Goal: Transaction & Acquisition: Purchase product/service

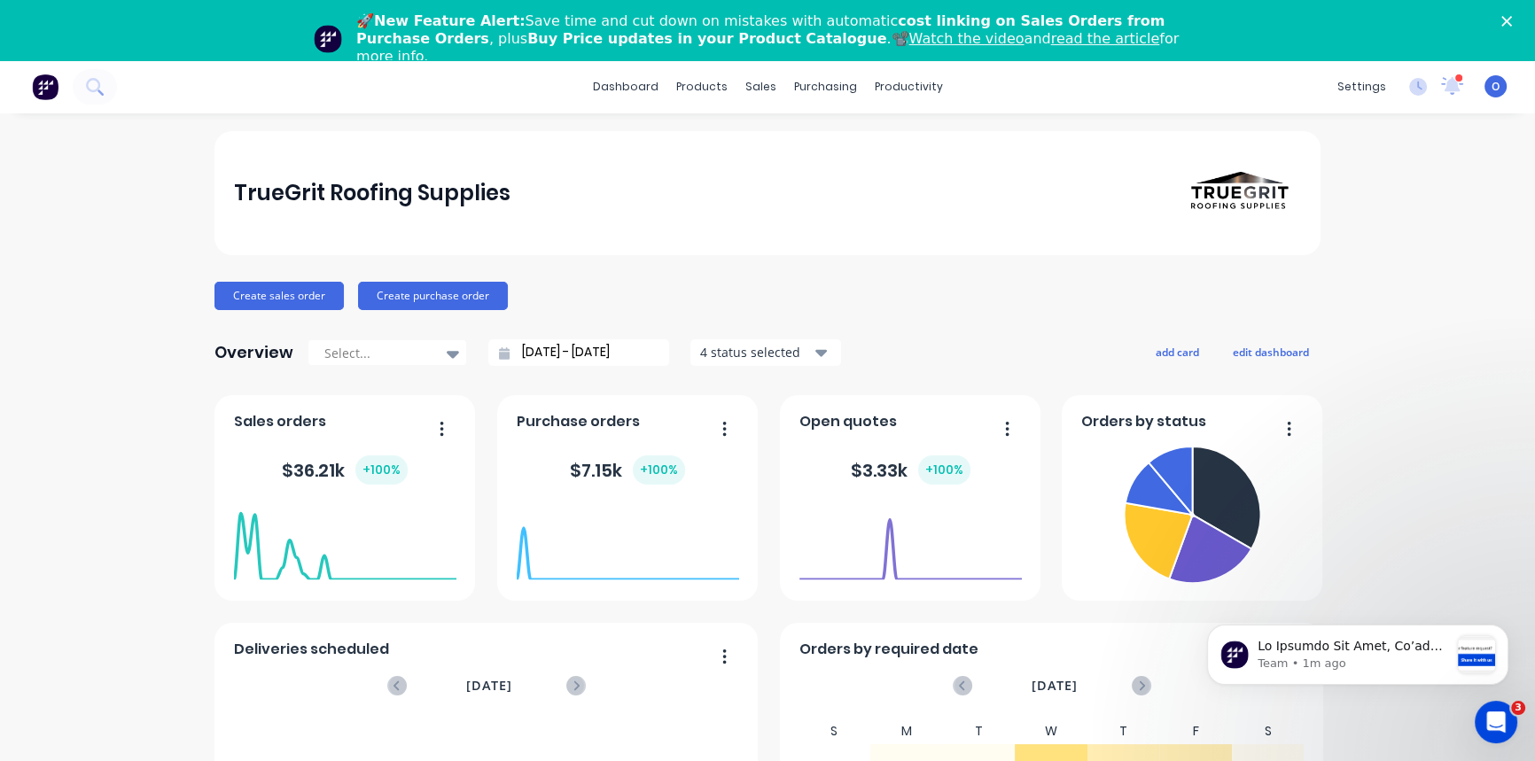
click at [144, 479] on div "TrueGrit Roofing Supplies Create sales order Create purchase order Overview Sel…" at bounding box center [767, 593] width 1535 height 925
click at [1512, 21] on icon "Close" at bounding box center [1506, 21] width 11 height 11
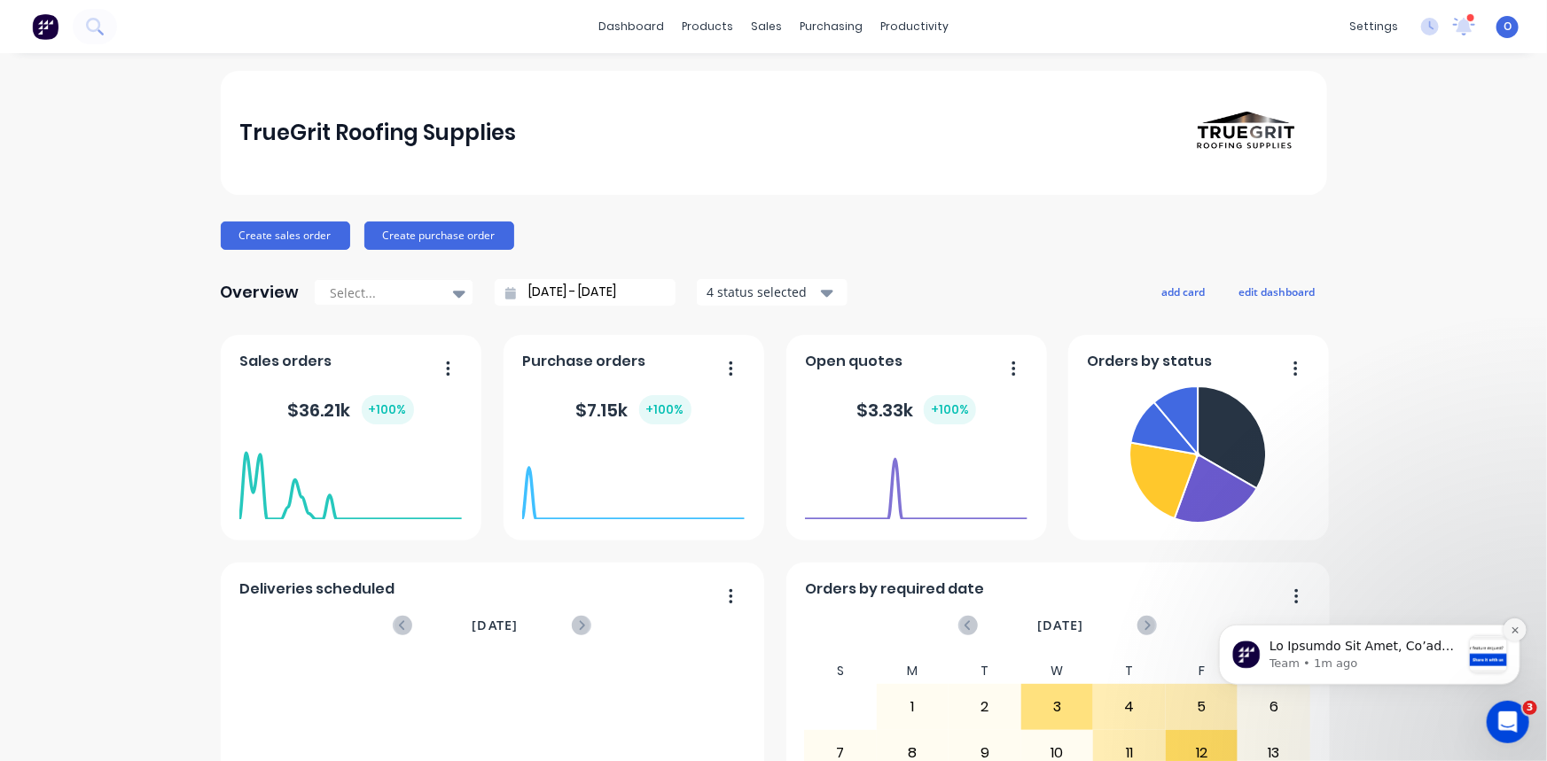
click at [1519, 632] on button "Dismiss notification" at bounding box center [1513, 629] width 23 height 23
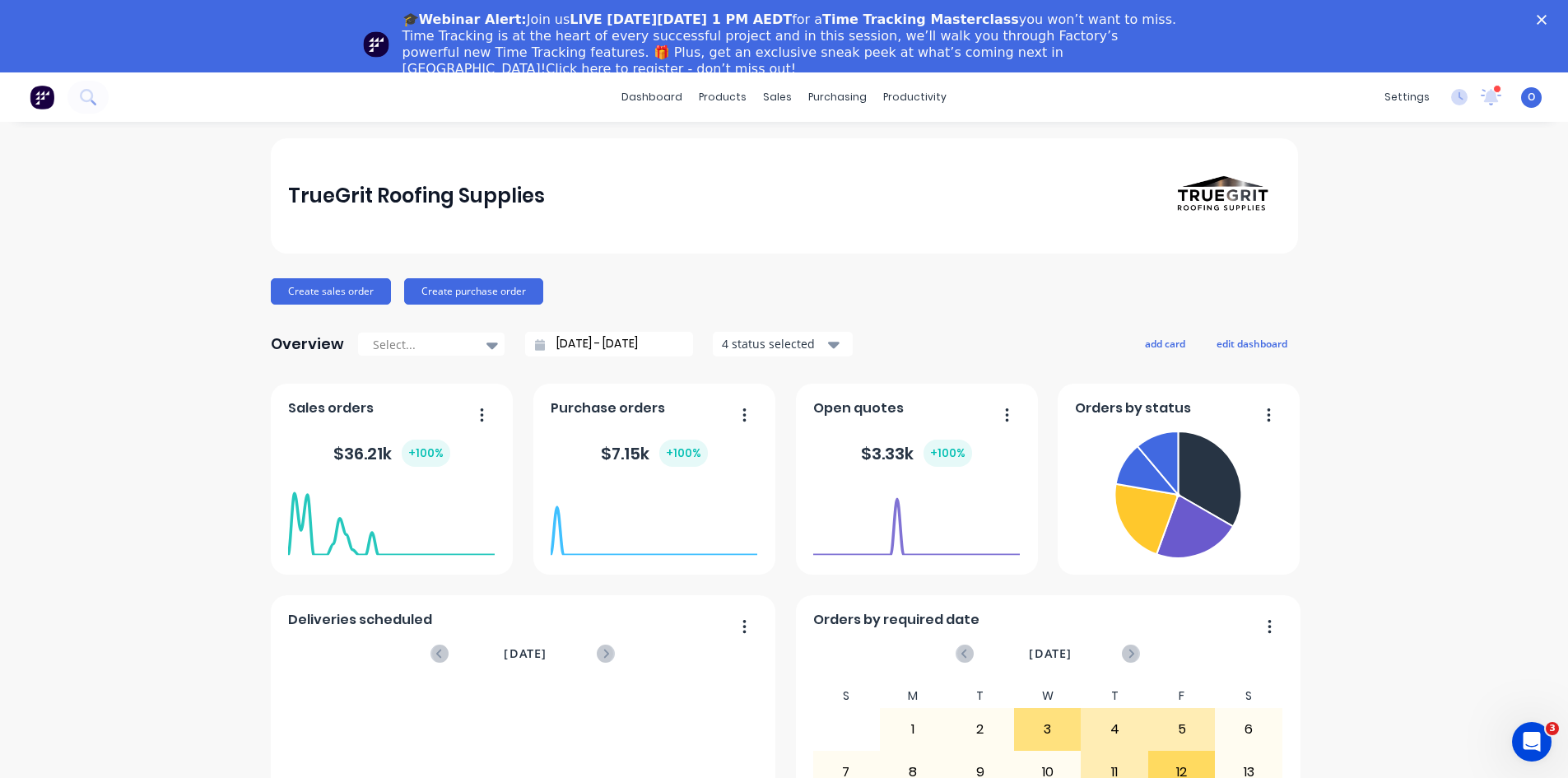
drag, startPoint x: 1415, startPoint y: 0, endPoint x: 1129, endPoint y: 308, distance: 420.3
click at [1129, 308] on div "TrueGrit Roofing Supplies Create sales order Create purchase order Overview Sel…" at bounding box center [785, 567] width 1027 height 859
click at [1436, 19] on polygon "Close" at bounding box center [1542, 19] width 10 height 10
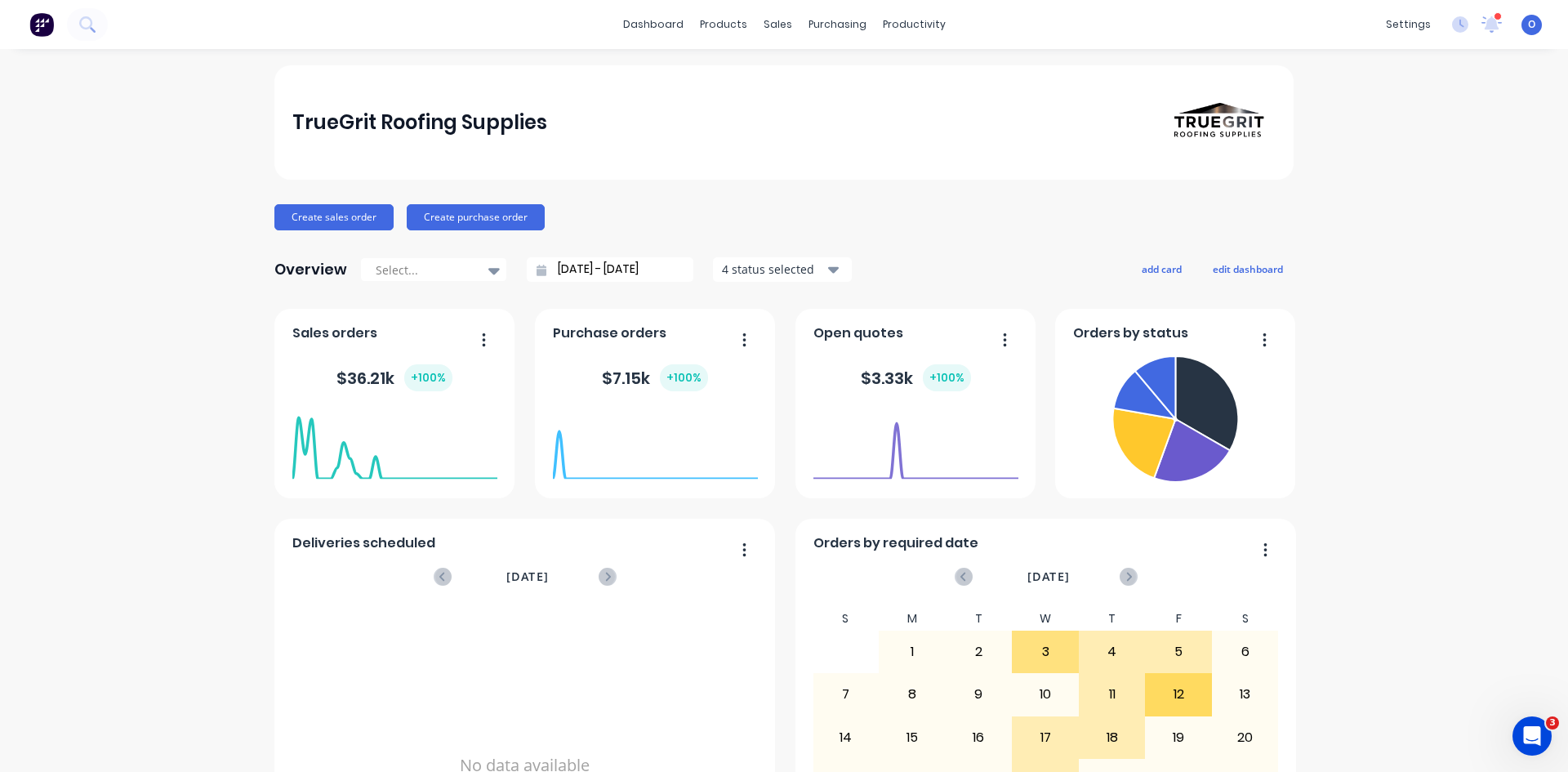
click at [778, 171] on div "TrueGrit Roofing Supplies" at bounding box center [784, 123] width 984 height 114
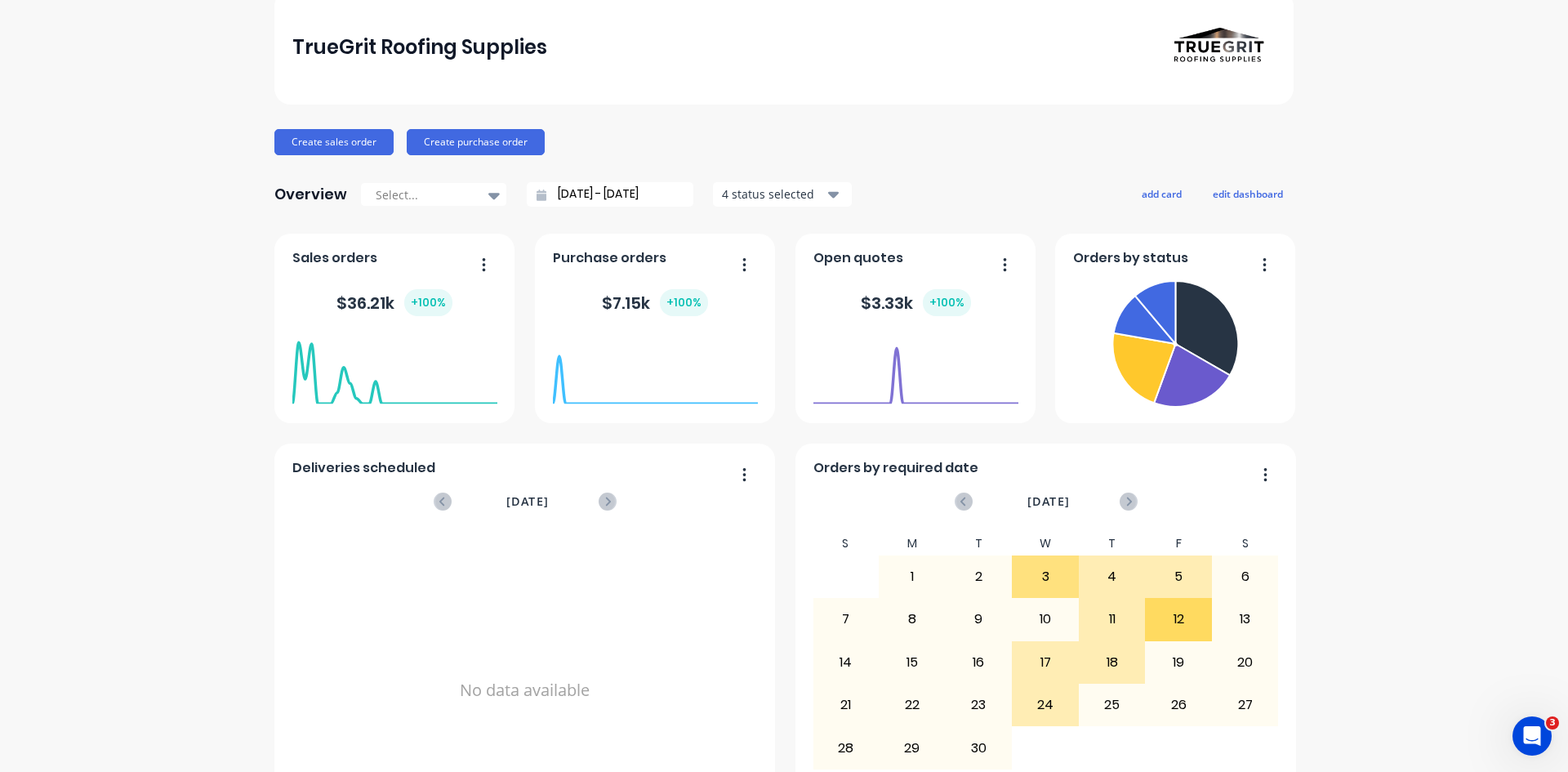
scroll to position [162, 0]
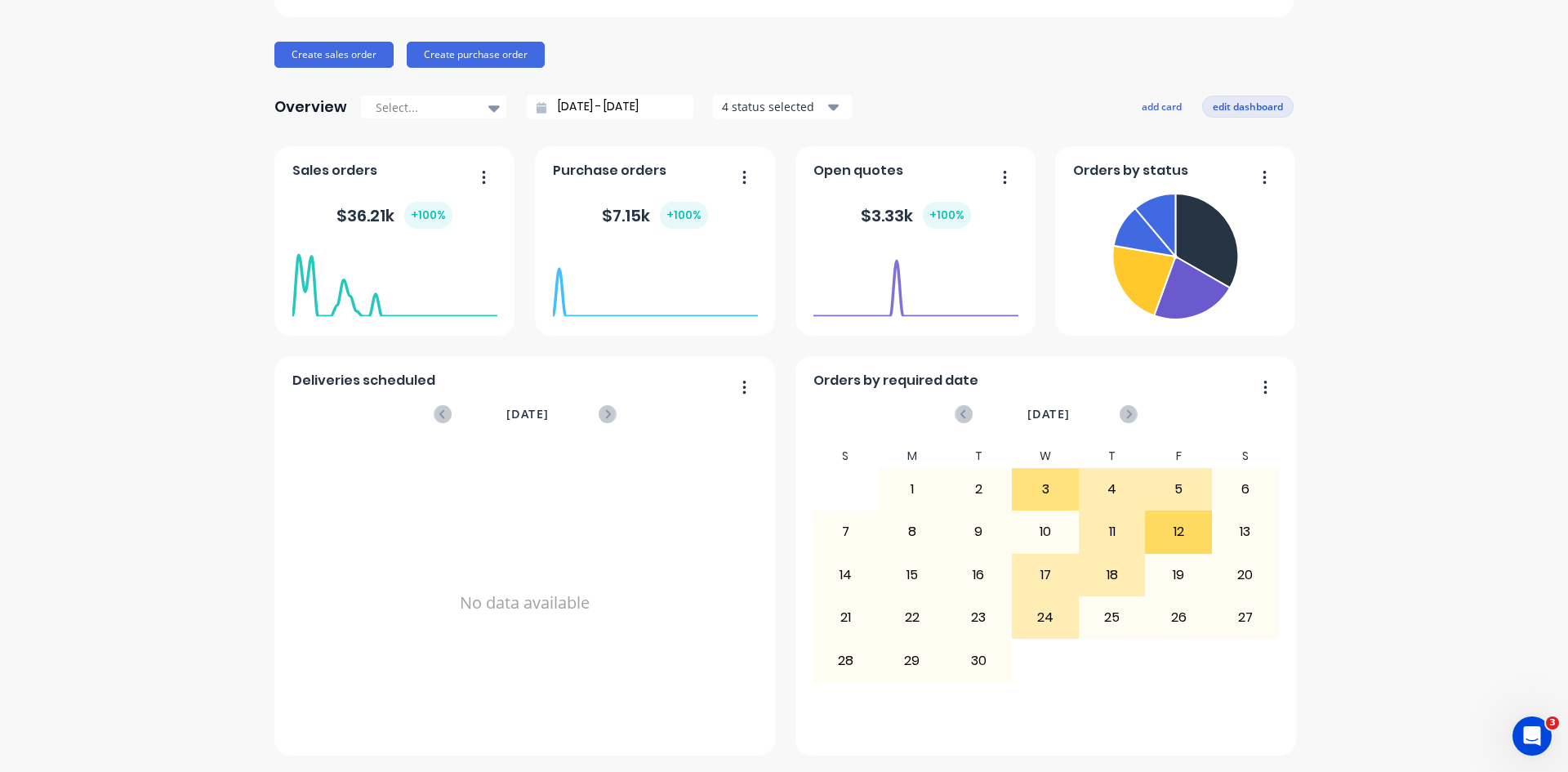
click at [1245, 102] on button "edit dashboard" at bounding box center [1247, 106] width 91 height 21
drag, startPoint x: 1283, startPoint y: 332, endPoint x: 1253, endPoint y: 450, distance: 121.8
drag, startPoint x: 1253, startPoint y: 450, endPoint x: 1051, endPoint y: 70, distance: 430.4
click at [1051, 70] on div "TrueGrit Roofing Supplies Create sales order Create purchase order Overview Sel…" at bounding box center [784, 329] width 1019 height 852
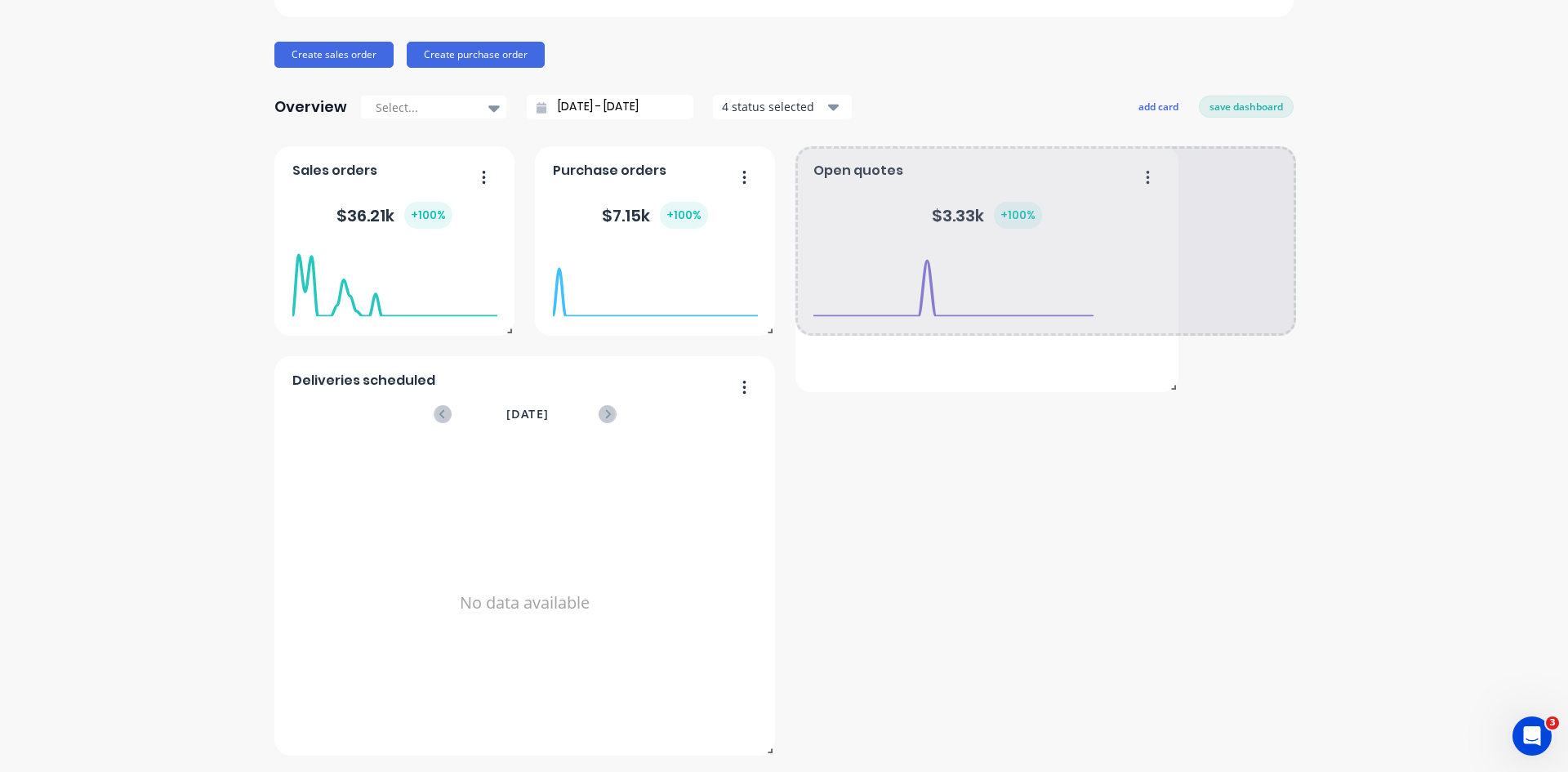
drag, startPoint x: 1026, startPoint y: 333, endPoint x: 1169, endPoint y: 389, distance: 153.6
click at [1169, 389] on span at bounding box center [1170, 384] width 17 height 17
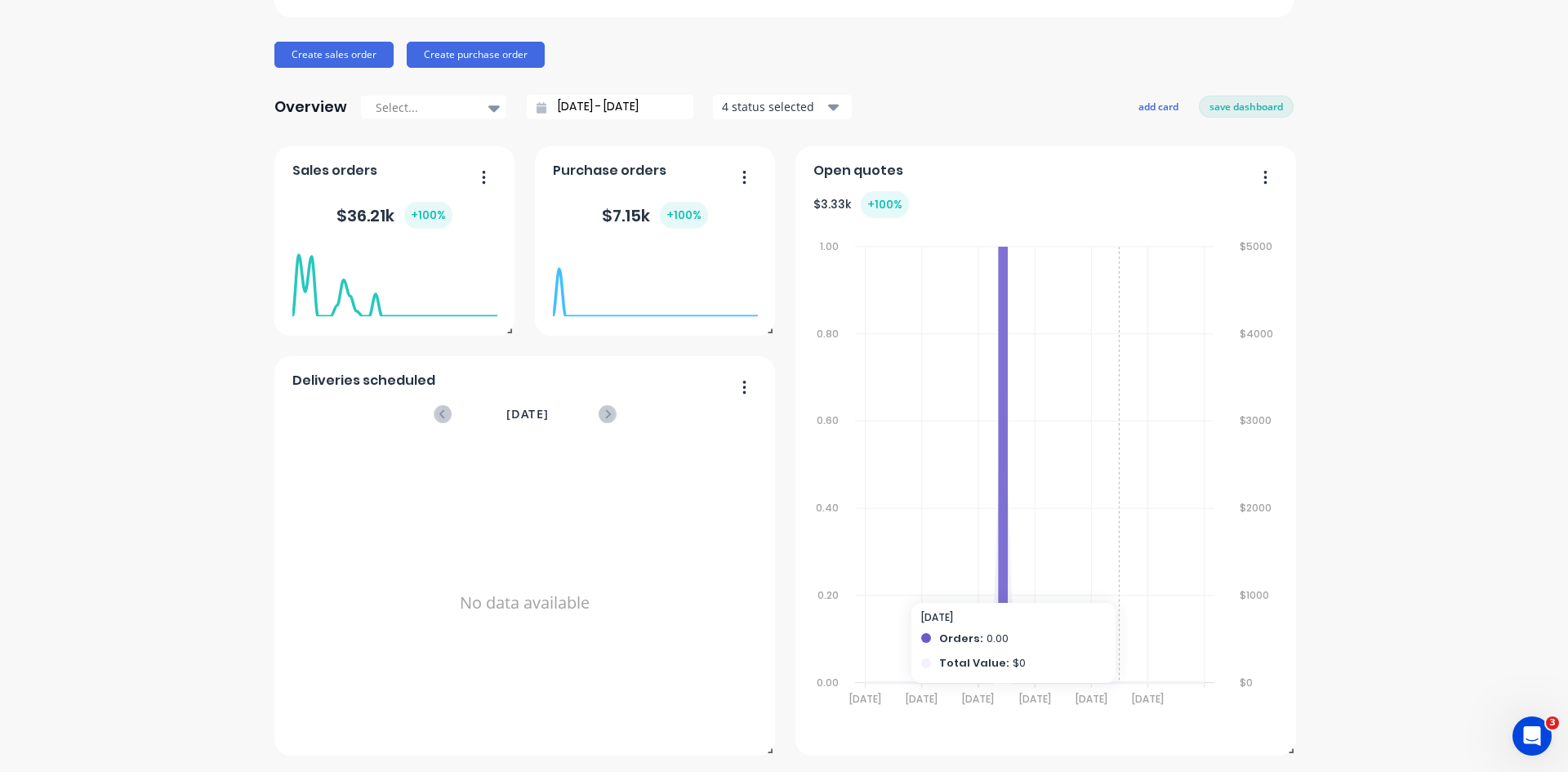
drag, startPoint x: 1284, startPoint y: 749, endPoint x: 1108, endPoint y: 248, distance: 531.0
drag, startPoint x: 1108, startPoint y: 248, endPoint x: 1310, endPoint y: 152, distance: 223.7
click at [1310, 152] on div "TrueGrit Roofing Supplies Create sales order Create purchase order Overview Sel…" at bounding box center [784, 644] width 1568 height 1482
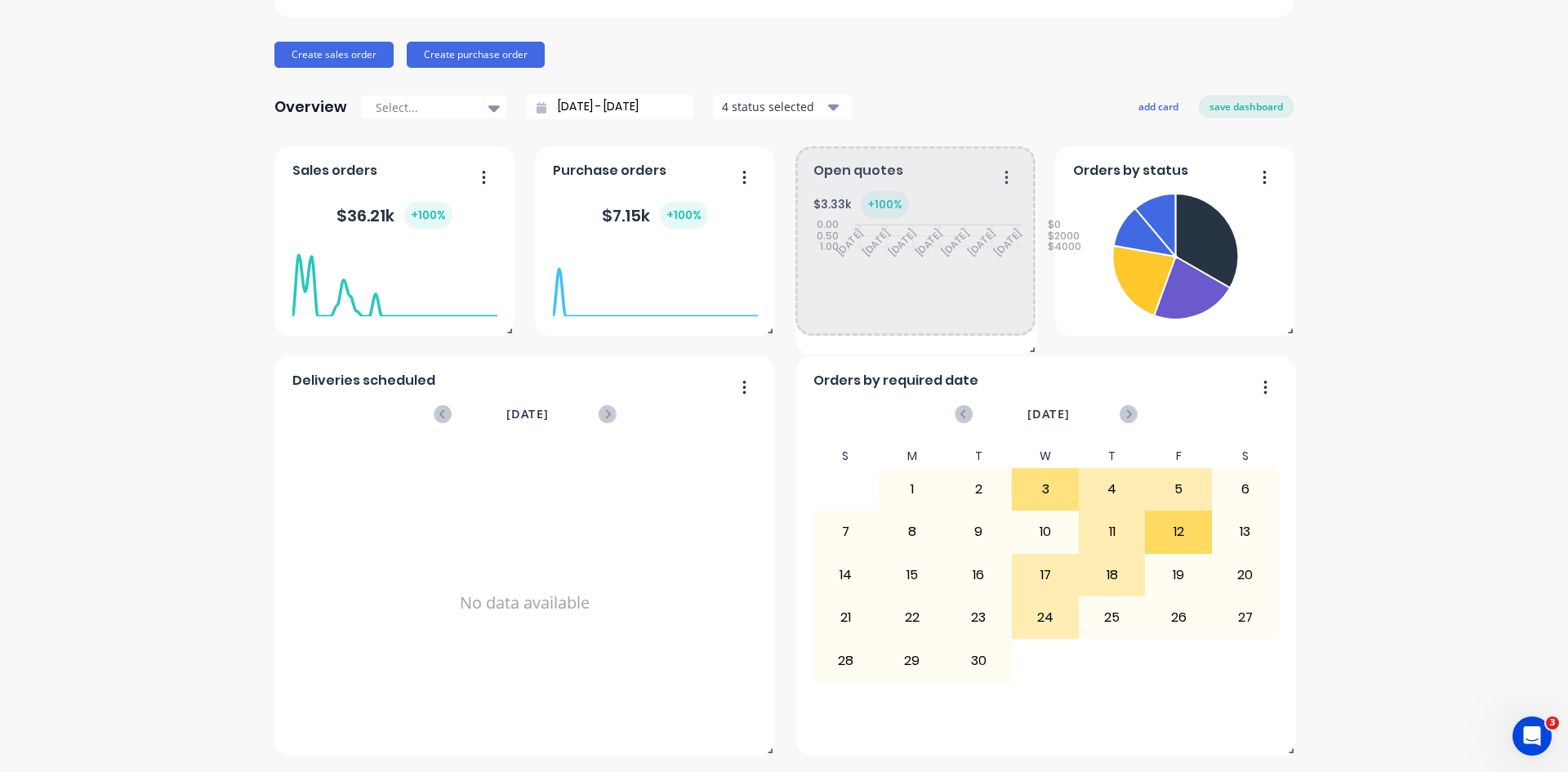
drag, startPoint x: 1284, startPoint y: 504, endPoint x: 1026, endPoint y: 348, distance: 301.5
click at [1026, 348] on span at bounding box center [1029, 346] width 17 height 17
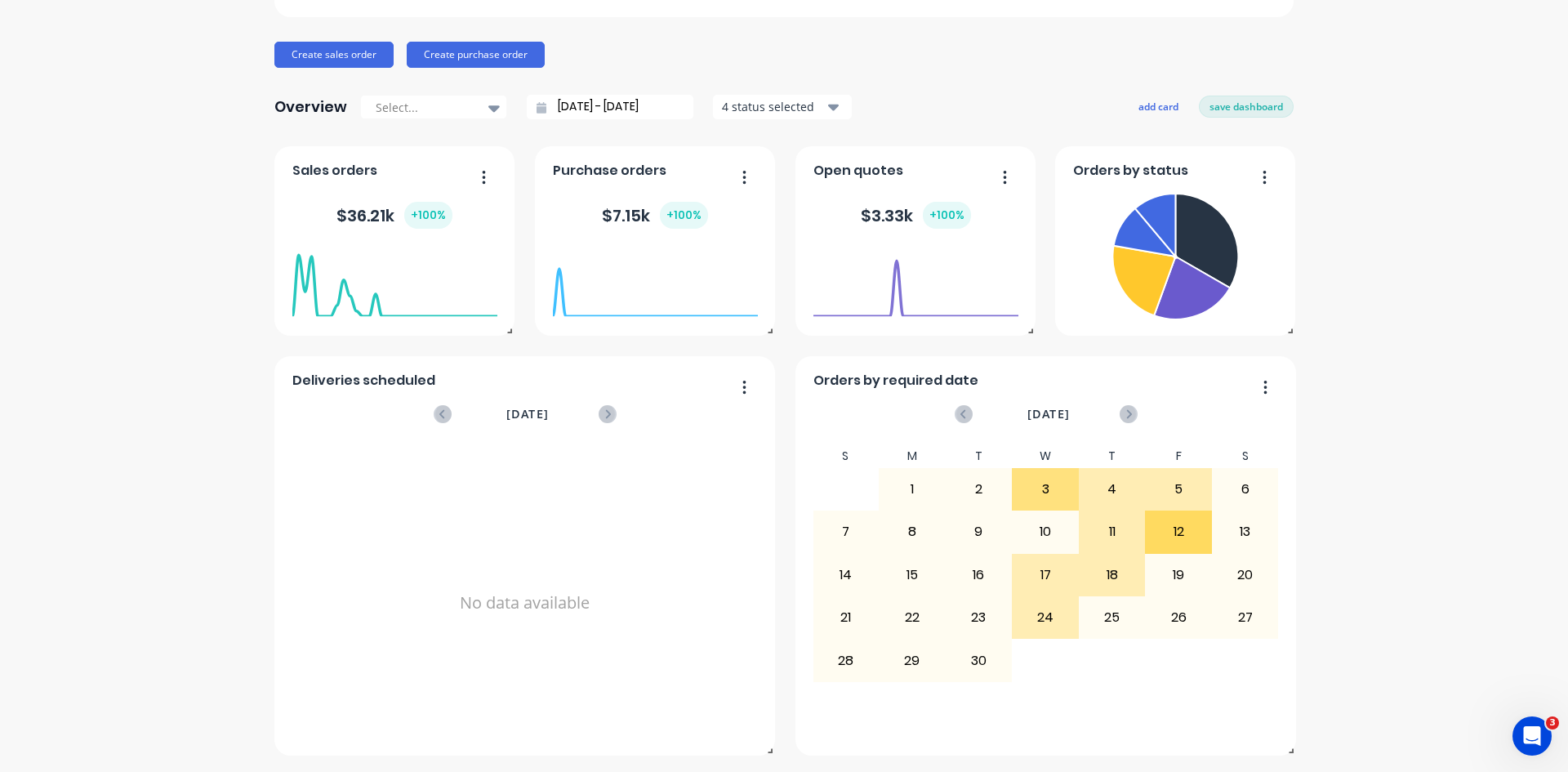
click at [1366, 313] on div "TrueGrit Roofing Supplies Create sales order Create purchase order Overview Sel…" at bounding box center [784, 329] width 1568 height 852
click at [1150, 112] on button "add card" at bounding box center [1158, 106] width 61 height 21
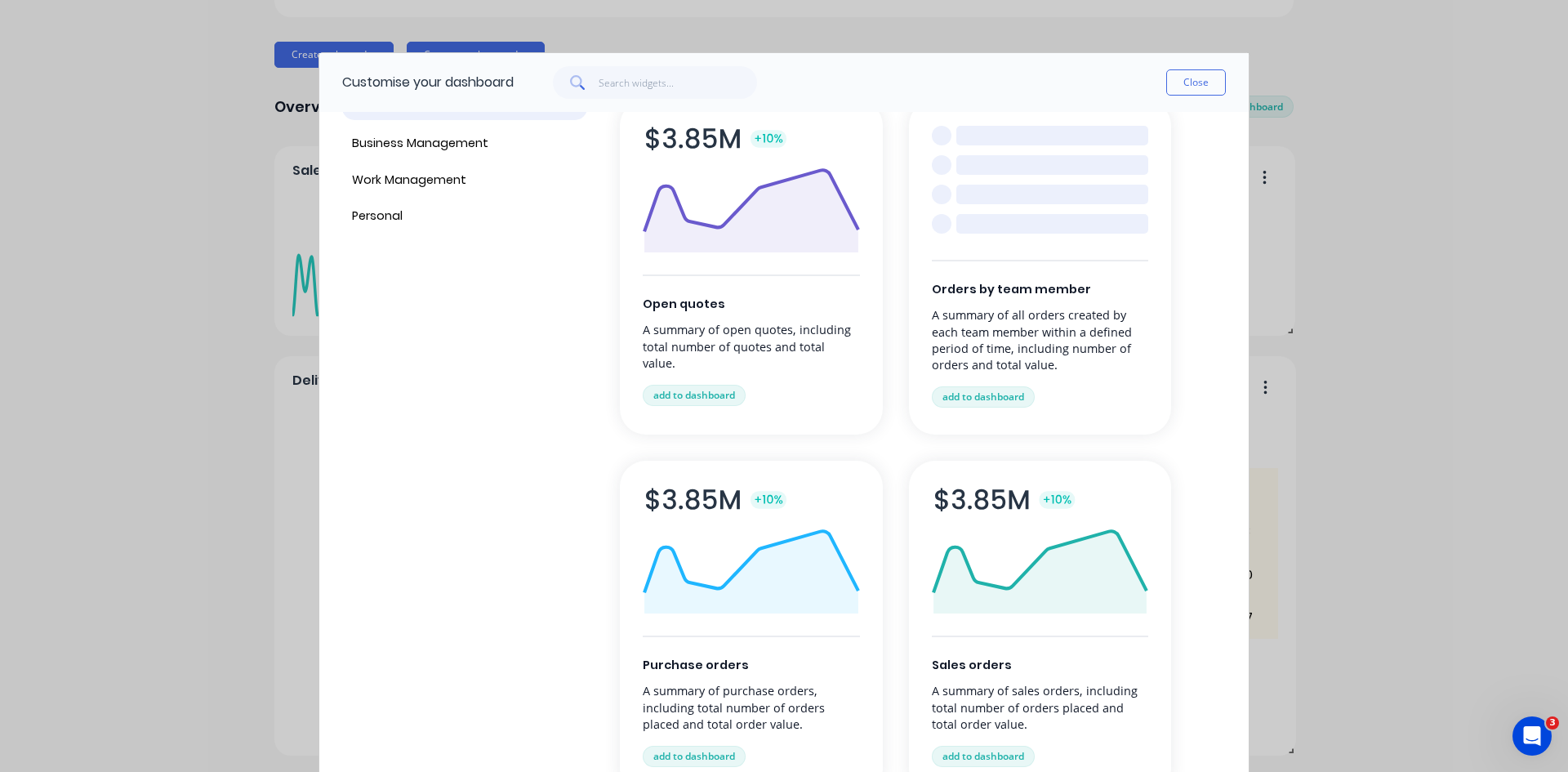
scroll to position [0, 0]
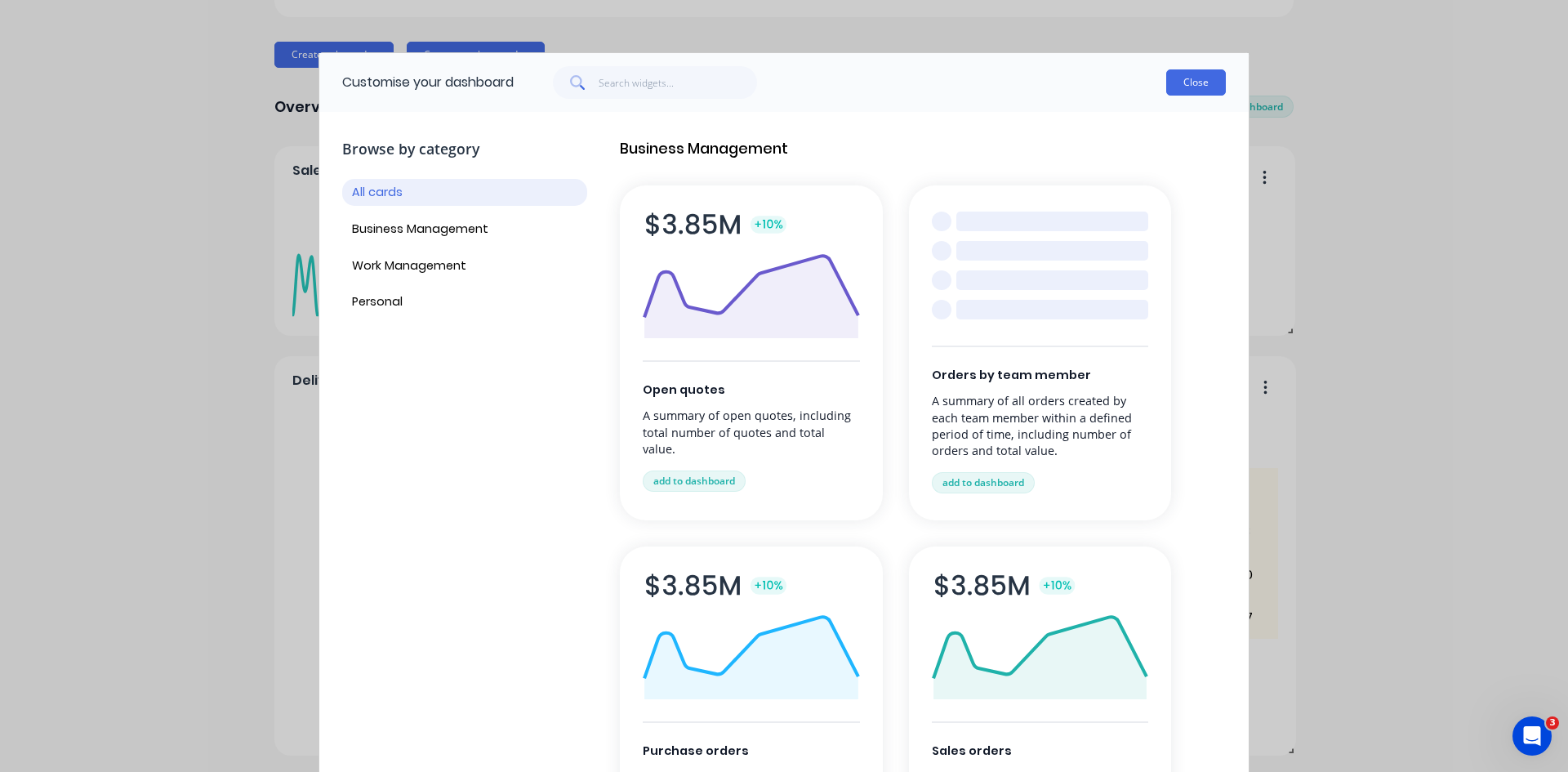
click at [1187, 91] on button "Close" at bounding box center [1196, 82] width 60 height 26
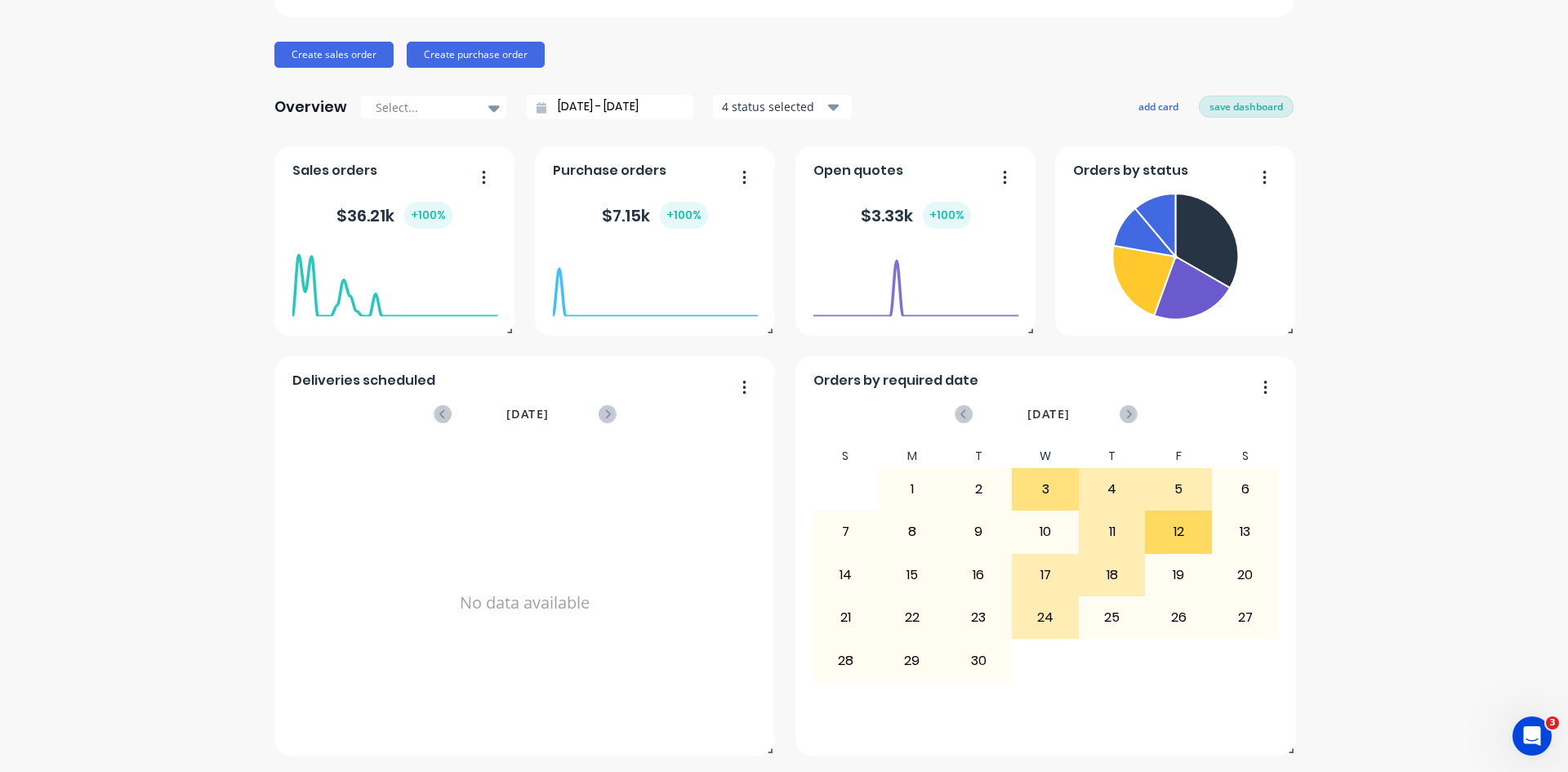
click at [1226, 100] on button "save dashboard" at bounding box center [1246, 106] width 95 height 21
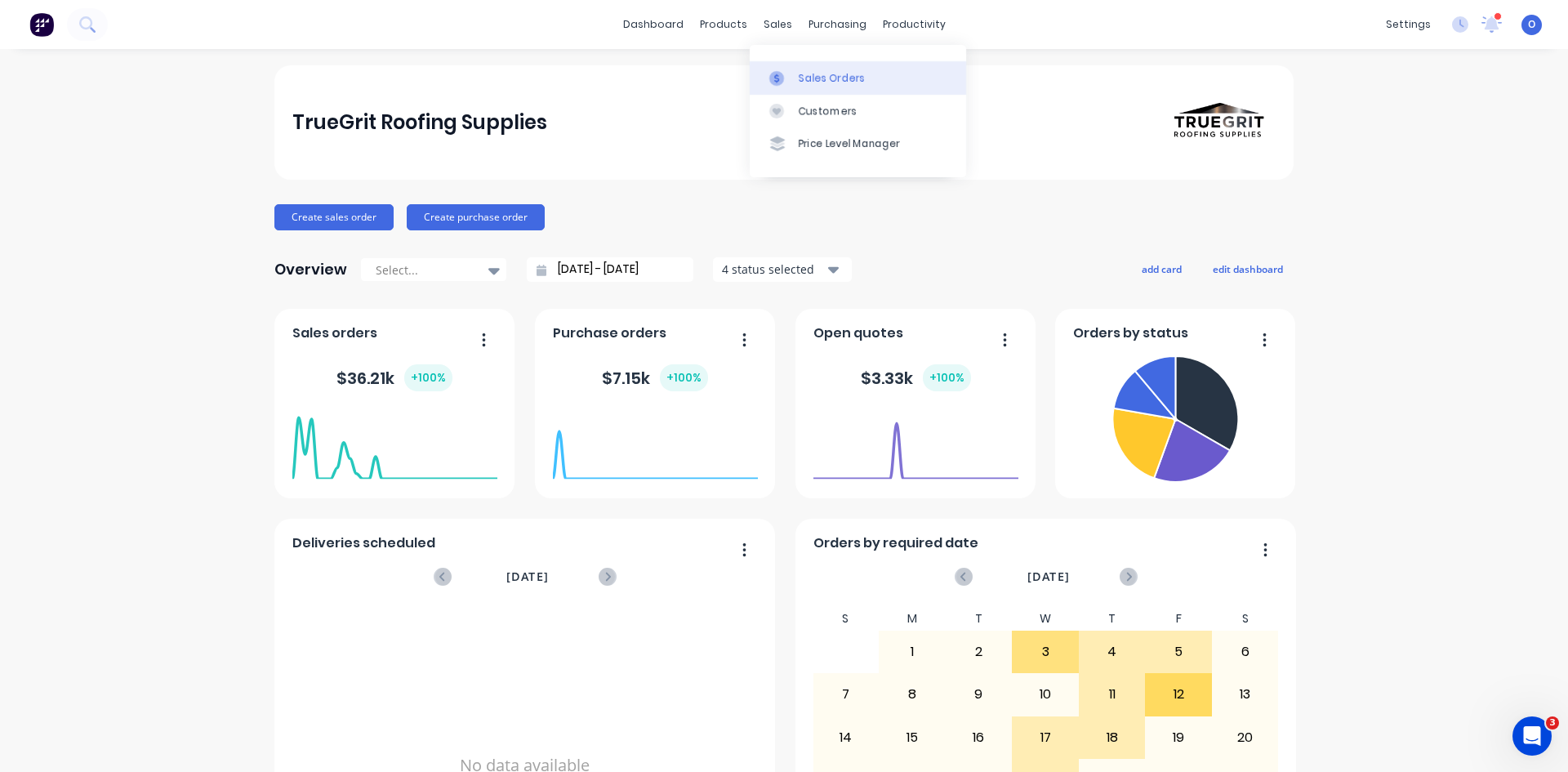
click at [824, 82] on div "Sales Orders" at bounding box center [832, 78] width 67 height 15
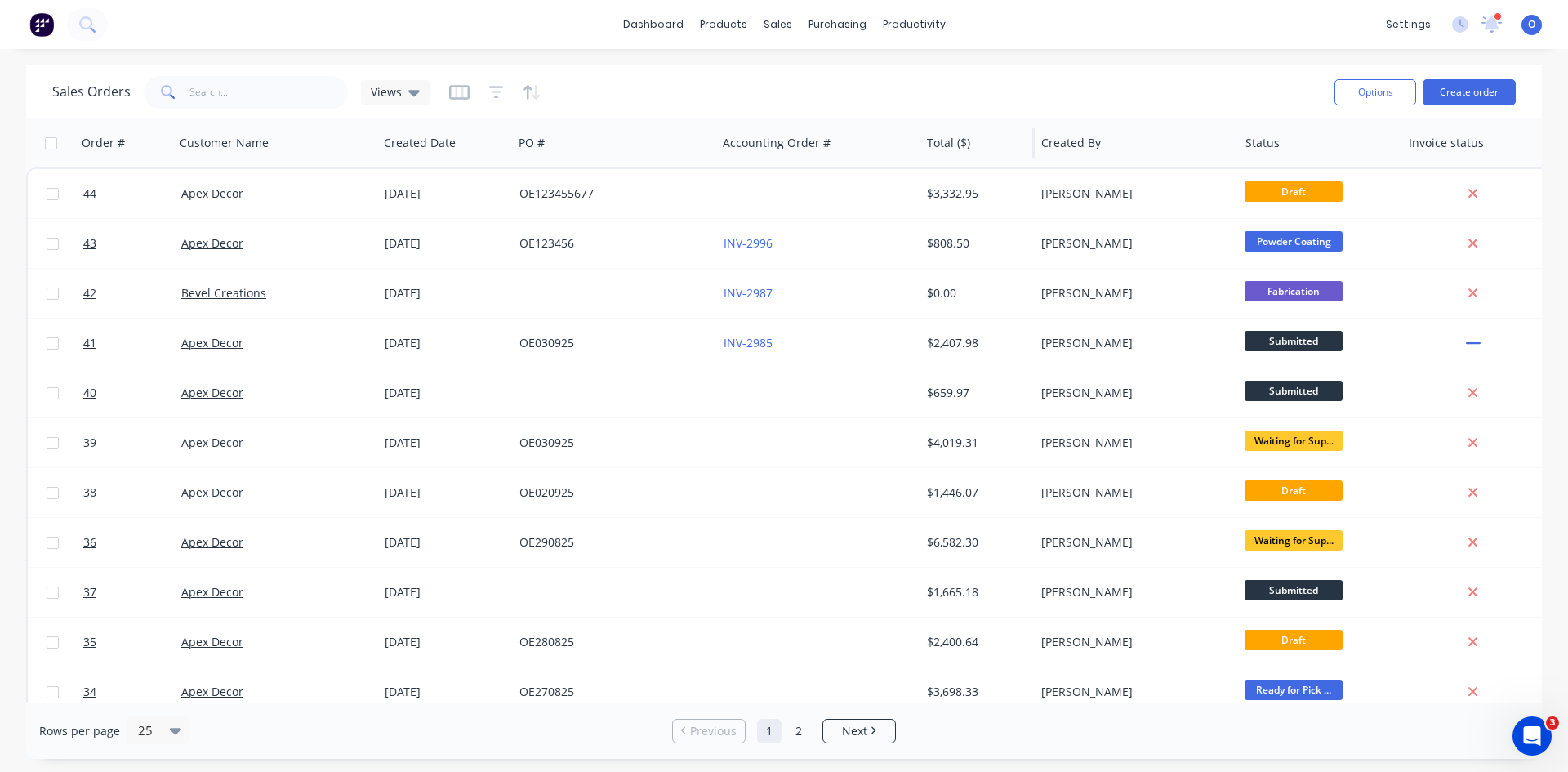
click at [920, 146] on div "Total ($)" at bounding box center [977, 143] width 114 height 49
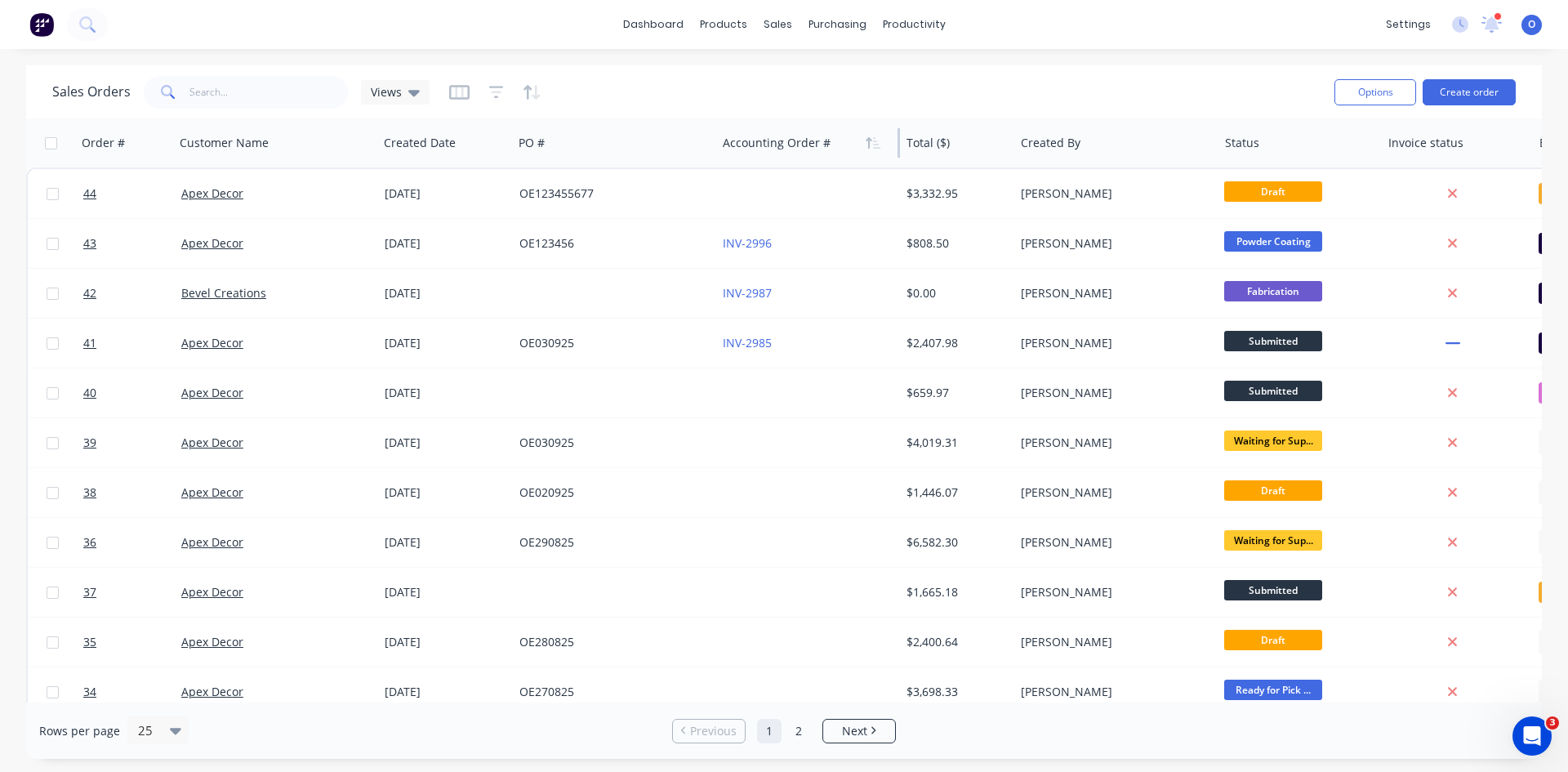
drag, startPoint x: 919, startPoint y: 145, endPoint x: 832, endPoint y: 146, distance: 87.0
click at [832, 146] on div "Accounting Order #" at bounding box center [807, 143] width 183 height 49
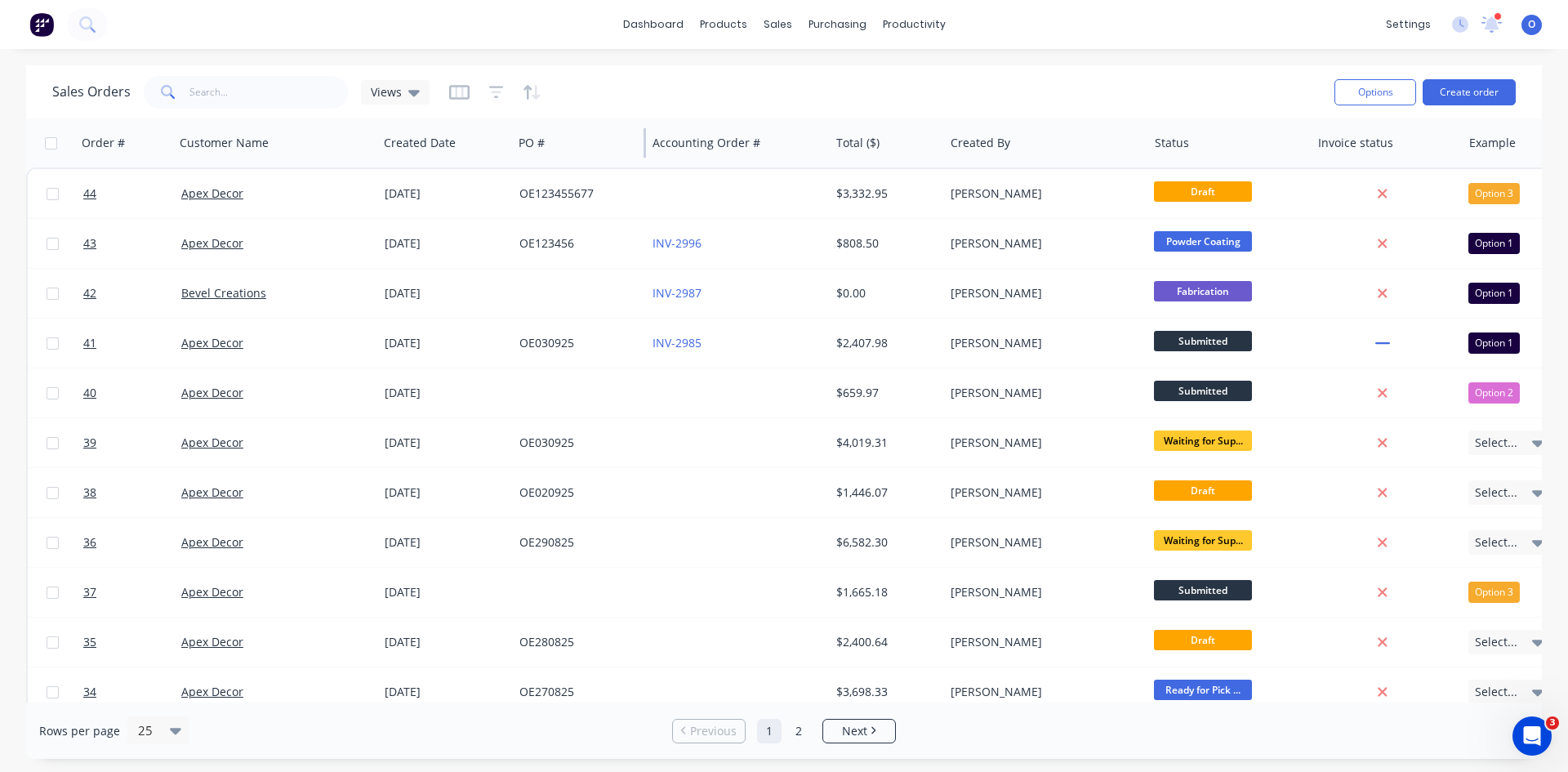
drag, startPoint x: 715, startPoint y: 148, endPoint x: 644, endPoint y: 150, distance: 71.0
click at [644, 150] on div at bounding box center [644, 143] width 3 height 29
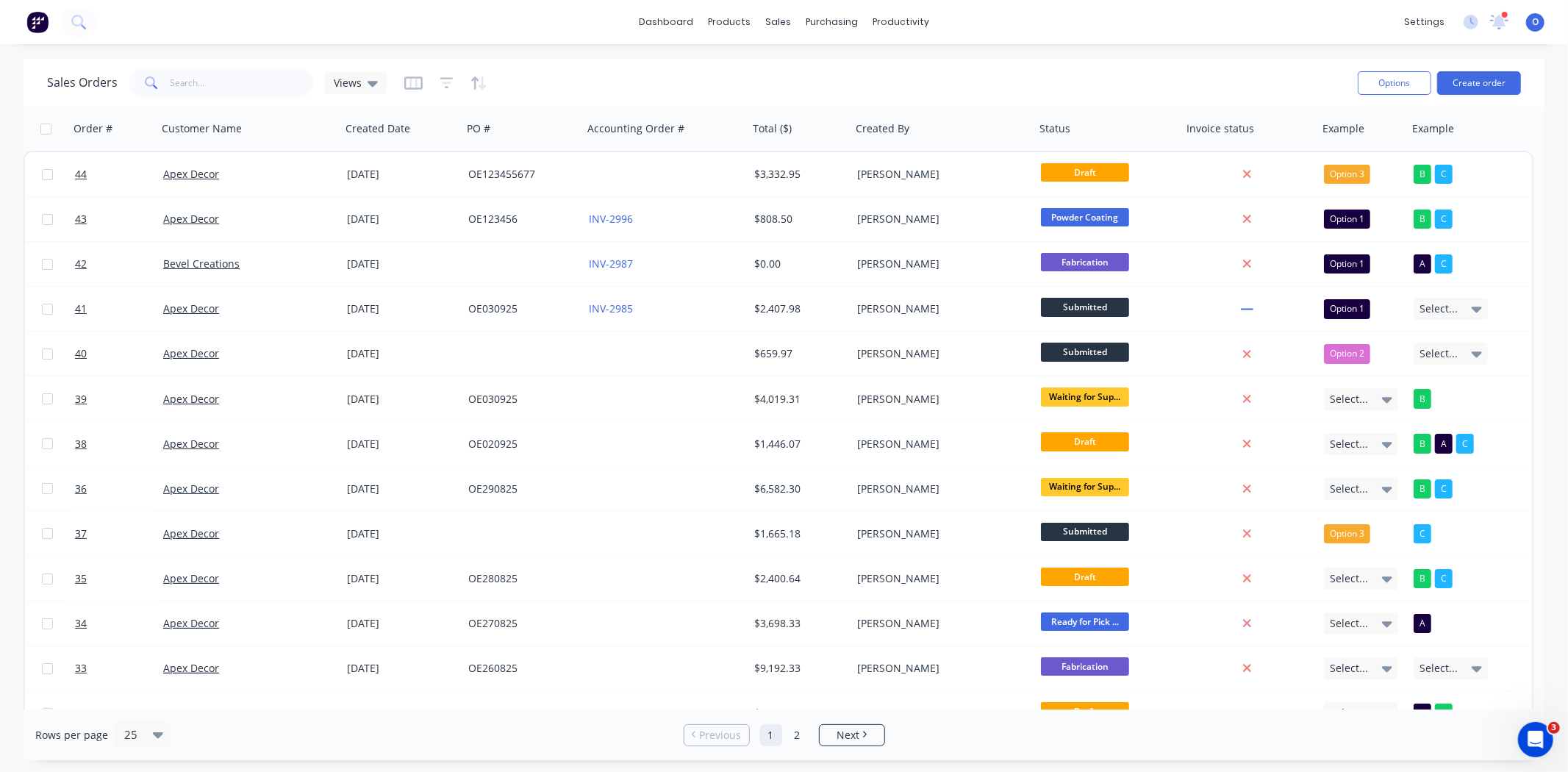
drag, startPoint x: 1095, startPoint y: 6, endPoint x: 1134, endPoint y: 75, distance: 79.3
click at [1134, 75] on div "Sales Orders Views" at bounding box center [697, 82] width 1299 height 36
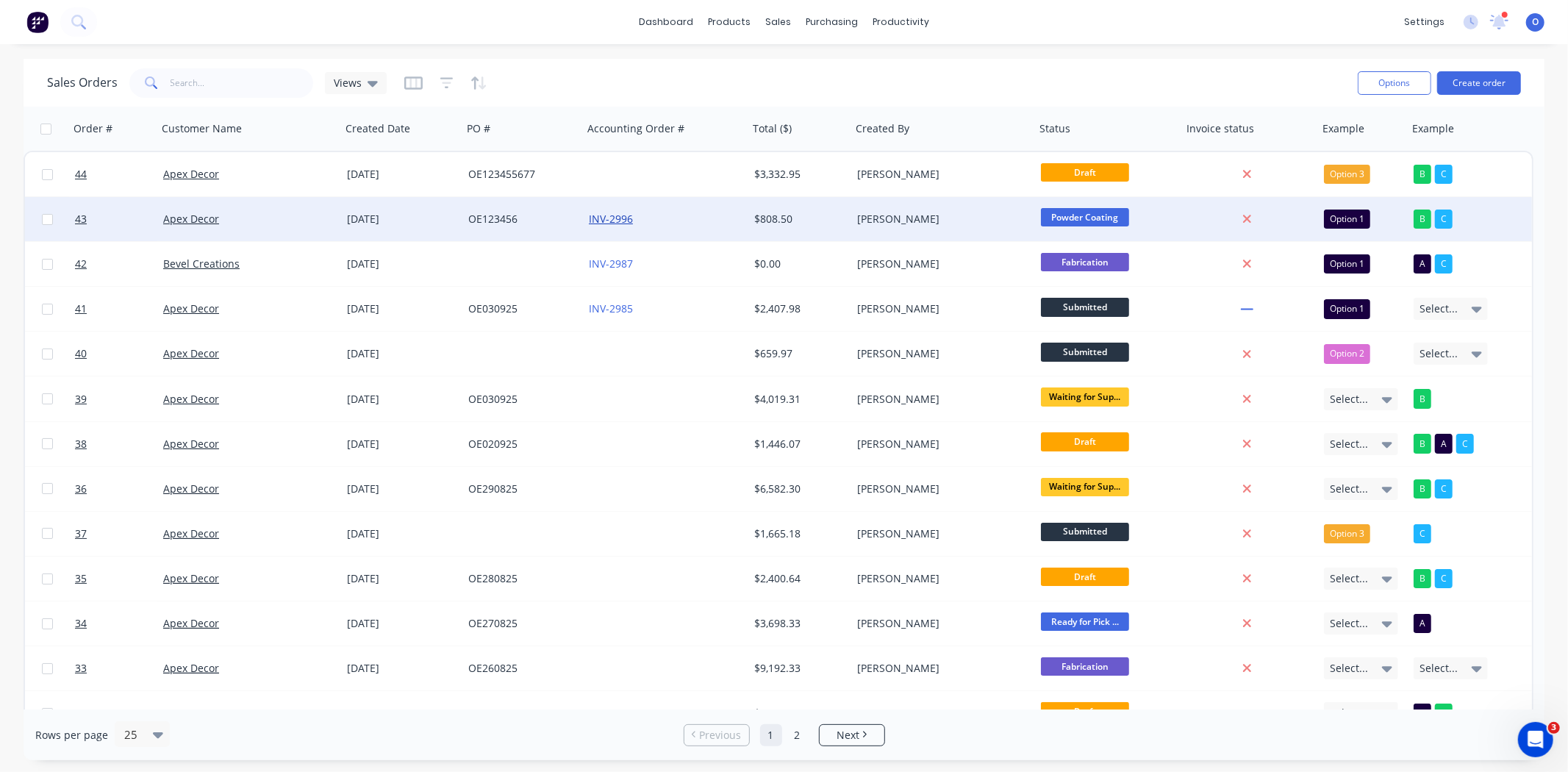
click at [613, 218] on link "INV-2996" at bounding box center [611, 218] width 44 height 14
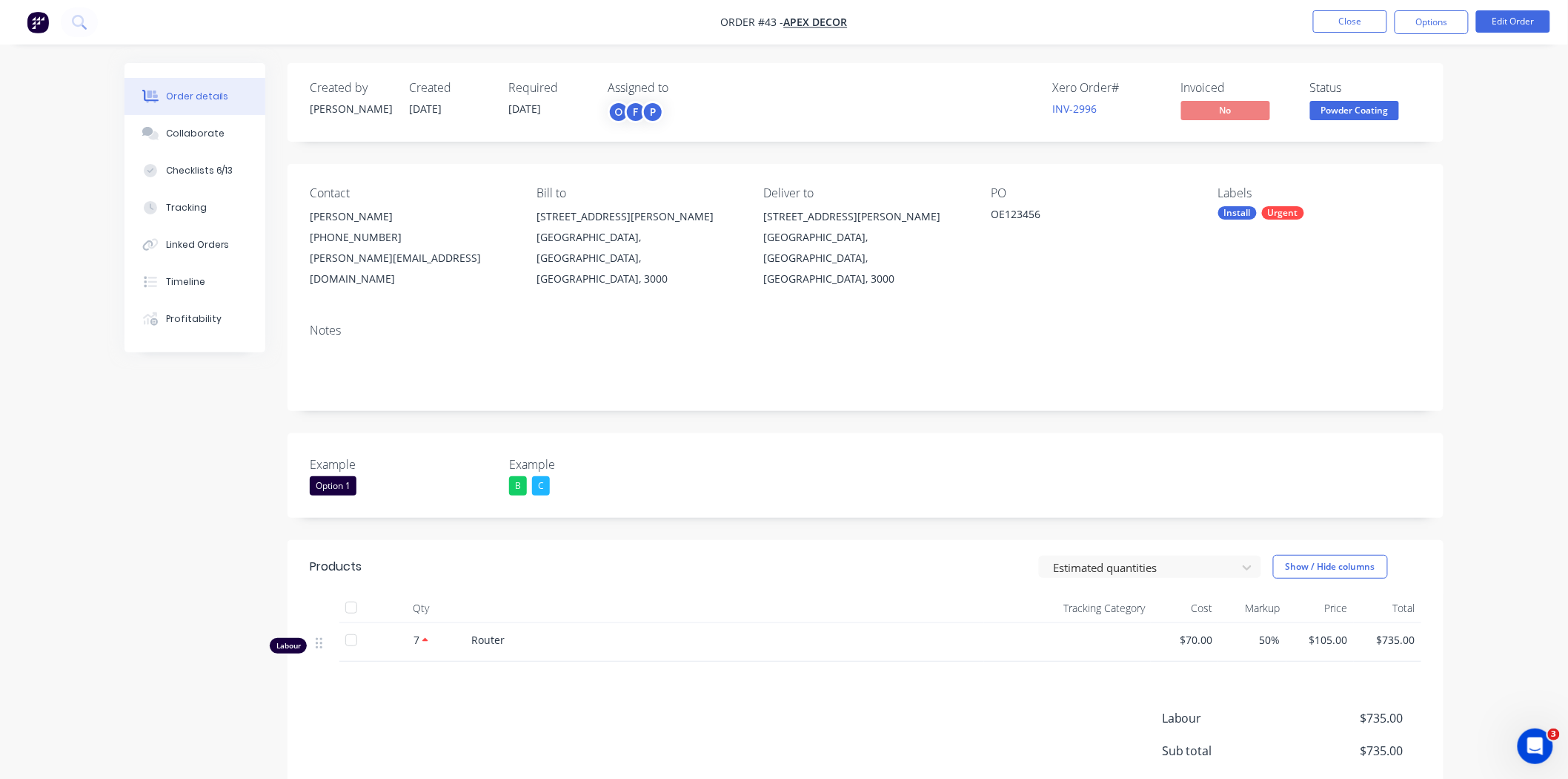
click at [40, 18] on img "button" at bounding box center [38, 22] width 23 height 23
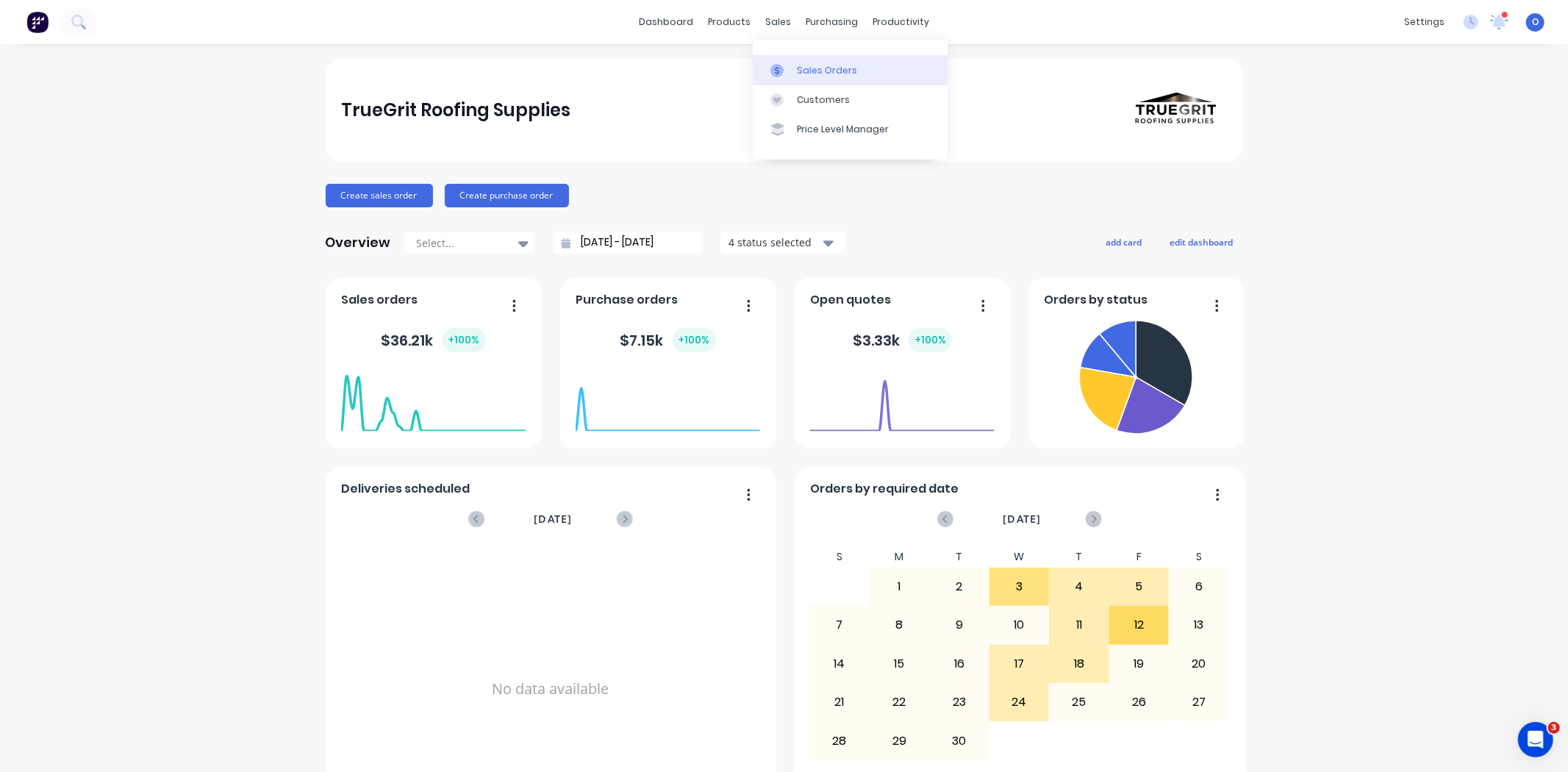
click at [787, 66] on div at bounding box center [782, 70] width 22 height 13
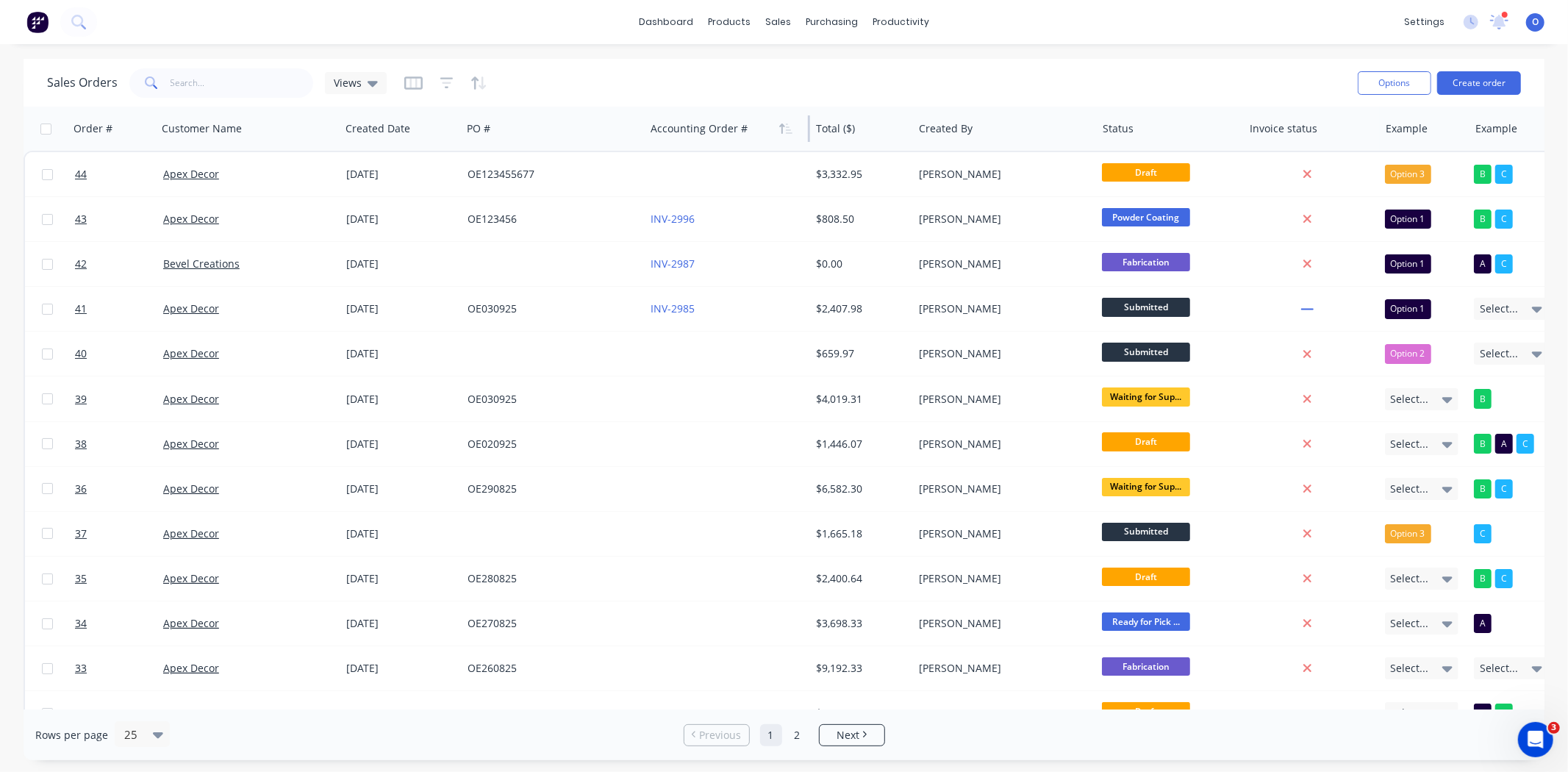
drag, startPoint x: 825, startPoint y: 127, endPoint x: 750, endPoint y: 130, distance: 75.1
click at [750, 130] on div "Accounting Order #" at bounding box center [727, 129] width 165 height 44
click at [853, 124] on div at bounding box center [859, 128] width 87 height 29
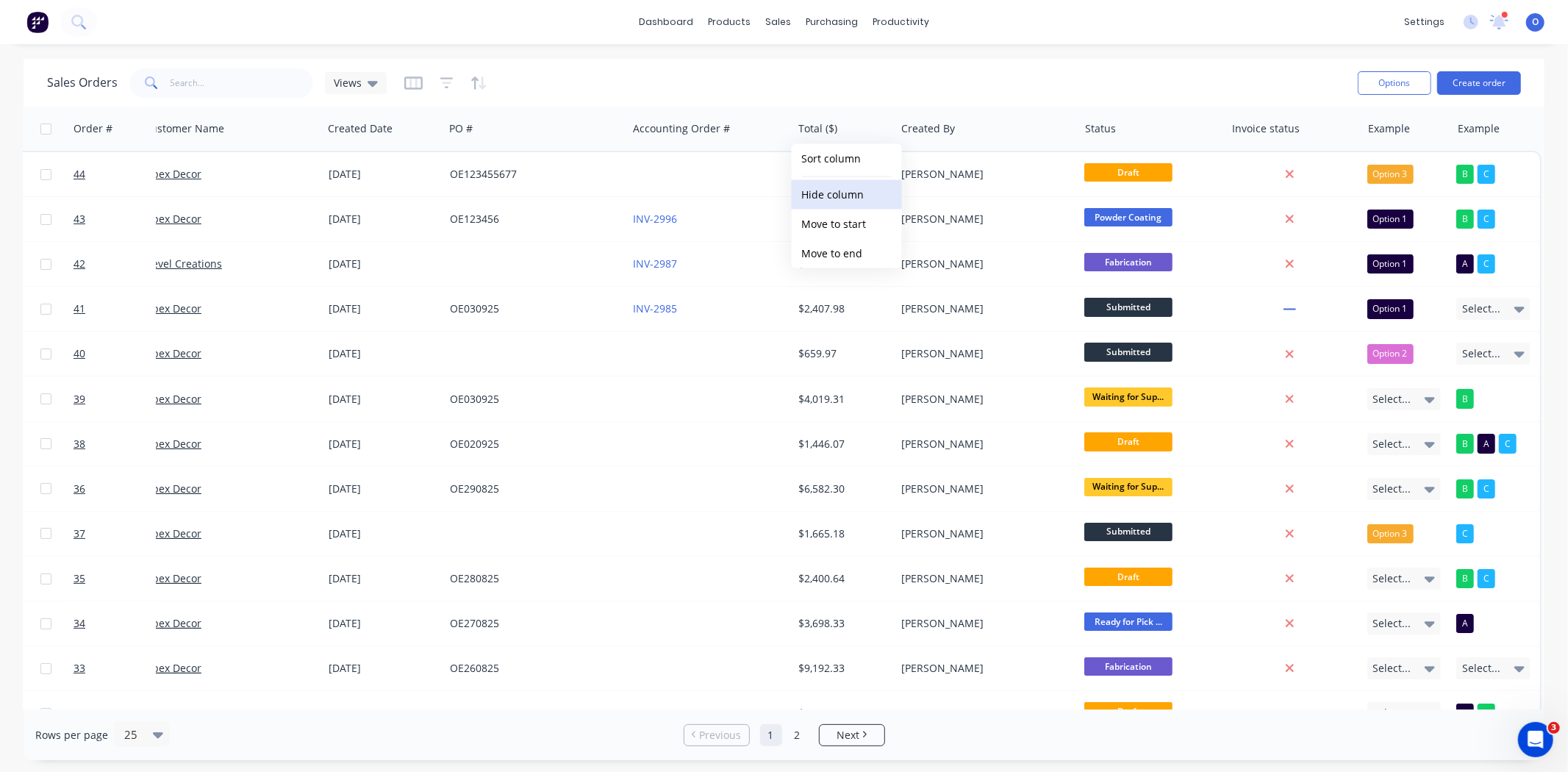
click at [840, 191] on button "Hide column" at bounding box center [847, 194] width 110 height 29
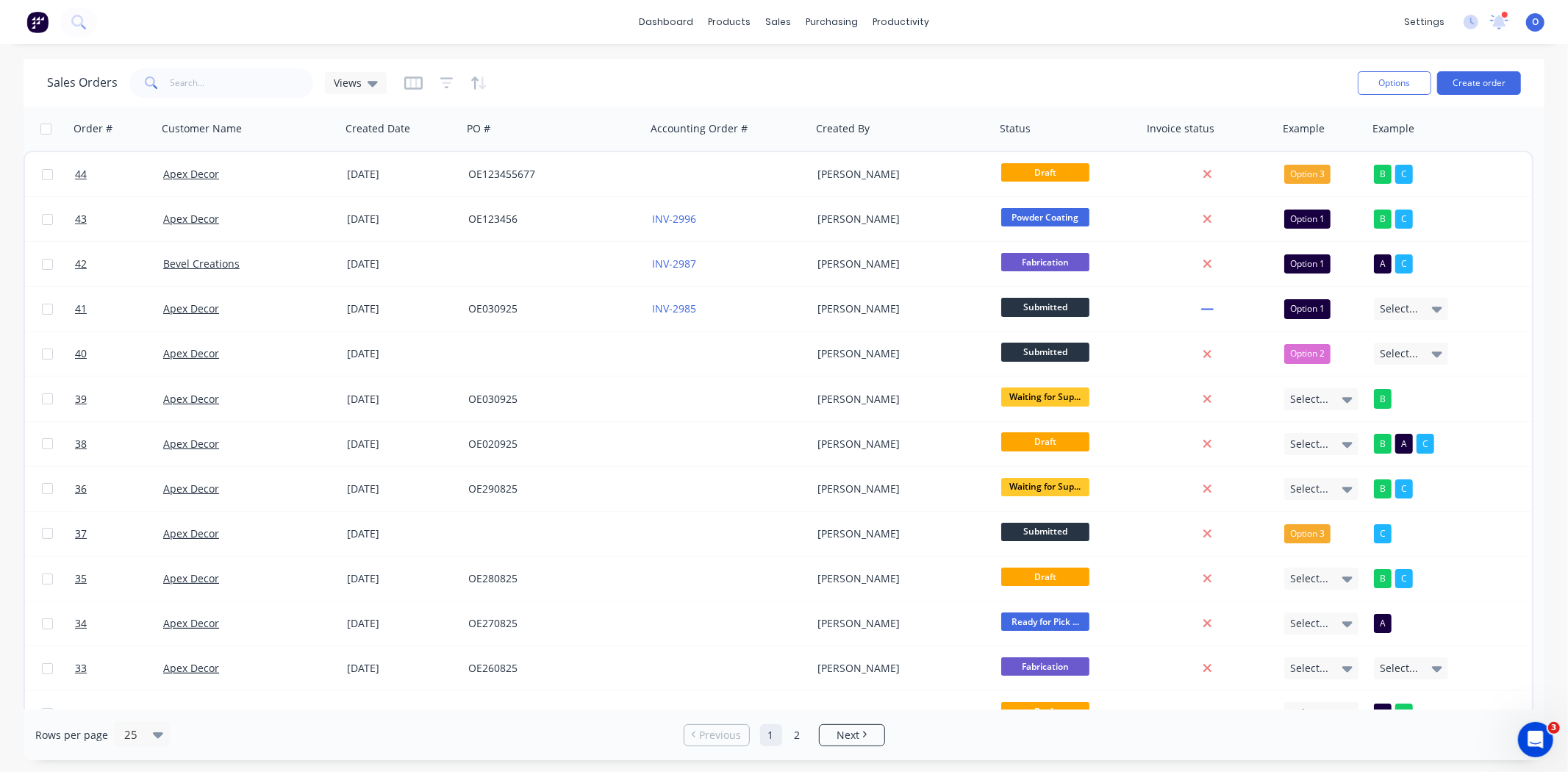
scroll to position [0, 0]
click at [880, 216] on button "Hide column" at bounding box center [871, 224] width 110 height 29
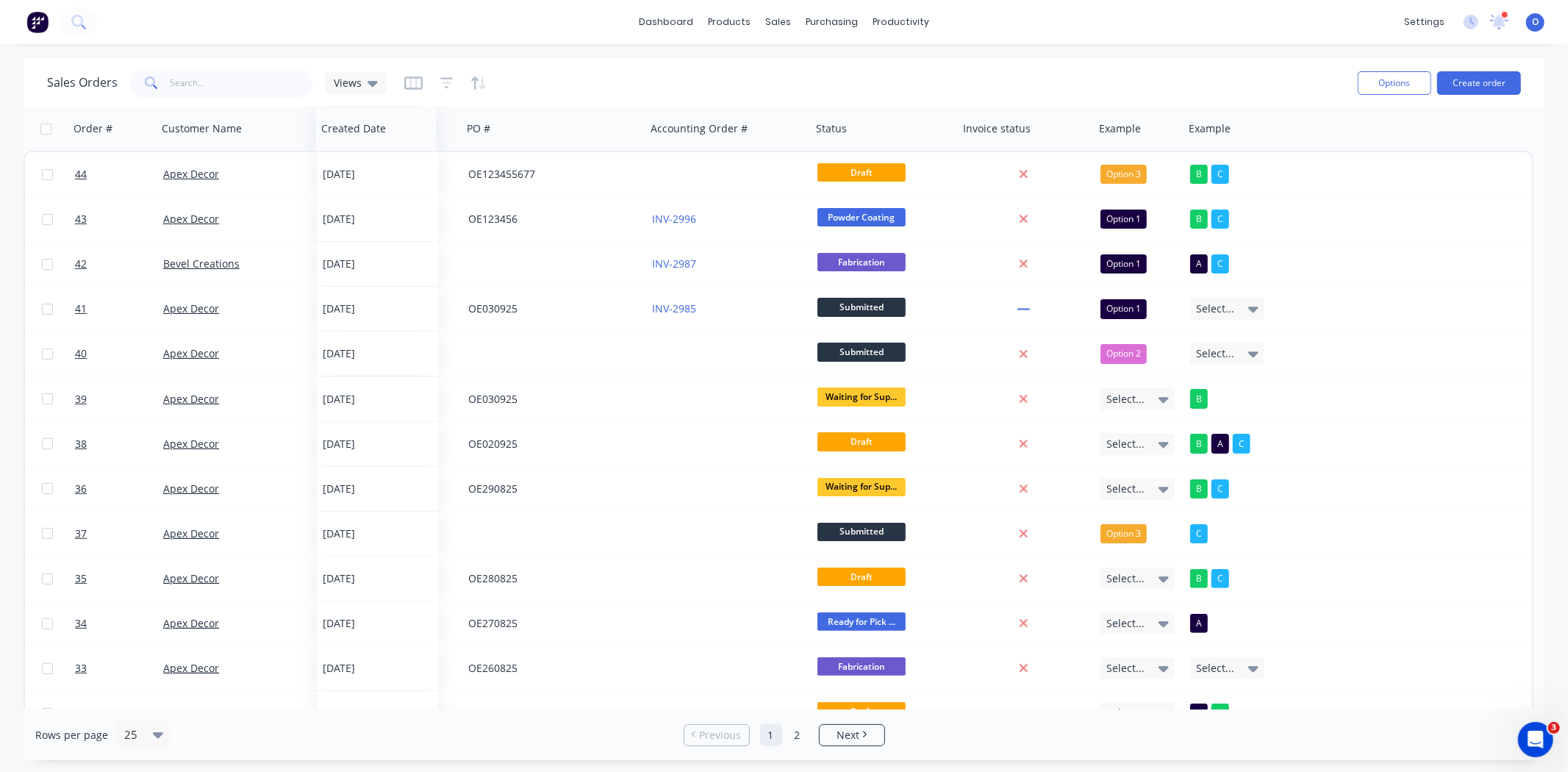
drag, startPoint x: 371, startPoint y: 133, endPoint x: 344, endPoint y: 143, distance: 28.8
click at [344, 143] on div "Created Date" at bounding box center [376, 129] width 121 height 44
click at [660, 83] on div "Sales Orders Views" at bounding box center [697, 82] width 1299 height 36
click at [354, 79] on span "Views" at bounding box center [348, 82] width 28 height 16
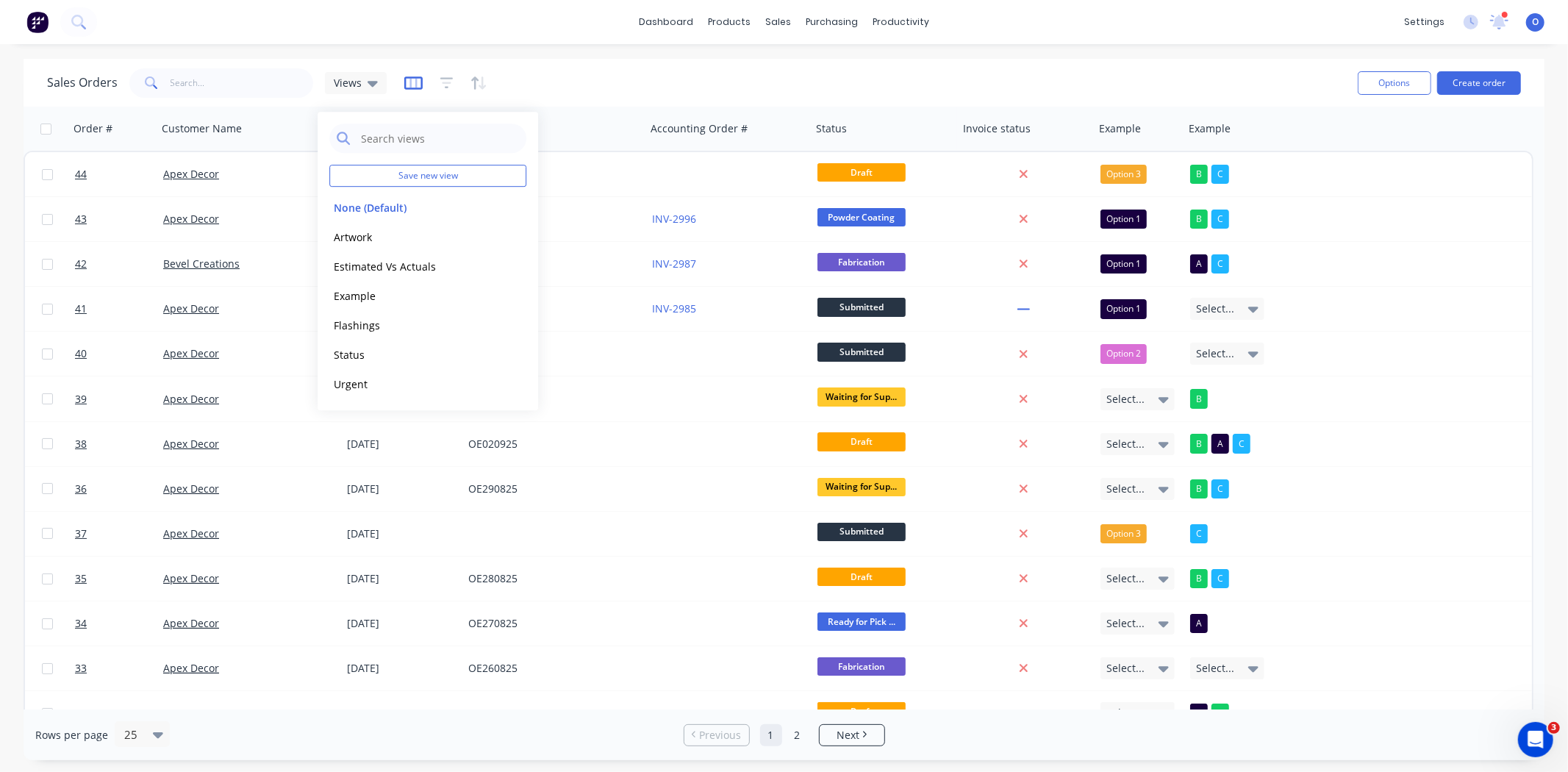
click at [404, 85] on icon "button" at bounding box center [413, 83] width 18 height 13
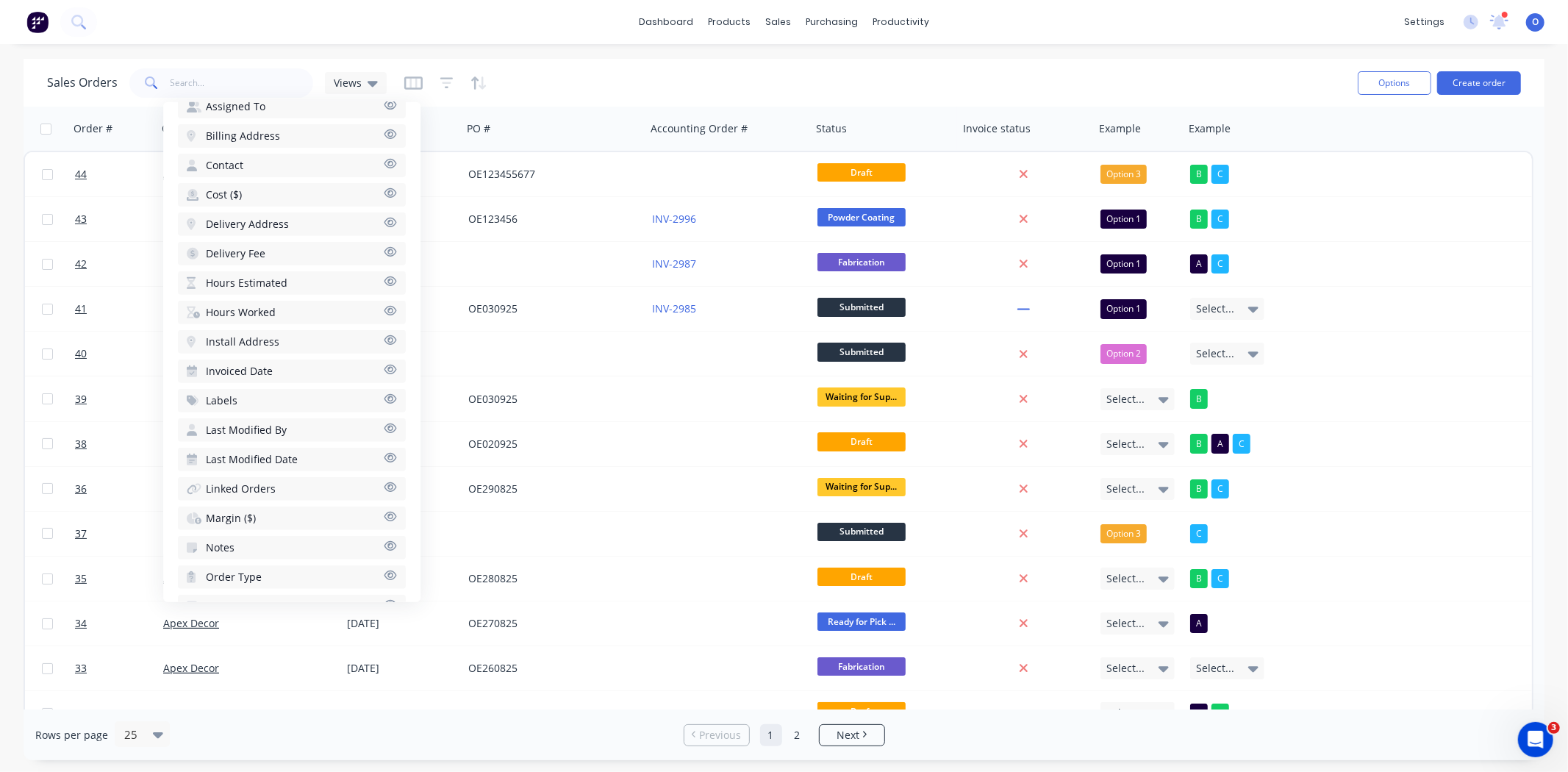
scroll to position [538, 0]
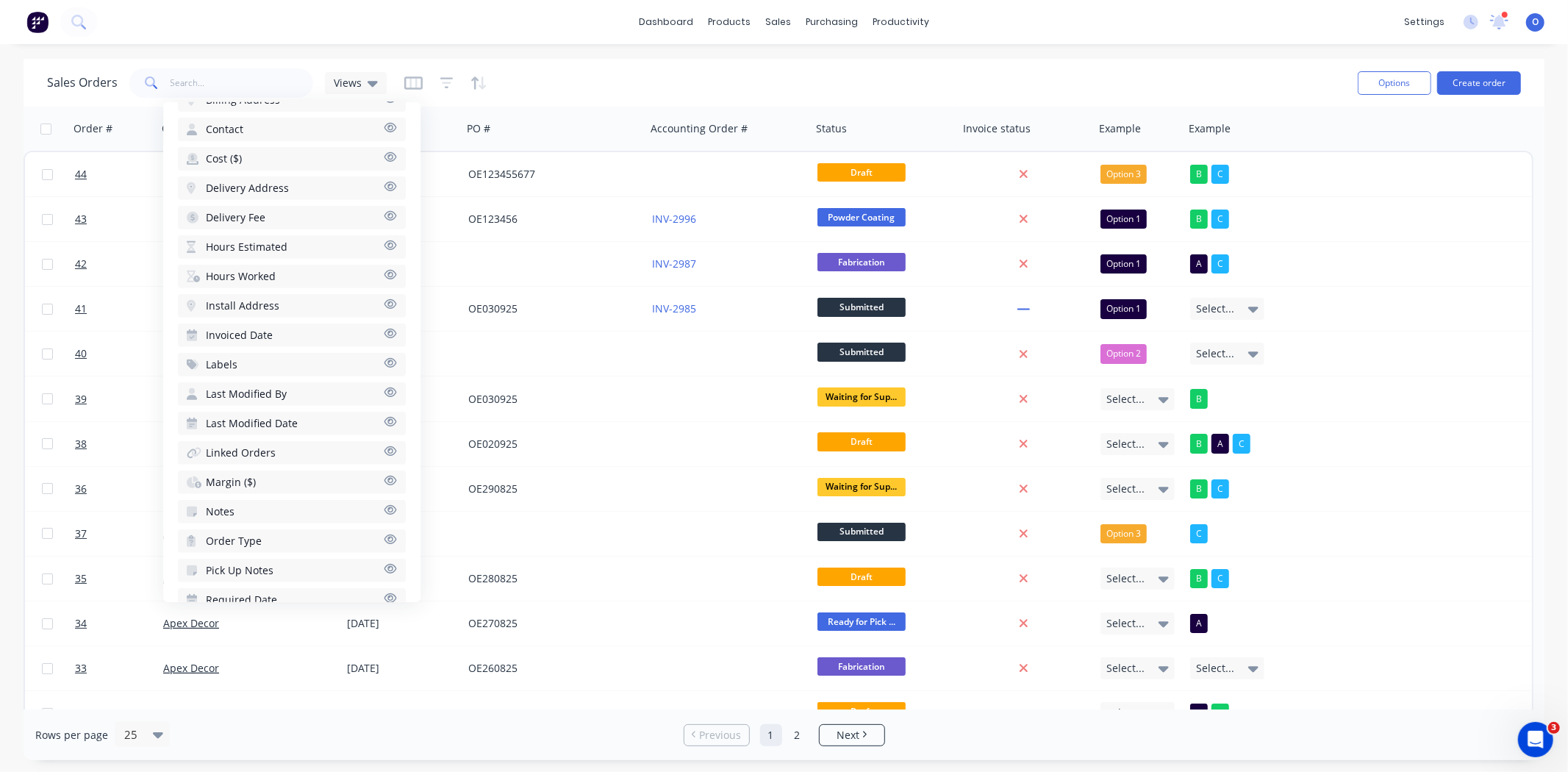
click at [275, 323] on button "Invoiced Date" at bounding box center [291, 335] width 228 height 23
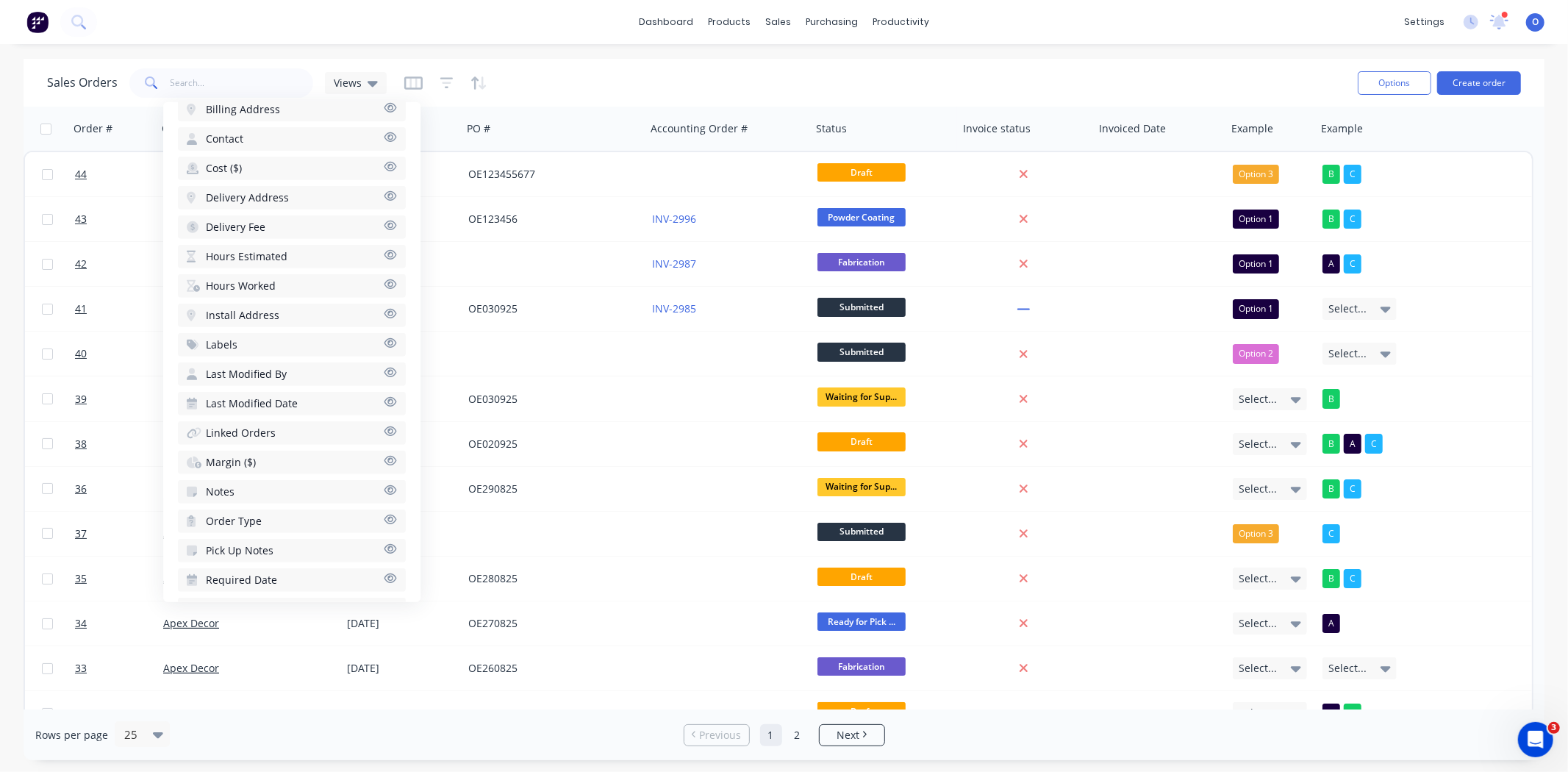
click at [265, 249] on span "Hours Estimated" at bounding box center [246, 256] width 81 height 15
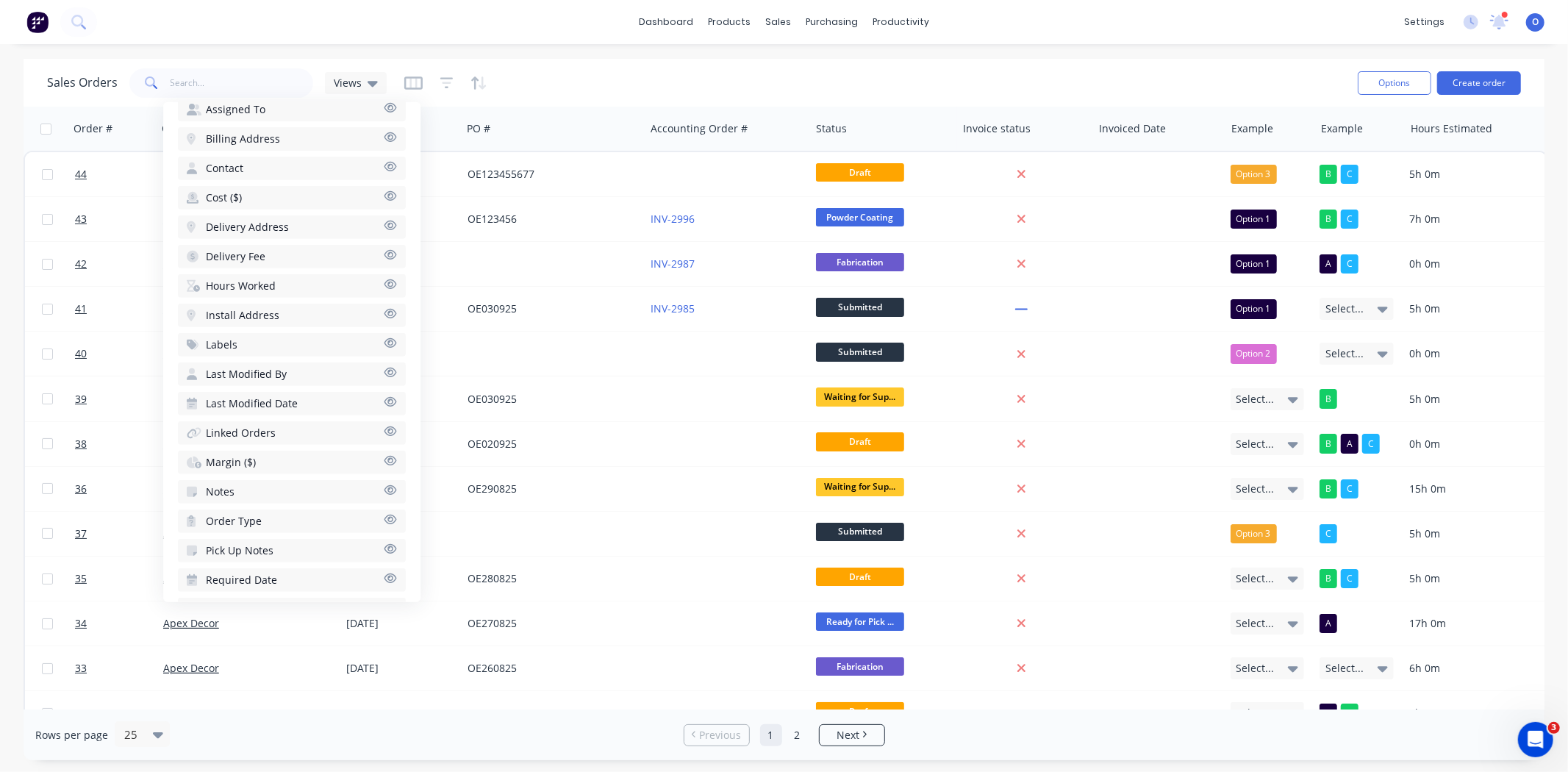
click at [268, 279] on span "Hours Worked" at bounding box center [241, 286] width 70 height 15
click at [1040, 80] on div "Sales Orders Views" at bounding box center [697, 82] width 1299 height 36
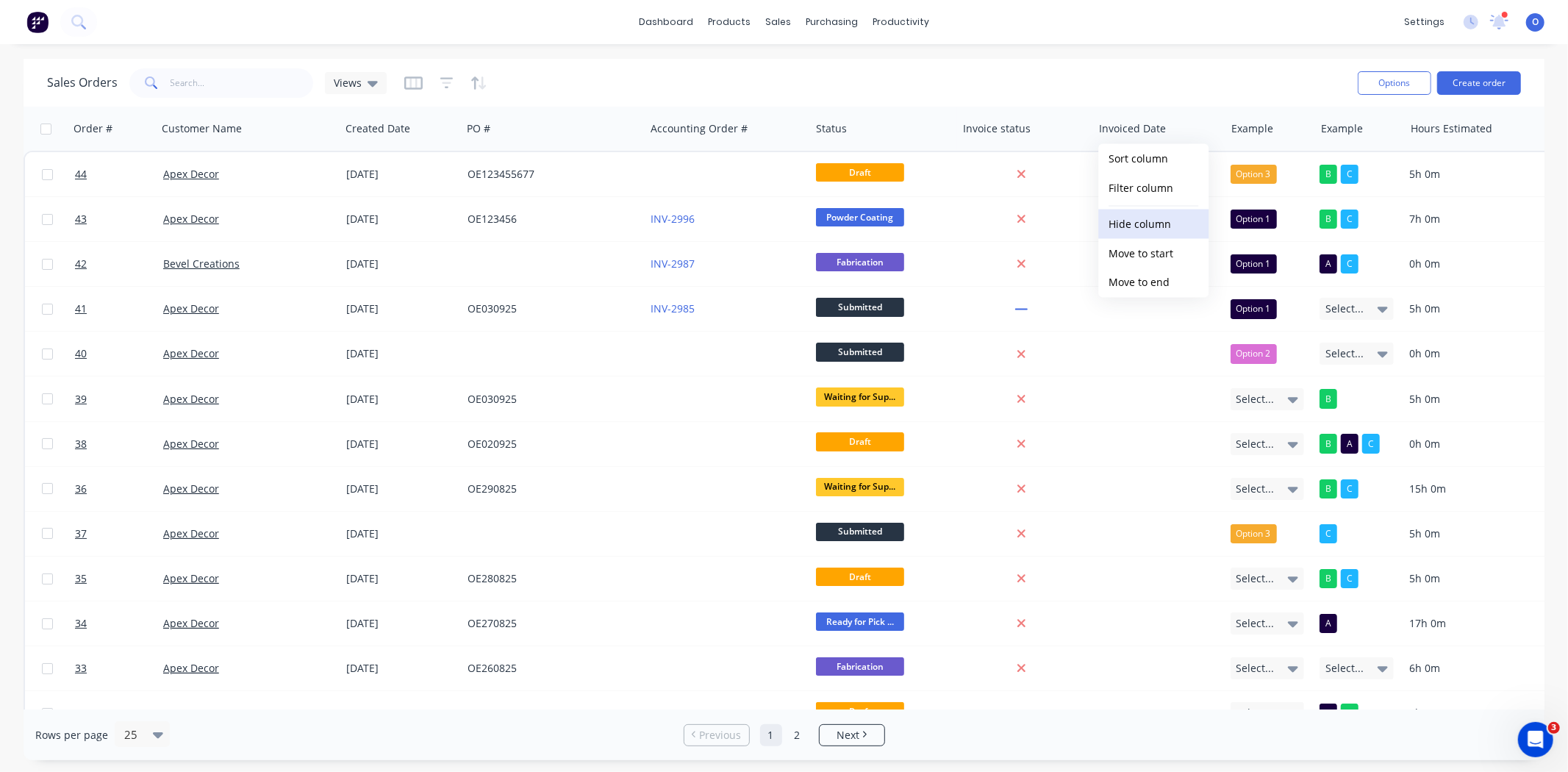
click at [1167, 216] on button "Hide column" at bounding box center [1153, 224] width 110 height 29
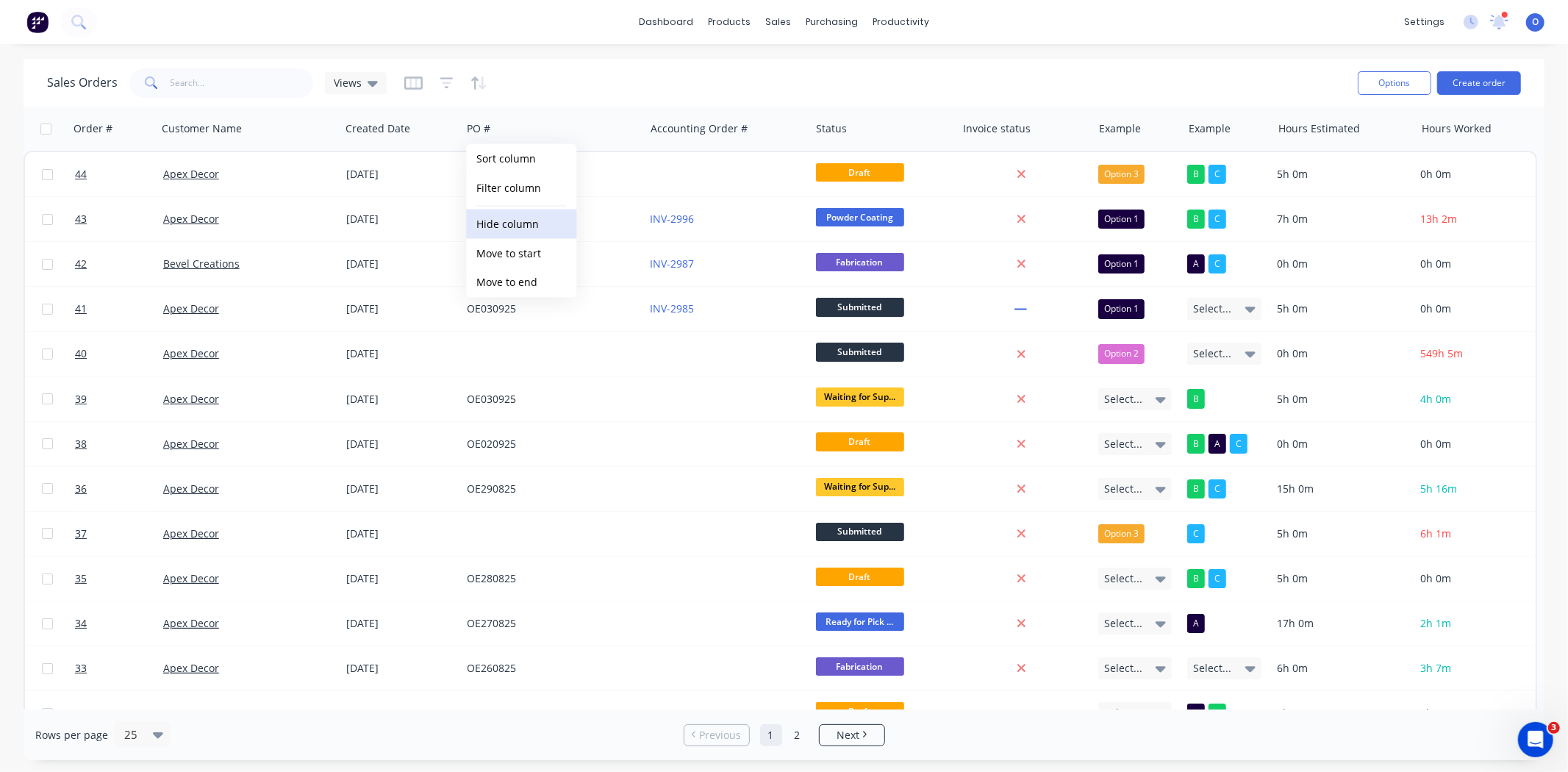
click at [535, 217] on button "Hide column" at bounding box center [521, 224] width 110 height 29
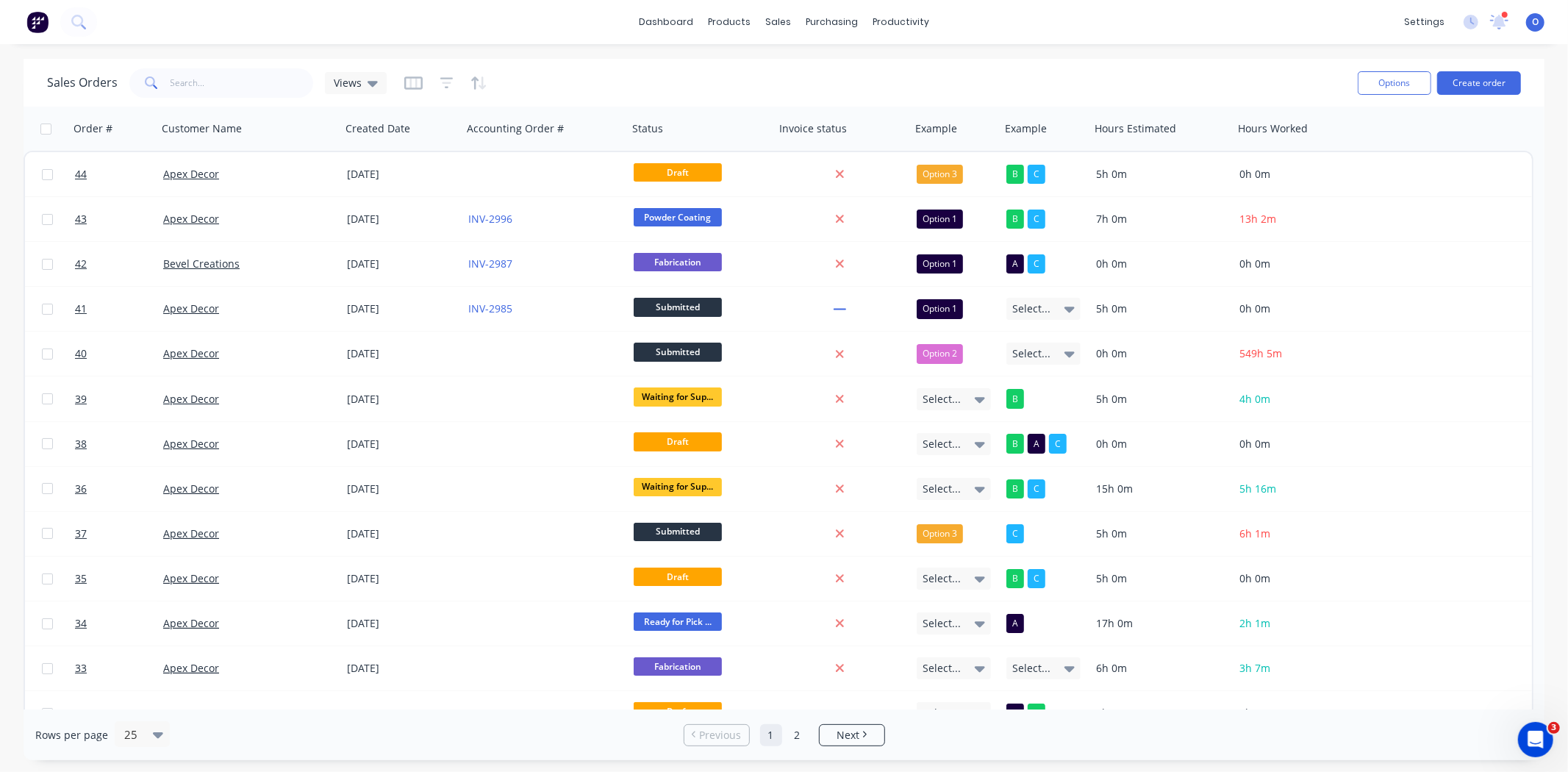
click at [597, 74] on div "Sales Orders Views" at bounding box center [697, 82] width 1299 height 36
click at [409, 87] on icon "button" at bounding box center [413, 83] width 18 height 13
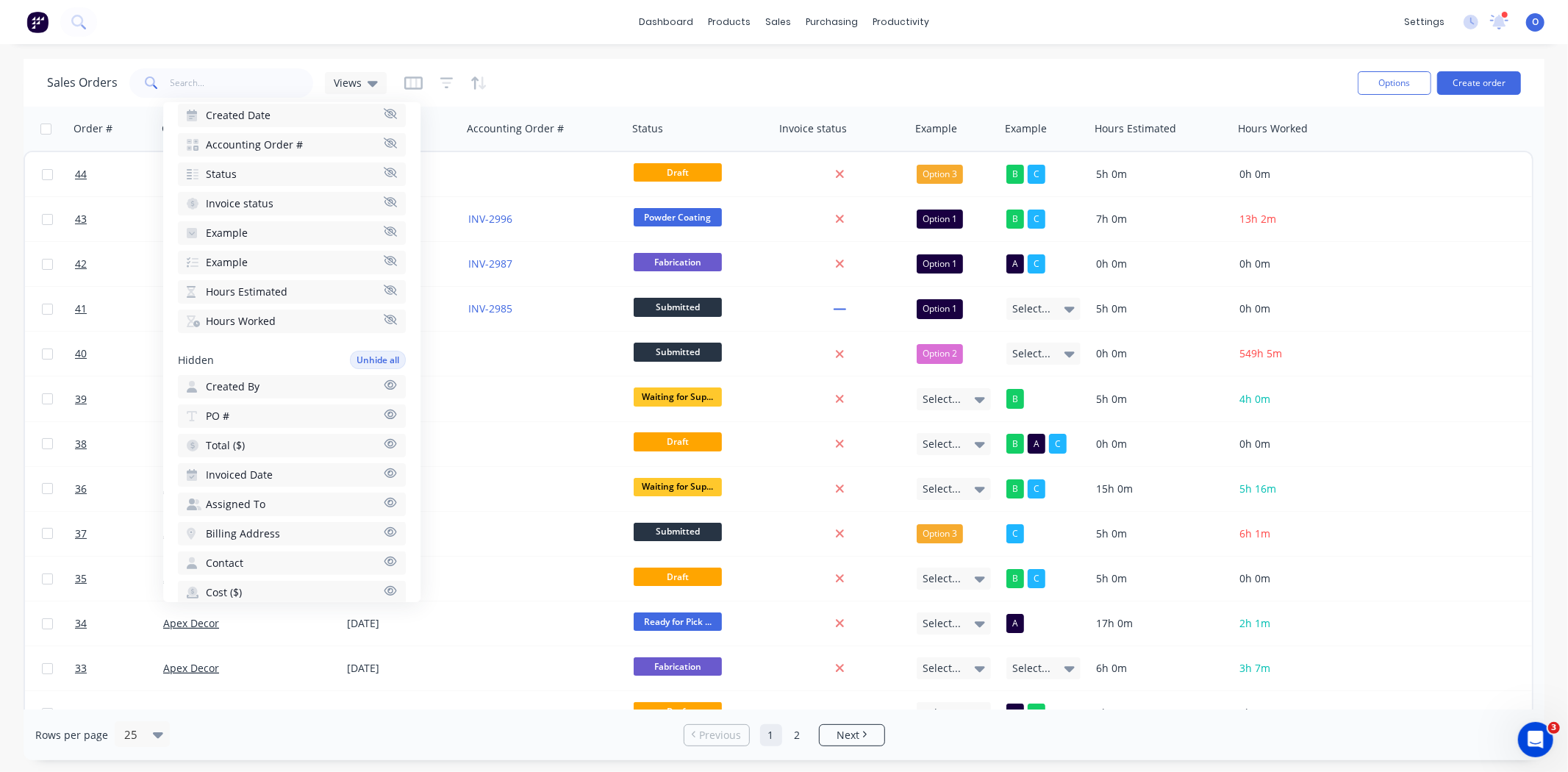
scroll to position [0, 0]
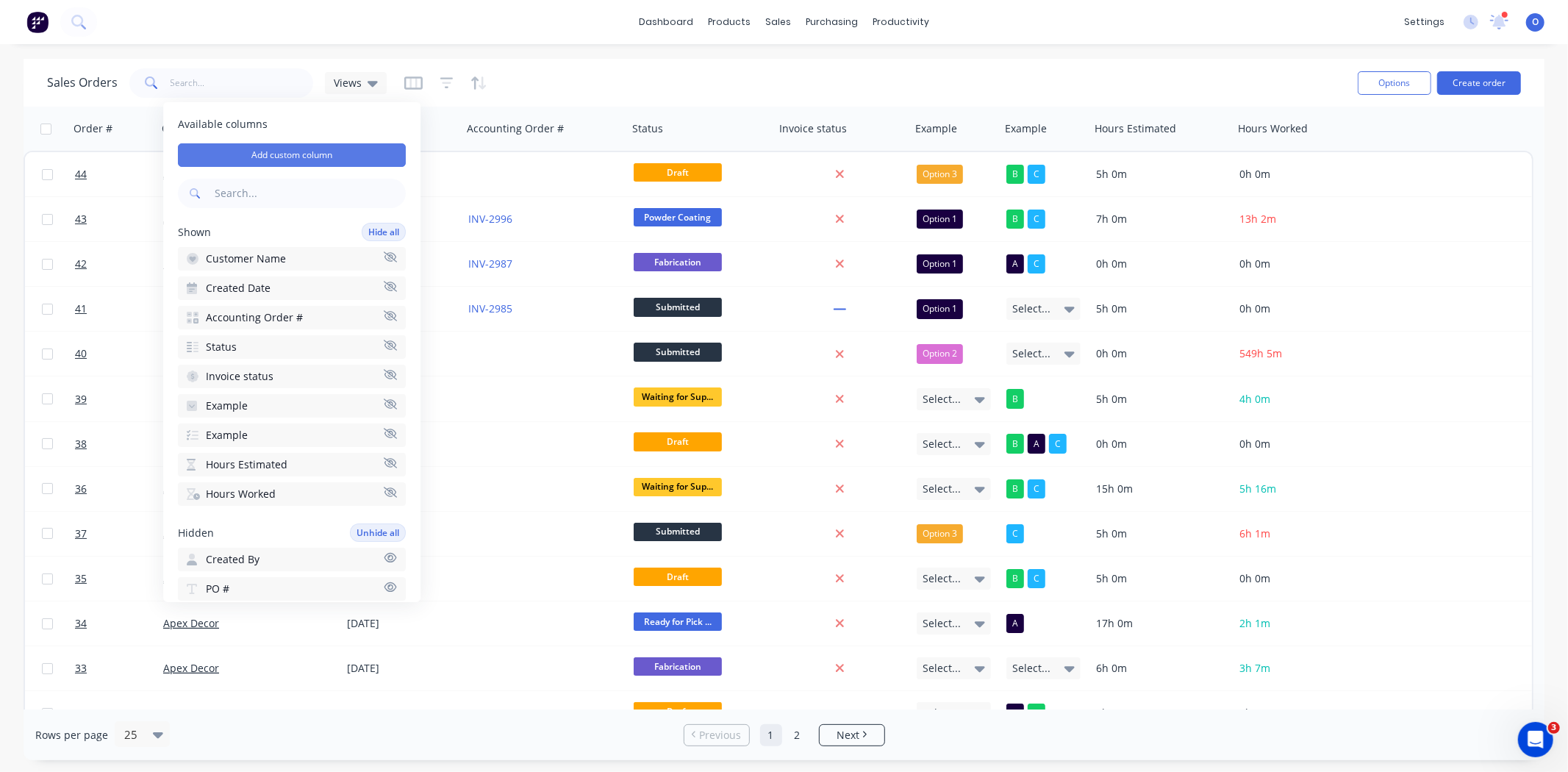
click at [273, 152] on button "Add custom column" at bounding box center [291, 155] width 228 height 23
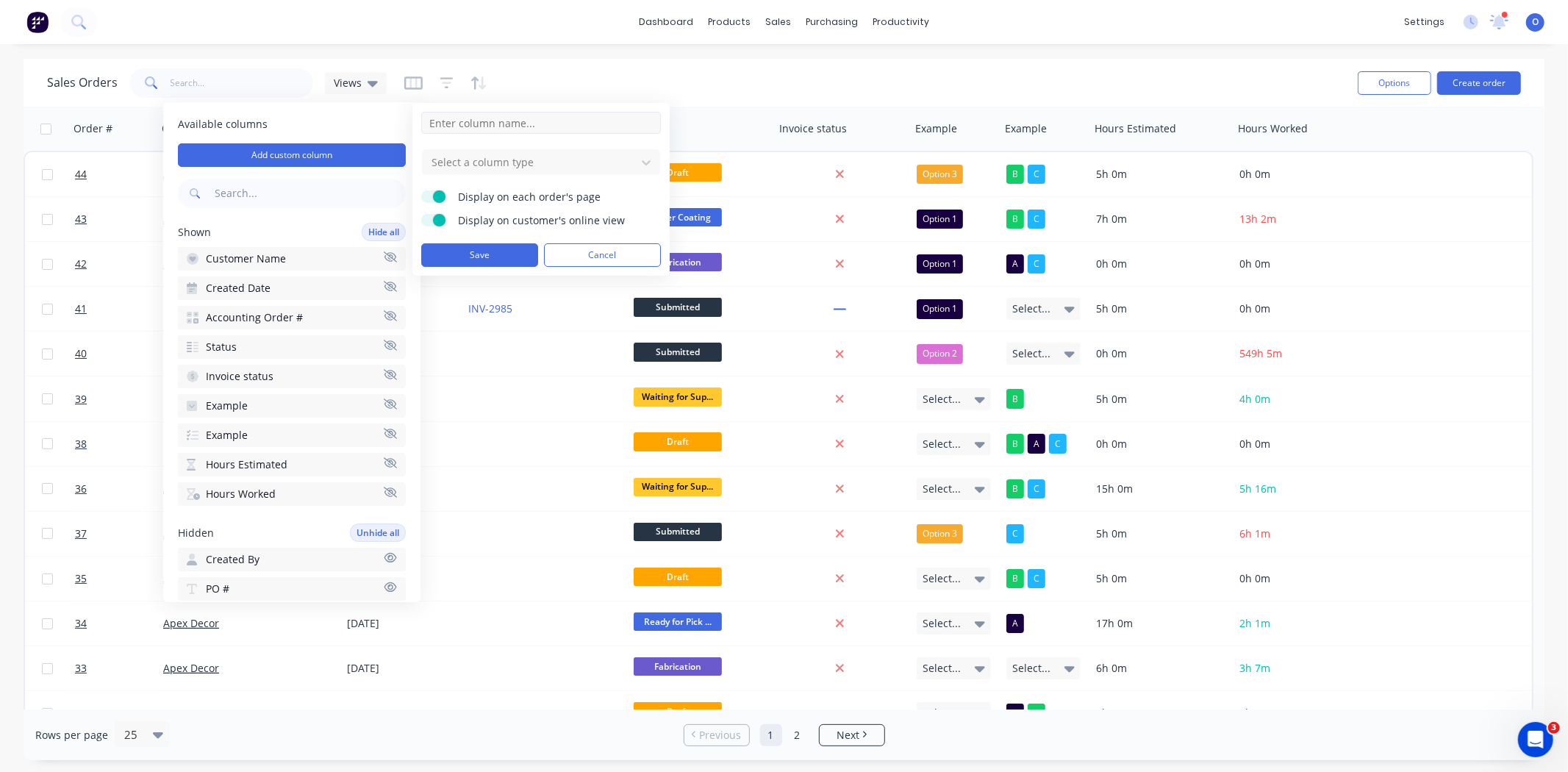
click at [498, 128] on input at bounding box center [541, 123] width 240 height 22
click at [464, 162] on div at bounding box center [528, 162] width 198 height 18
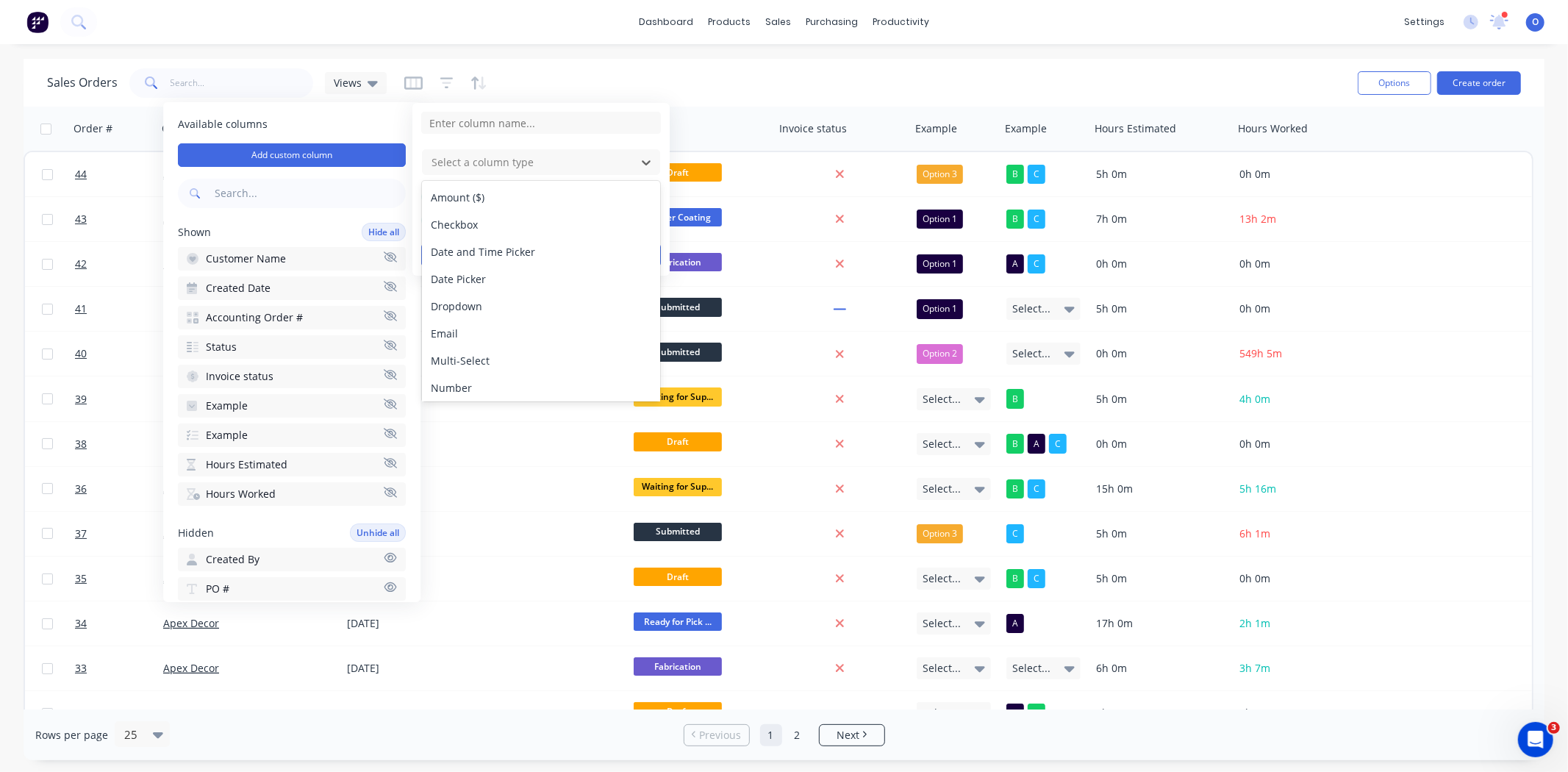
click at [629, 68] on div "Sales Orders Views" at bounding box center [697, 82] width 1299 height 36
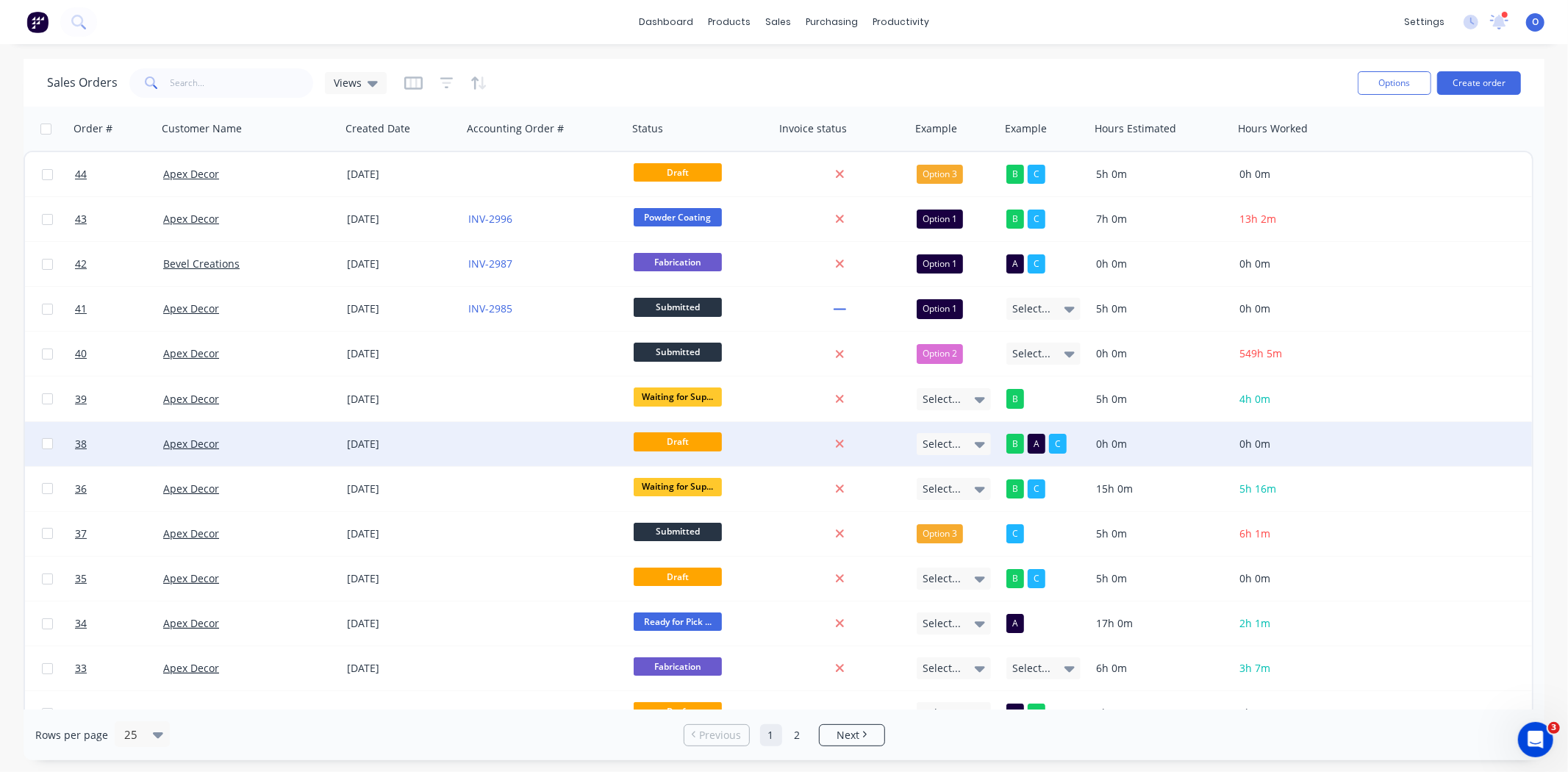
click at [947, 435] on div "Select..." at bounding box center [954, 444] width 75 height 22
click at [956, 574] on div "Option 3" at bounding box center [946, 580] width 46 height 21
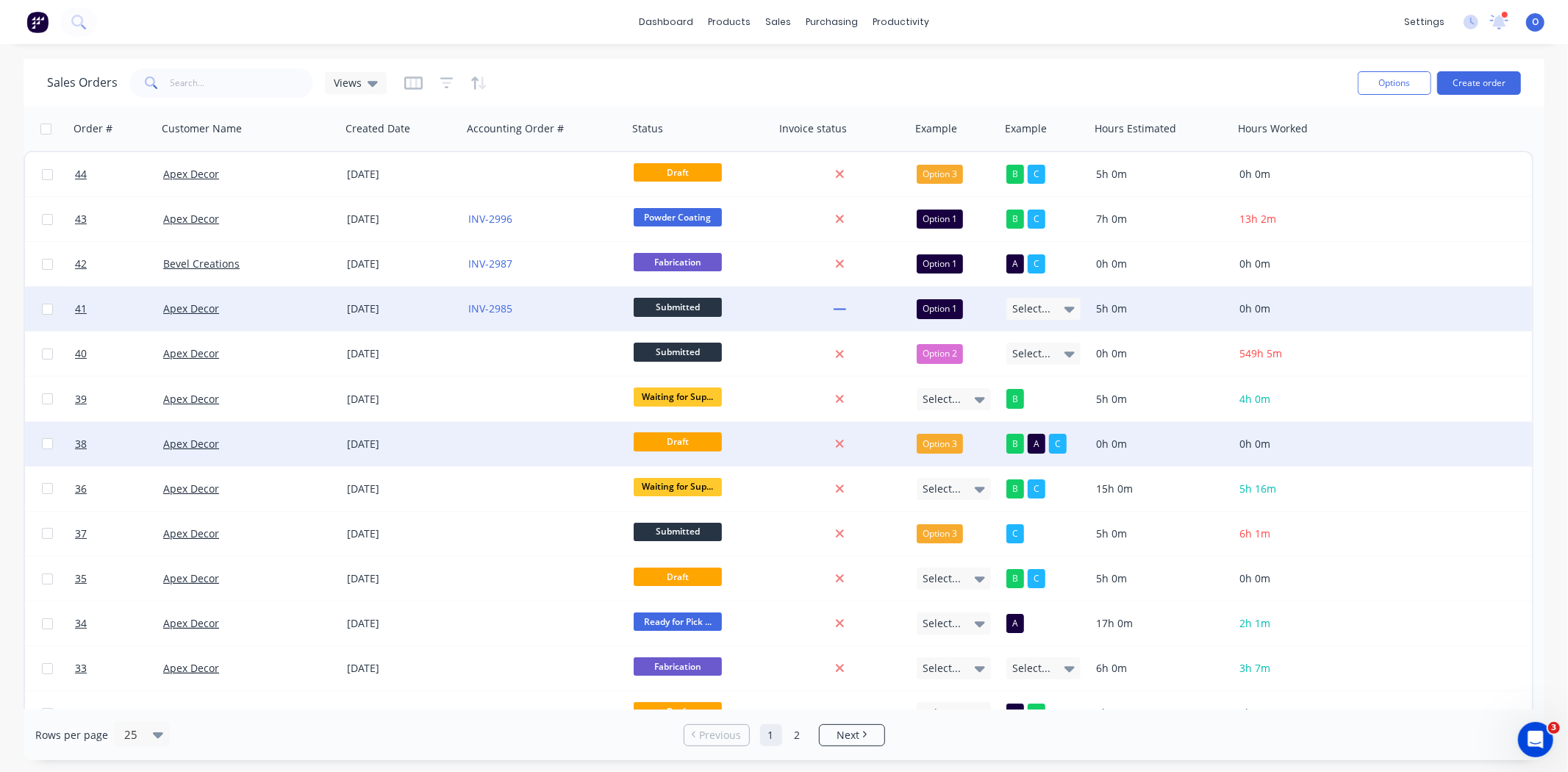
click at [1045, 318] on div "Select..." at bounding box center [1044, 308] width 75 height 22
click at [1048, 357] on button "A" at bounding box center [1079, 352] width 147 height 27
click at [1043, 361] on button "B" at bounding box center [1079, 352] width 147 height 27
click at [1012, 80] on div "Sales Orders Views" at bounding box center [697, 82] width 1299 height 36
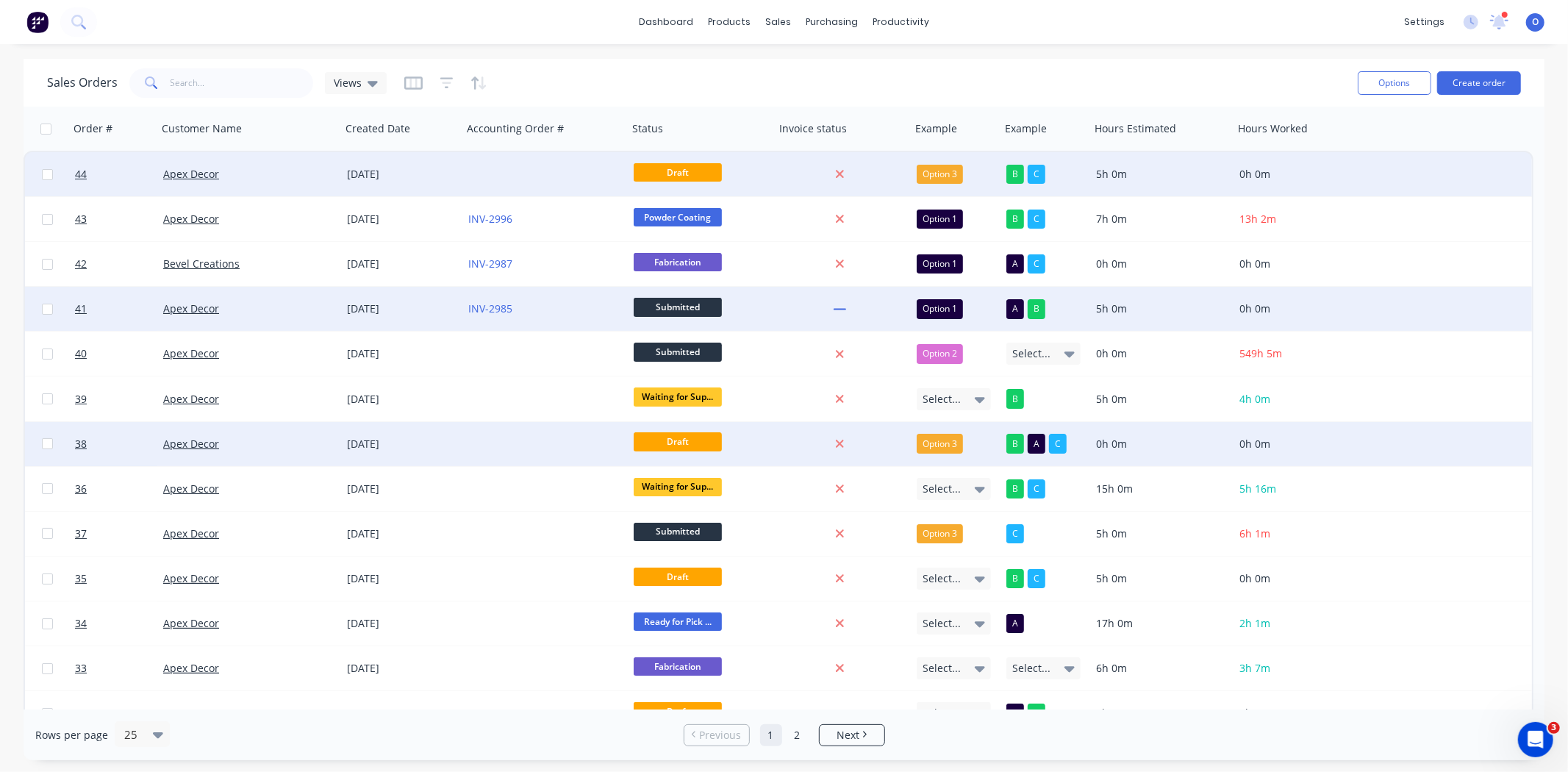
click at [672, 172] on span "Draft" at bounding box center [678, 172] width 88 height 18
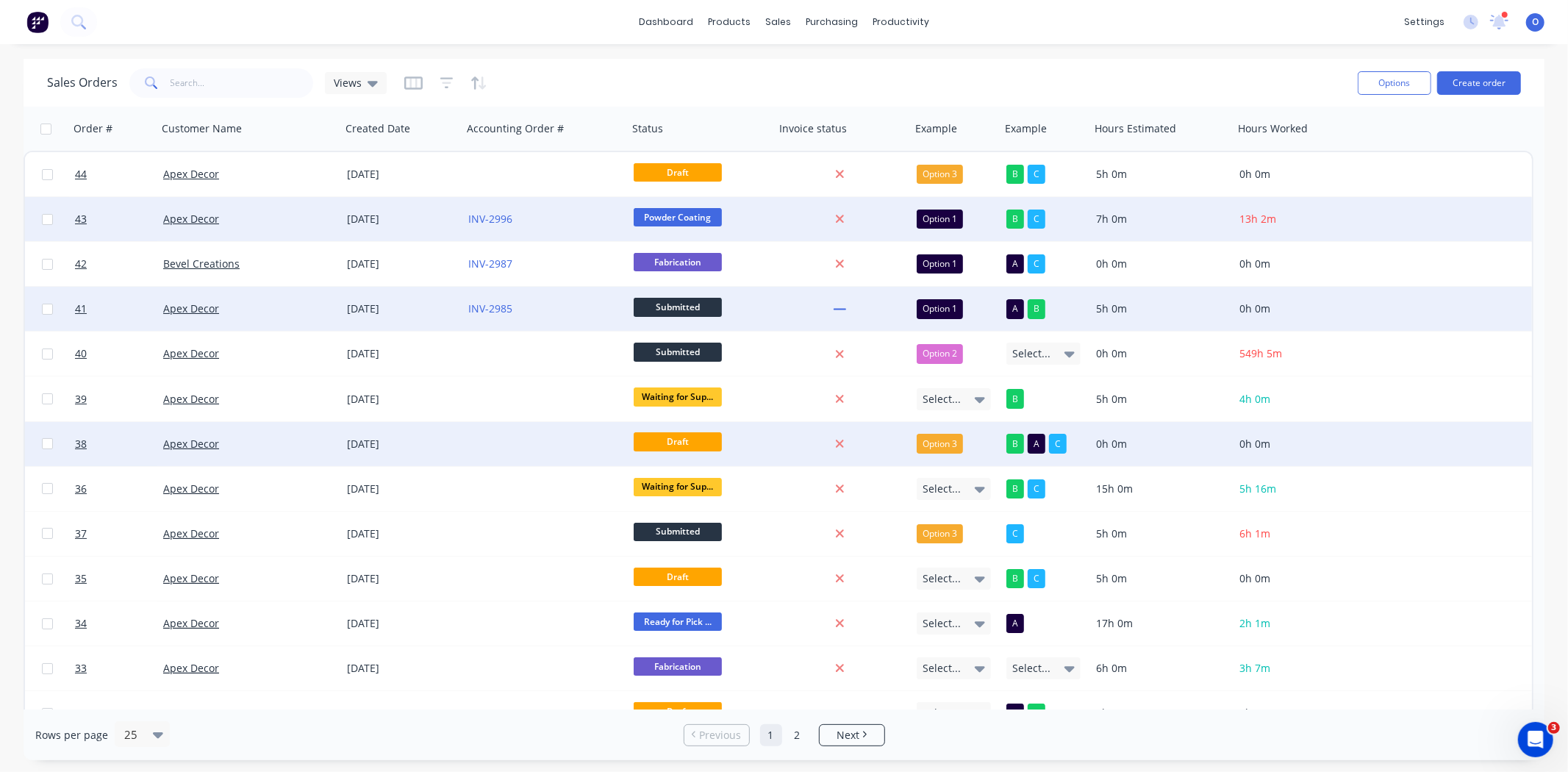
click at [674, 217] on span "Powder Coating" at bounding box center [678, 217] width 88 height 18
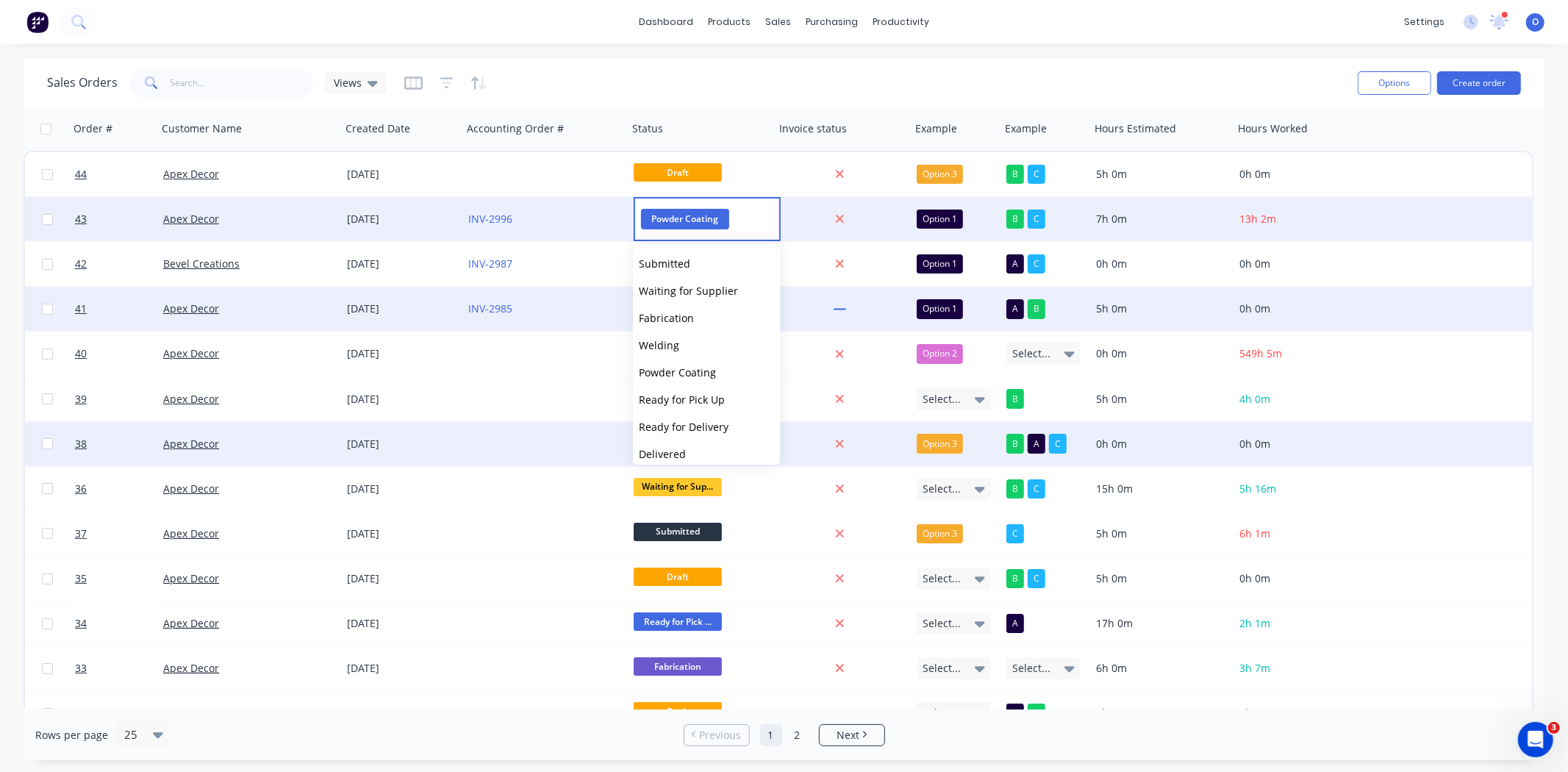
click at [712, 76] on div "Sales Orders Views" at bounding box center [697, 82] width 1299 height 36
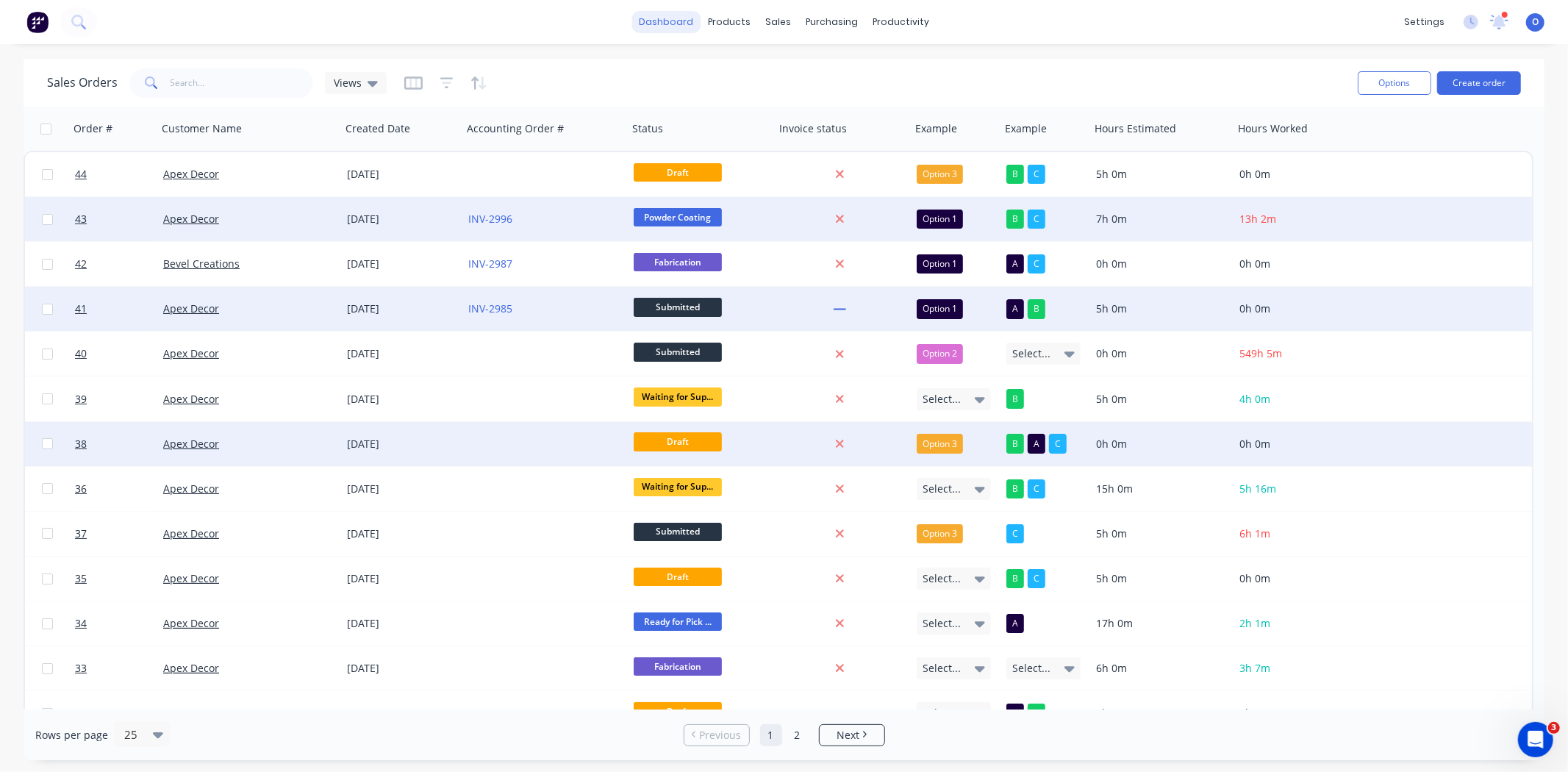
click at [687, 27] on link "dashboard" at bounding box center [665, 22] width 69 height 22
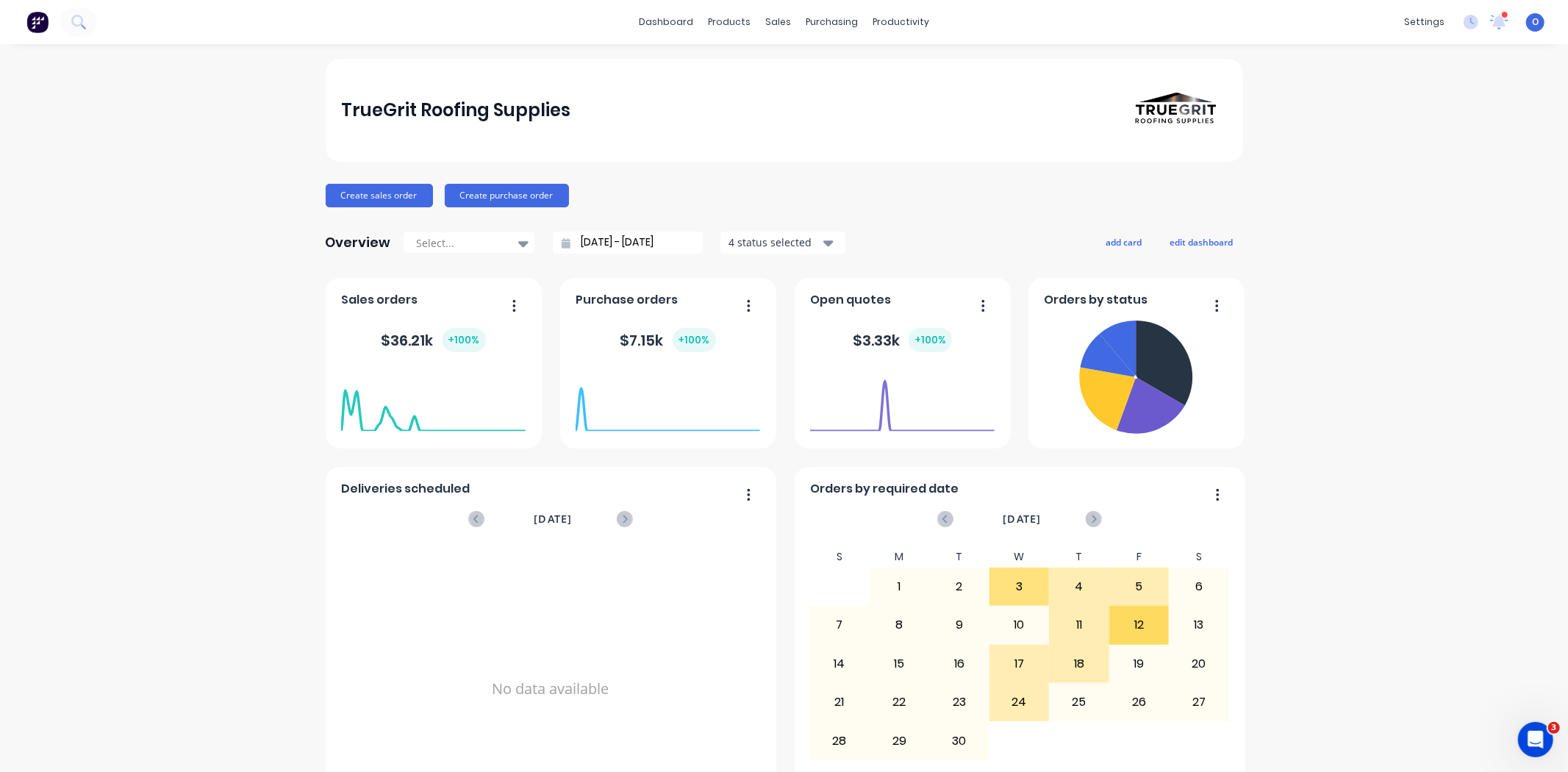
click at [252, 231] on div "TrueGrit Roofing Supplies Create sales order Create purchase order Overview Sel…" at bounding box center [784, 442] width 1568 height 767
click at [363, 204] on button "Create sales order" at bounding box center [379, 196] width 107 height 23
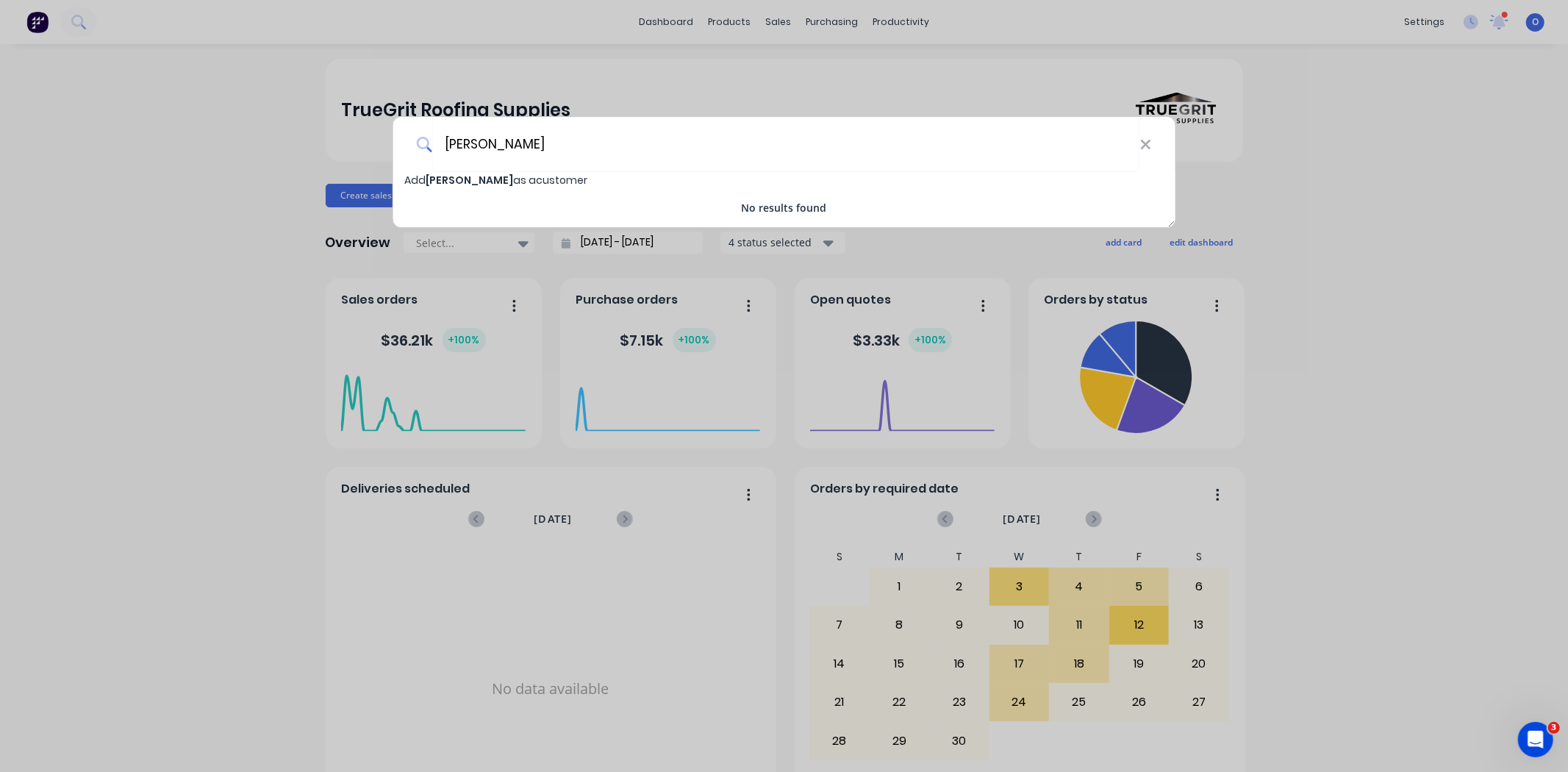
type input "[PERSON_NAME]"
click at [436, 178] on span "[PERSON_NAME]" at bounding box center [469, 180] width 87 height 15
select select "AU"
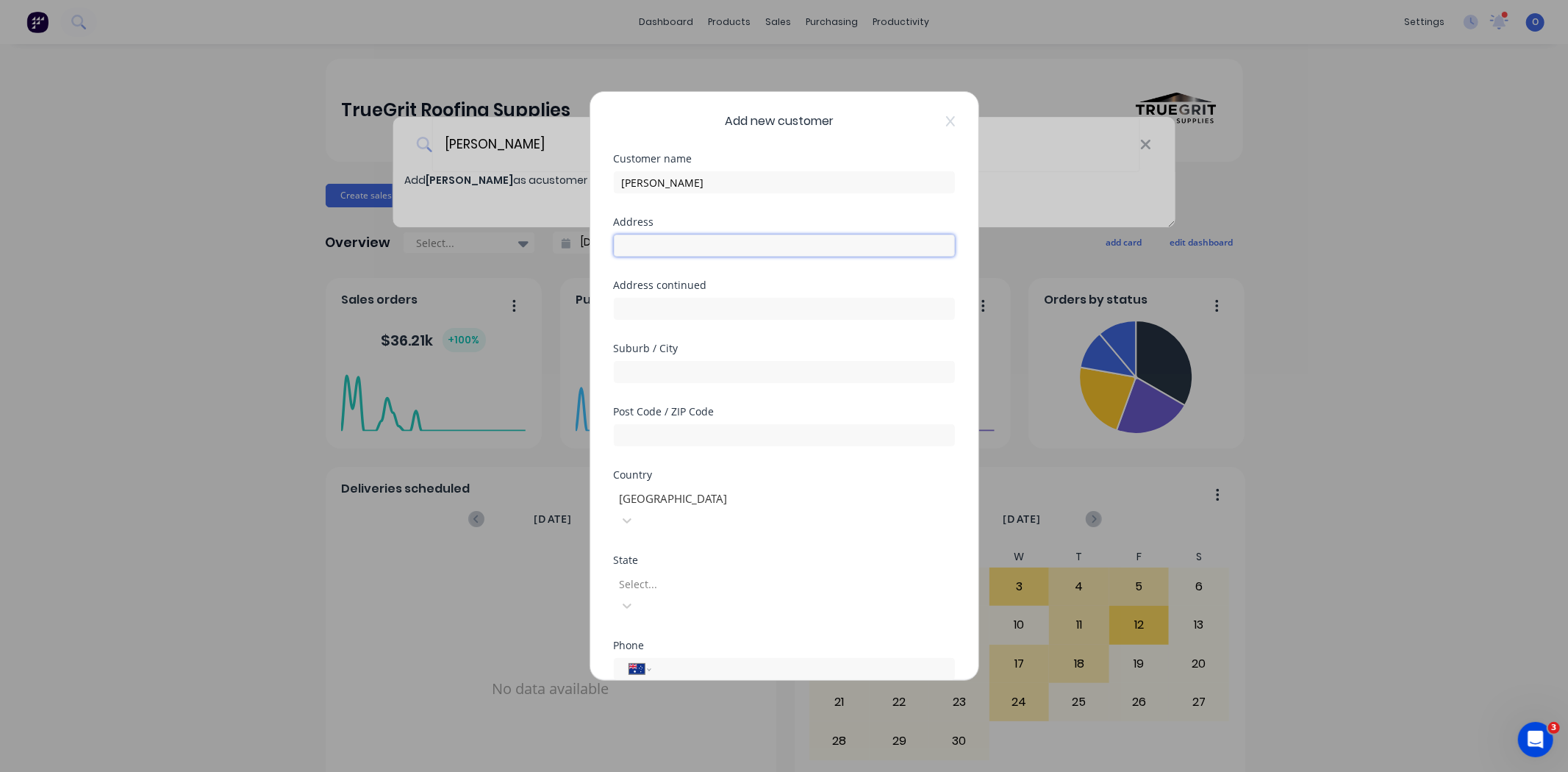
click at [650, 238] on input "text" at bounding box center [784, 245] width 341 height 22
click at [650, 325] on div "Address continued" at bounding box center [784, 312] width 341 height 63
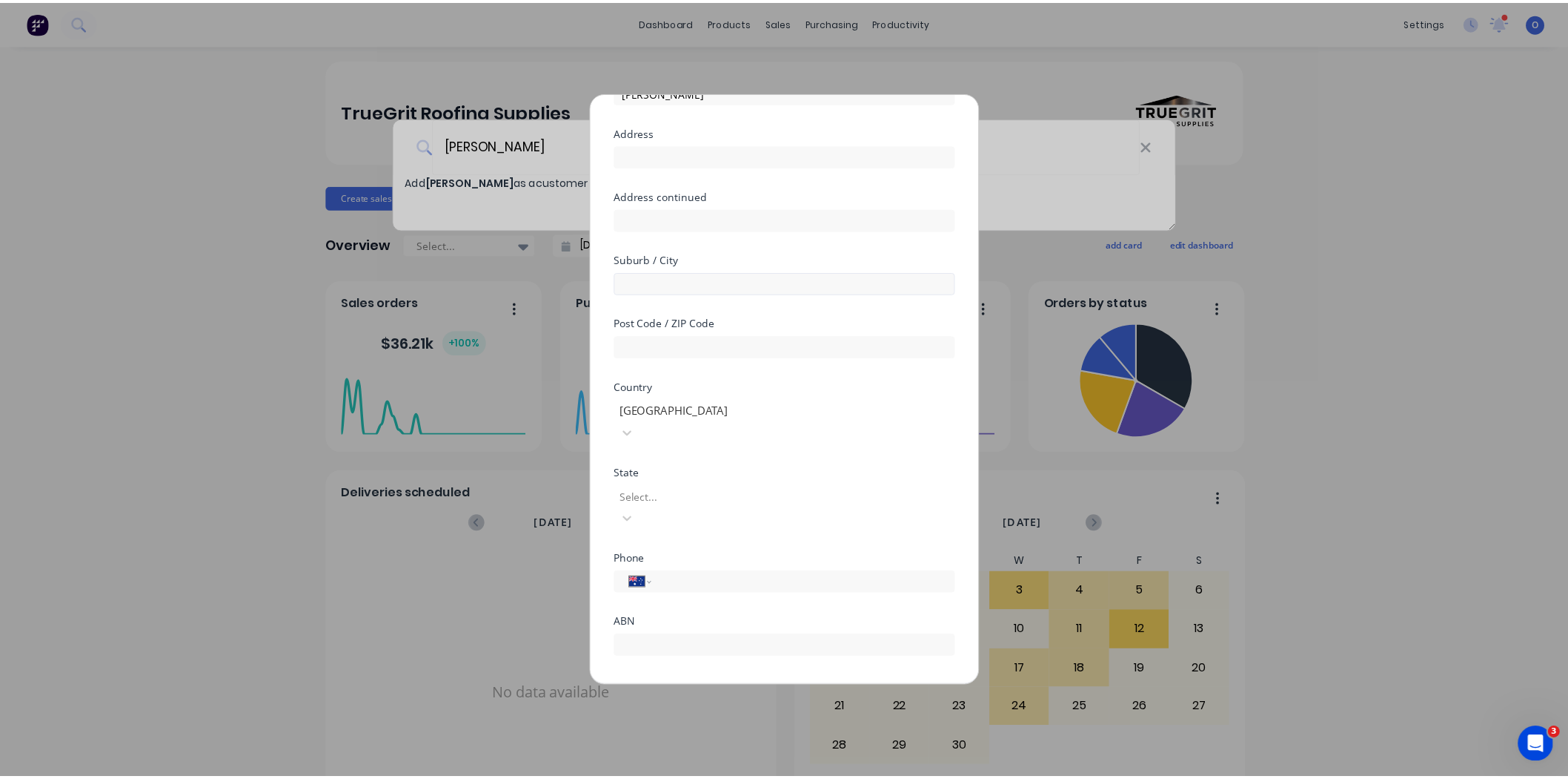
scroll to position [130, 0]
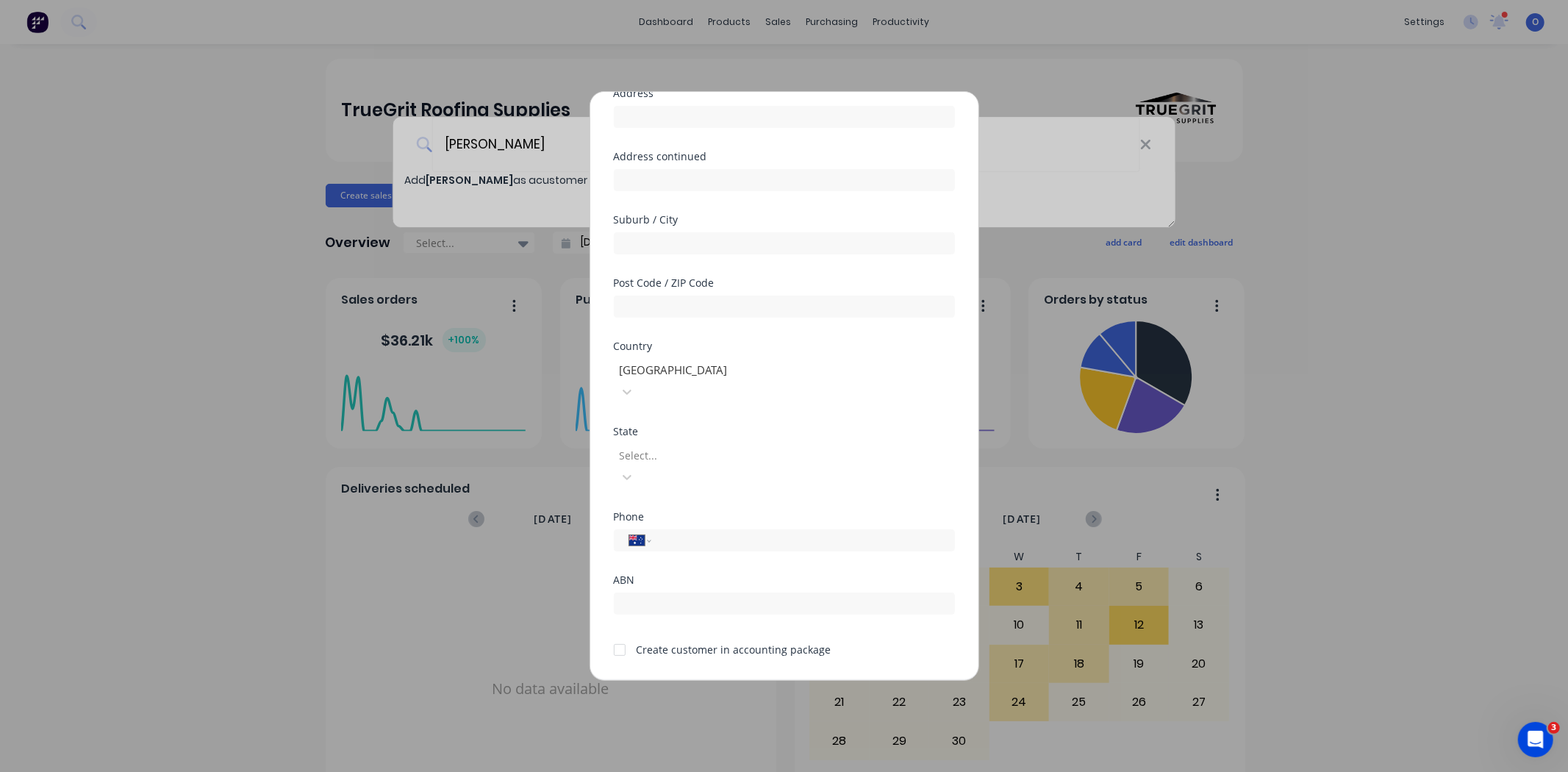
click at [644, 630] on div "Create customer in accounting package" at bounding box center [734, 649] width 195 height 16
click at [804, 630] on button "Cancel" at bounding box center [830, 692] width 80 height 23
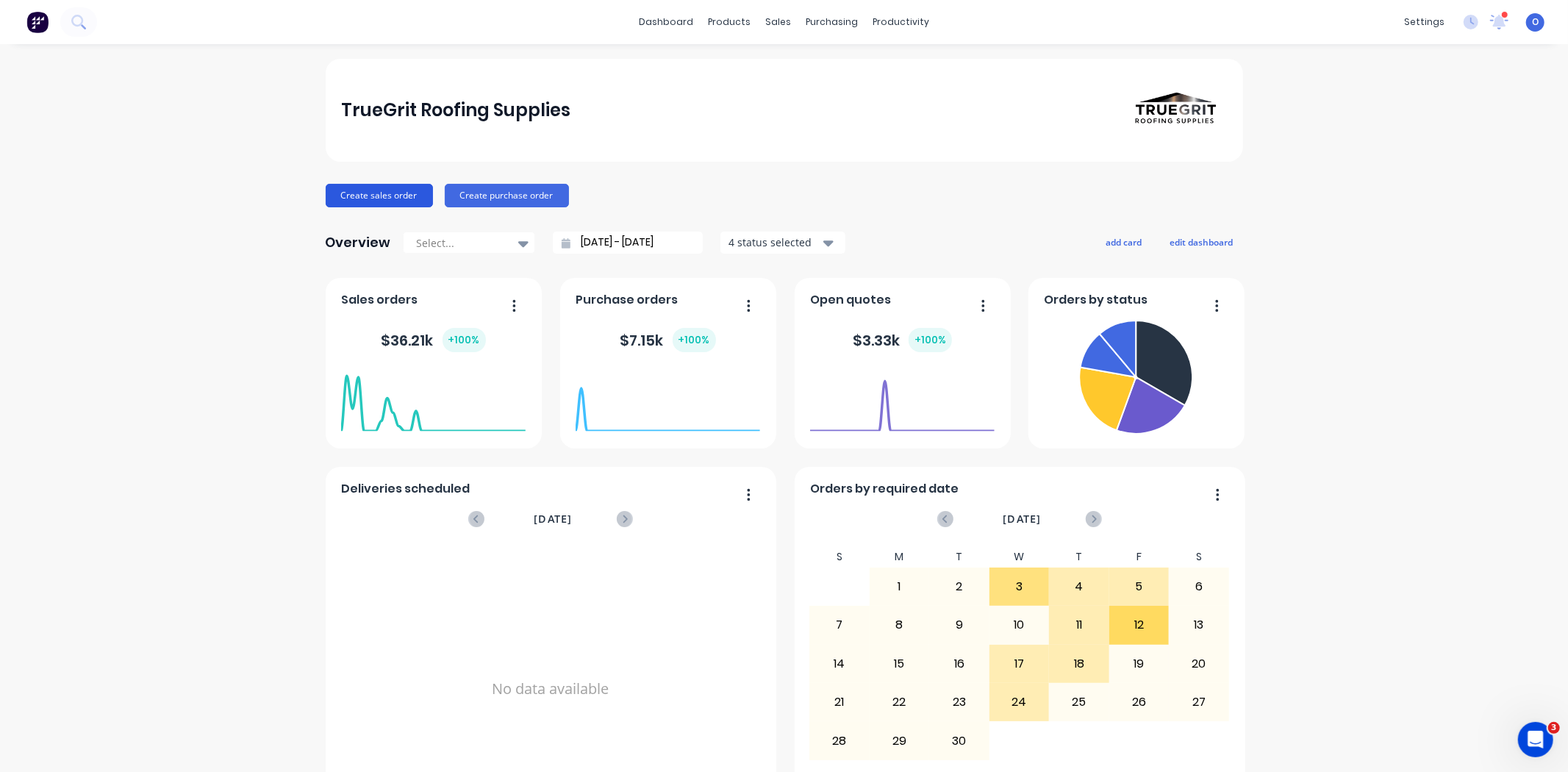
click at [354, 190] on button "Create sales order" at bounding box center [379, 196] width 107 height 23
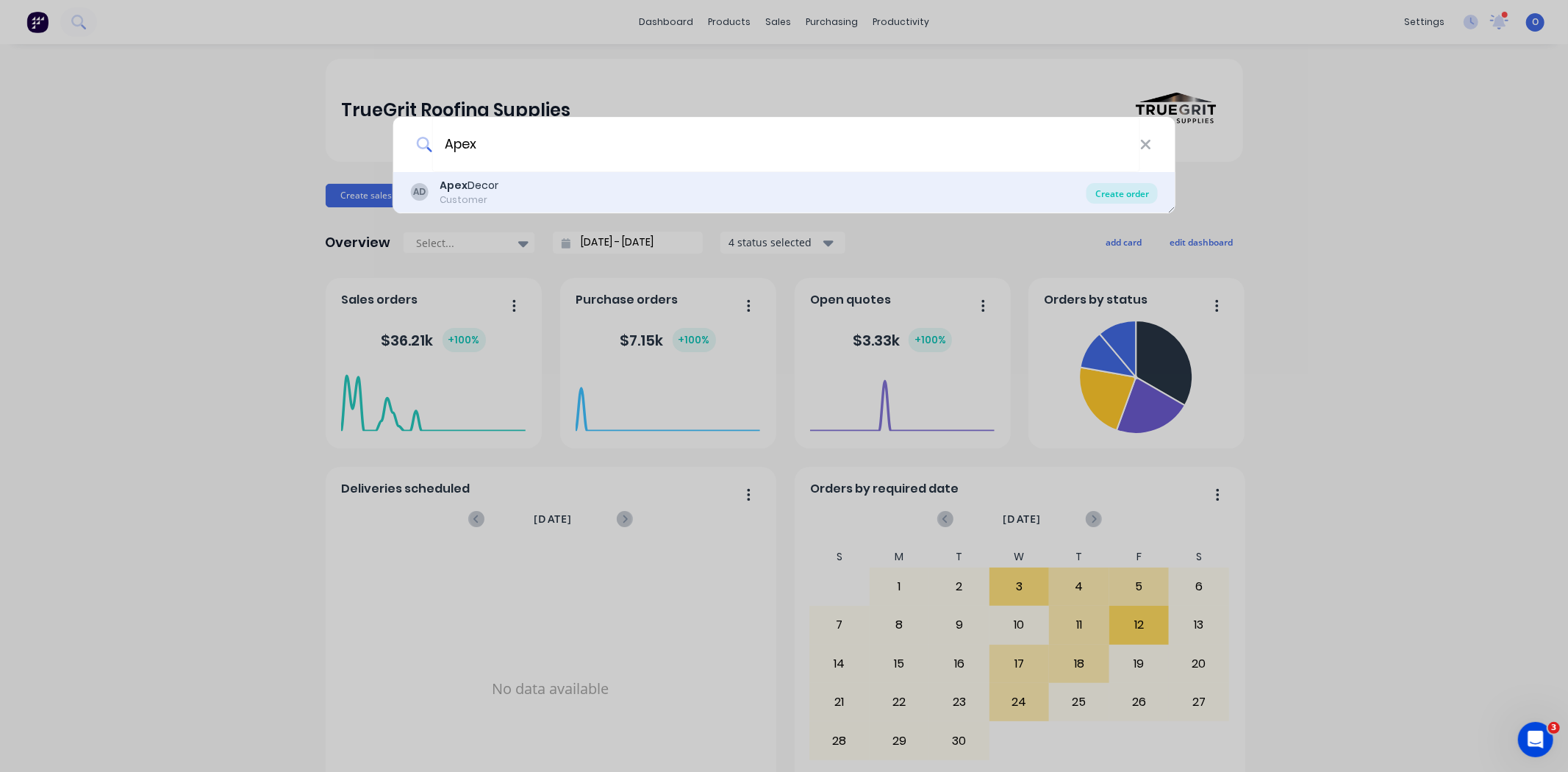
type input "Apex"
click at [1105, 193] on div "Create order" at bounding box center [1122, 193] width 71 height 21
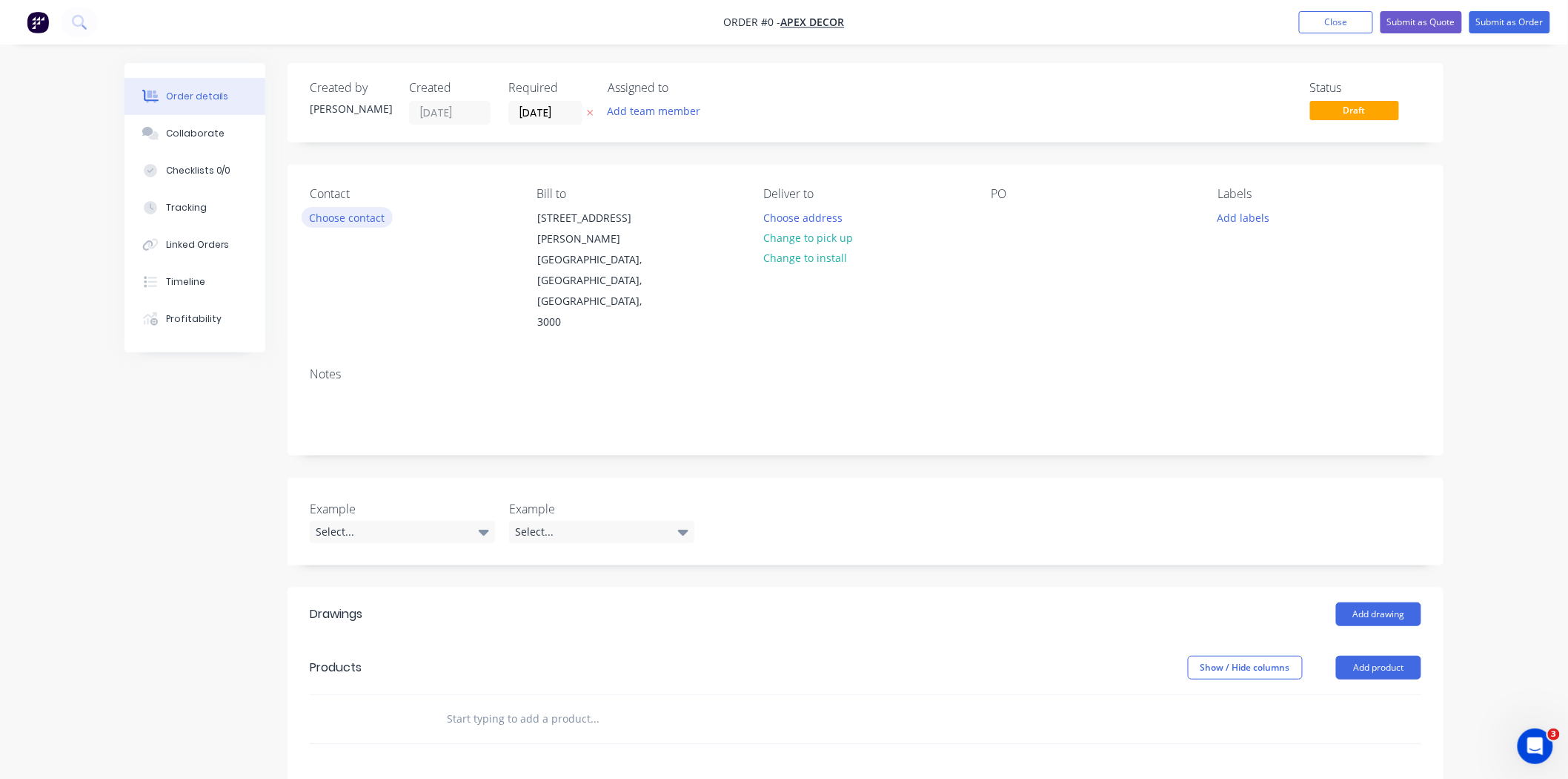
click at [365, 217] on button "Choose contact" at bounding box center [347, 217] width 91 height 20
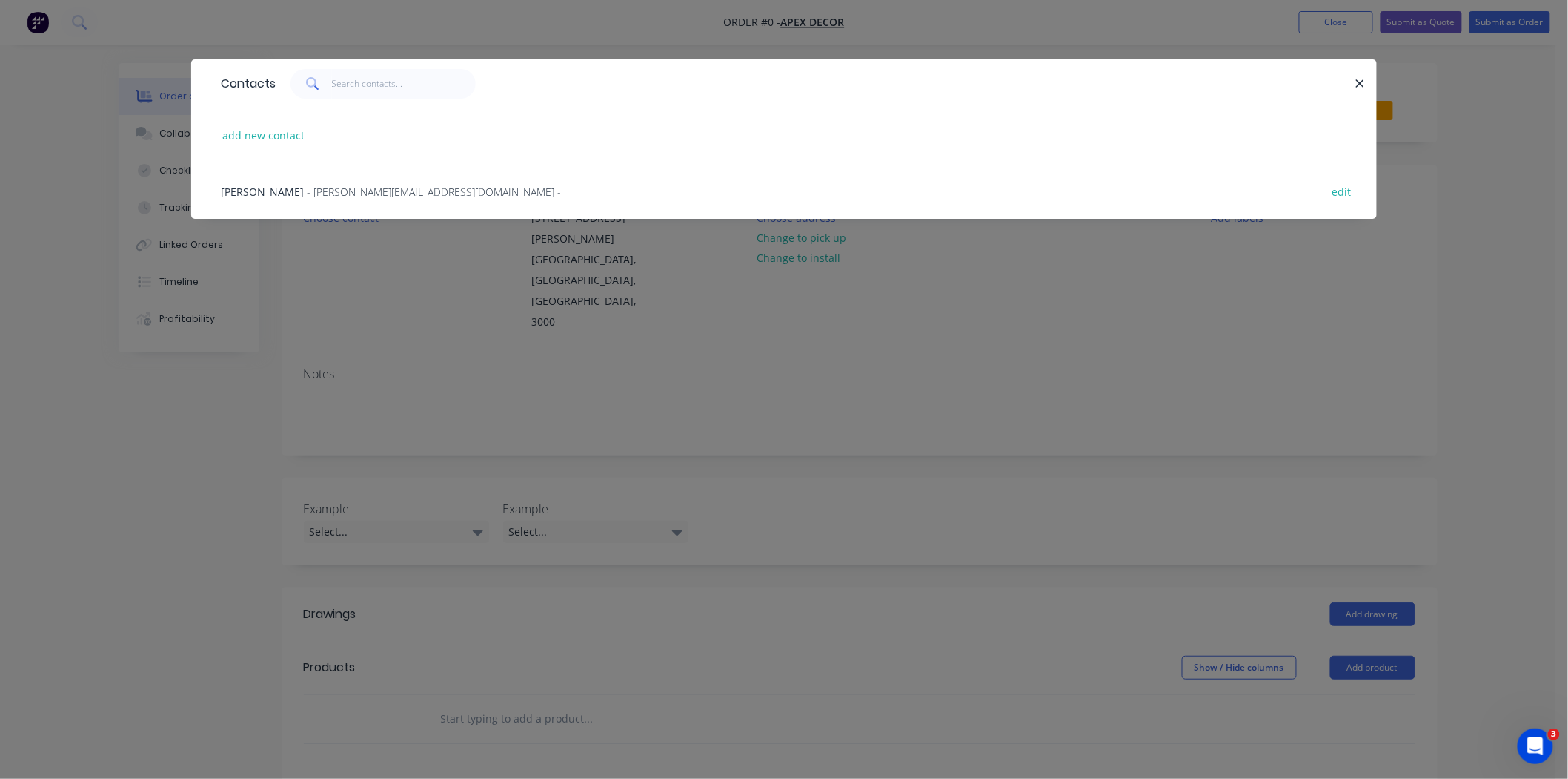
click at [304, 197] on div "[PERSON_NAME] - [PERSON_NAME][EMAIL_ADDRESS][DOMAIN_NAME] -" at bounding box center [391, 192] width 340 height 16
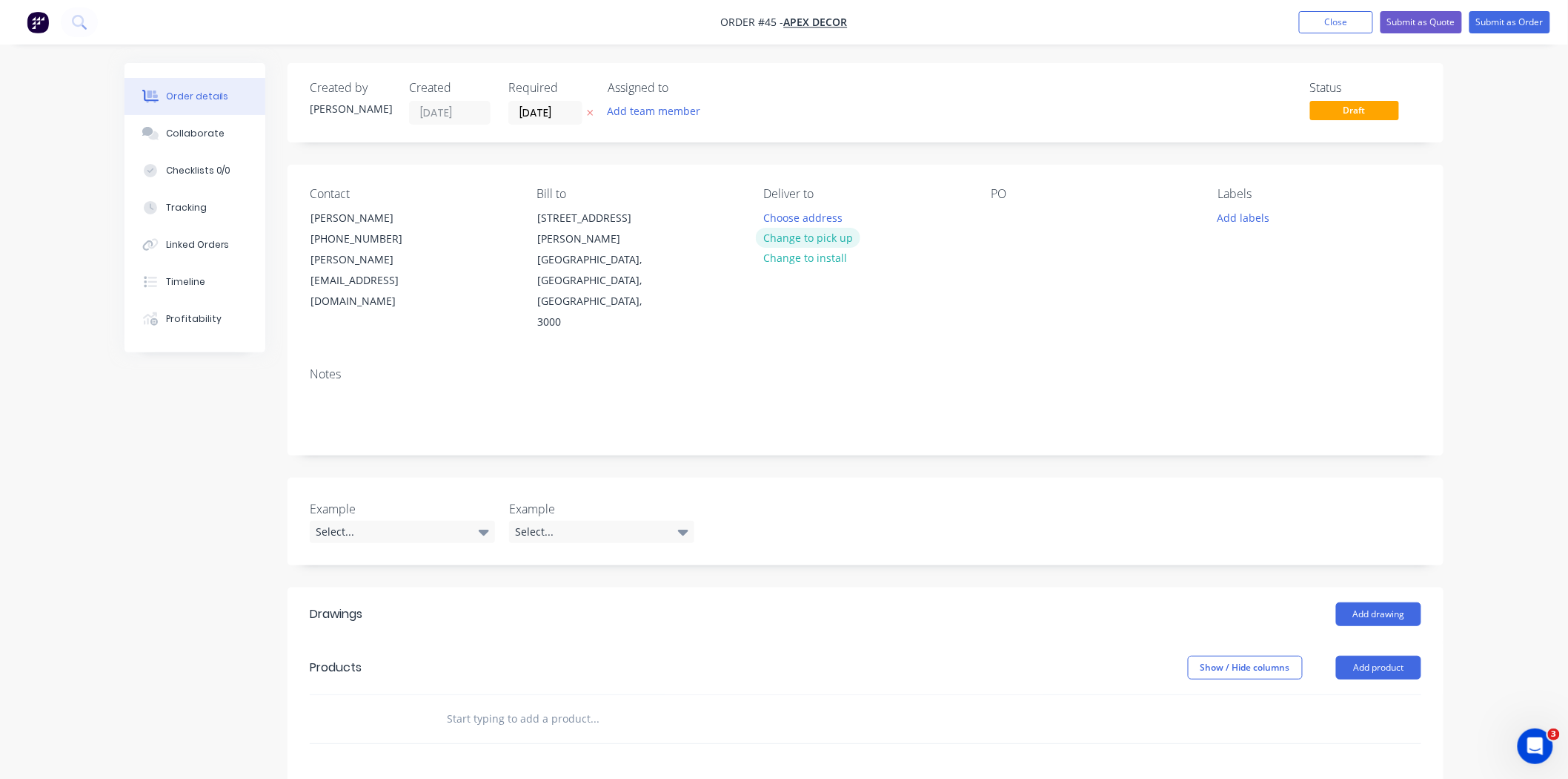
click at [818, 238] on button "Change to pick up" at bounding box center [809, 238] width 105 height 20
click at [1004, 216] on div at bounding box center [1003, 218] width 23 height 22
click at [652, 104] on button "Add team member" at bounding box center [654, 111] width 109 height 20
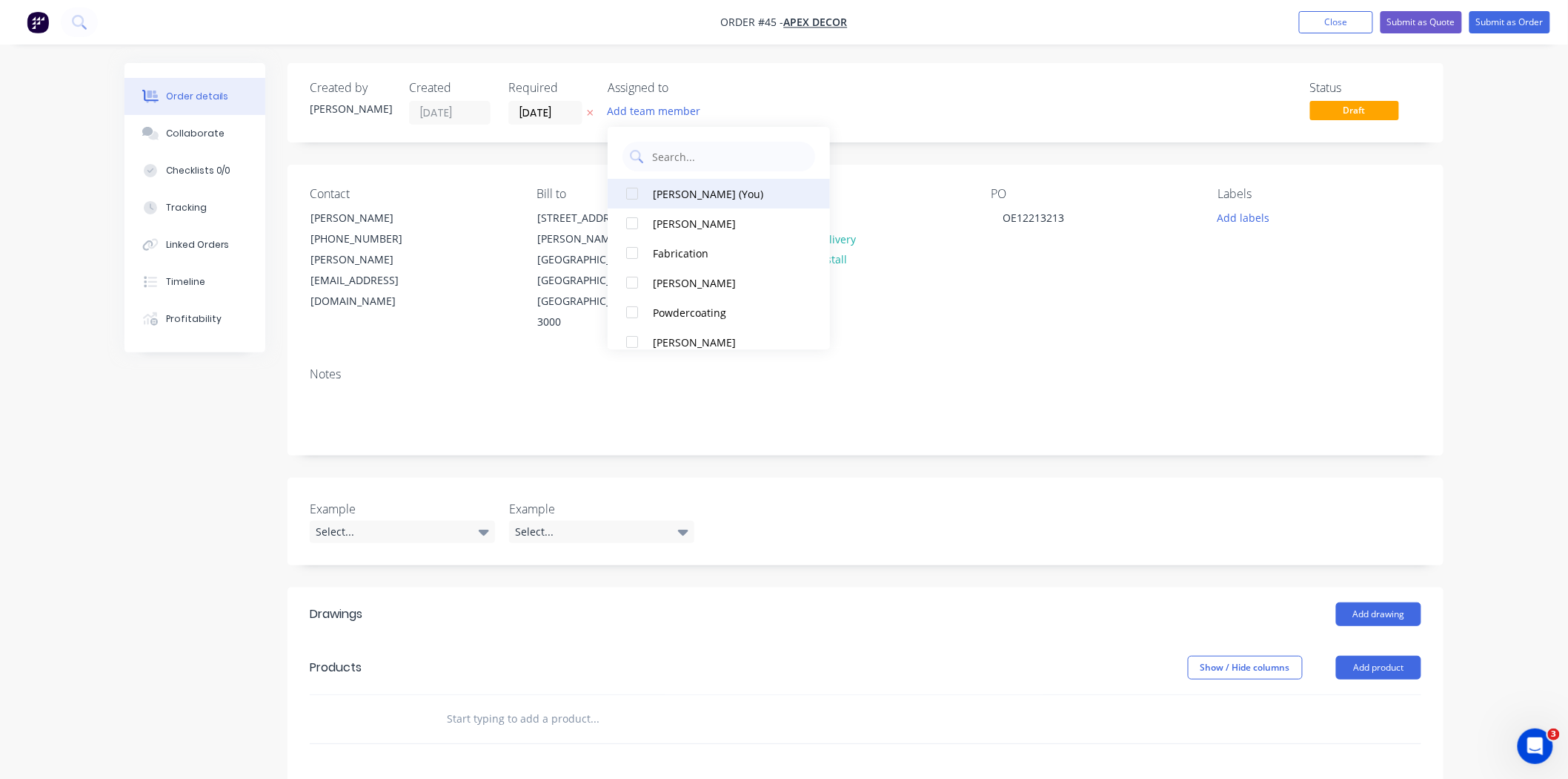
click at [699, 197] on div "[PERSON_NAME] (You)" at bounding box center [727, 193] width 148 height 16
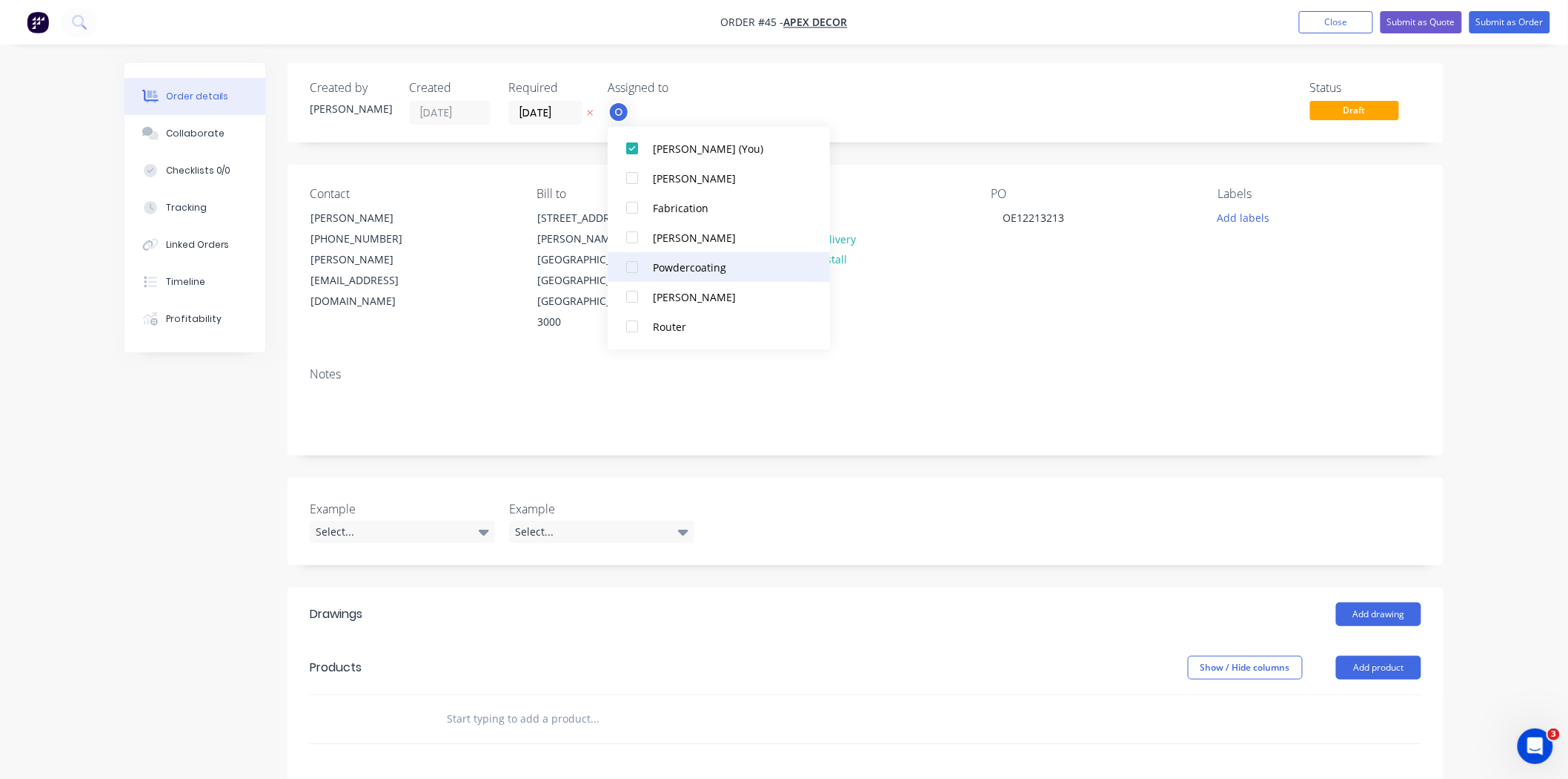
scroll to position [74, 0]
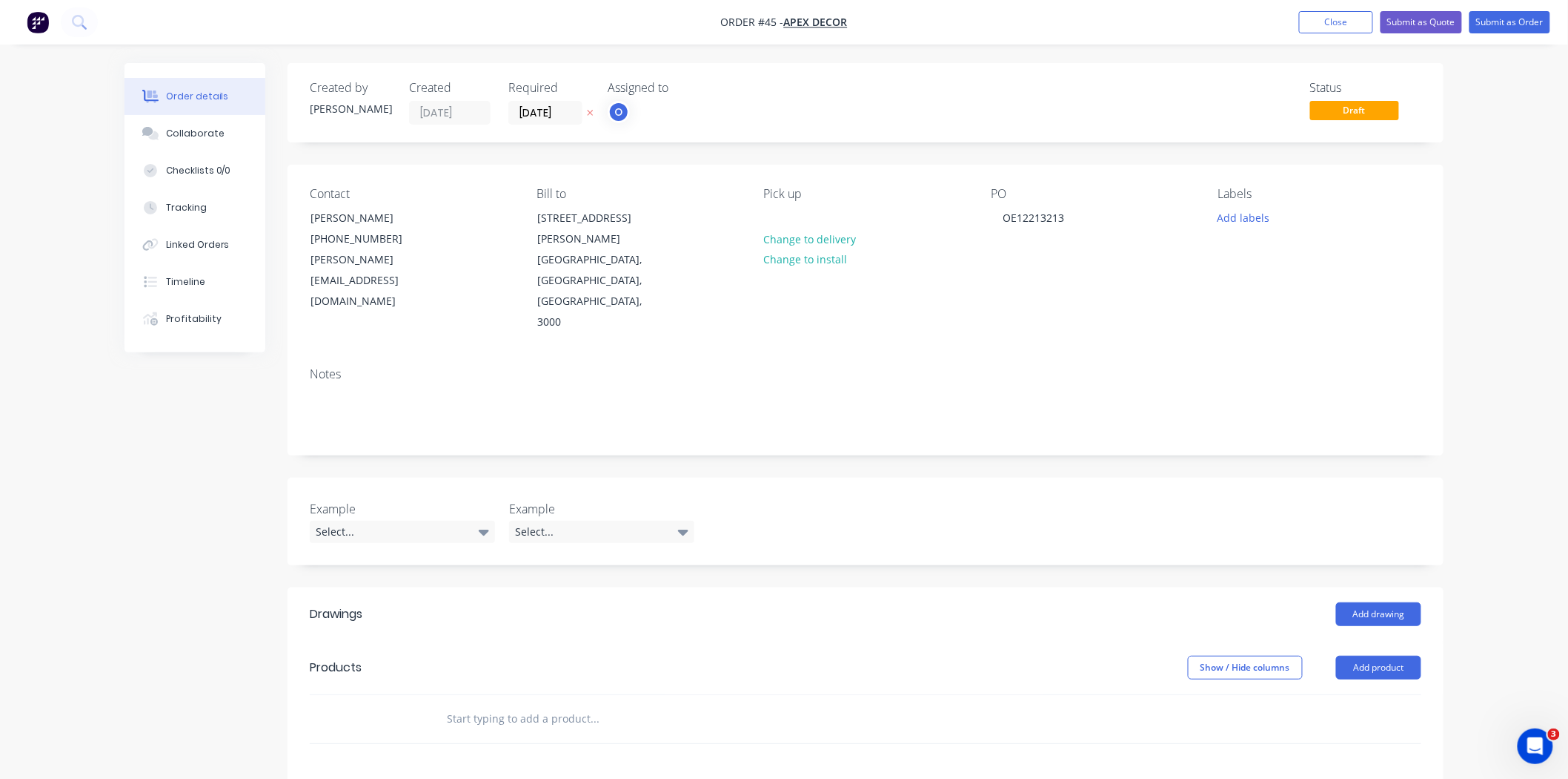
click at [797, 90] on div "Status Draft" at bounding box center [1089, 103] width 666 height 44
click at [1224, 192] on div "Labels" at bounding box center [1320, 193] width 203 height 14
click at [1242, 220] on button "Add labels" at bounding box center [1244, 217] width 69 height 20
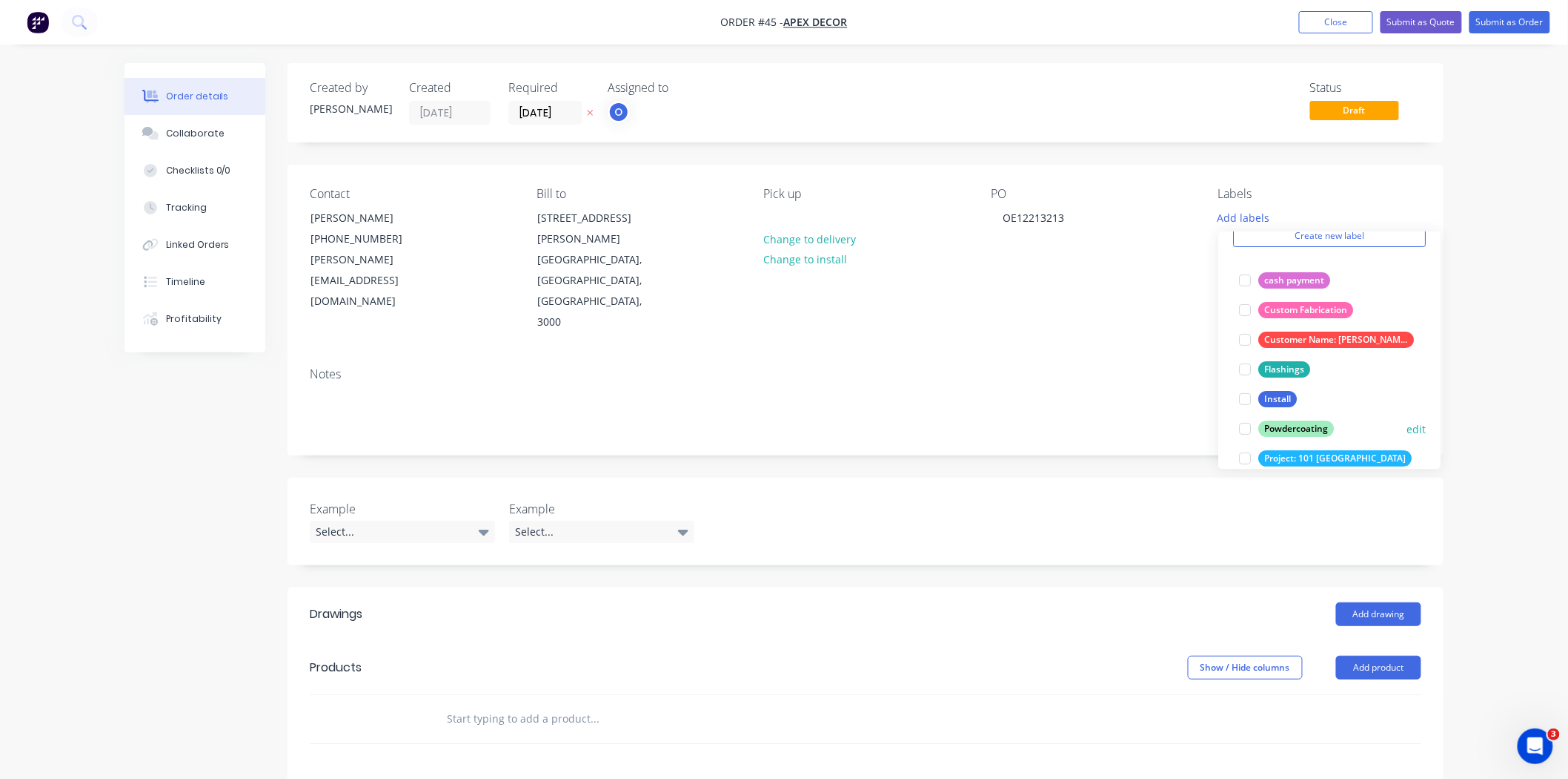
scroll to position [69, 0]
click at [1249, 363] on div at bounding box center [1244, 370] width 29 height 29
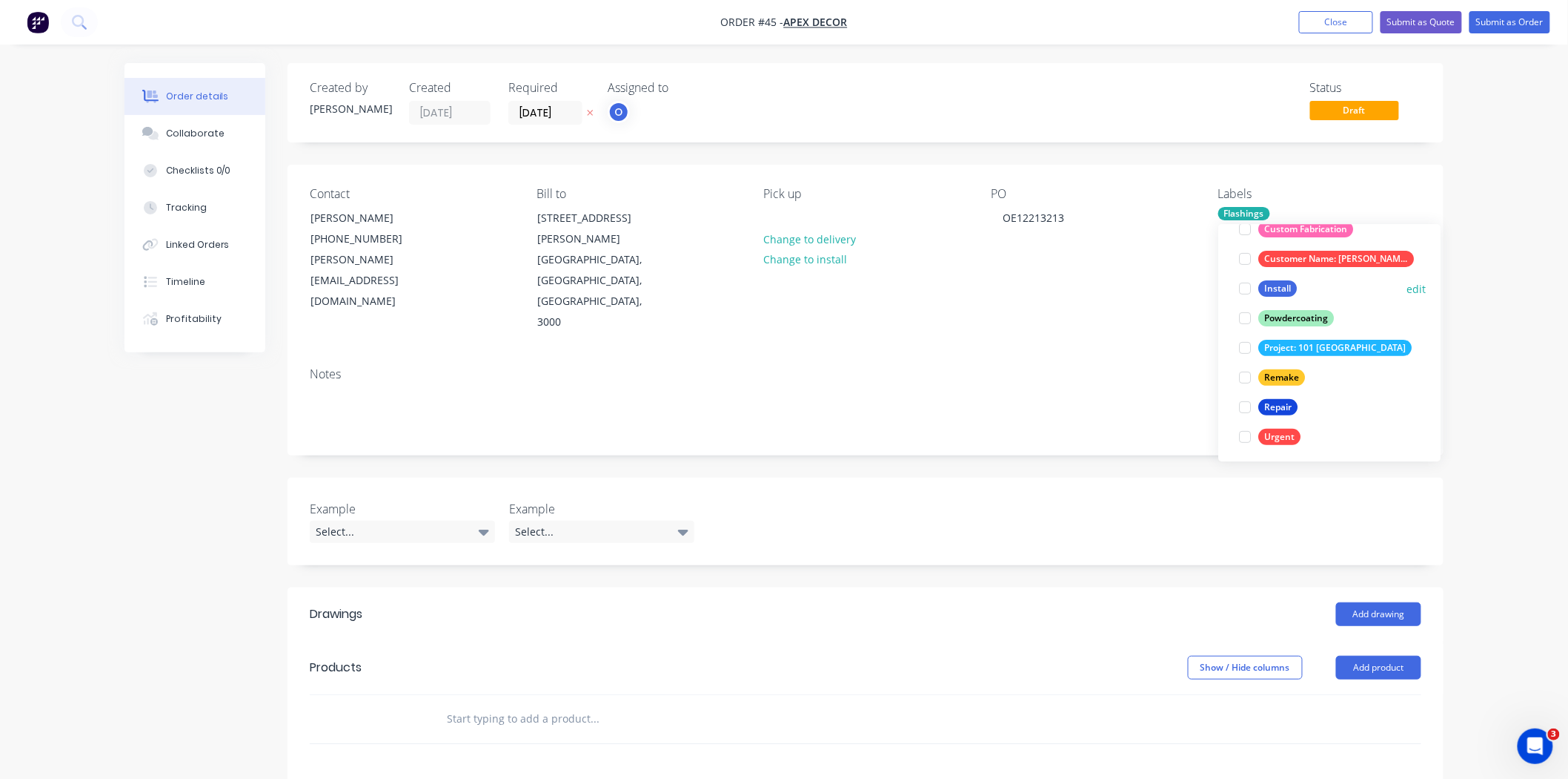
scroll to position [178, 0]
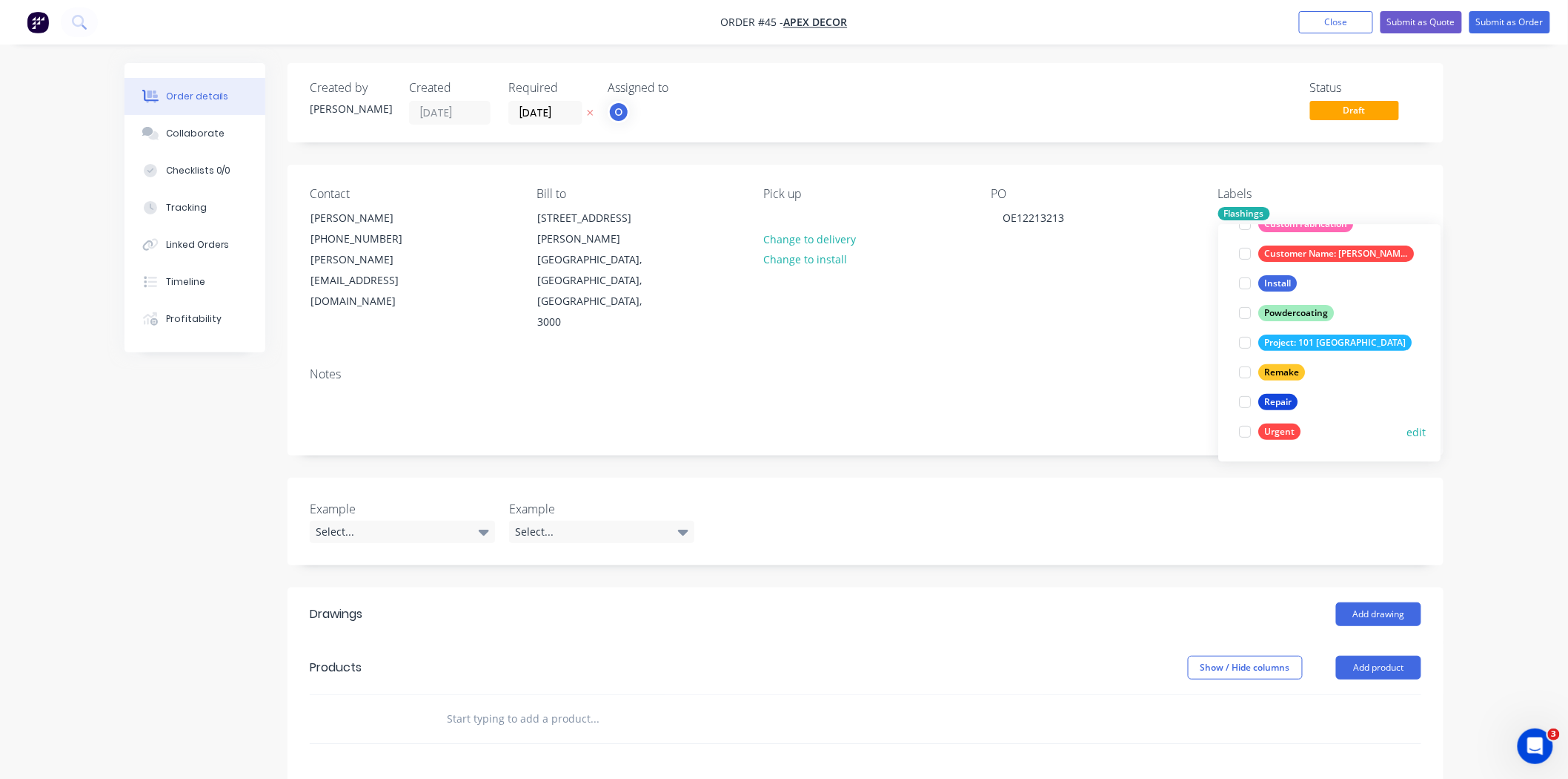
click at [1248, 435] on div at bounding box center [1244, 431] width 29 height 29
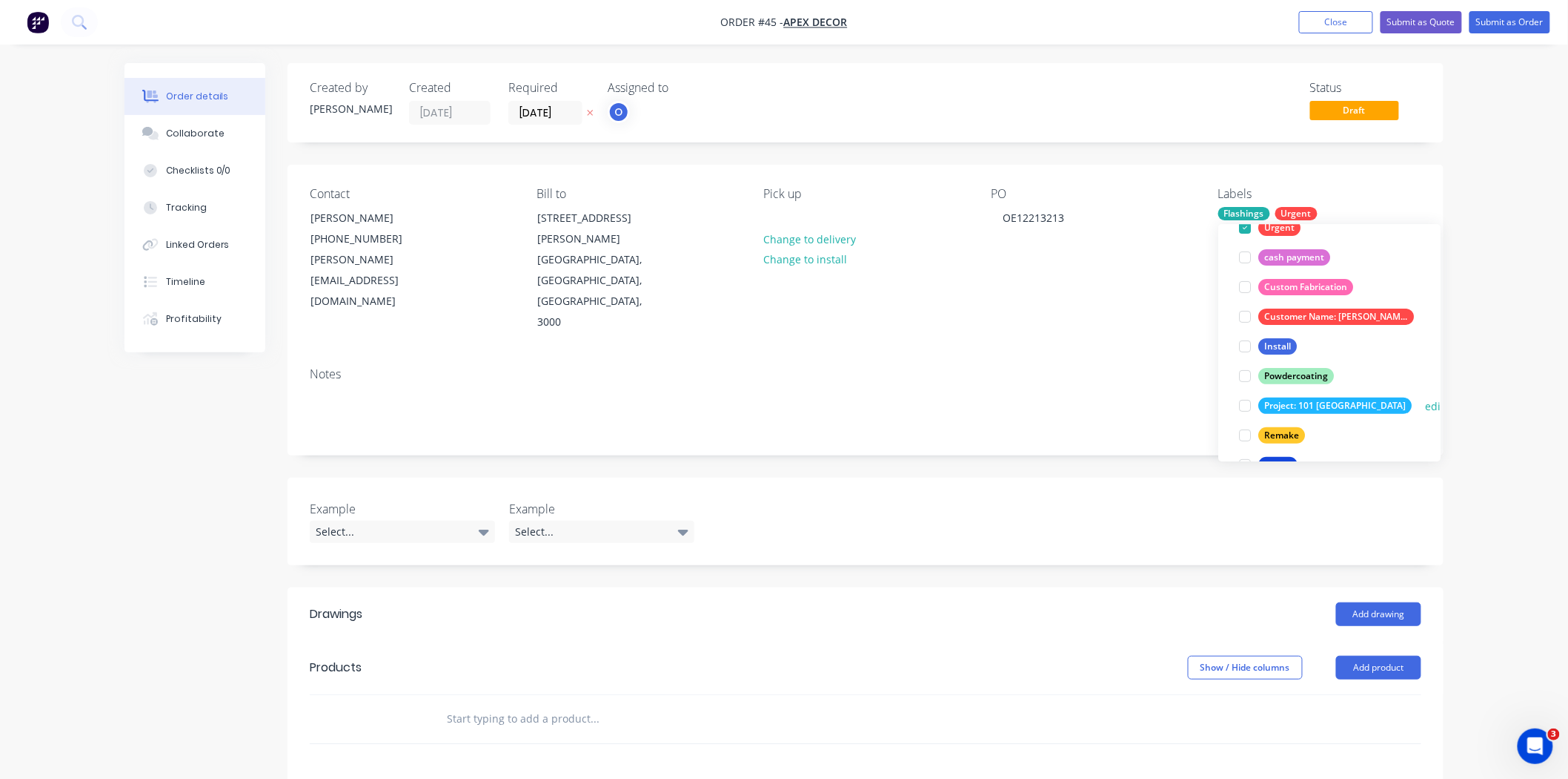
scroll to position [0, 0]
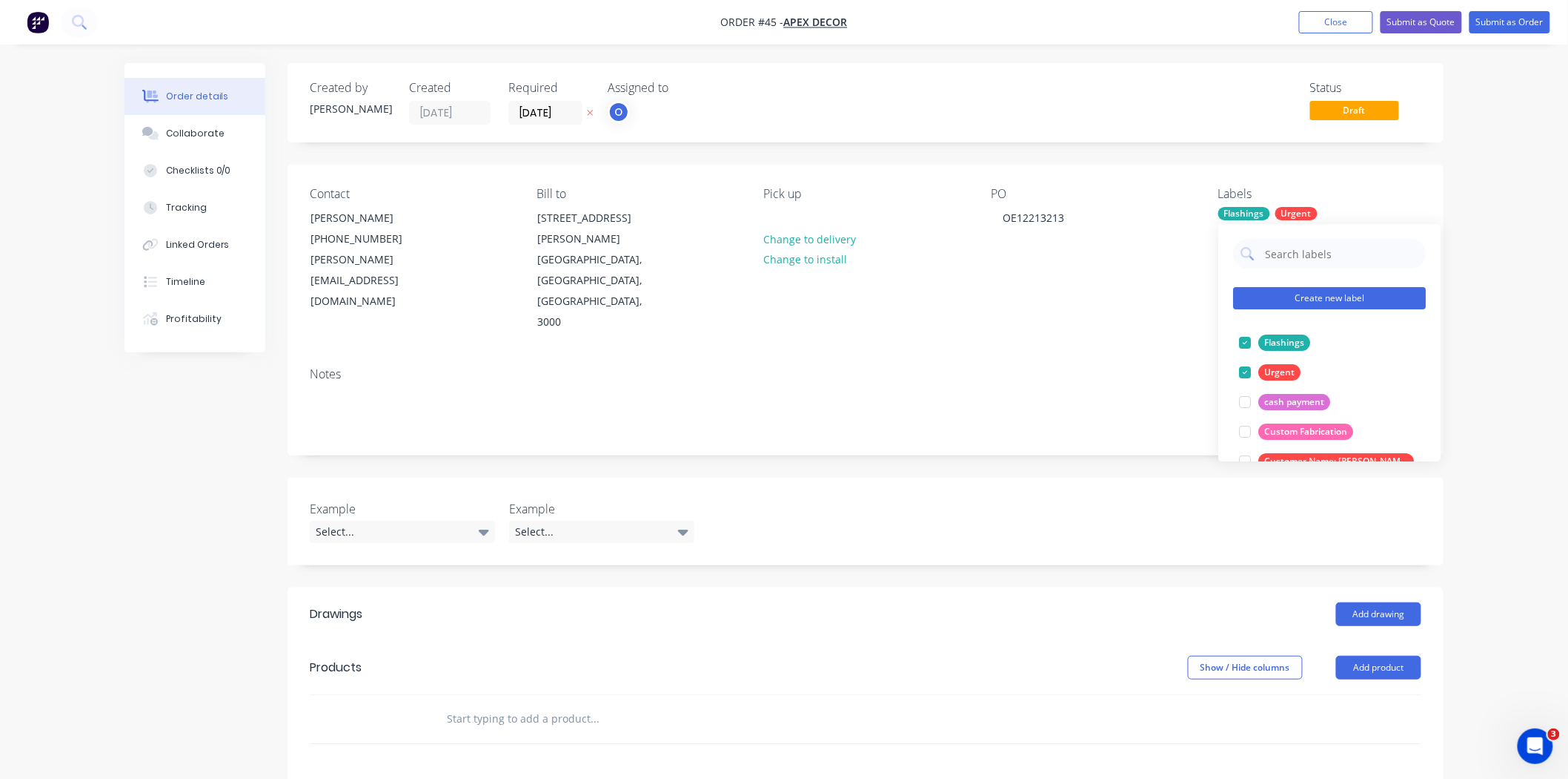
click at [1293, 302] on button "Create new label" at bounding box center [1330, 298] width 192 height 23
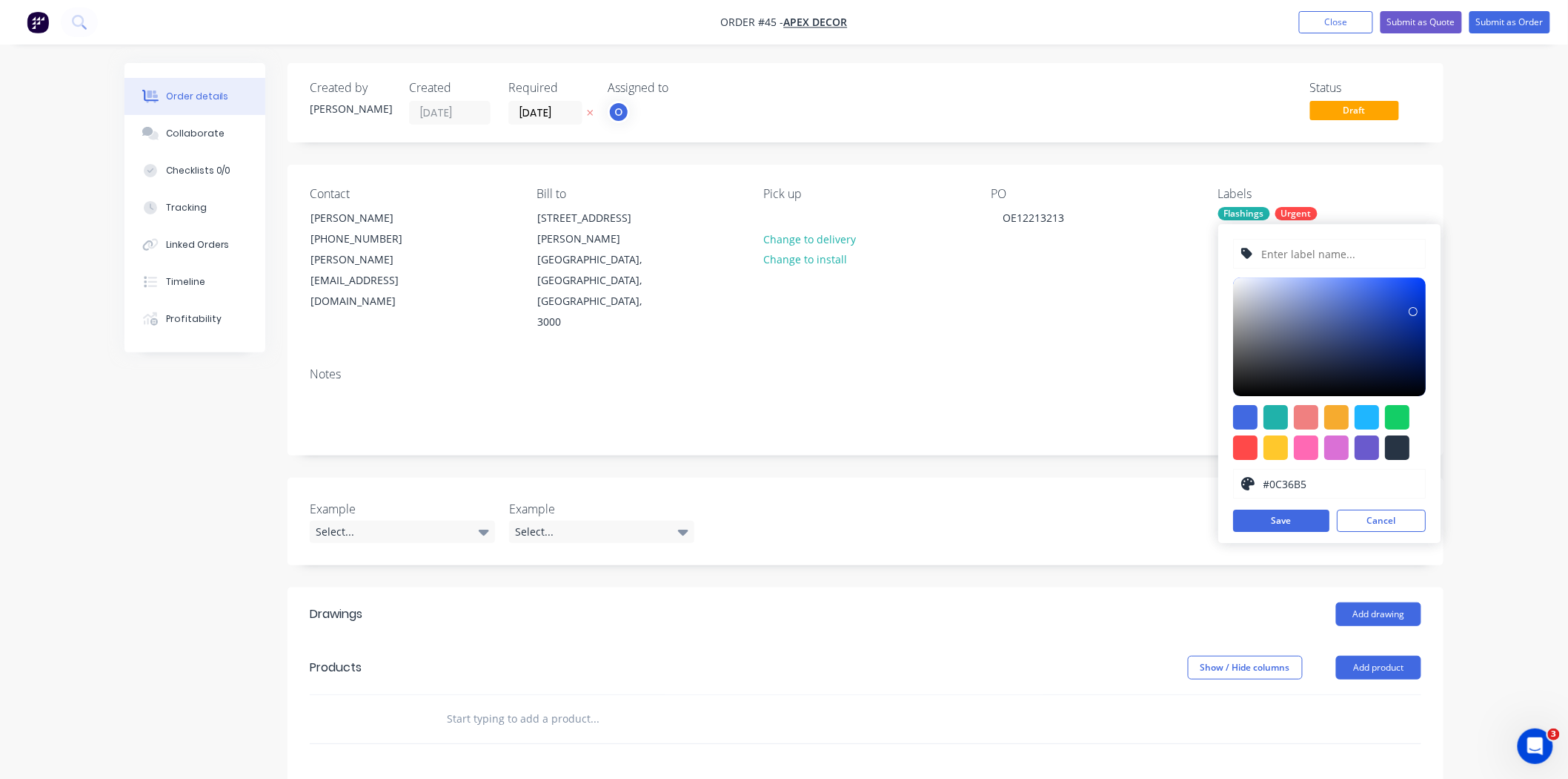
type input "#486EE1"
drag, startPoint x: 1413, startPoint y: 312, endPoint x: 1365, endPoint y: 291, distance: 52.4
click at [1293, 291] on div at bounding box center [1330, 336] width 192 height 119
click at [1293, 256] on input "text" at bounding box center [1340, 254] width 158 height 28
type input "s"
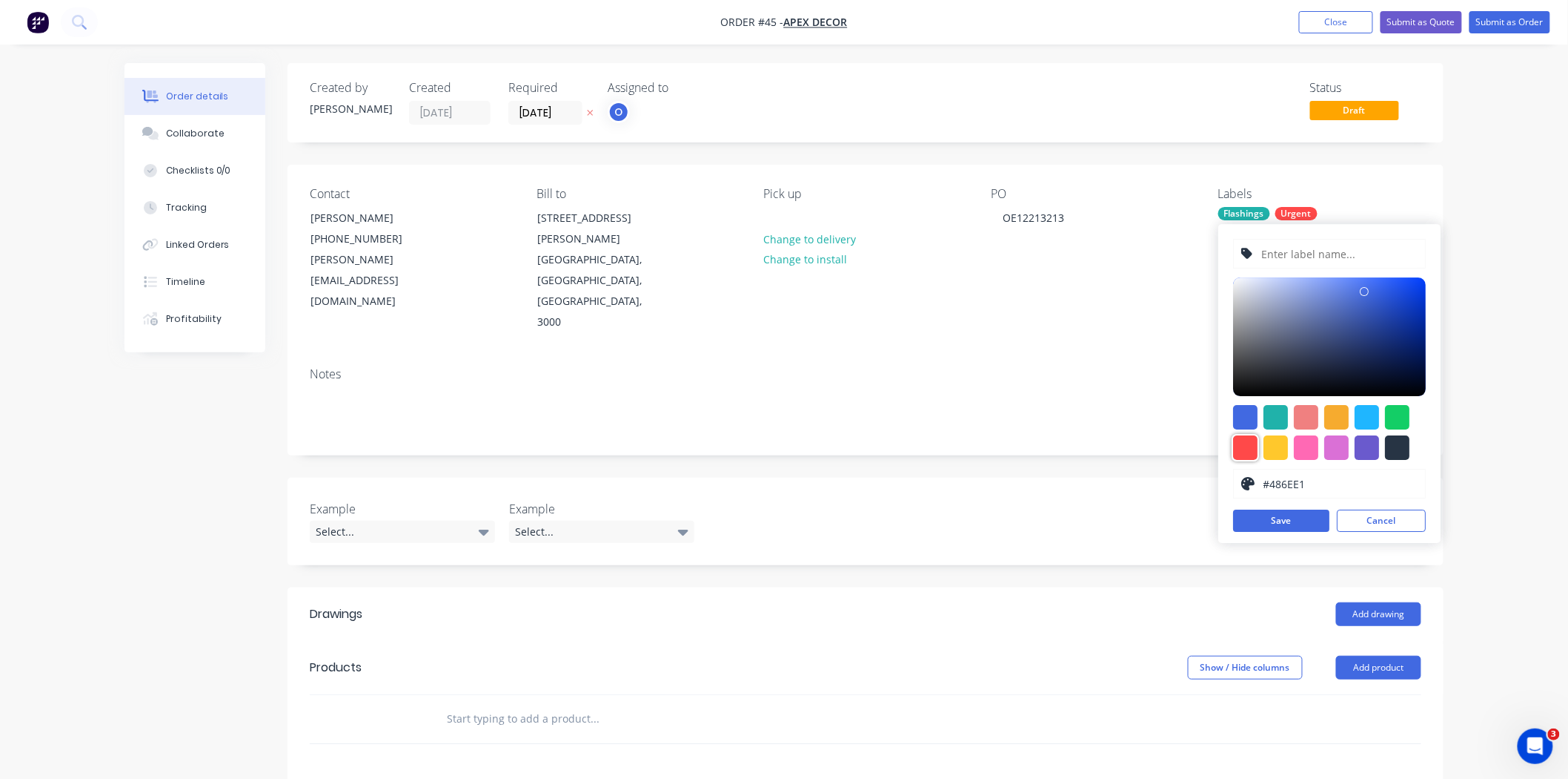
click at [1242, 447] on div at bounding box center [1245, 447] width 24 height 24
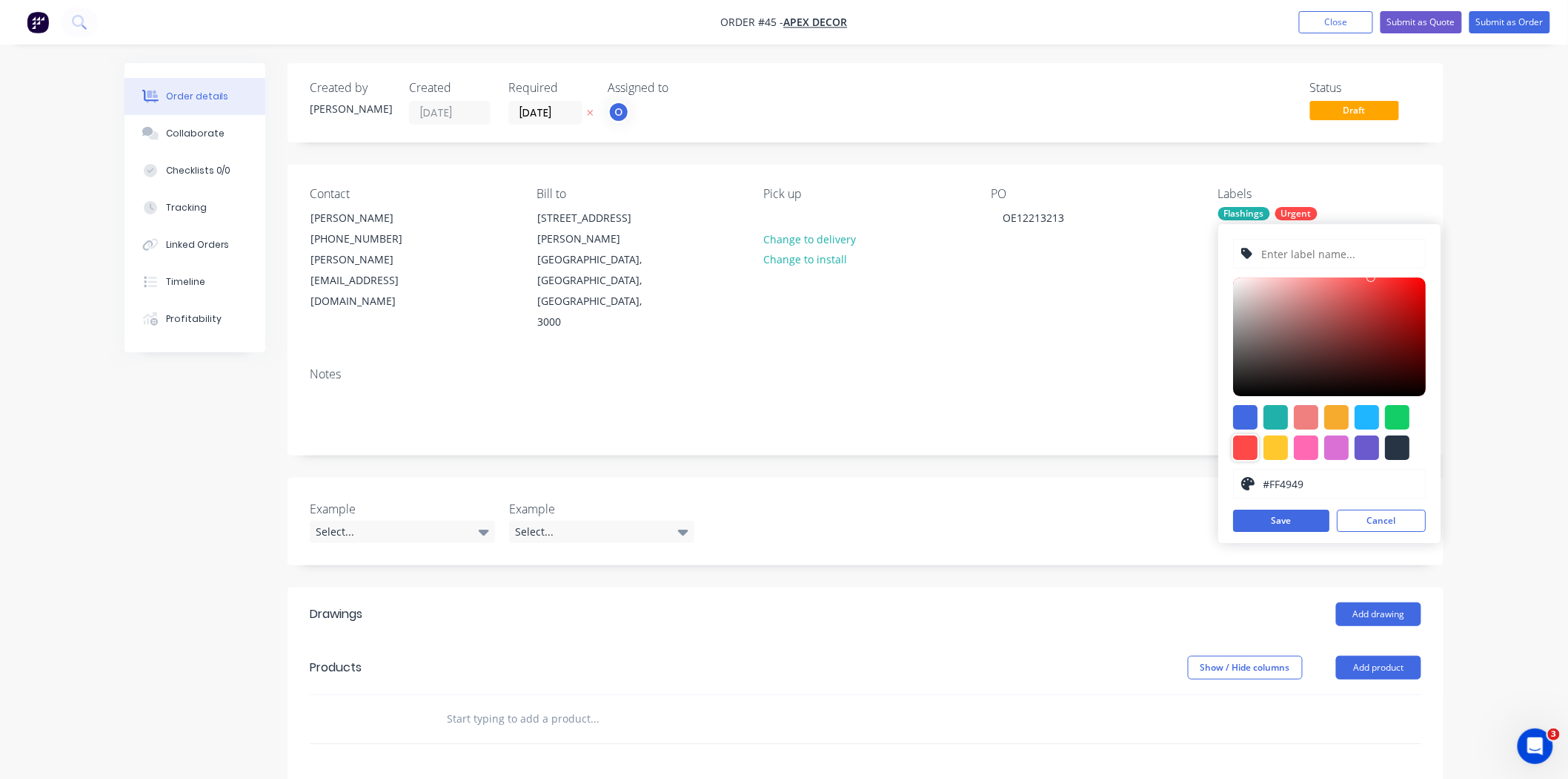
type input "#ED0C0C"
click at [1293, 286] on div at bounding box center [1330, 336] width 192 height 119
click at [1293, 515] on button "Cancel" at bounding box center [1382, 520] width 89 height 23
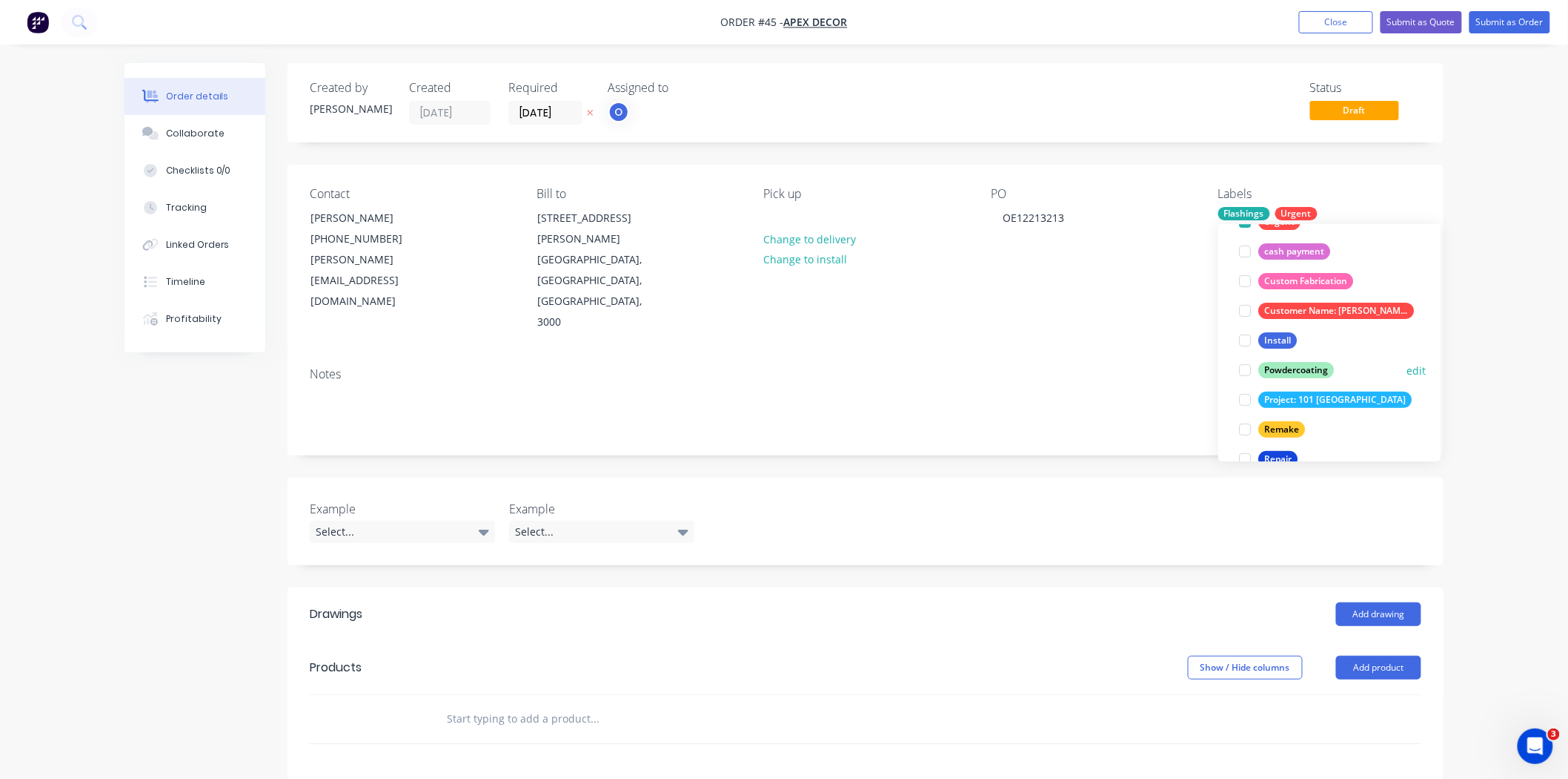
scroll to position [151, 0]
click at [1242, 371] on div at bounding box center [1244, 369] width 29 height 29
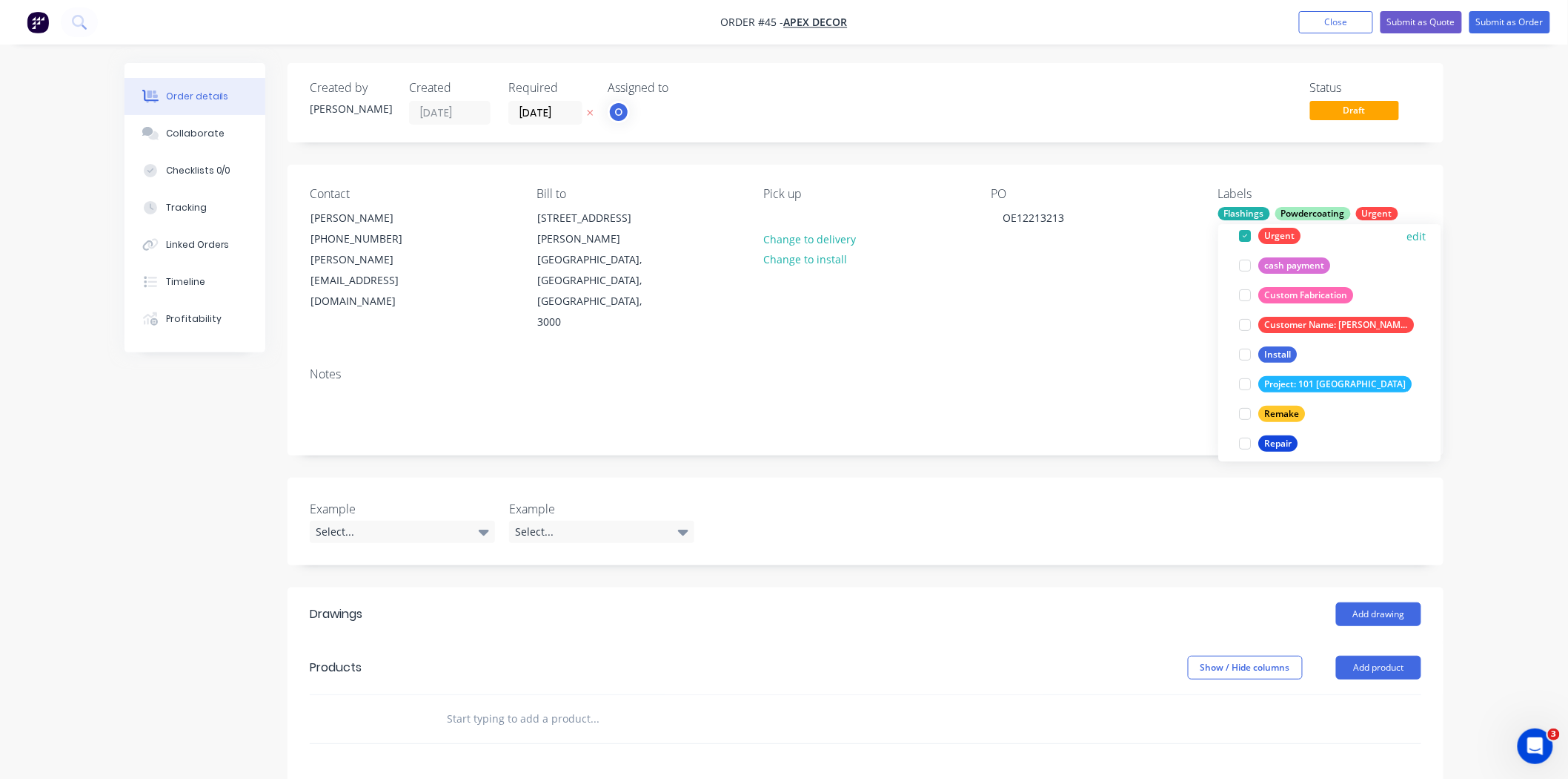
scroll to position [178, 0]
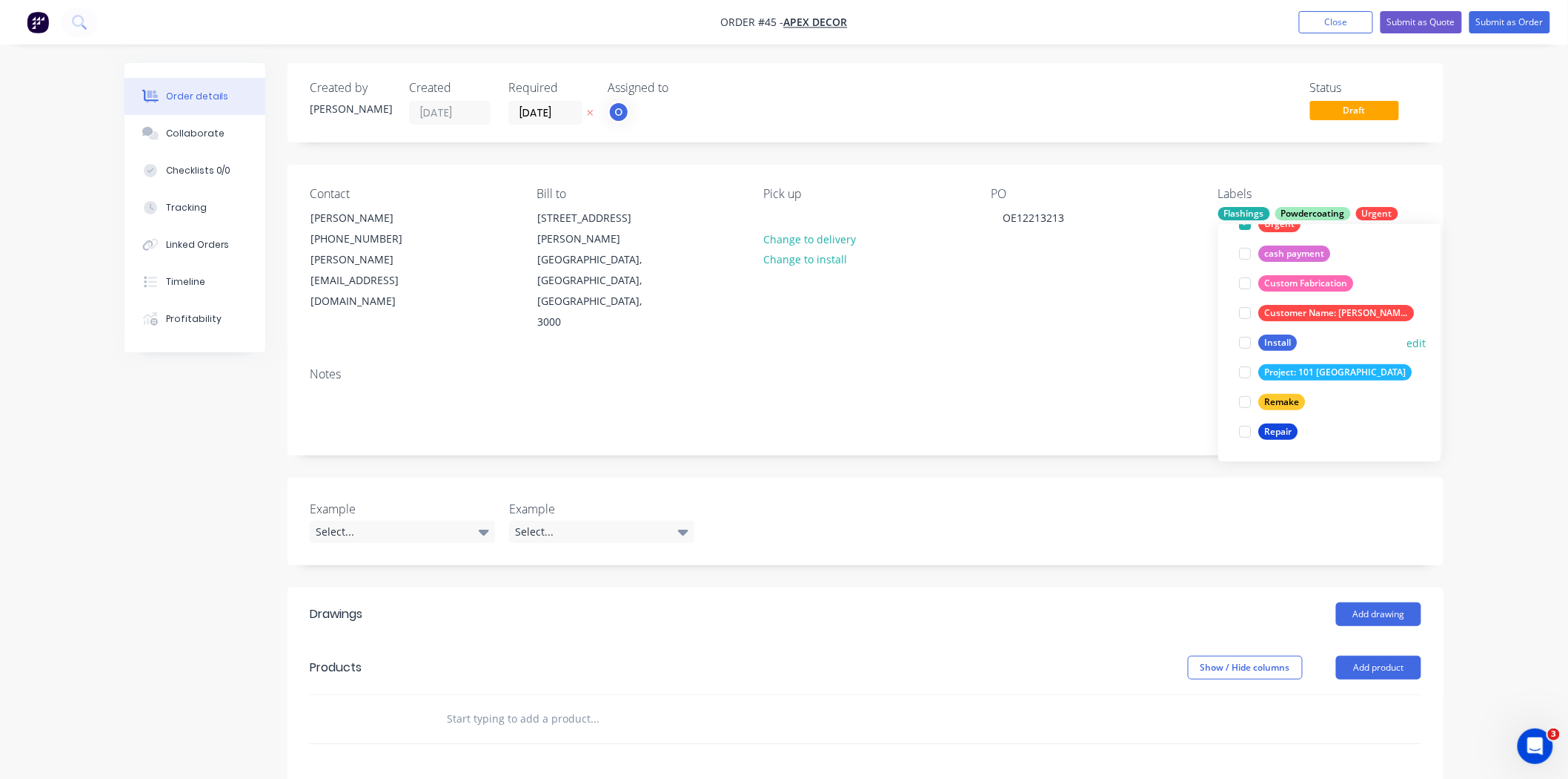
click at [1246, 344] on div at bounding box center [1244, 342] width 29 height 29
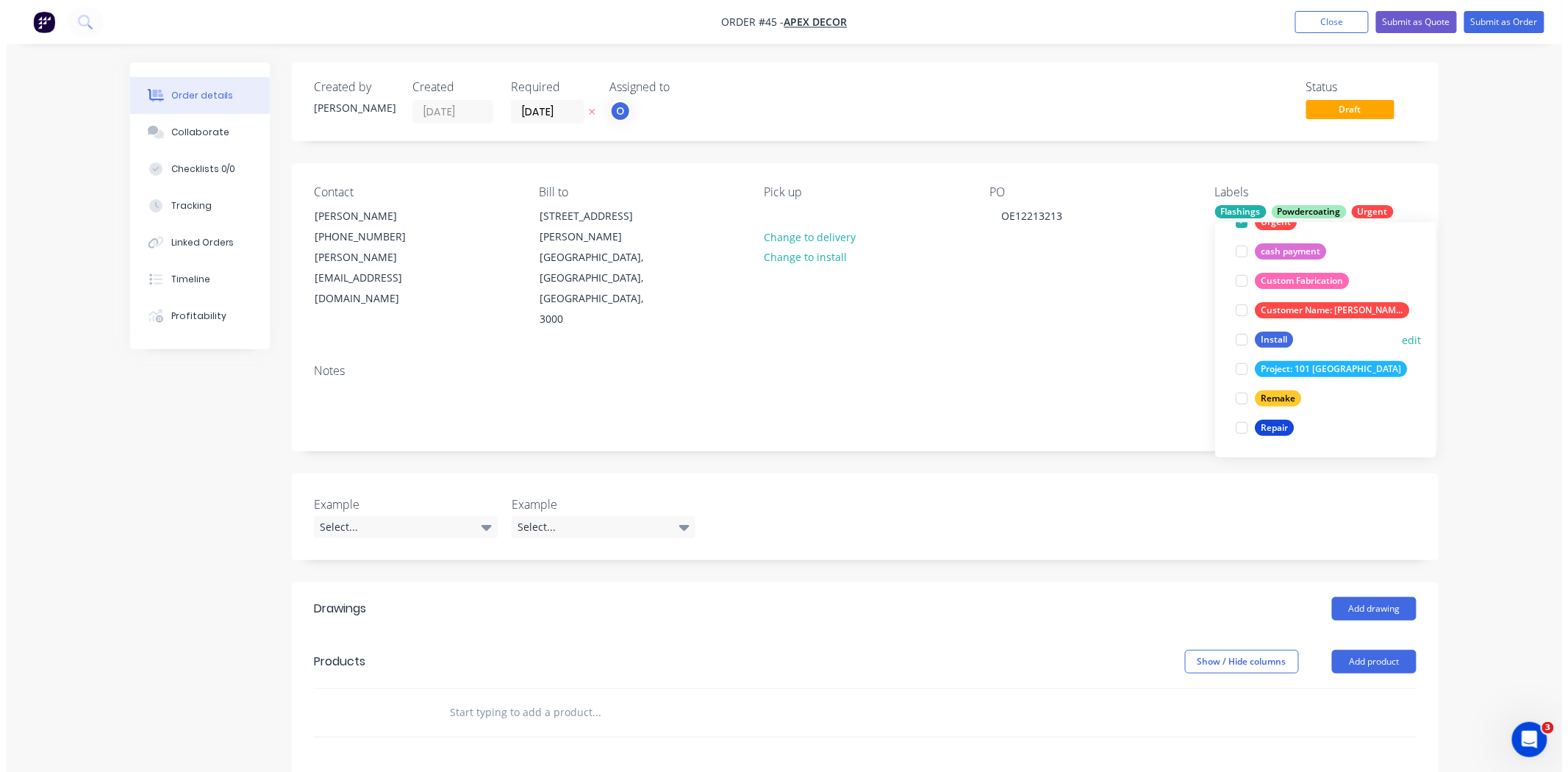
scroll to position [29, 0]
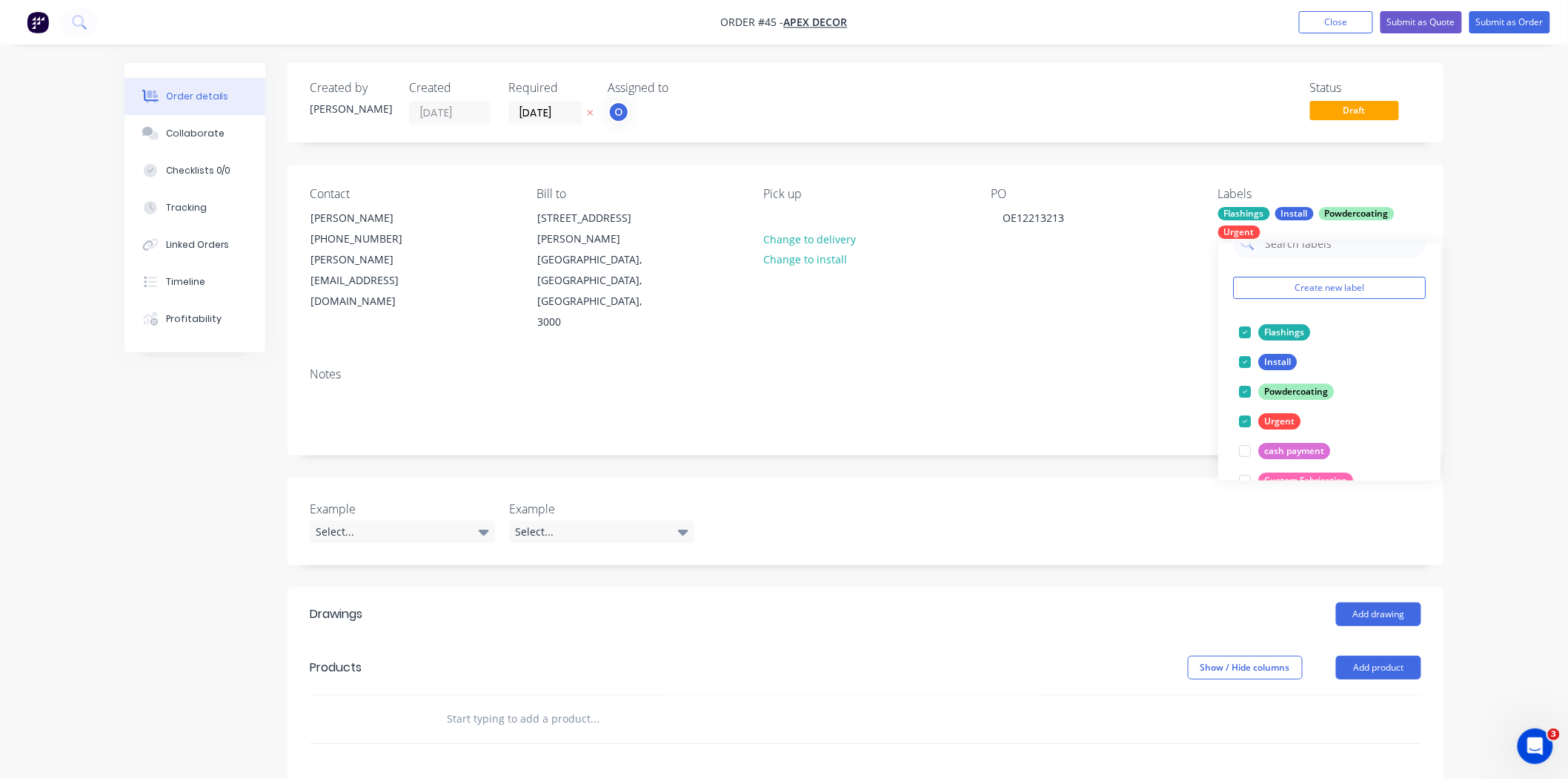
click at [1293, 257] on div "Order details Collaborate Checklists 0/0 Tracking Linked Orders Timeline Profit…" at bounding box center [784, 561] width 1568 height 1122
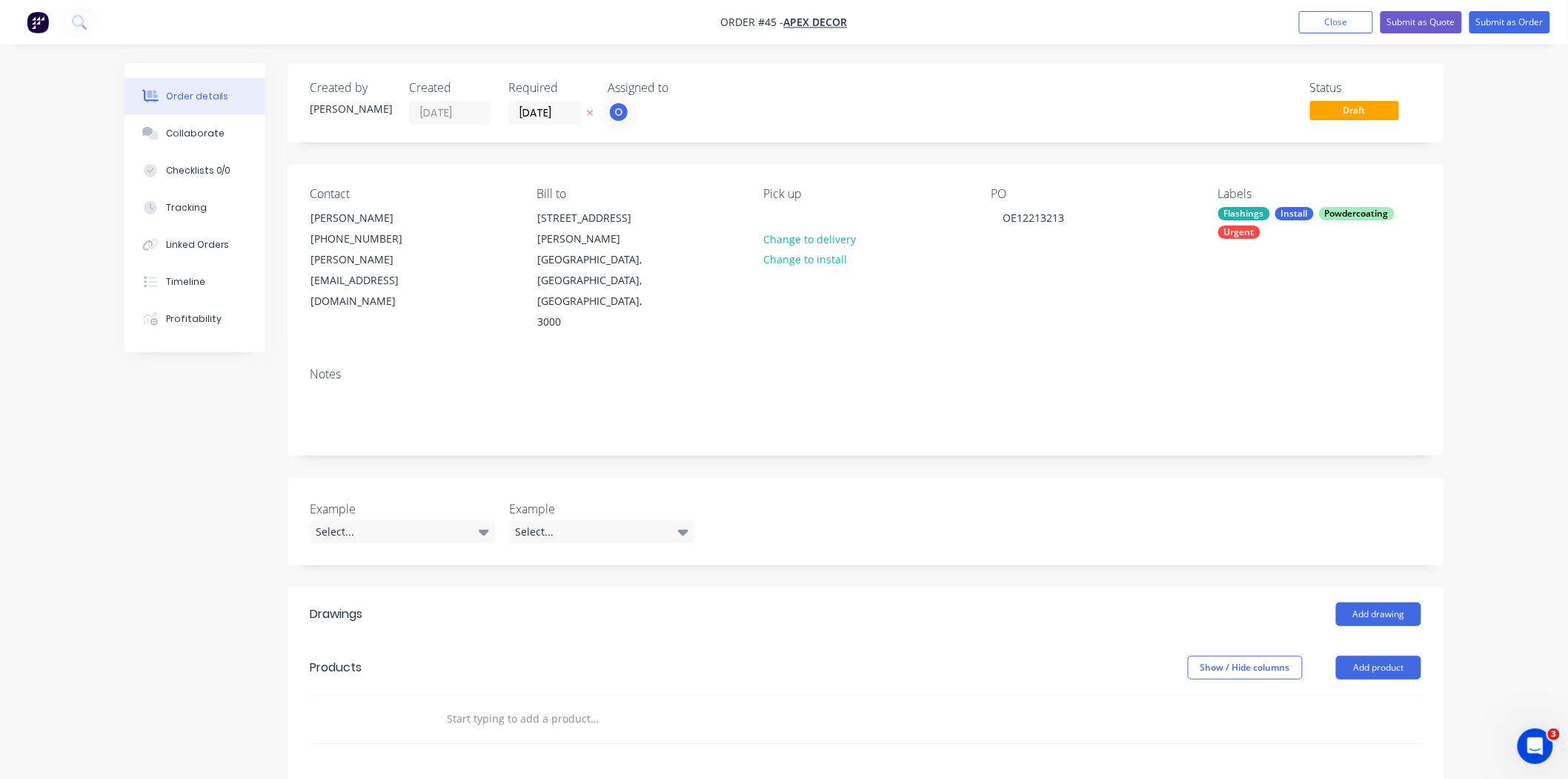
click at [23, 19] on button "button" at bounding box center [38, 22] width 31 height 23
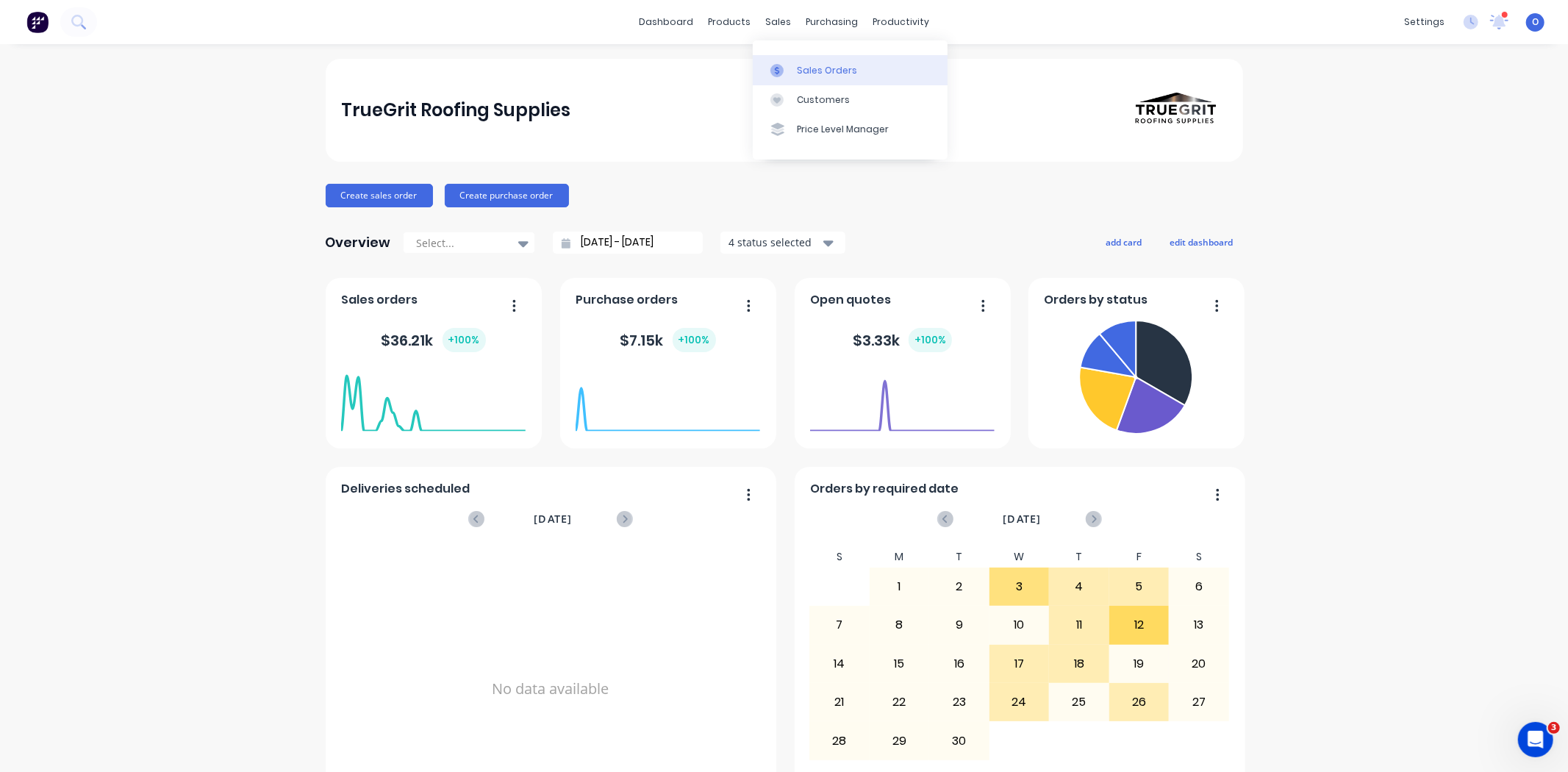
click at [788, 68] on div at bounding box center [782, 70] width 22 height 13
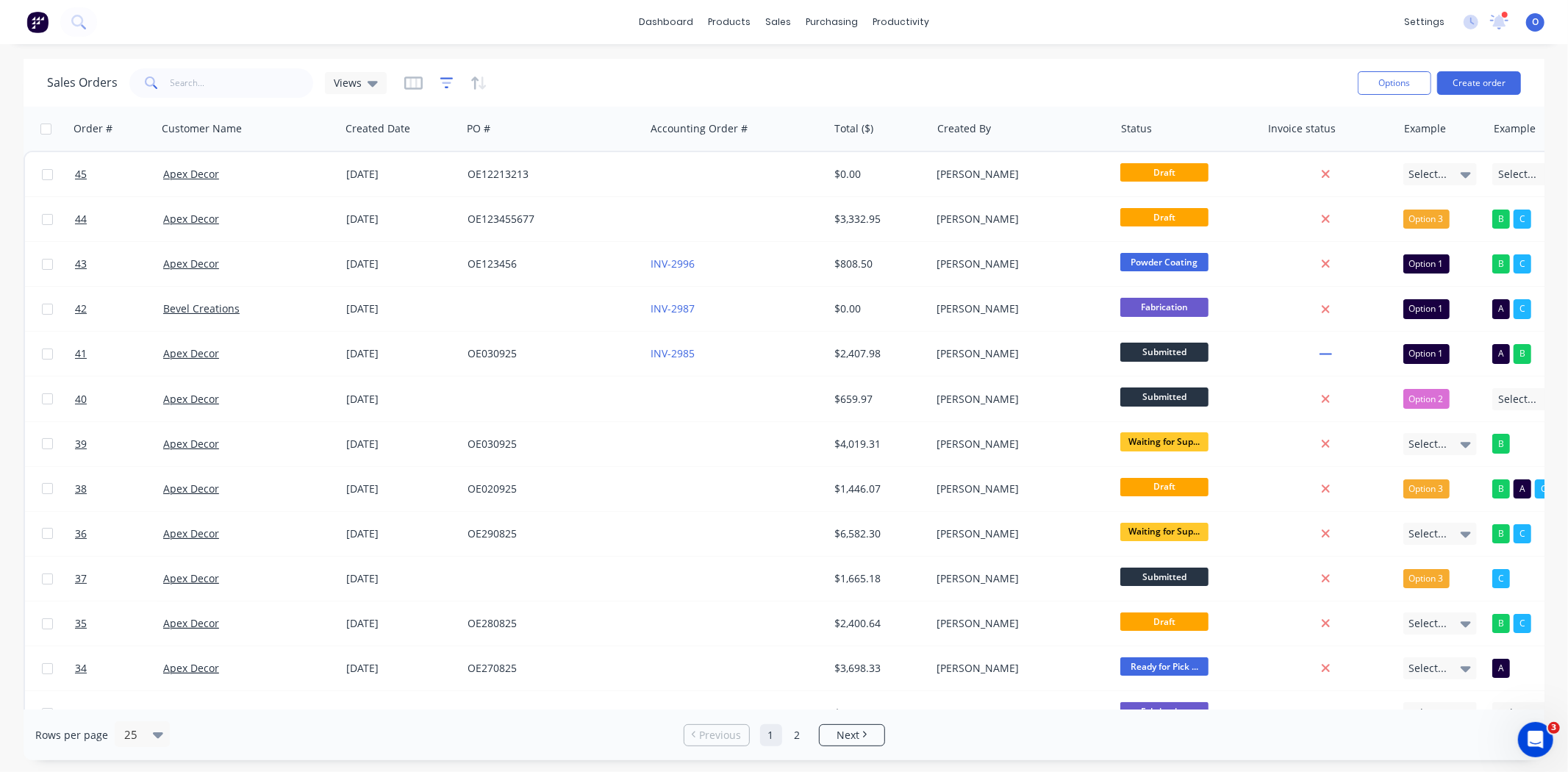
click at [449, 85] on icon "button" at bounding box center [447, 83] width 13 height 15
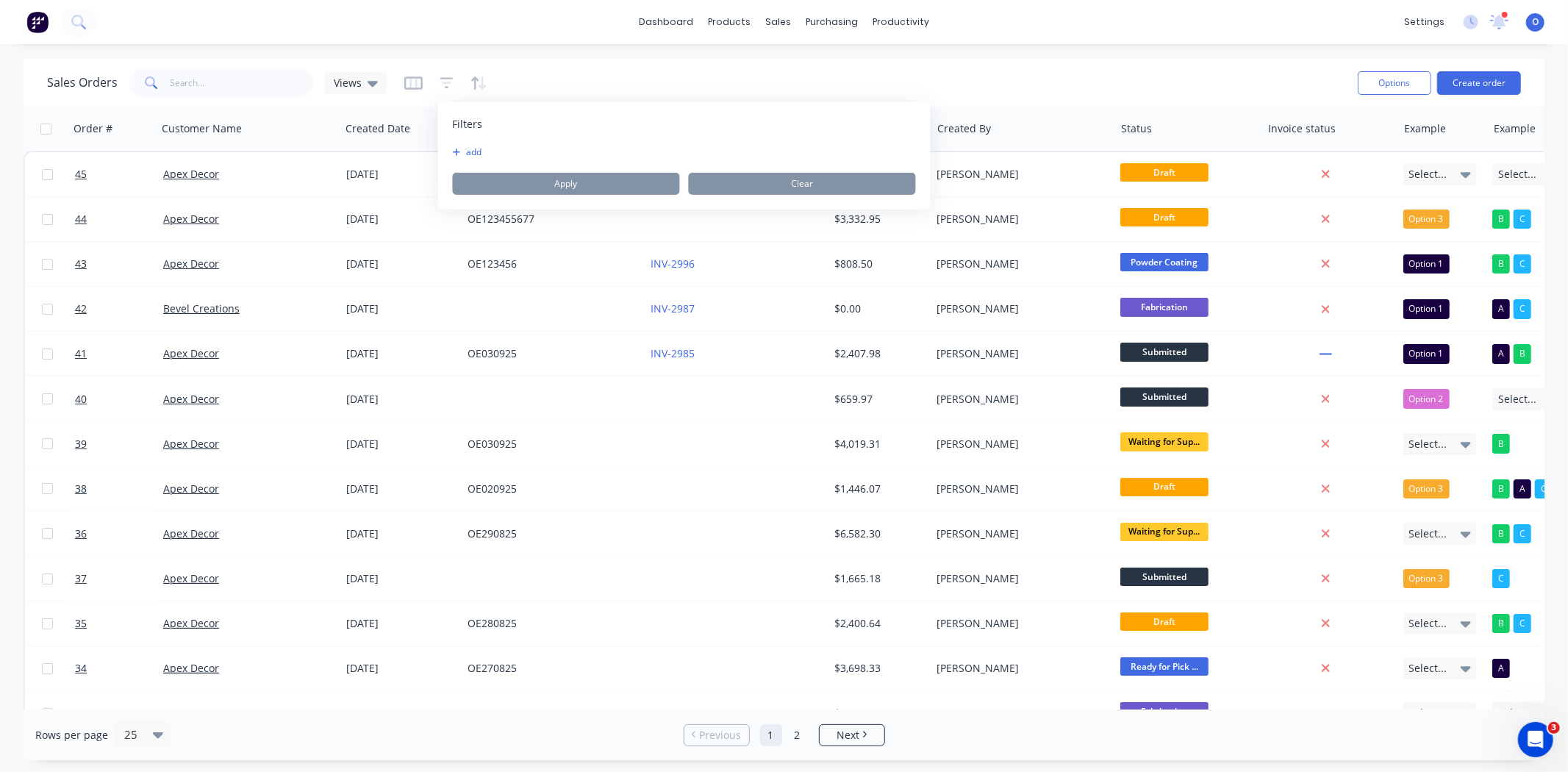
click at [469, 152] on button "add" at bounding box center [471, 152] width 37 height 12
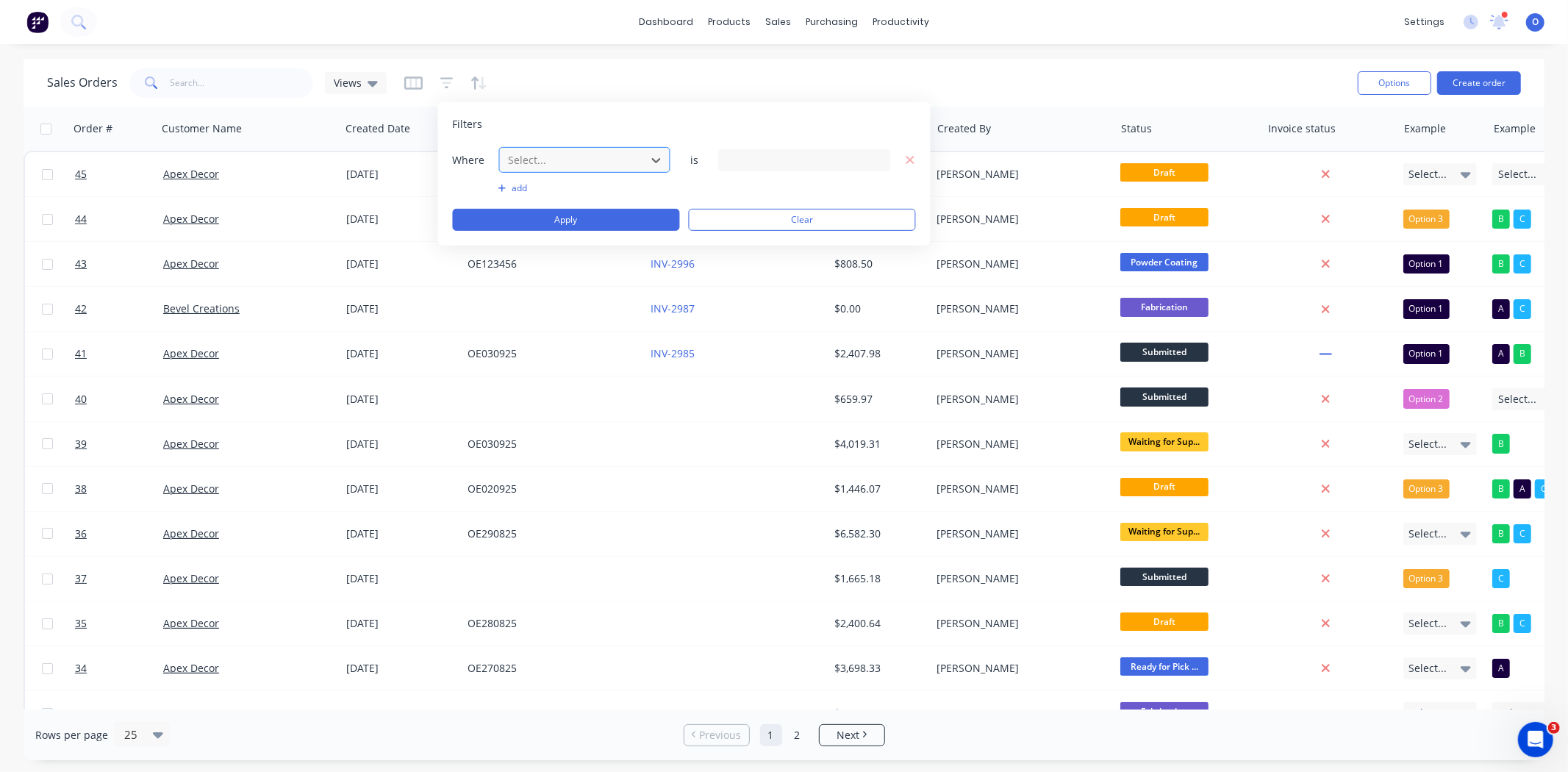
click at [529, 159] on div at bounding box center [573, 160] width 132 height 18
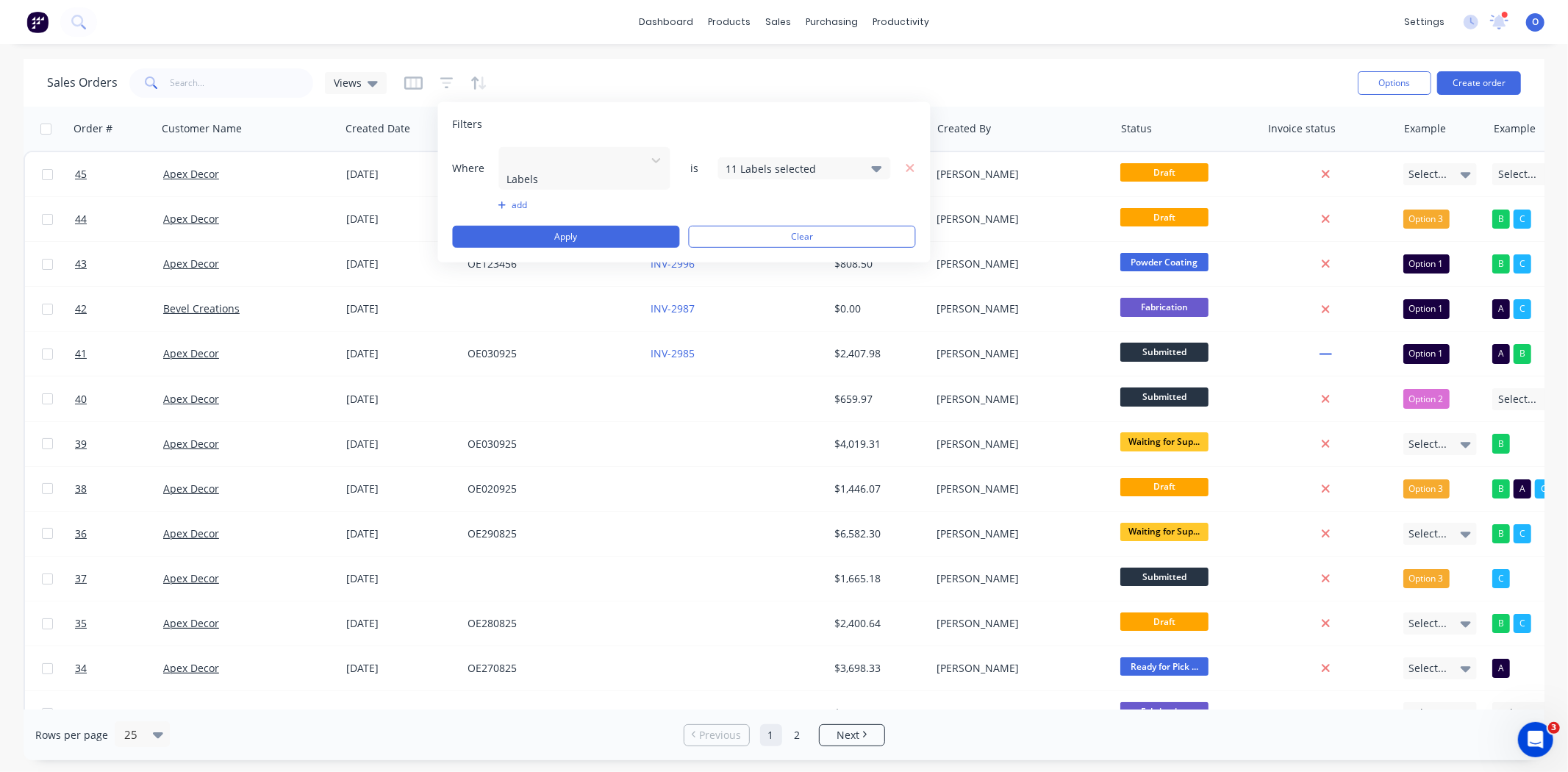
click at [752, 164] on div "11 Labels selected" at bounding box center [793, 168] width 133 height 16
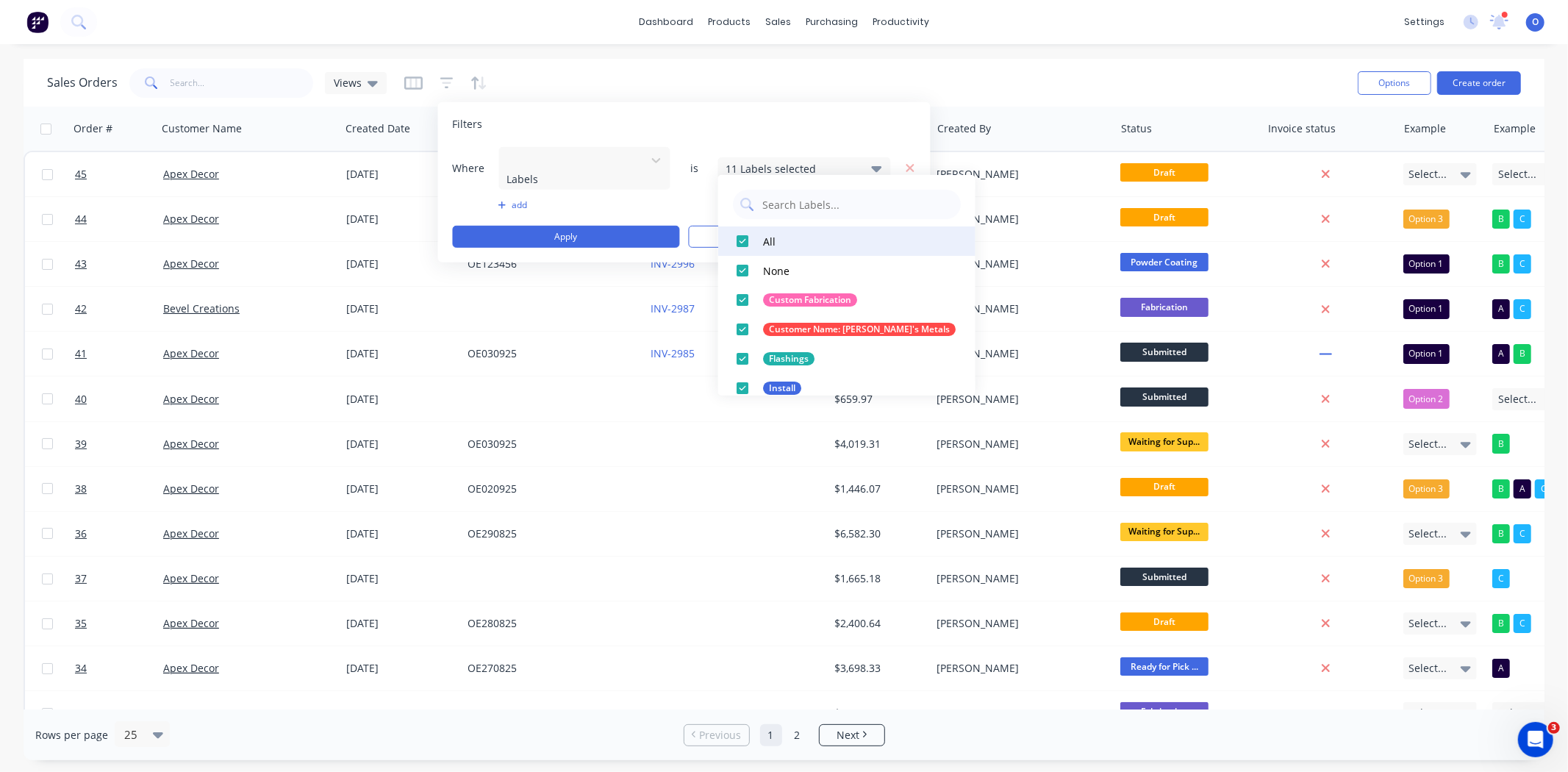
click at [745, 234] on div at bounding box center [742, 240] width 29 height 29
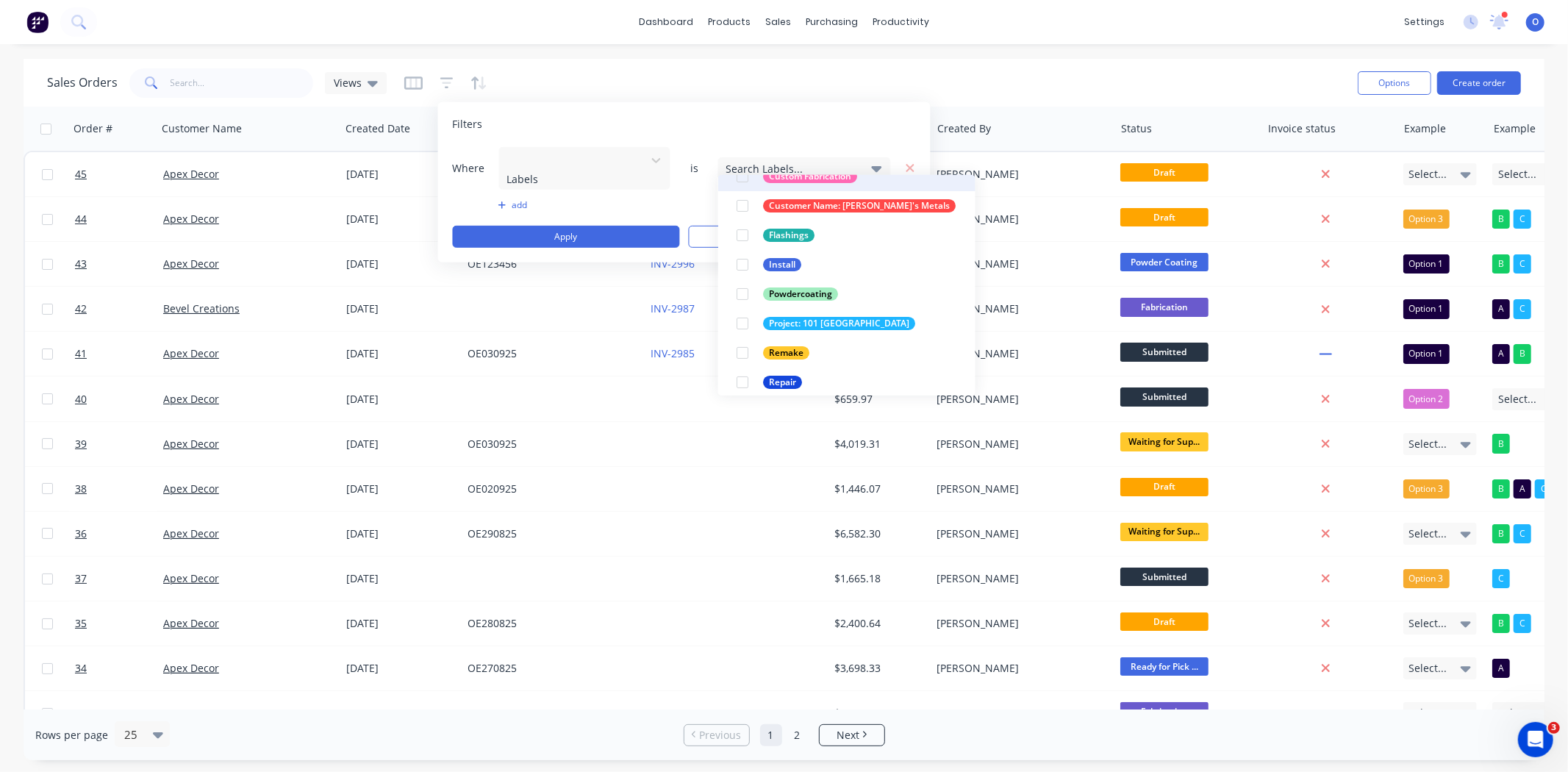
scroll to position [191, 0]
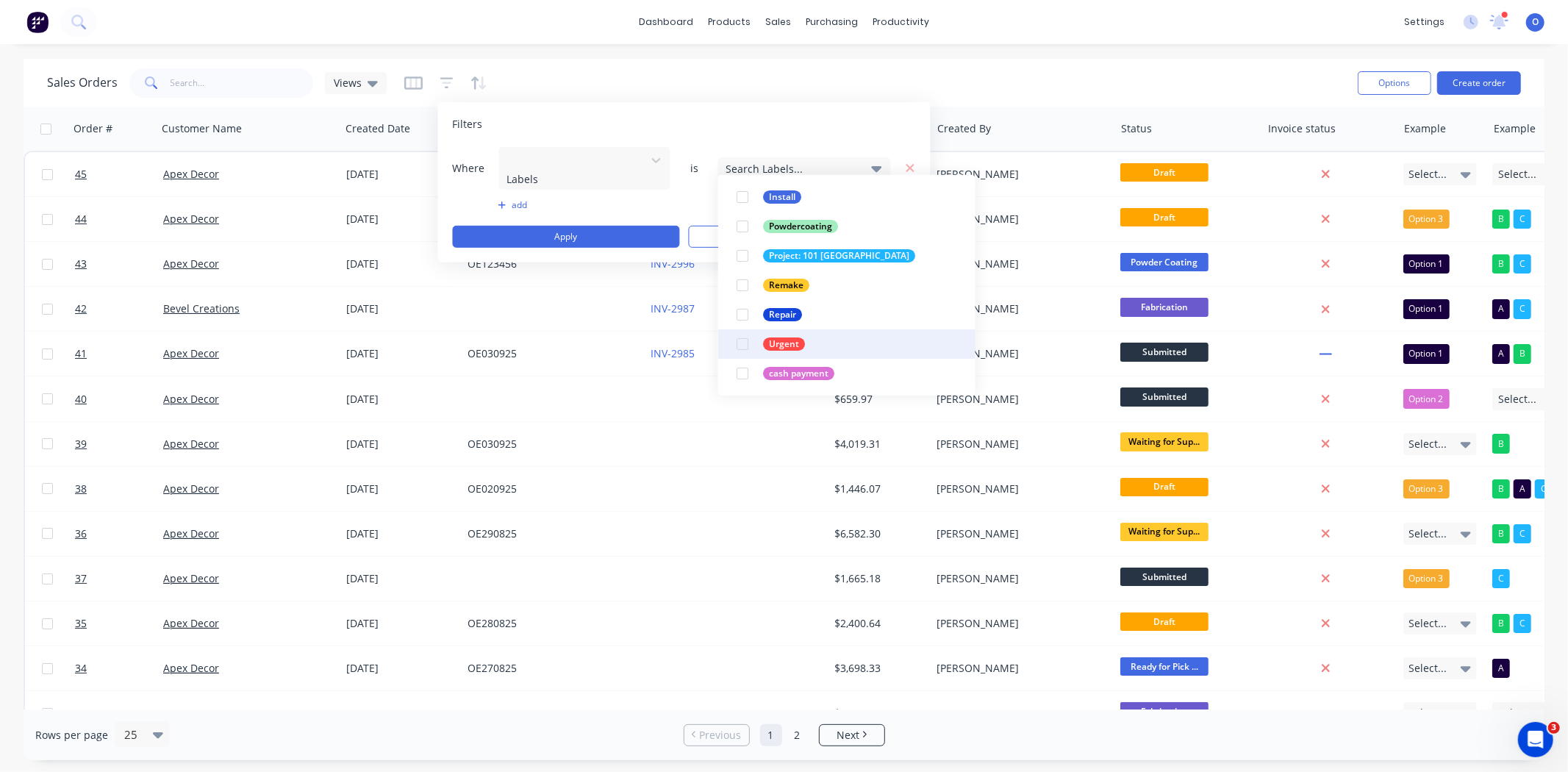
click at [743, 342] on div at bounding box center [742, 343] width 29 height 29
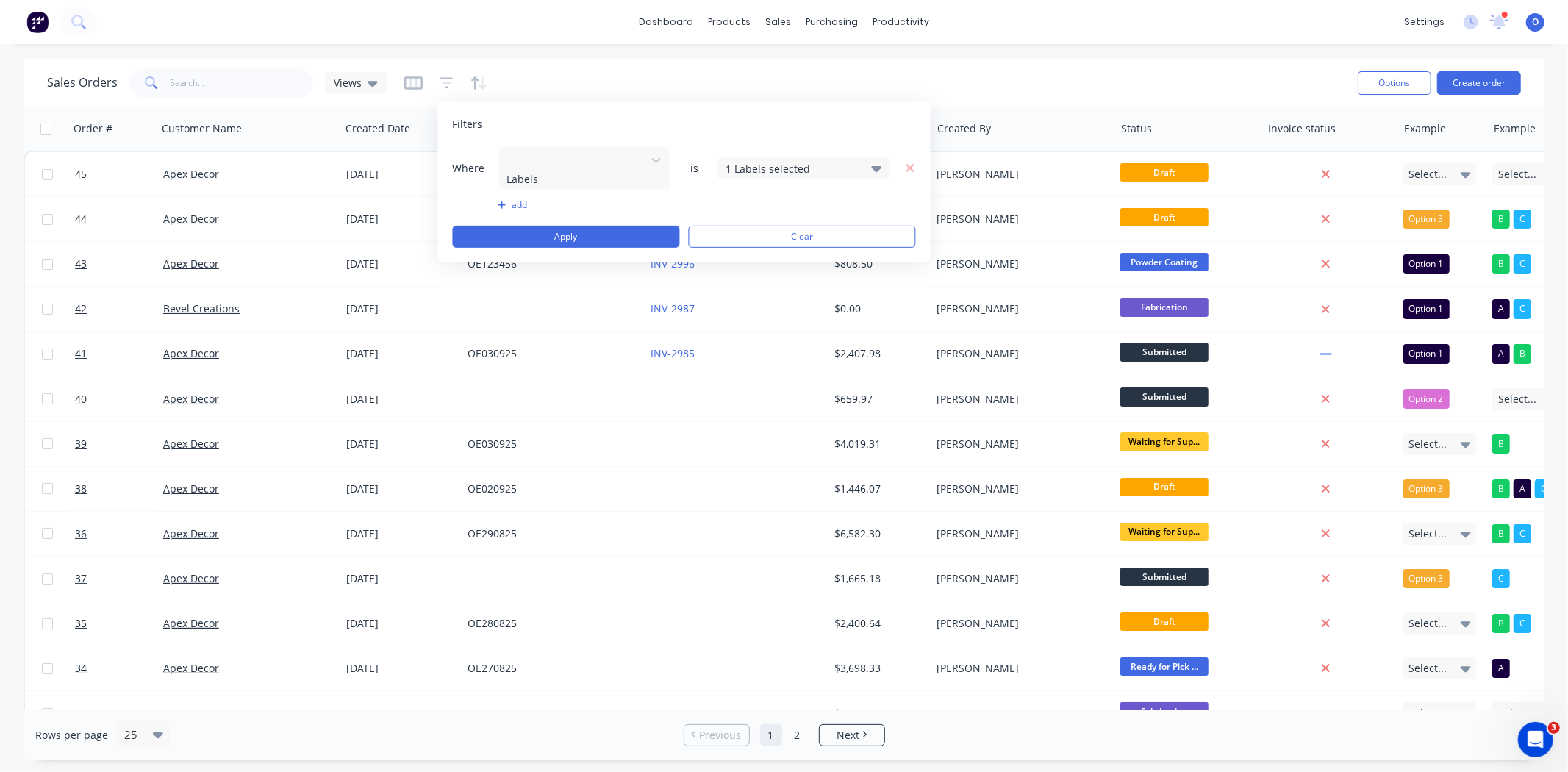
click at [631, 199] on button "add" at bounding box center [585, 205] width 173 height 12
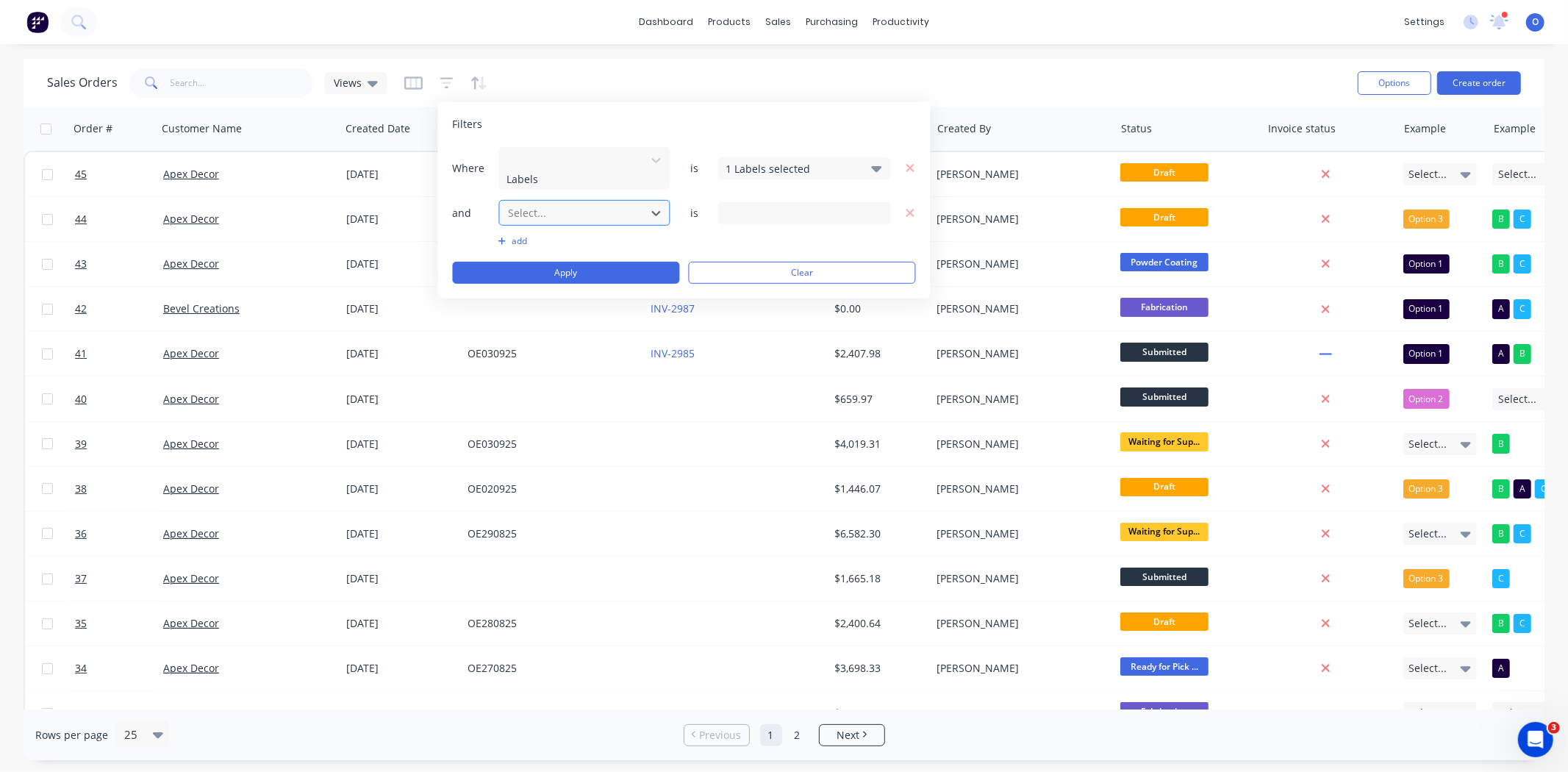
click at [578, 204] on div at bounding box center [573, 213] width 132 height 18
click at [913, 206] on icon "button" at bounding box center [910, 212] width 10 height 13
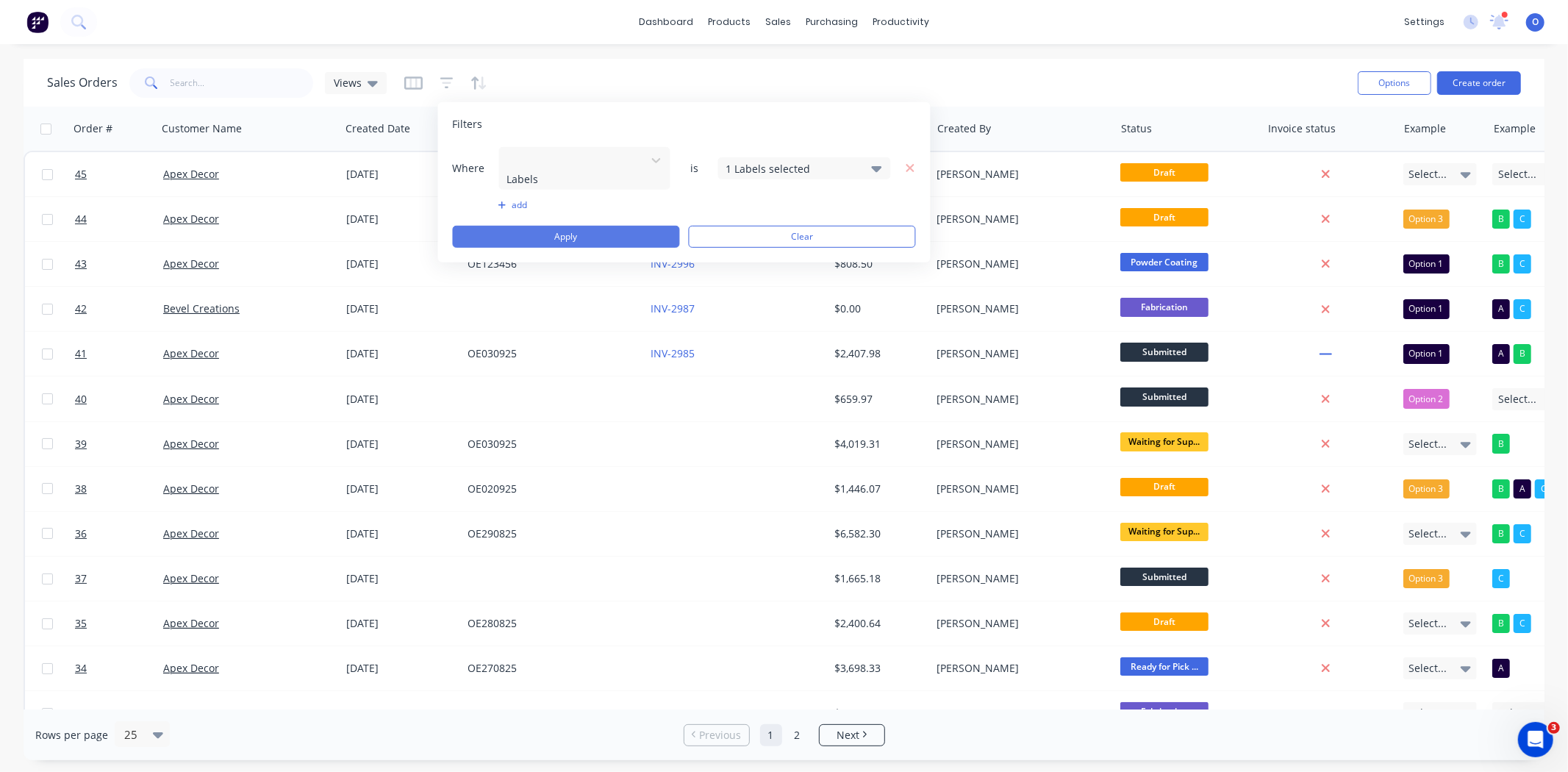
click at [560, 226] on button "Apply" at bounding box center [567, 236] width 227 height 22
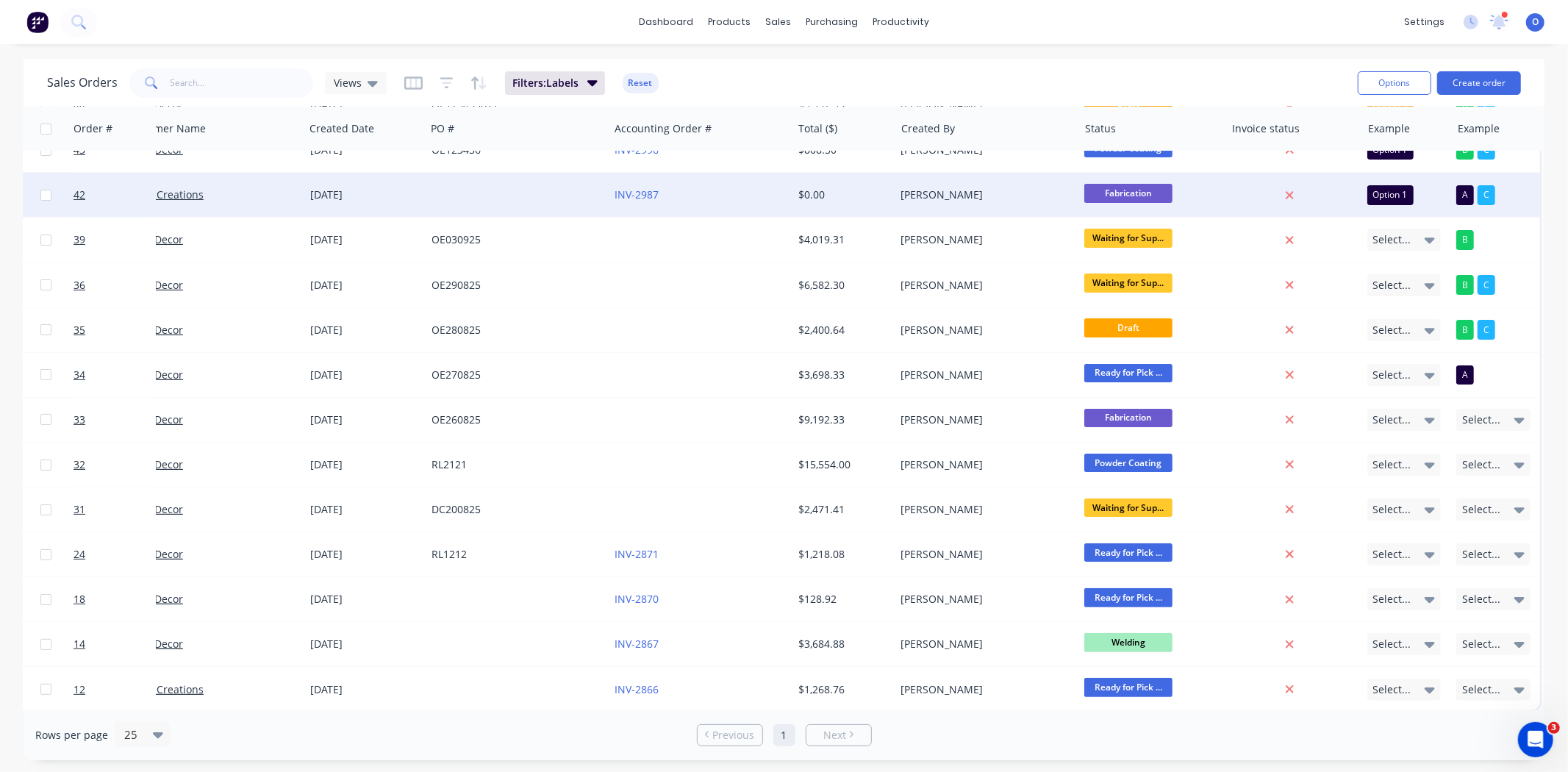
scroll to position [122, 42]
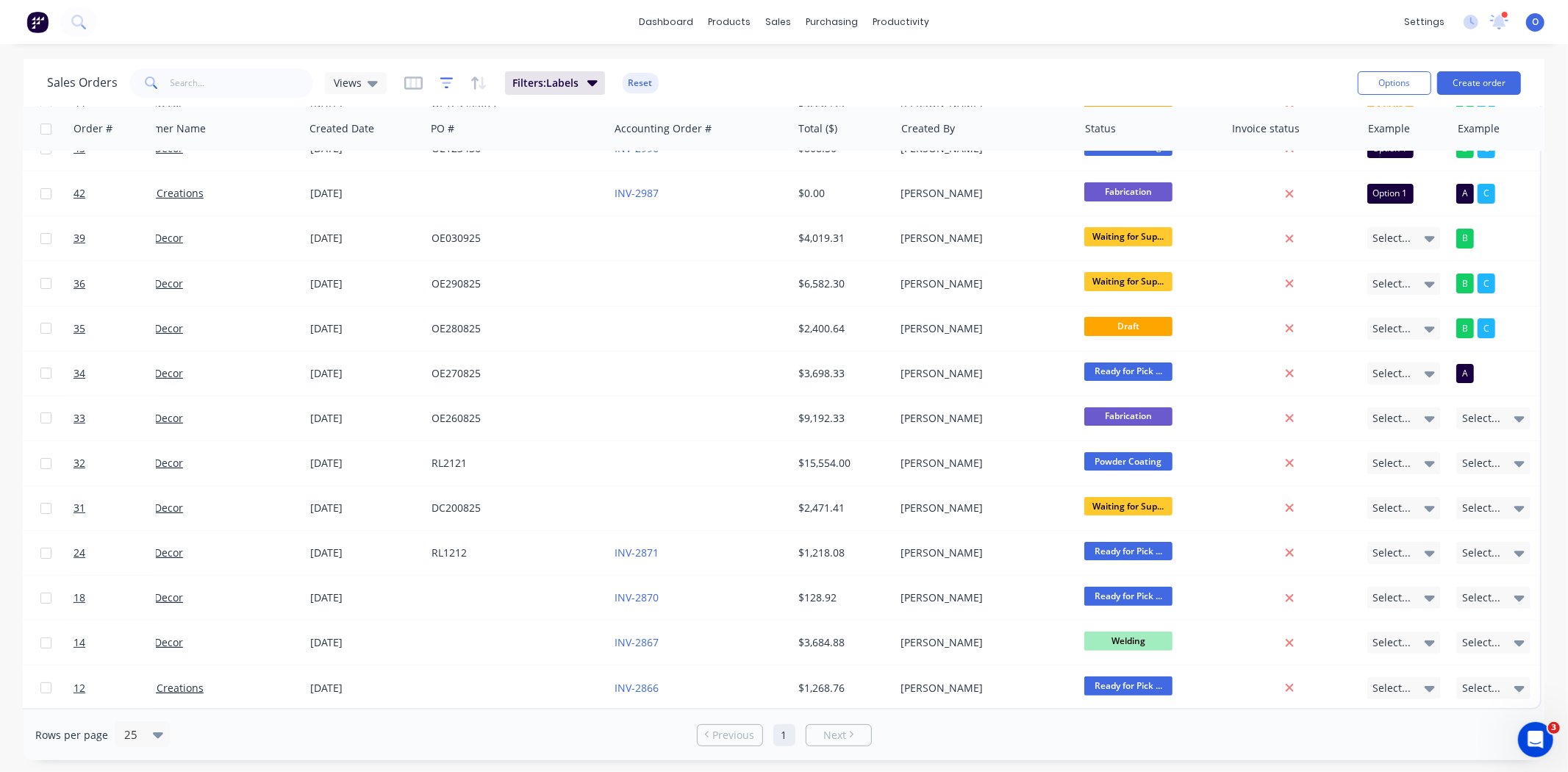
click at [450, 85] on icon "button" at bounding box center [447, 83] width 13 height 15
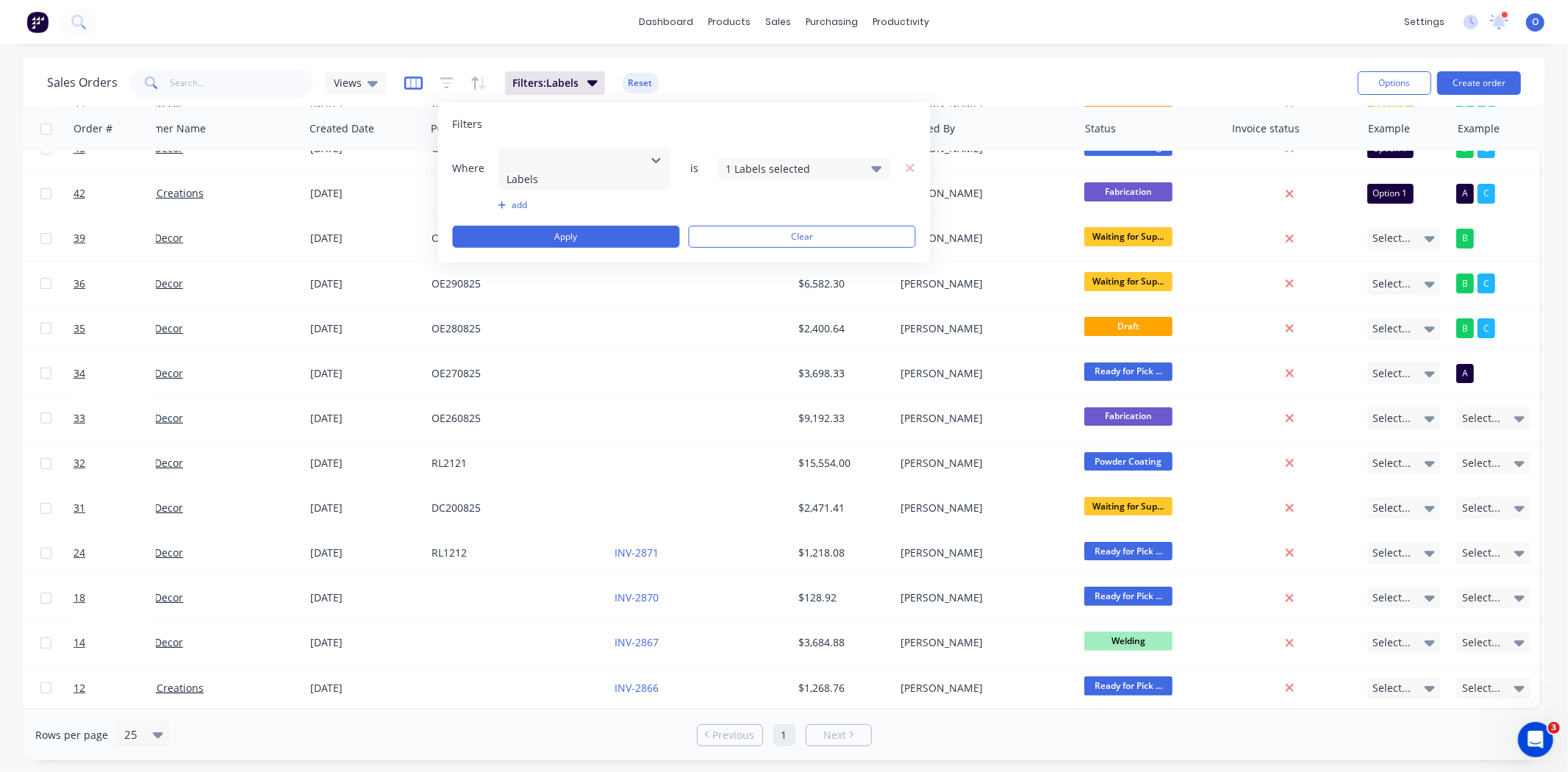
click at [416, 85] on icon "button" at bounding box center [413, 83] width 18 height 15
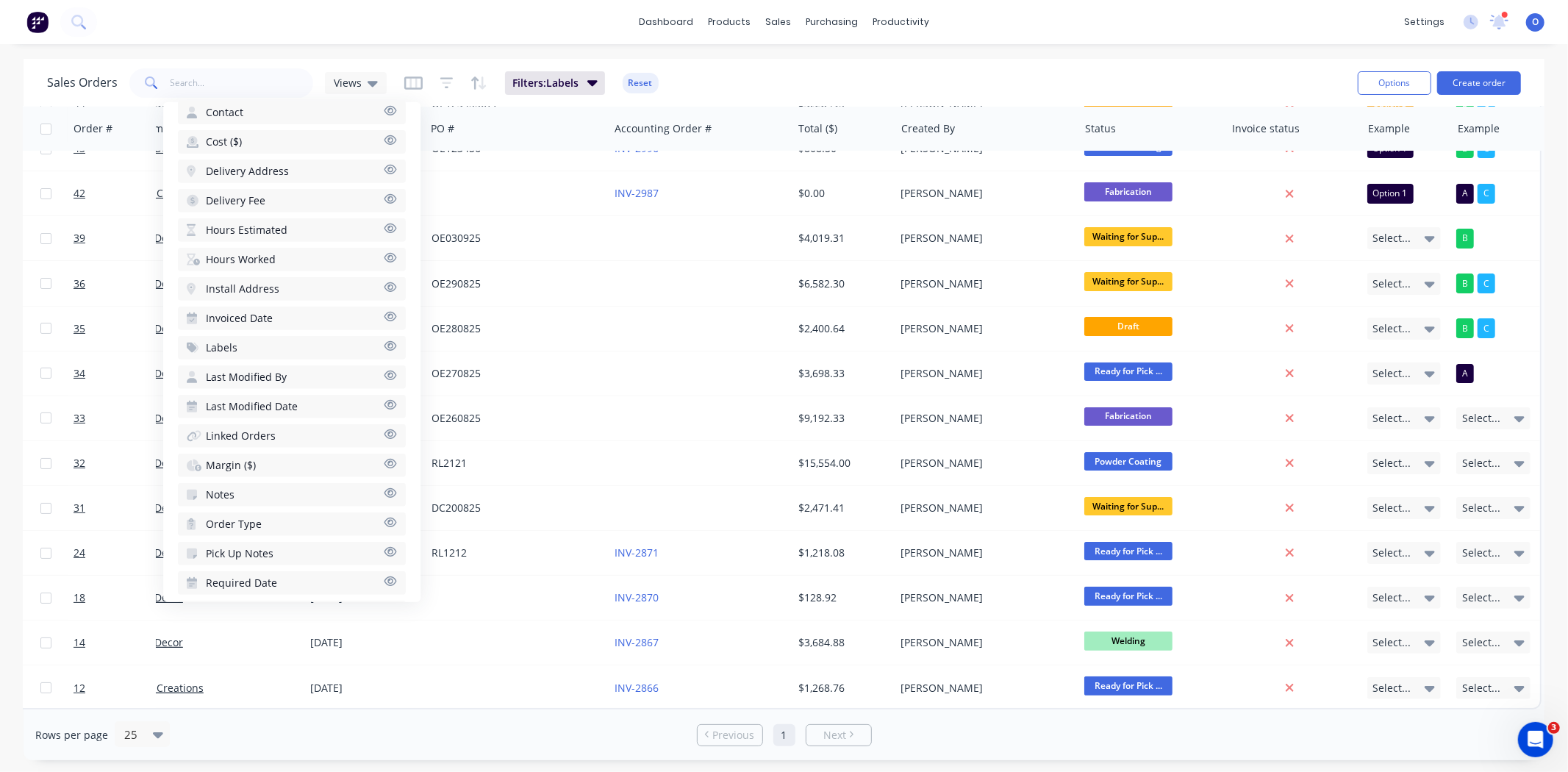
scroll to position [538, 0]
click at [256, 333] on button "Labels" at bounding box center [291, 344] width 228 height 23
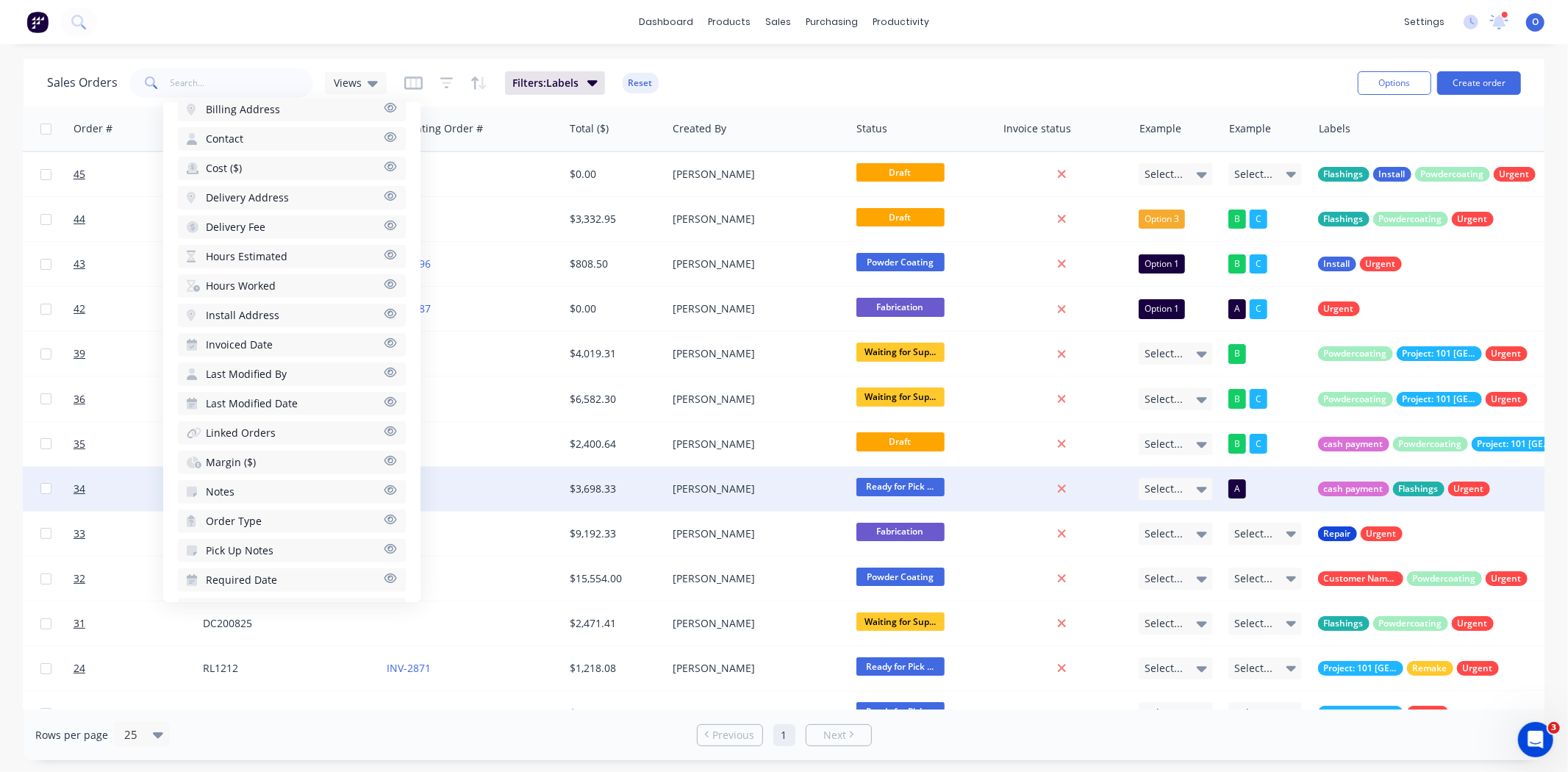
scroll to position [0, 337]
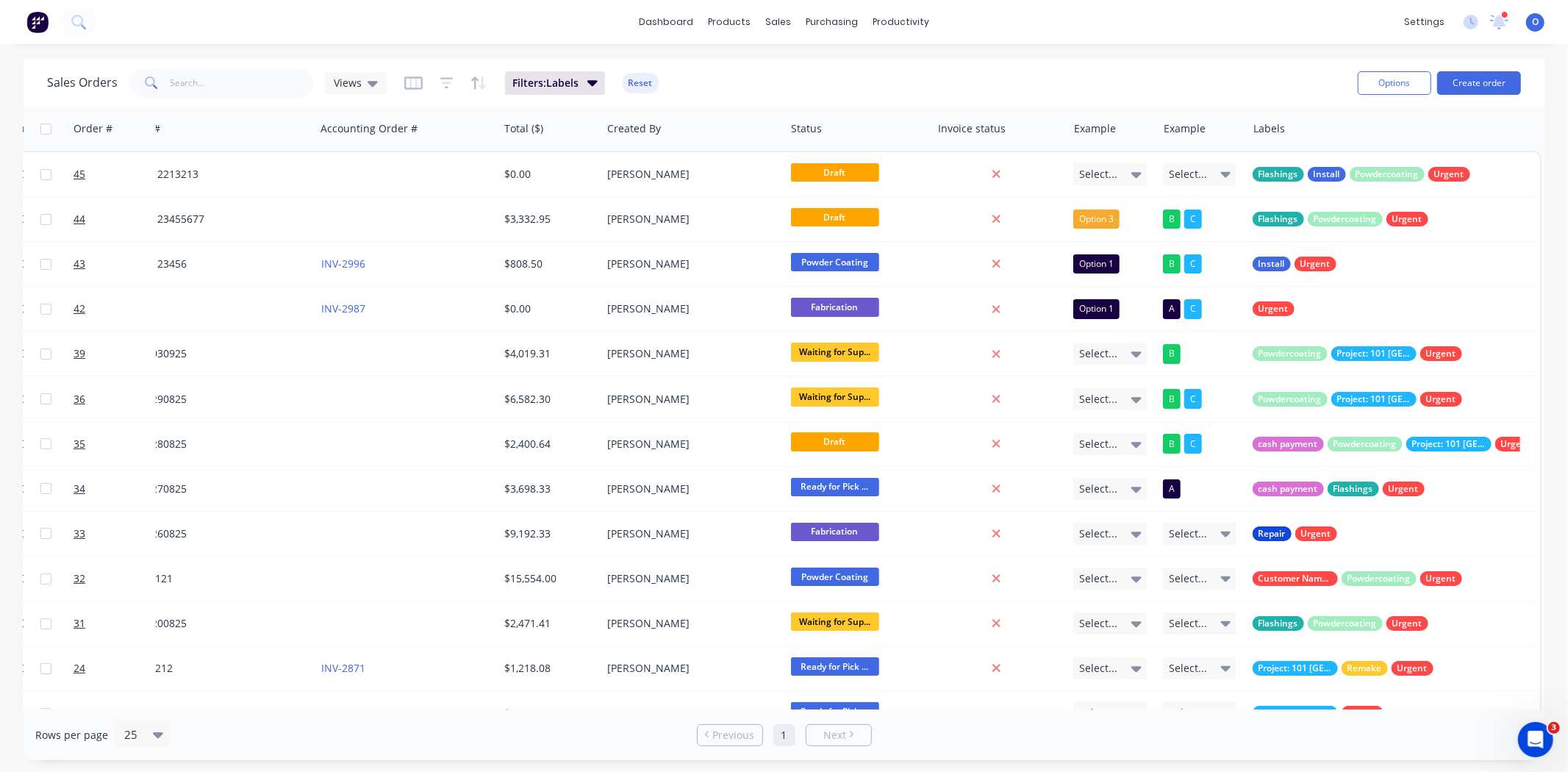
click at [794, 93] on div "Sales Orders Views Filters: Labels Reset" at bounding box center [697, 82] width 1299 height 36
click at [346, 85] on span "Views" at bounding box center [348, 82] width 28 height 16
click at [368, 328] on button "Flashings" at bounding box center [413, 325] width 168 height 17
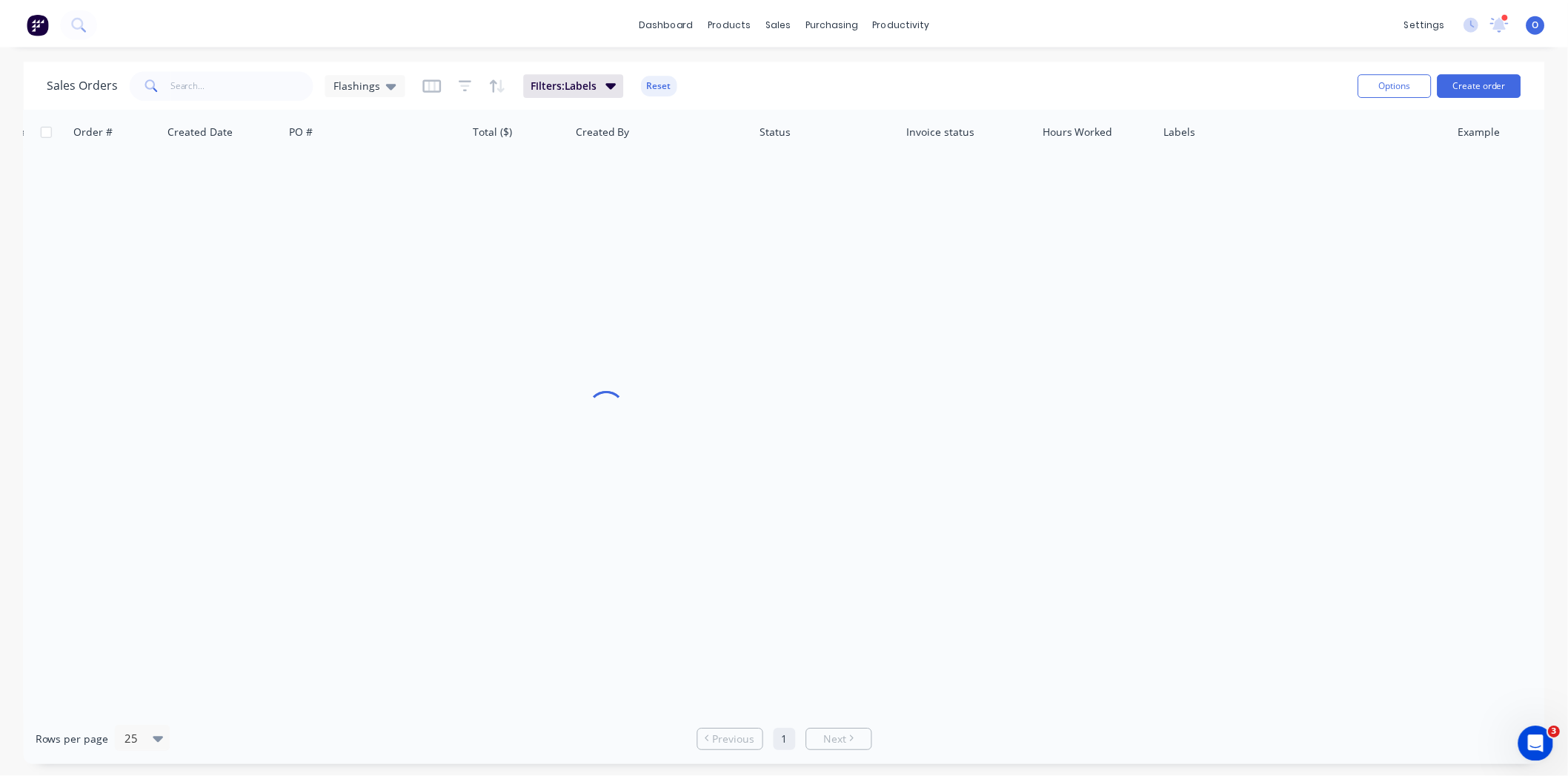
scroll to position [0, 179]
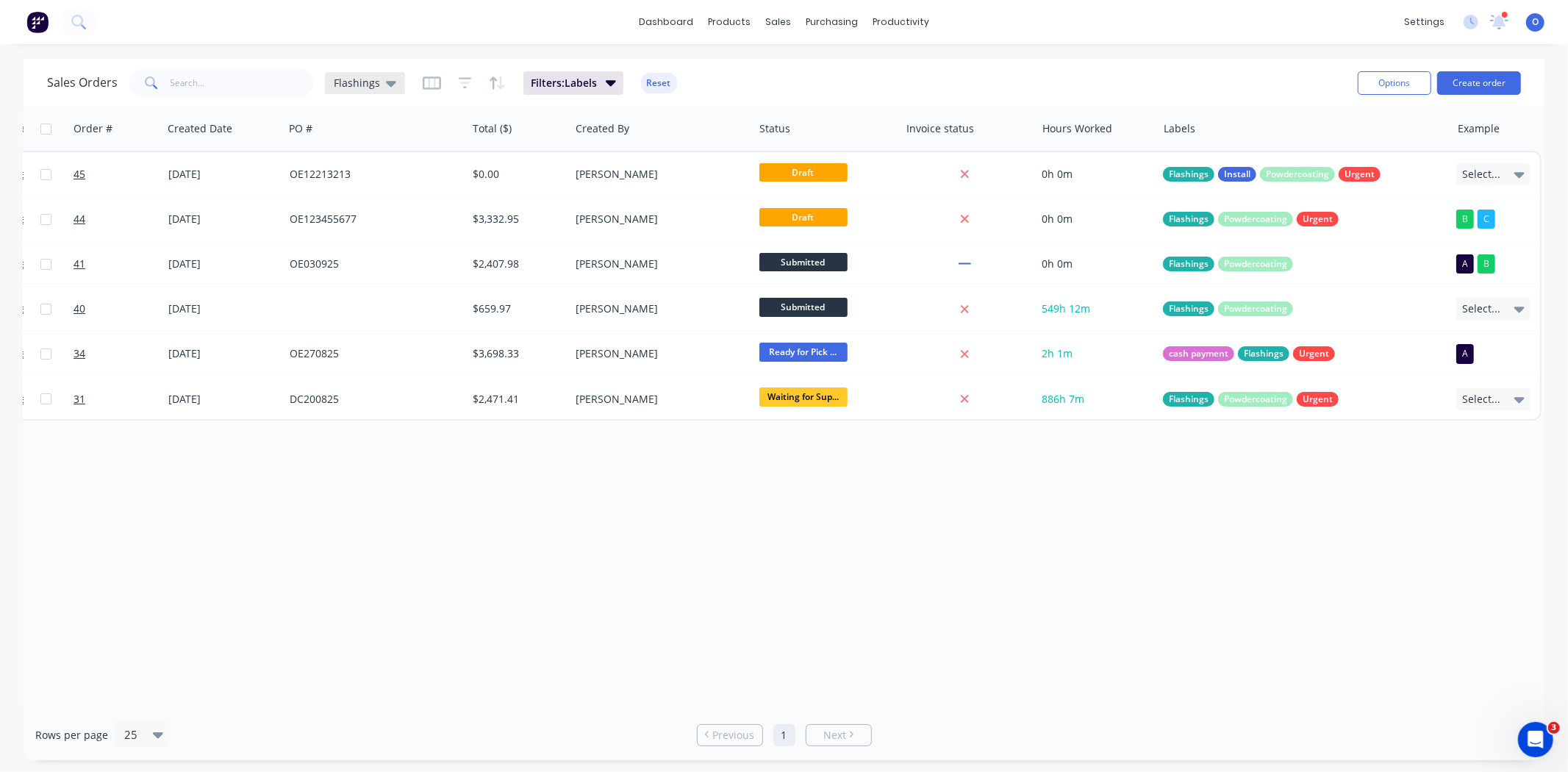
click at [386, 80] on icon at bounding box center [391, 82] width 10 height 16
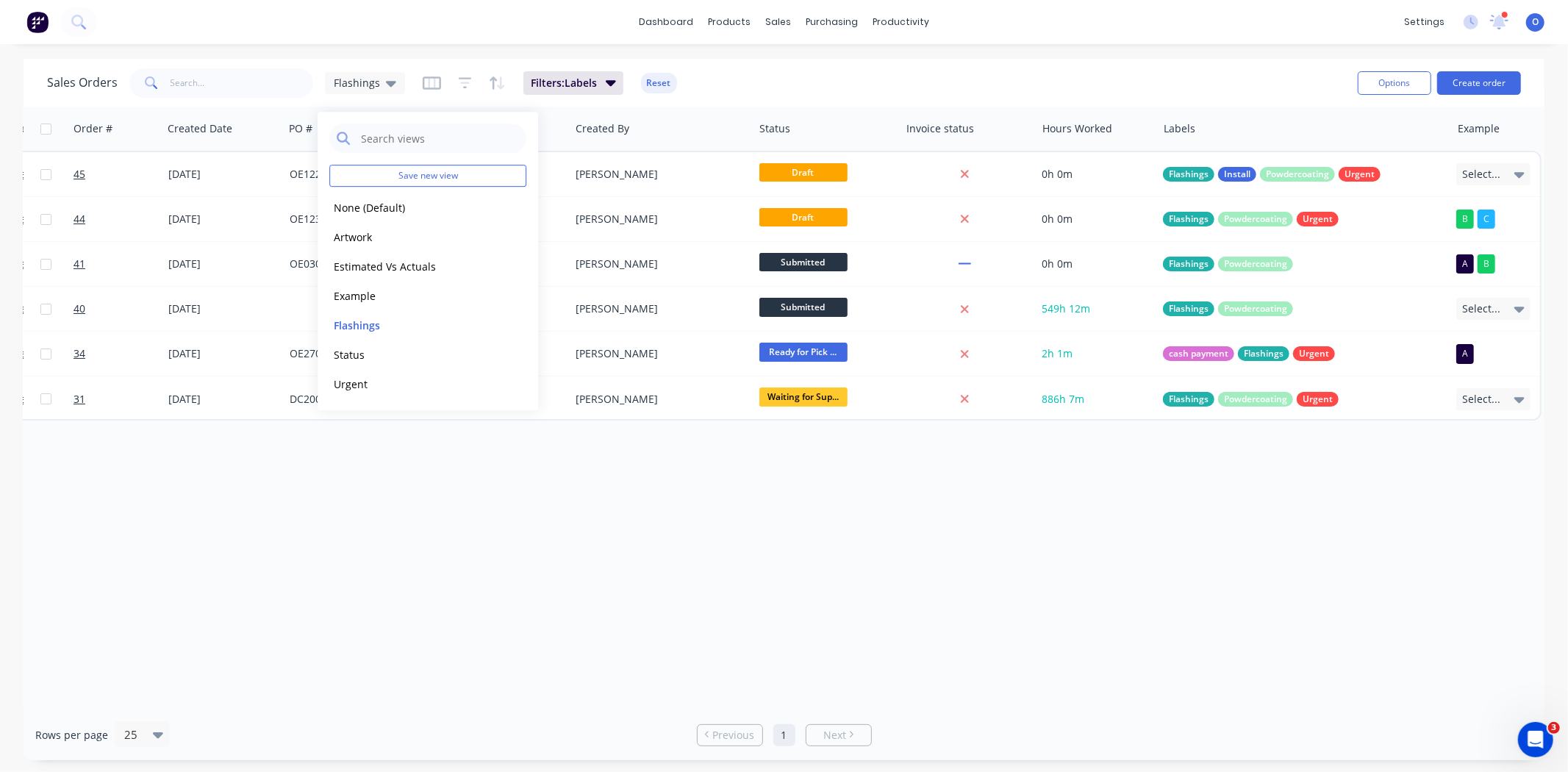
click at [358, 532] on div "Order # Customer Name Created Date PO # Total ($) Created By Status Invoice sta…" at bounding box center [784, 408] width 1522 height 603
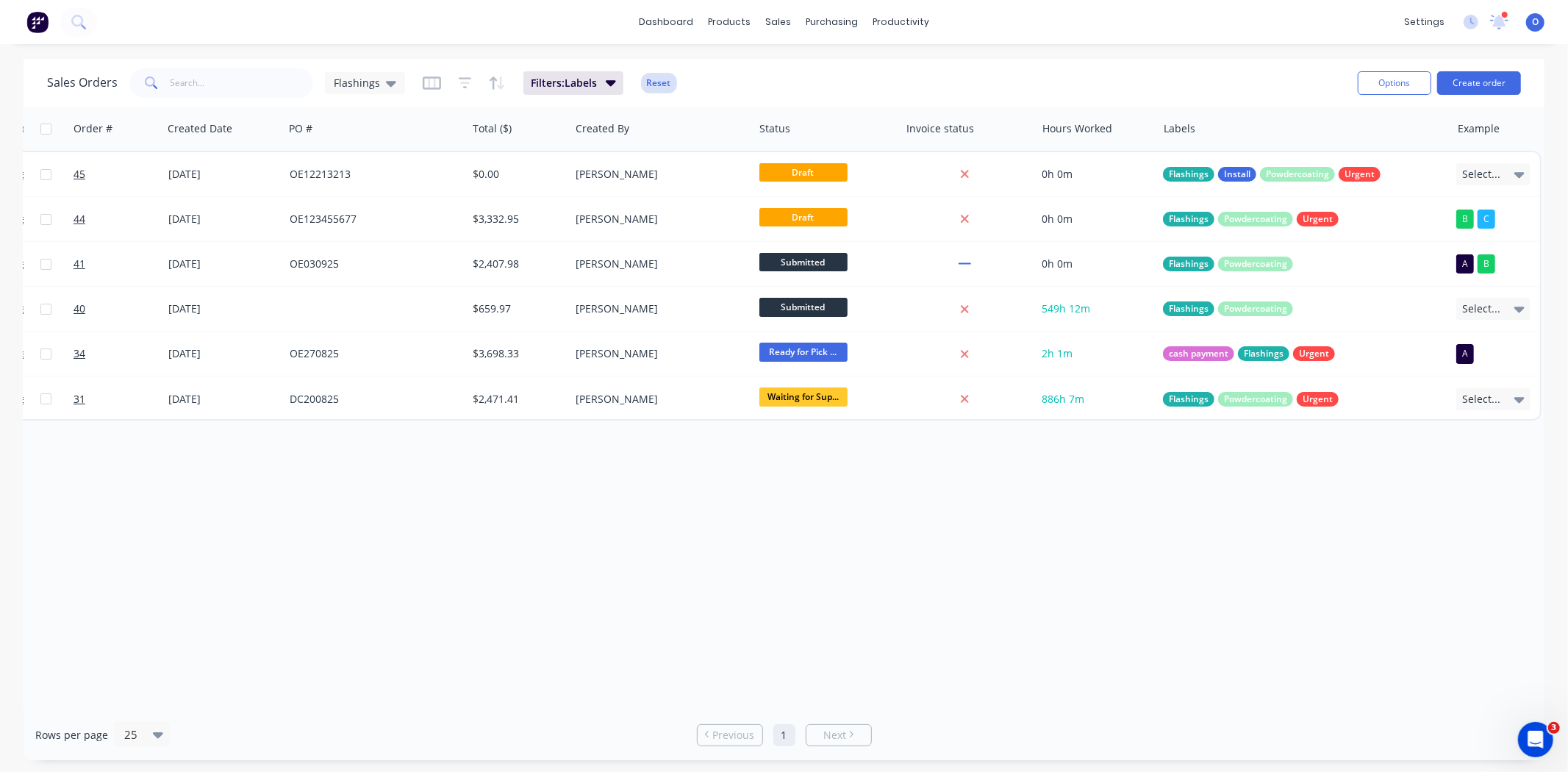
click at [650, 84] on button "Reset" at bounding box center [659, 83] width 36 height 21
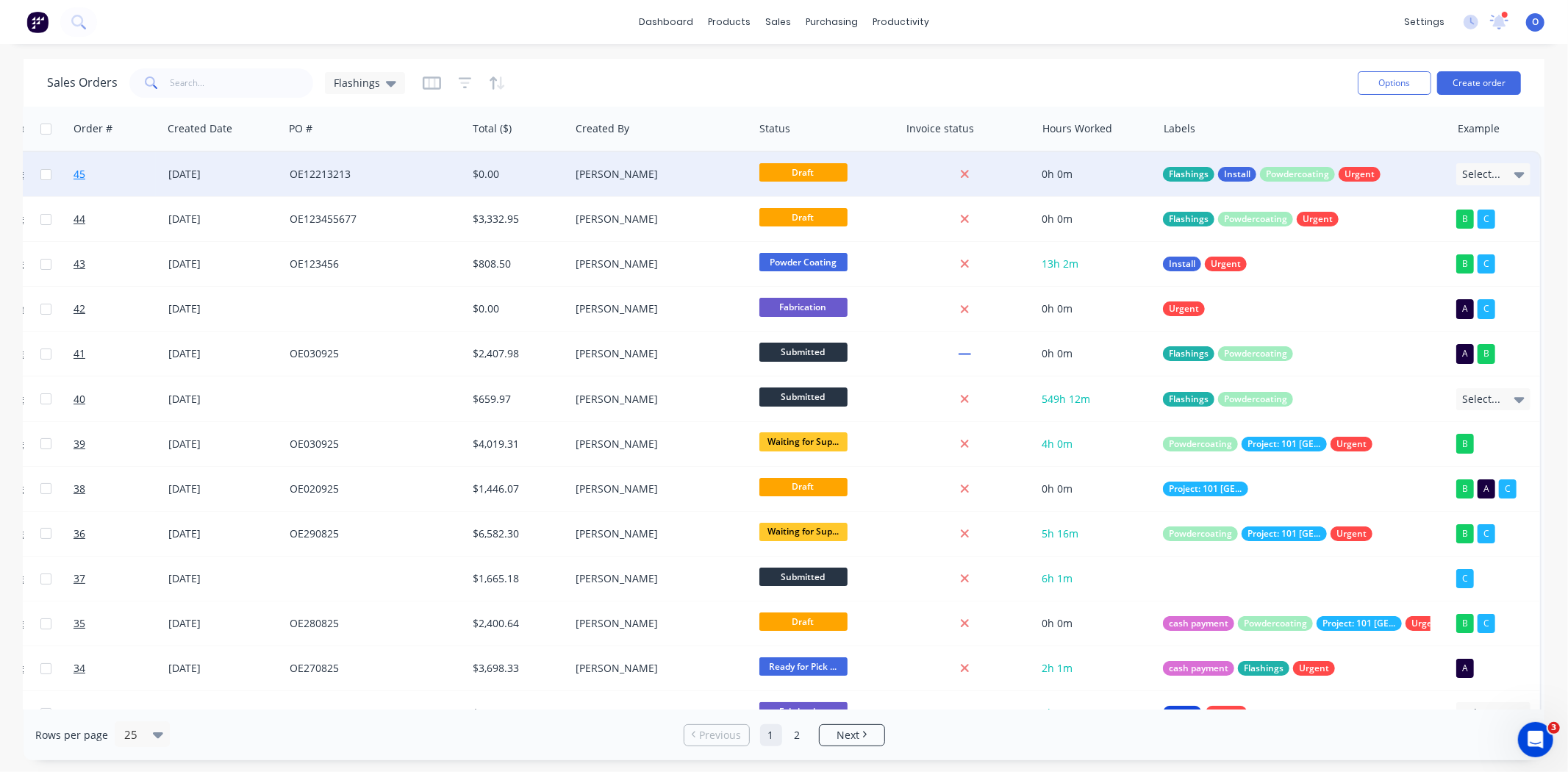
click at [77, 175] on span "45" at bounding box center [80, 174] width 12 height 15
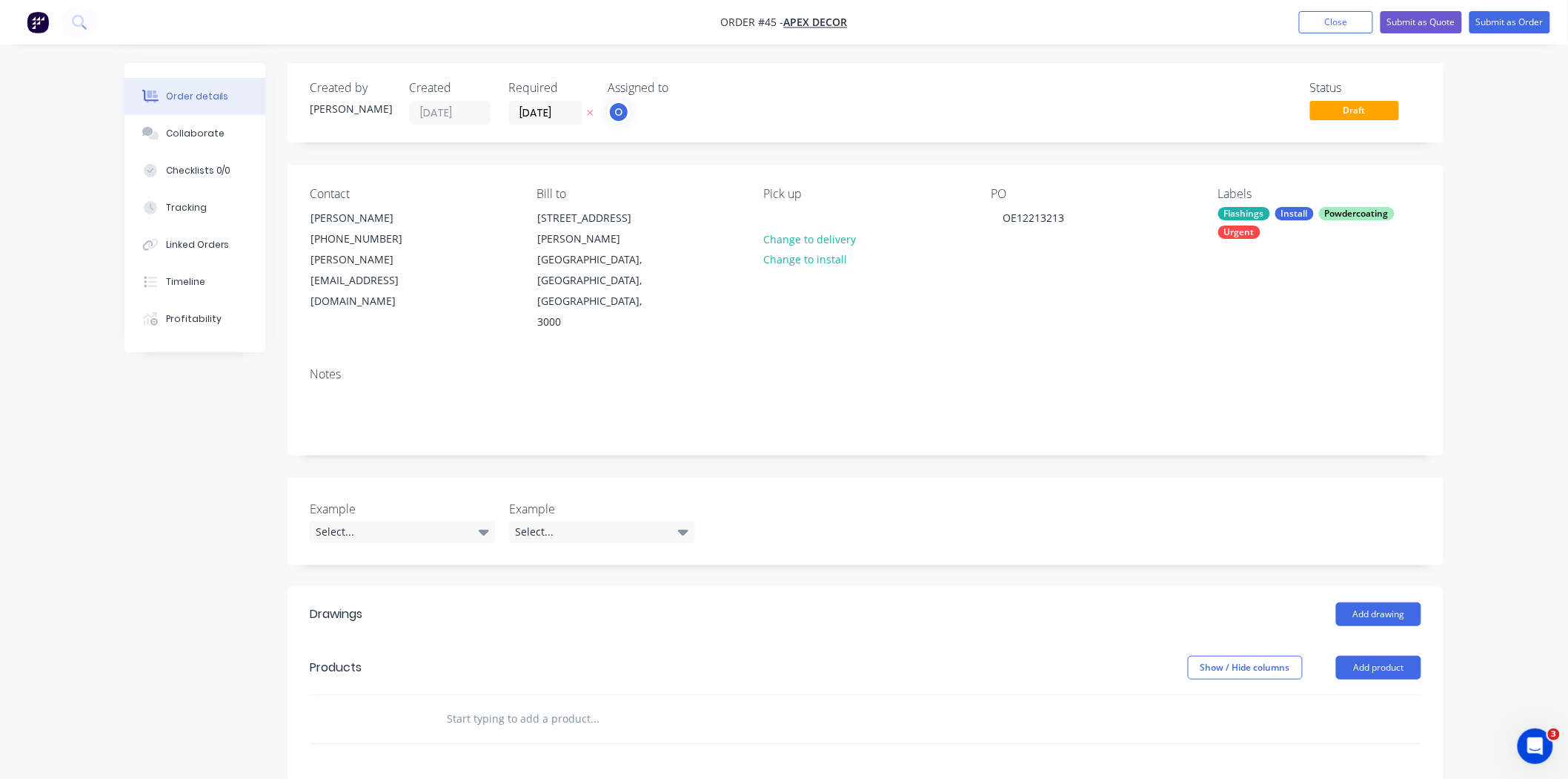
click at [43, 17] on img "button" at bounding box center [38, 22] width 23 height 23
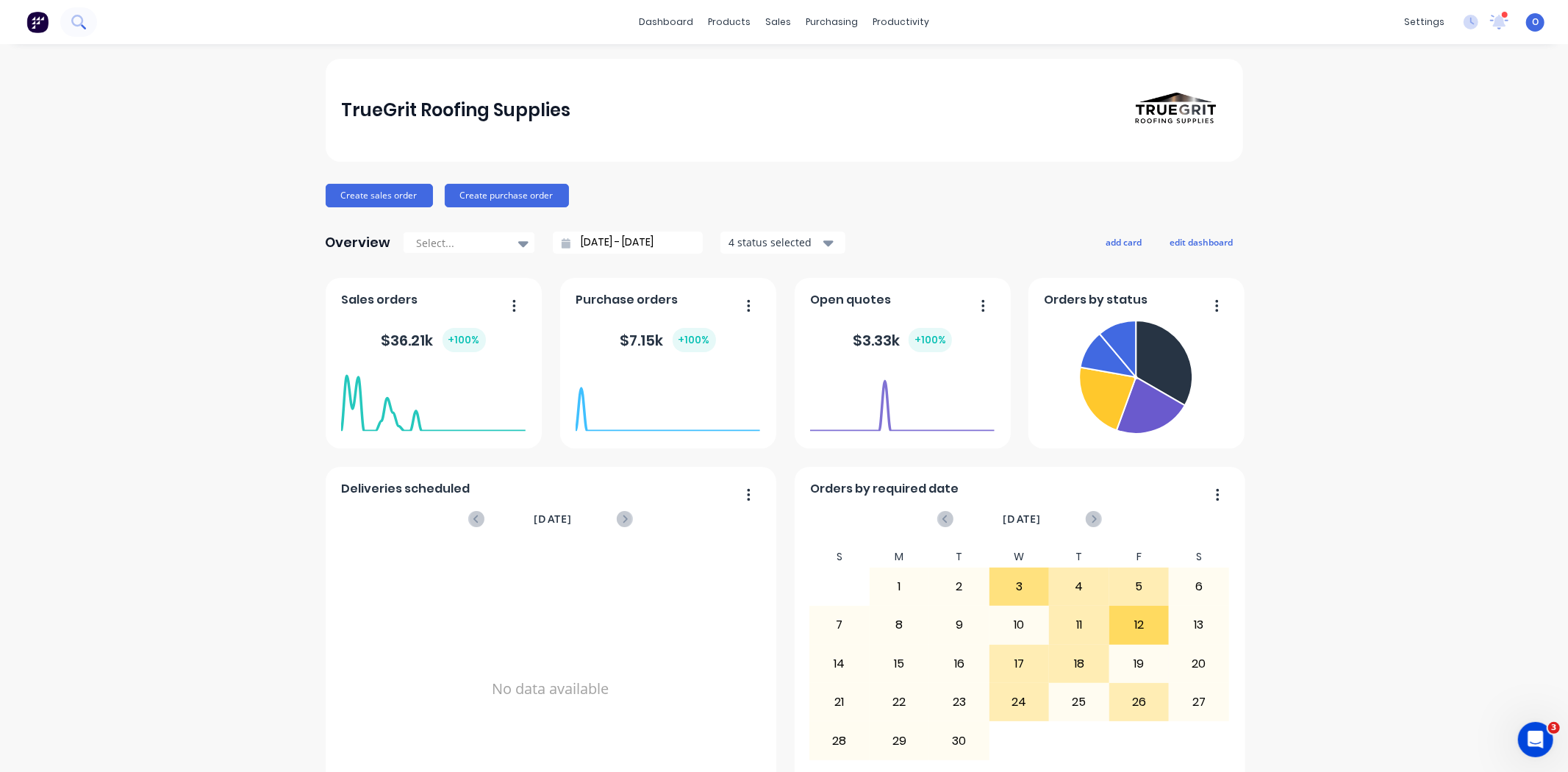
click at [83, 21] on icon at bounding box center [78, 22] width 14 height 14
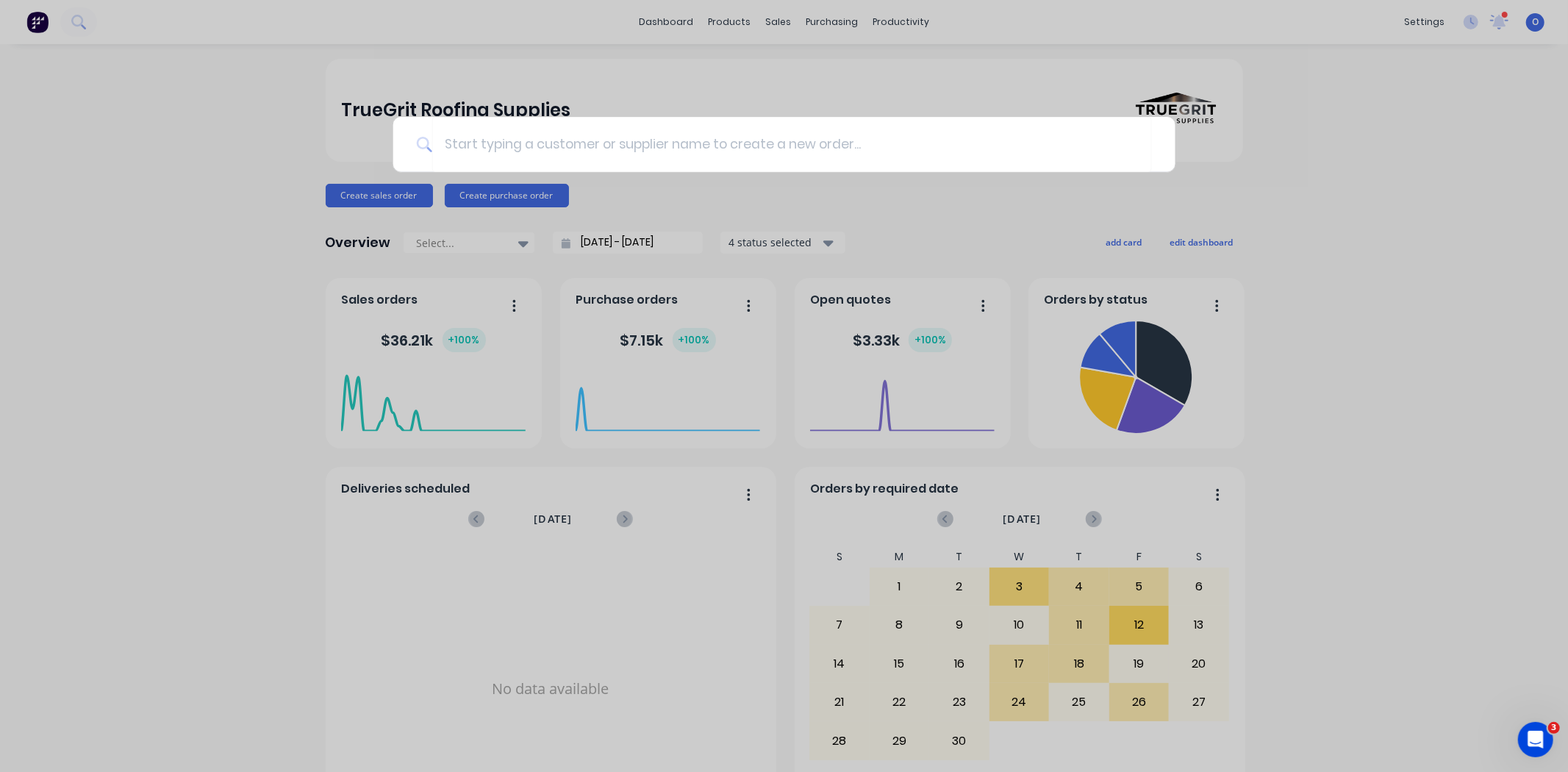
click at [1283, 197] on div at bounding box center [784, 386] width 1568 height 772
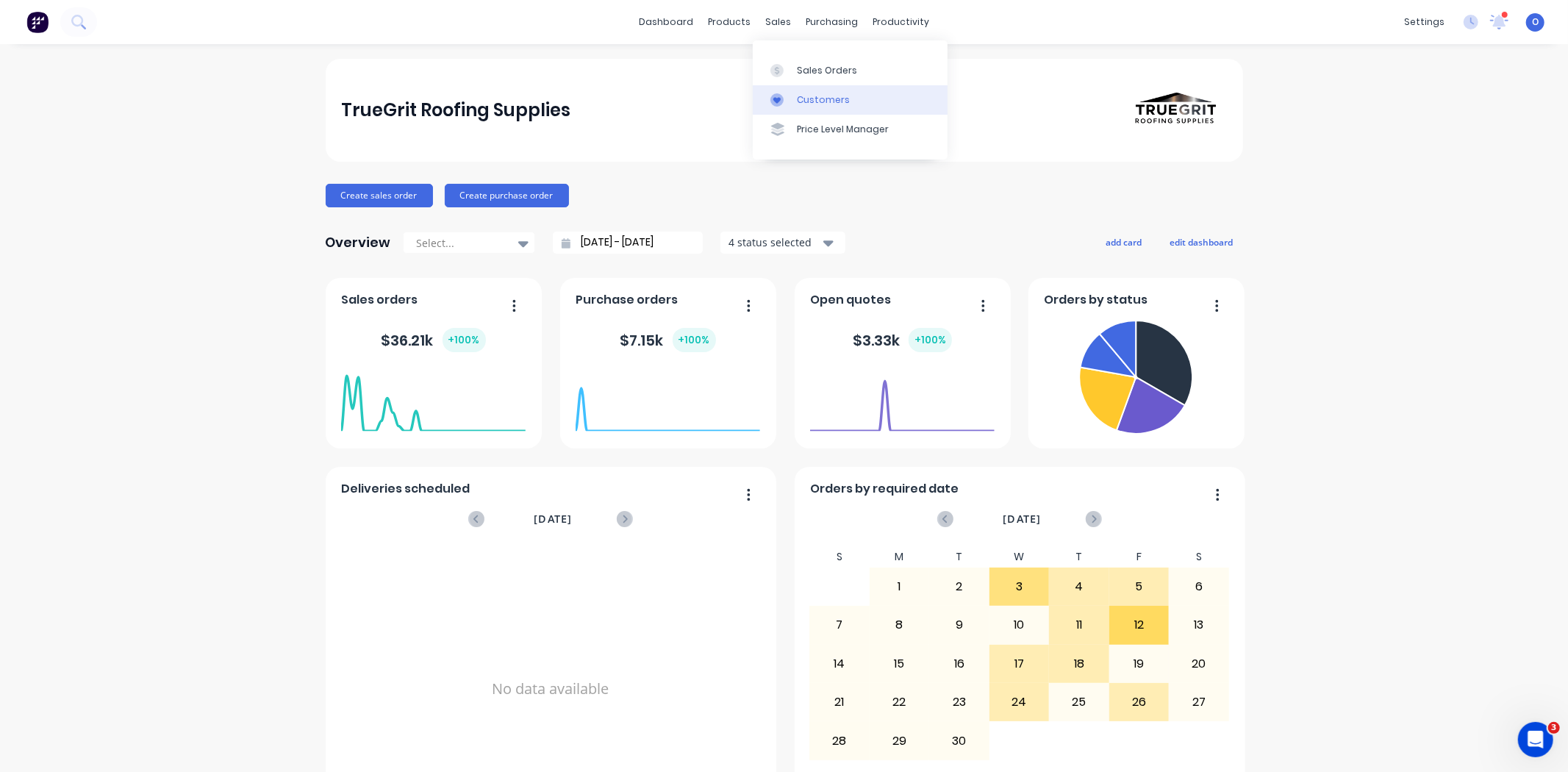
click at [811, 94] on div "Customers" at bounding box center [824, 100] width 53 height 13
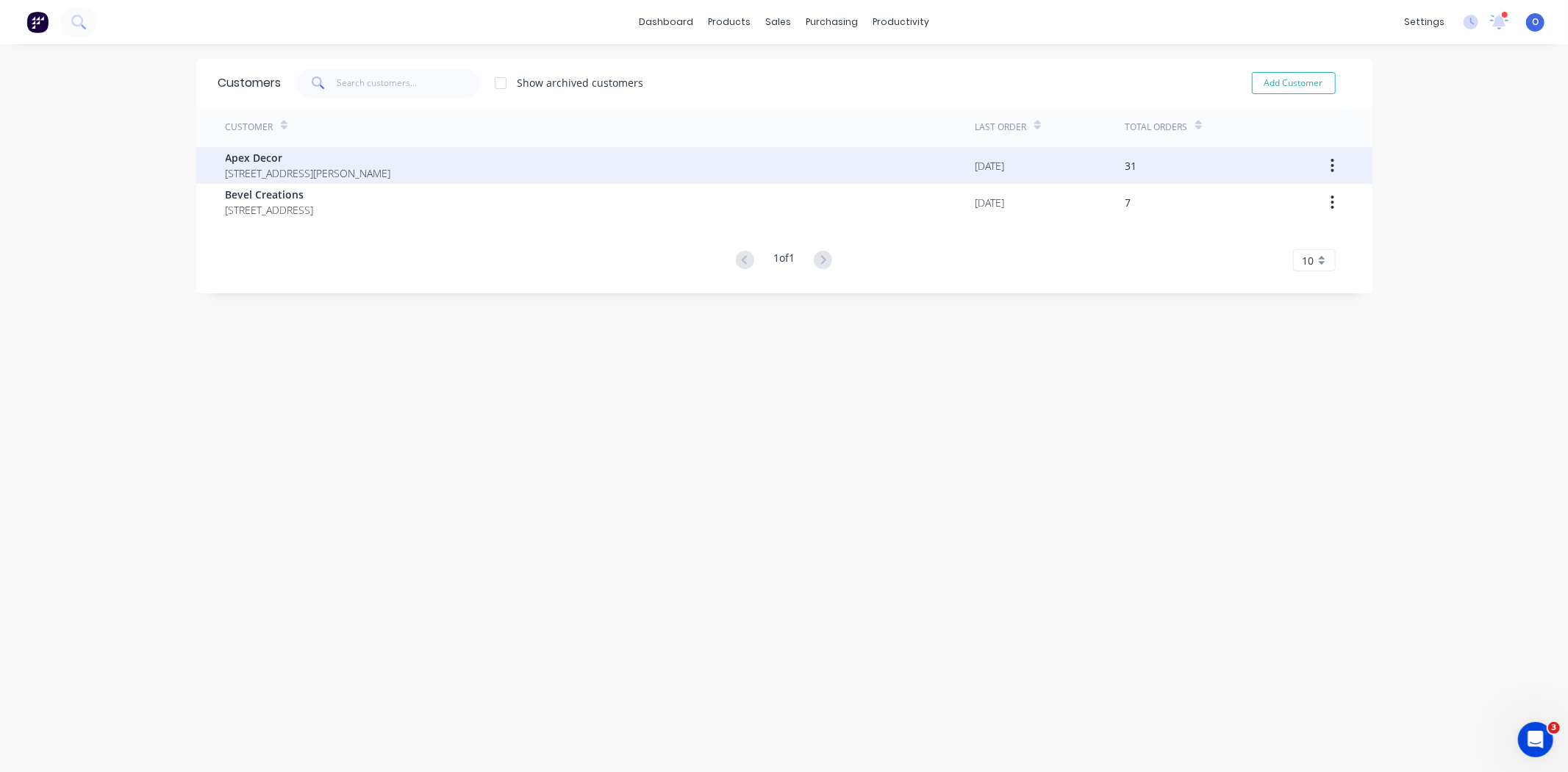
click at [258, 158] on span "Apex Decor" at bounding box center [308, 158] width 165 height 16
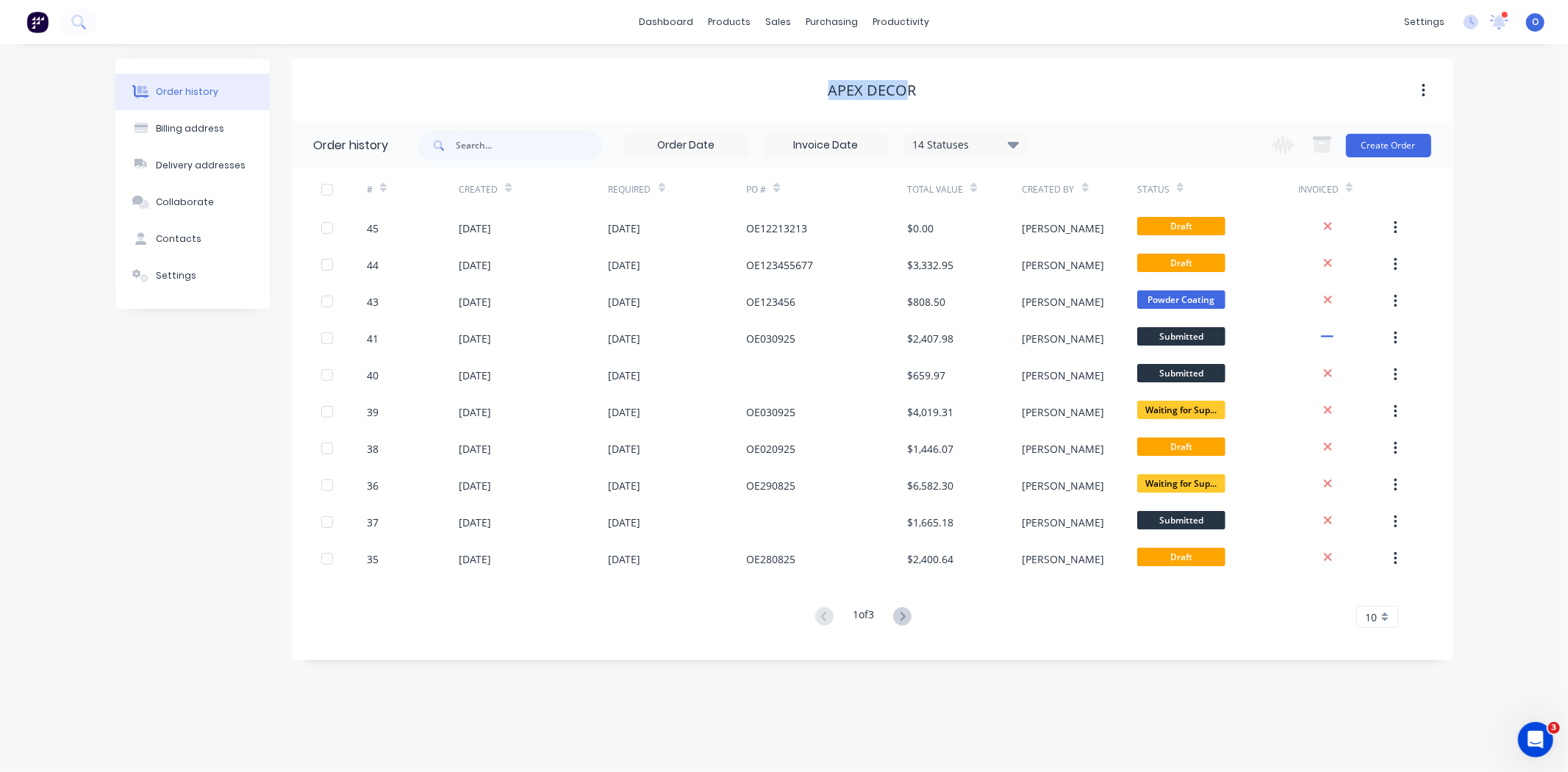
drag, startPoint x: 829, startPoint y: 86, endPoint x: 913, endPoint y: 82, distance: 84.1
click at [913, 82] on div "Apex Decor" at bounding box center [873, 90] width 88 height 17
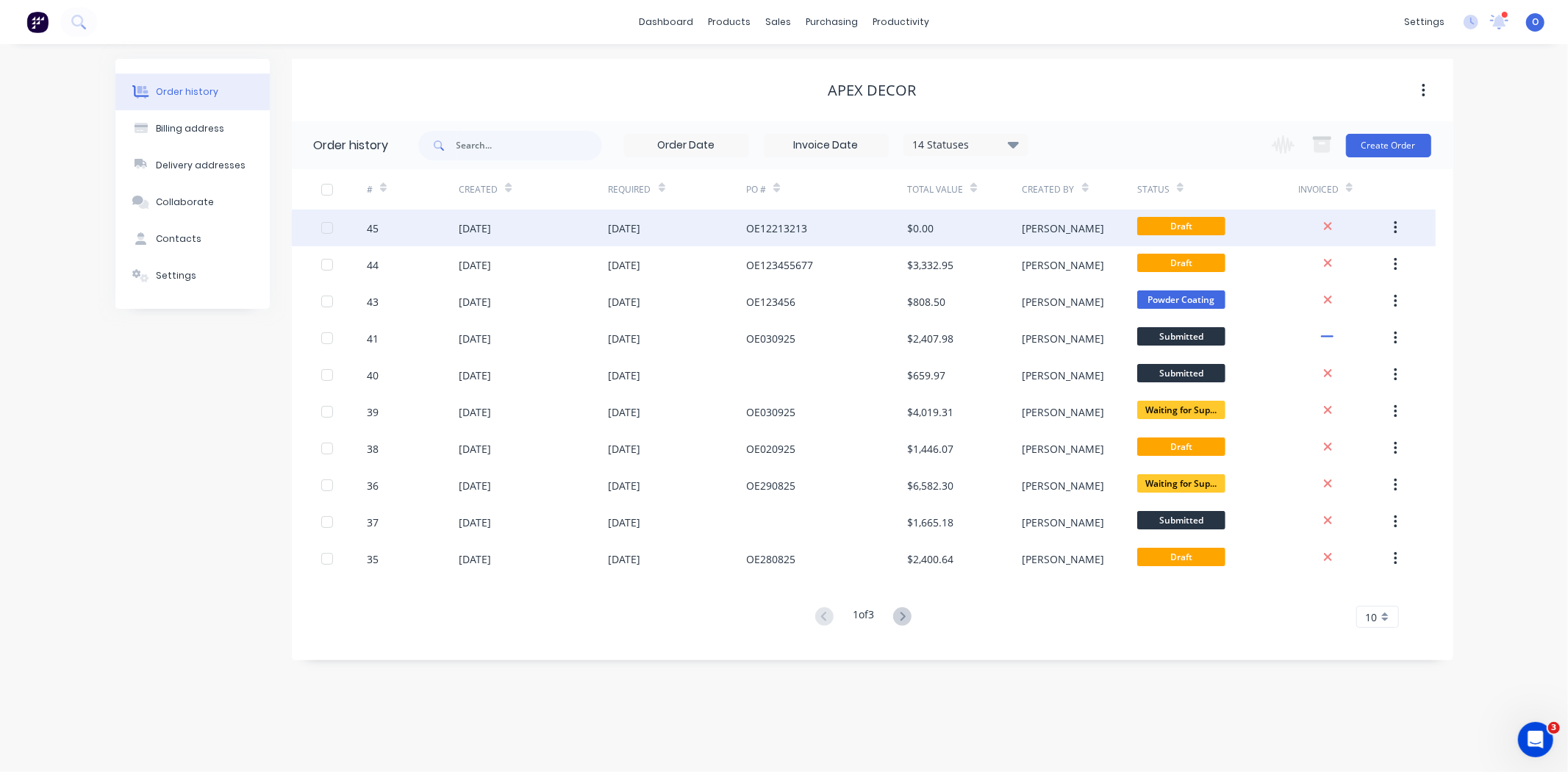
click at [375, 223] on div "45" at bounding box center [373, 228] width 12 height 16
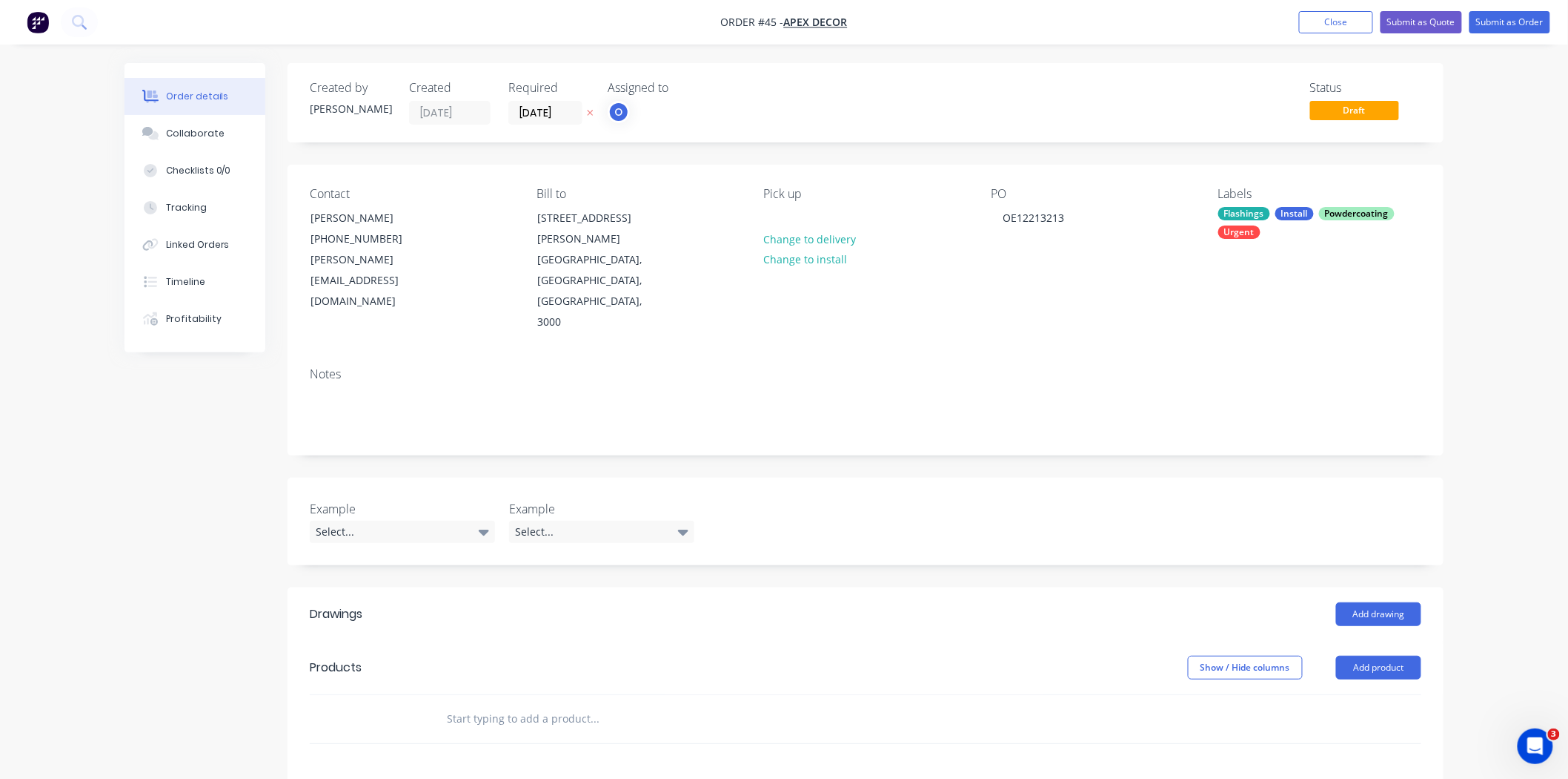
click at [38, 23] on img "button" at bounding box center [38, 22] width 23 height 23
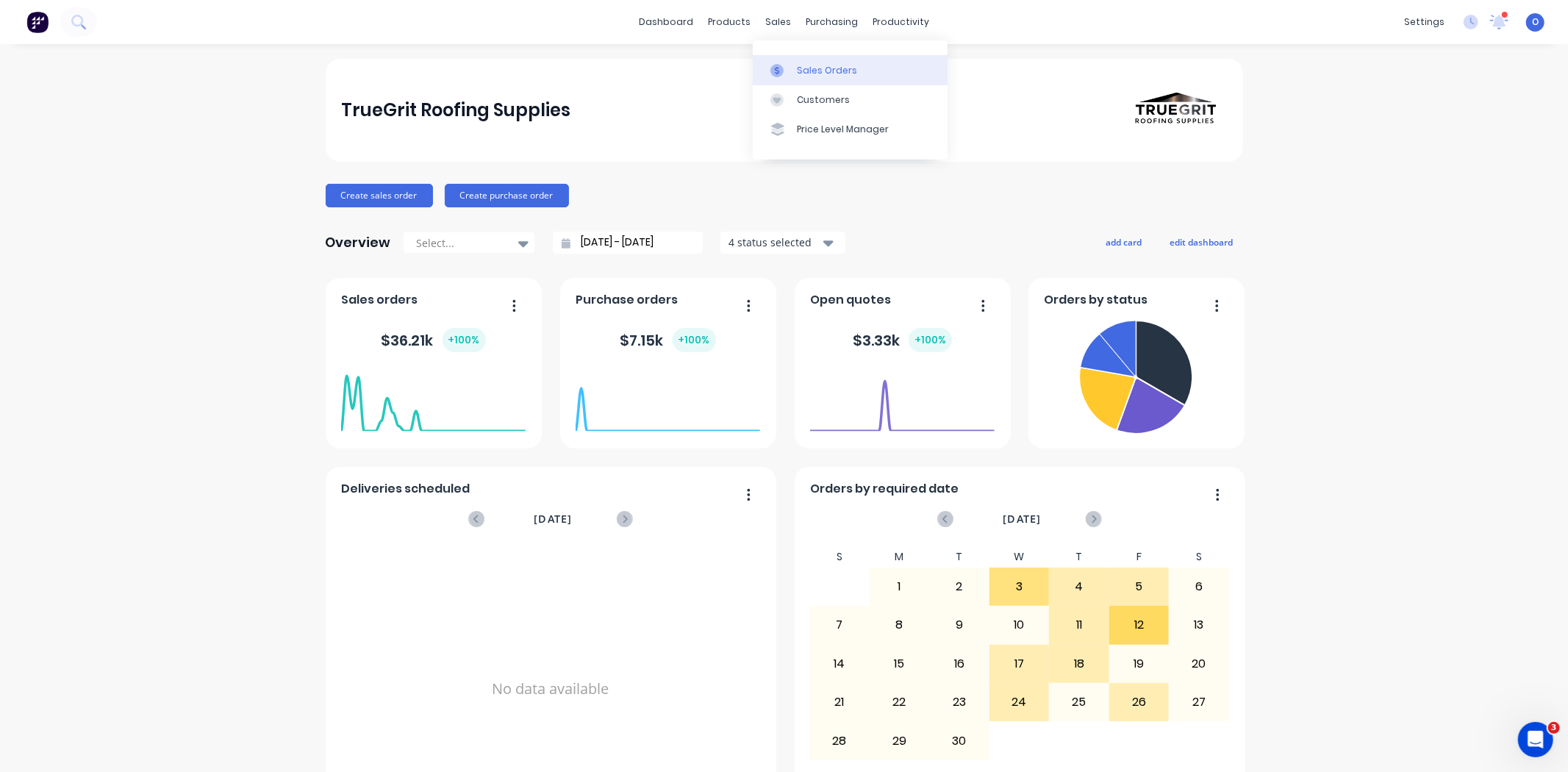
click at [809, 70] on div "Sales Orders" at bounding box center [827, 70] width 61 height 13
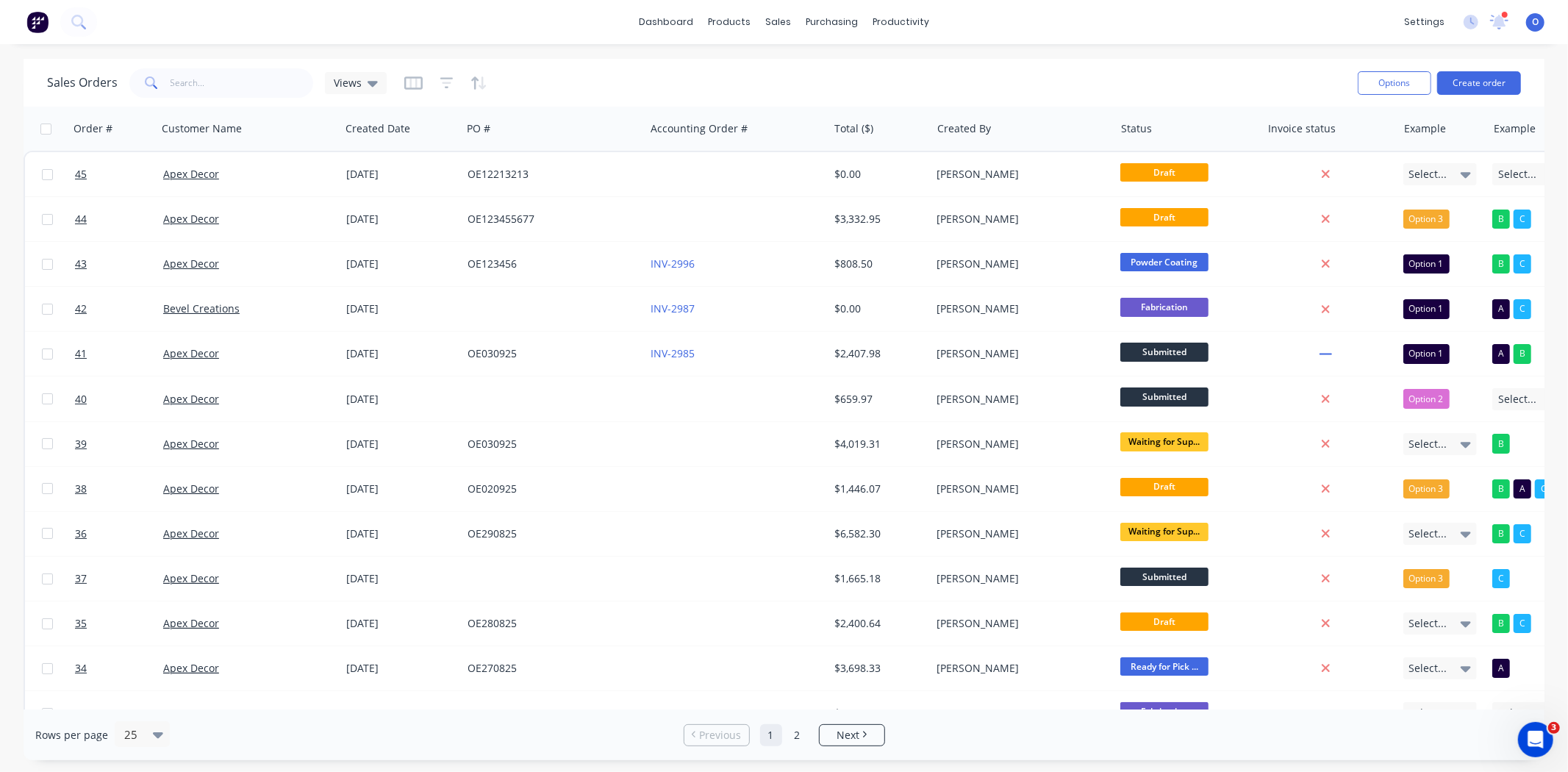
drag, startPoint x: 509, startPoint y: 709, endPoint x: 473, endPoint y: 714, distance: 36.3
click at [473, 630] on div "Rows per page 25 Previous 1 2 Next" at bounding box center [784, 734] width 1522 height 51
drag, startPoint x: 562, startPoint y: 86, endPoint x: 528, endPoint y: 83, distance: 34.1
click at [528, 83] on div "Sales Orders Views" at bounding box center [697, 82] width 1299 height 36
click at [531, 207] on div "Sort column Filter column Hide column Move to start Move to end" at bounding box center [521, 221] width 110 height 153
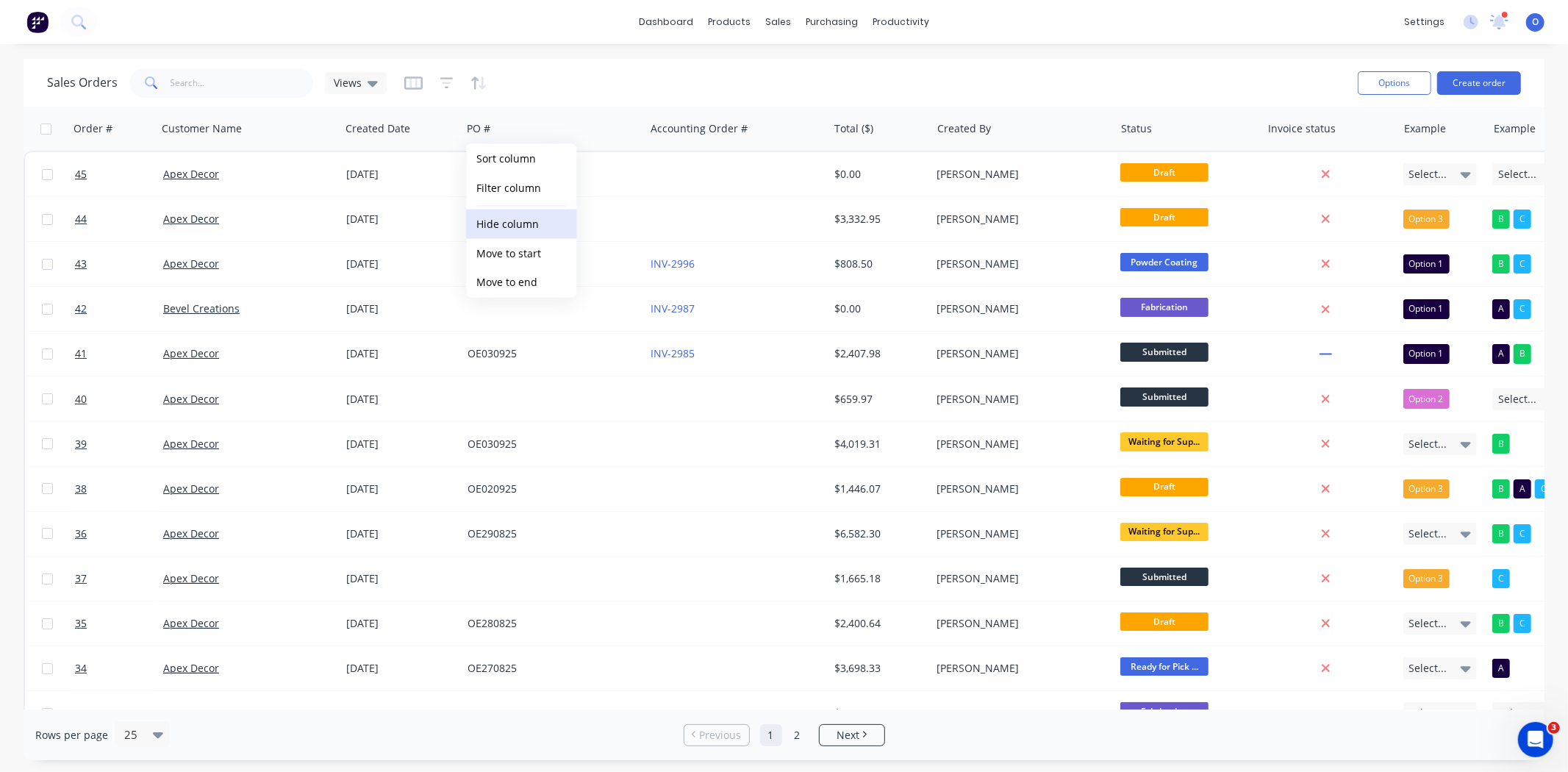
click at [526, 216] on button "Hide column" at bounding box center [521, 224] width 110 height 29
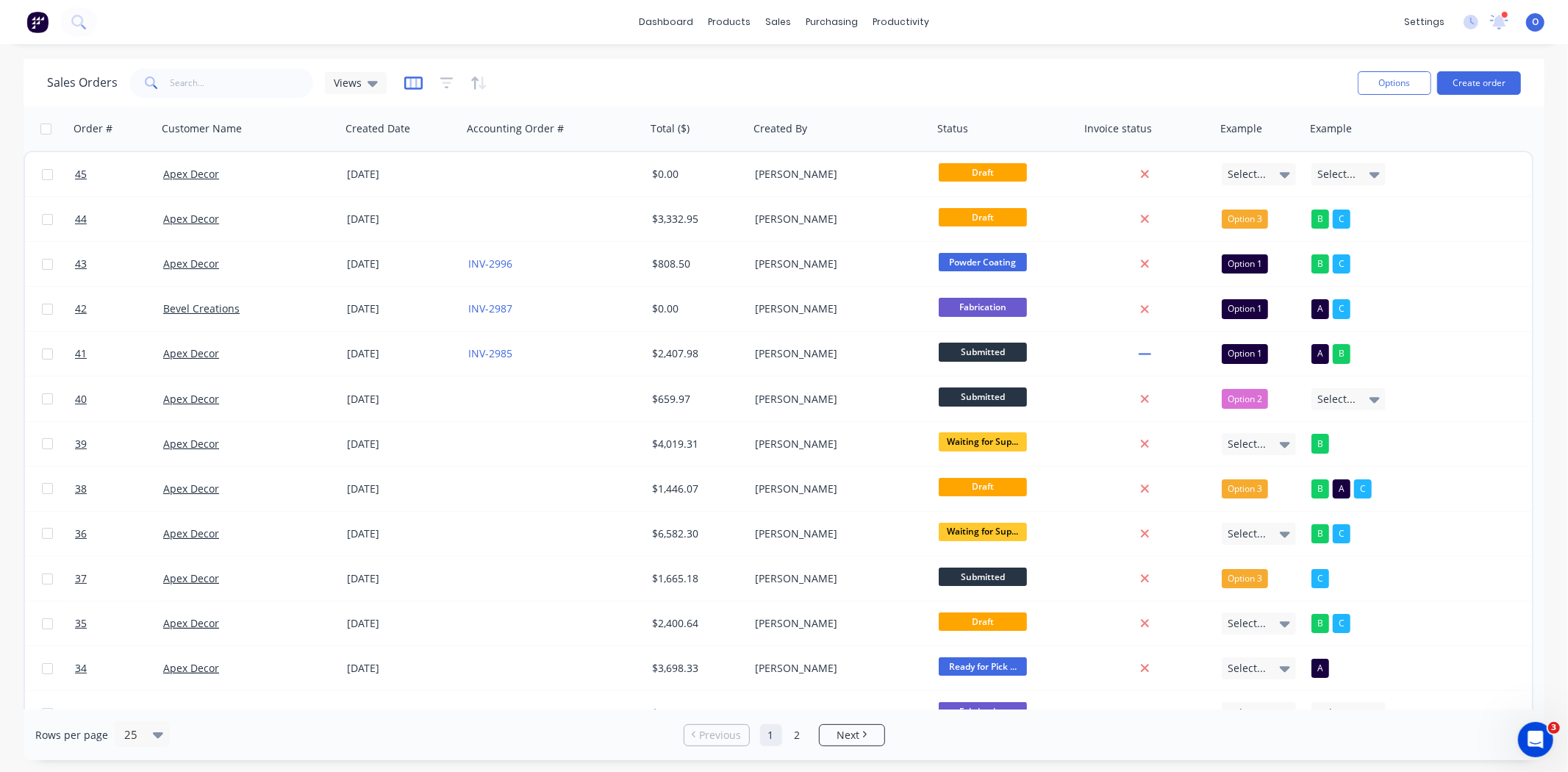
click at [407, 84] on icon "button" at bounding box center [413, 83] width 18 height 15
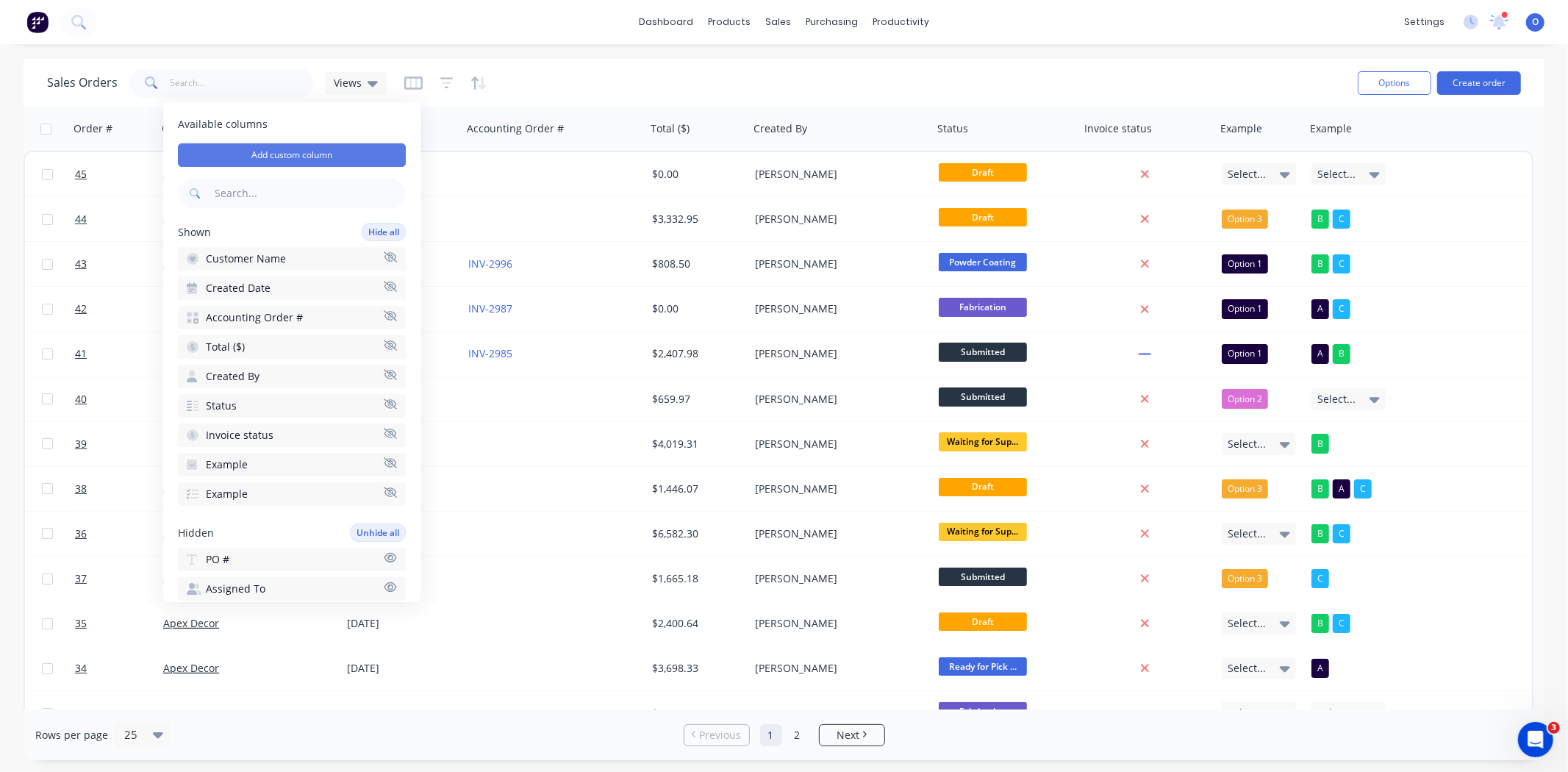
click at [346, 152] on button "Add custom column" at bounding box center [291, 155] width 228 height 23
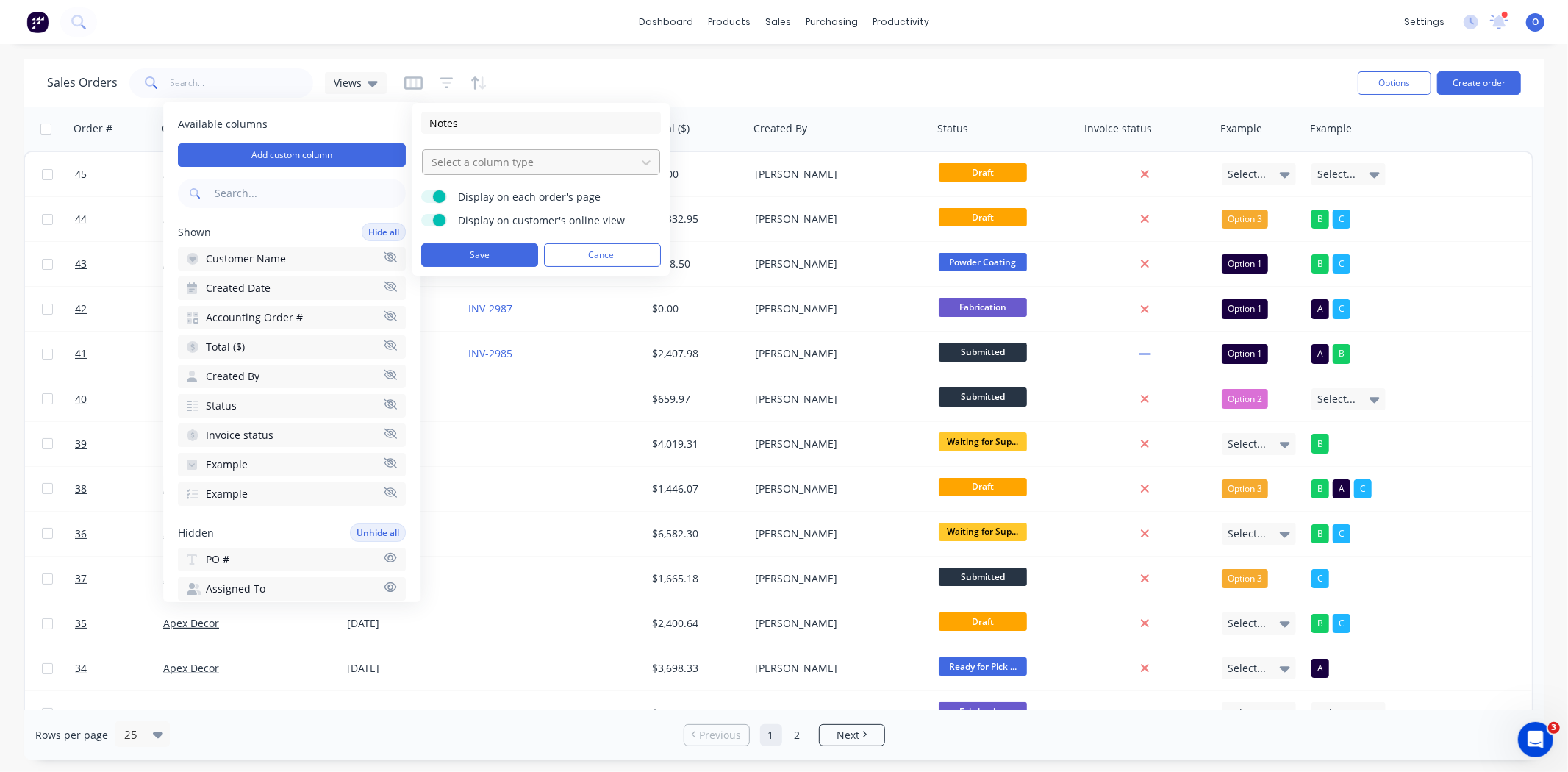
type input "Notes"
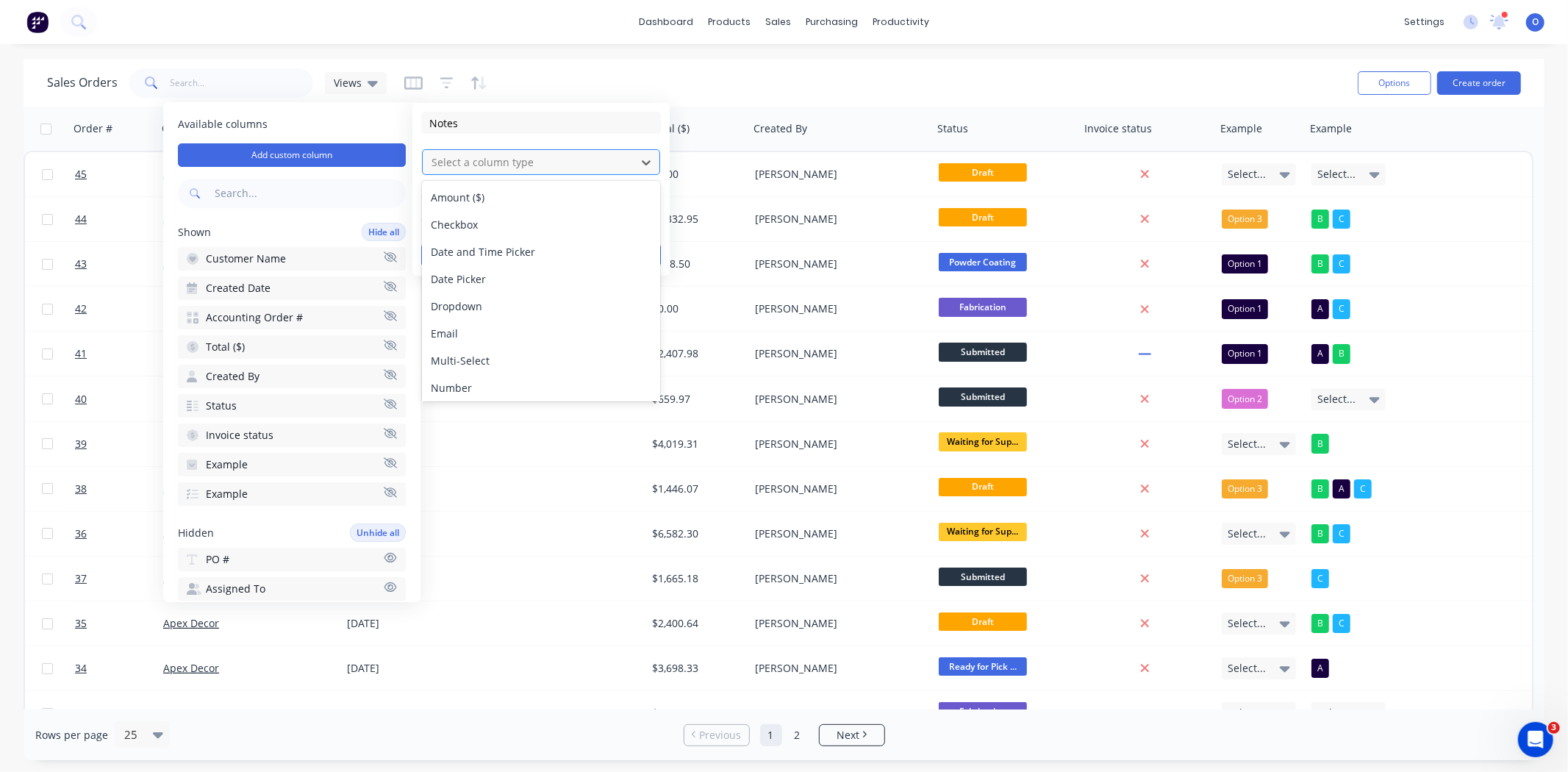
click at [462, 163] on div at bounding box center [528, 162] width 198 height 18
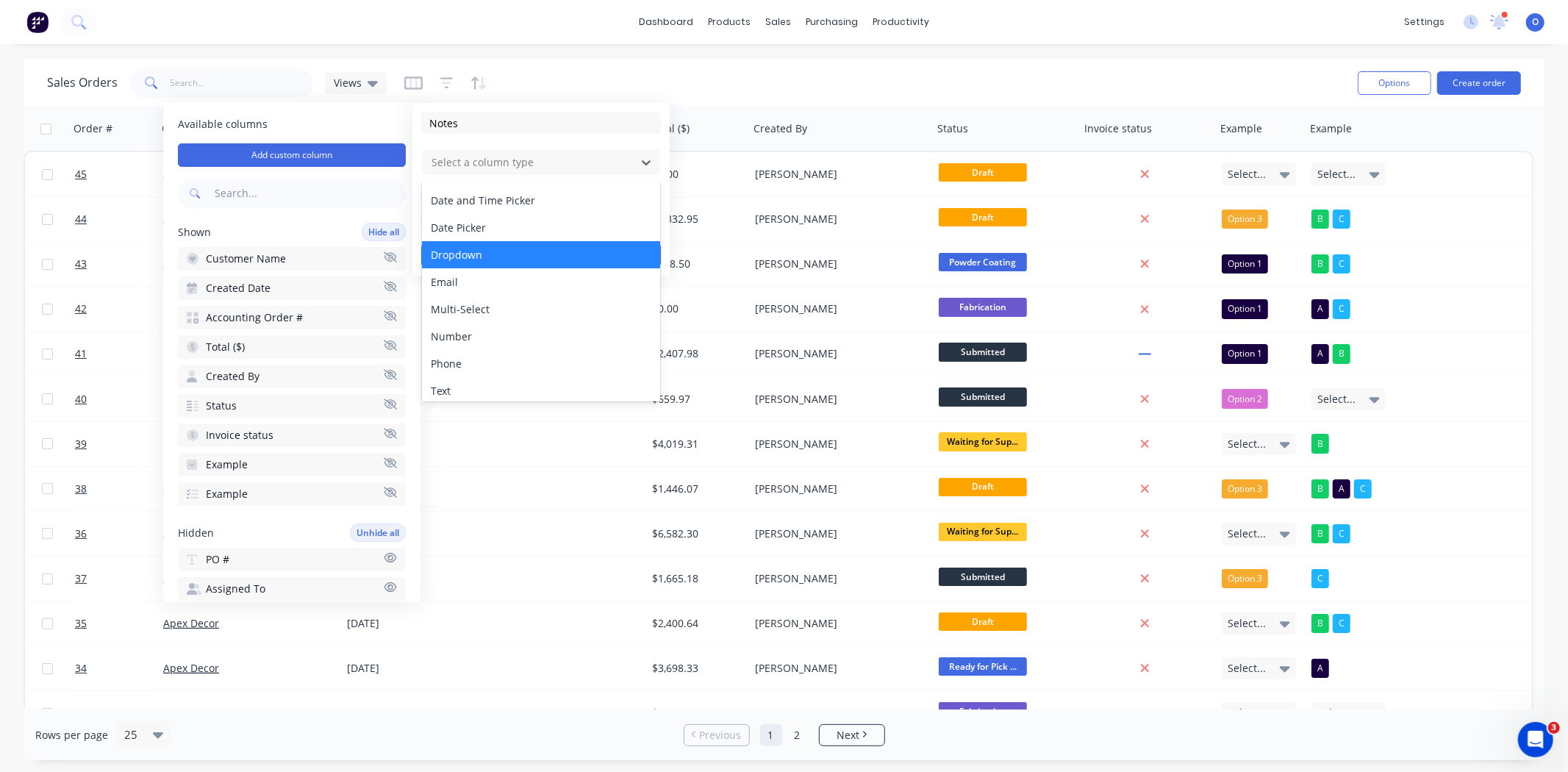
scroll to position [84, 0]
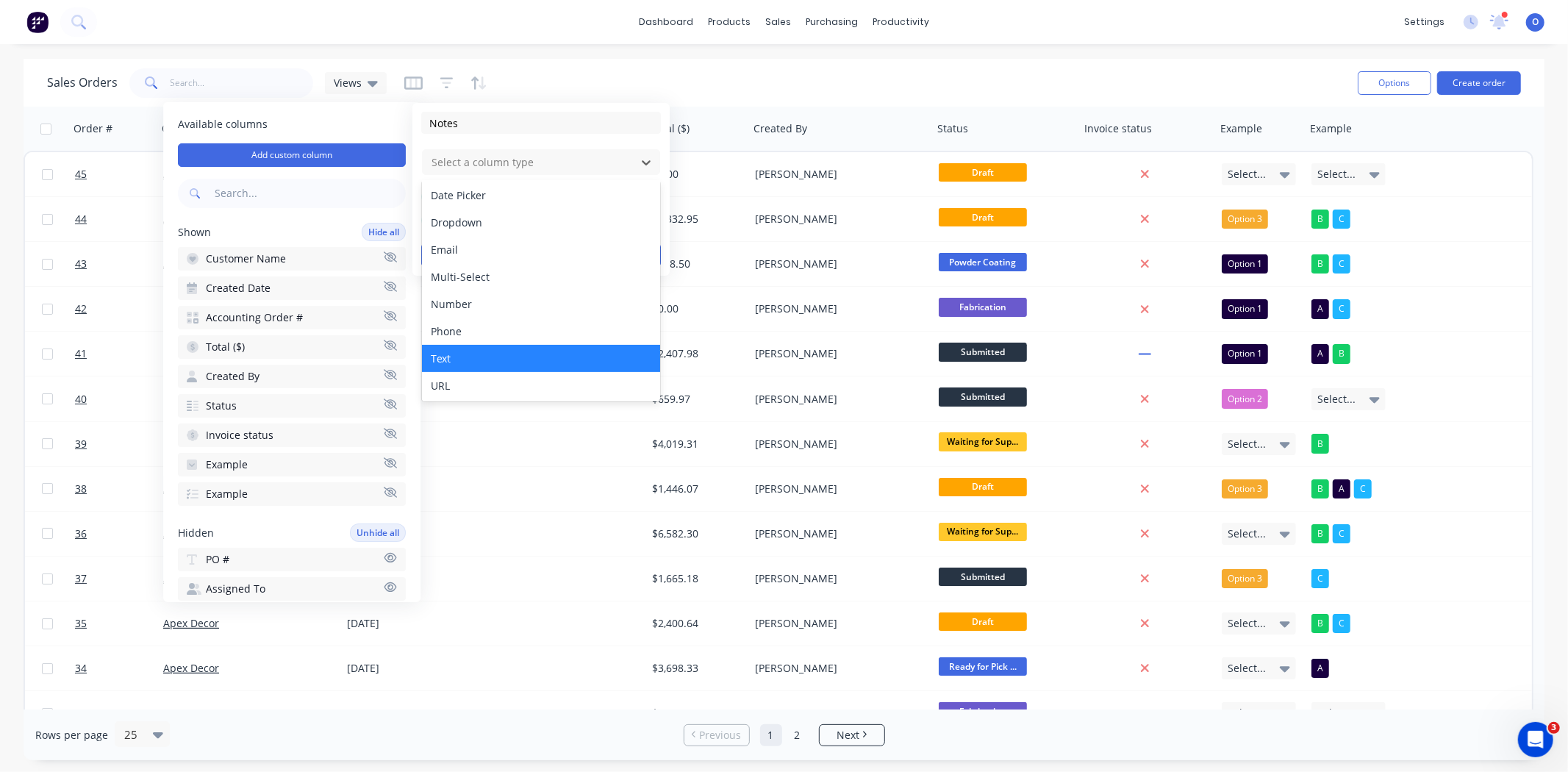
click at [471, 352] on div "Text" at bounding box center [541, 358] width 238 height 27
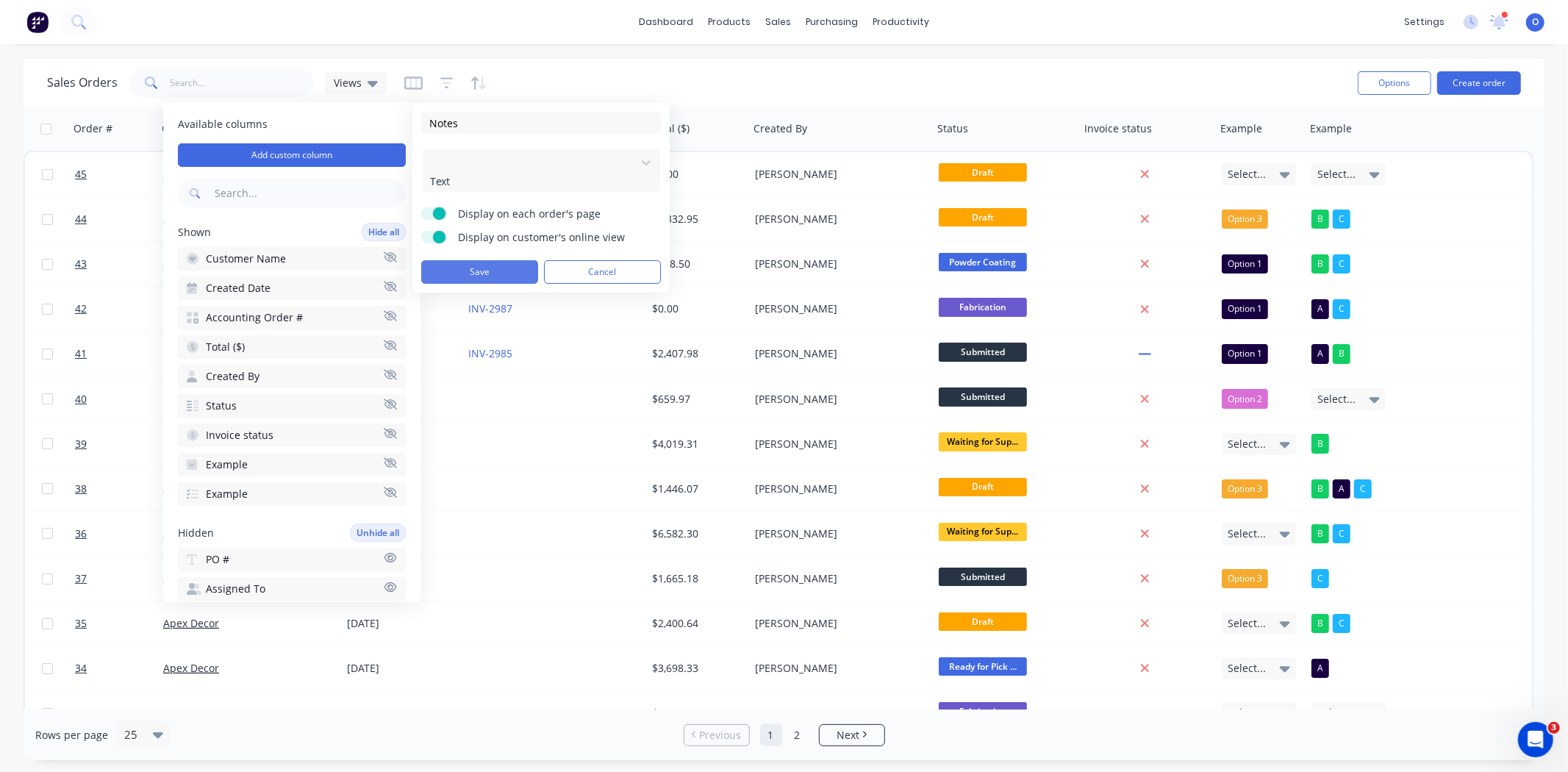
click at [497, 260] on button "Save" at bounding box center [480, 272] width 117 height 23
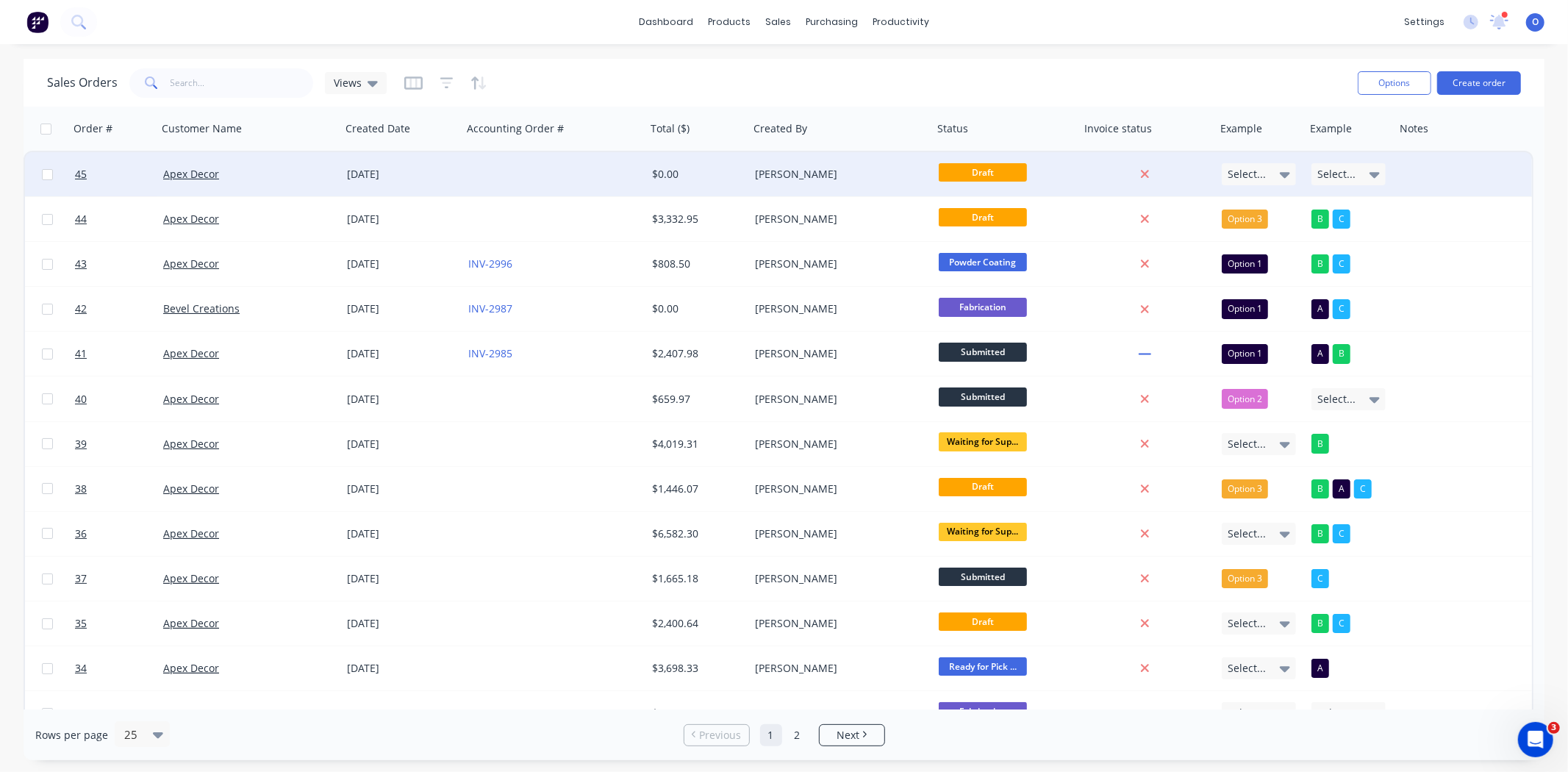
click at [1283, 169] on div at bounding box center [1432, 173] width 74 height 44
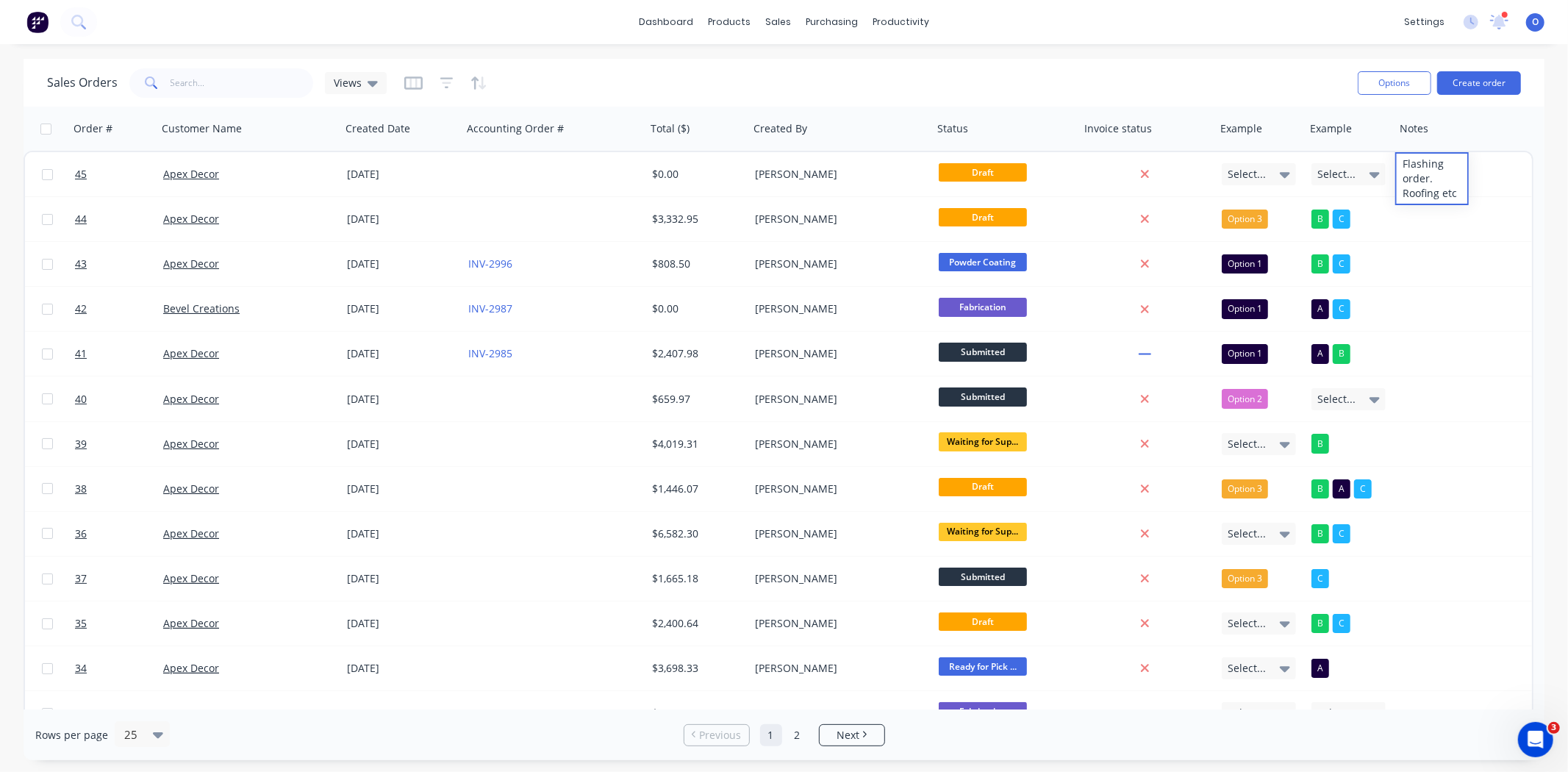
click at [1283, 85] on div "Sales Orders Views" at bounding box center [697, 82] width 1299 height 36
click at [1283, 250] on button "Hide column" at bounding box center [1365, 260] width 110 height 29
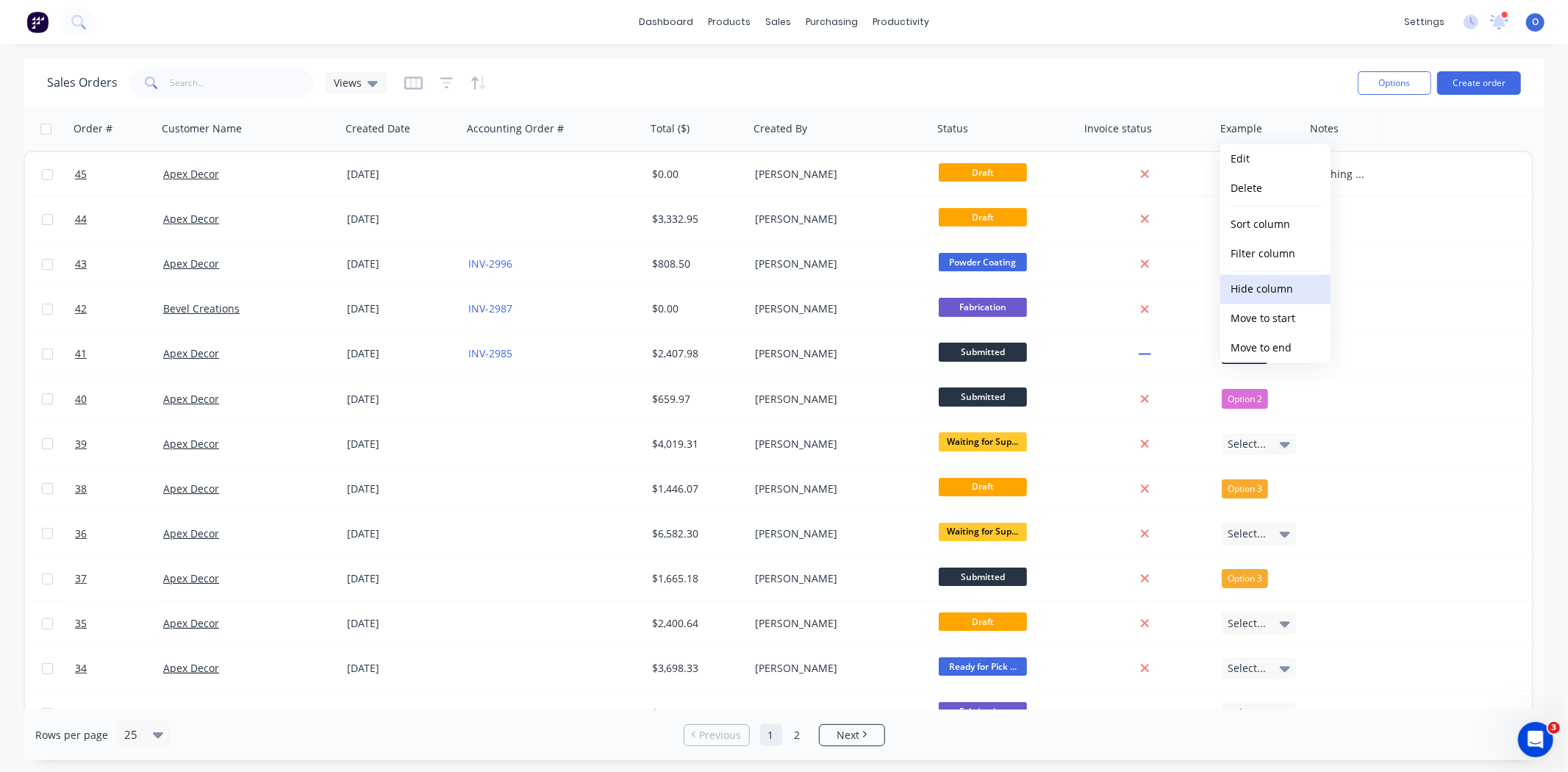
click at [1259, 281] on button "Hide column" at bounding box center [1275, 289] width 110 height 29
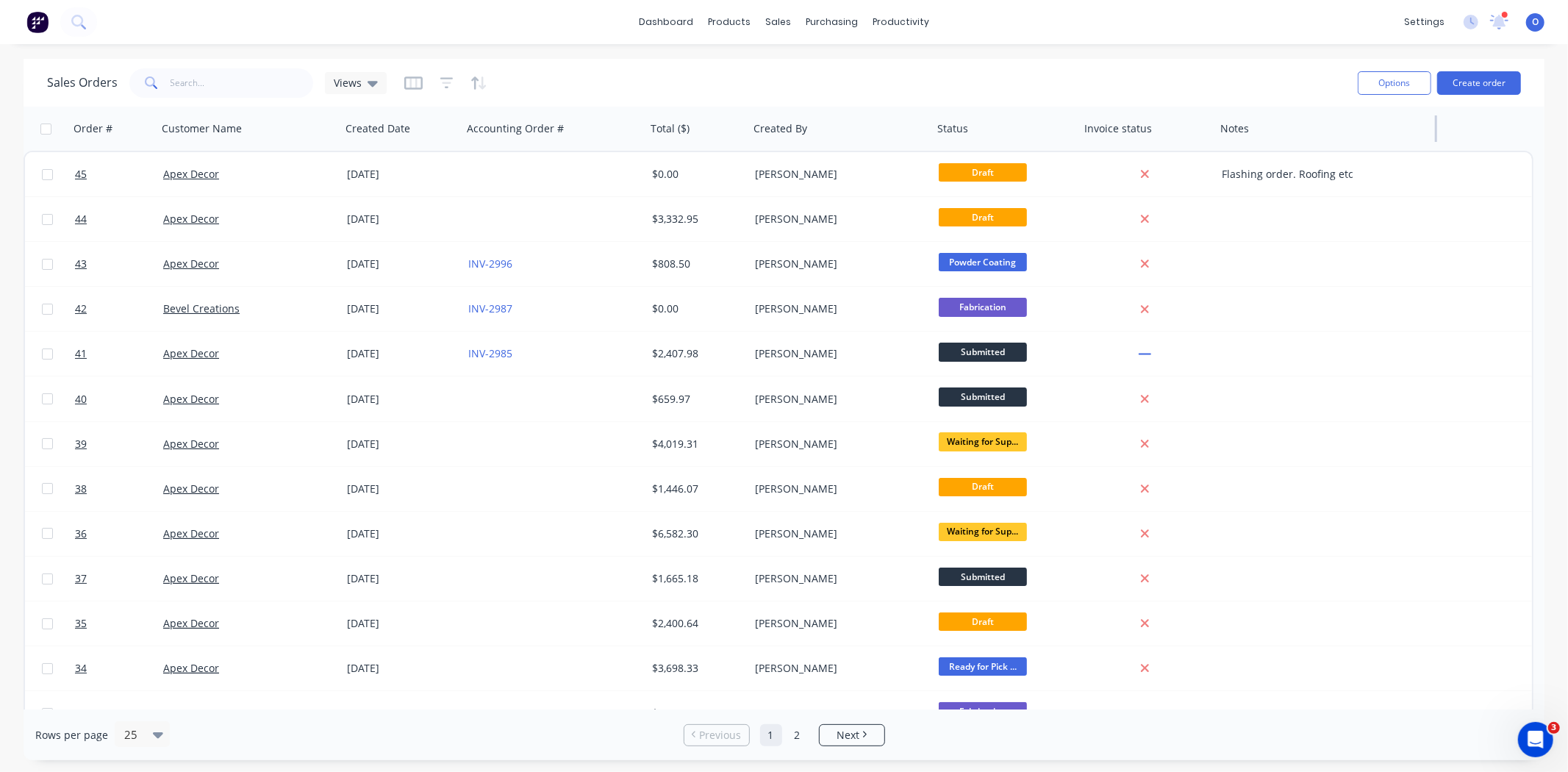
drag, startPoint x: 1285, startPoint y: 129, endPoint x: 1424, endPoint y: 128, distance: 139.0
click at [1283, 128] on div at bounding box center [1436, 129] width 2 height 27
click at [719, 66] on div "Sales Orders Views" at bounding box center [697, 82] width 1299 height 36
click at [444, 82] on icon "button" at bounding box center [447, 82] width 10 height 2
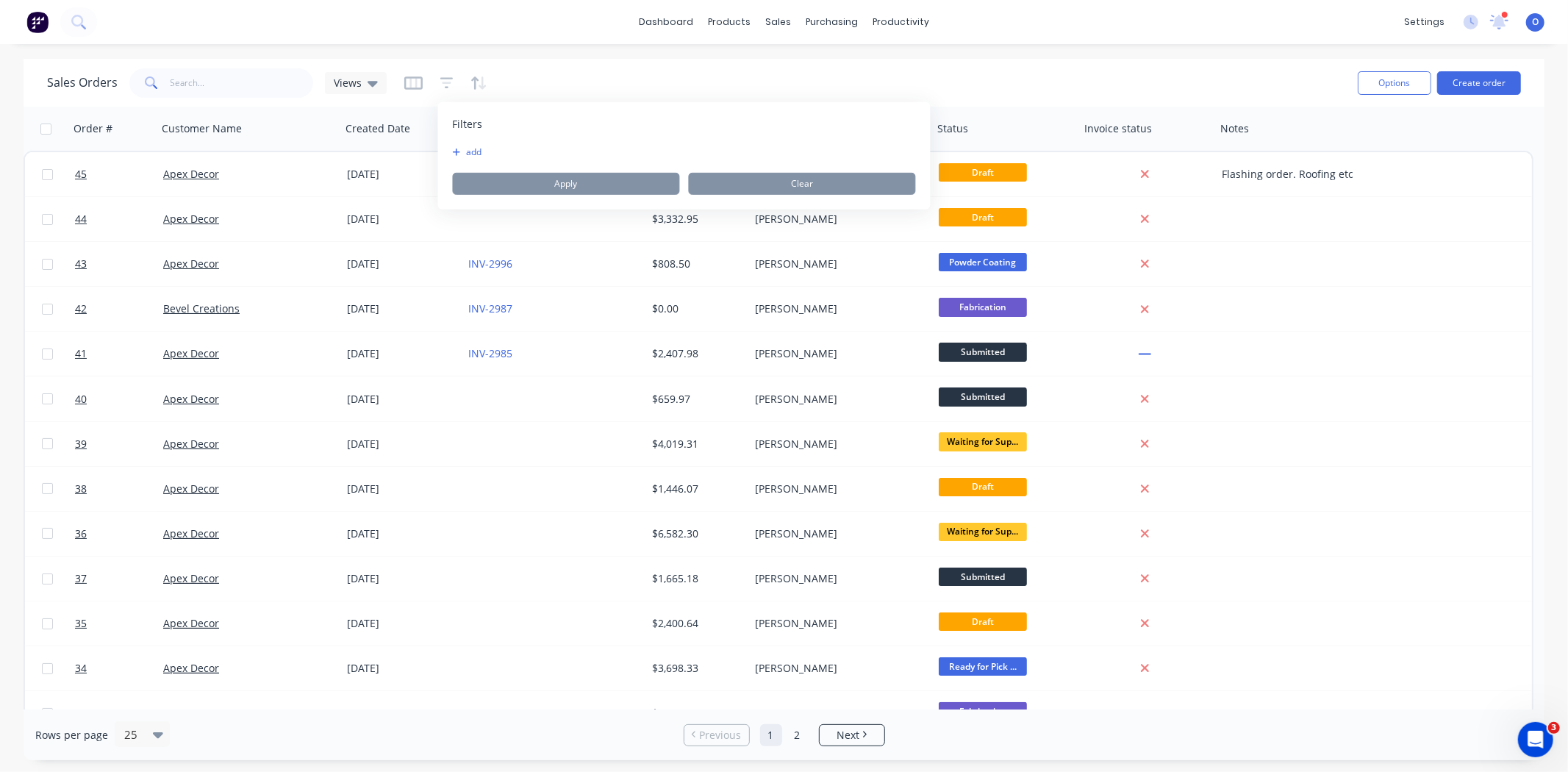
click at [474, 153] on button "add" at bounding box center [471, 152] width 37 height 12
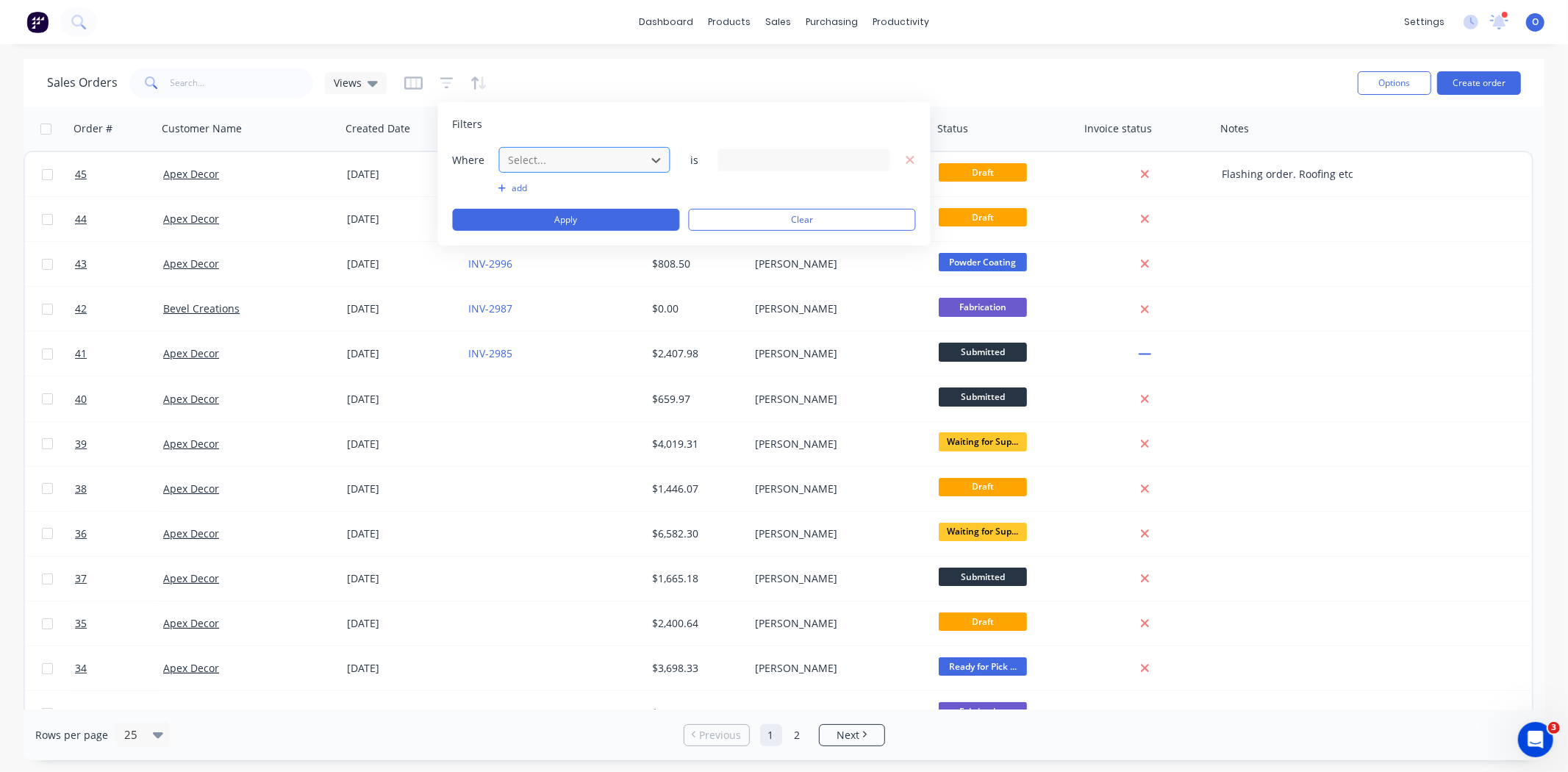
click at [540, 159] on div at bounding box center [573, 160] width 132 height 18
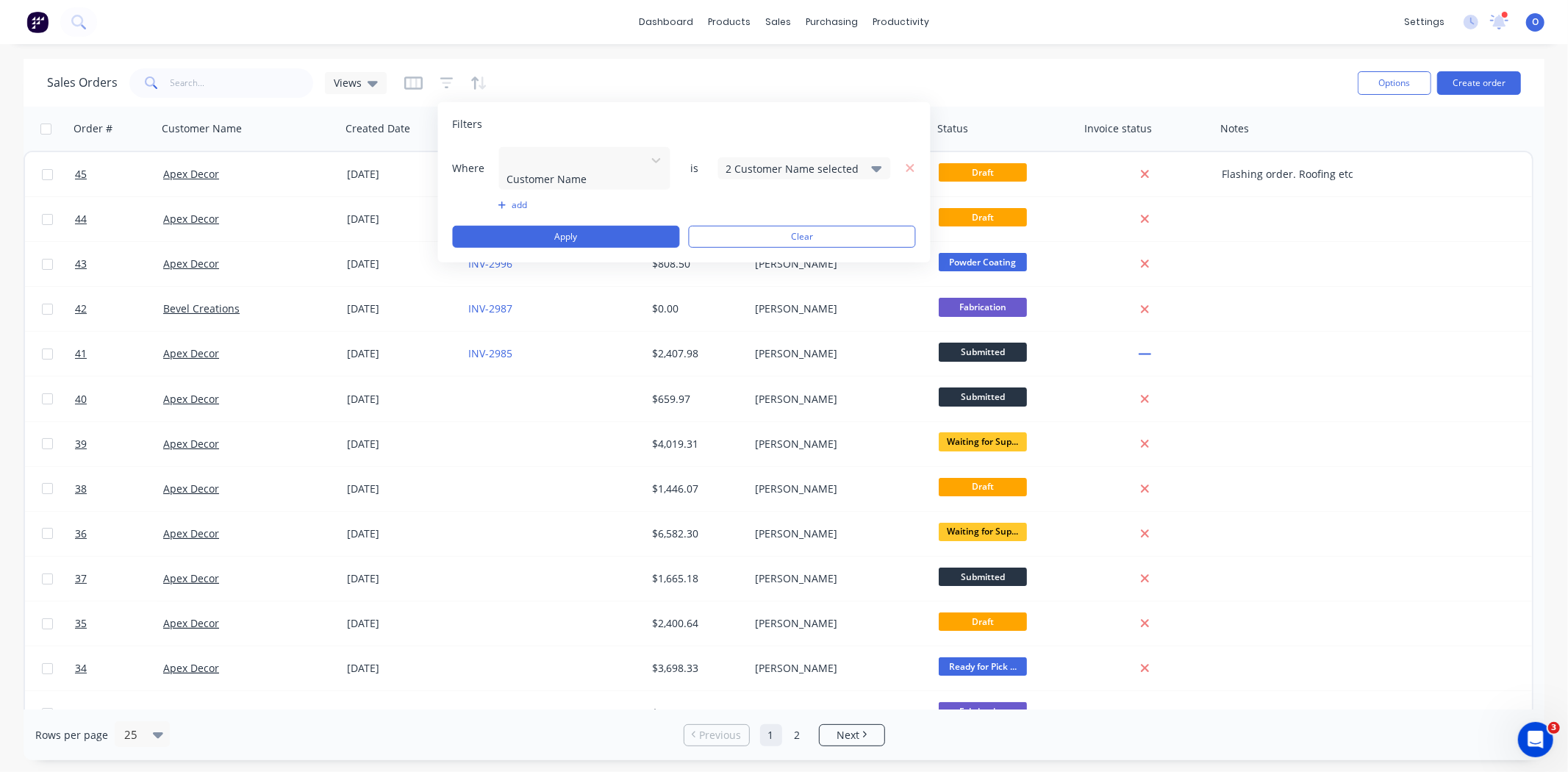
click at [752, 163] on div "2 Customer Name selected" at bounding box center [793, 168] width 133 height 16
click at [649, 119] on div "Filters" at bounding box center [684, 124] width 463 height 15
click at [802, 226] on button "Clear" at bounding box center [802, 236] width 227 height 22
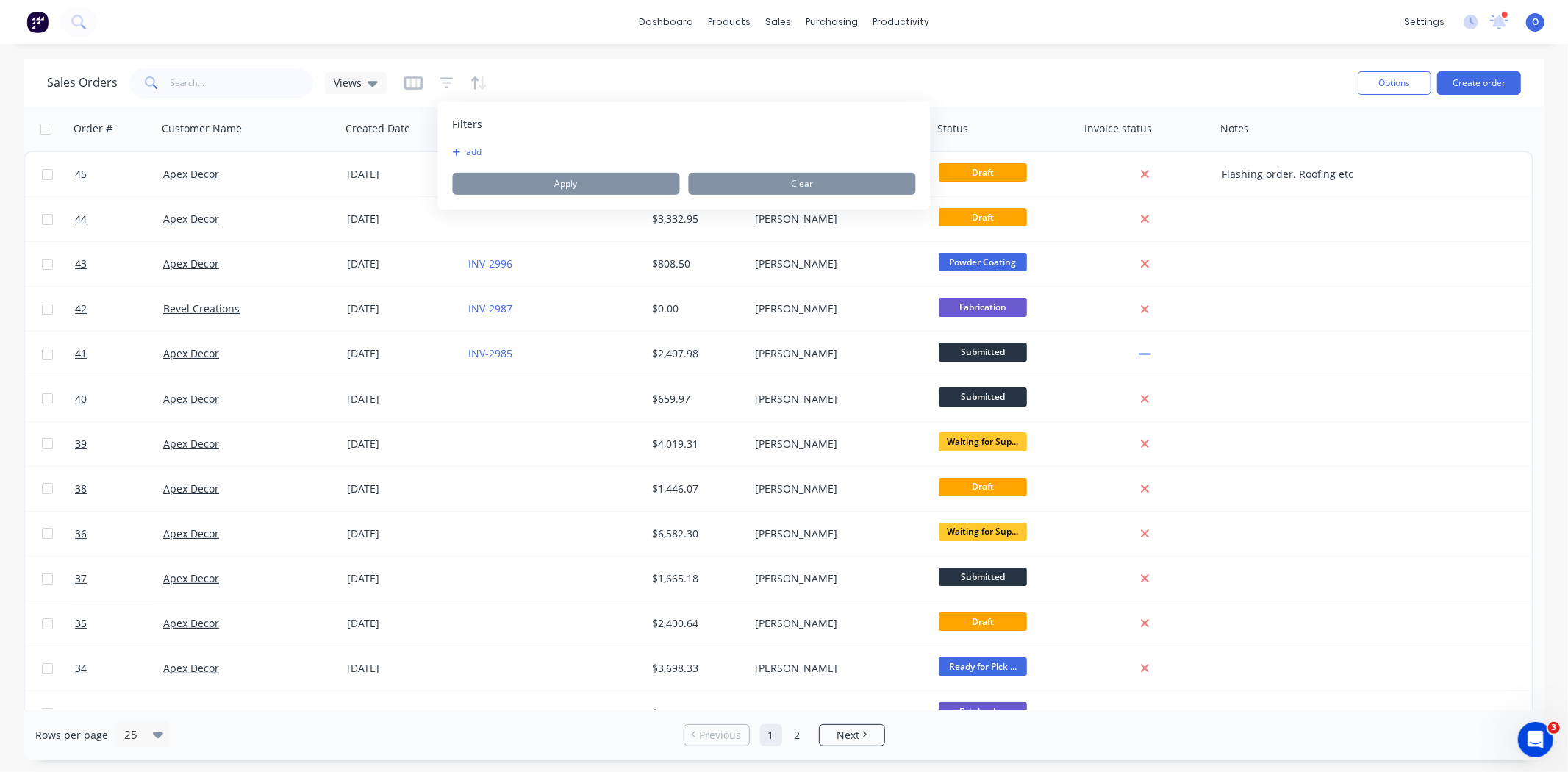
click at [635, 72] on div "Sales Orders Views" at bounding box center [697, 82] width 1299 height 36
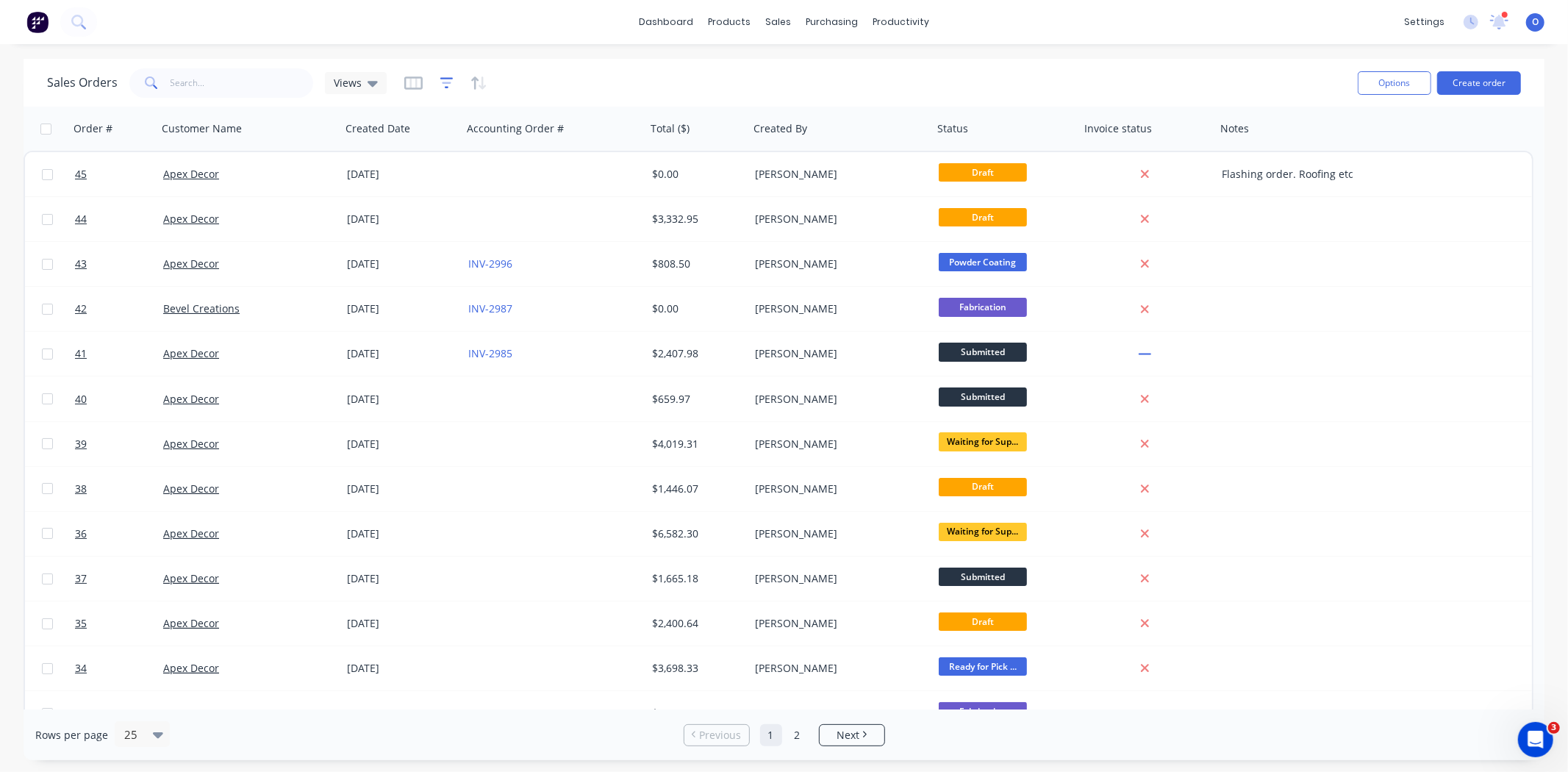
click at [444, 87] on icon "button" at bounding box center [447, 82] width 13 height 11
click at [407, 80] on icon "button" at bounding box center [413, 83] width 18 height 15
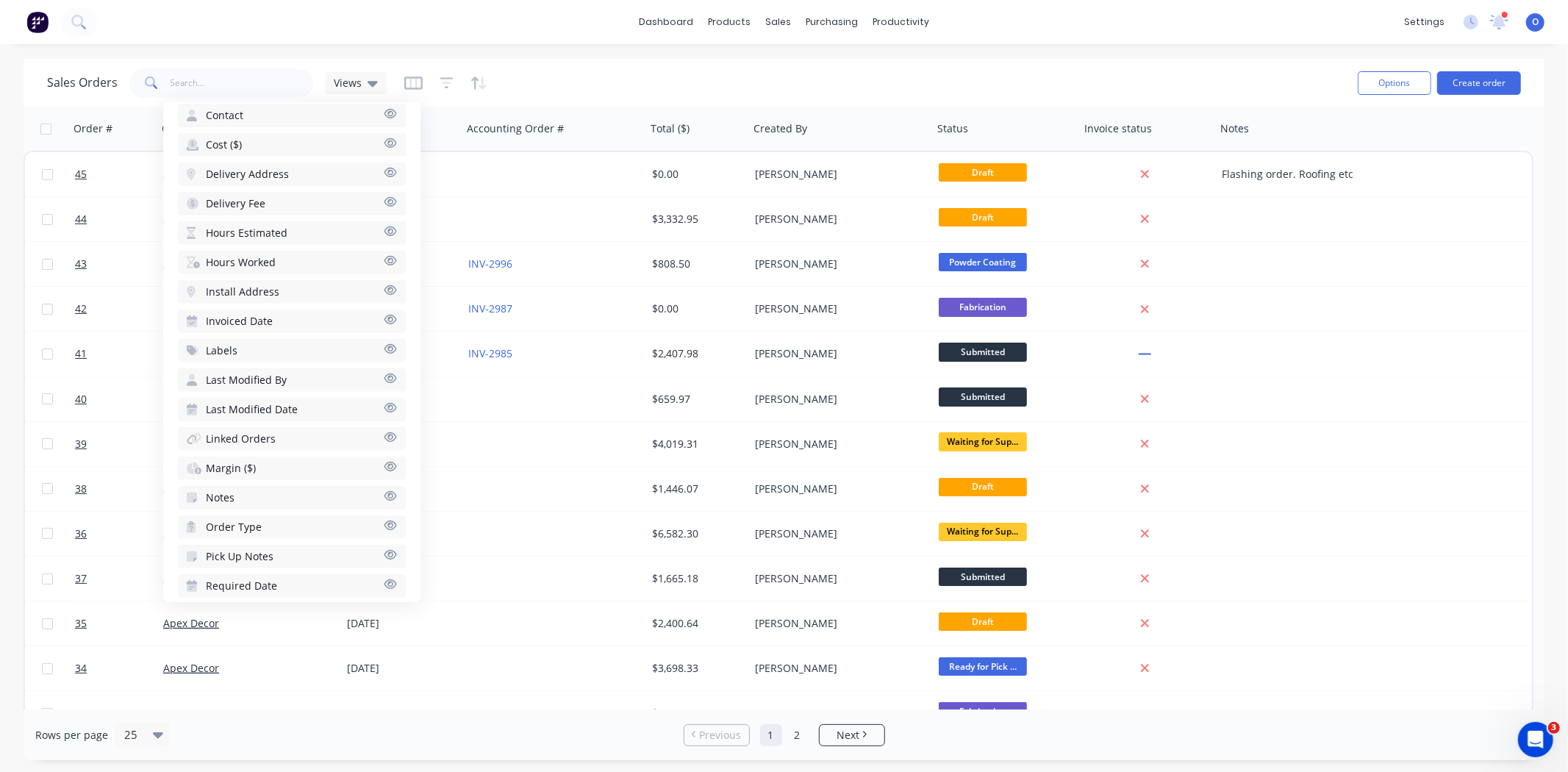
scroll to position [556, 0]
click at [254, 526] on span "Order Type" at bounding box center [233, 533] width 56 height 15
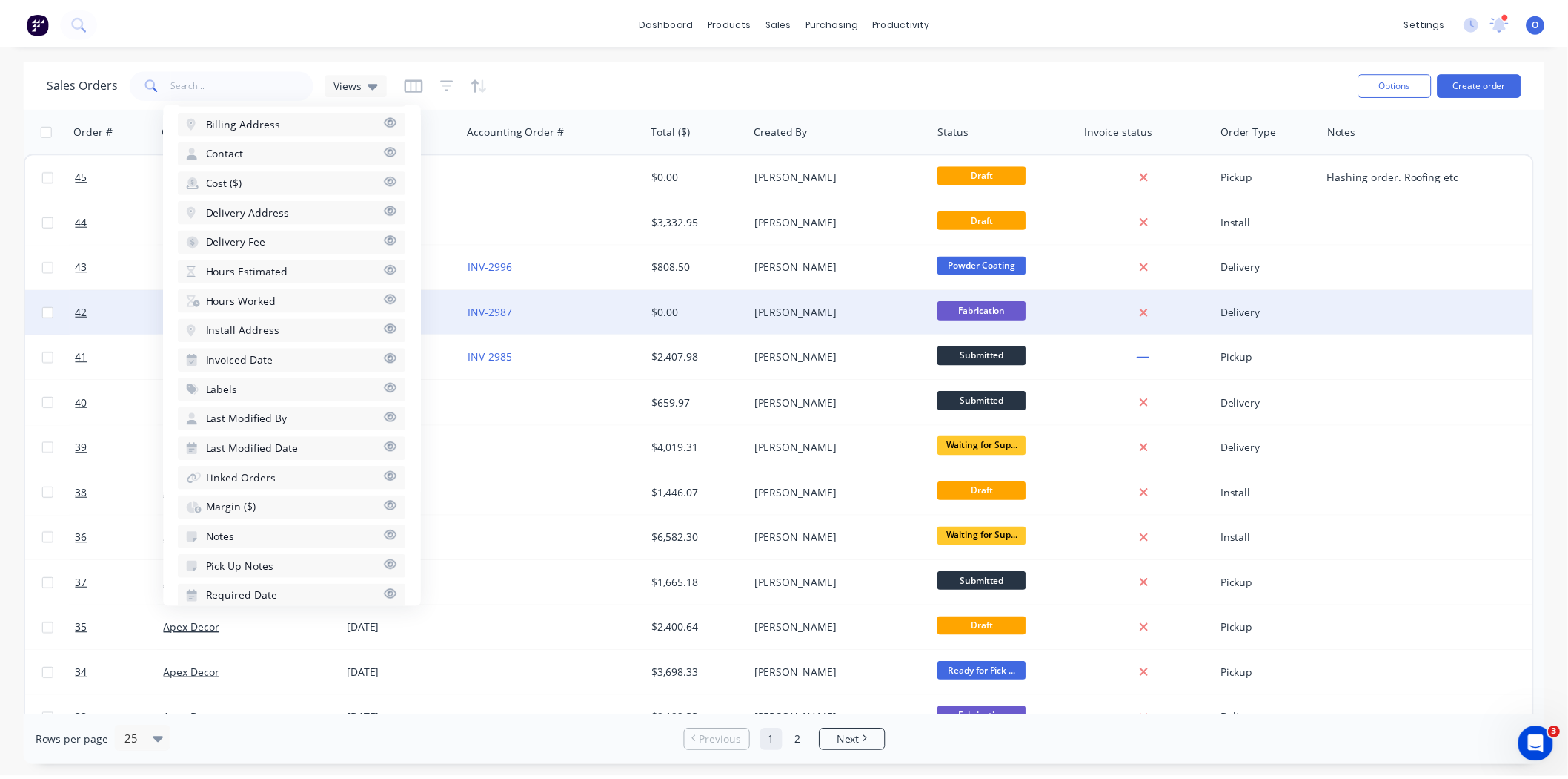
scroll to position [571, 0]
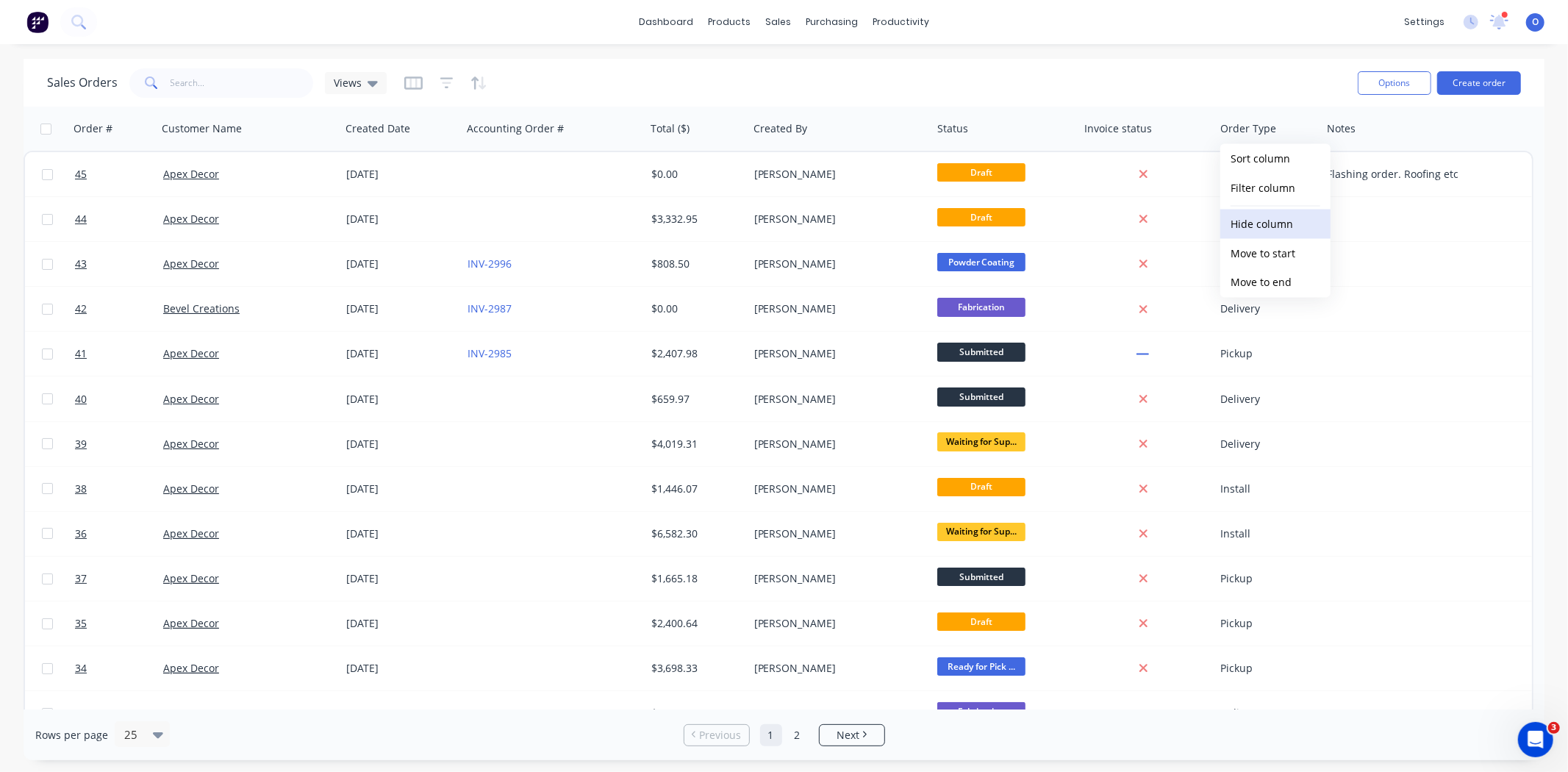
click at [1270, 223] on button "Hide column" at bounding box center [1275, 224] width 110 height 29
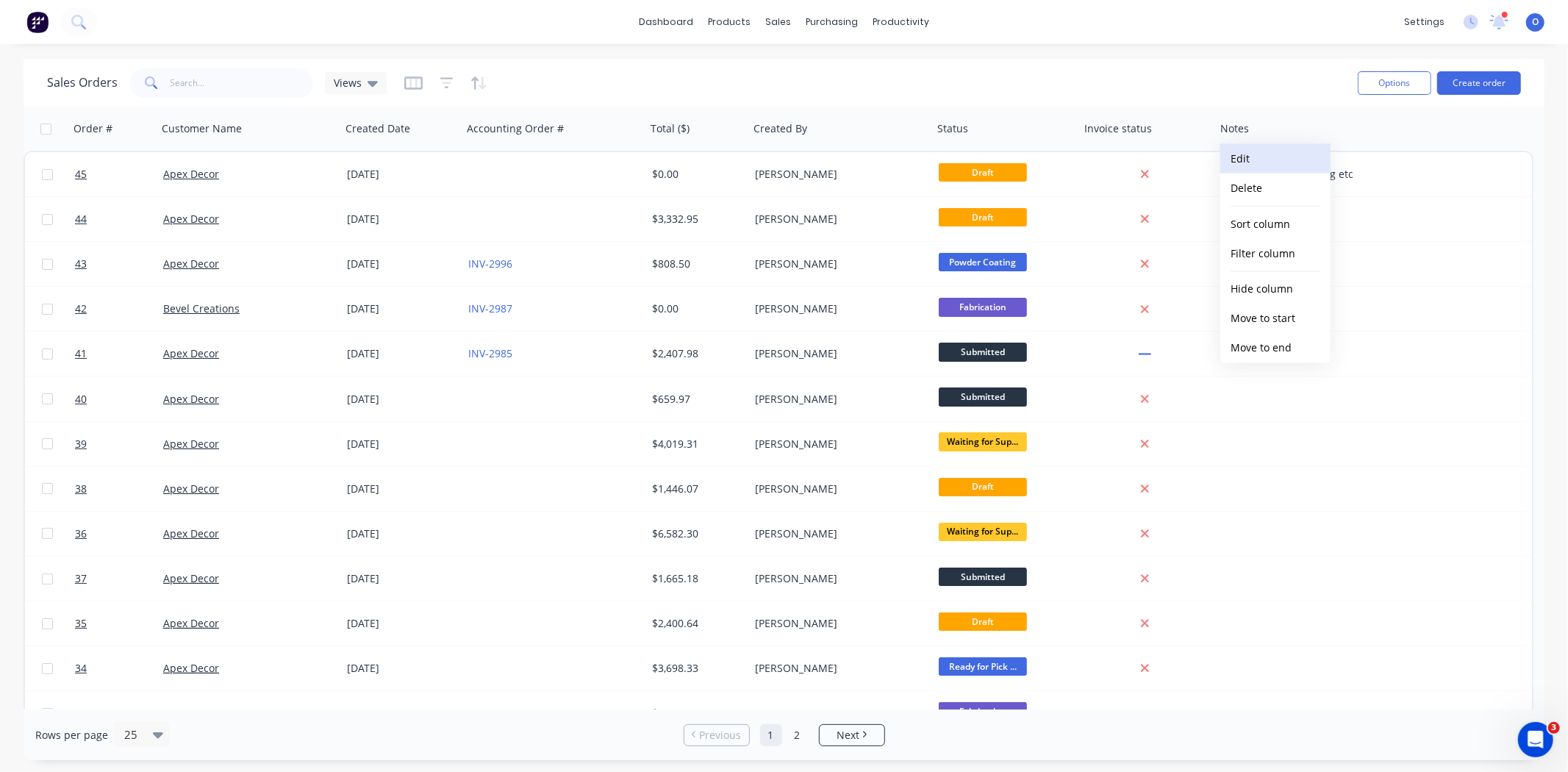
click at [1262, 160] on button "Edit" at bounding box center [1275, 158] width 110 height 29
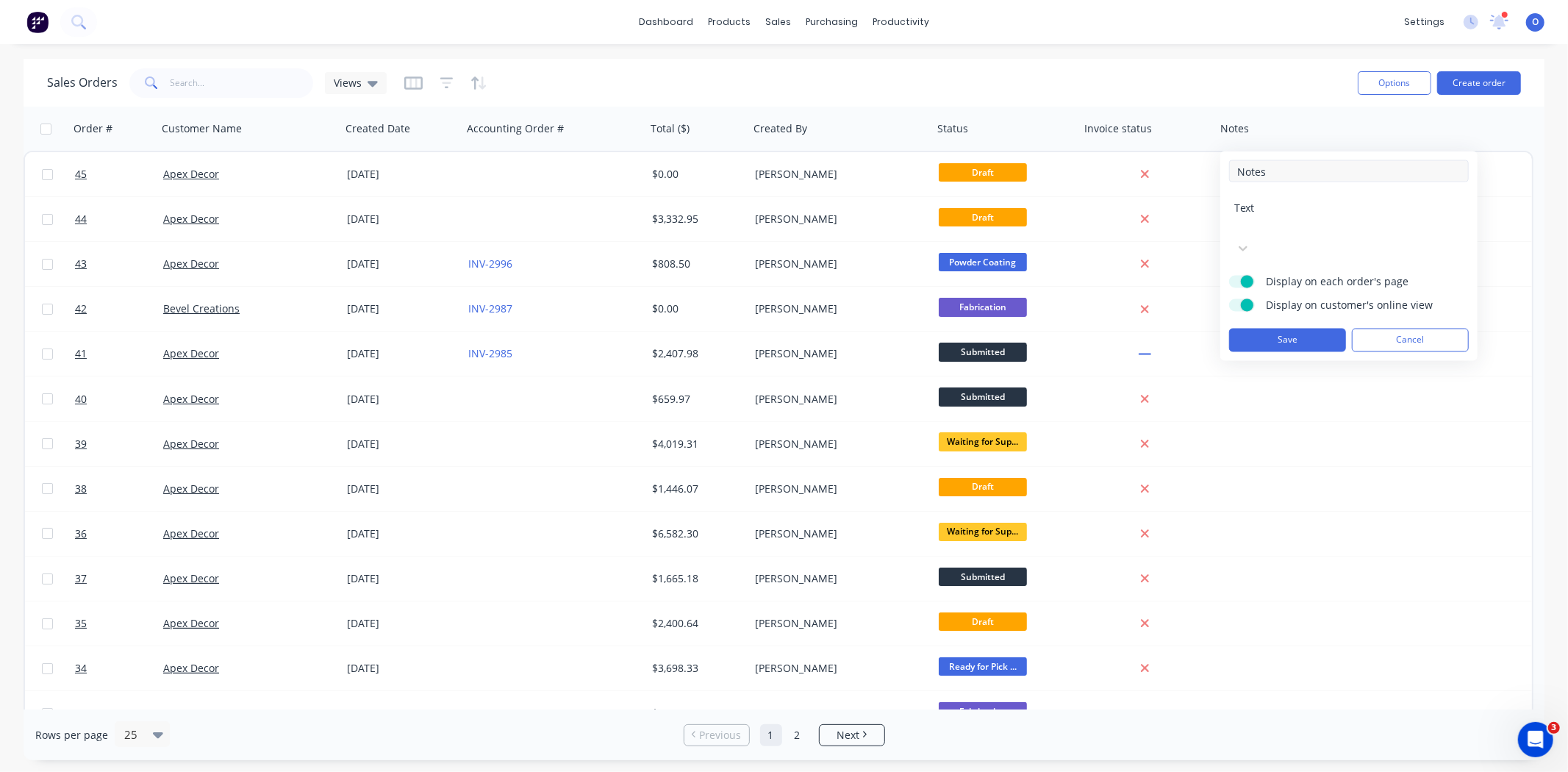
click at [1256, 173] on input "Notes" at bounding box center [1349, 171] width 240 height 22
type input "J"
type input "Job Details"
click at [1267, 216] on div "Text" at bounding box center [1349, 229] width 240 height 64
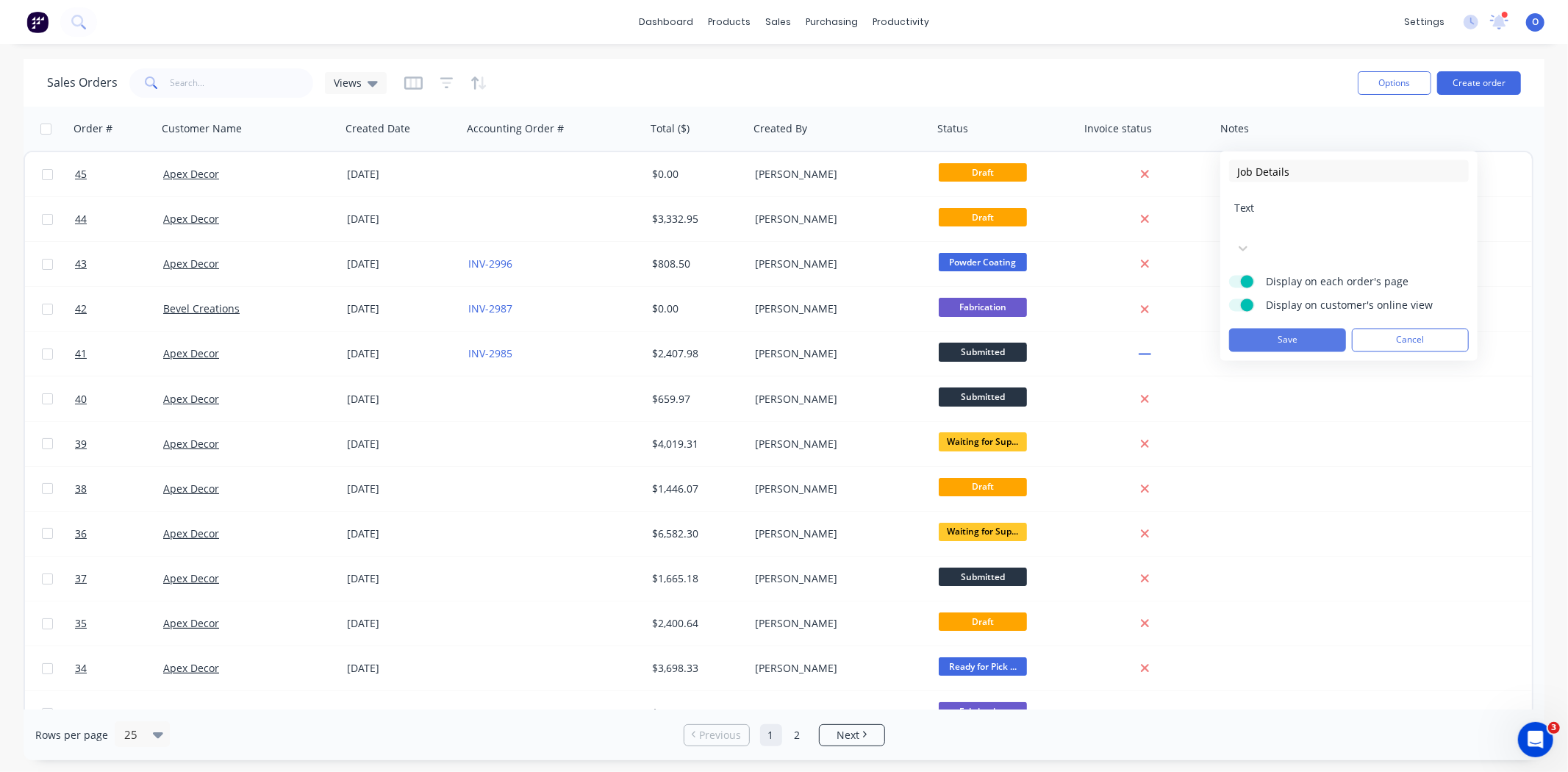
click at [1280, 328] on button "Save" at bounding box center [1288, 340] width 117 height 23
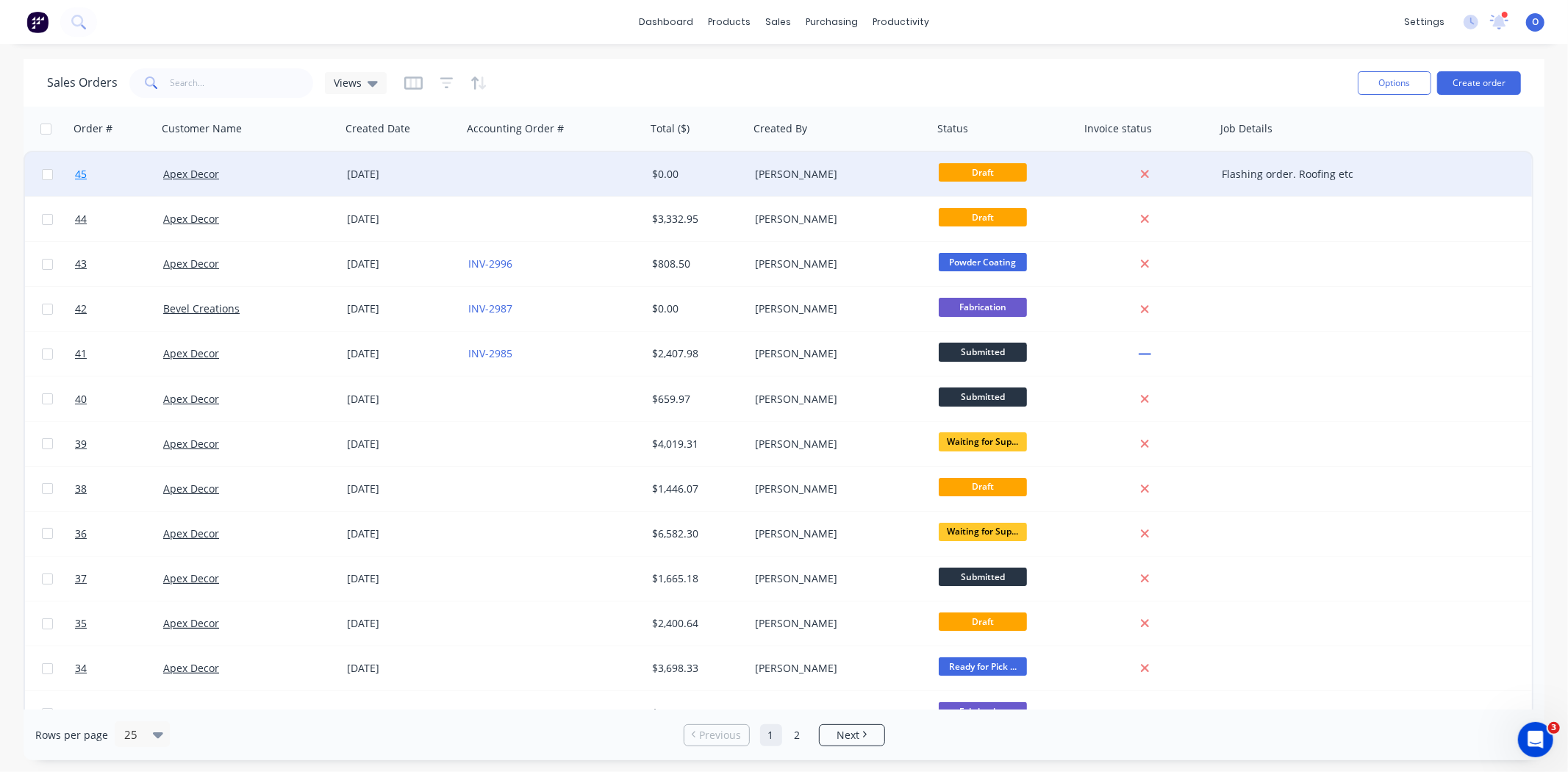
click at [79, 179] on span "45" at bounding box center [80, 174] width 12 height 15
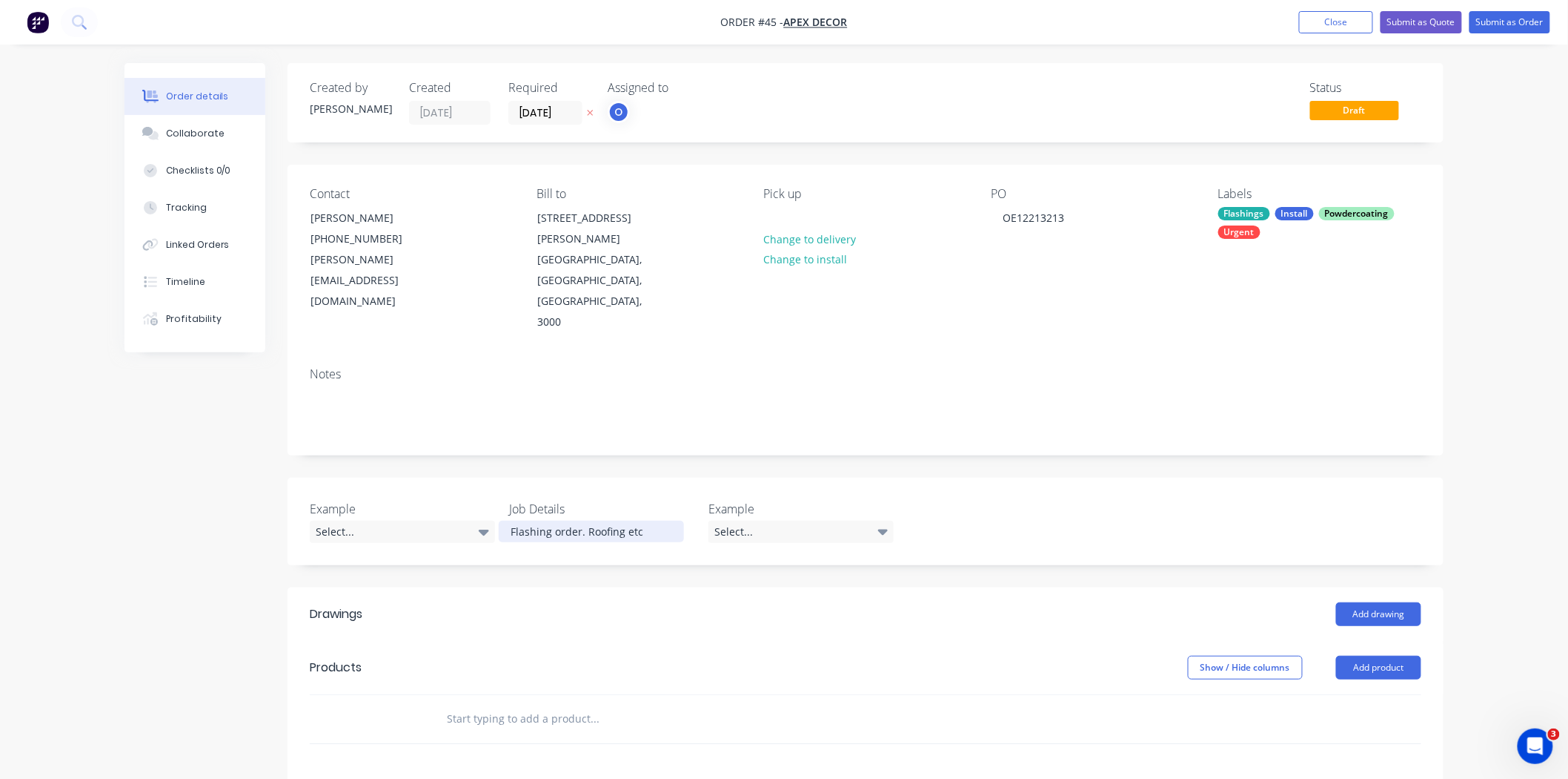
click at [605, 520] on div "Flashing order. Roofing etc" at bounding box center [591, 531] width 186 height 22
click at [645, 520] on div "Flashing order. Roofing etc" at bounding box center [591, 531] width 186 height 22
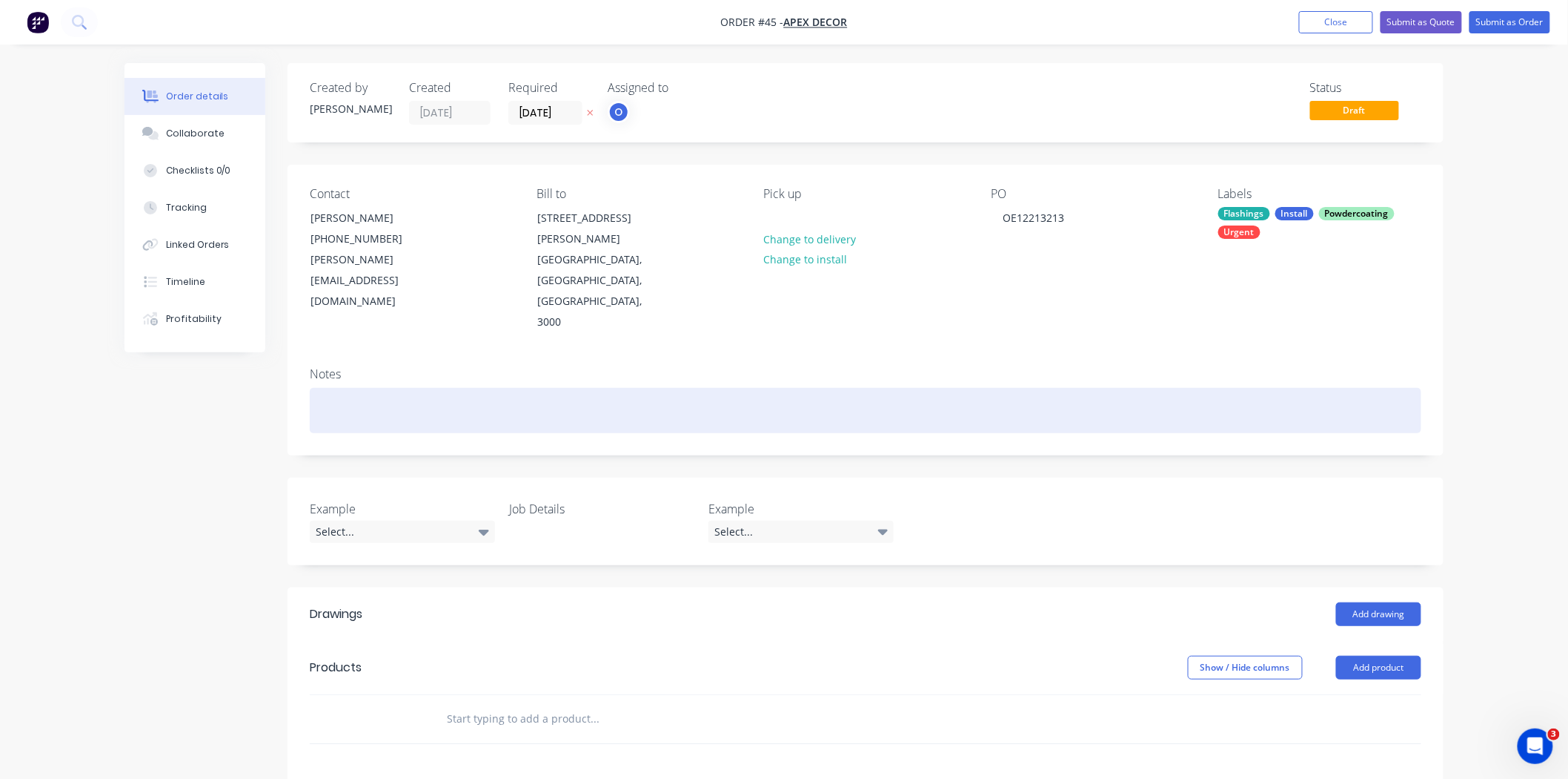
click at [374, 388] on div at bounding box center [865, 411] width 1111 height 45
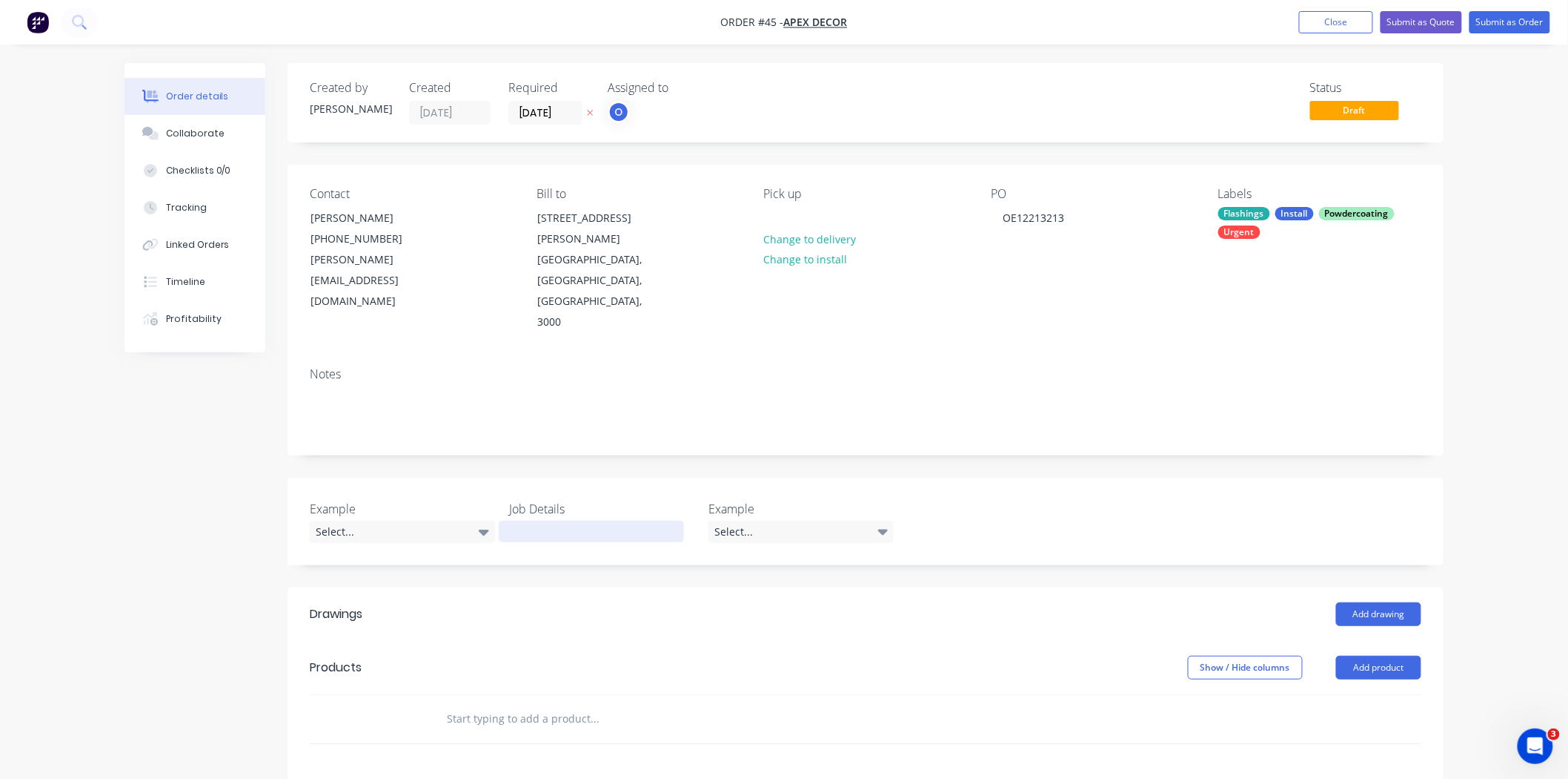
click at [539, 520] on div at bounding box center [591, 531] width 186 height 22
click at [151, 426] on div "Created by [PERSON_NAME] Created [DATE] Required [DATE] Assigned to O Status Dr…" at bounding box center [784, 592] width 1320 height 1059
click at [42, 26] on img "button" at bounding box center [38, 22] width 23 height 23
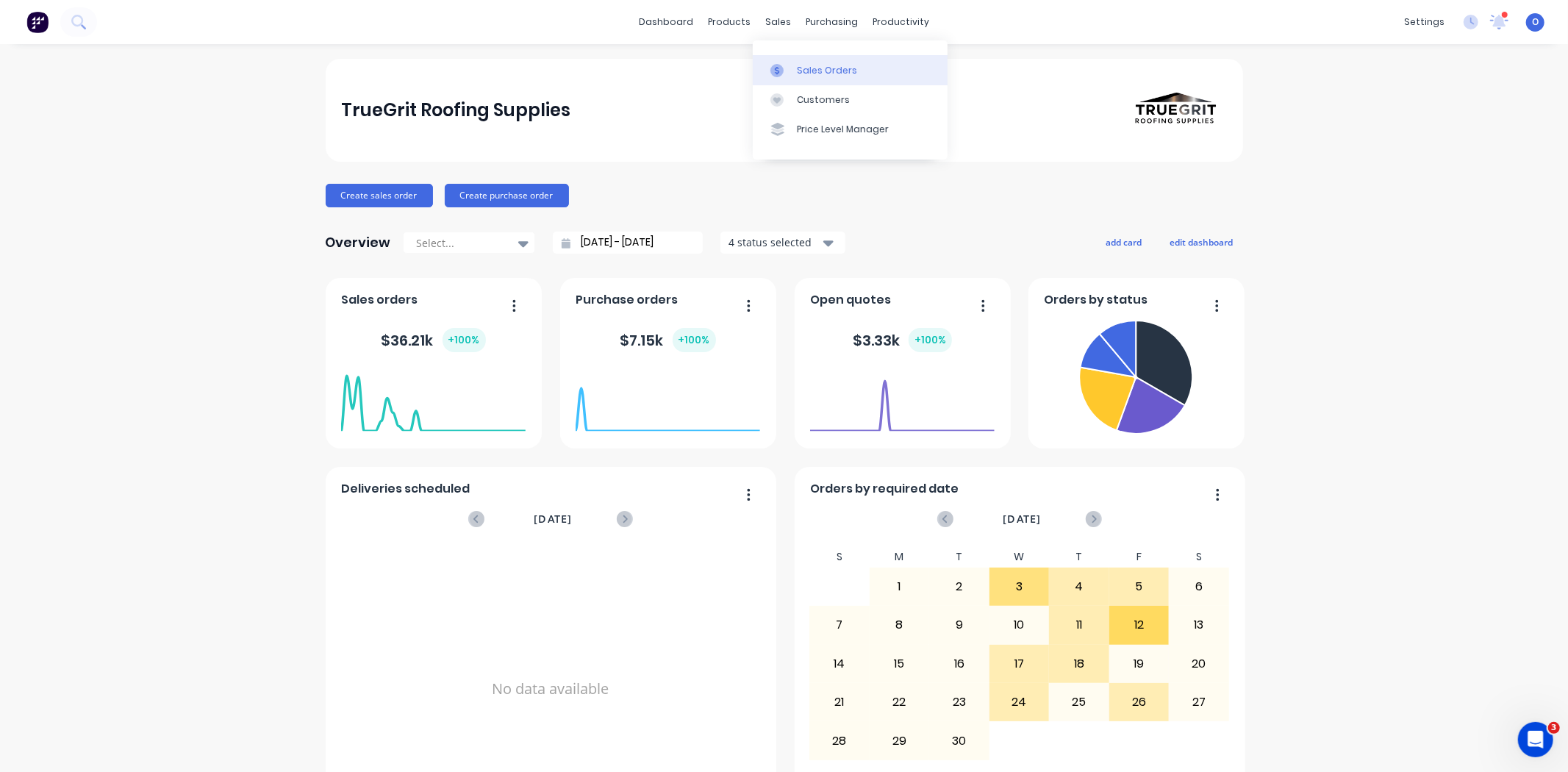
click at [803, 56] on link "Sales Orders" at bounding box center [850, 69] width 195 height 29
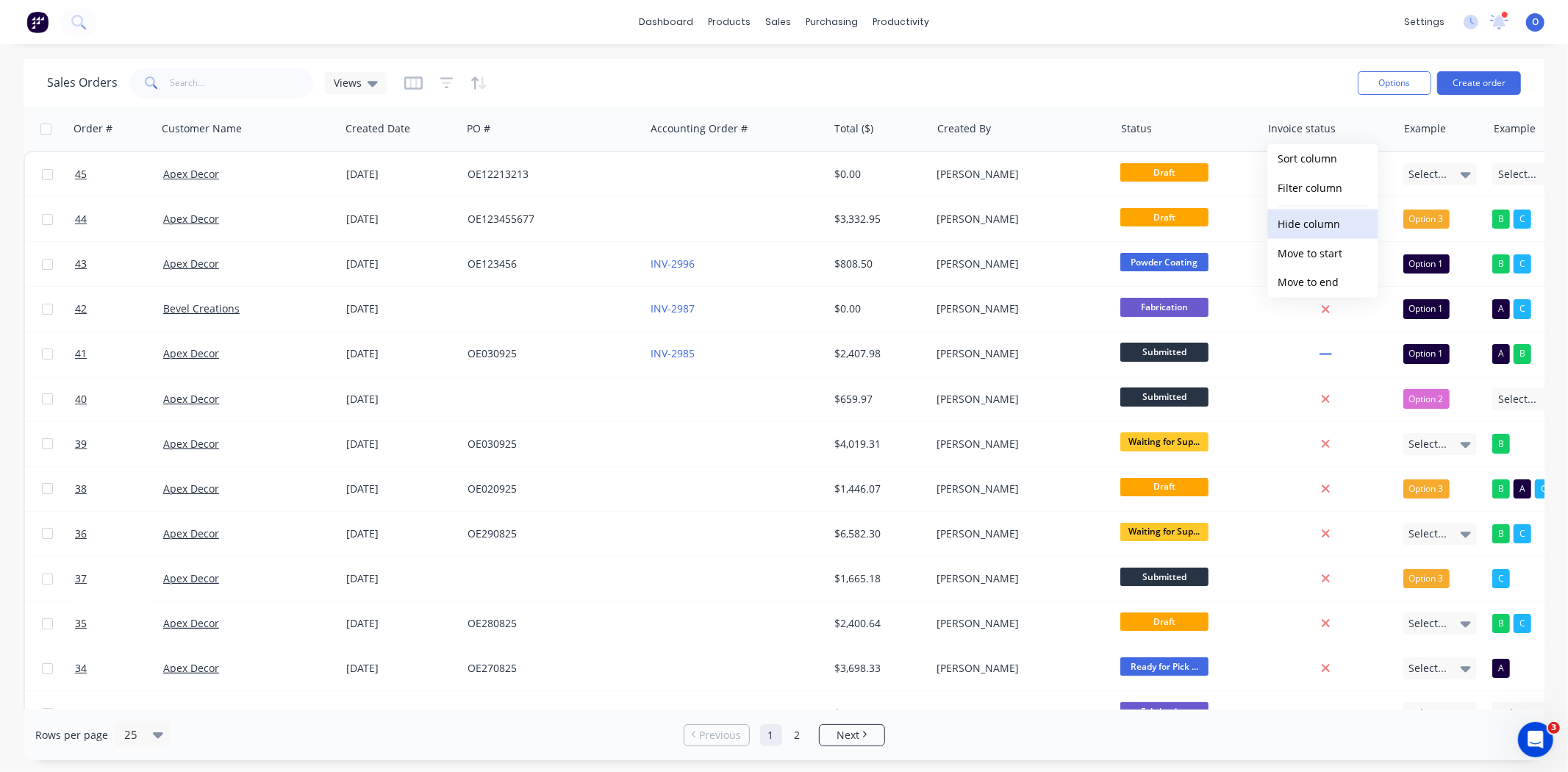
click at [1283, 230] on button "Hide column" at bounding box center [1322, 224] width 110 height 29
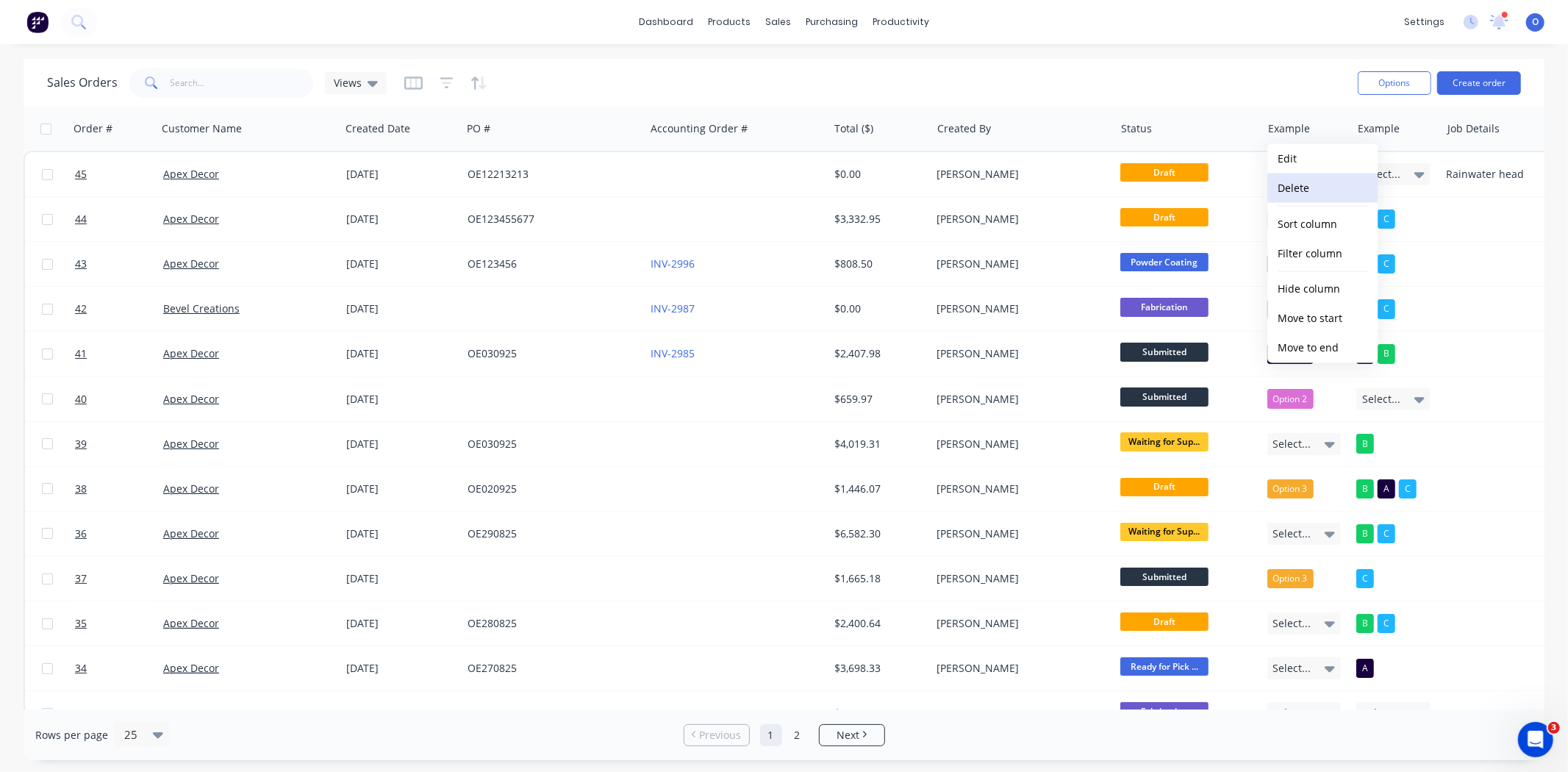
click at [1283, 188] on button "Delete" at bounding box center [1322, 187] width 110 height 29
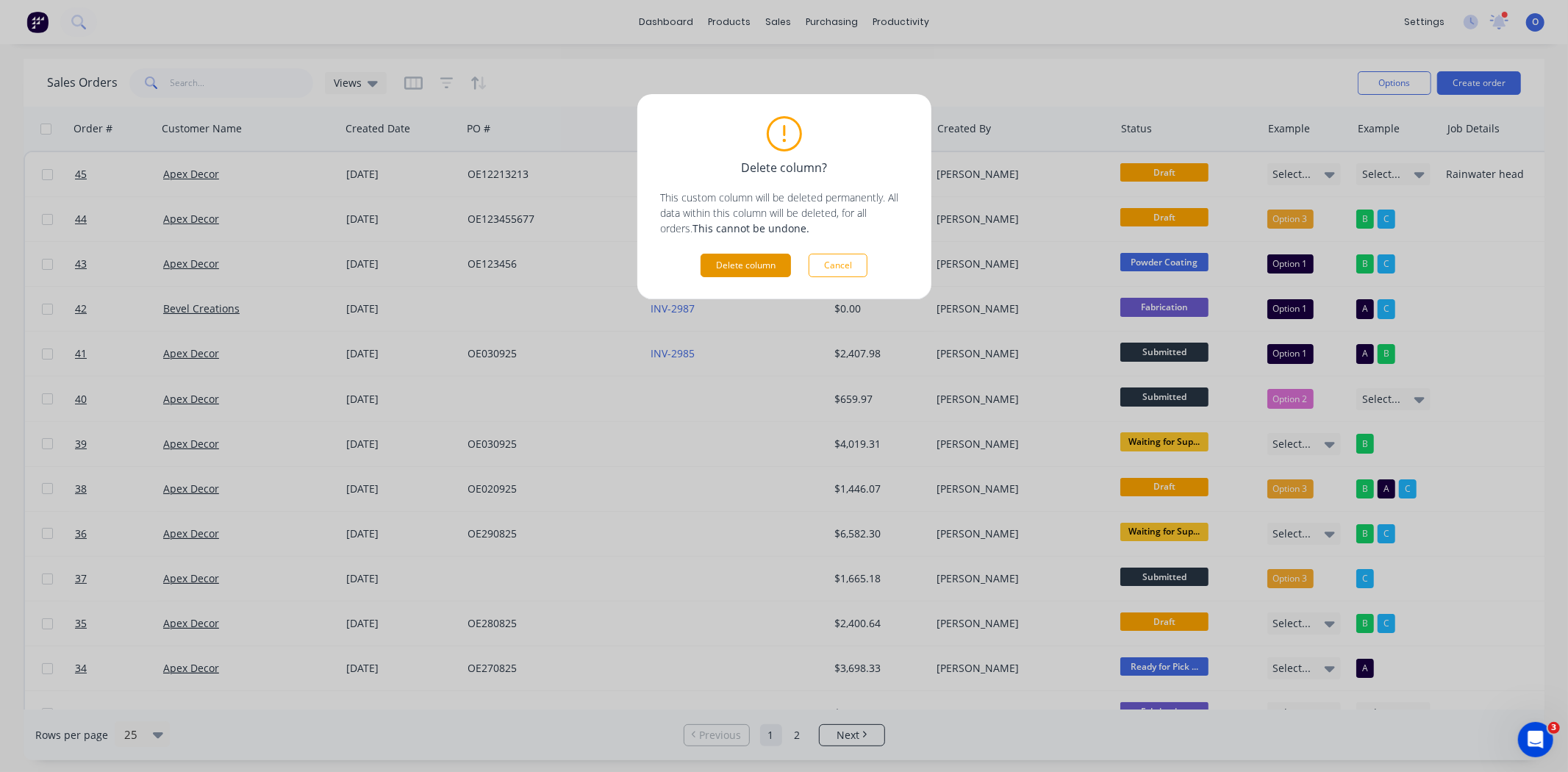
click at [743, 262] on button "Delete column" at bounding box center [746, 265] width 90 height 23
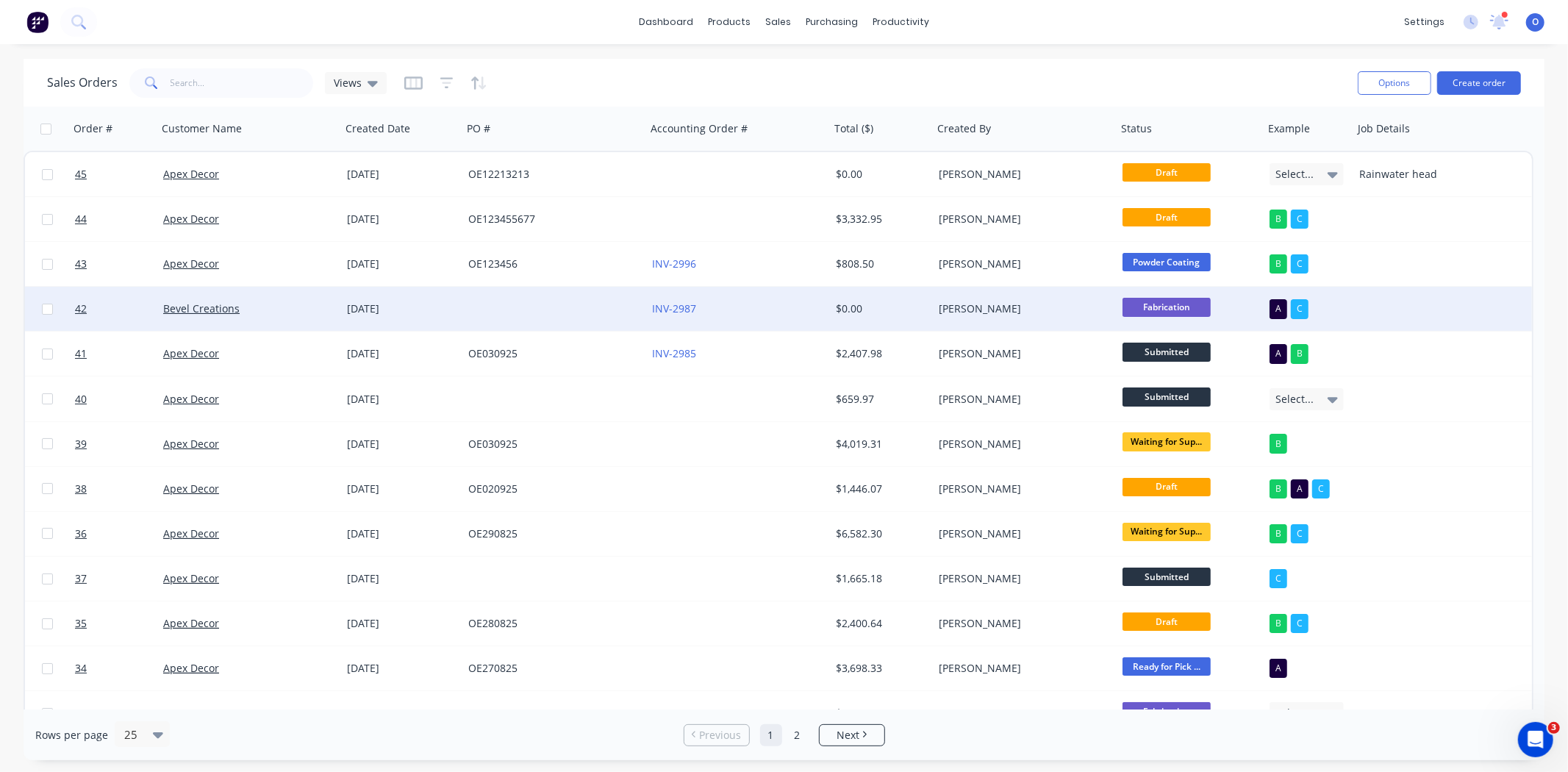
click at [1283, 319] on div at bounding box center [1410, 308] width 114 height 44
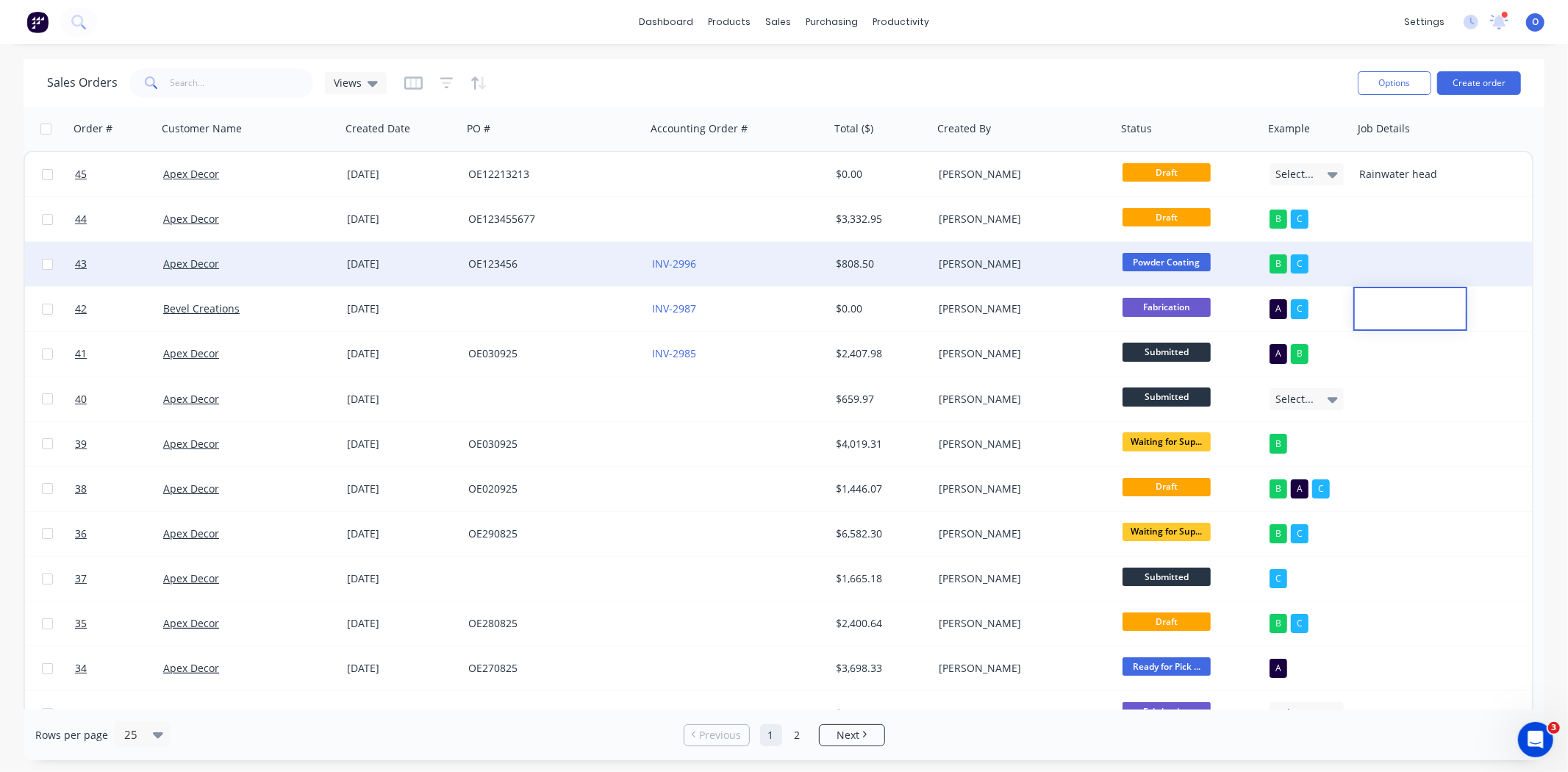
click at [1283, 258] on div at bounding box center [1410, 264] width 114 height 44
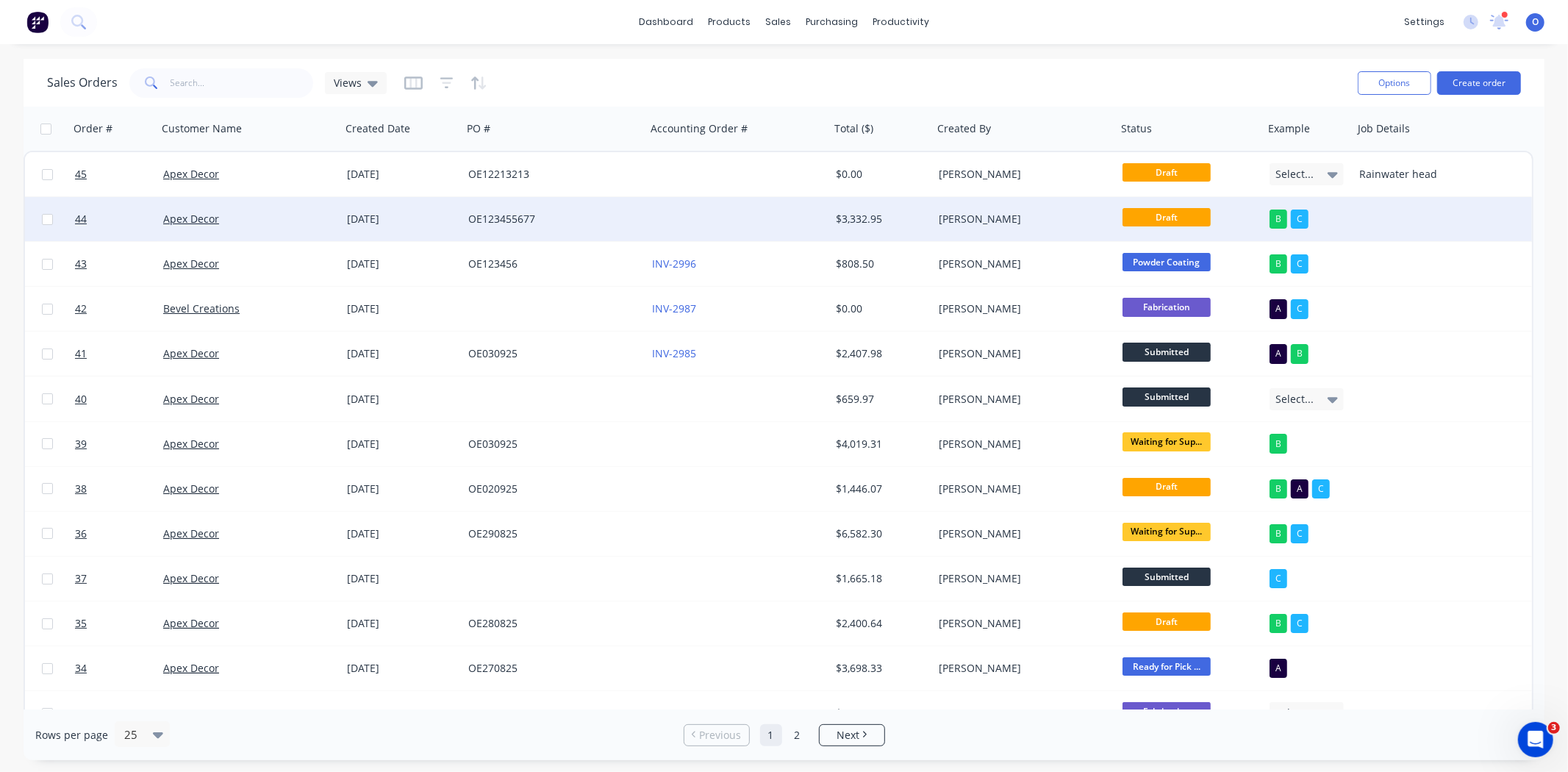
click at [1283, 213] on div at bounding box center [1410, 219] width 114 height 44
click at [1283, 213] on div at bounding box center [1410, 208] width 111 height 21
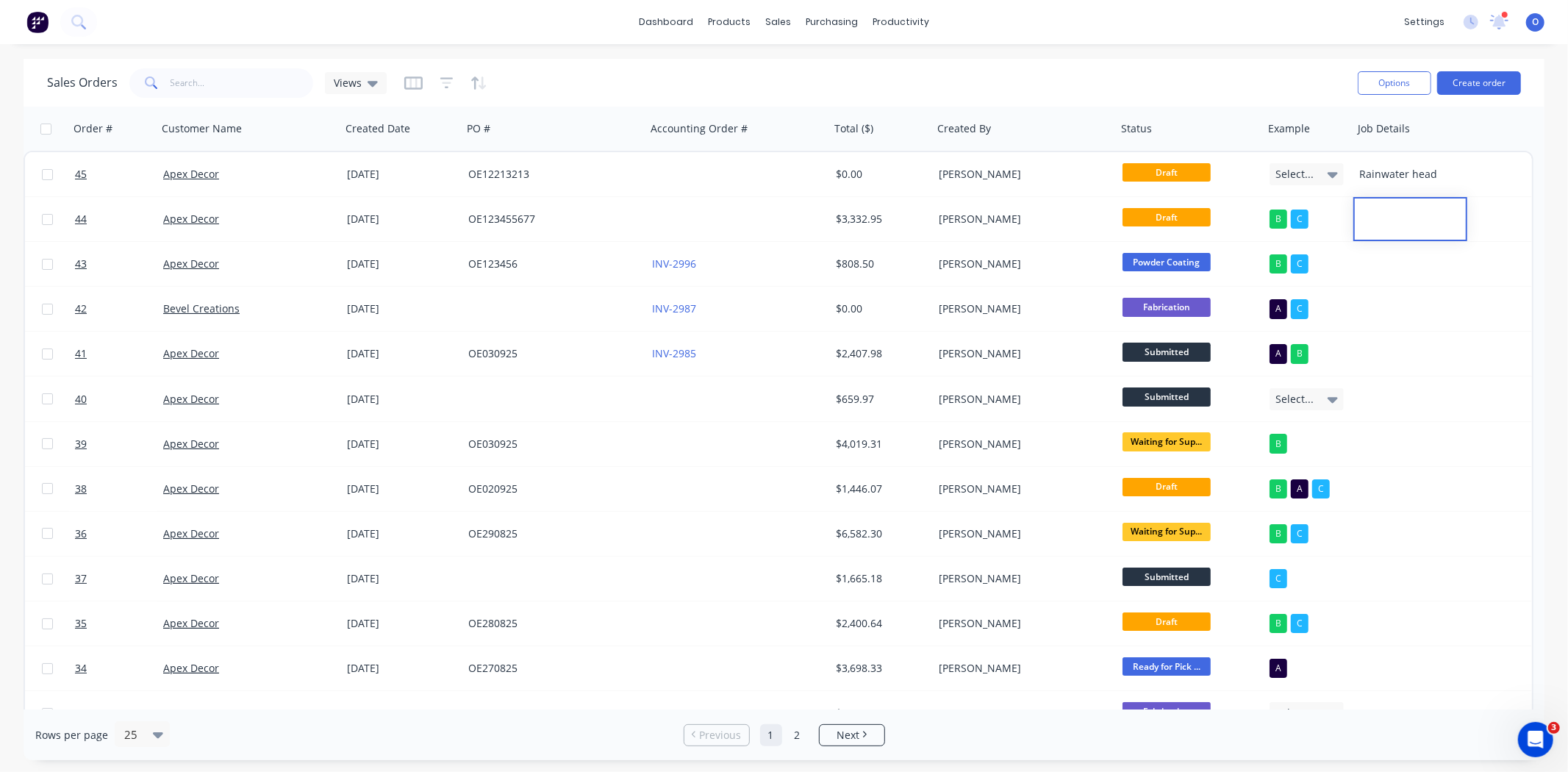
click at [542, 69] on div "Sales Orders Views" at bounding box center [697, 82] width 1299 height 36
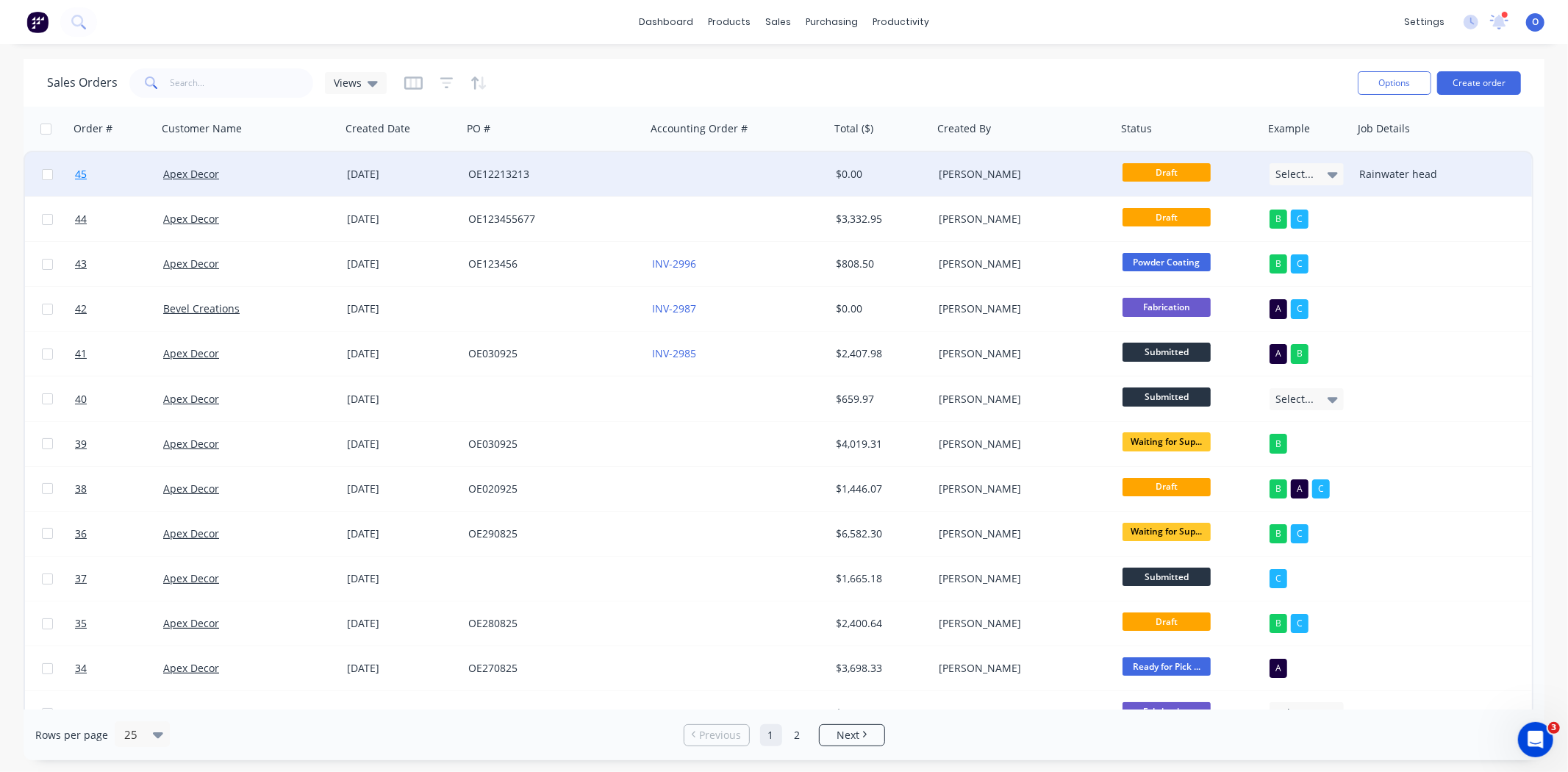
click at [76, 173] on span "45" at bounding box center [80, 174] width 12 height 15
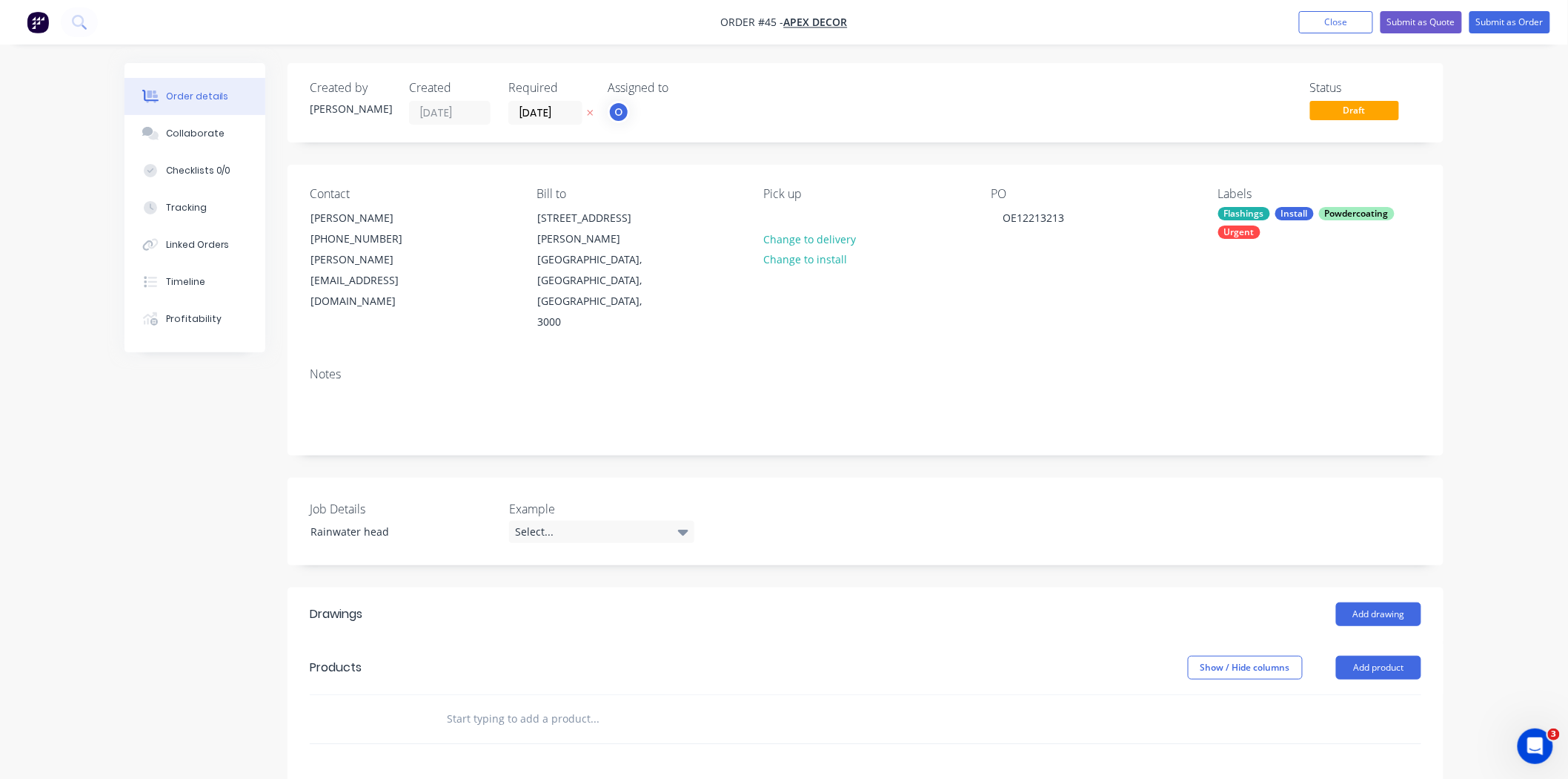
click at [203, 461] on div "Created by [PERSON_NAME] Created [DATE] Required [DATE] Assigned to O Status Dr…" at bounding box center [784, 592] width 1320 height 1059
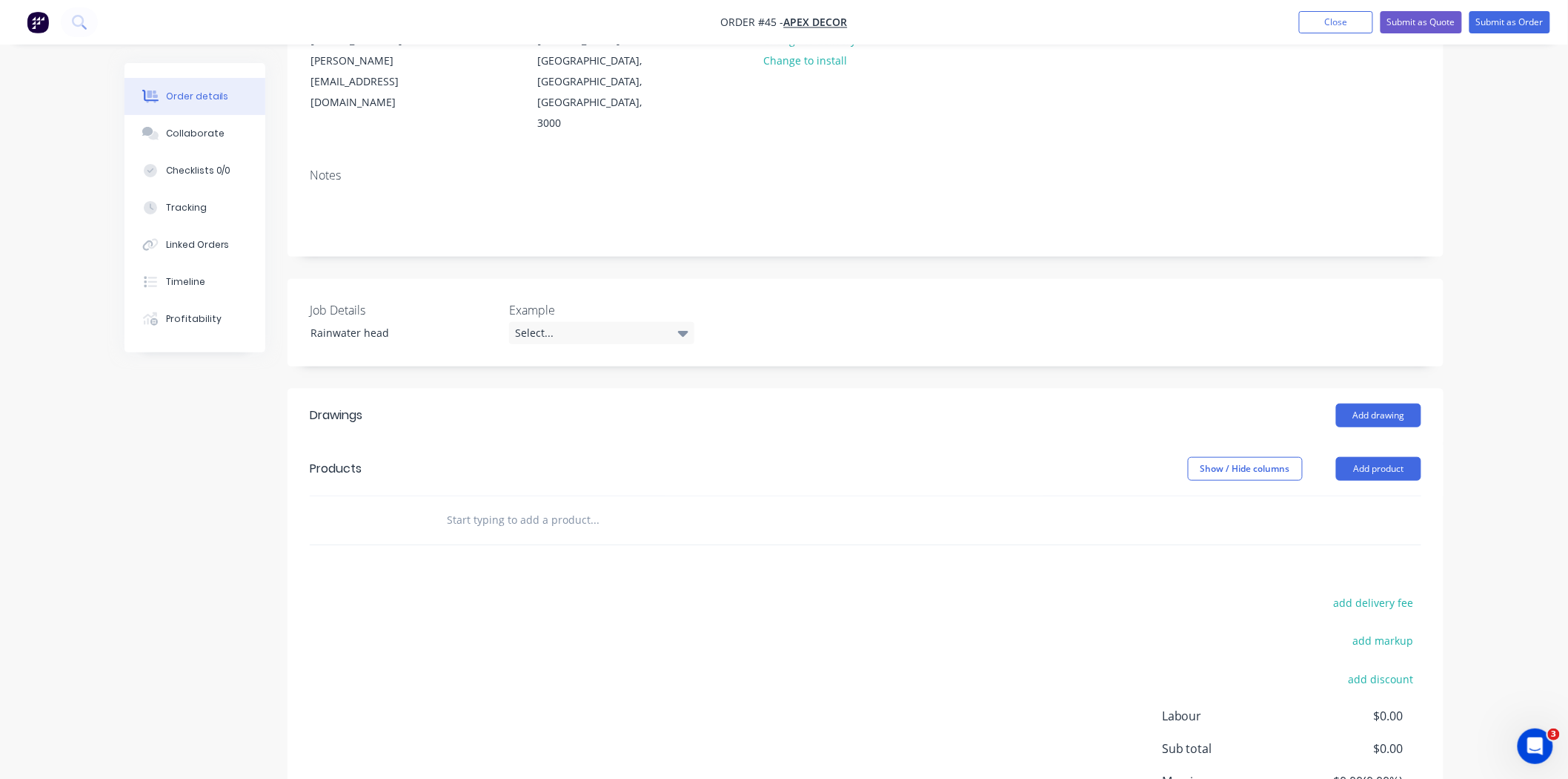
scroll to position [200, 0]
click at [354, 459] on div "Products" at bounding box center [335, 467] width 52 height 18
click at [482, 504] on input "text" at bounding box center [595, 518] width 297 height 29
click at [1293, 455] on button "Add product" at bounding box center [1379, 467] width 85 height 23
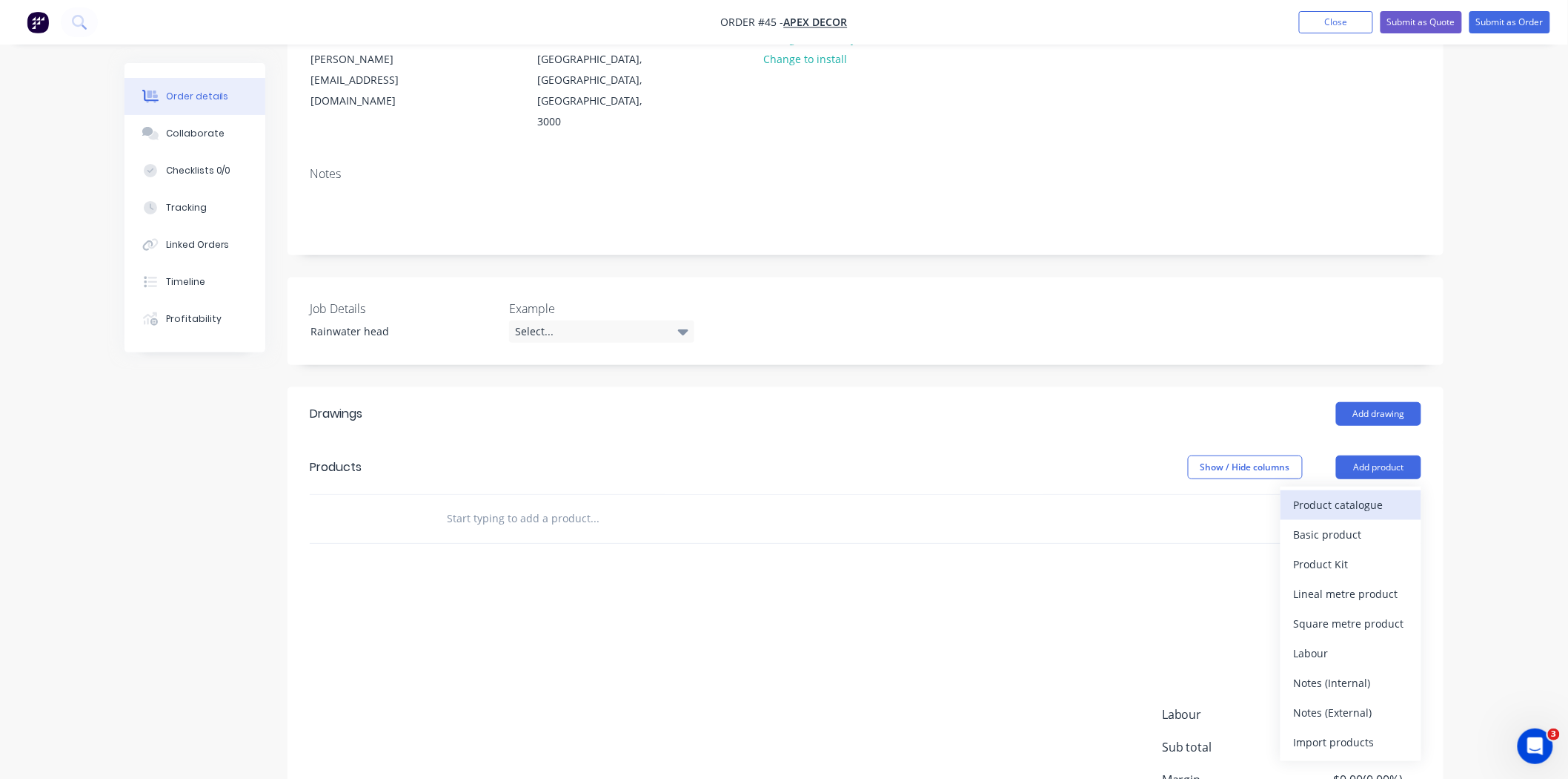
click at [1293, 494] on div "Product catalogue" at bounding box center [1351, 505] width 114 height 22
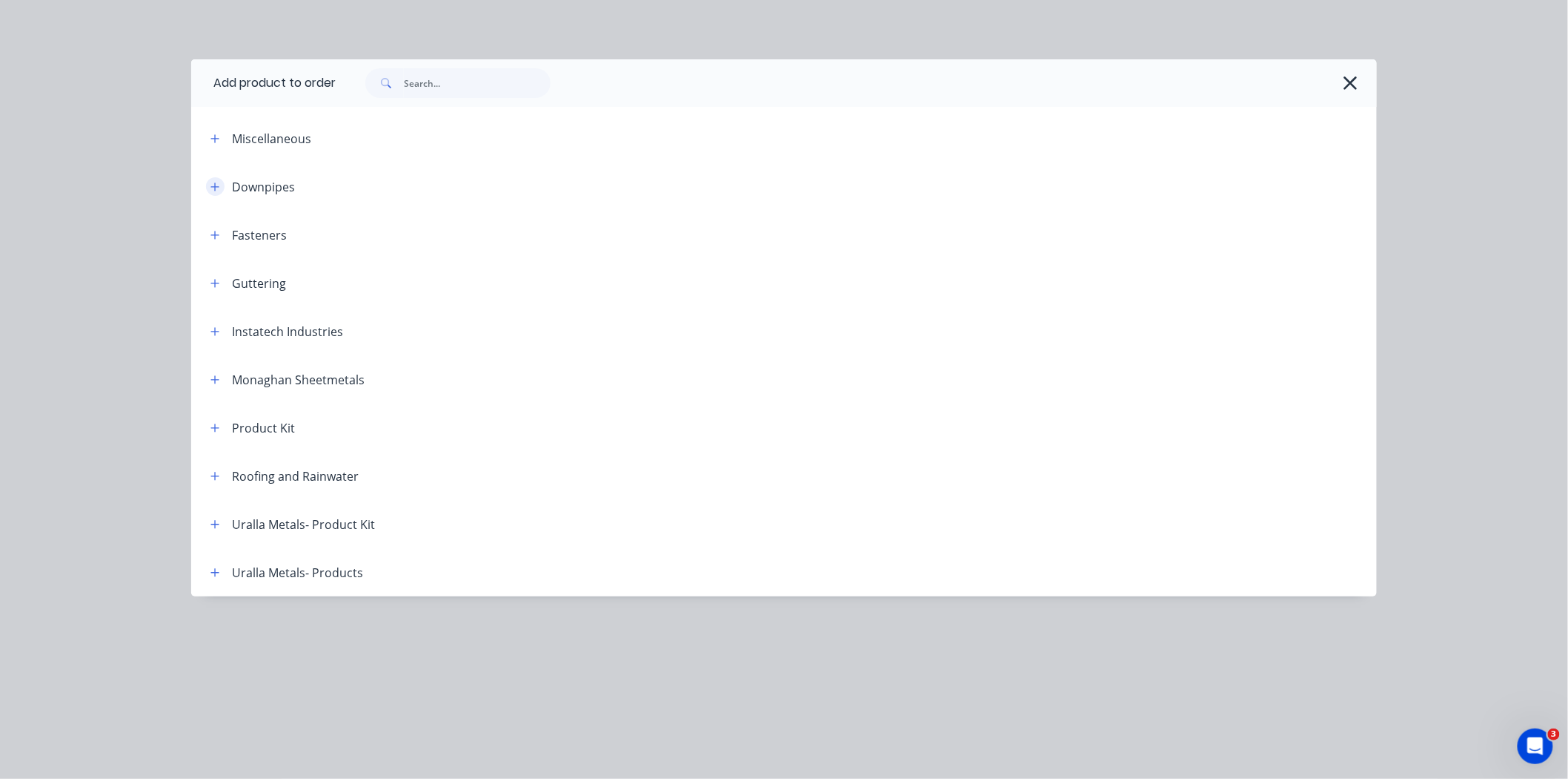
click at [215, 187] on icon "button" at bounding box center [215, 187] width 9 height 10
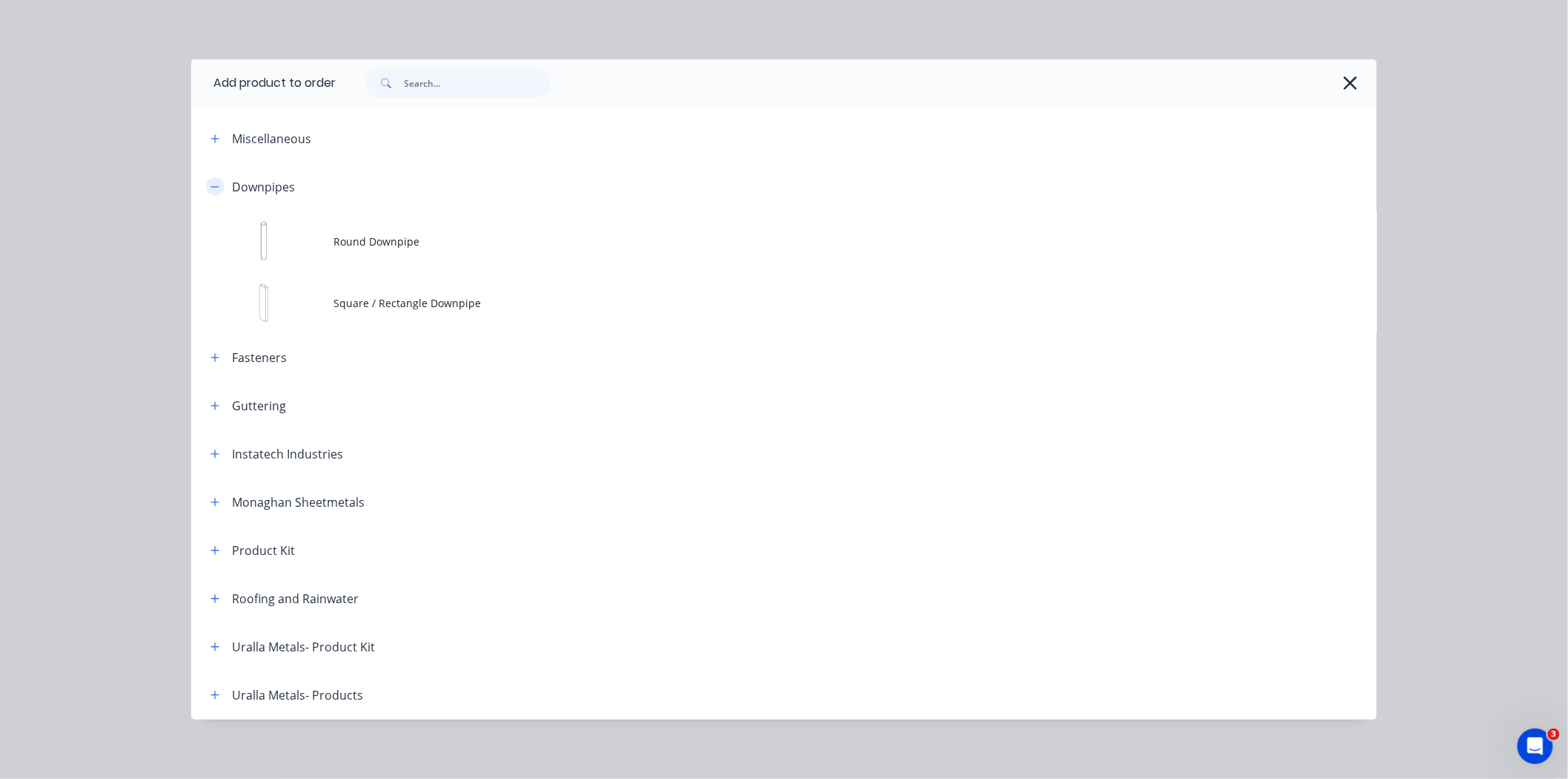
click at [212, 193] on button "button" at bounding box center [215, 187] width 18 height 18
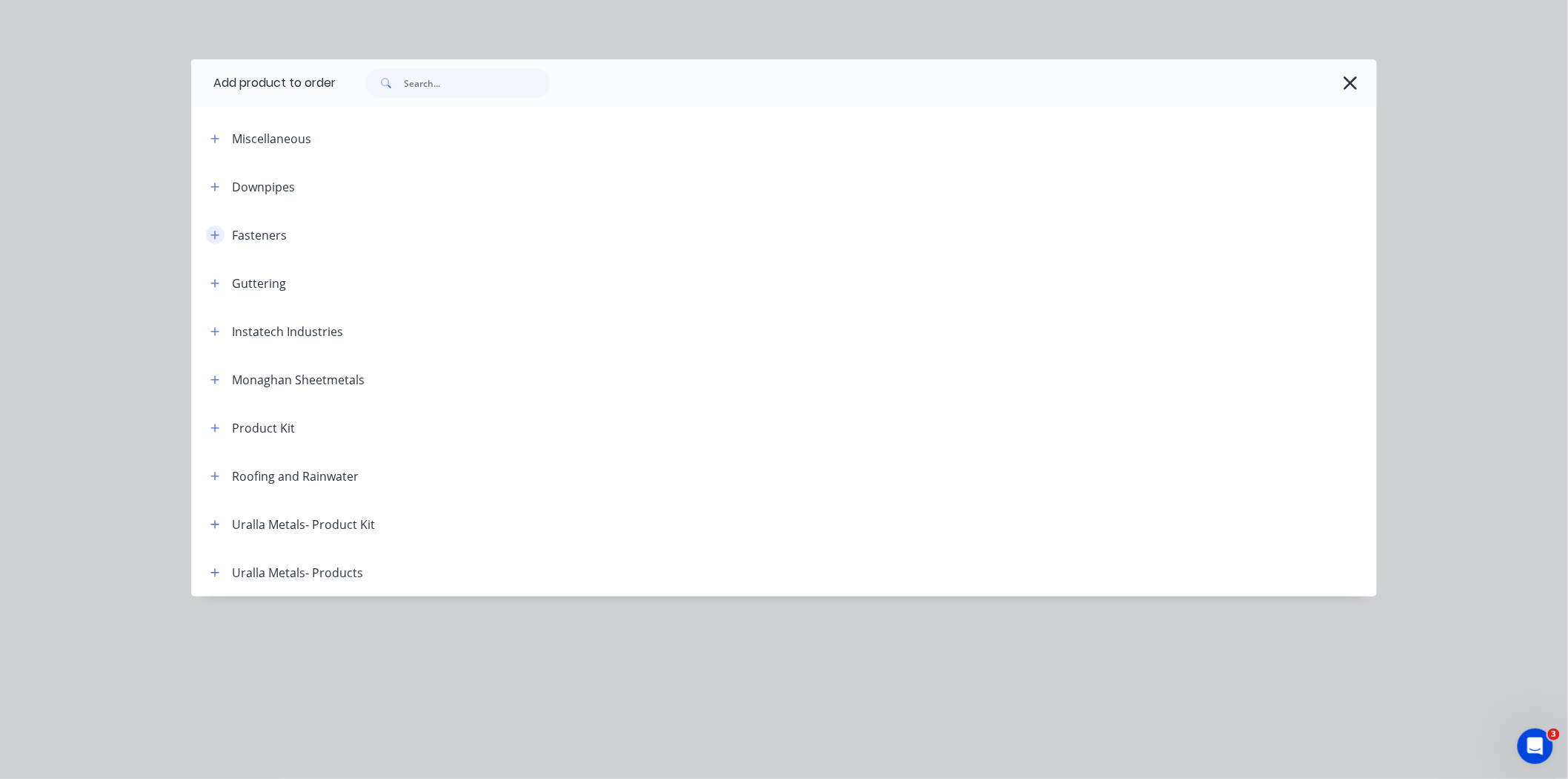
click at [212, 233] on icon "button" at bounding box center [215, 235] width 9 height 10
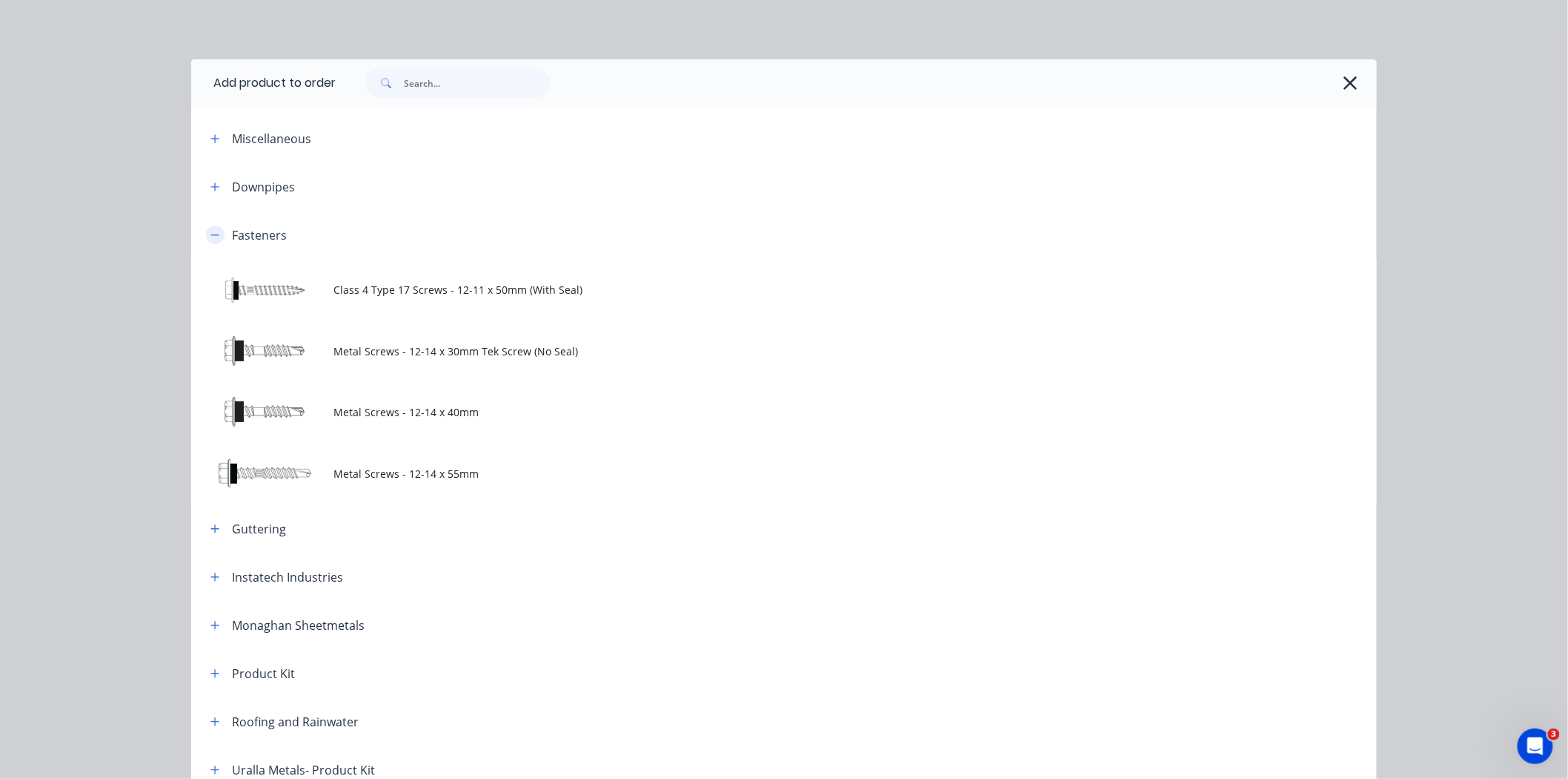
click at [215, 239] on button "button" at bounding box center [215, 234] width 18 height 18
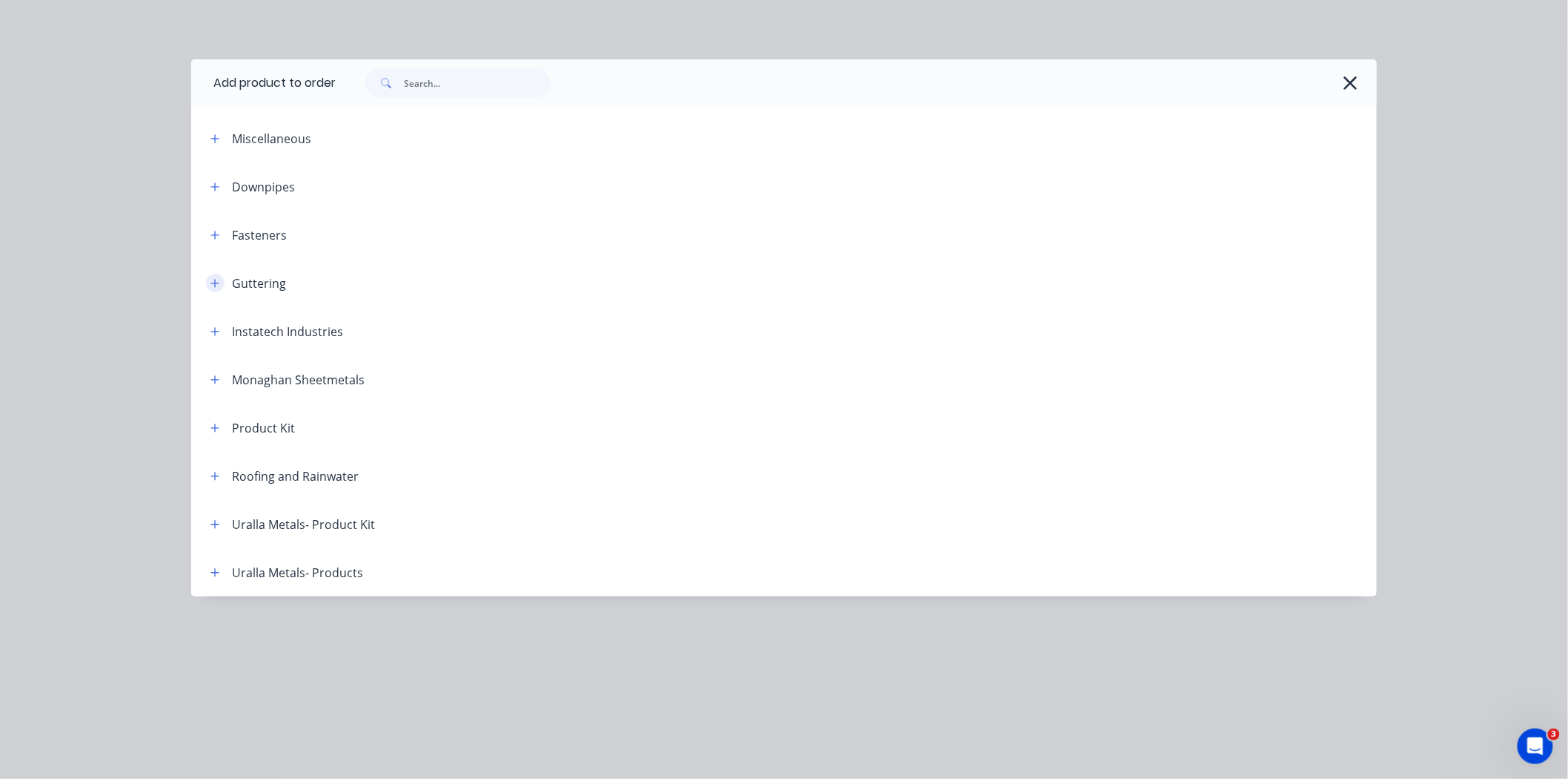
click at [218, 291] on button "button" at bounding box center [215, 283] width 18 height 18
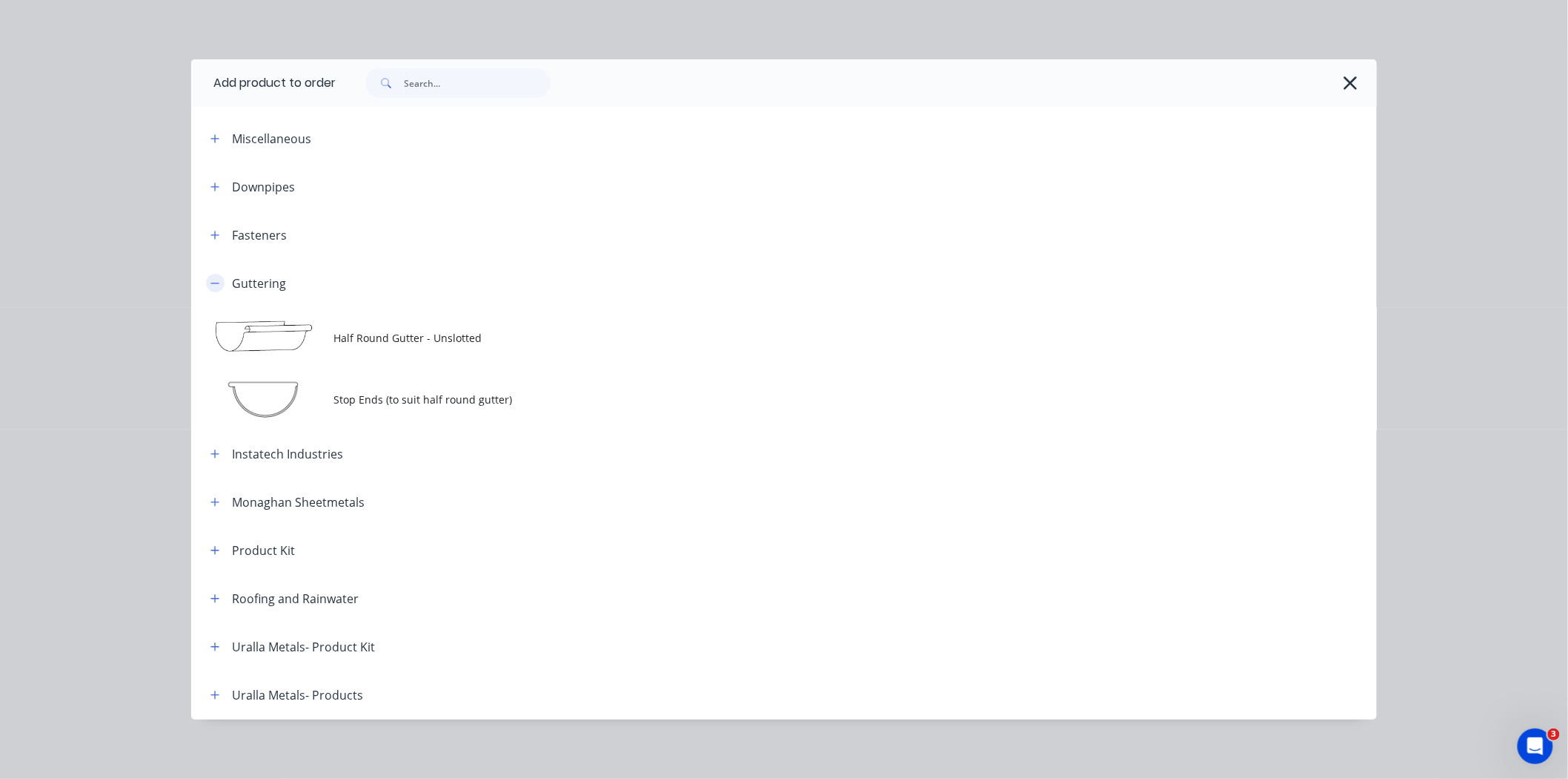
click at [211, 284] on icon "button" at bounding box center [215, 283] width 9 height 10
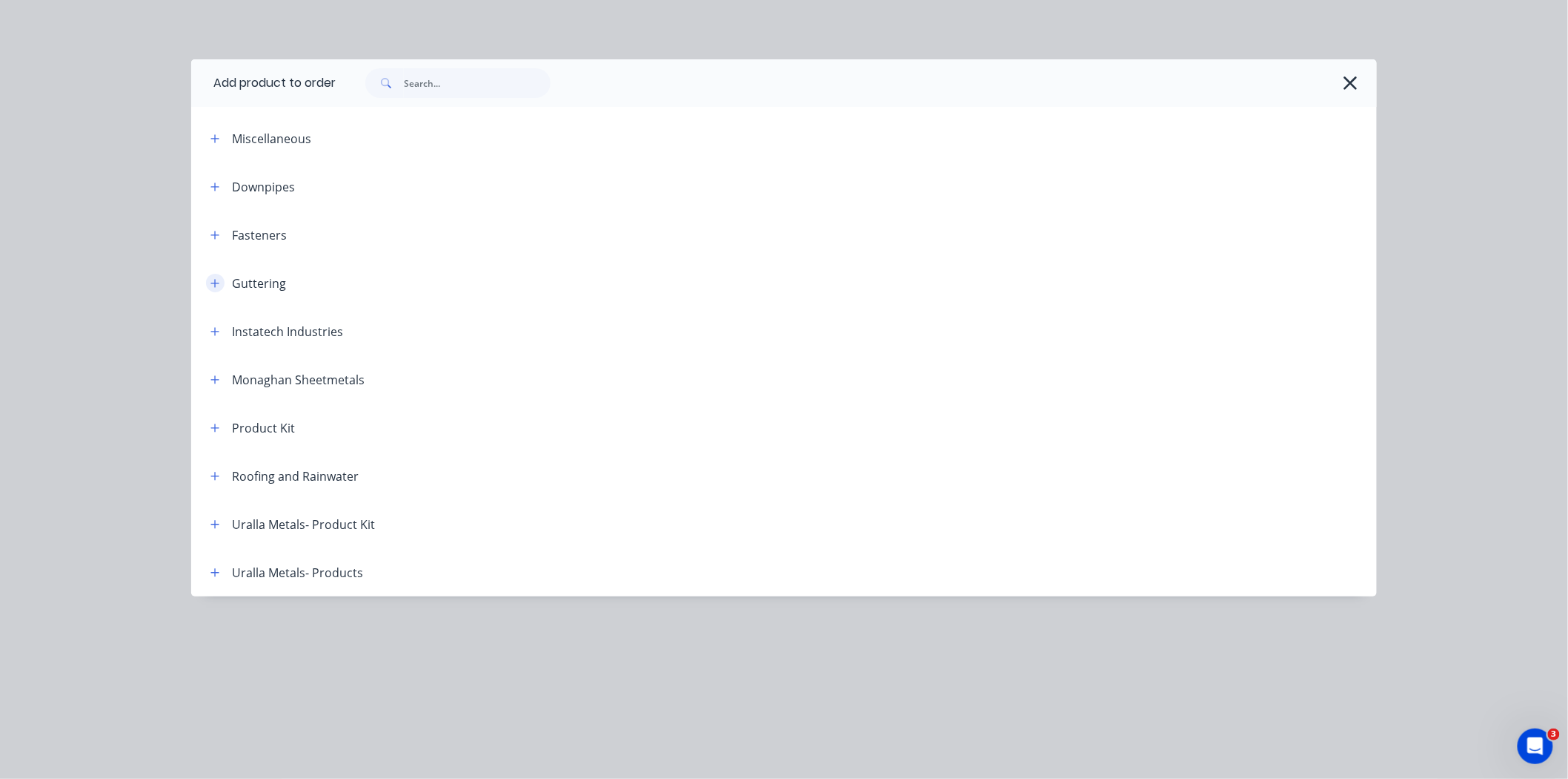
click at [212, 284] on icon "button" at bounding box center [215, 283] width 9 height 10
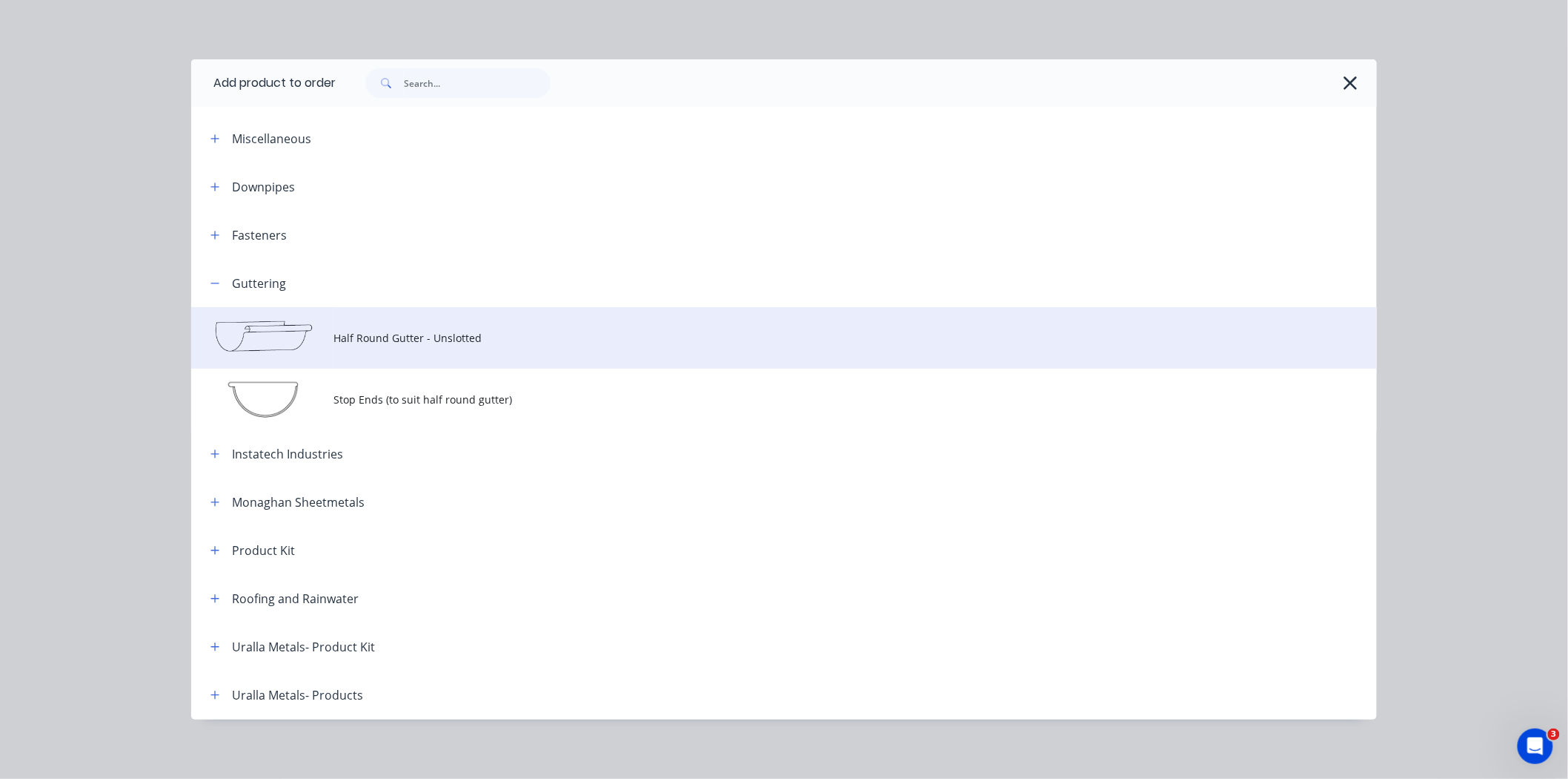
click at [287, 349] on td at bounding box center [263, 338] width 142 height 62
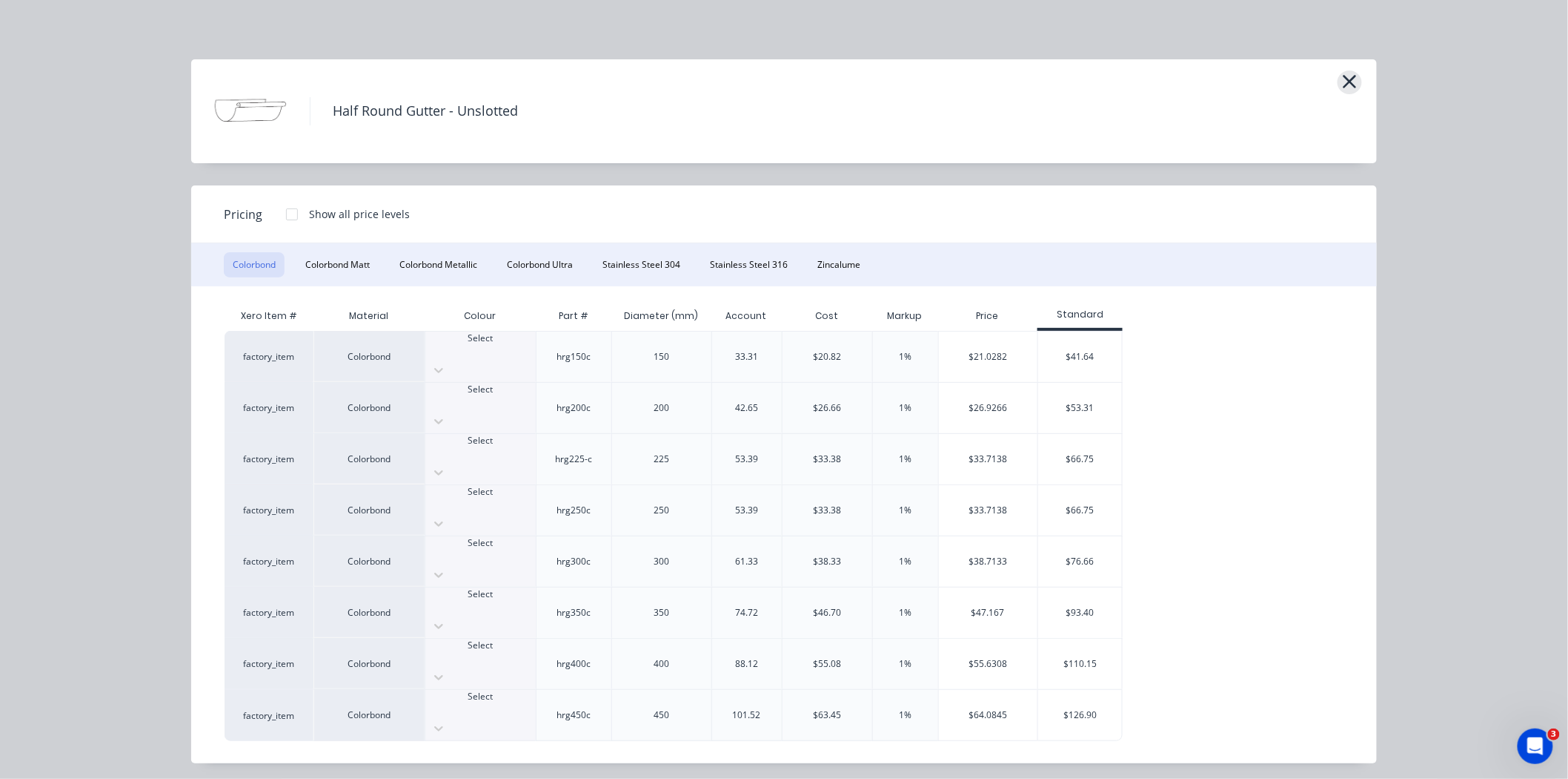
click at [1293, 85] on icon "button" at bounding box center [1350, 81] width 16 height 21
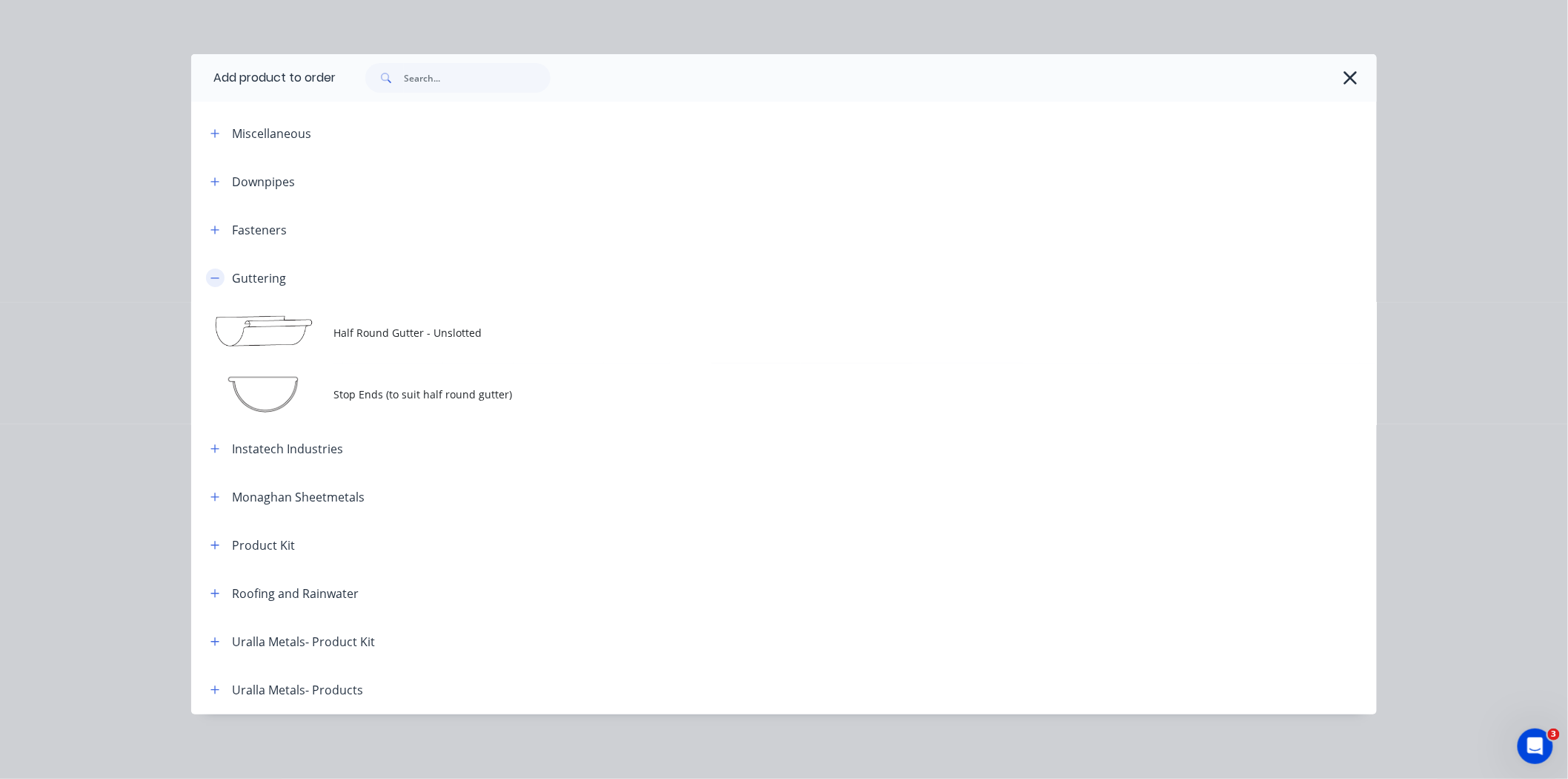
click at [211, 279] on icon "button" at bounding box center [215, 278] width 9 height 10
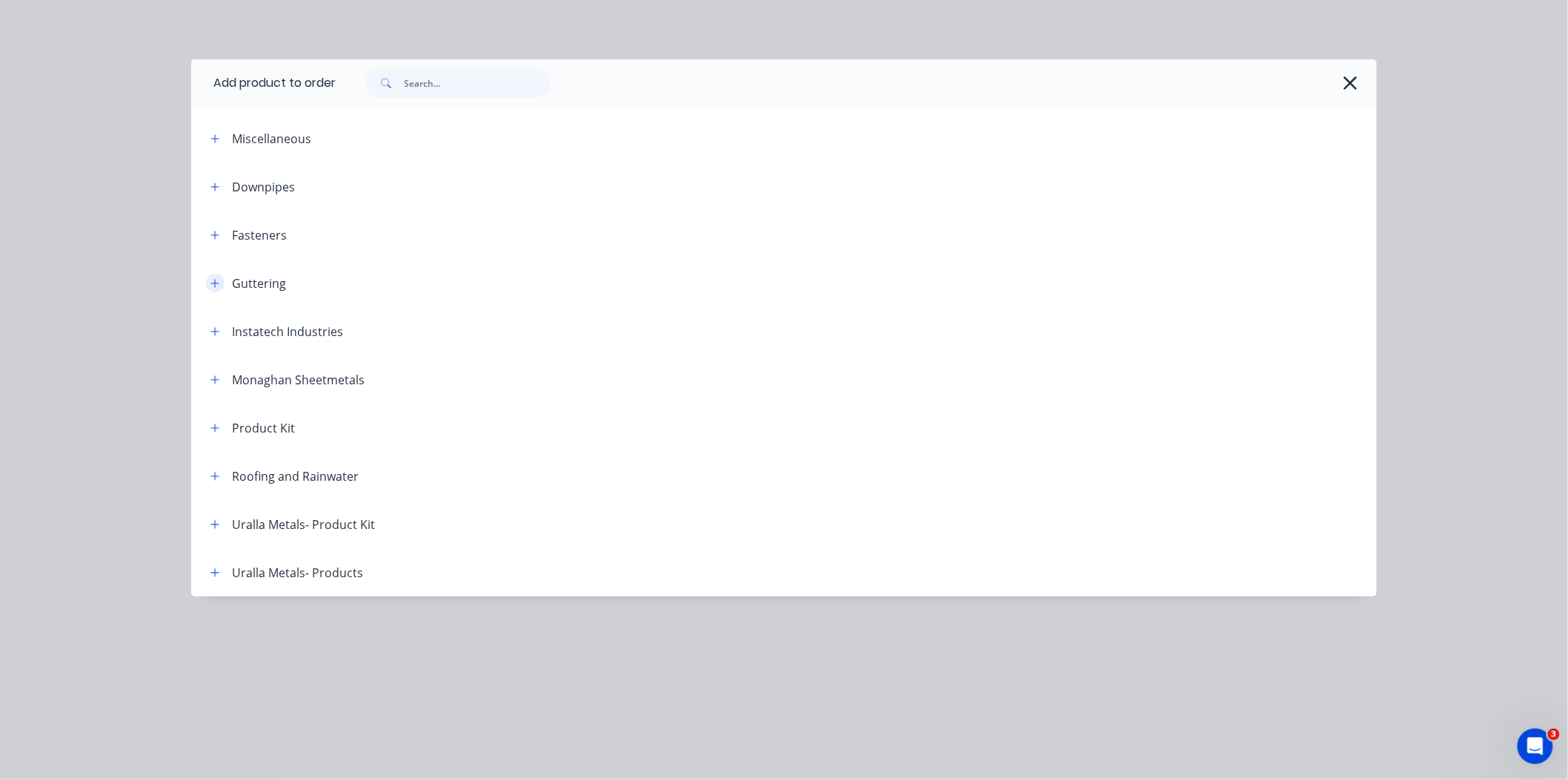
scroll to position [0, 0]
click at [219, 479] on icon "button" at bounding box center [215, 476] width 9 height 10
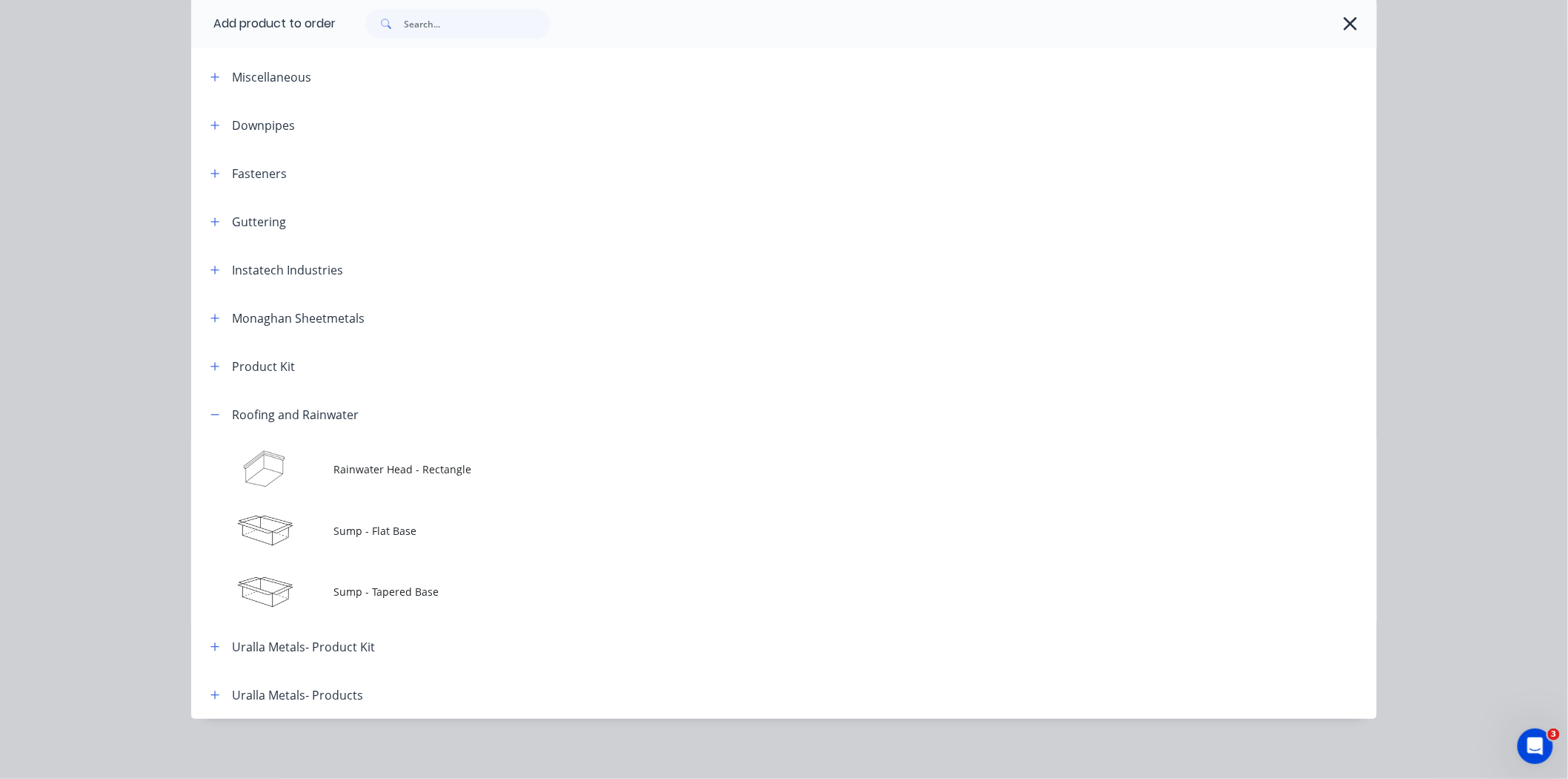
scroll to position [63, 0]
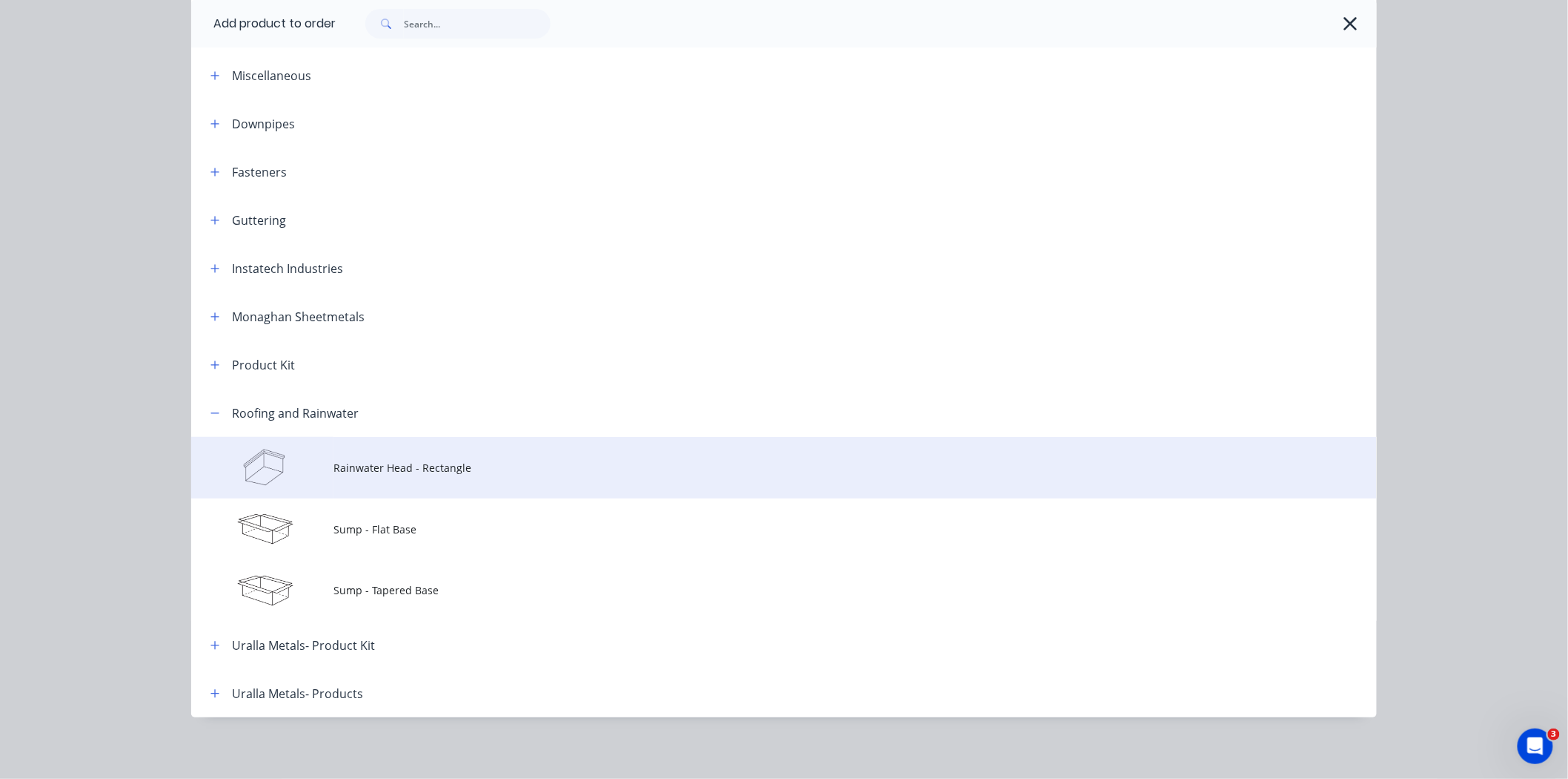
click at [388, 469] on span "Rainwater Head - Rectangle" at bounding box center [751, 467] width 835 height 16
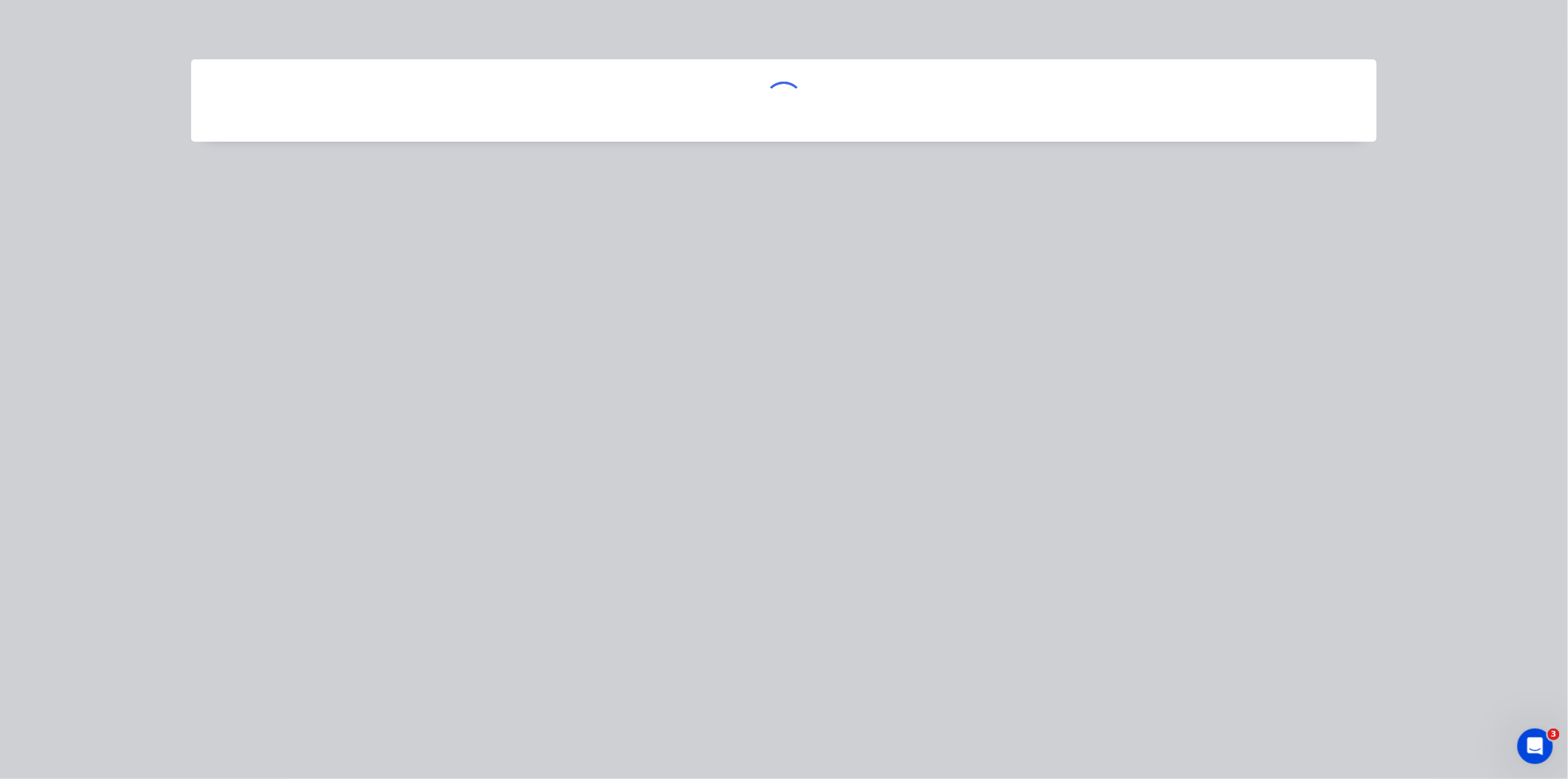
scroll to position [0, 0]
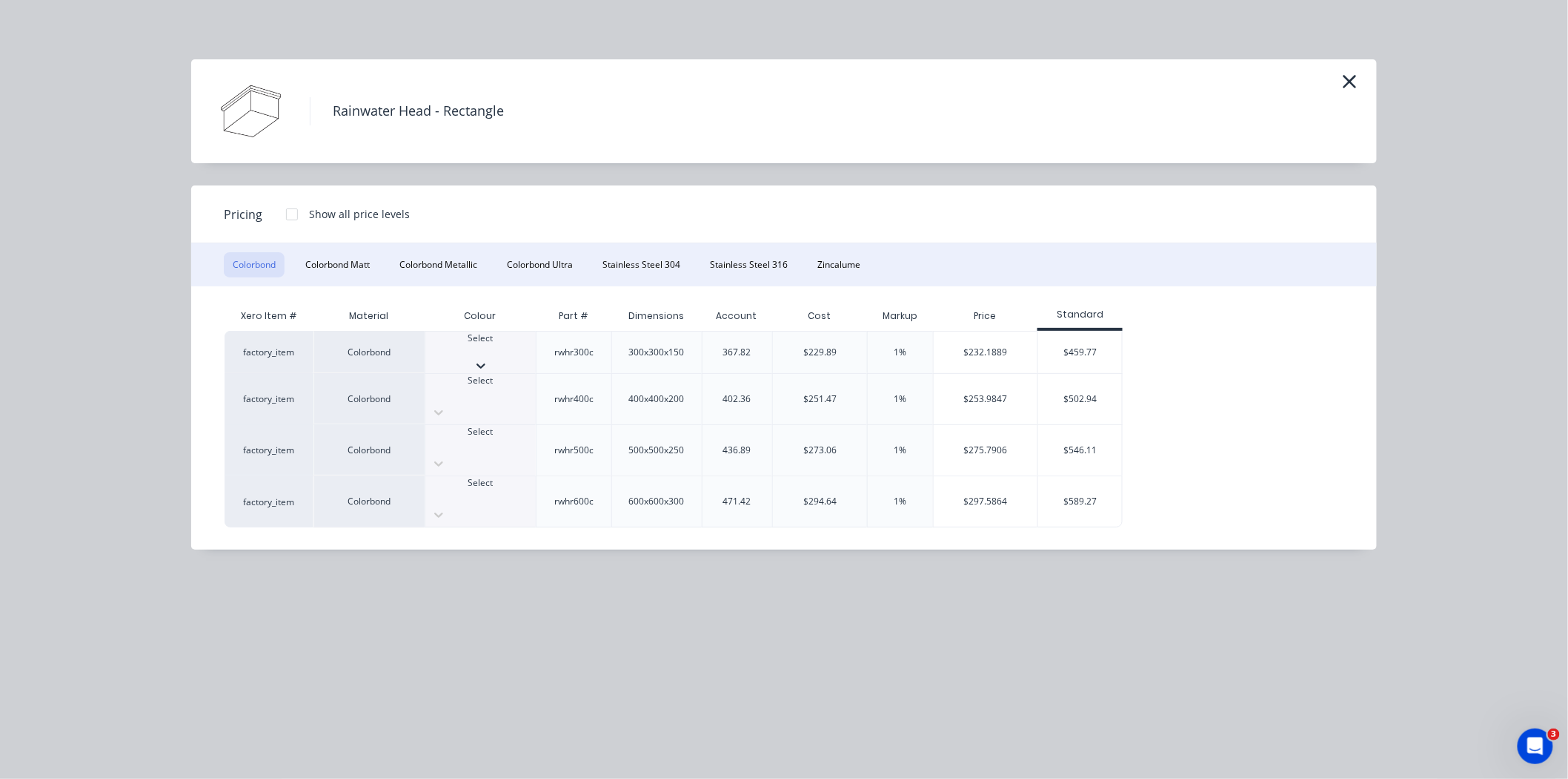
click at [501, 347] on div at bounding box center [481, 351] width 110 height 13
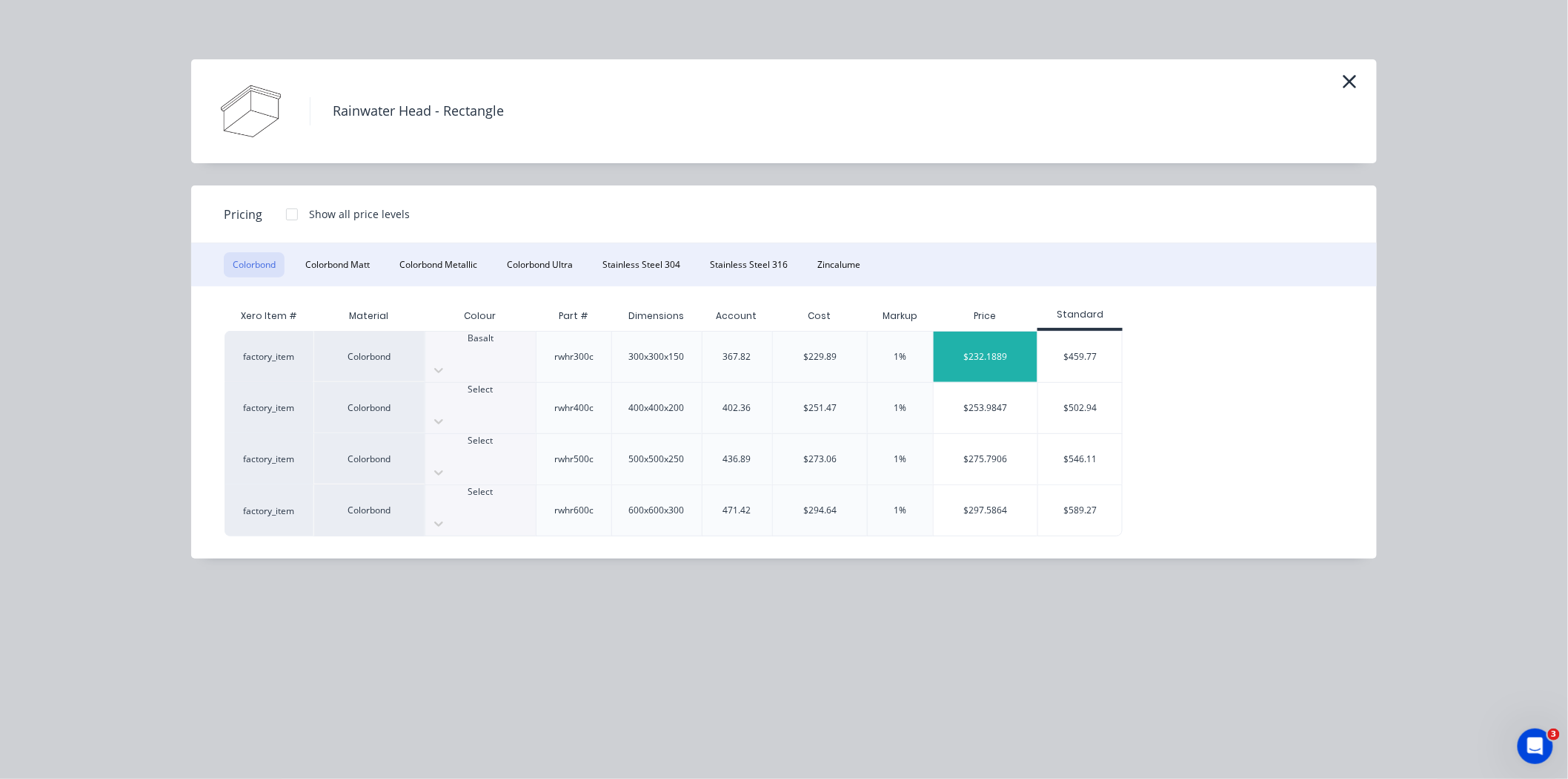
click at [998, 342] on div "$232.1889" at bounding box center [986, 356] width 104 height 50
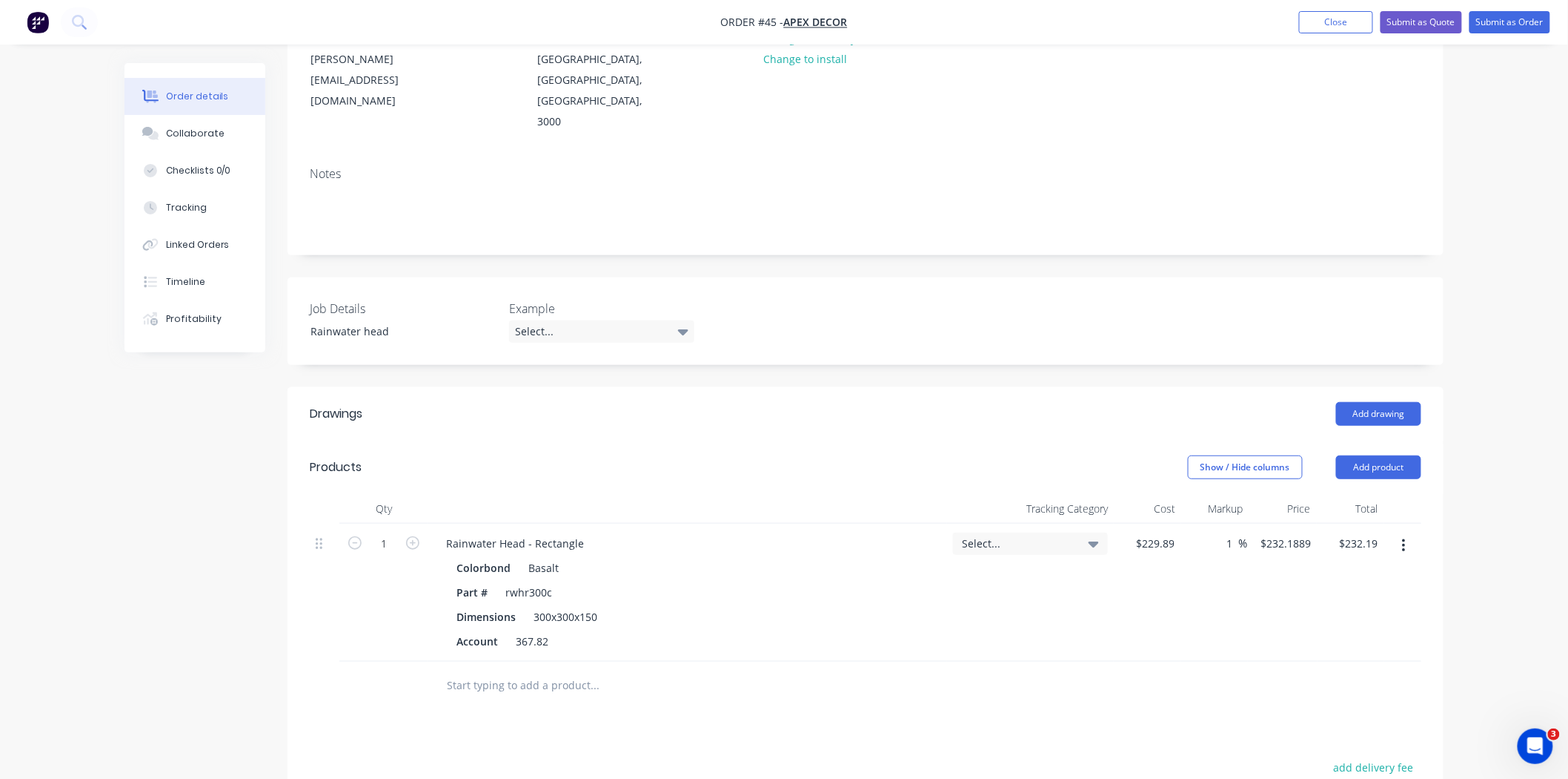
click at [1001, 536] on span "Select..." at bounding box center [1018, 543] width 112 height 16
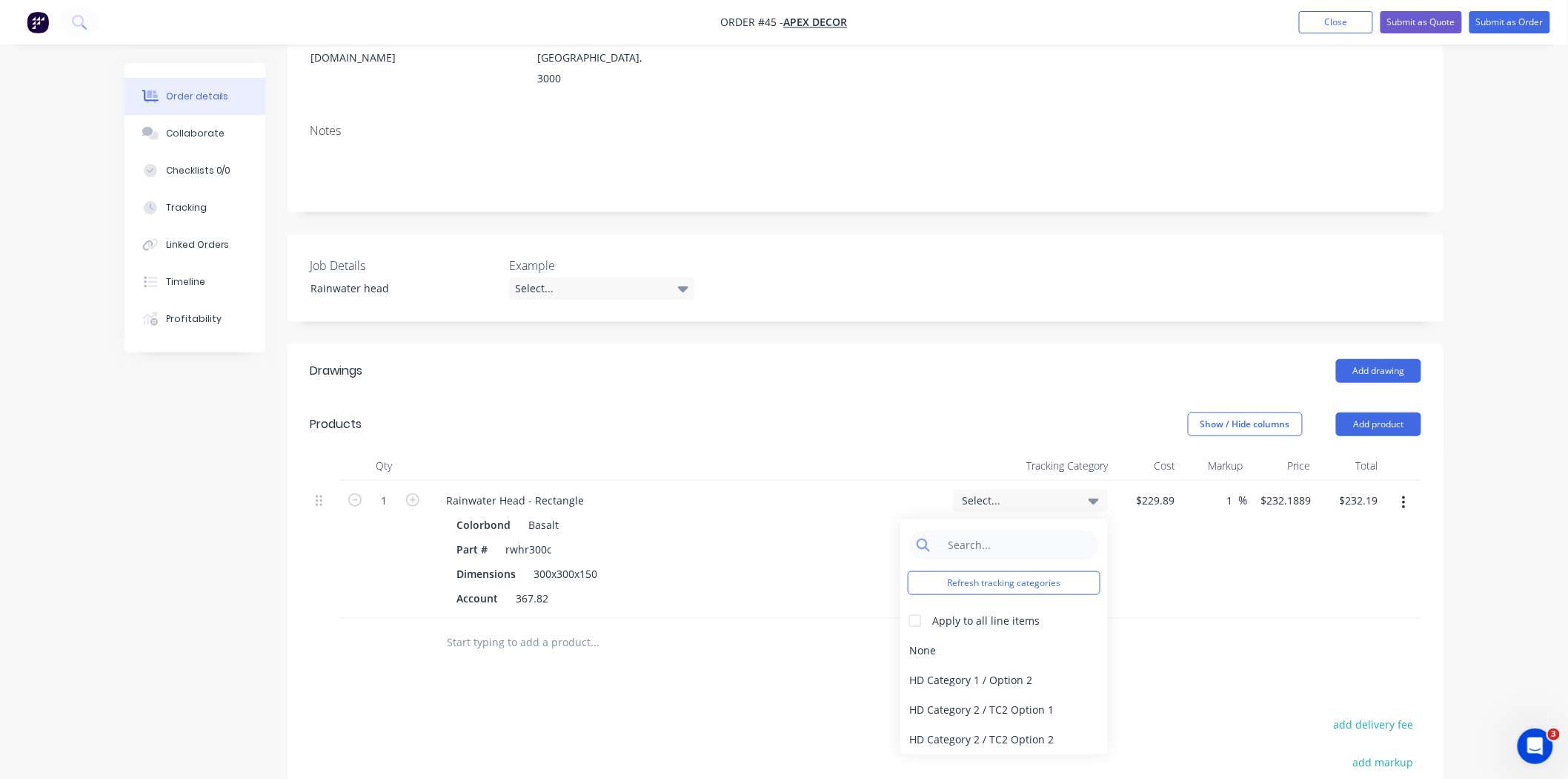
scroll to position [247, 0]
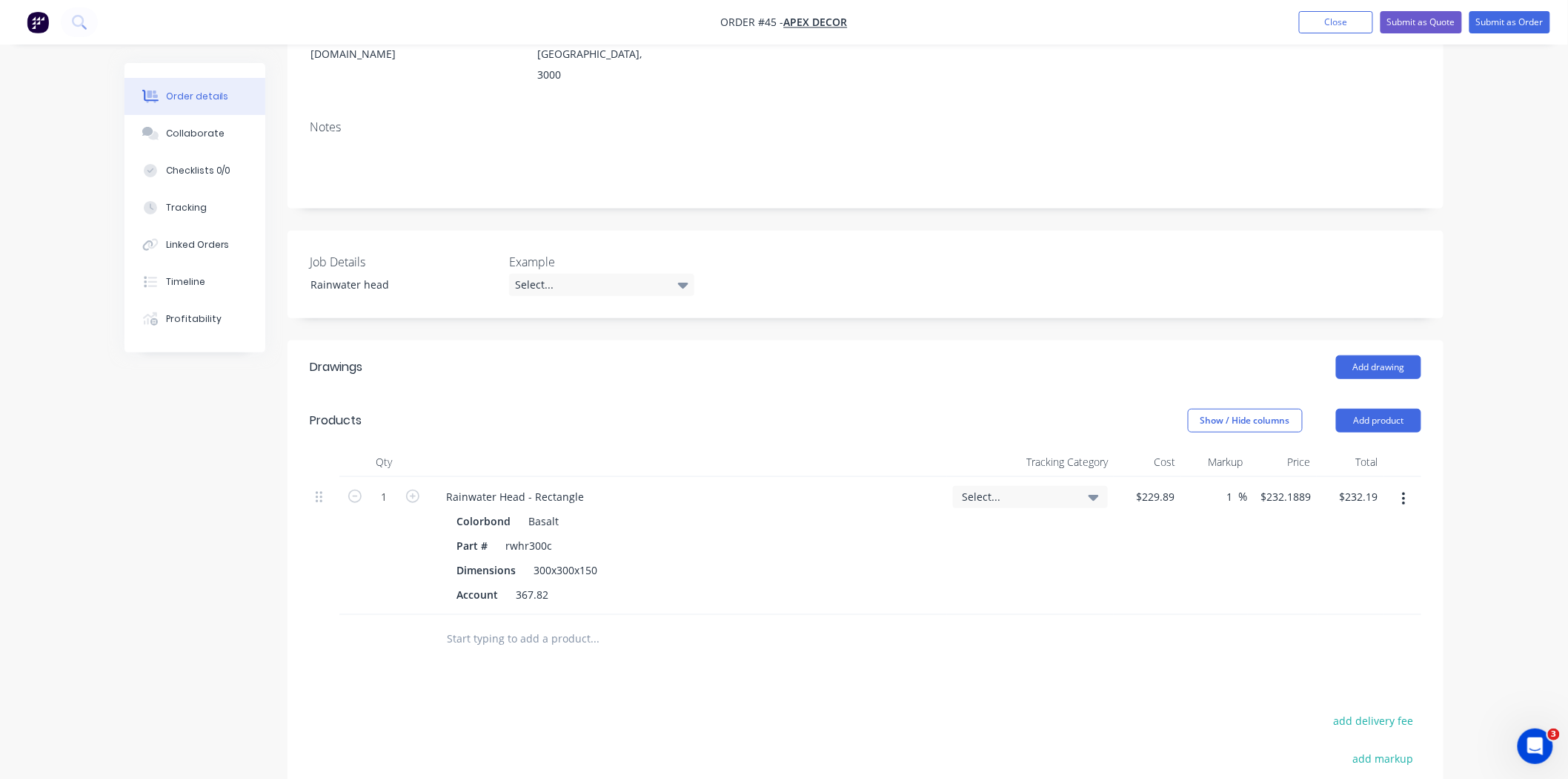
click at [707, 636] on div "Drawings Add drawing Products Show / Hide columns Add product Qty Tracking Cate…" at bounding box center [866, 679] width 1157 height 679
click at [534, 623] on input "text" at bounding box center [595, 638] width 297 height 29
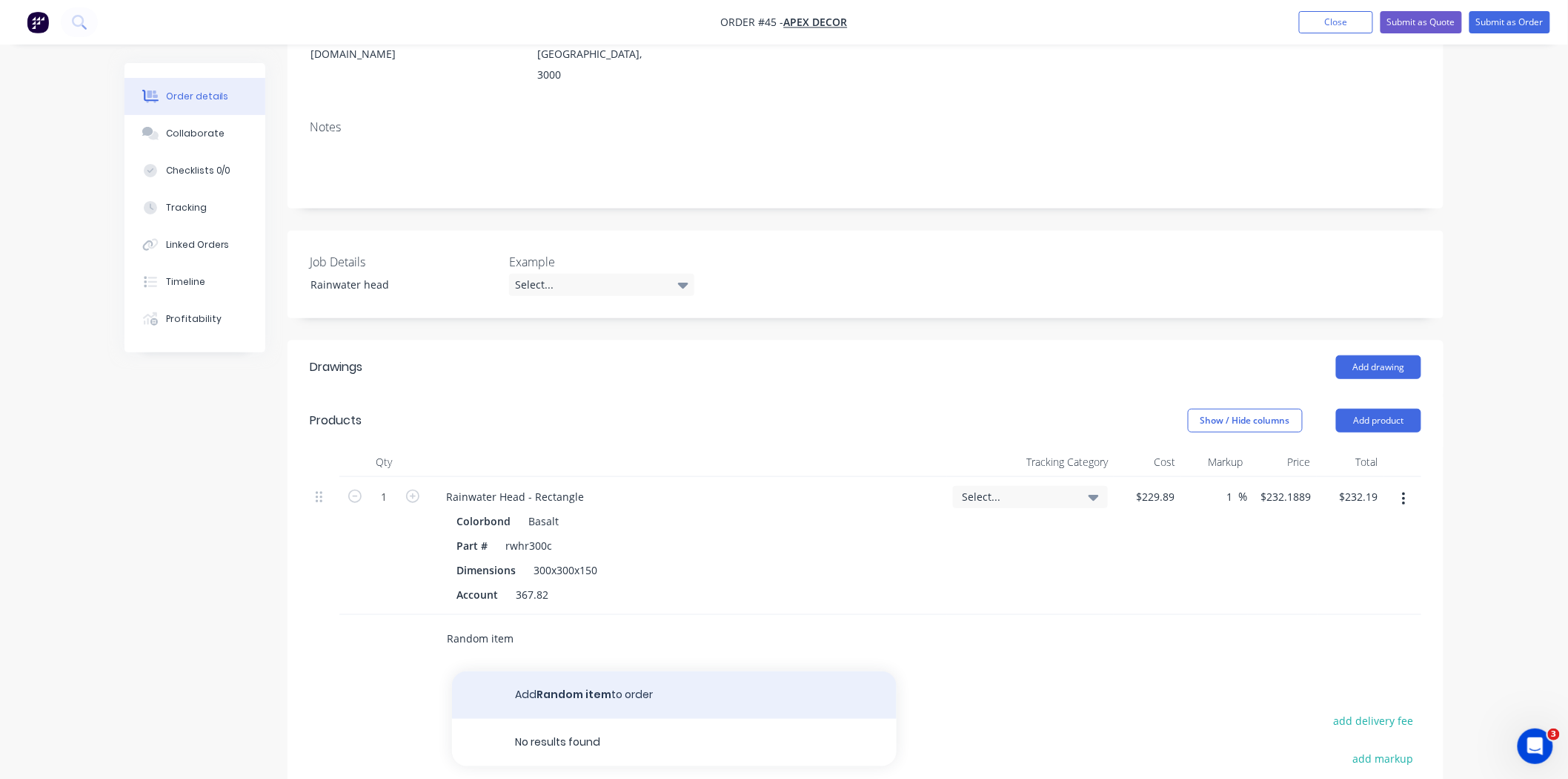
type input "Random item"
click at [549, 636] on button "Add Random item to order" at bounding box center [675, 694] width 445 height 48
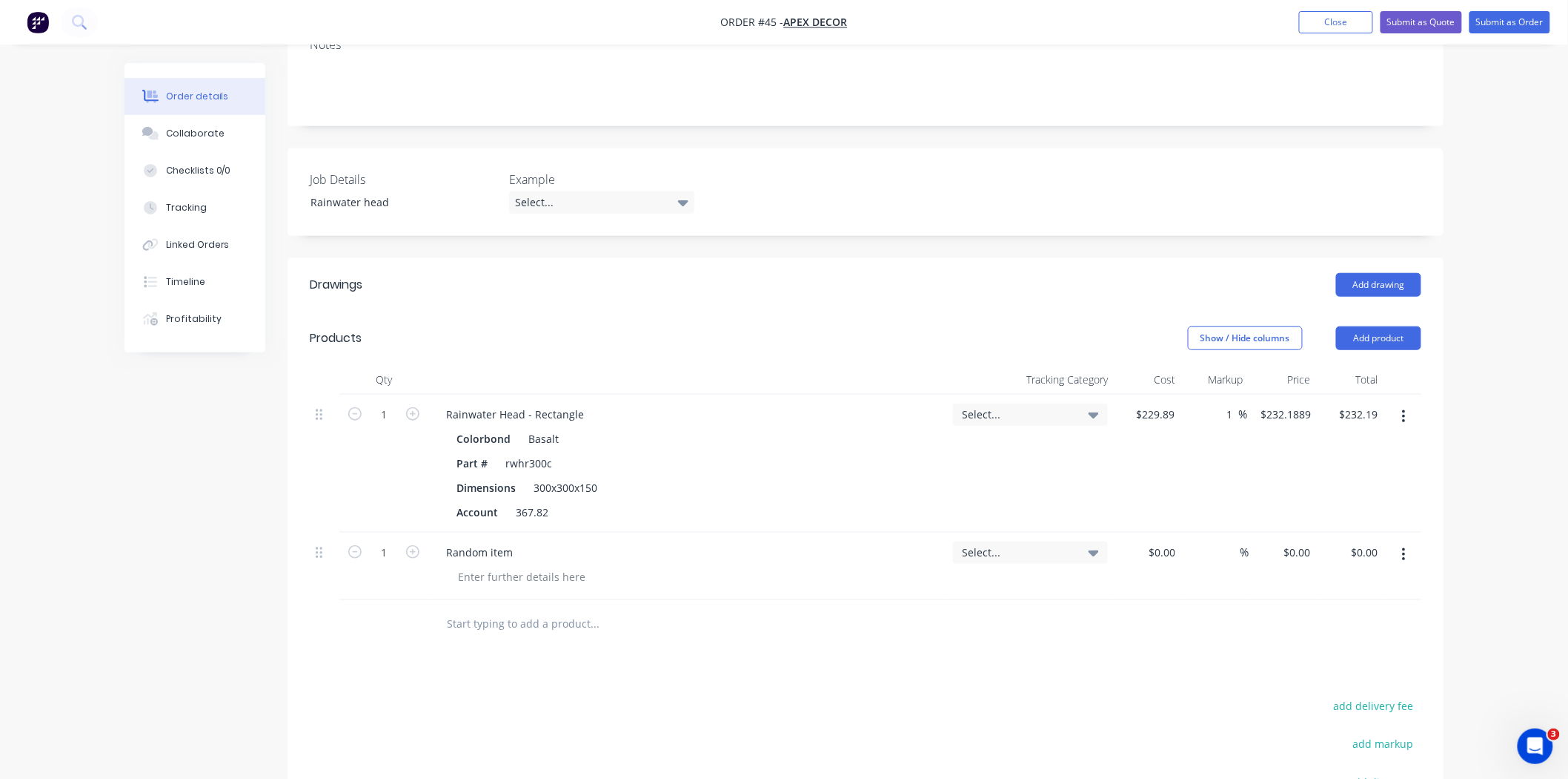
scroll to position [330, 0]
click at [1033, 541] on div "Select..." at bounding box center [1030, 551] width 155 height 23
click at [1151, 599] on div at bounding box center [865, 623] width 1111 height 49
click at [1176, 541] on input at bounding box center [1164, 551] width 34 height 22
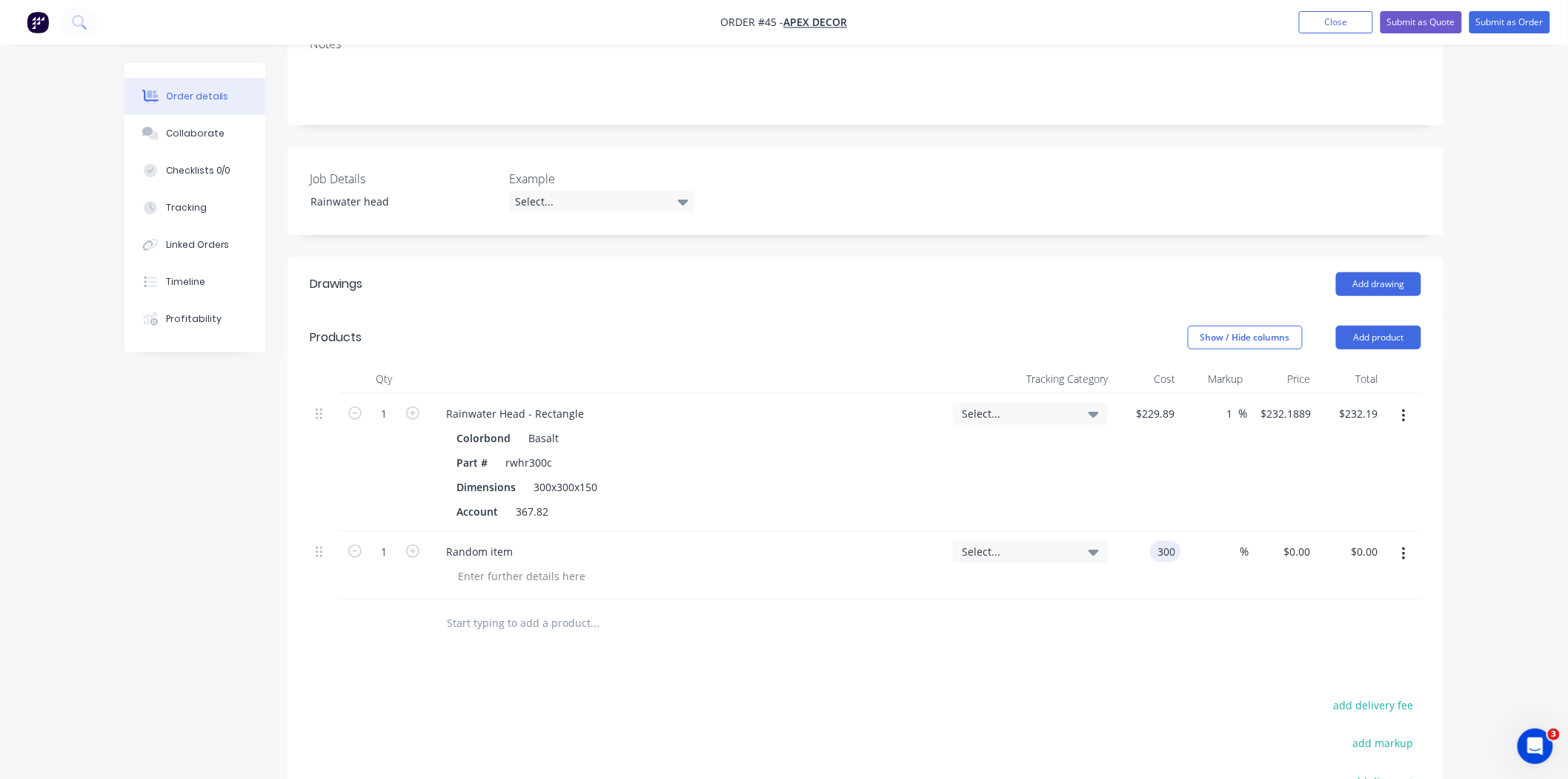
type input "$300.00"
type input "50"
type input "450"
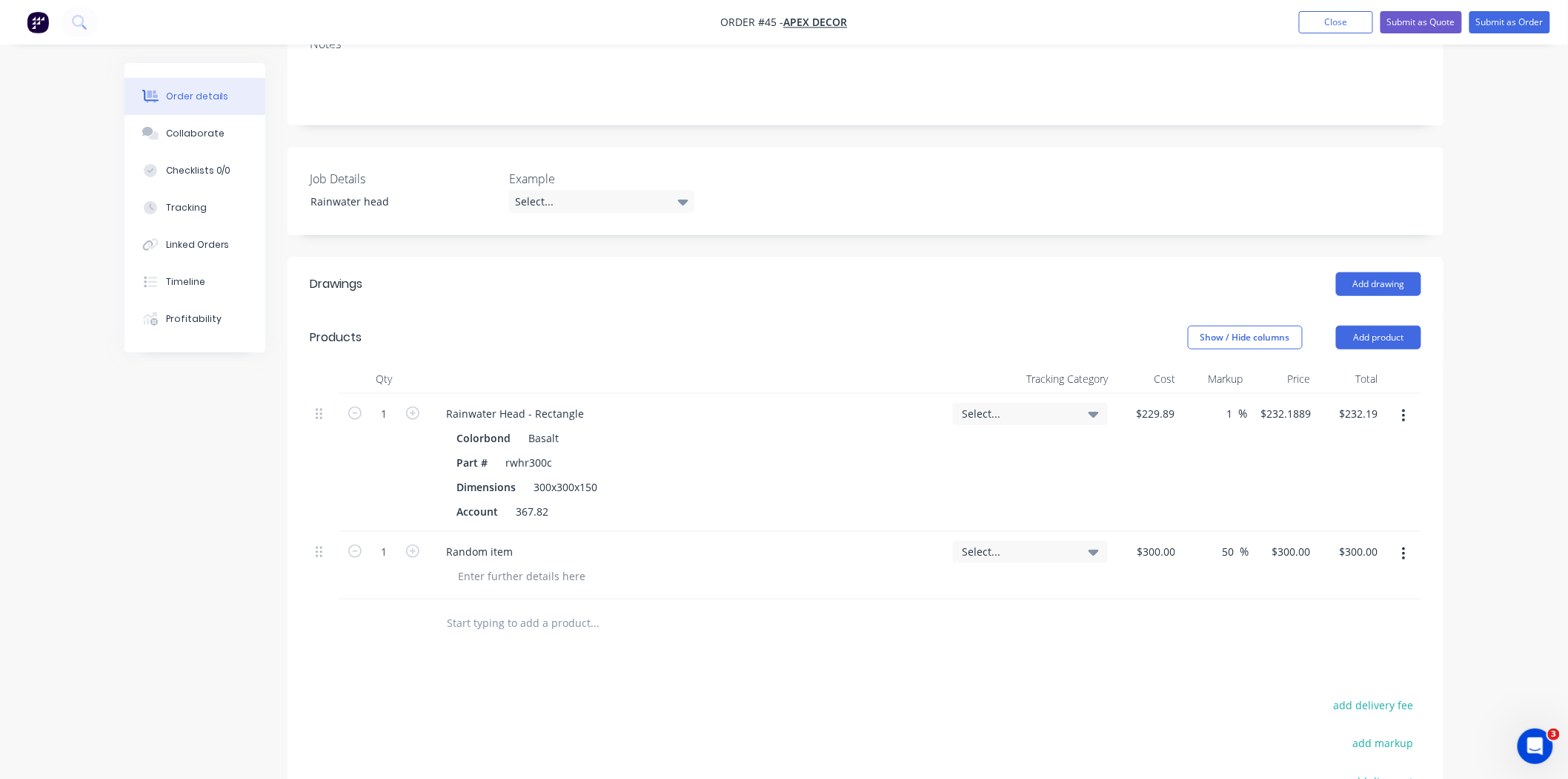
type input "$450.00"
click at [1293, 517] on div "Order details Collaborate Checklists 0/0 Tracking Linked Orders Timeline Profit…" at bounding box center [784, 348] width 1568 height 1356
click at [1293, 541] on input "450" at bounding box center [1294, 551] width 46 height 22
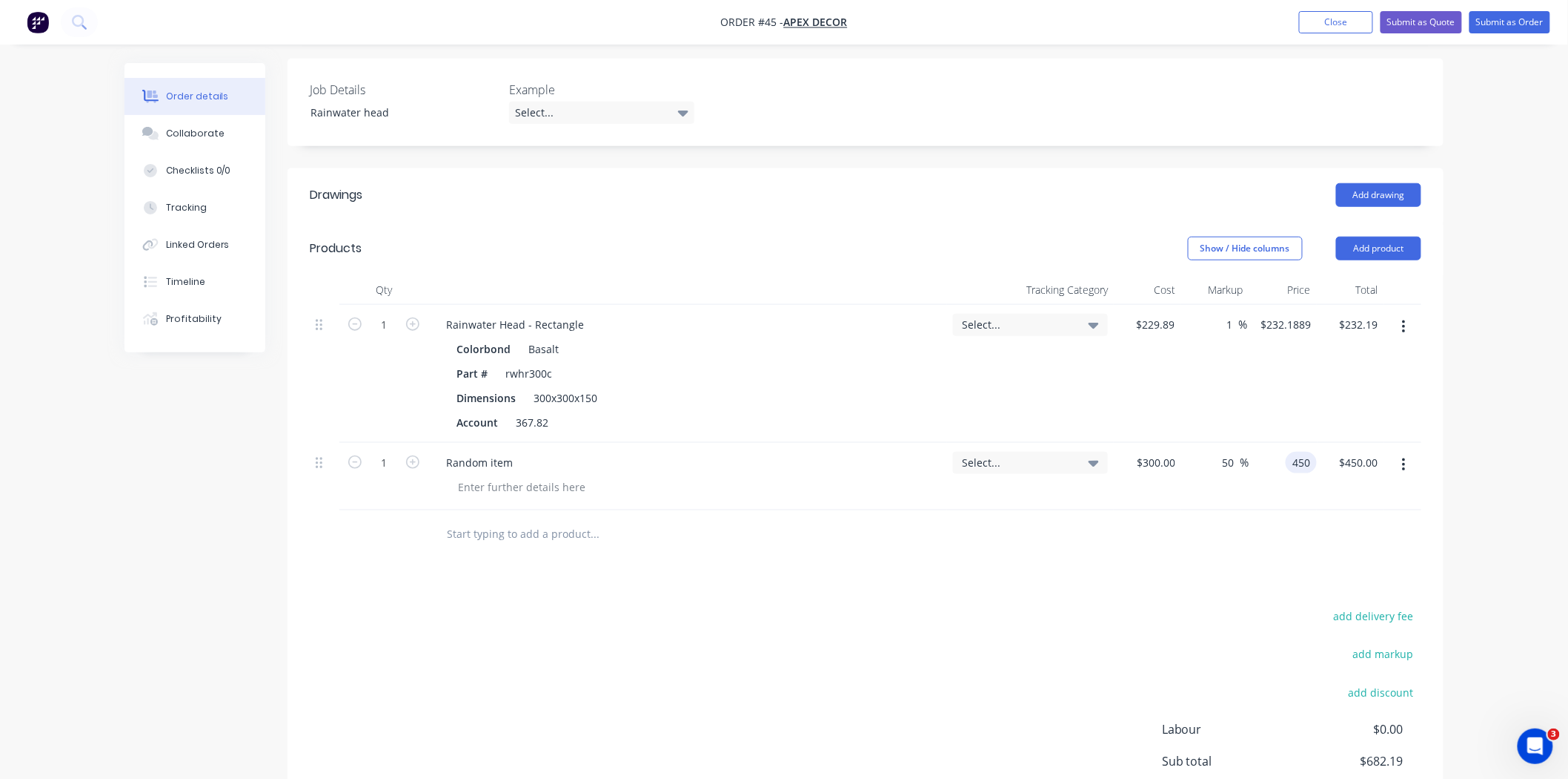
scroll to position [406, 0]
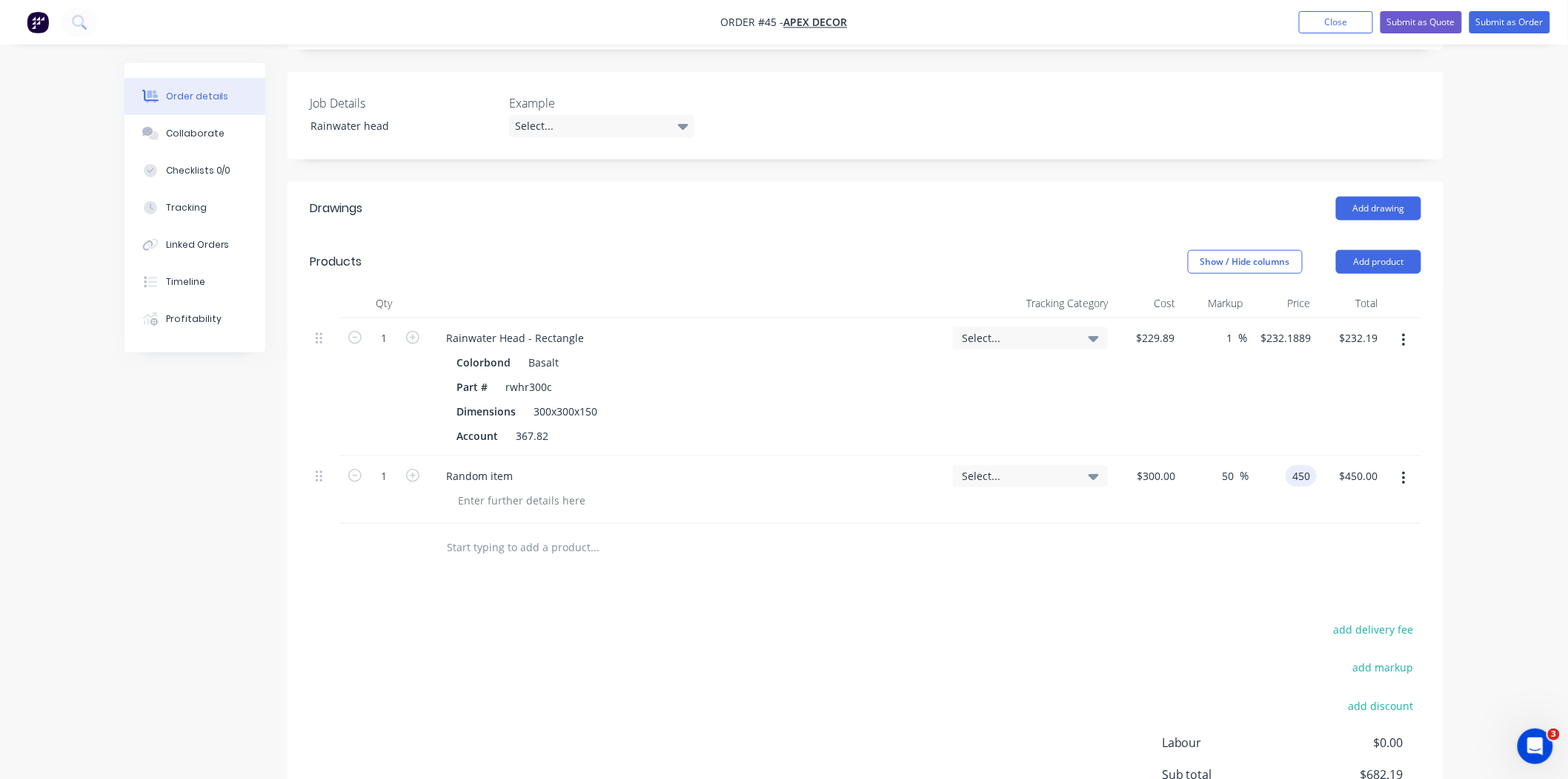
type input "$450.00"
click at [1293, 327] on button "button" at bounding box center [1404, 341] width 35 height 27
click at [1293, 458] on div "Delete" at bounding box center [1351, 469] width 114 height 22
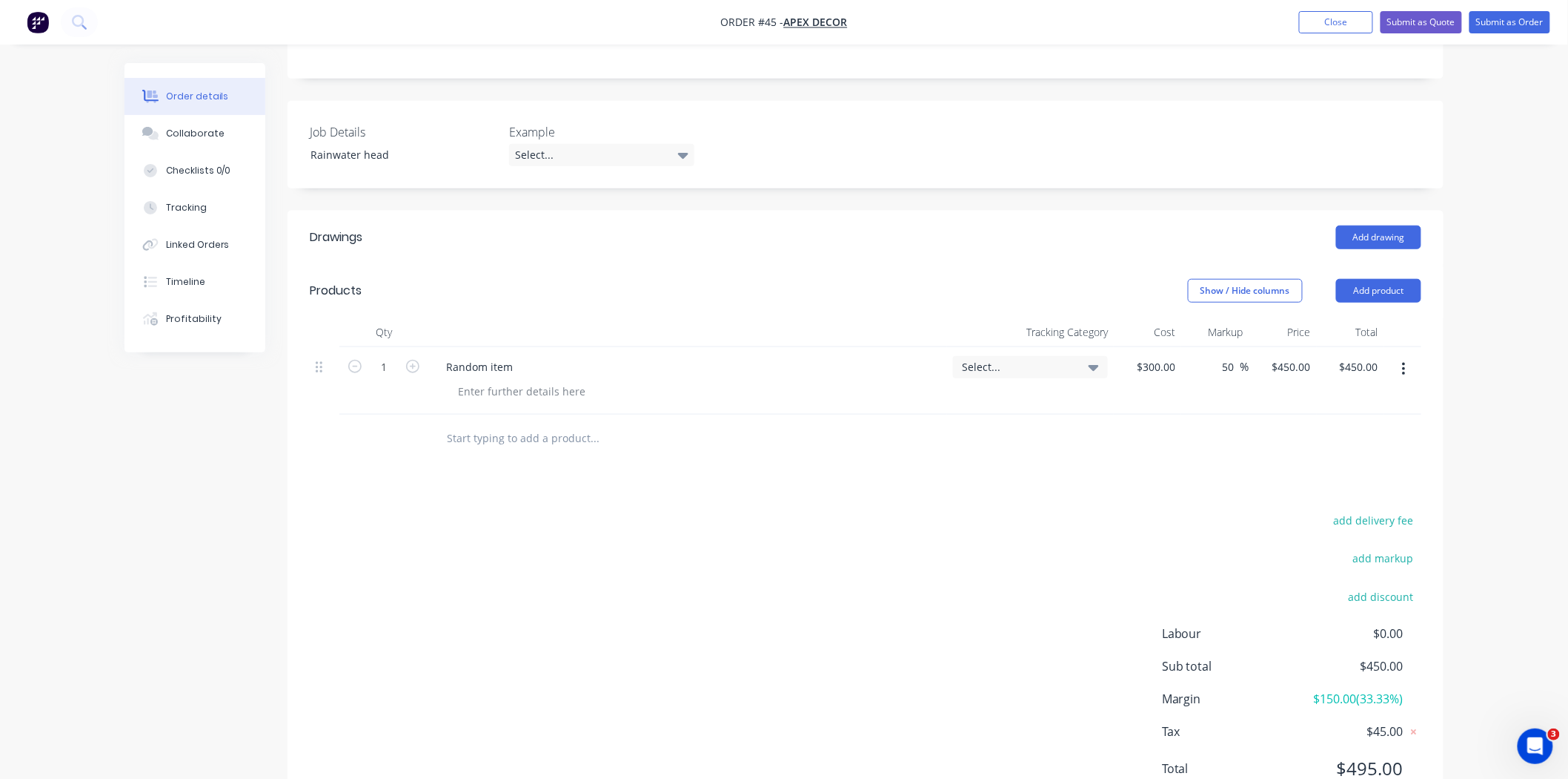
click at [1293, 361] on icon "button" at bounding box center [1404, 369] width 3 height 16
click at [1293, 486] on div "Delete" at bounding box center [1351, 497] width 114 height 22
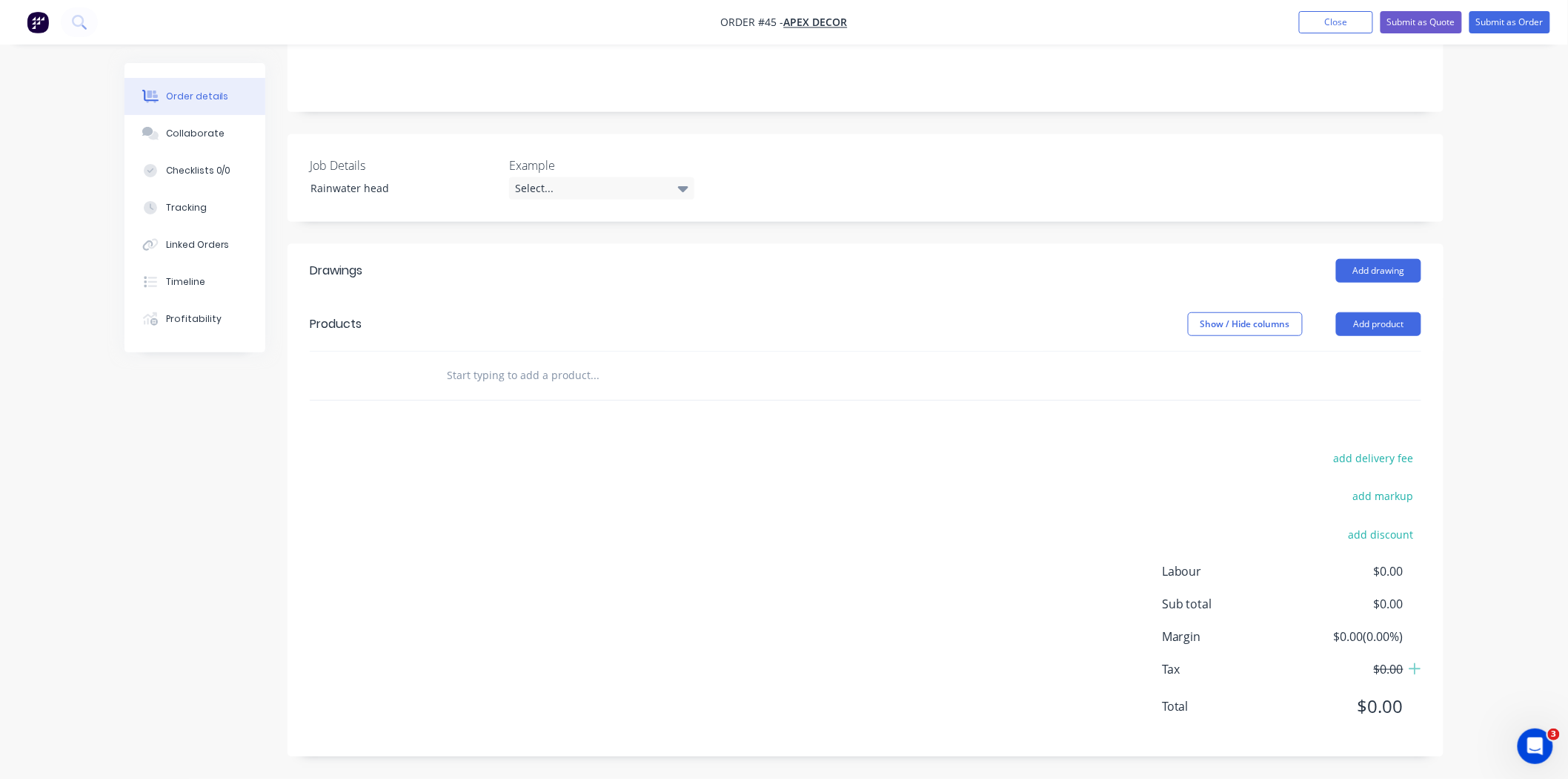
scroll to position [282, 0]
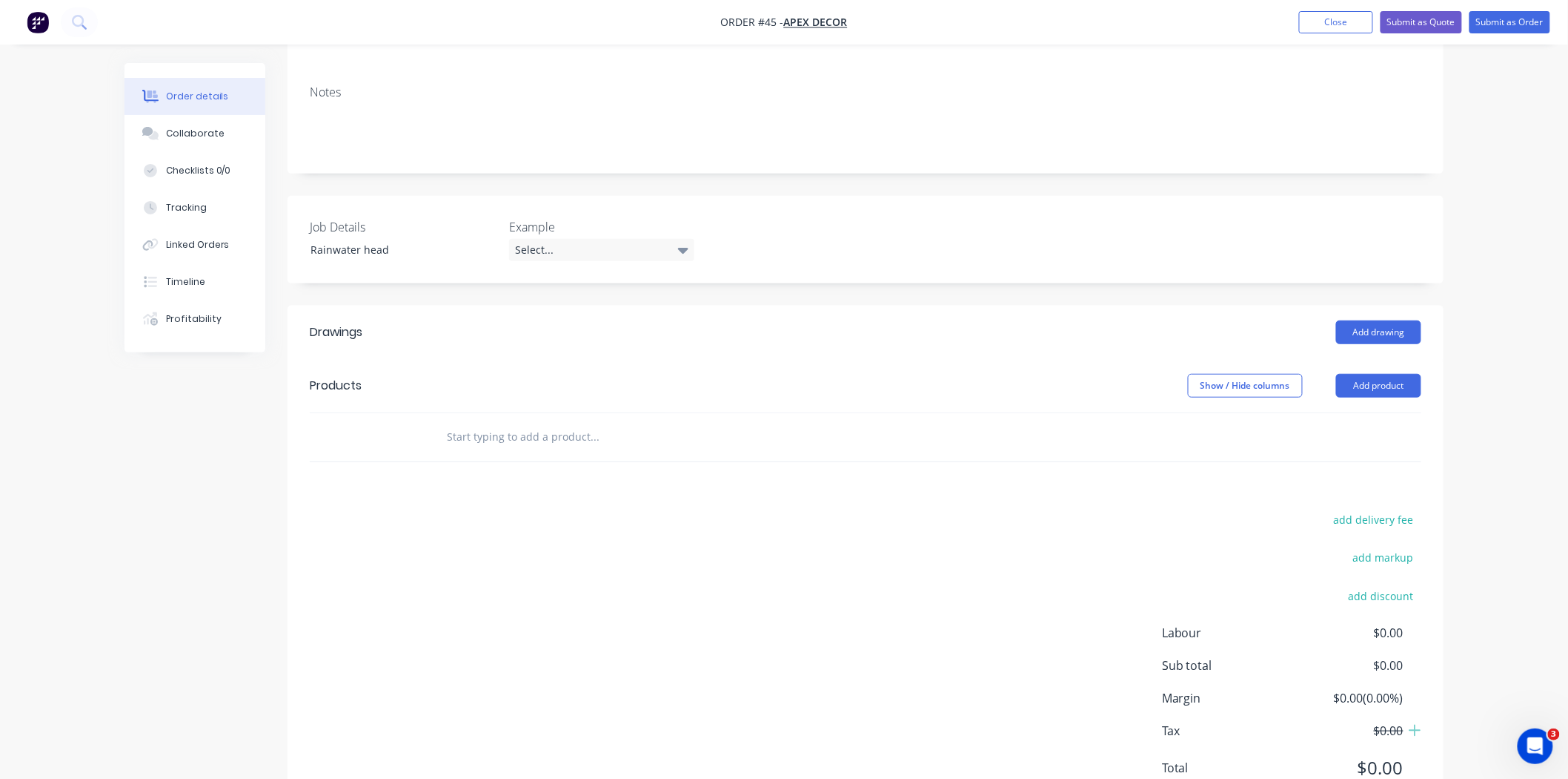
click at [1293, 319] on div "Order details Collaborate Checklists 0/0 Tracking Linked Orders Timeline Profit…" at bounding box center [784, 279] width 1568 height 1122
click at [1293, 343] on div "Order details Collaborate Checklists 0/0 Tracking Linked Orders Timeline Profit…" at bounding box center [784, 279] width 1568 height 1122
click at [1293, 374] on button "Add product" at bounding box center [1379, 386] width 85 height 23
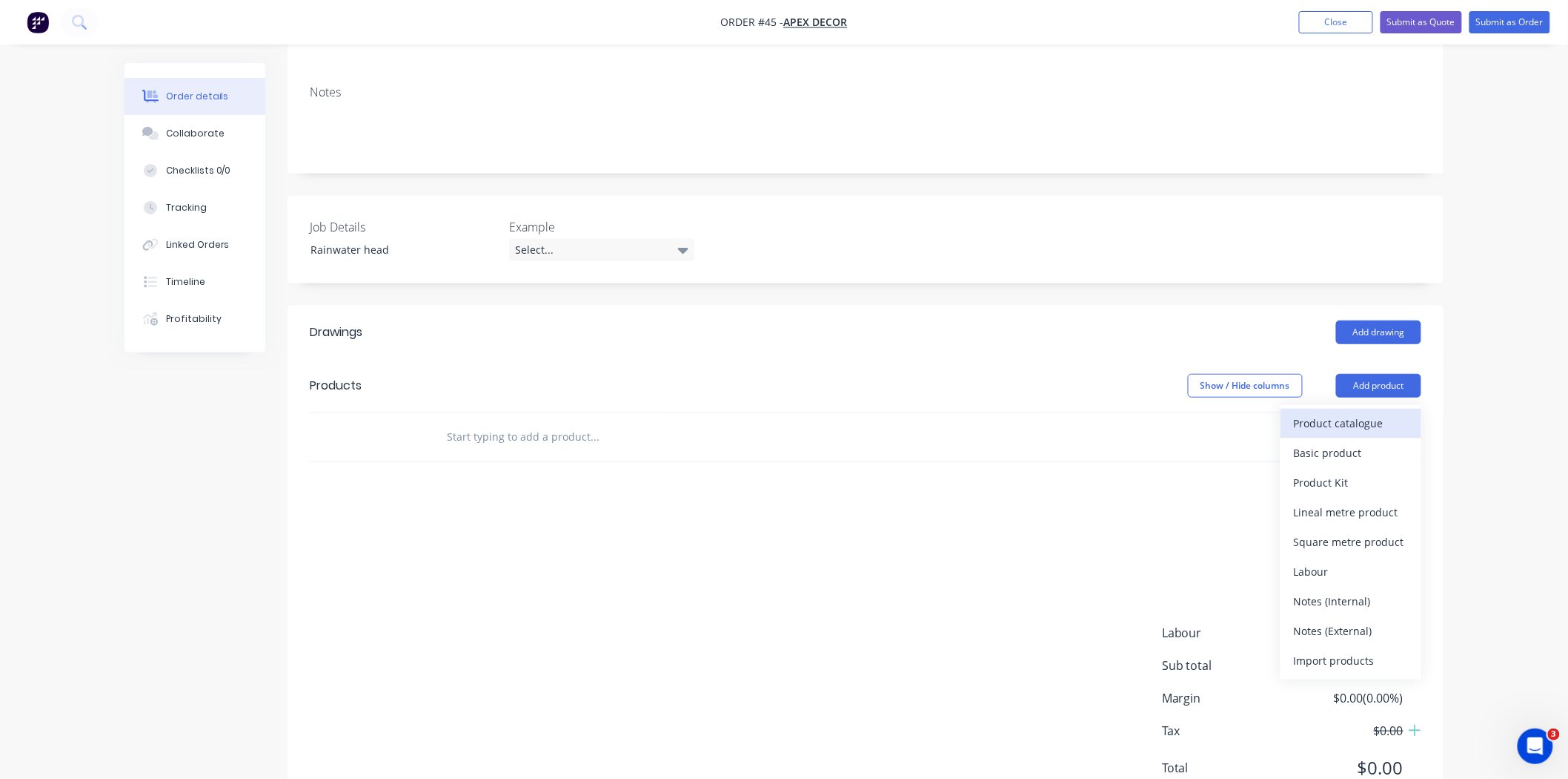
click at [1293, 408] on button "Product catalogue" at bounding box center [1351, 423] width 140 height 29
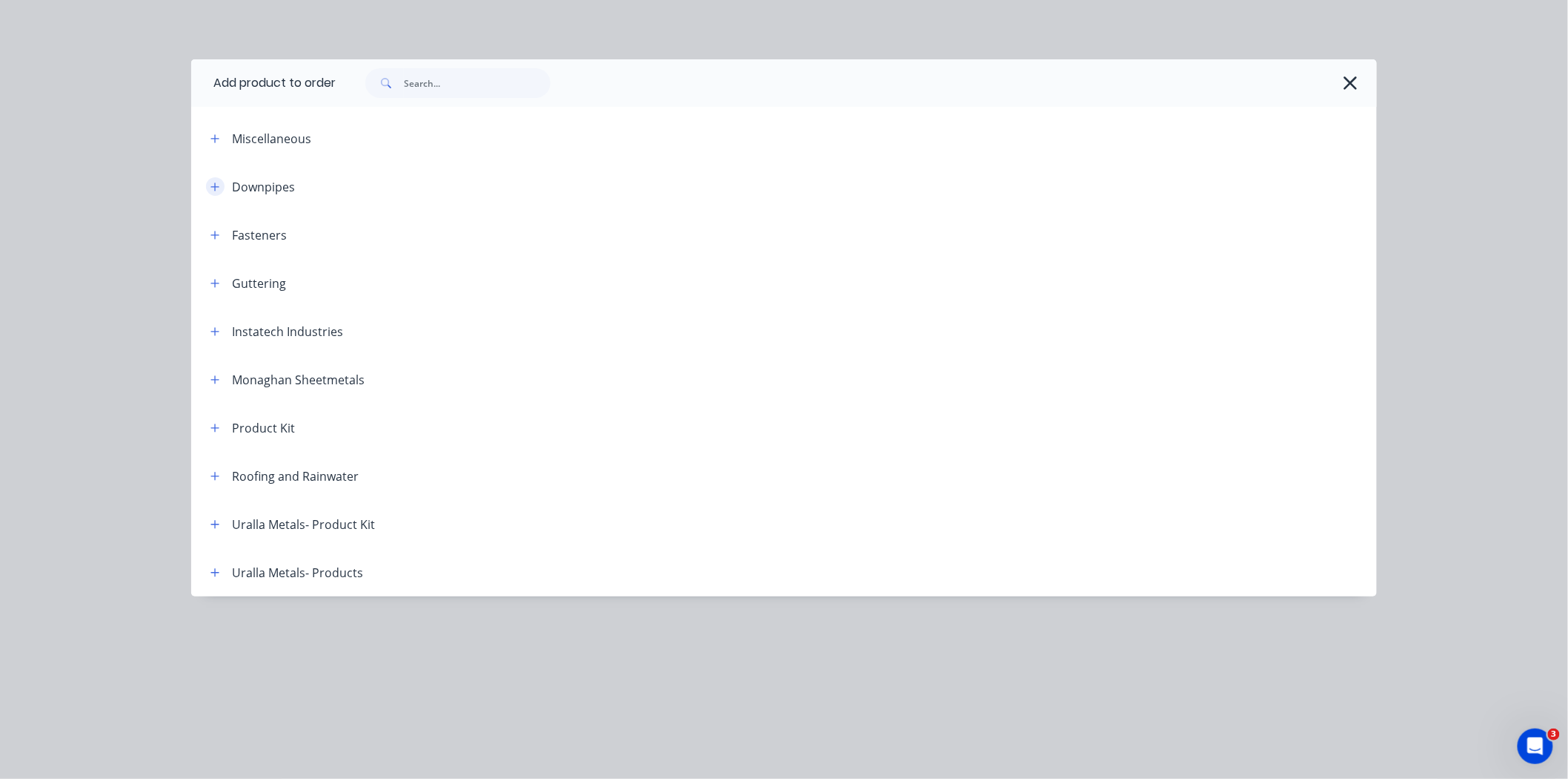
click at [215, 186] on icon "button" at bounding box center [215, 187] width 9 height 10
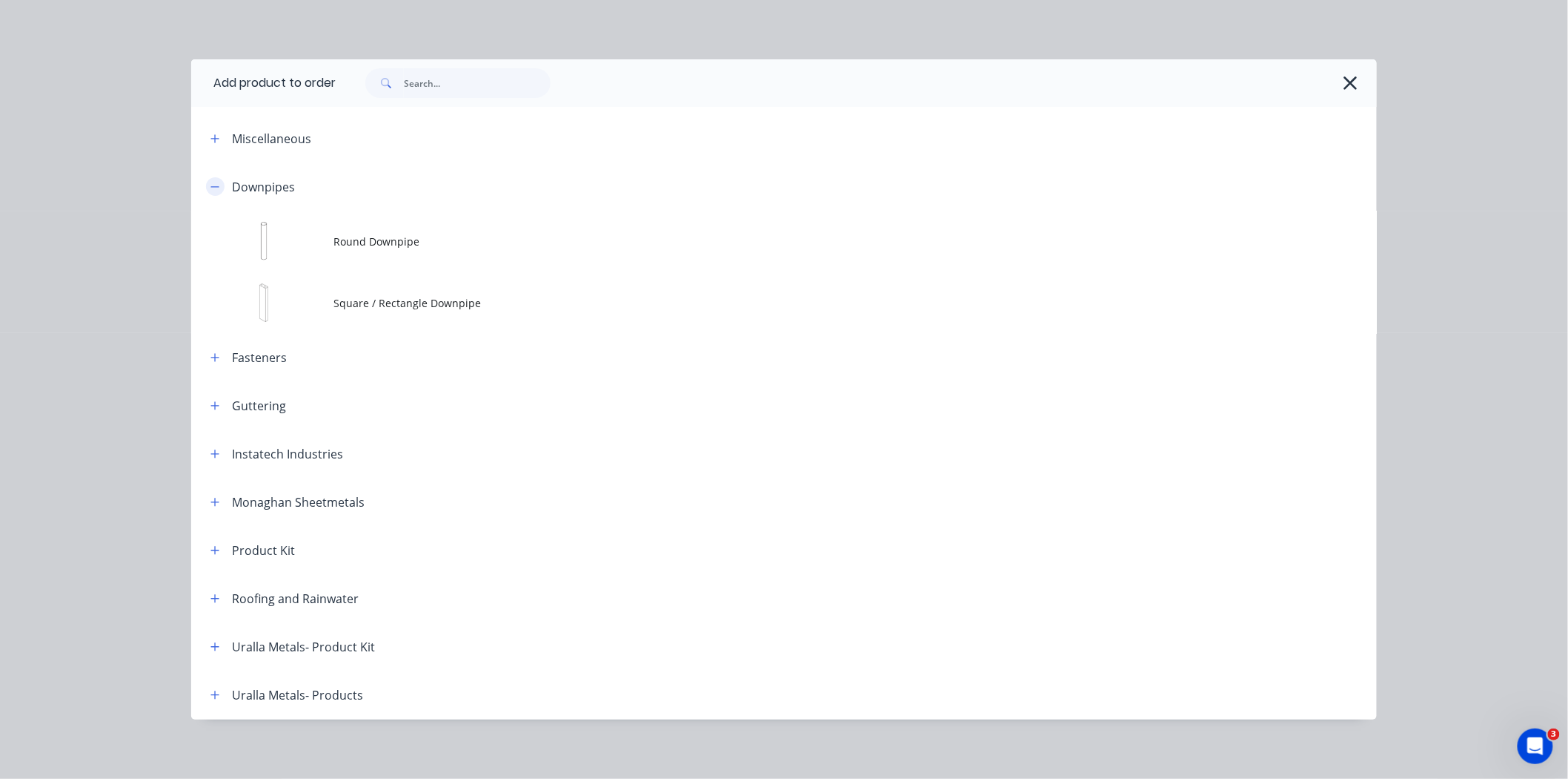
click at [208, 179] on button "button" at bounding box center [215, 187] width 18 height 18
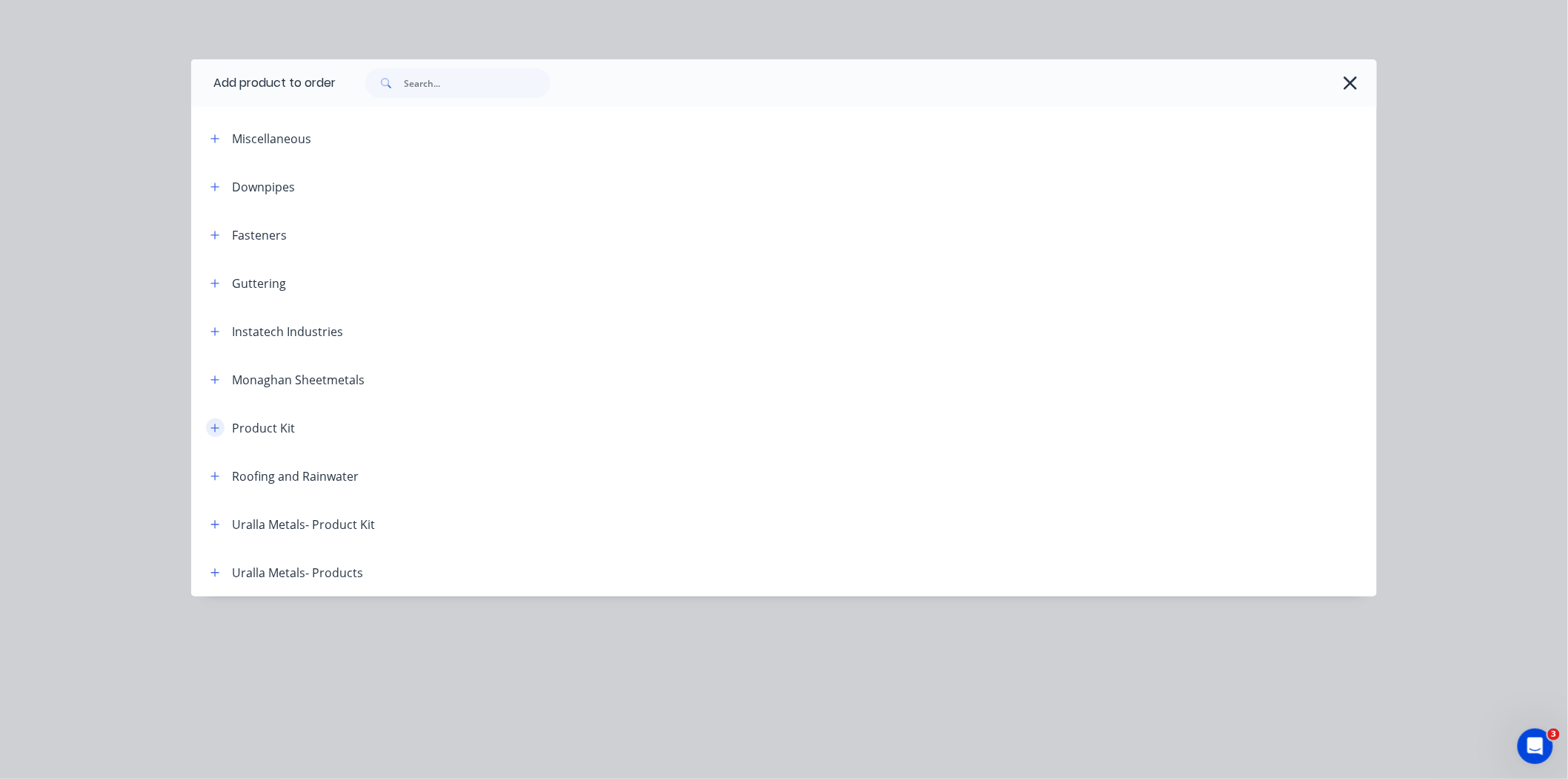
click at [212, 432] on icon "button" at bounding box center [215, 428] width 9 height 10
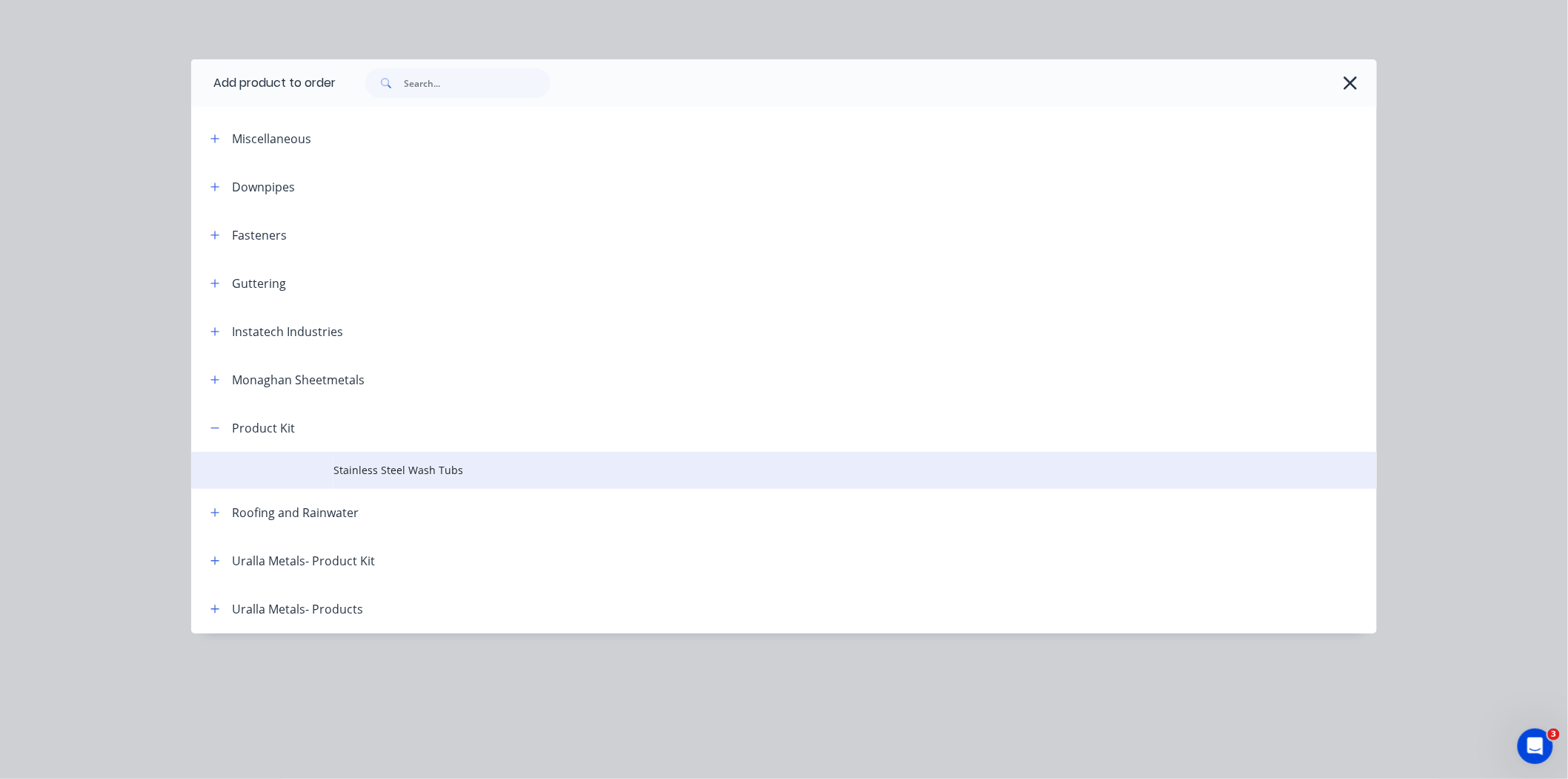
click at [369, 470] on span "Stainless Steel Wash Tubs" at bounding box center [751, 469] width 835 height 16
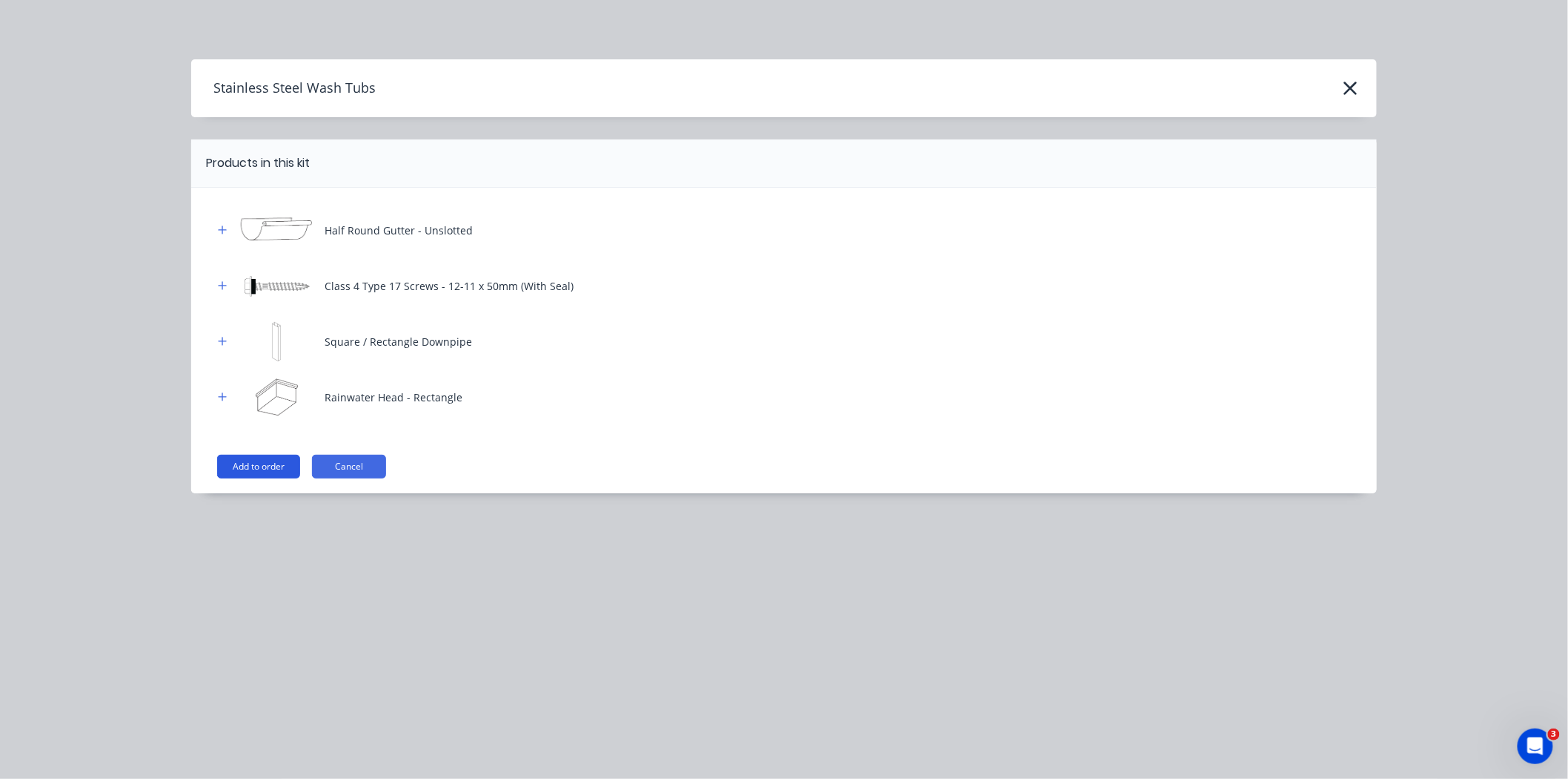
click at [264, 459] on button "Add to order" at bounding box center [258, 466] width 83 height 23
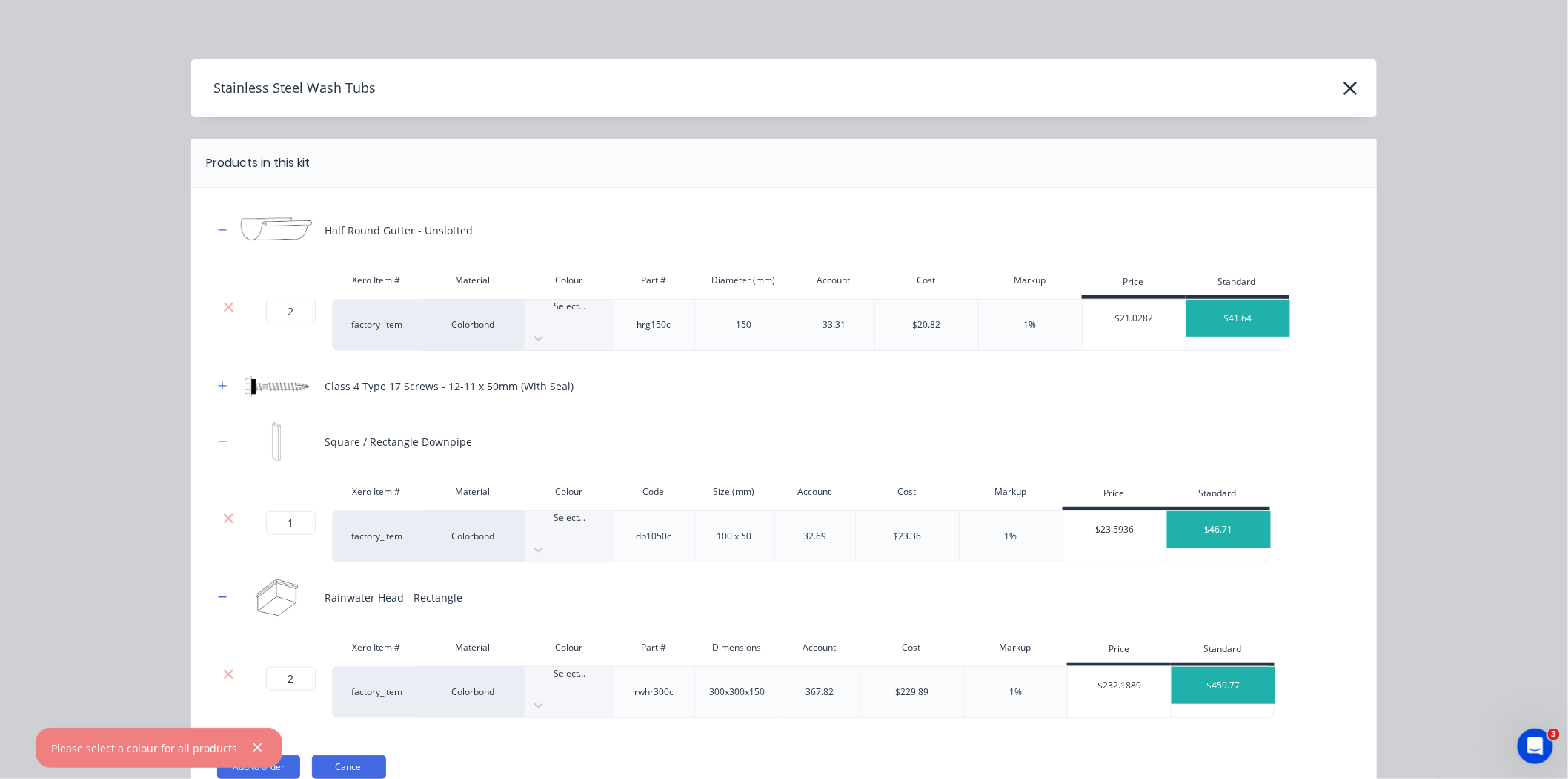
scroll to position [40, 0]
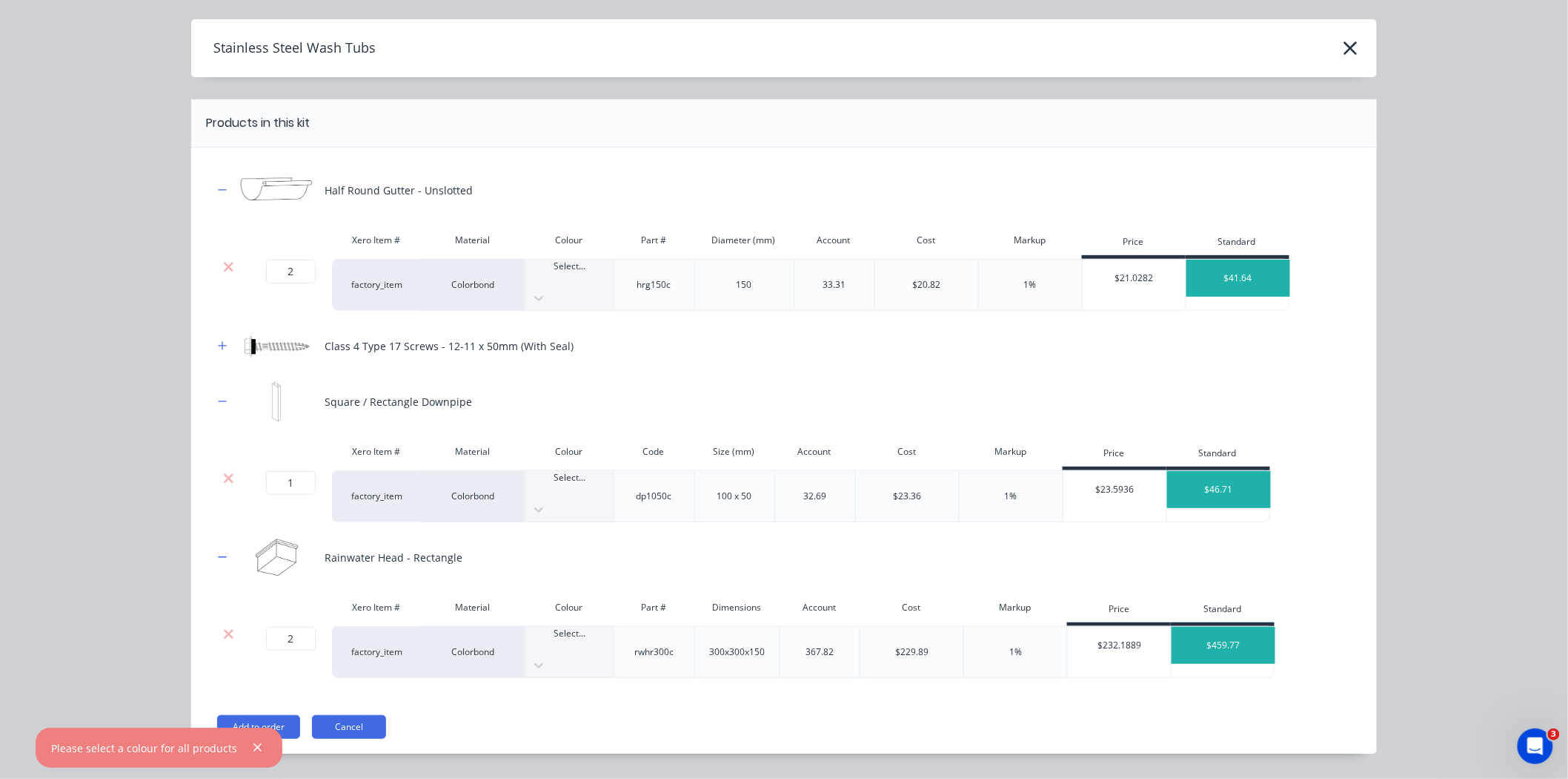
click at [557, 292] on div "Select..." at bounding box center [569, 284] width 88 height 50
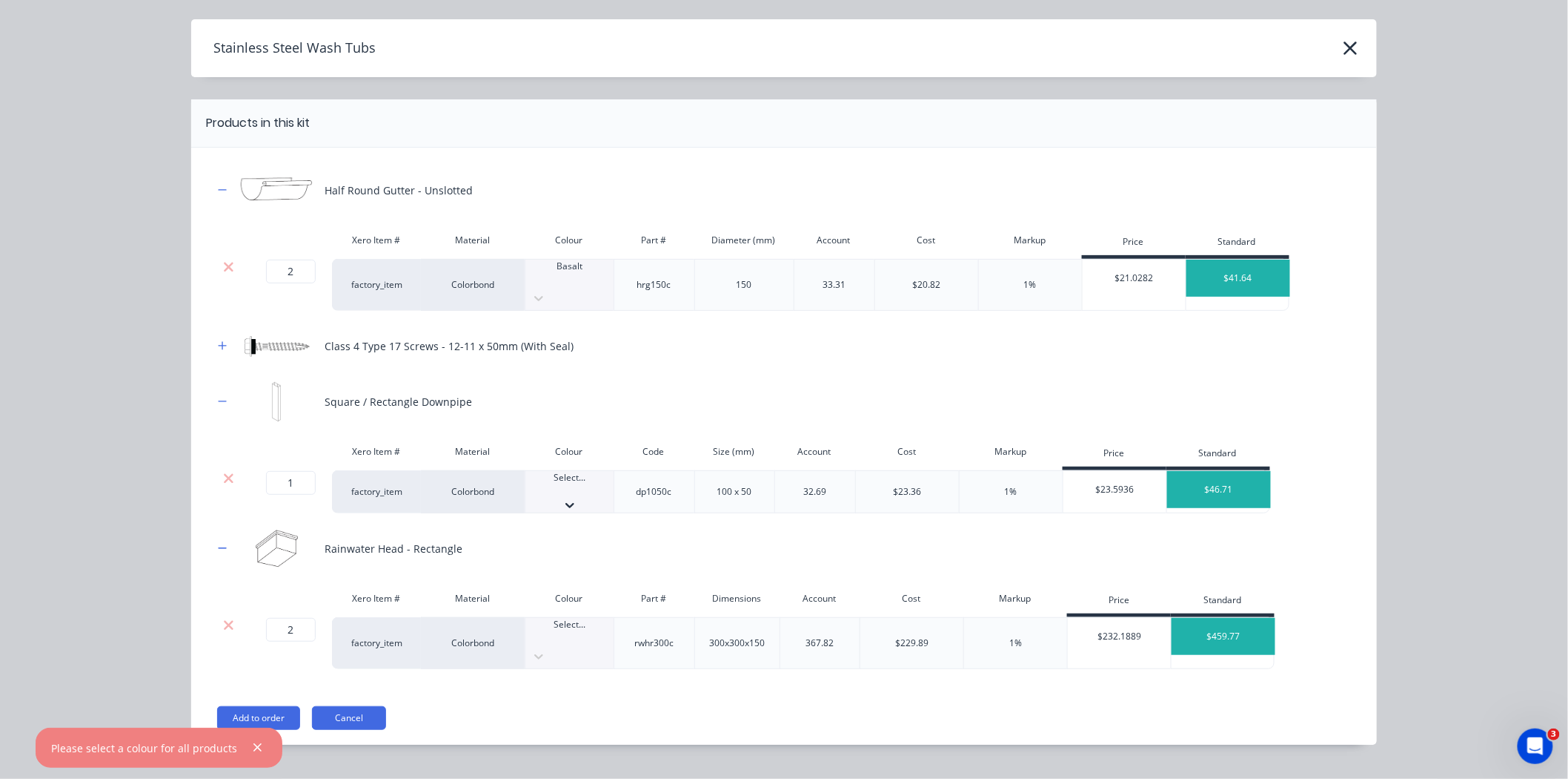
click at [569, 484] on div at bounding box center [569, 491] width 88 height 13
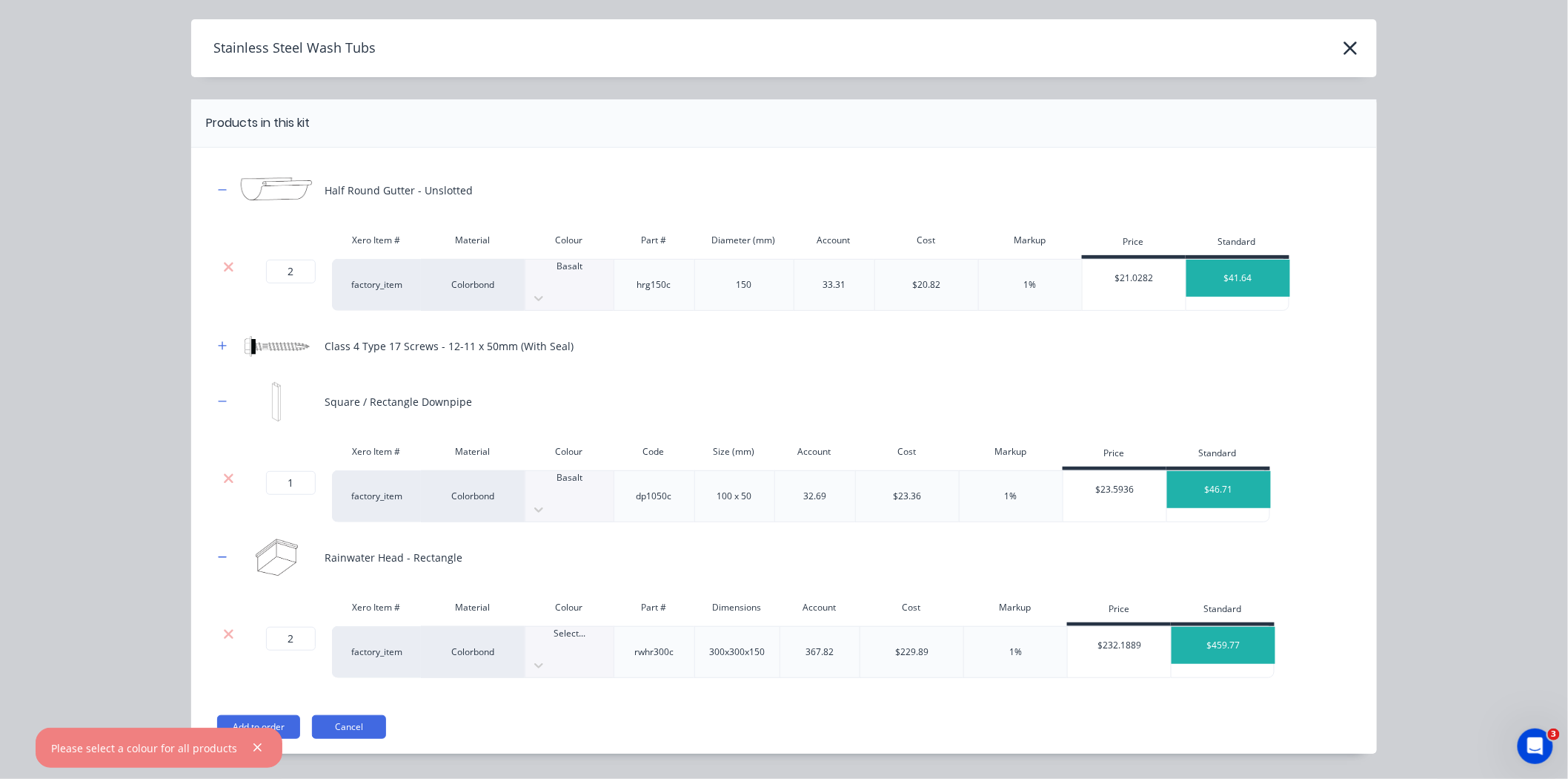
click at [580, 627] on div "Select..." at bounding box center [569, 640] width 88 height 27
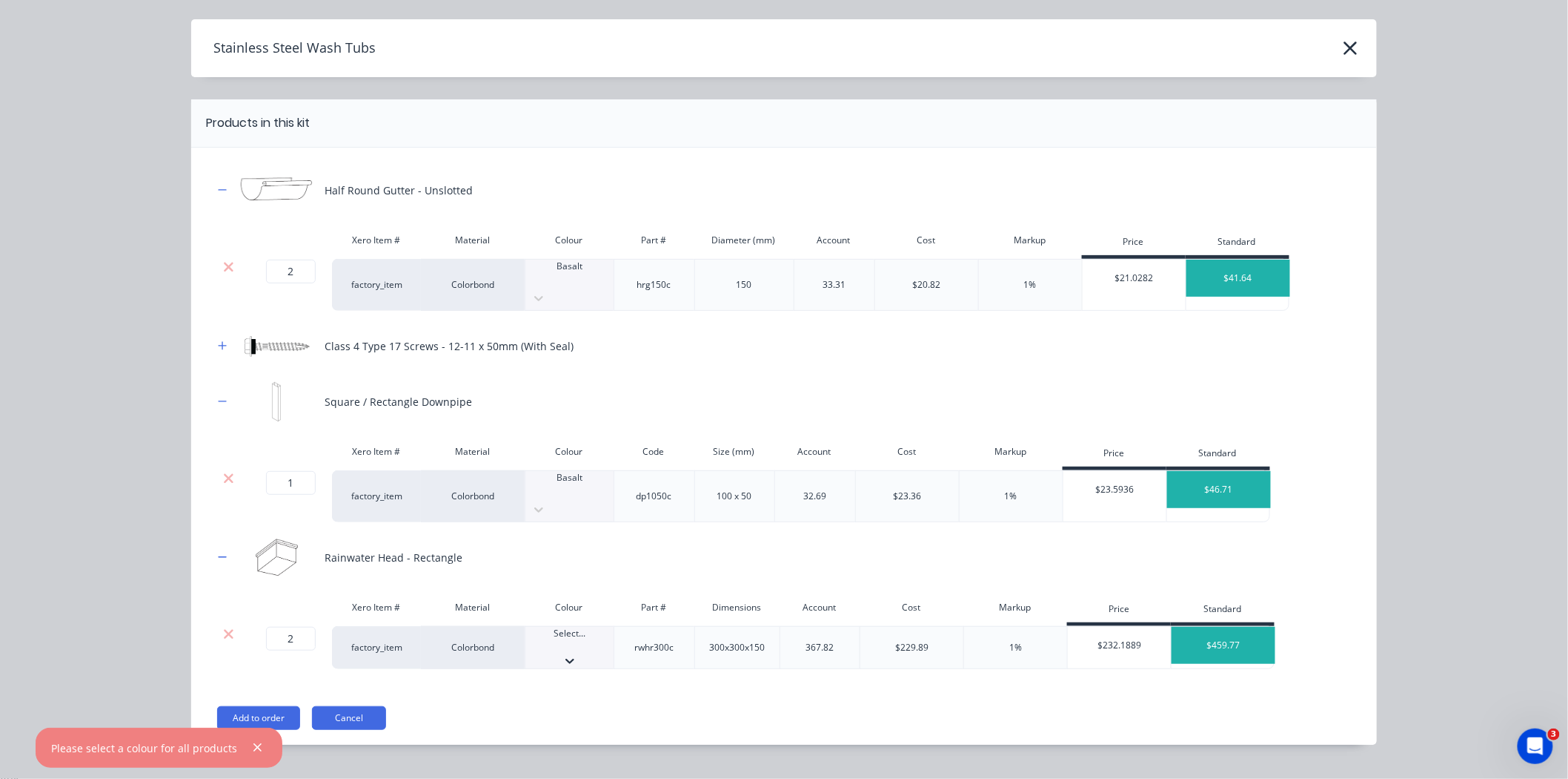
click at [570, 636] on div "Basalt" at bounding box center [778, 793] width 1555 height 16
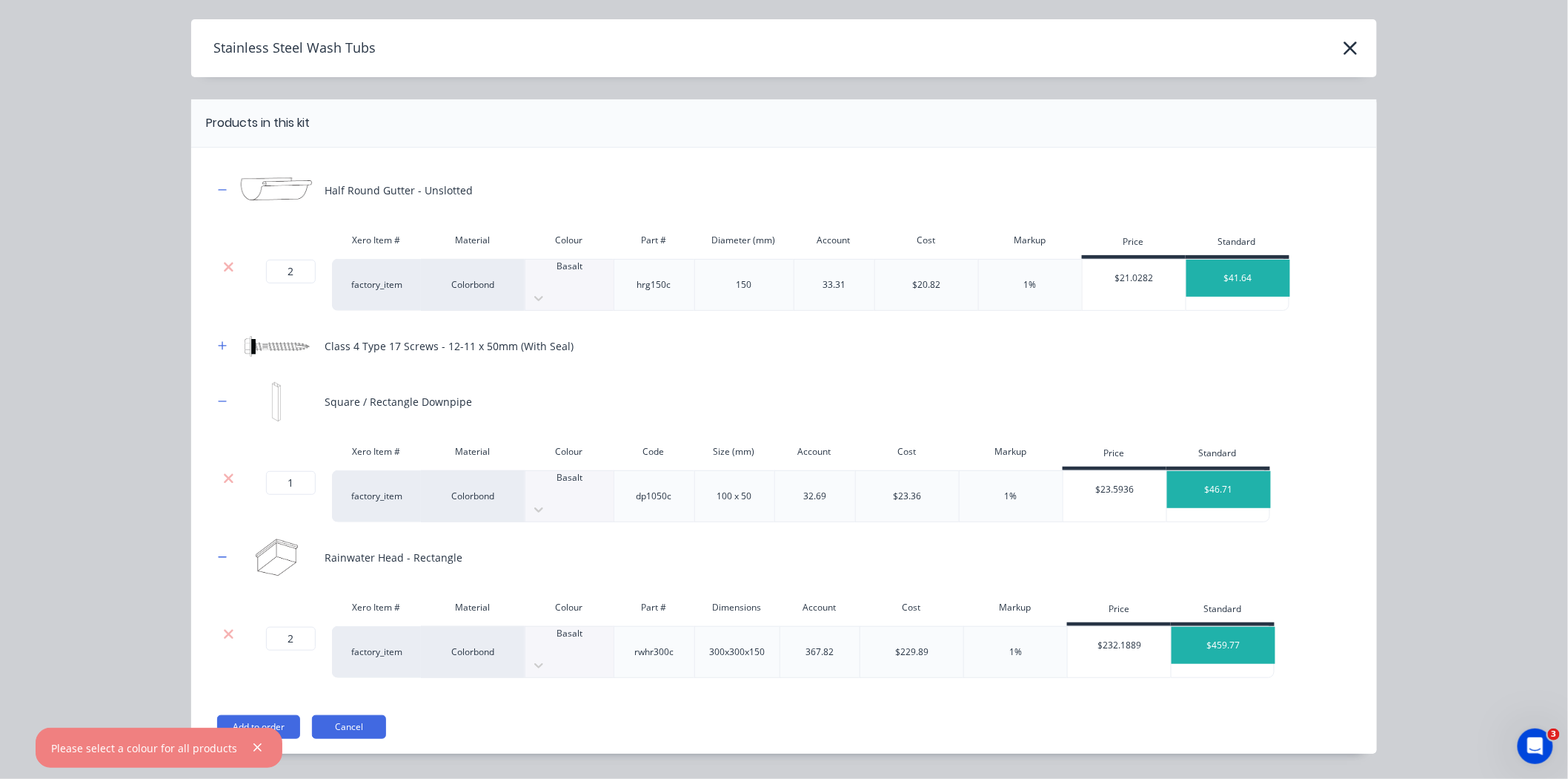
scroll to position [303, 0]
click at [259, 636] on button "Add to order" at bounding box center [258, 726] width 83 height 23
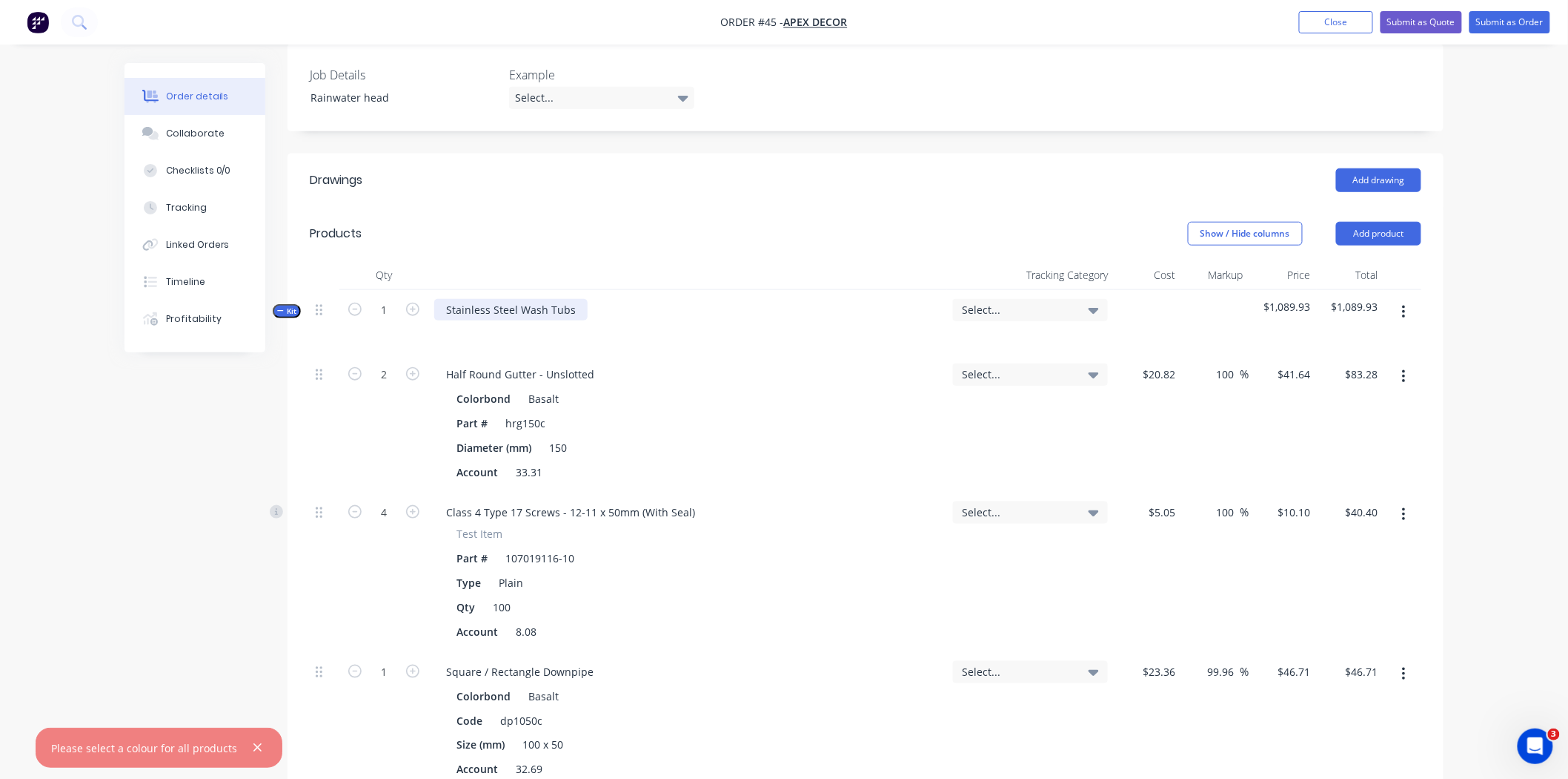
scroll to position [433, 0]
click at [285, 306] on span "Kit" at bounding box center [286, 311] width 19 height 11
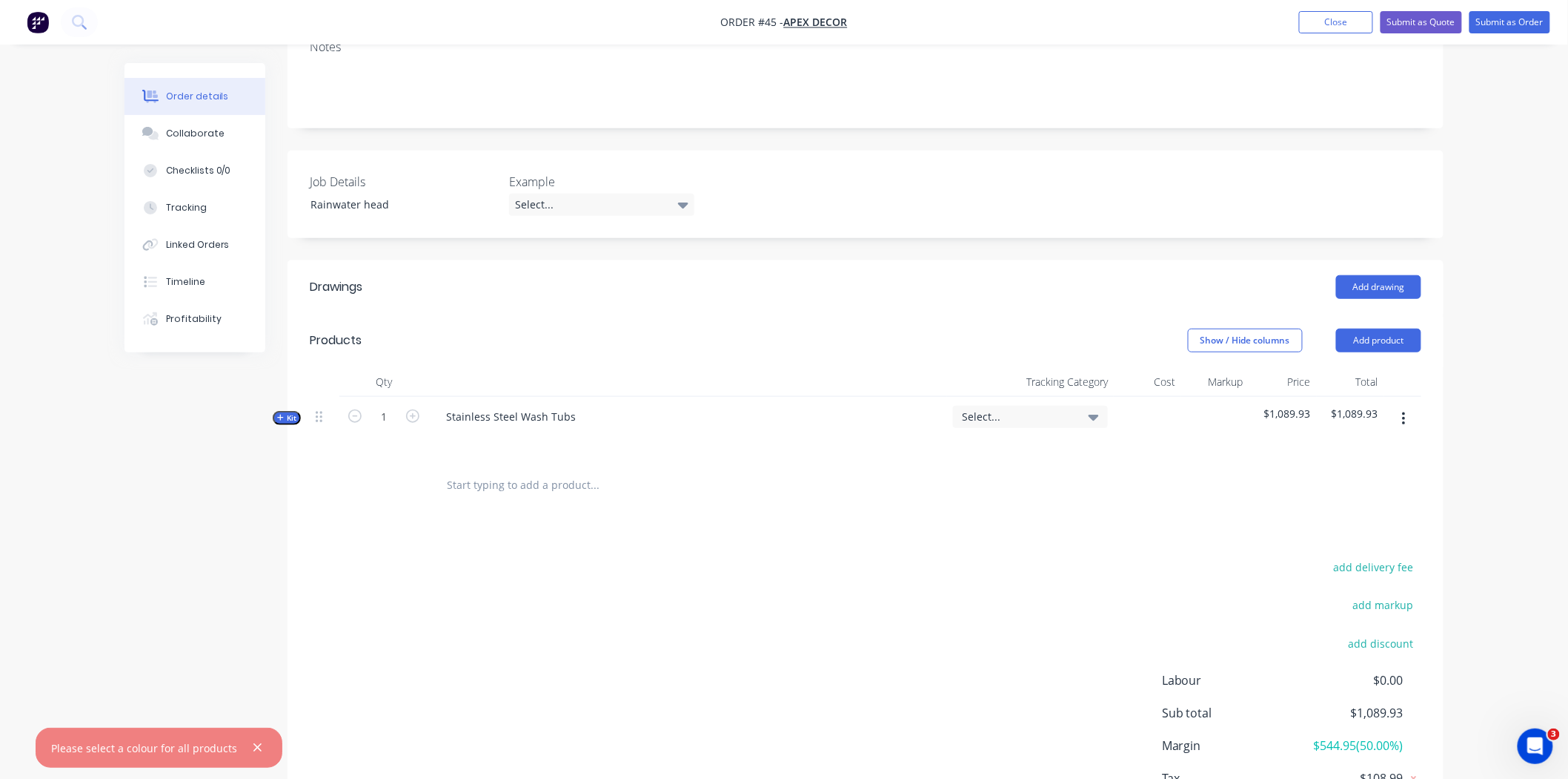
scroll to position [326, 0]
click at [283, 414] on icon "button" at bounding box center [280, 418] width 7 height 8
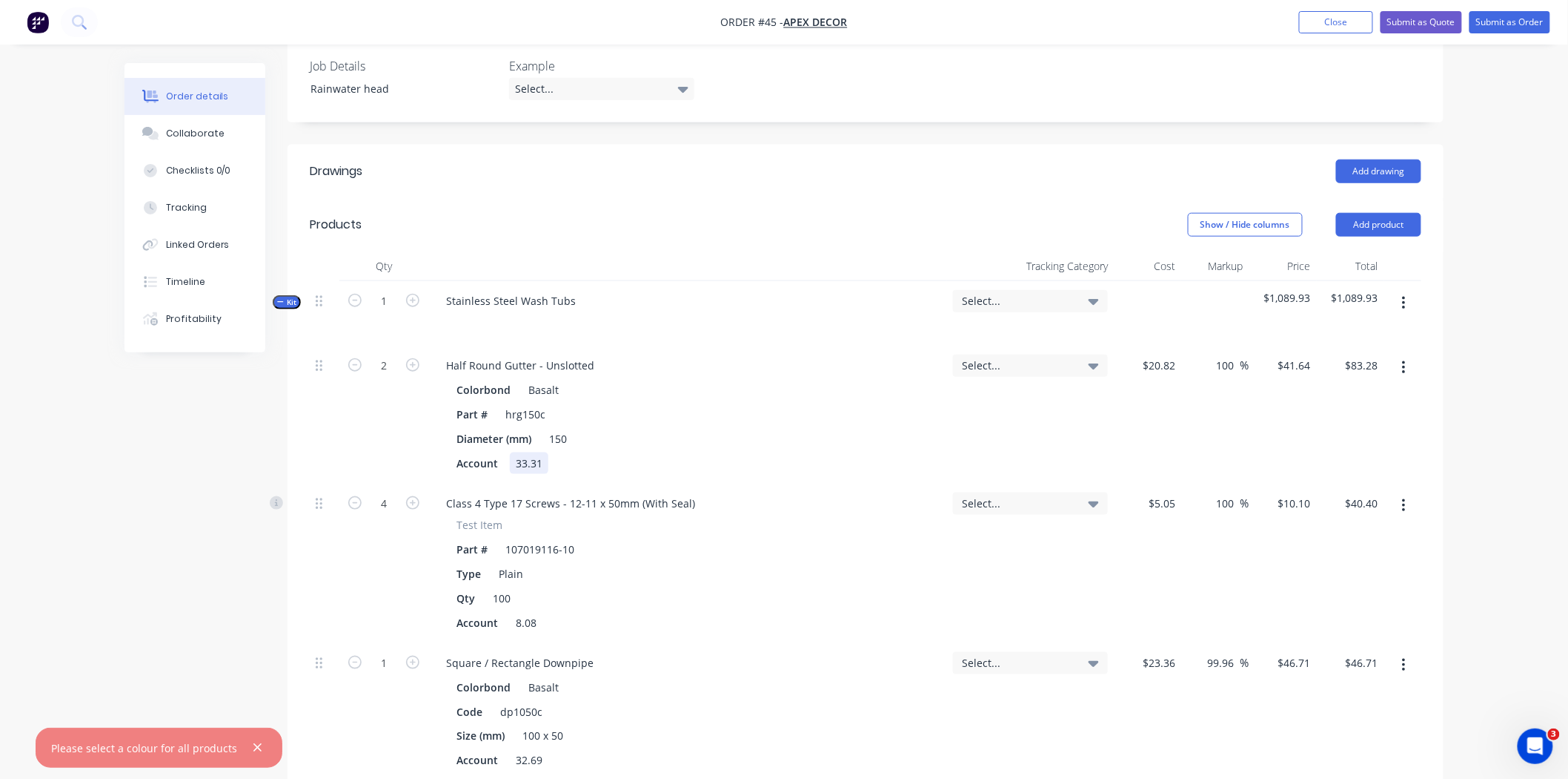
scroll to position [421, 0]
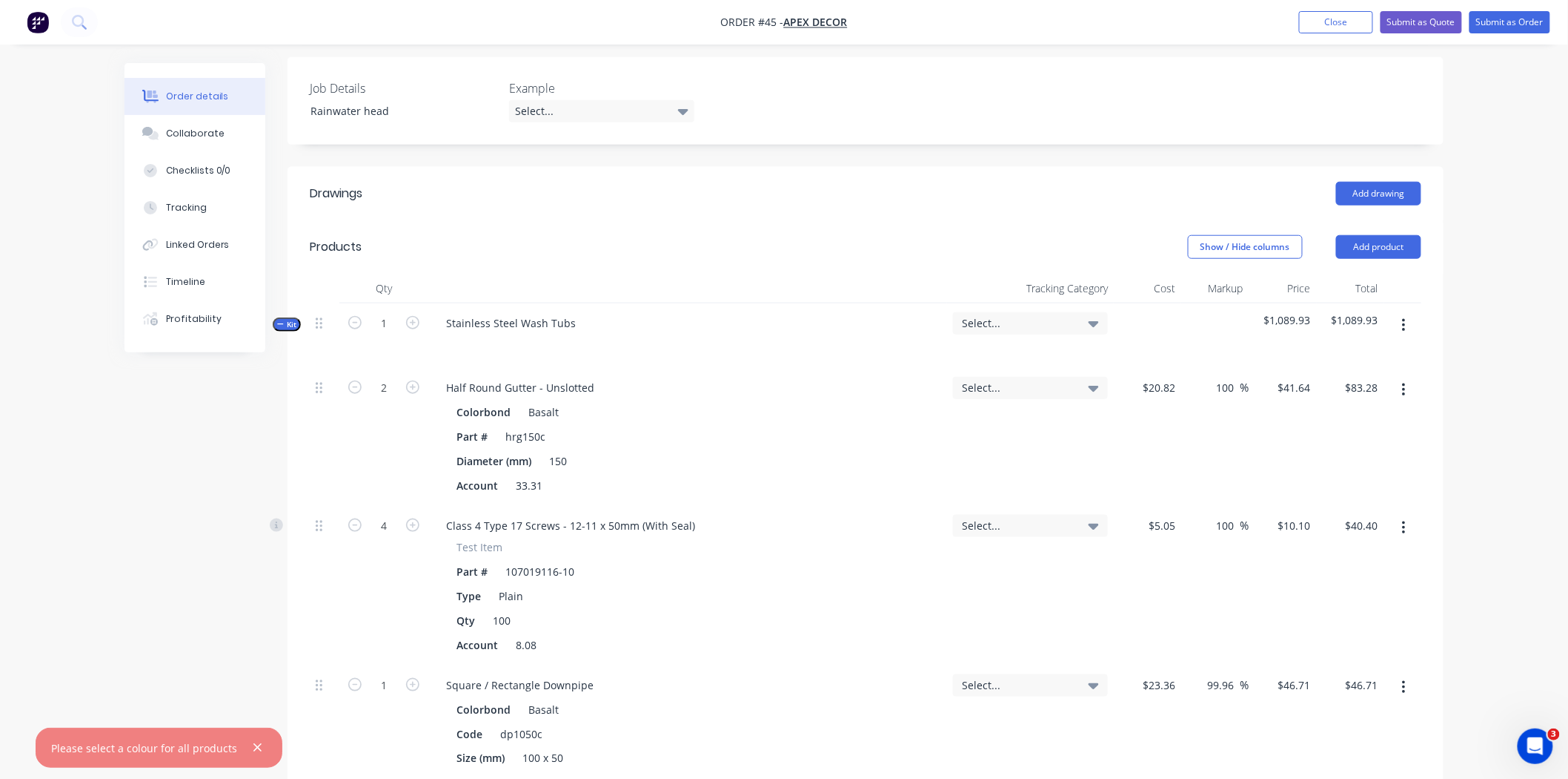
click at [288, 319] on span "Kit" at bounding box center [286, 324] width 19 height 11
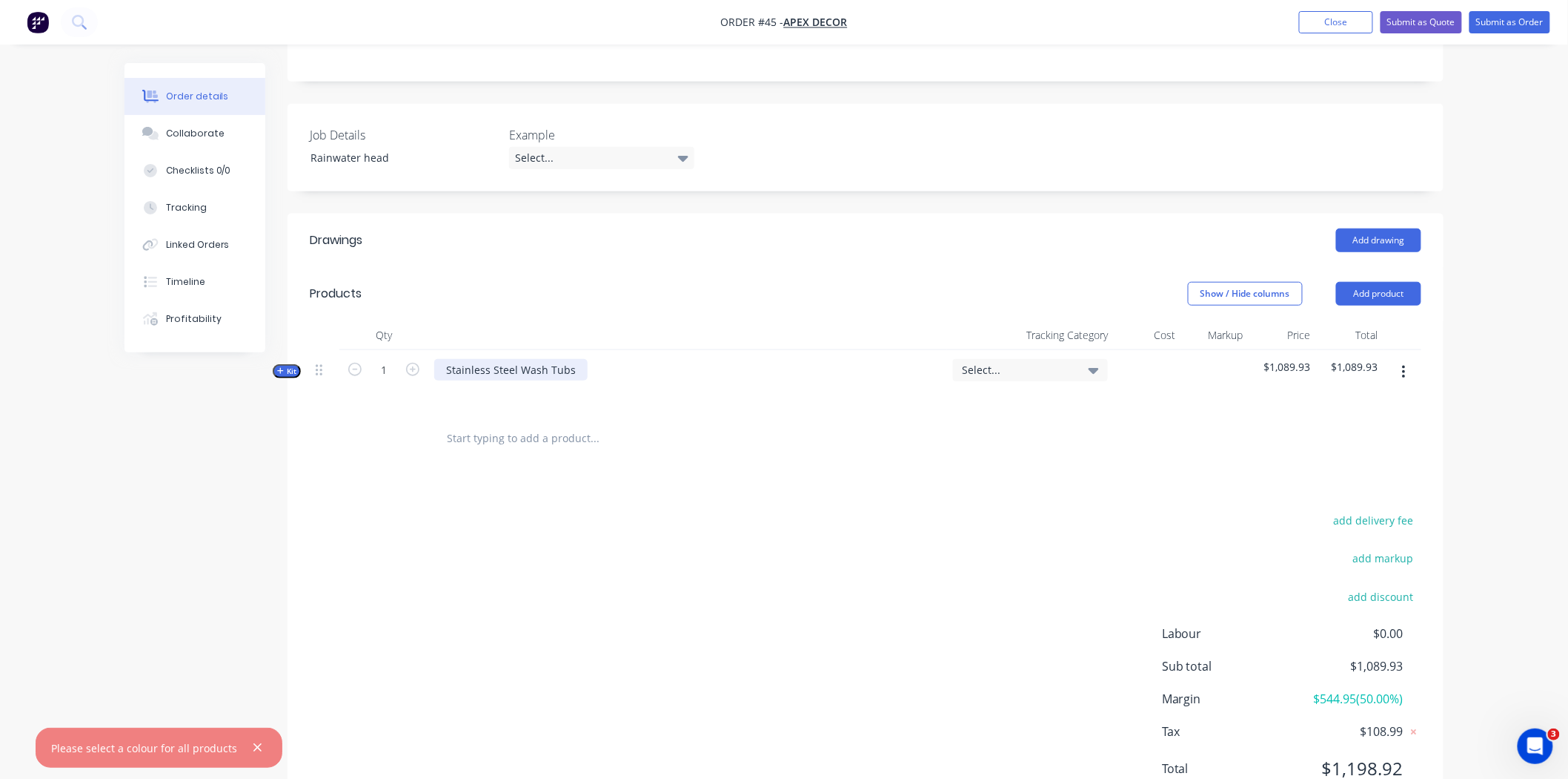
click at [476, 359] on div "Stainless Steel Wash Tubs" at bounding box center [510, 370] width 153 height 22
click at [571, 359] on div "Stainless Steel Wash Tubs" at bounding box center [510, 370] width 153 height 22
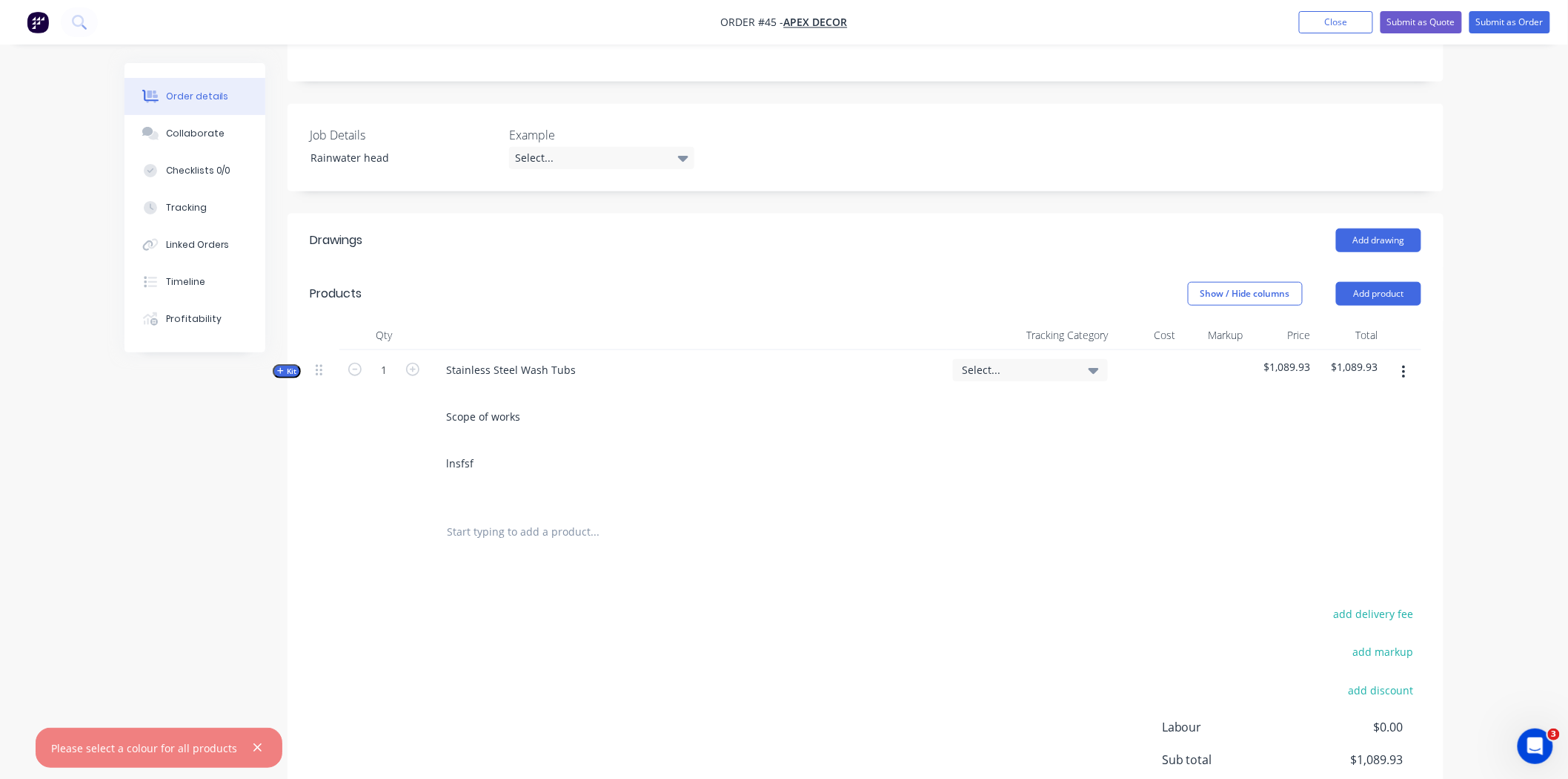
click at [297, 364] on button "Kit" at bounding box center [287, 371] width 28 height 14
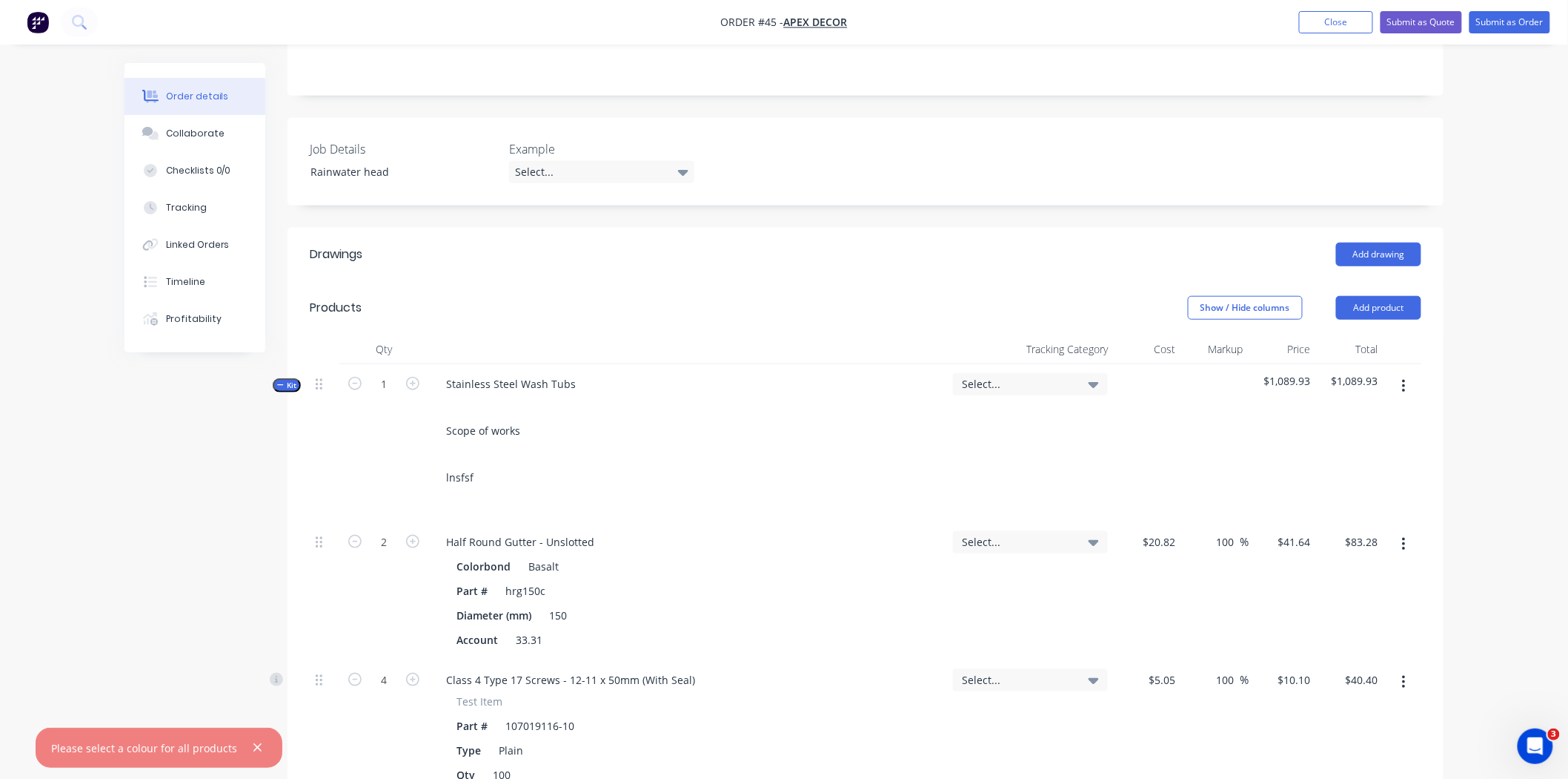
scroll to position [351, 0]
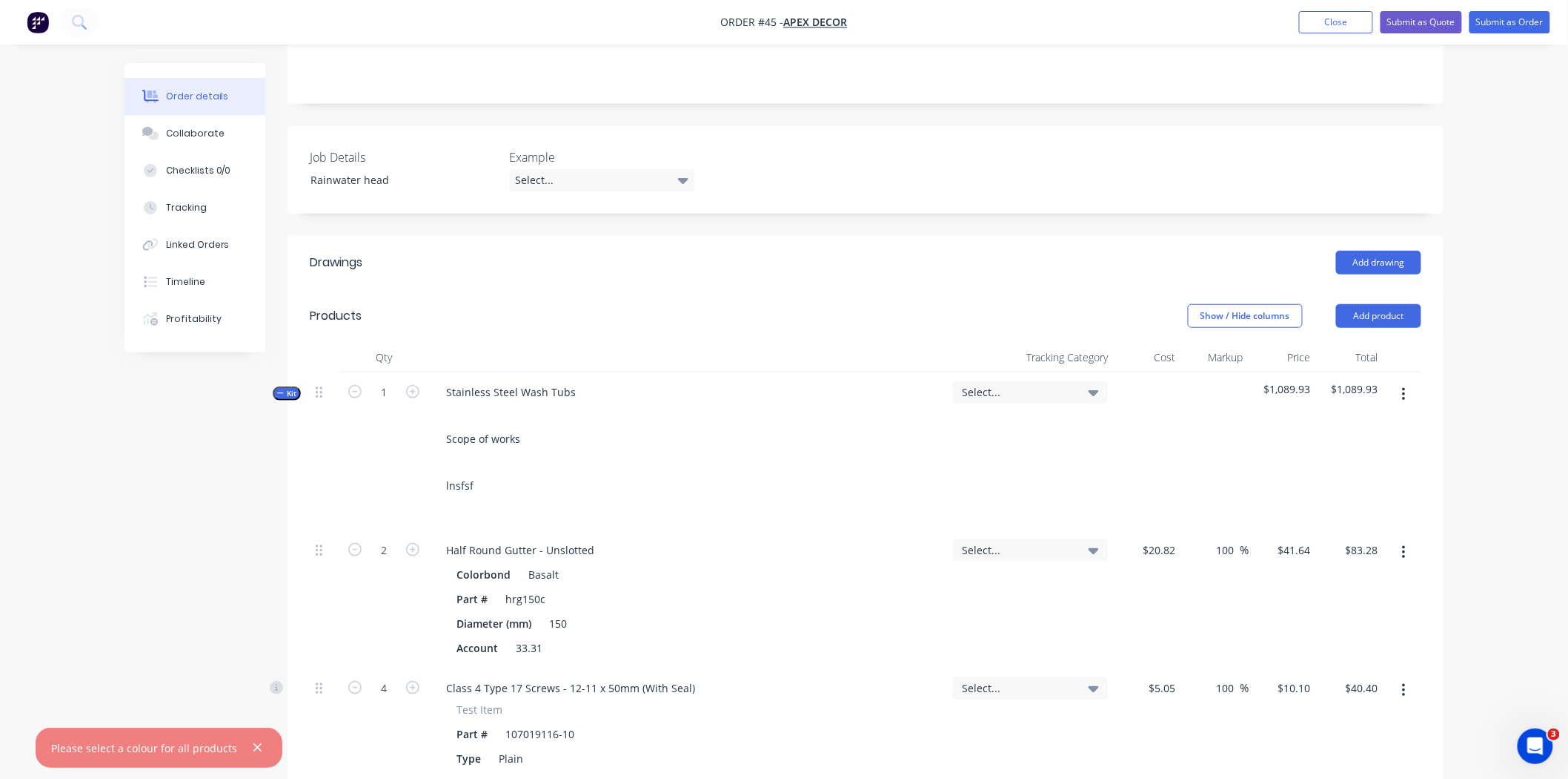
drag, startPoint x: 286, startPoint y: 335, endPoint x: 551, endPoint y: 454, distance: 290.5
click at [551, 454] on div "Kit 1 Stainless Steel Wash Tubs Scope of works lnsfsf Select... $1,089.93 $1,08…" at bounding box center [865, 451] width 1111 height 158
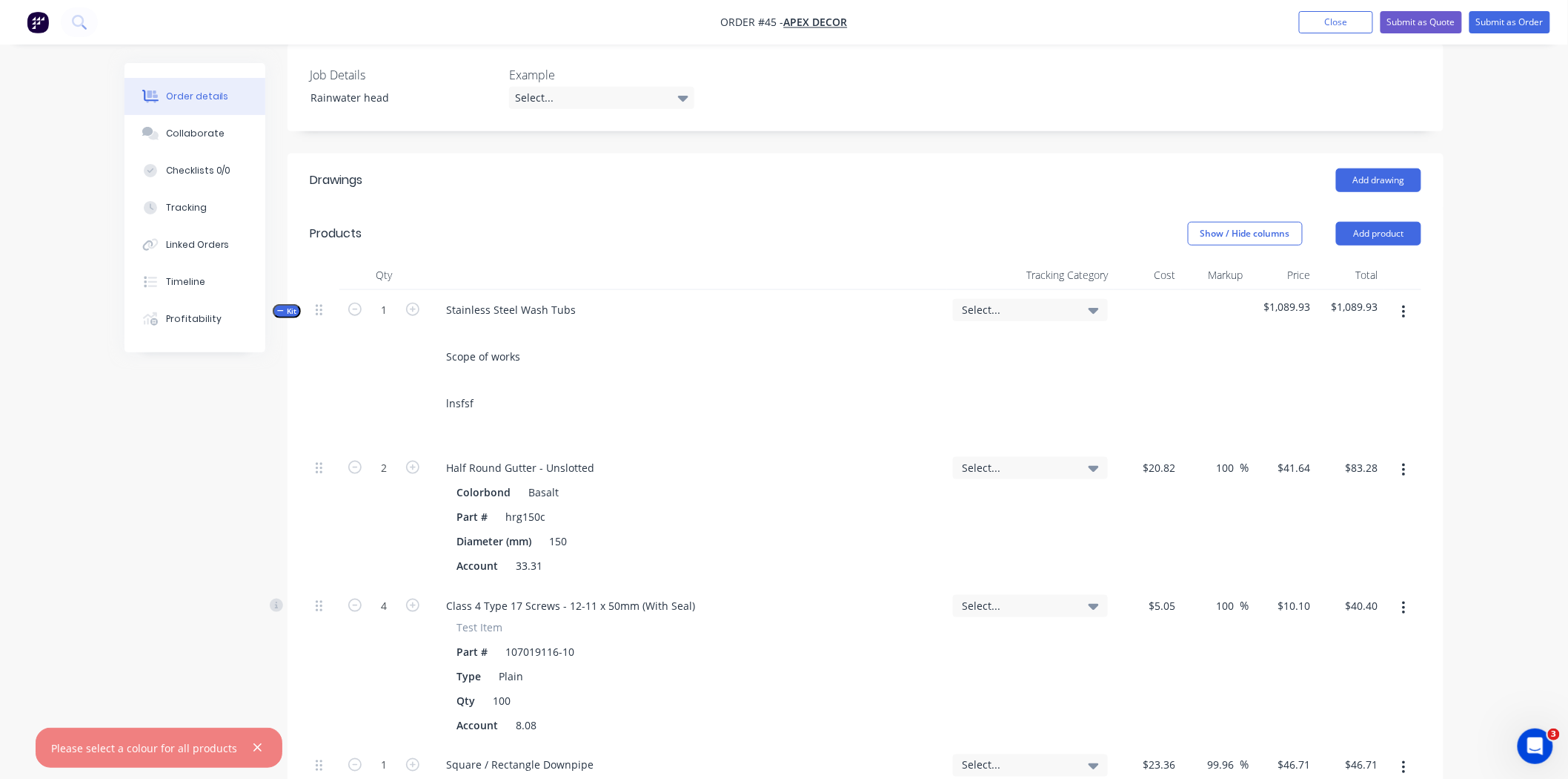
scroll to position [431, 0]
click at [990, 305] on span "Select..." at bounding box center [1018, 312] width 112 height 16
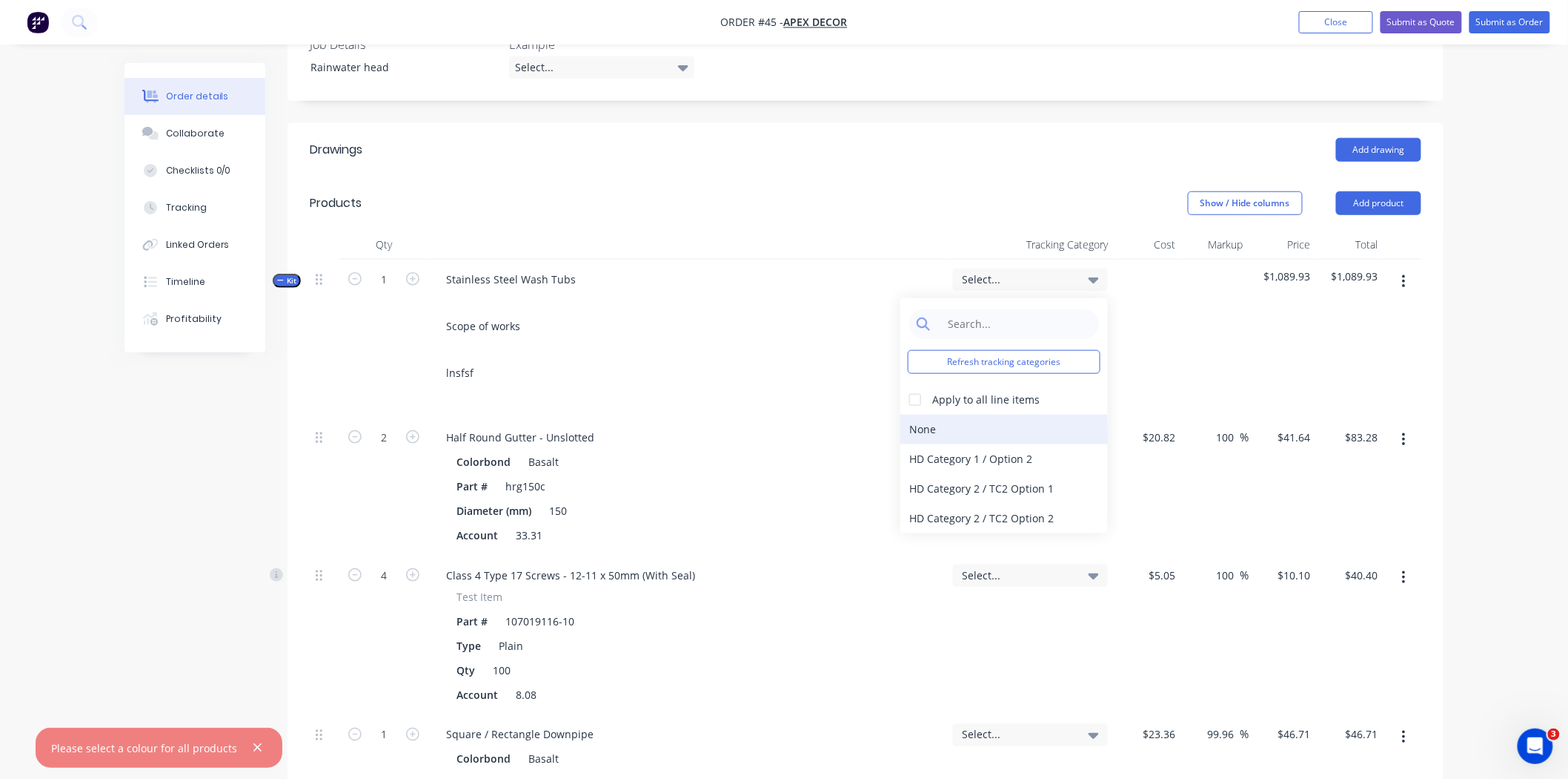
scroll to position [462, 0]
click at [921, 387] on div at bounding box center [915, 402] width 29 height 29
click at [850, 179] on header "Products Show / Hide columns Add product" at bounding box center [866, 206] width 1157 height 54
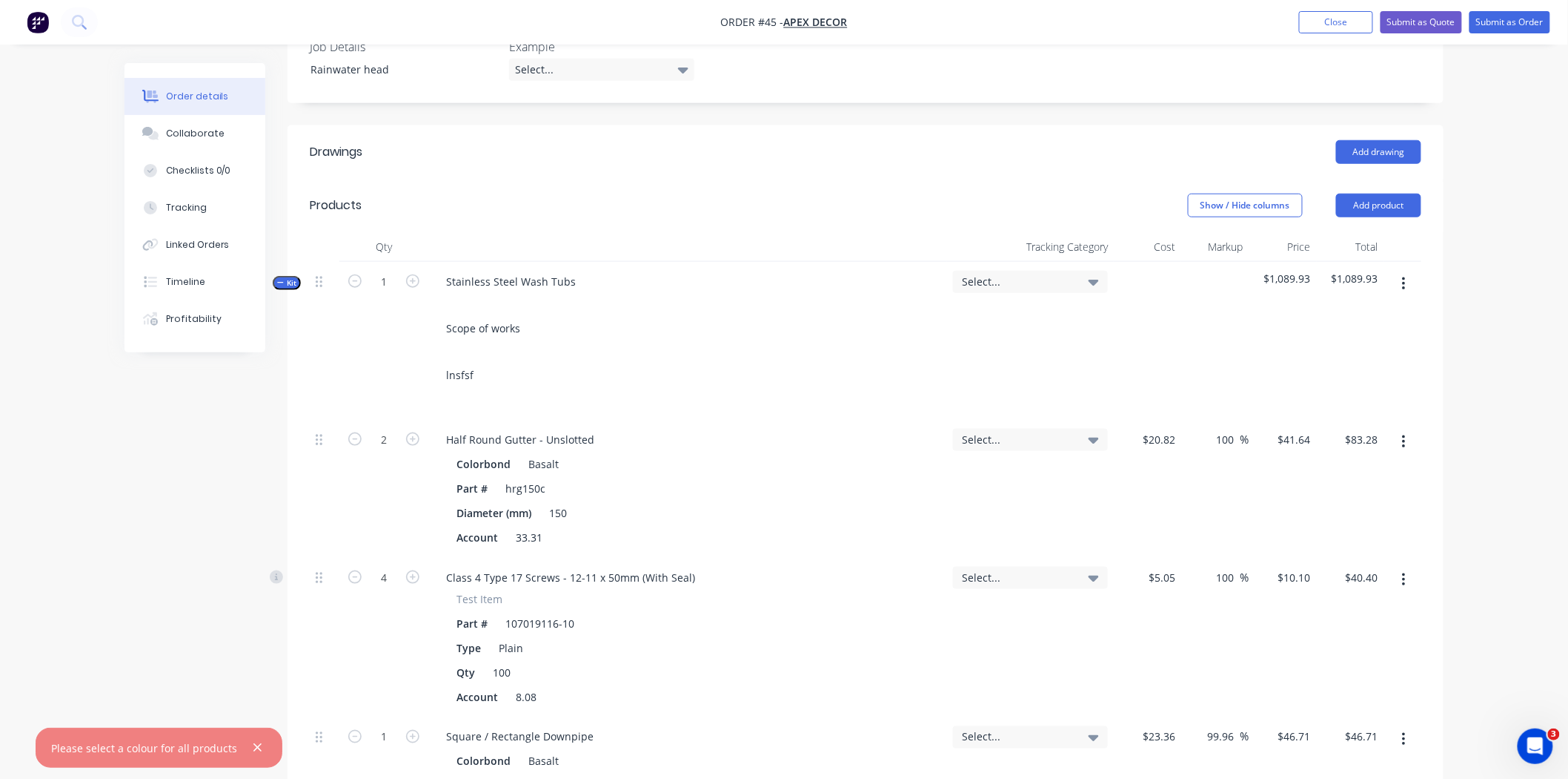
click at [990, 274] on span "Select..." at bounding box center [1018, 281] width 112 height 16
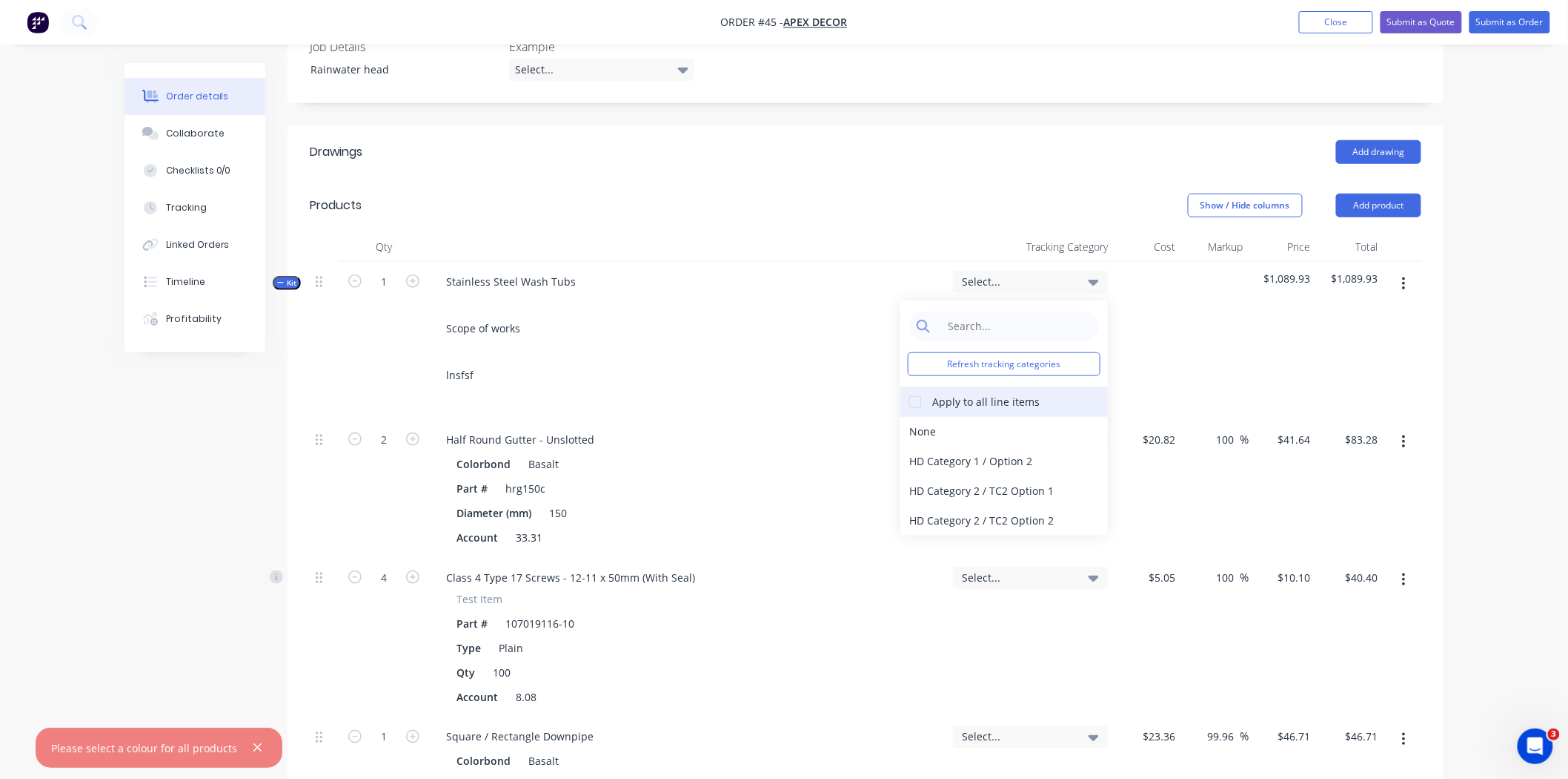
click at [916, 387] on div at bounding box center [915, 402] width 29 height 29
click at [965, 447] on div "HD Category 1 / Option 2" at bounding box center [1004, 461] width 207 height 29
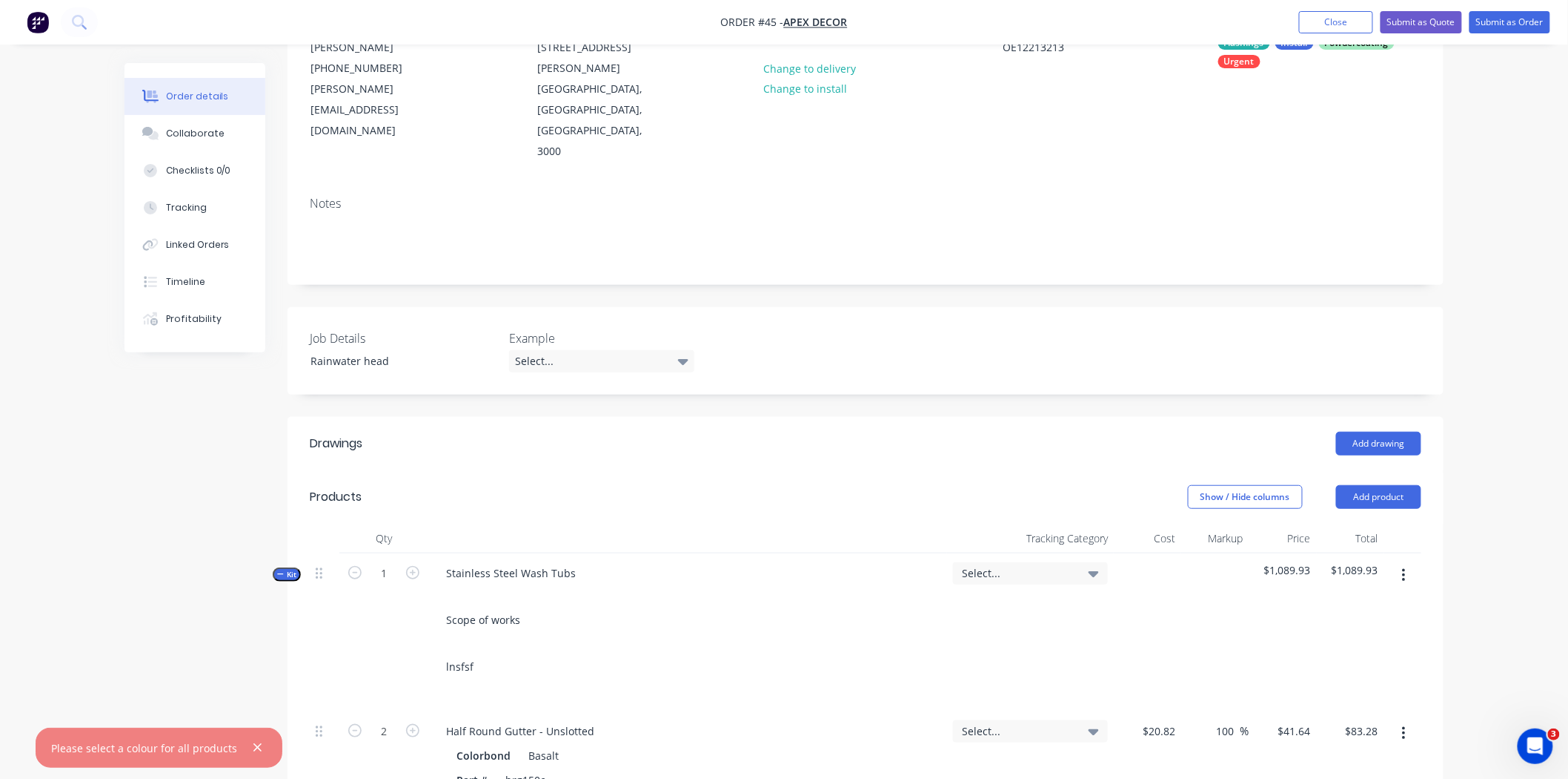
scroll to position [186, 0]
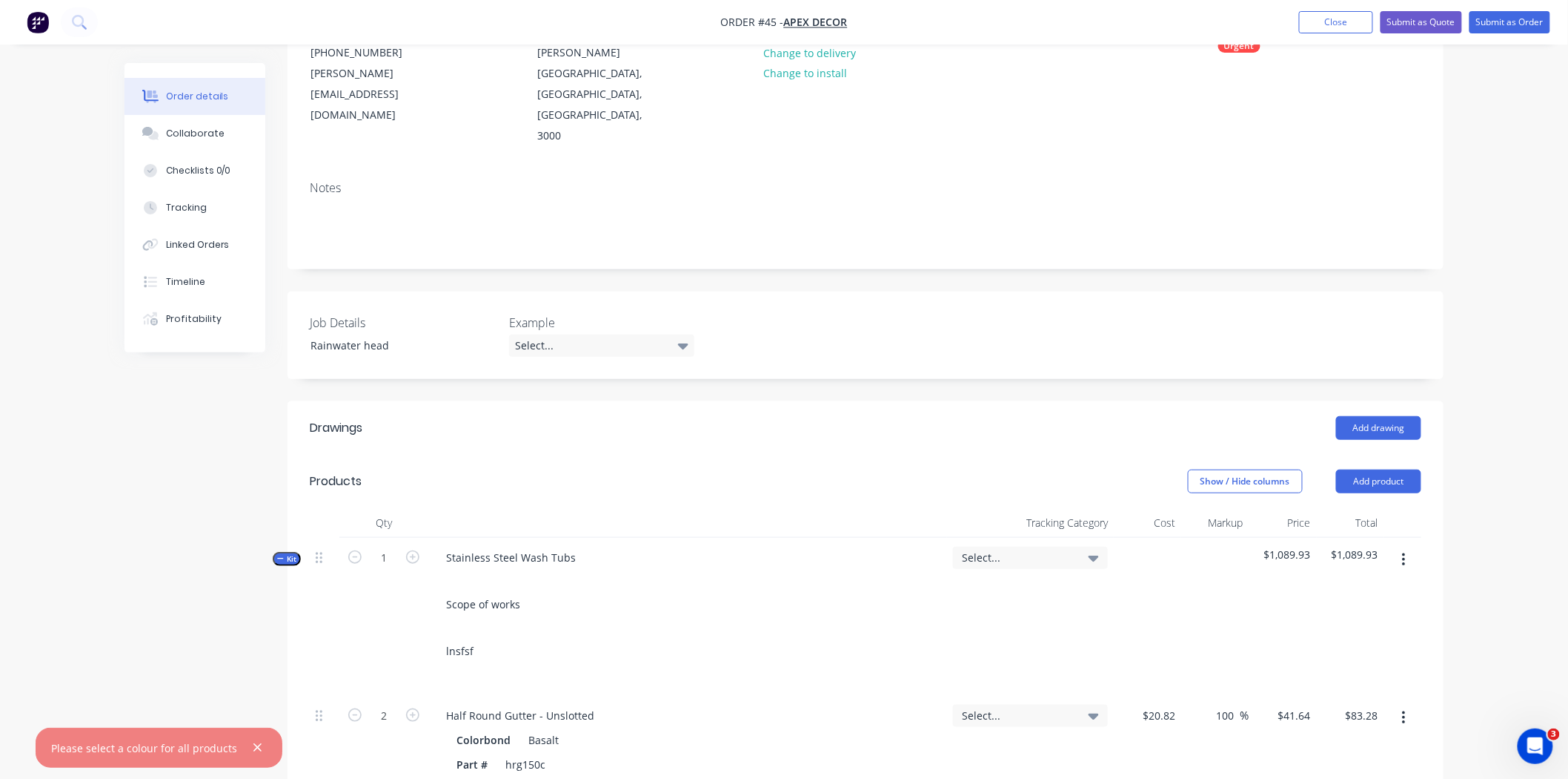
click at [279, 555] on icon "button" at bounding box center [280, 558] width 7 height 8
click at [250, 636] on button "button" at bounding box center [258, 748] width 18 height 18
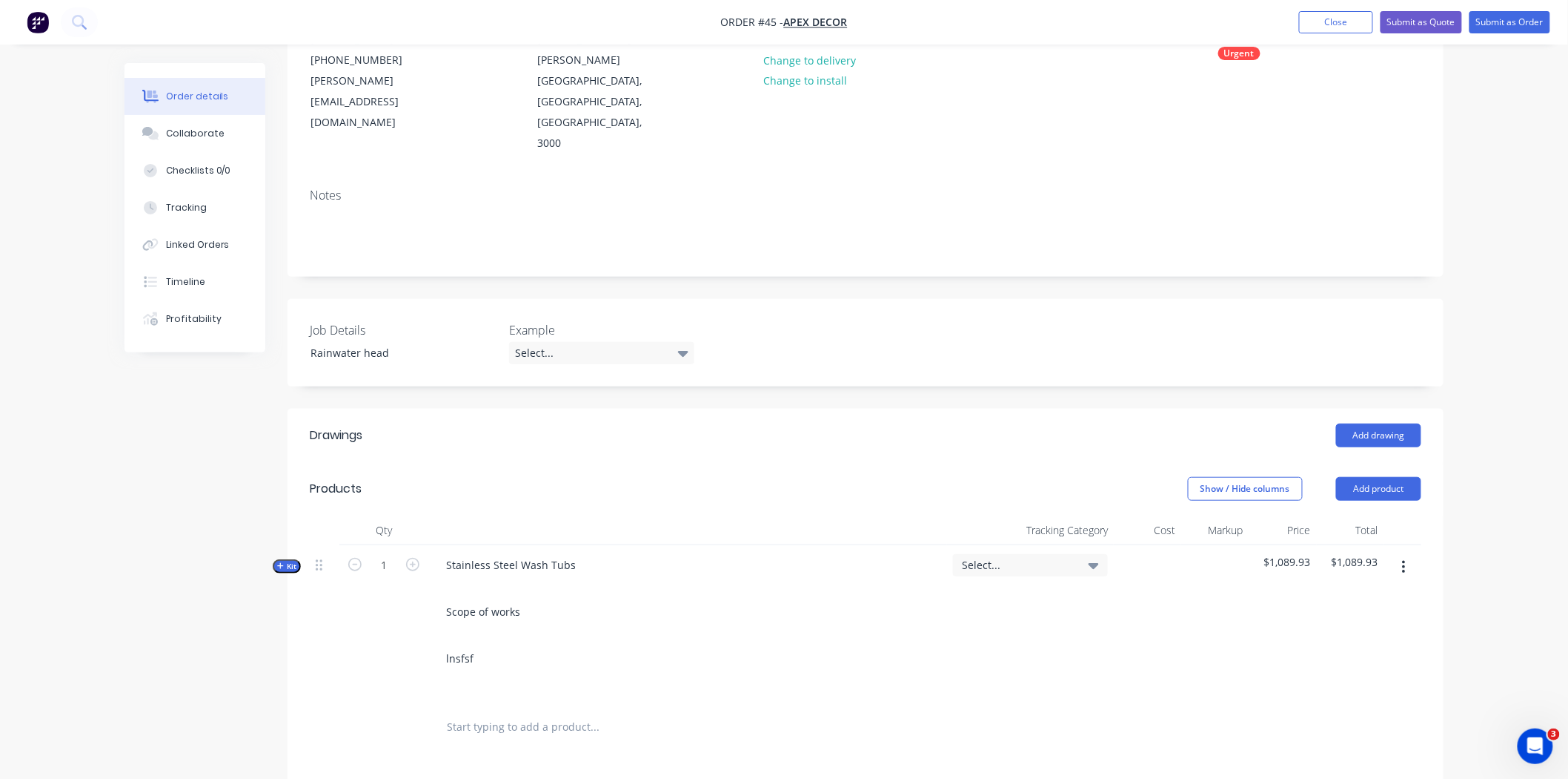
scroll to position [178, 0]
click at [295, 561] on span "Kit" at bounding box center [286, 566] width 19 height 11
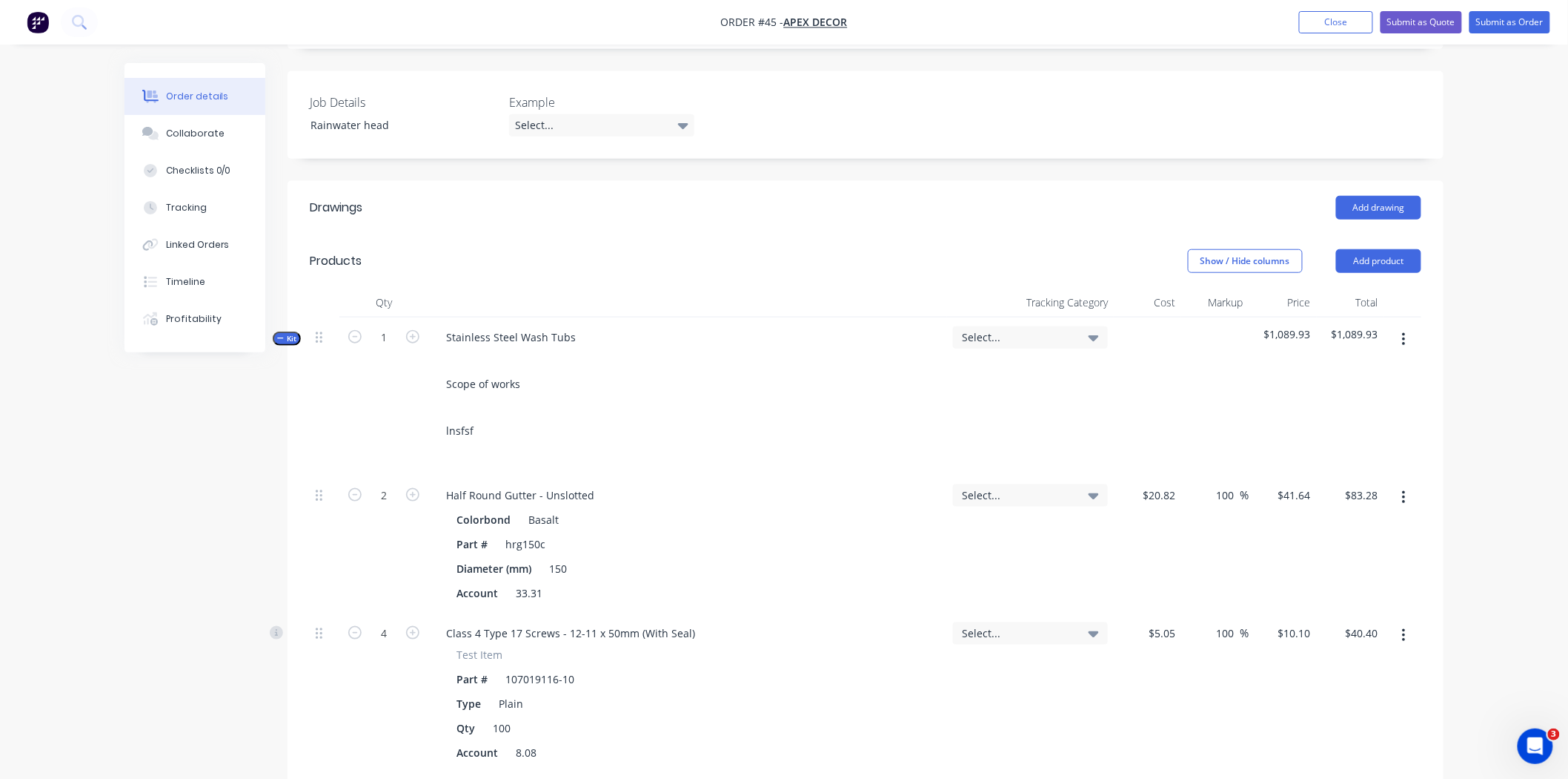
scroll to position [395, 0]
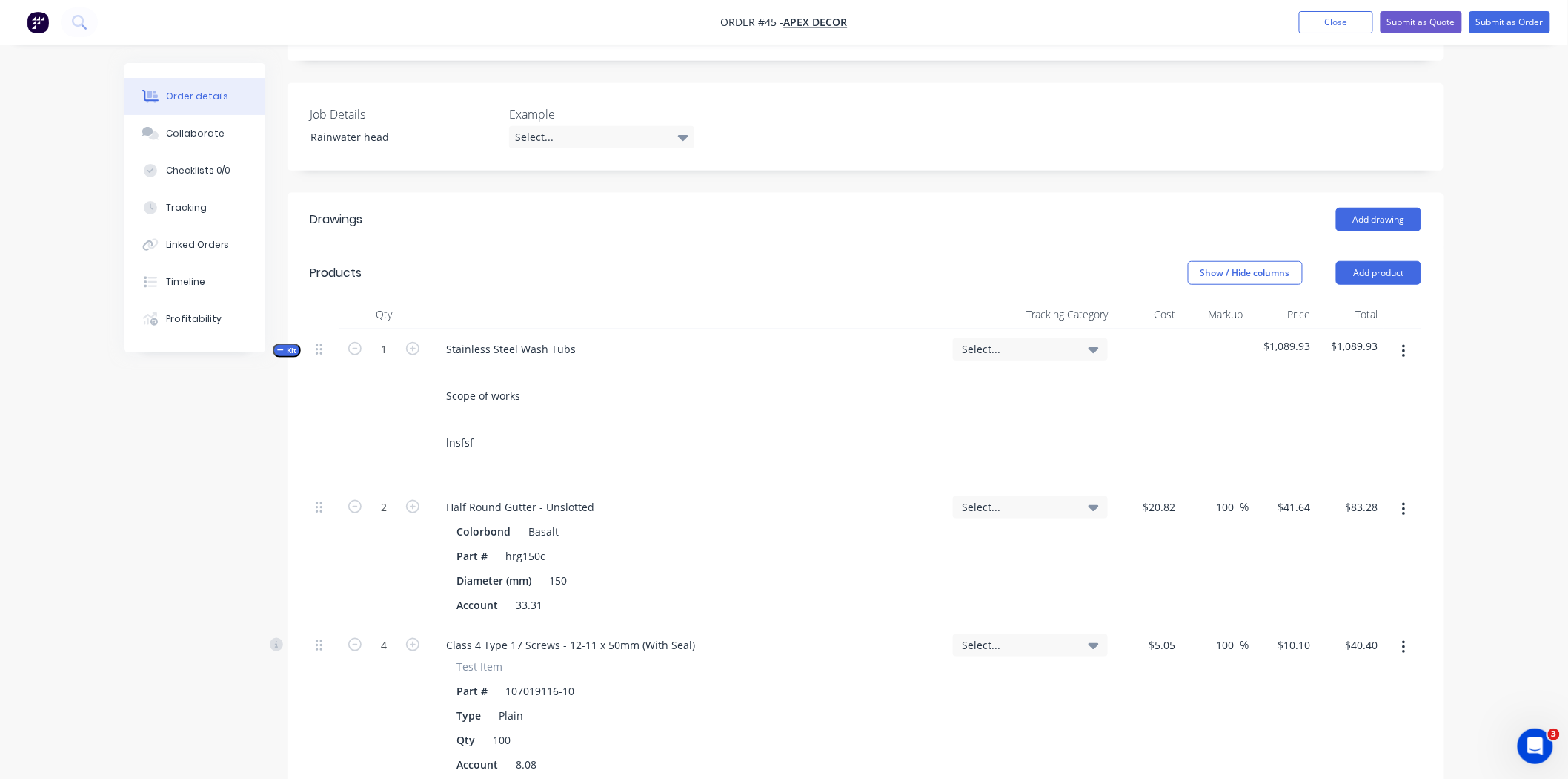
click at [286, 345] on span "Kit" at bounding box center [286, 350] width 19 height 11
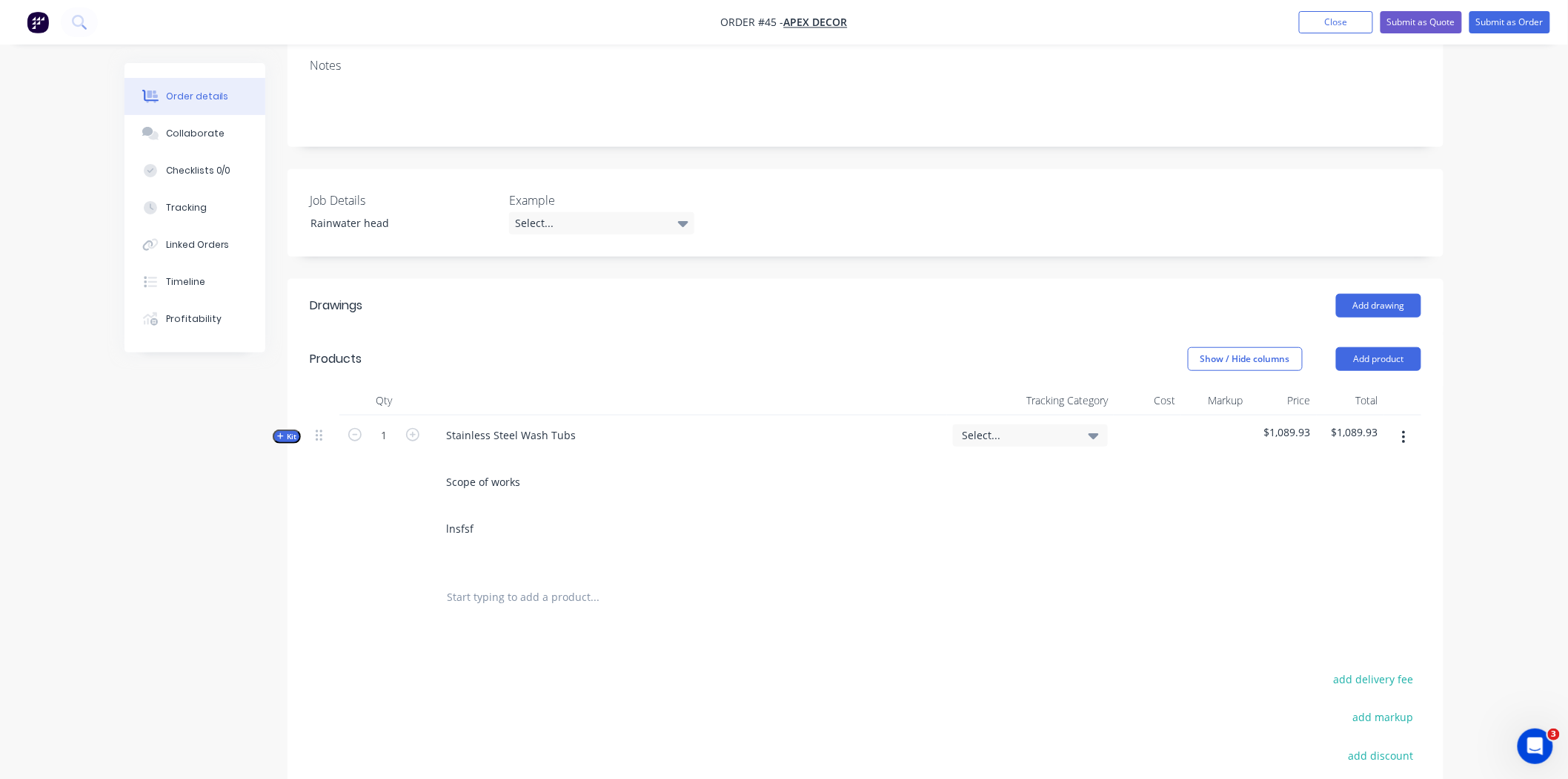
scroll to position [308, 0]
click at [293, 432] on span "Kit" at bounding box center [286, 437] width 19 height 11
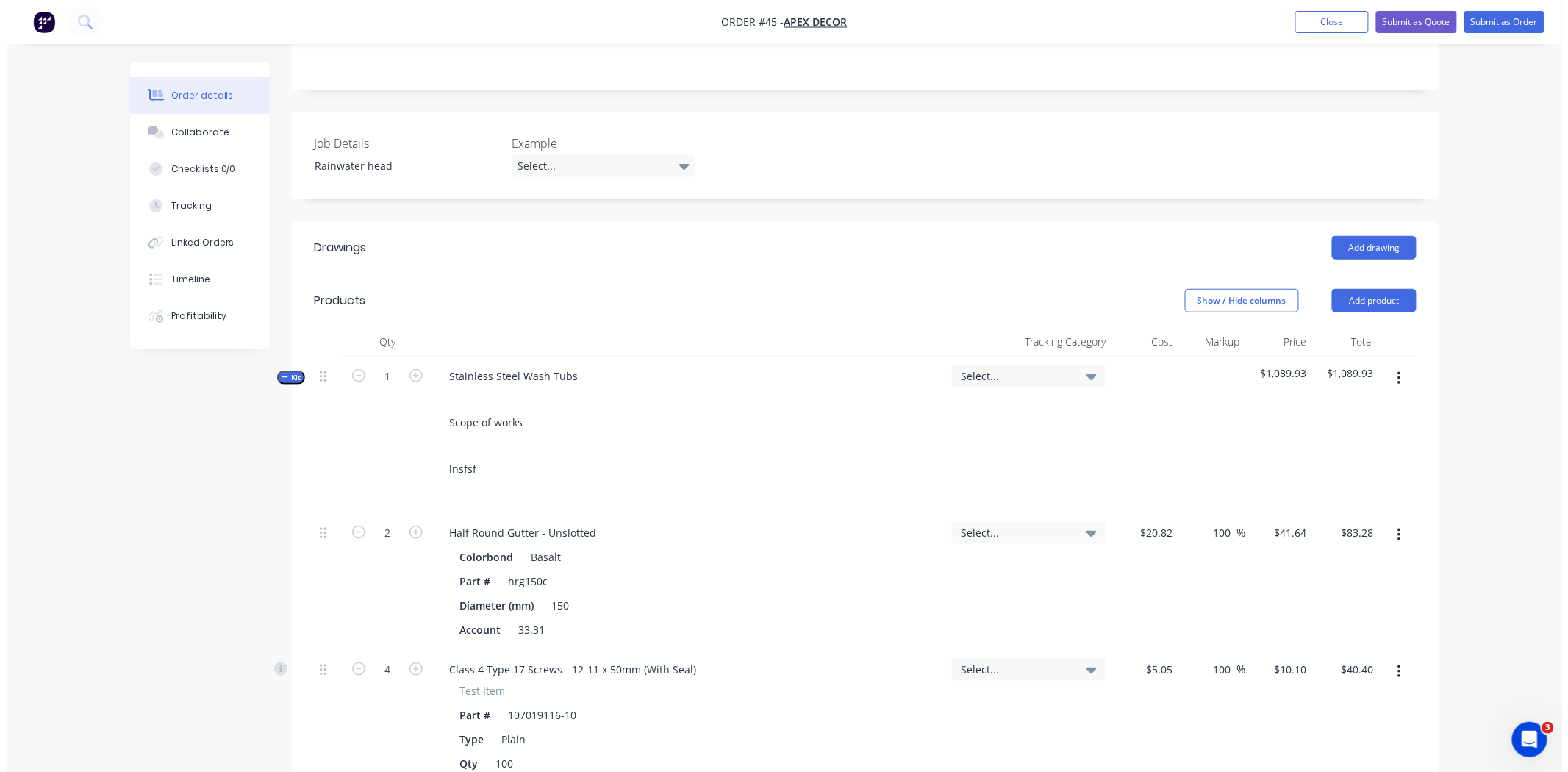
scroll to position [362, 0]
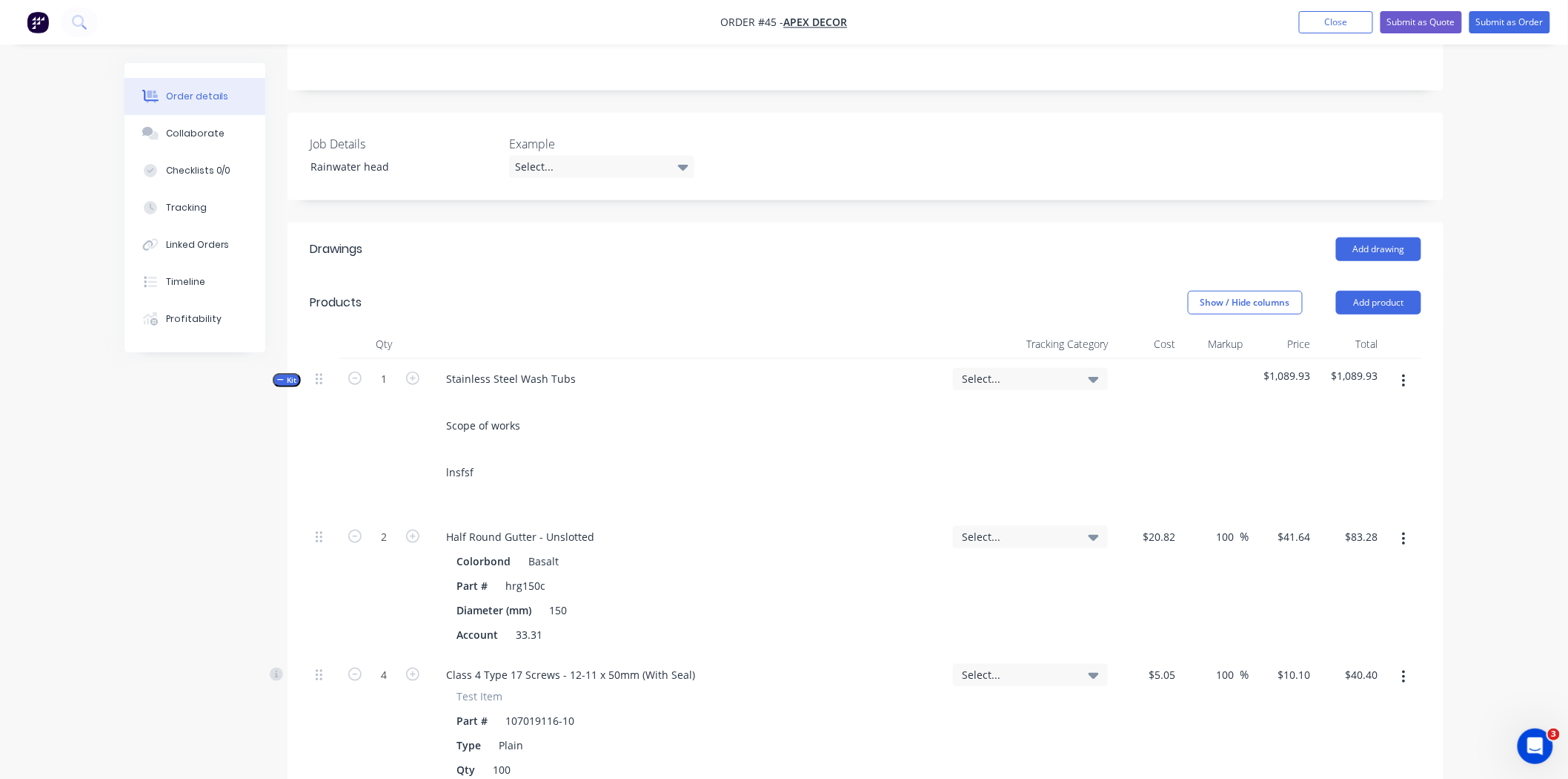
click at [1293, 368] on button "button" at bounding box center [1404, 382] width 35 height 27
click at [1293, 409] on div "Add product to kit" at bounding box center [1351, 420] width 114 height 22
click at [1293, 587] on div "Labour" at bounding box center [1351, 598] width 114 height 22
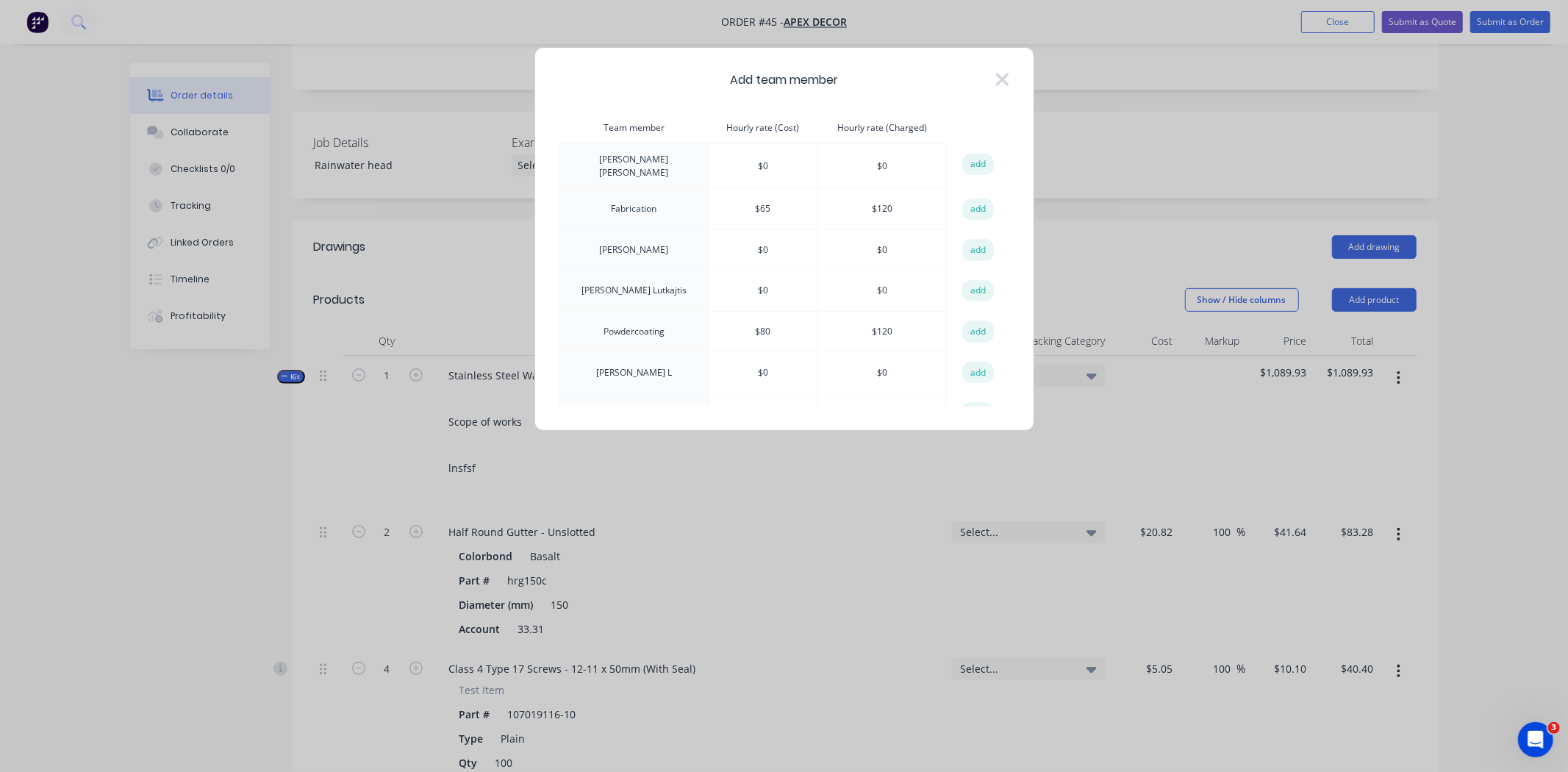
click at [631, 206] on td "Fabrication" at bounding box center [635, 210] width 151 height 41
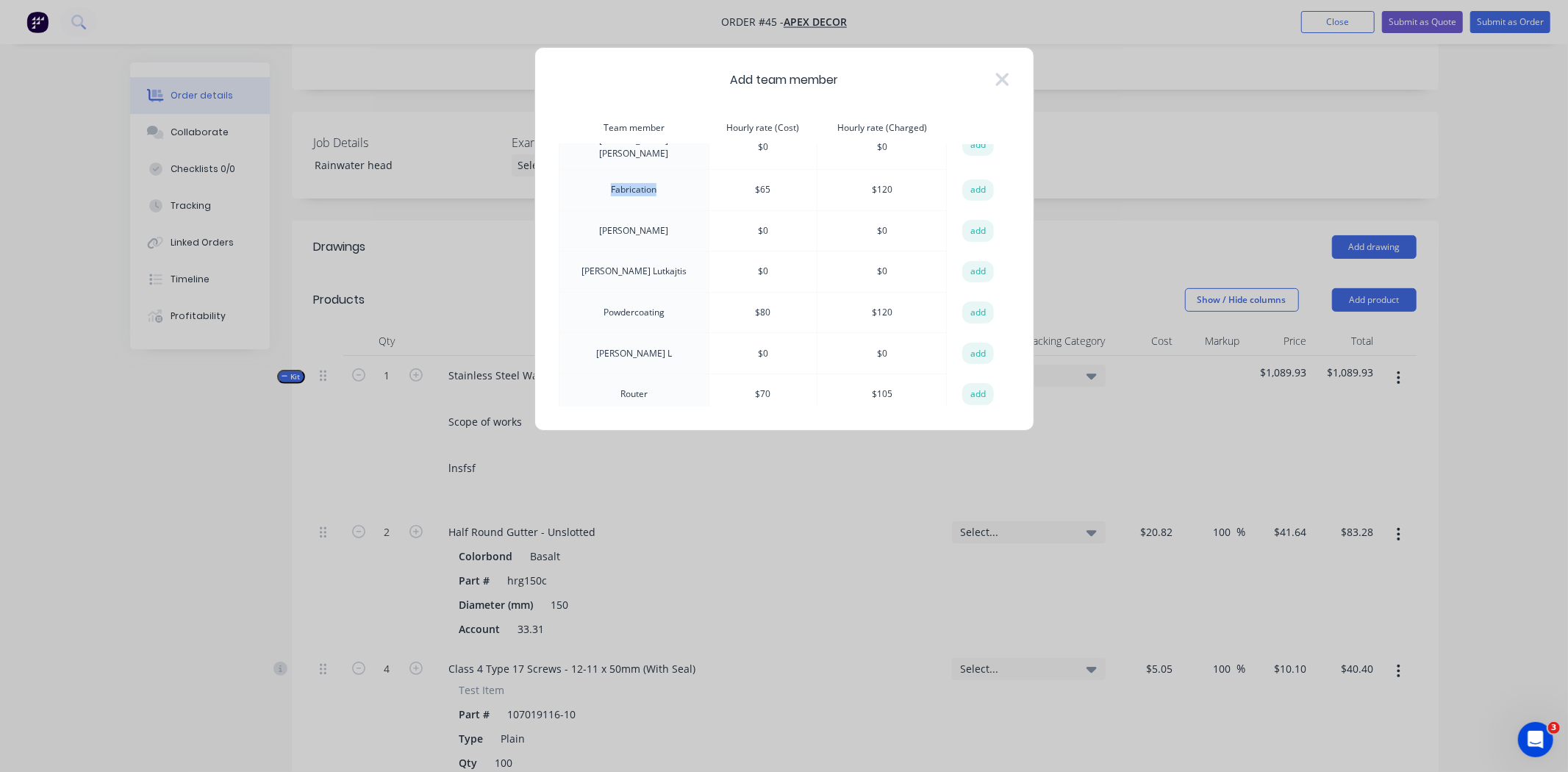
scroll to position [22, 0]
click at [962, 299] on button "add" at bounding box center [978, 308] width 32 height 22
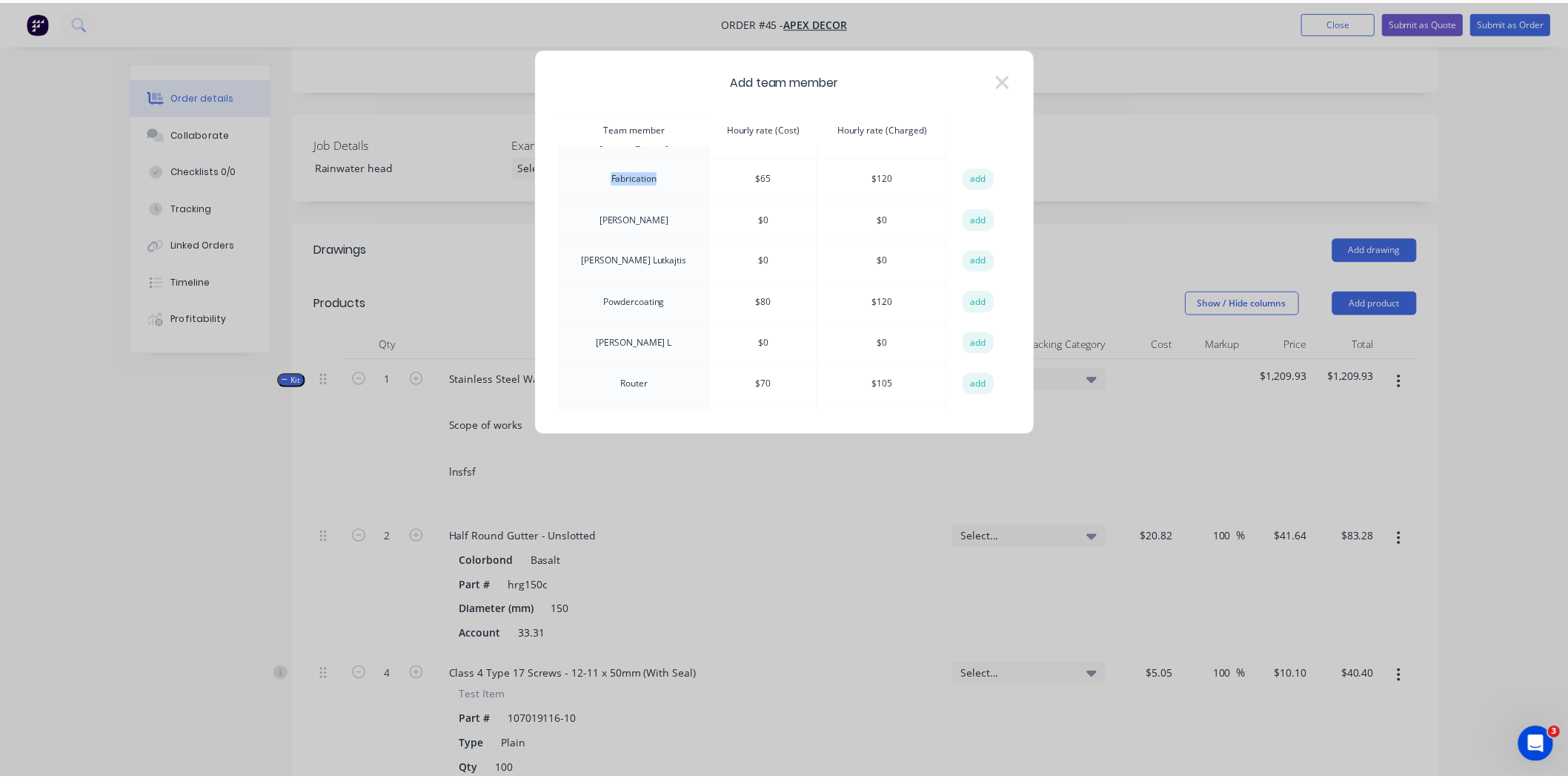
scroll to position [68, 0]
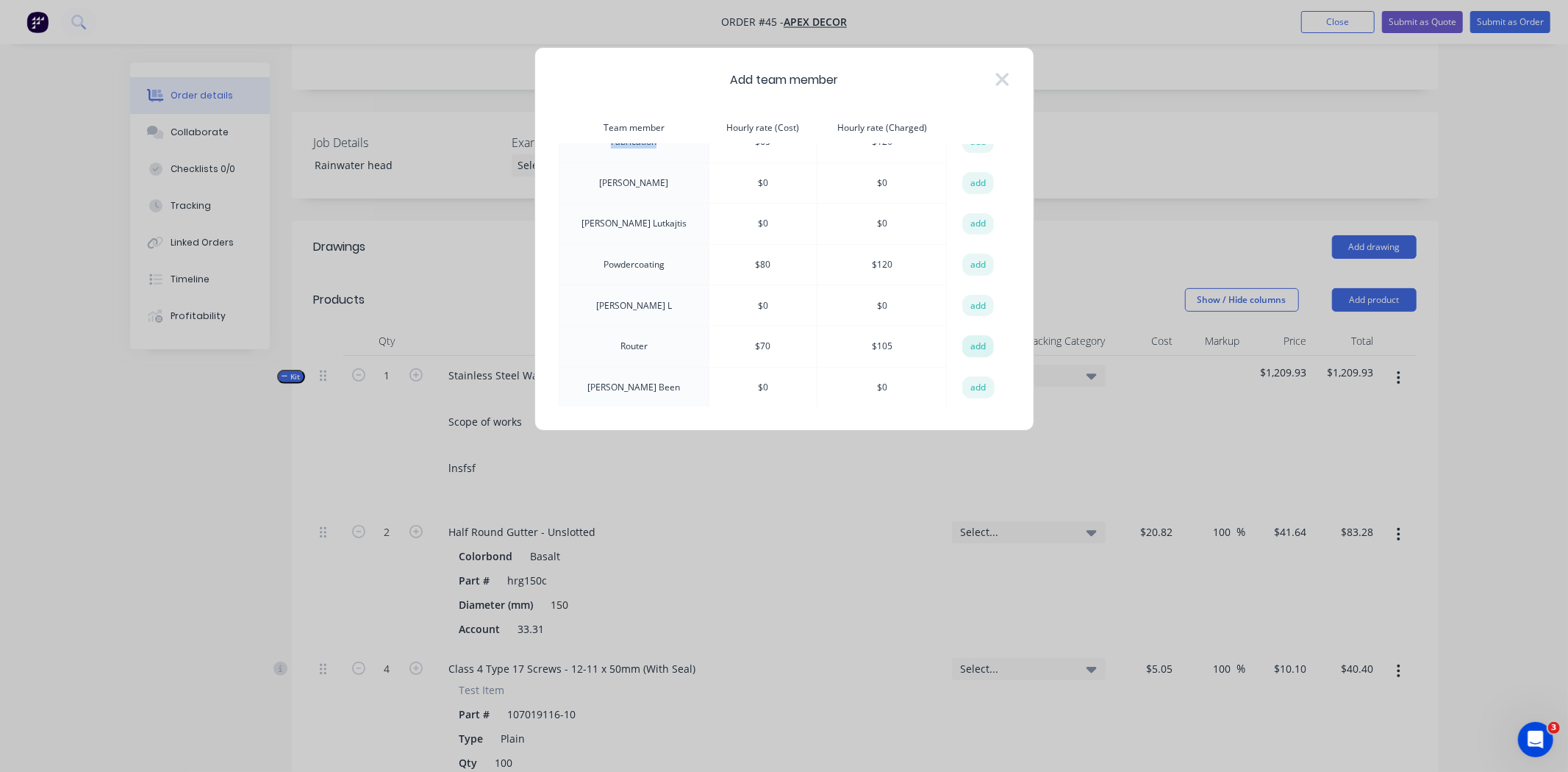
click at [965, 351] on button "add" at bounding box center [978, 346] width 32 height 22
click at [996, 79] on icon at bounding box center [1002, 79] width 16 height 21
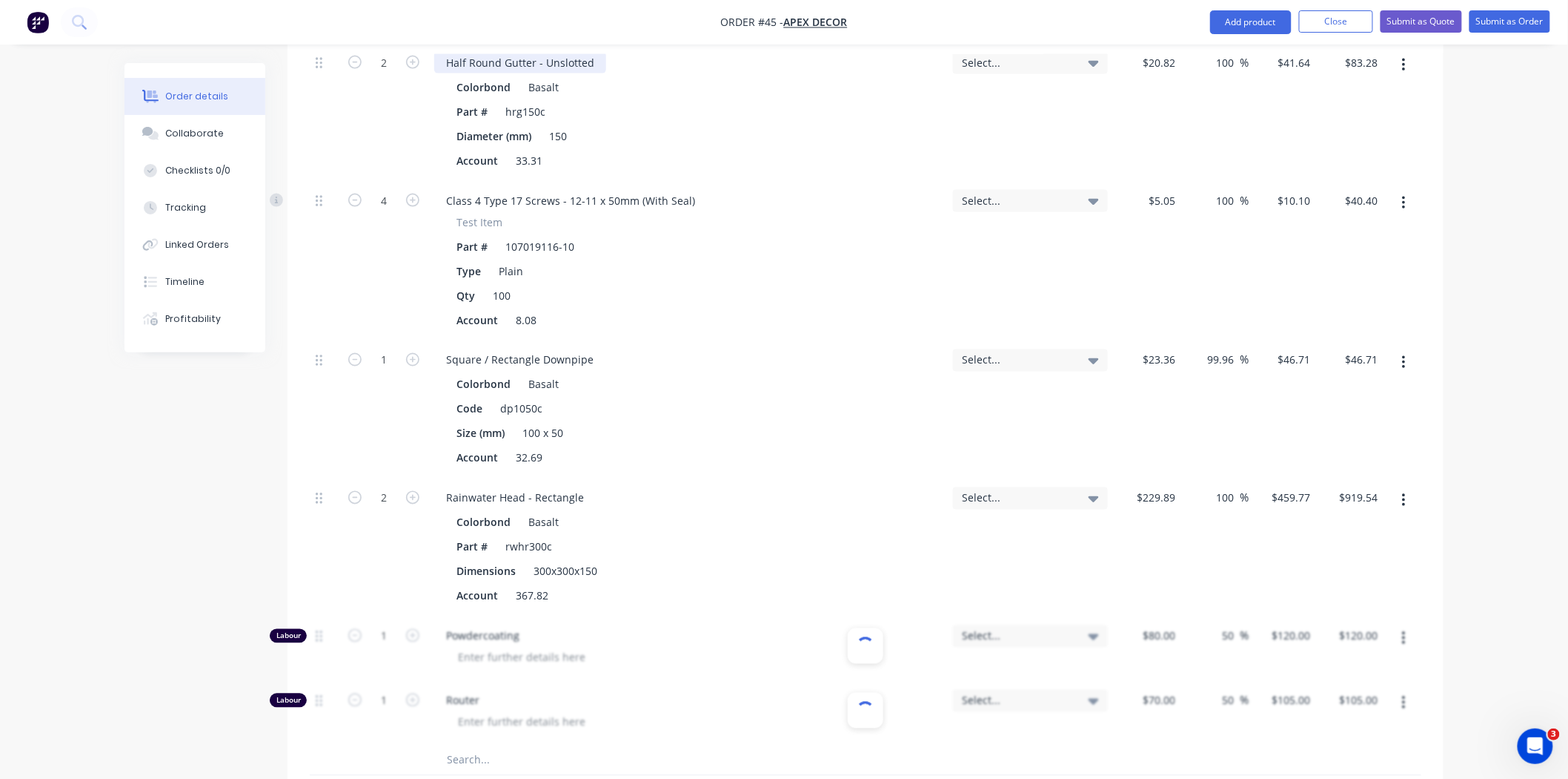
scroll to position [988, 0]
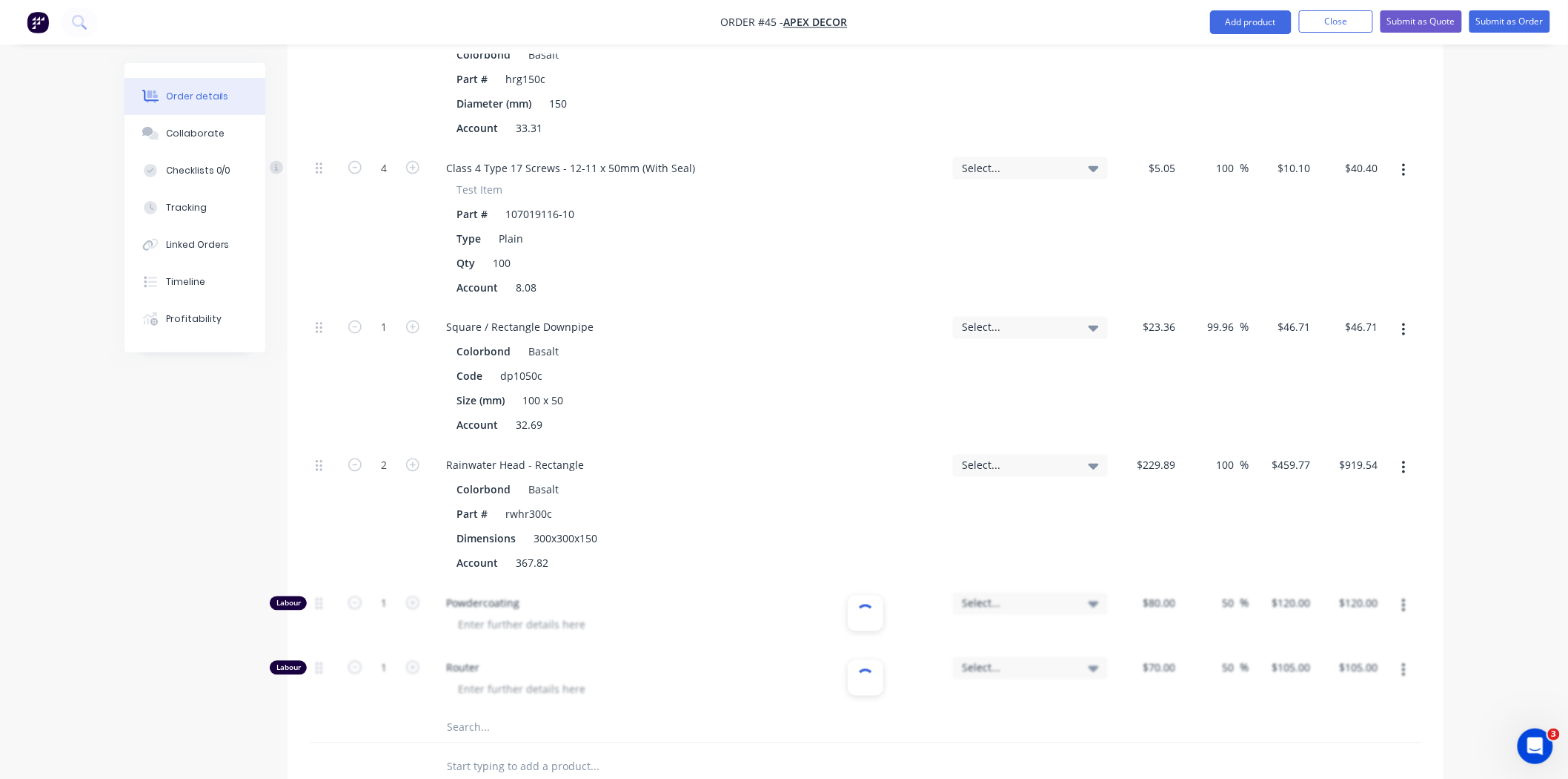
click at [652, 341] on div "Colorbond Basalt" at bounding box center [687, 352] width 462 height 22
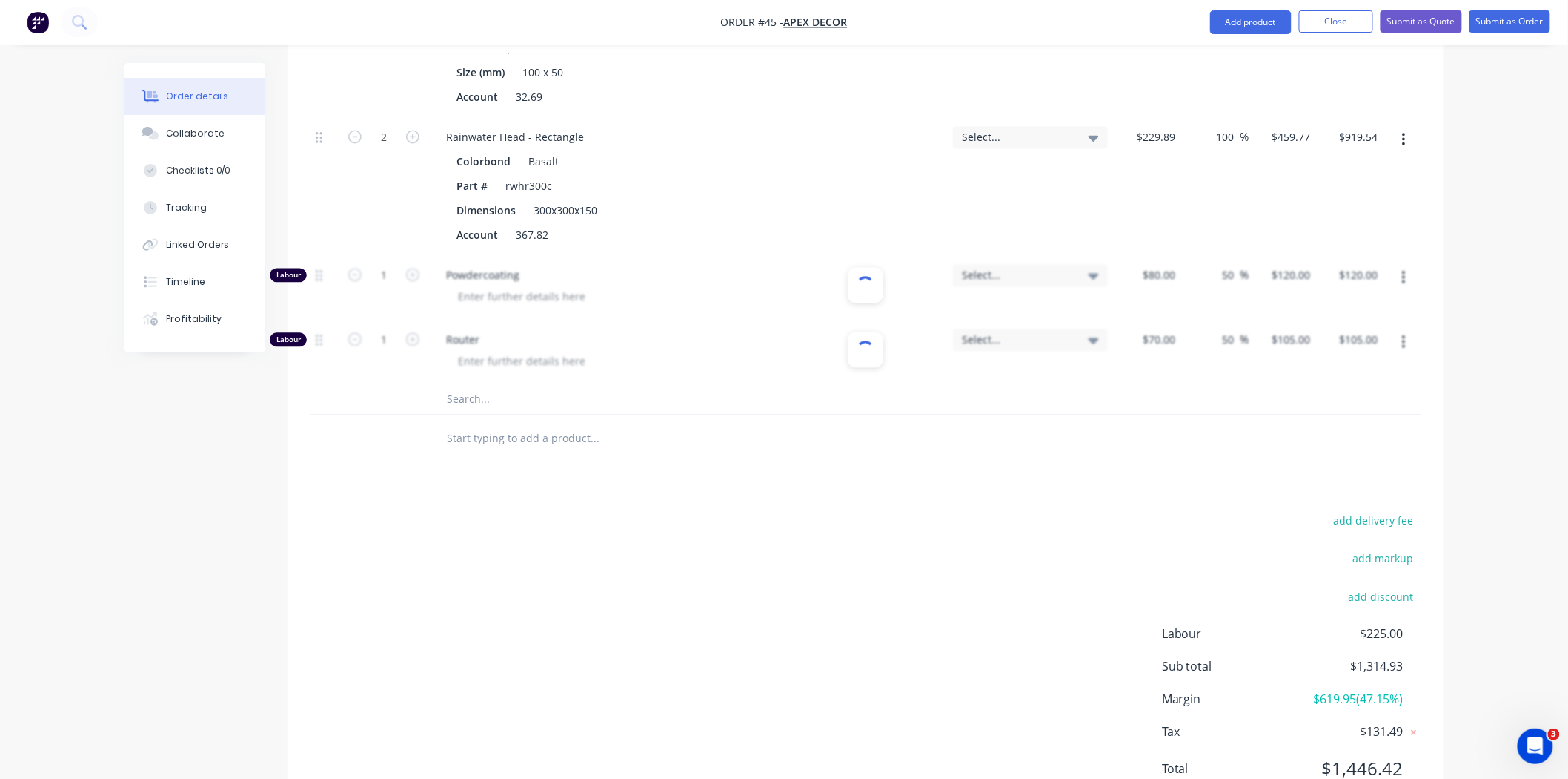
scroll to position [1191, 0]
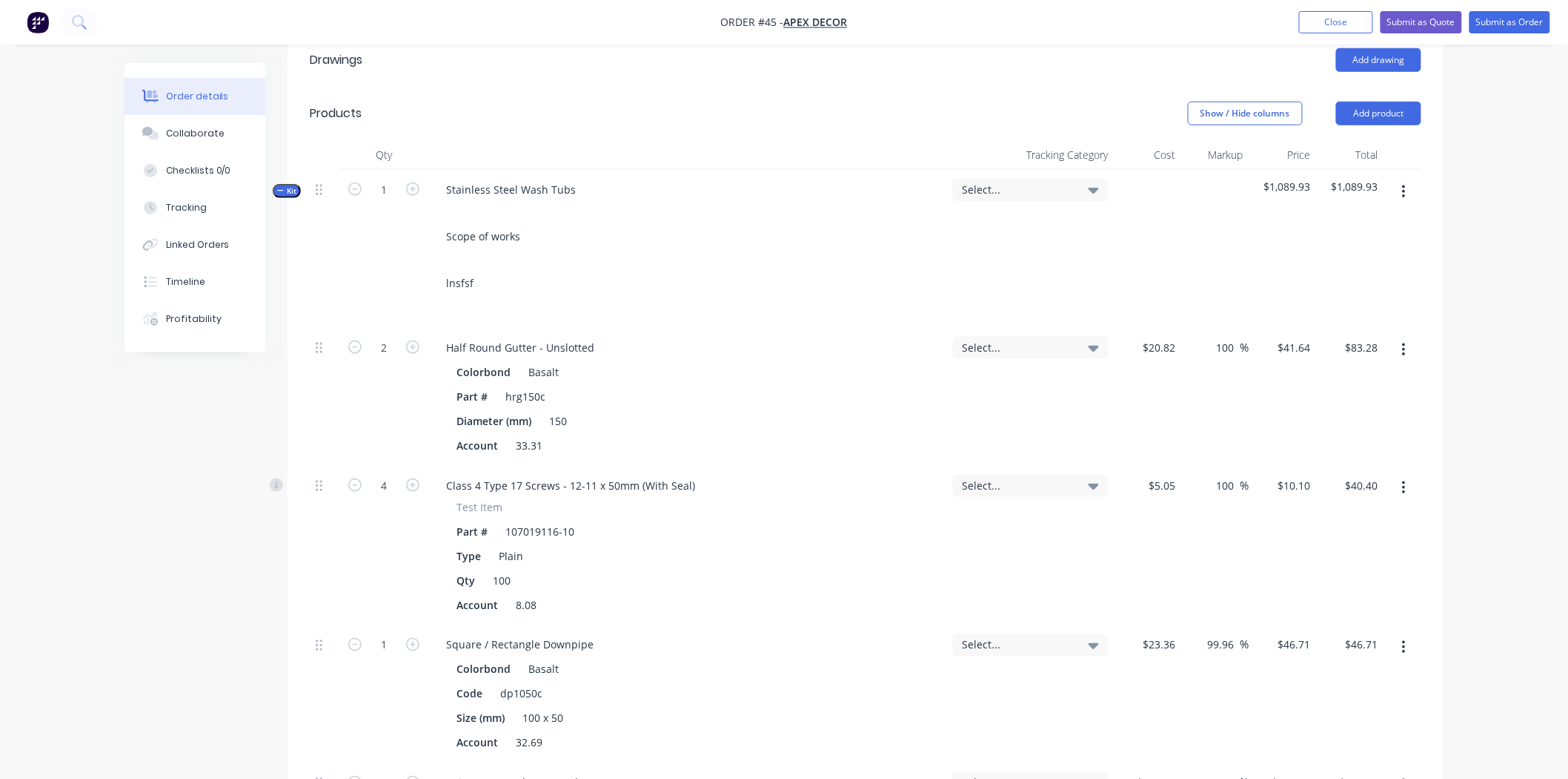
scroll to position [490, 0]
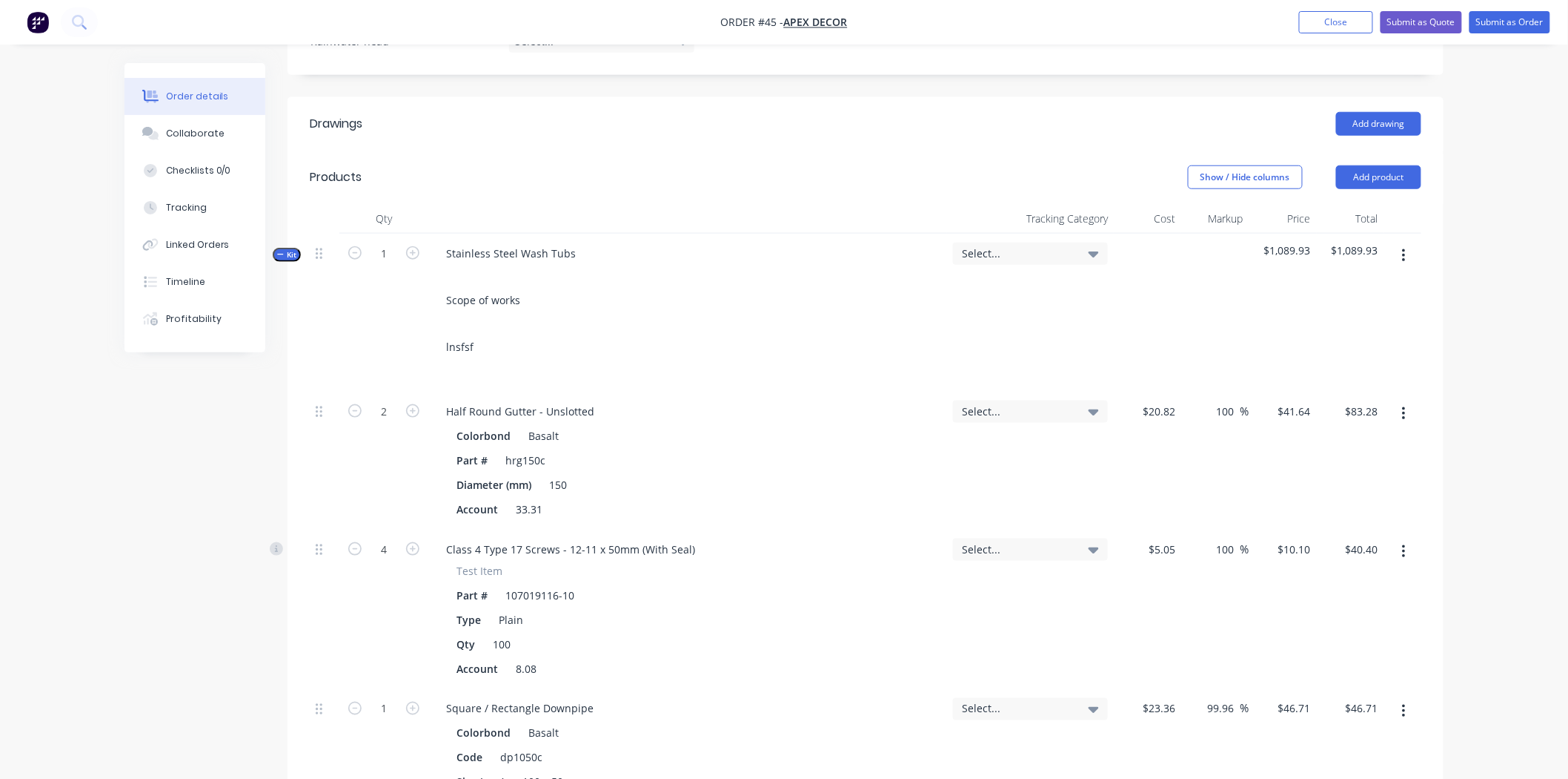
click at [1411, 243] on button "button" at bounding box center [1404, 256] width 35 height 27
click at [1366, 284] on div "Add product to kit" at bounding box center [1351, 295] width 114 height 22
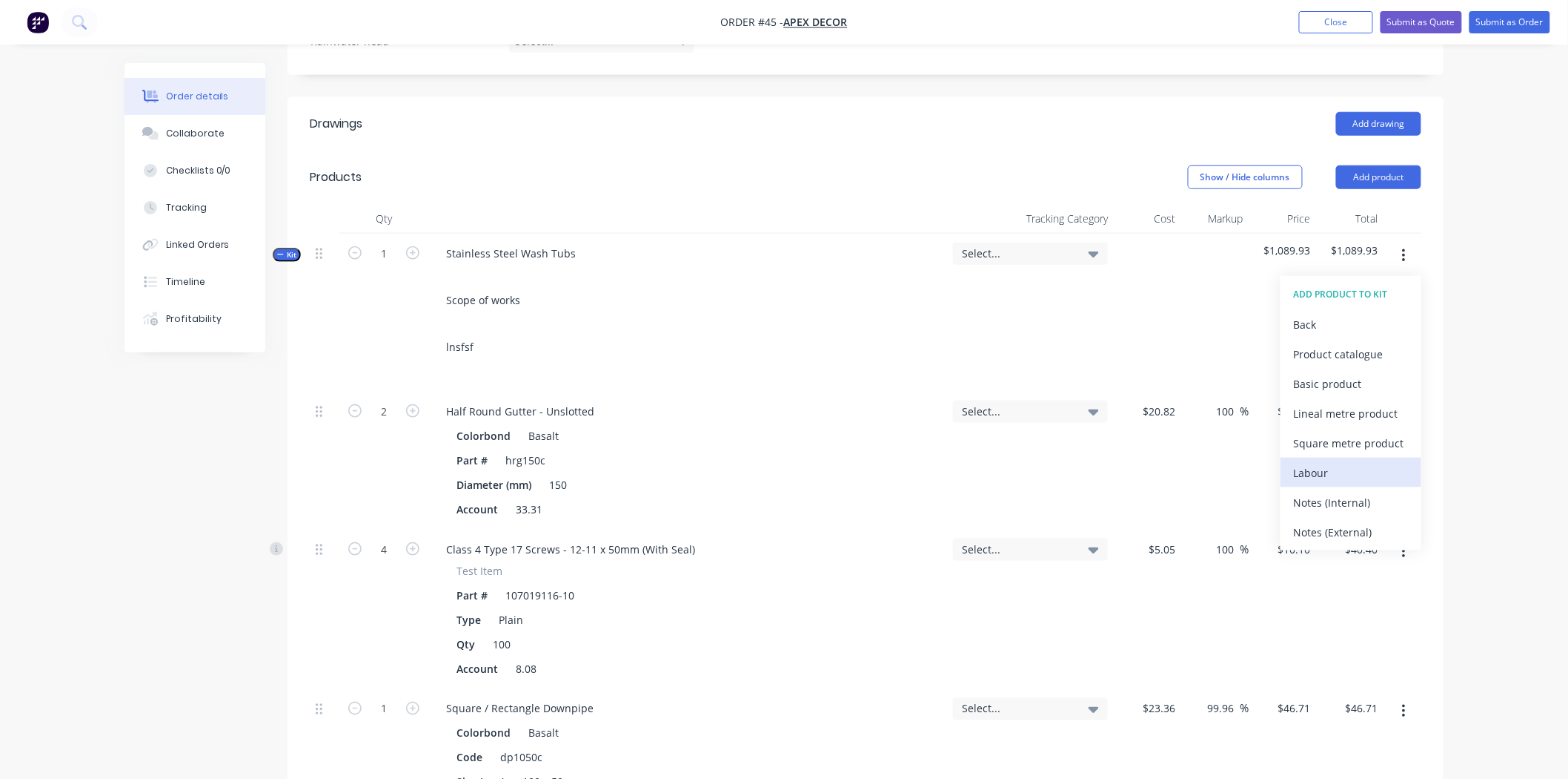
click at [1327, 462] on div "Labour" at bounding box center [1351, 473] width 114 height 22
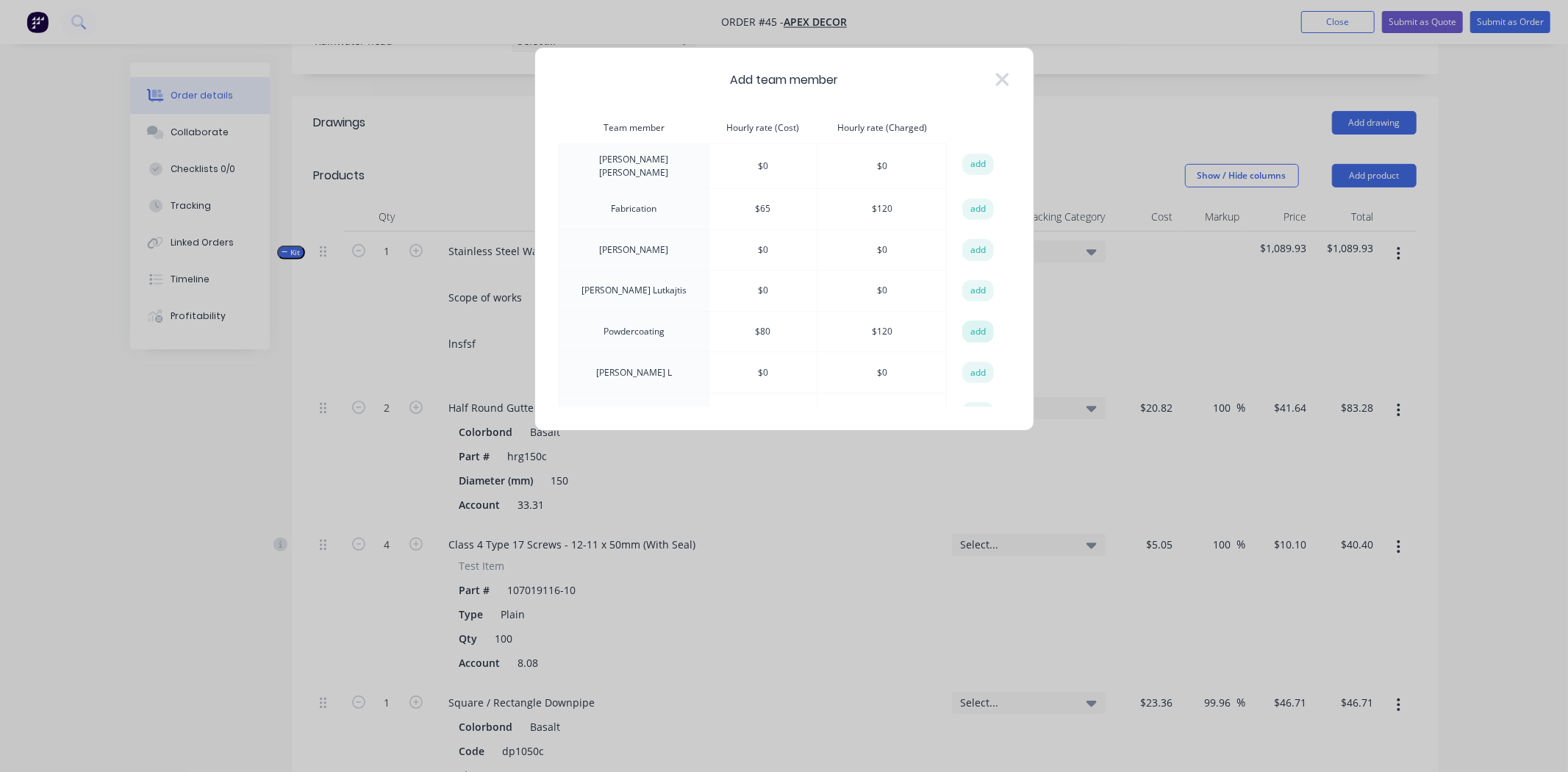
click at [962, 327] on button "add" at bounding box center [978, 331] width 32 height 22
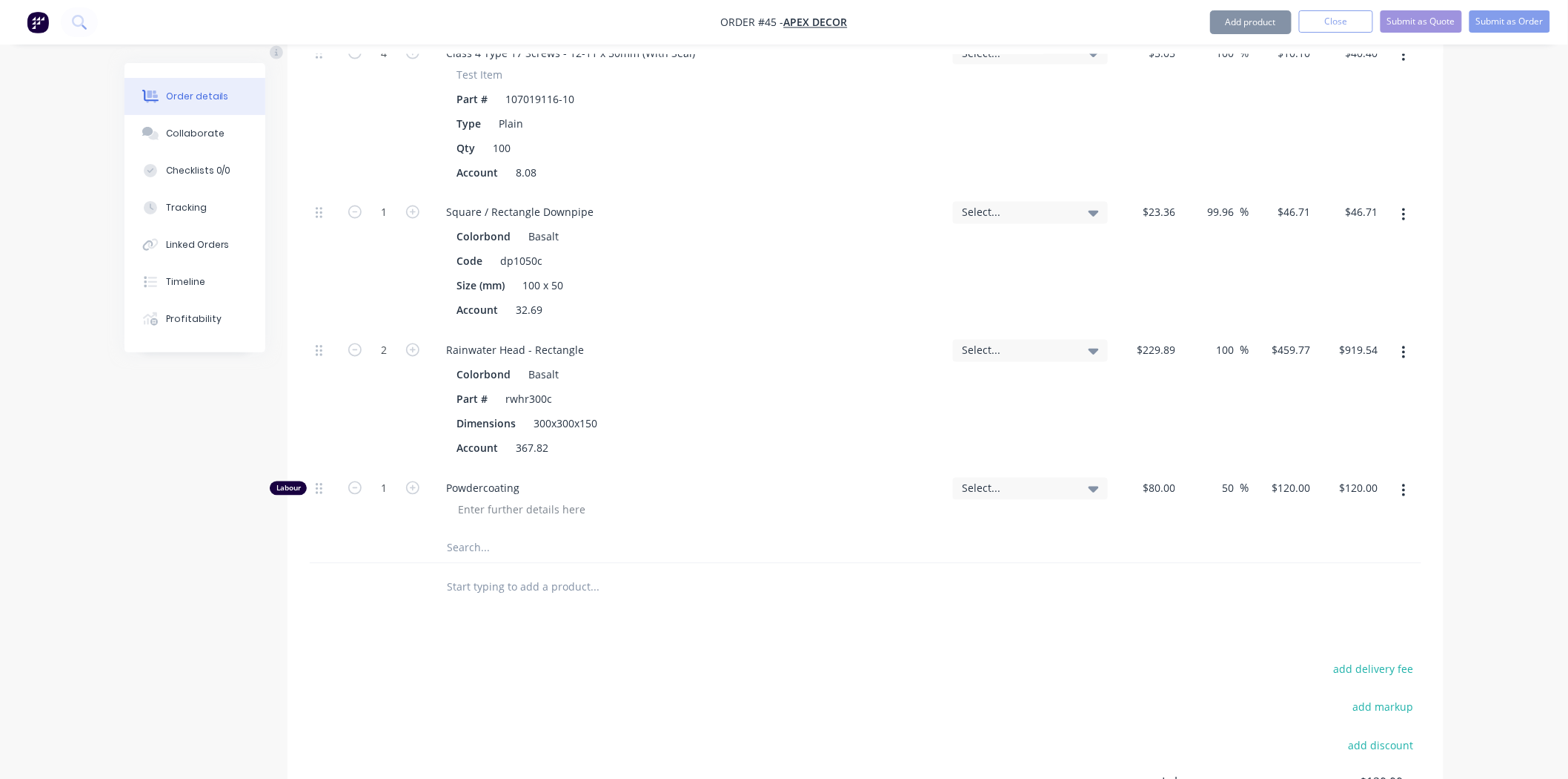
scroll to position [982, 0]
click at [396, 481] on input "1" at bounding box center [384, 492] width 38 height 23
type input "0.5"
type input "$60.00"
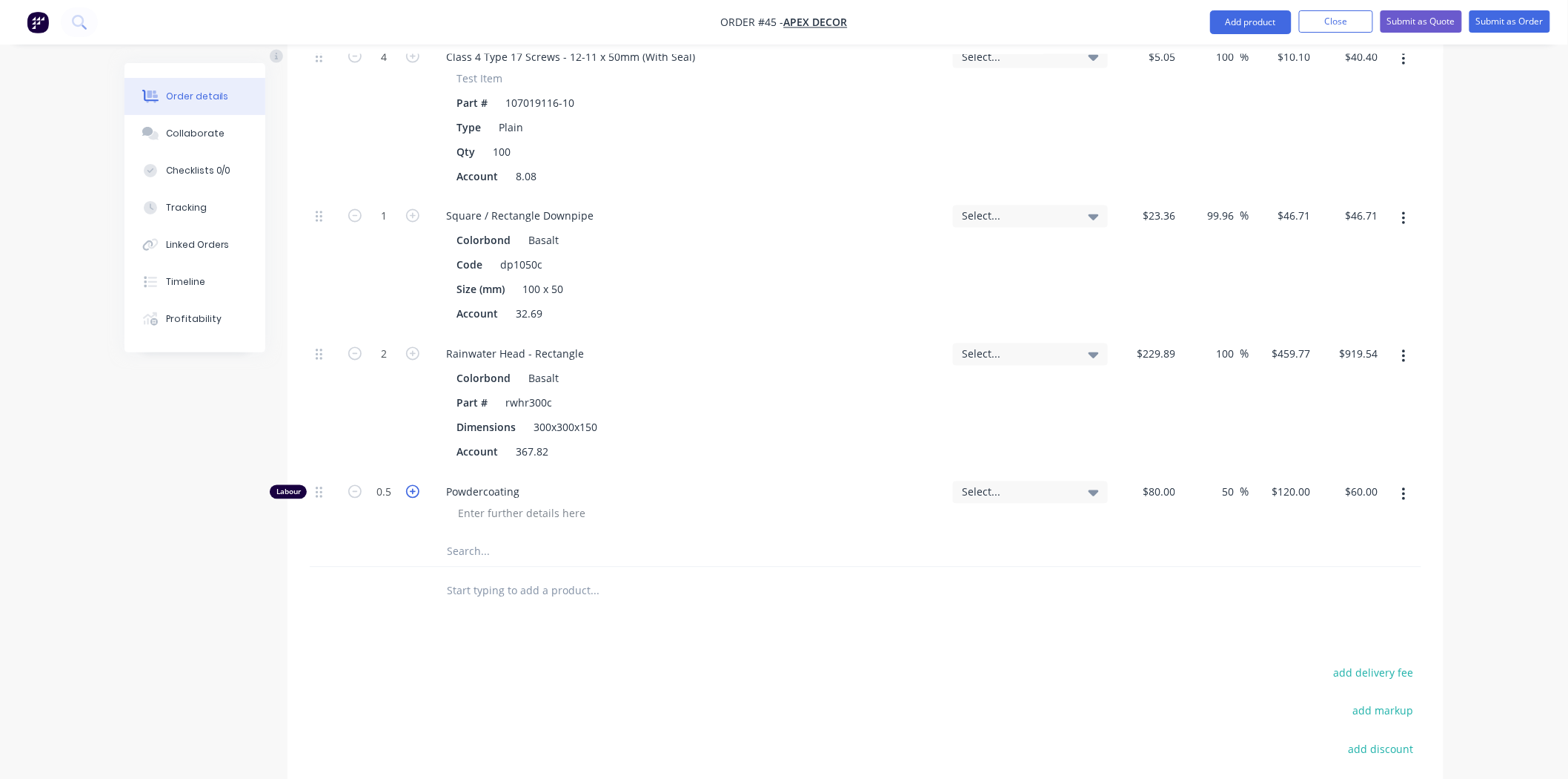
click at [410, 485] on icon "button" at bounding box center [413, 492] width 13 height 13
type input "1.5"
type input "$180.00"
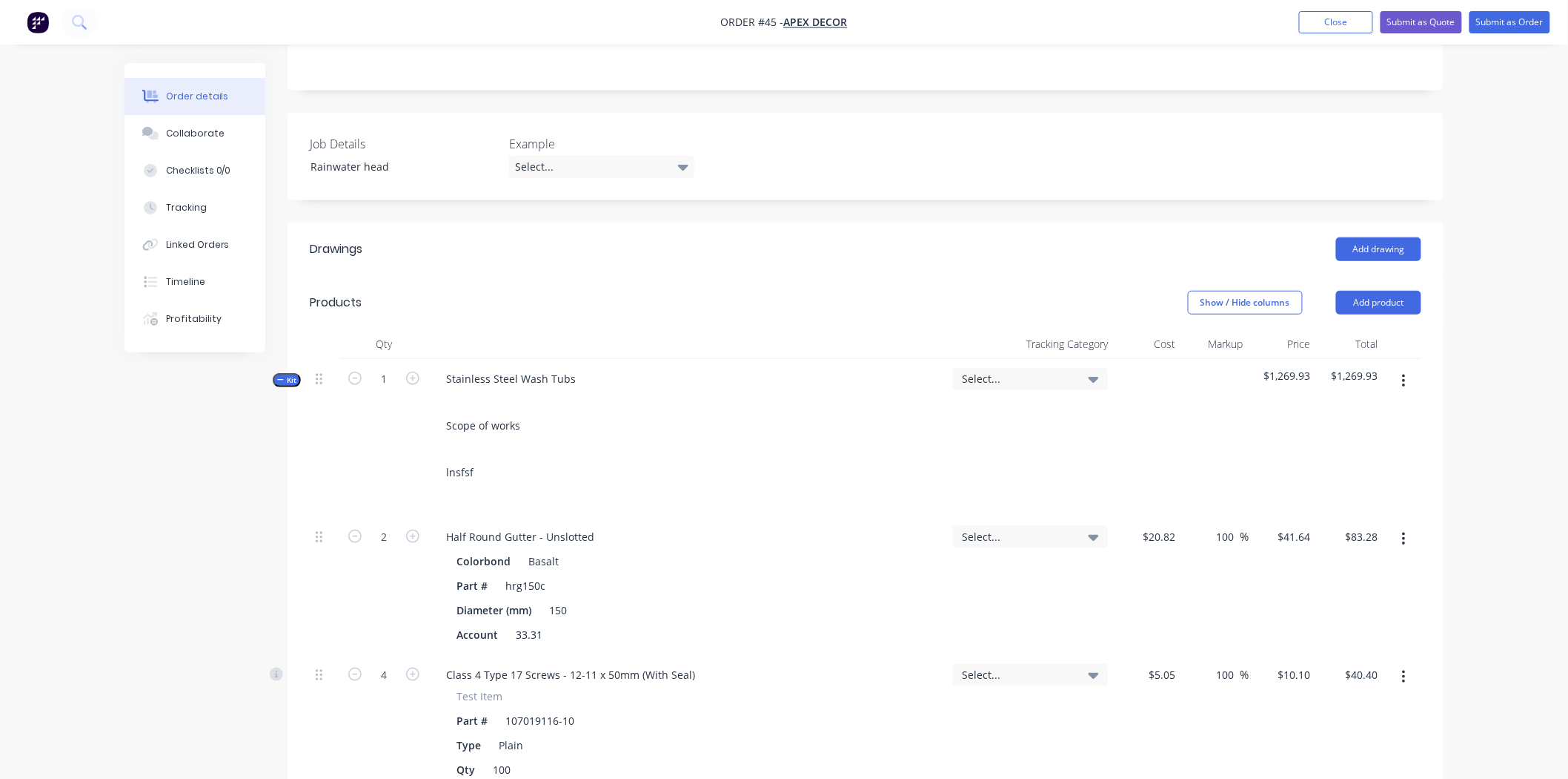
scroll to position [363, 0]
click at [1378, 238] on button "Add drawing" at bounding box center [1379, 250] width 85 height 23
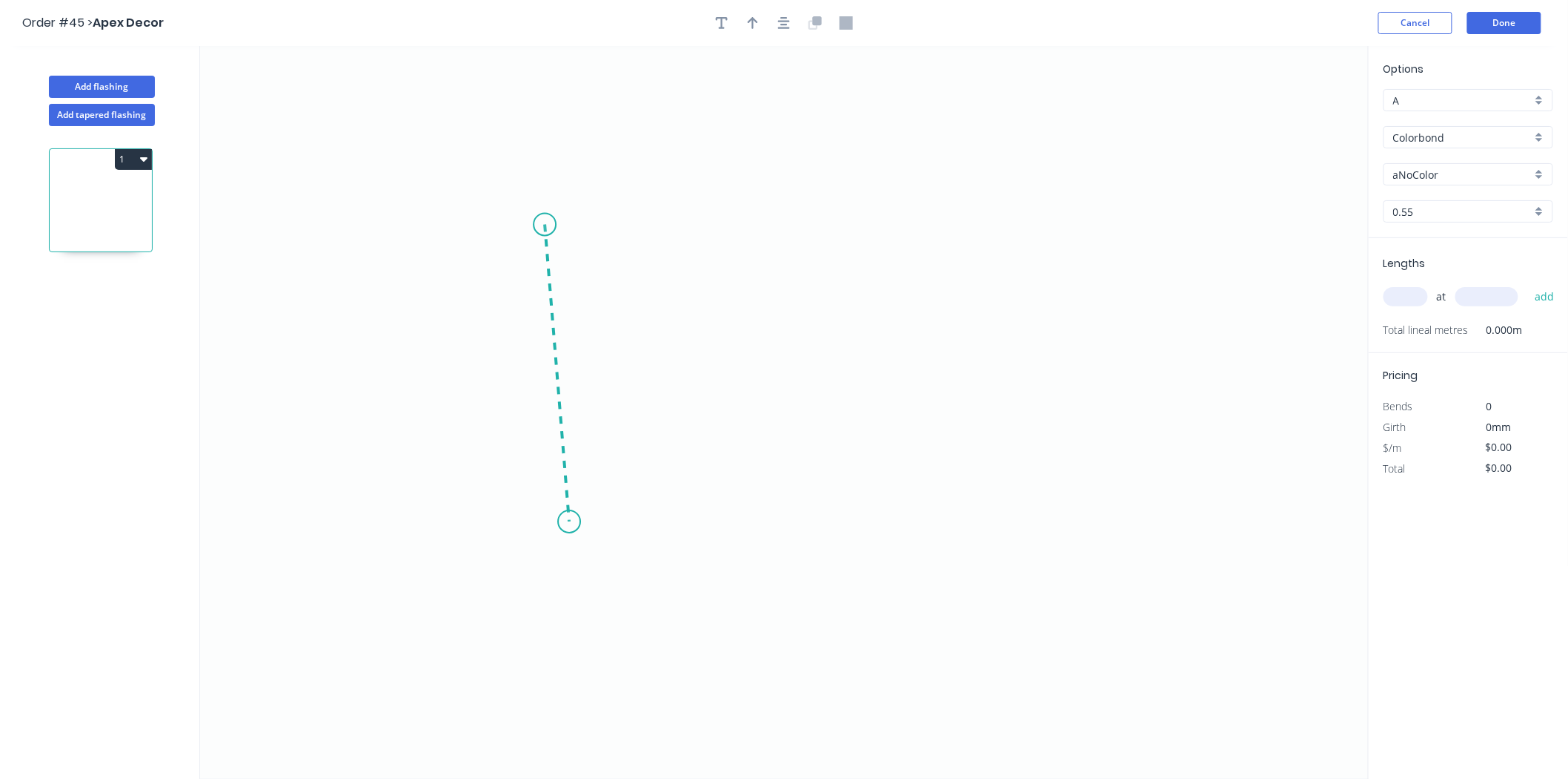
drag, startPoint x: 544, startPoint y: 225, endPoint x: 569, endPoint y: 522, distance: 298.1
click at [569, 522] on icon "0" at bounding box center [784, 413] width 1169 height 733
click at [824, 474] on icon "0 ?" at bounding box center [784, 413] width 1169 height 733
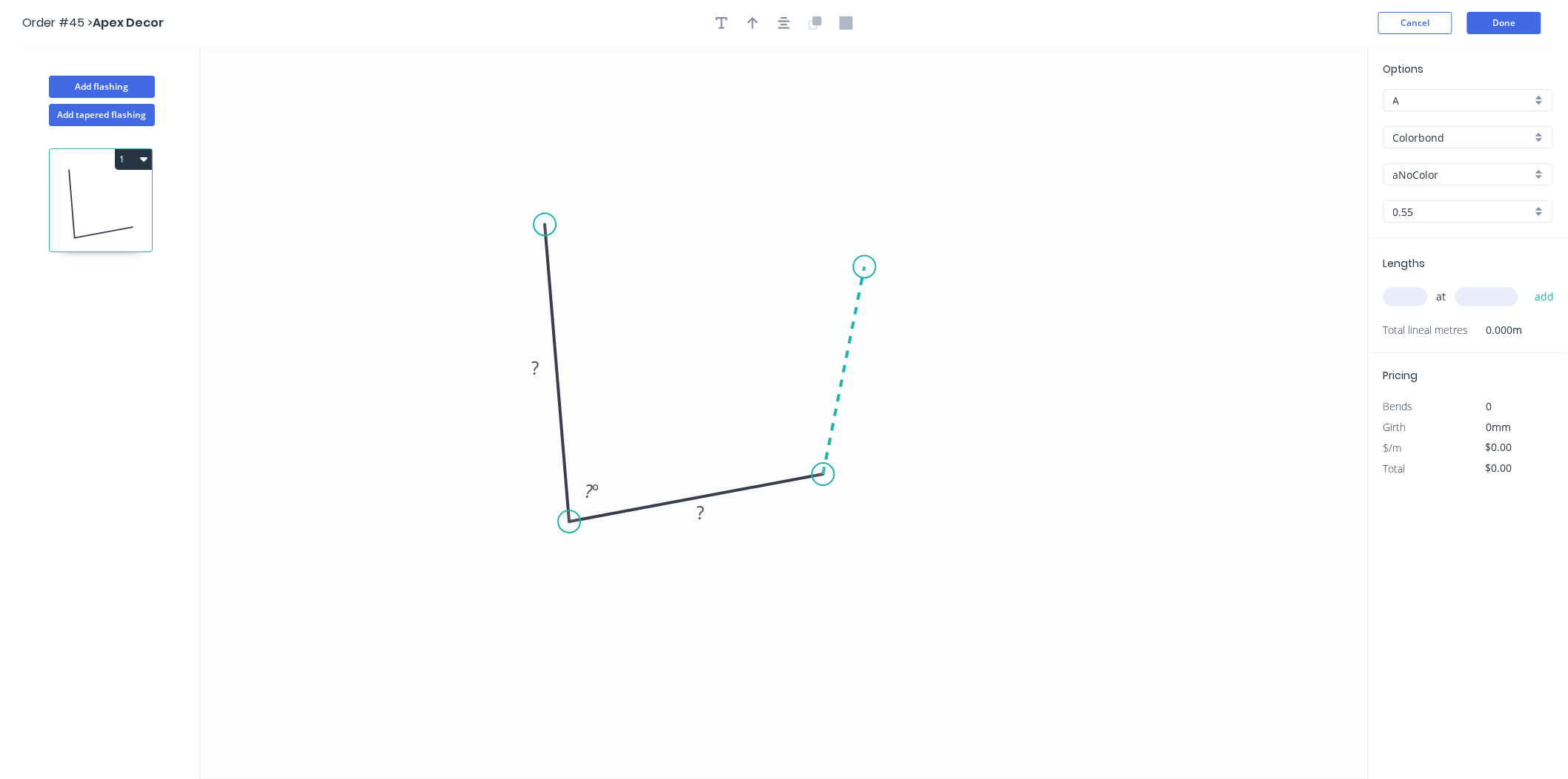
click at [865, 267] on icon at bounding box center [845, 371] width 42 height 208
click at [865, 267] on circle at bounding box center [865, 267] width 23 height 23
click at [535, 366] on tspan "?" at bounding box center [534, 367] width 8 height 24
click at [595, 492] on tspan "º" at bounding box center [595, 490] width 7 height 24
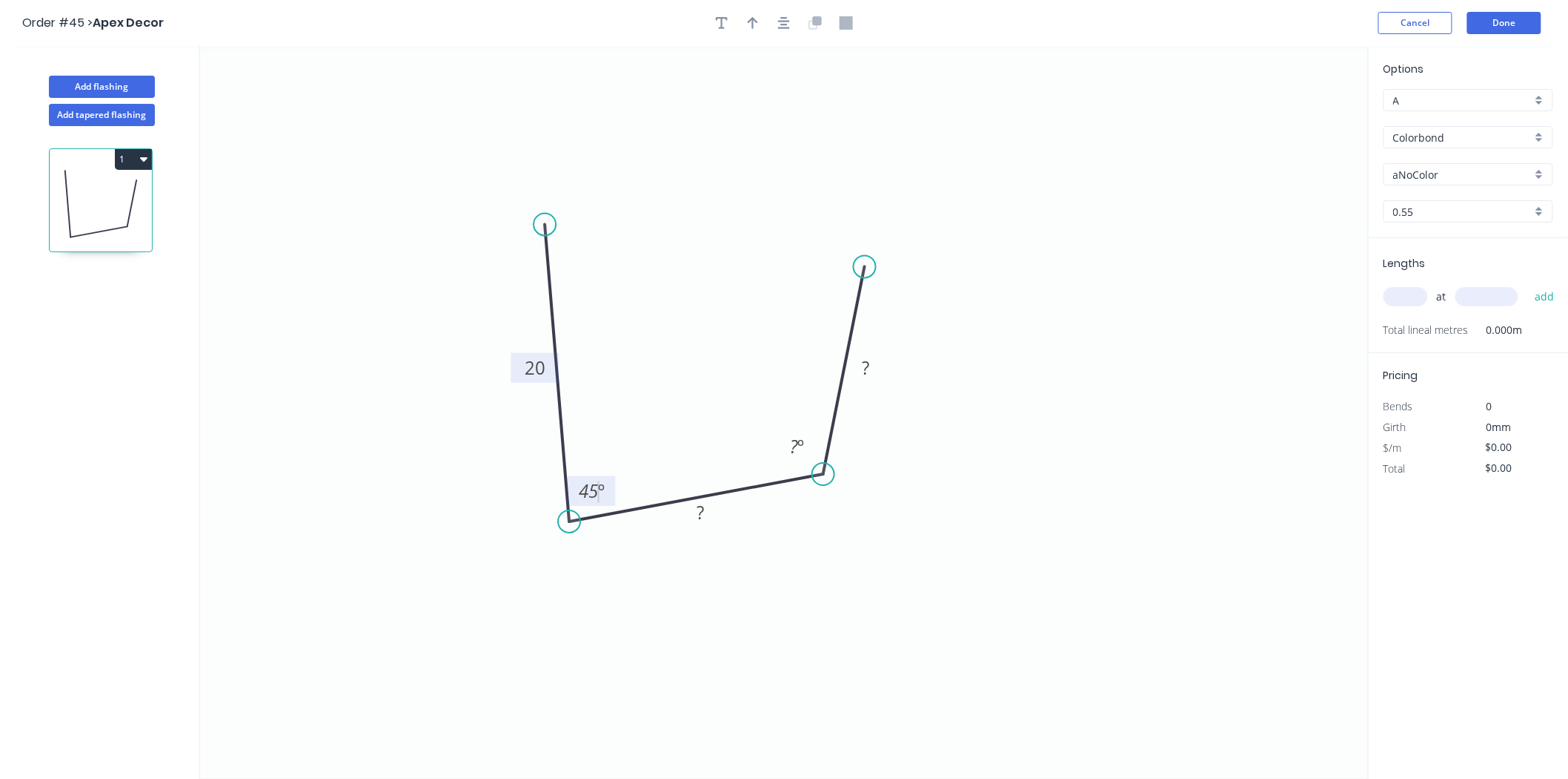
click at [587, 606] on icon "0 20 ? ? 45 º ? º" at bounding box center [784, 413] width 1169 height 733
click at [915, 321] on div "Crush & Fold" at bounding box center [932, 317] width 149 height 30
click at [594, 330] on div "Feather" at bounding box center [620, 331] width 149 height 30
click at [1503, 13] on button "Done" at bounding box center [1504, 23] width 74 height 23
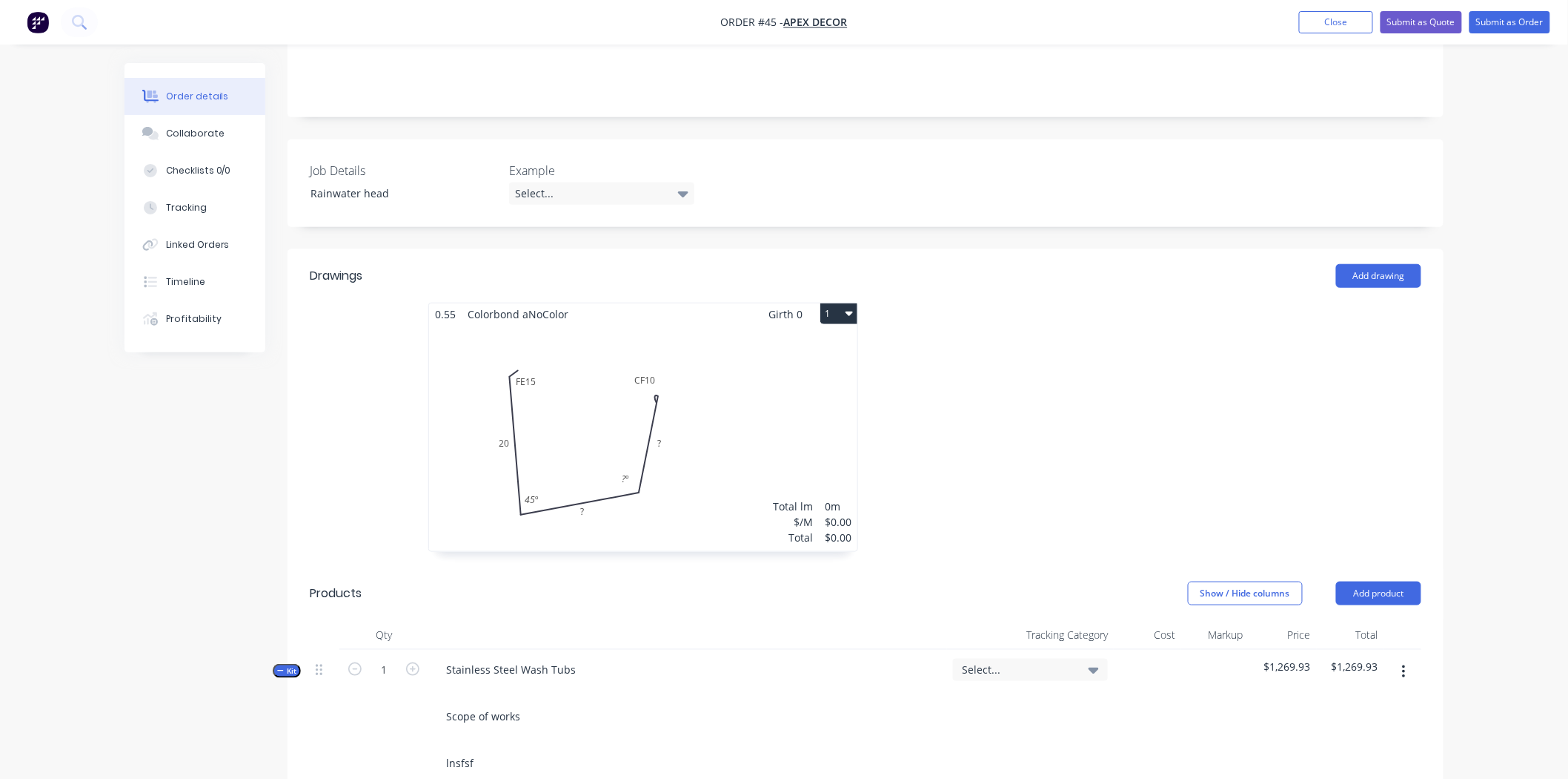
scroll to position [342, 0]
click at [841, 300] on button "1" at bounding box center [839, 310] width 37 height 21
drag, startPoint x: 1376, startPoint y: 366, endPoint x: 1512, endPoint y: 388, distance: 137.8
click at [1512, 388] on div "Order details Collaborate Checklists 0/0 Tracking Linked Orders Timeline Profit…" at bounding box center [784, 777] width 1568 height 2240
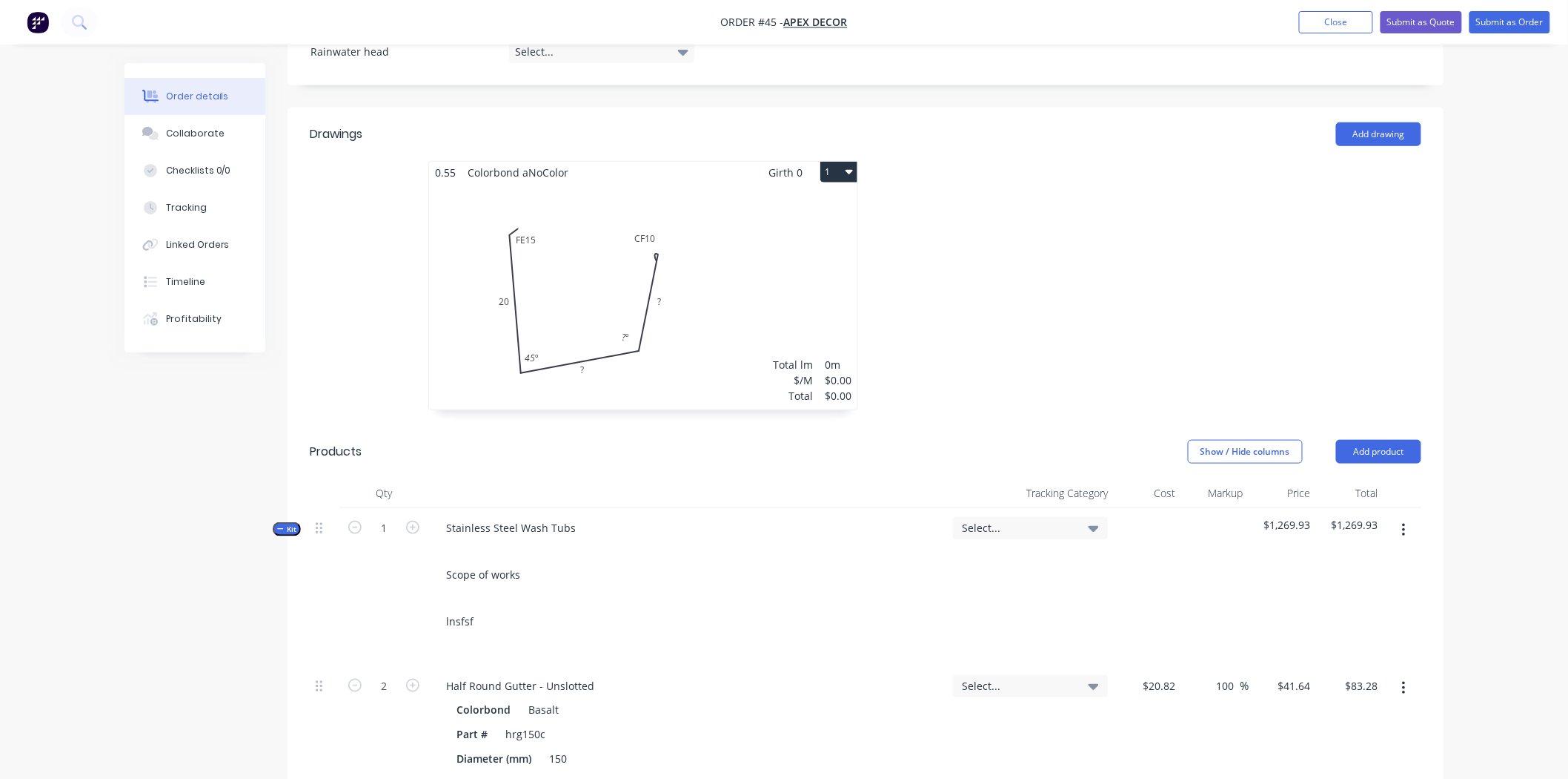
scroll to position [500, 0]
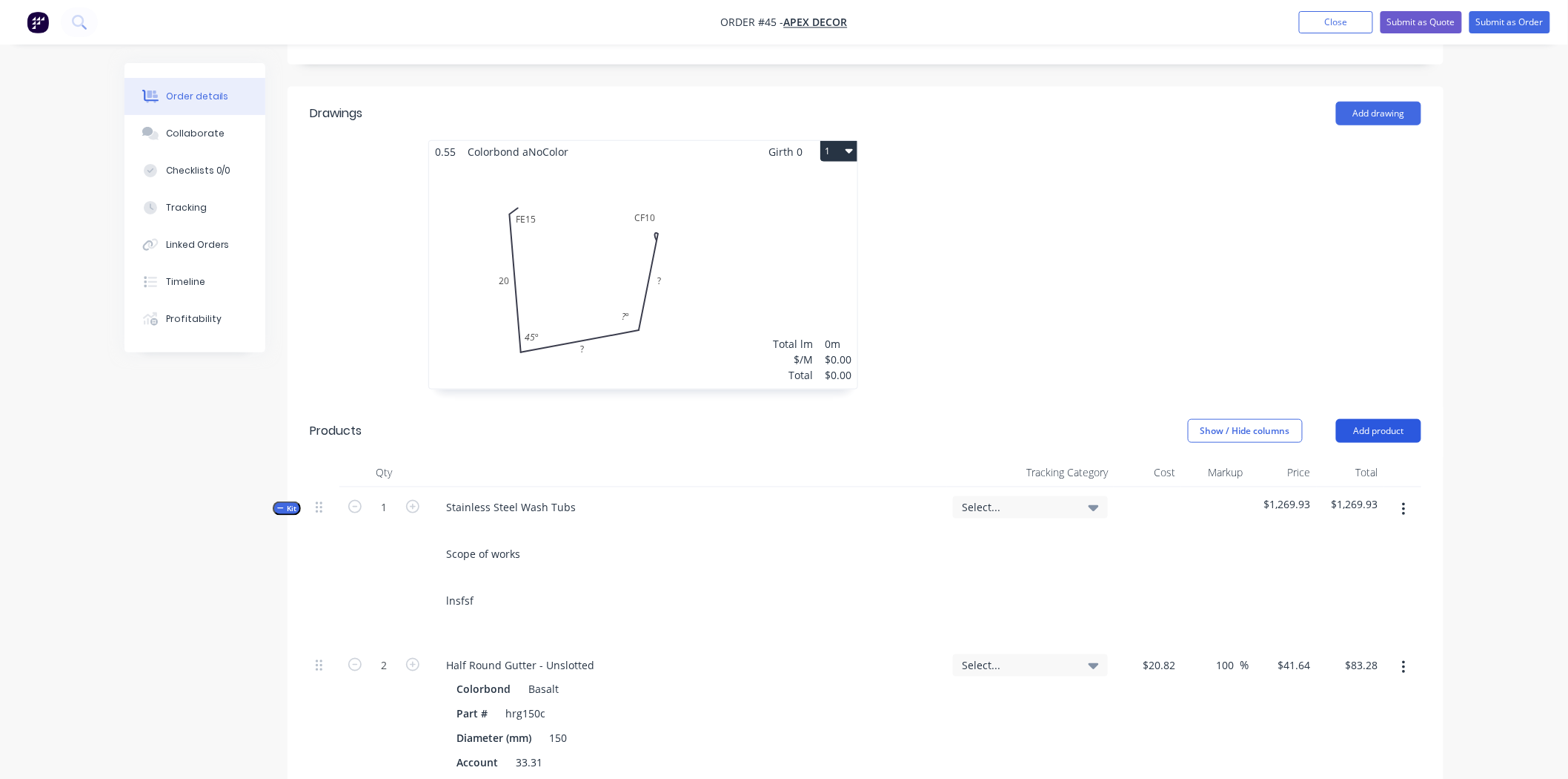
click at [1361, 419] on button "Add product" at bounding box center [1379, 431] width 85 height 23
click at [157, 587] on div "Created by Omar Created 26/09/25 Required 26/09/25 Assigned to O Status Draft C…" at bounding box center [784, 651] width 1320 height 2177
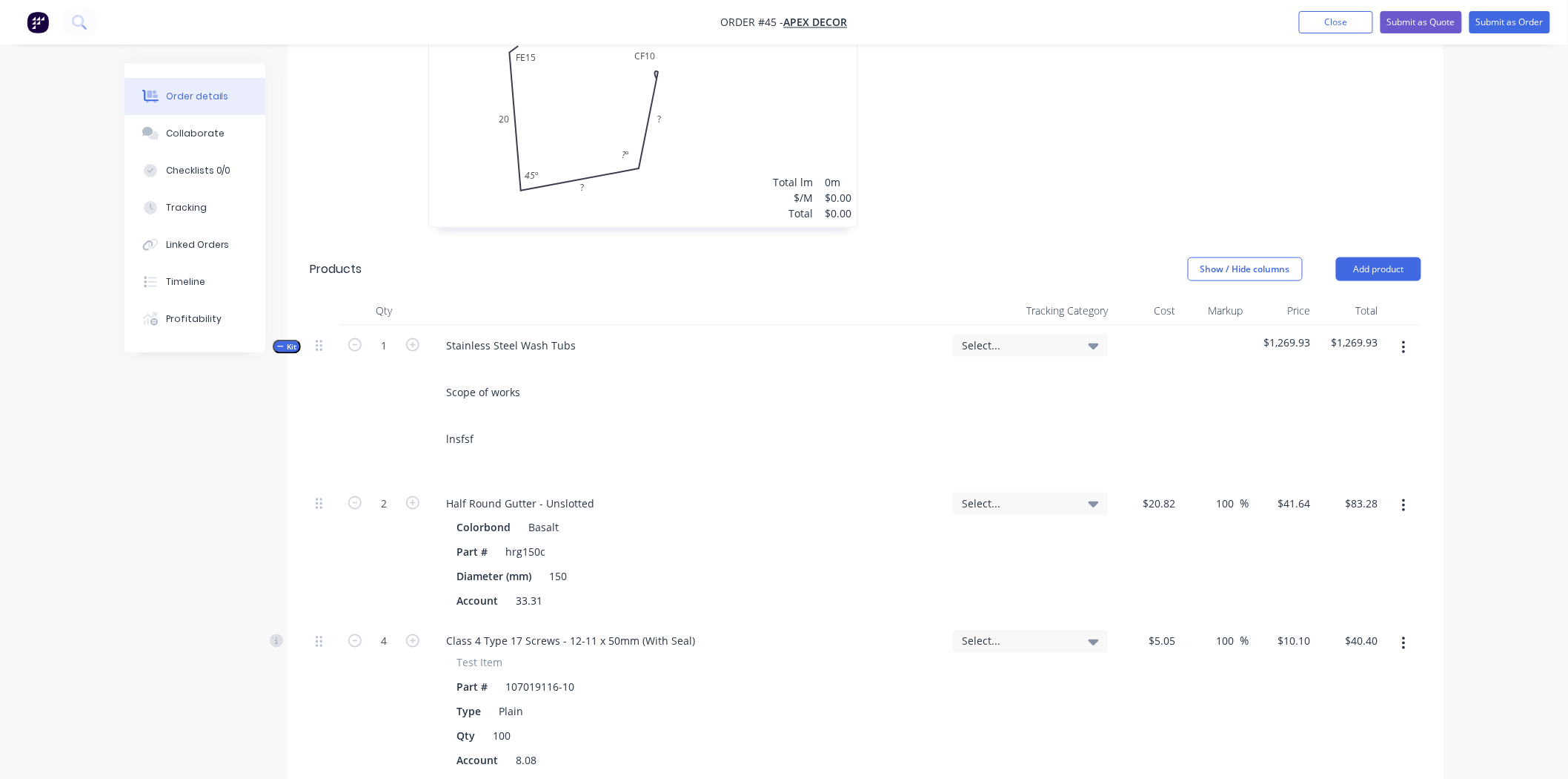
scroll to position [663, 0]
click at [1378, 257] on button "Add product" at bounding box center [1379, 269] width 85 height 23
click at [1366, 414] on div "Square metre product" at bounding box center [1351, 425] width 114 height 22
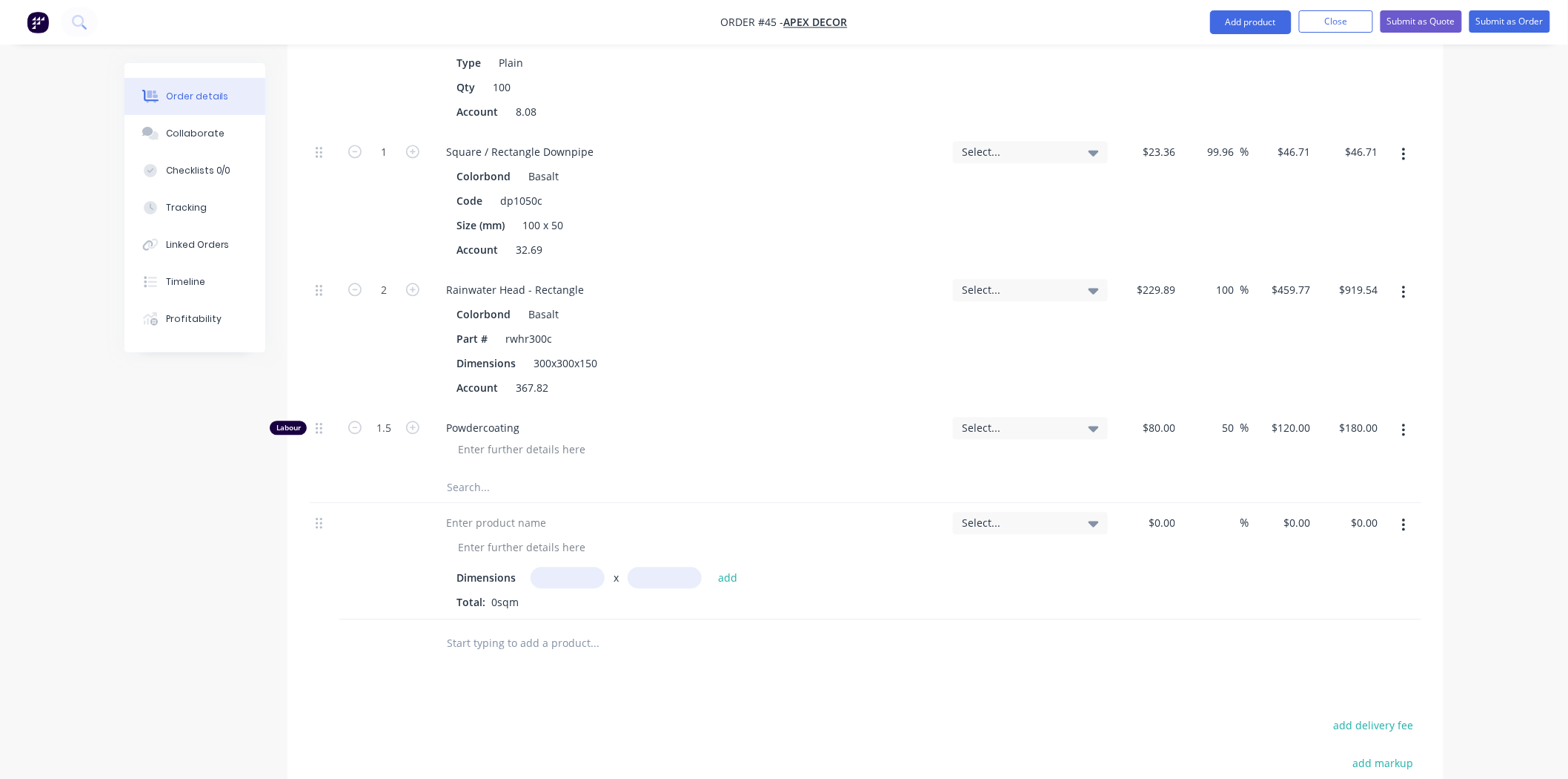
scroll to position [1323, 0]
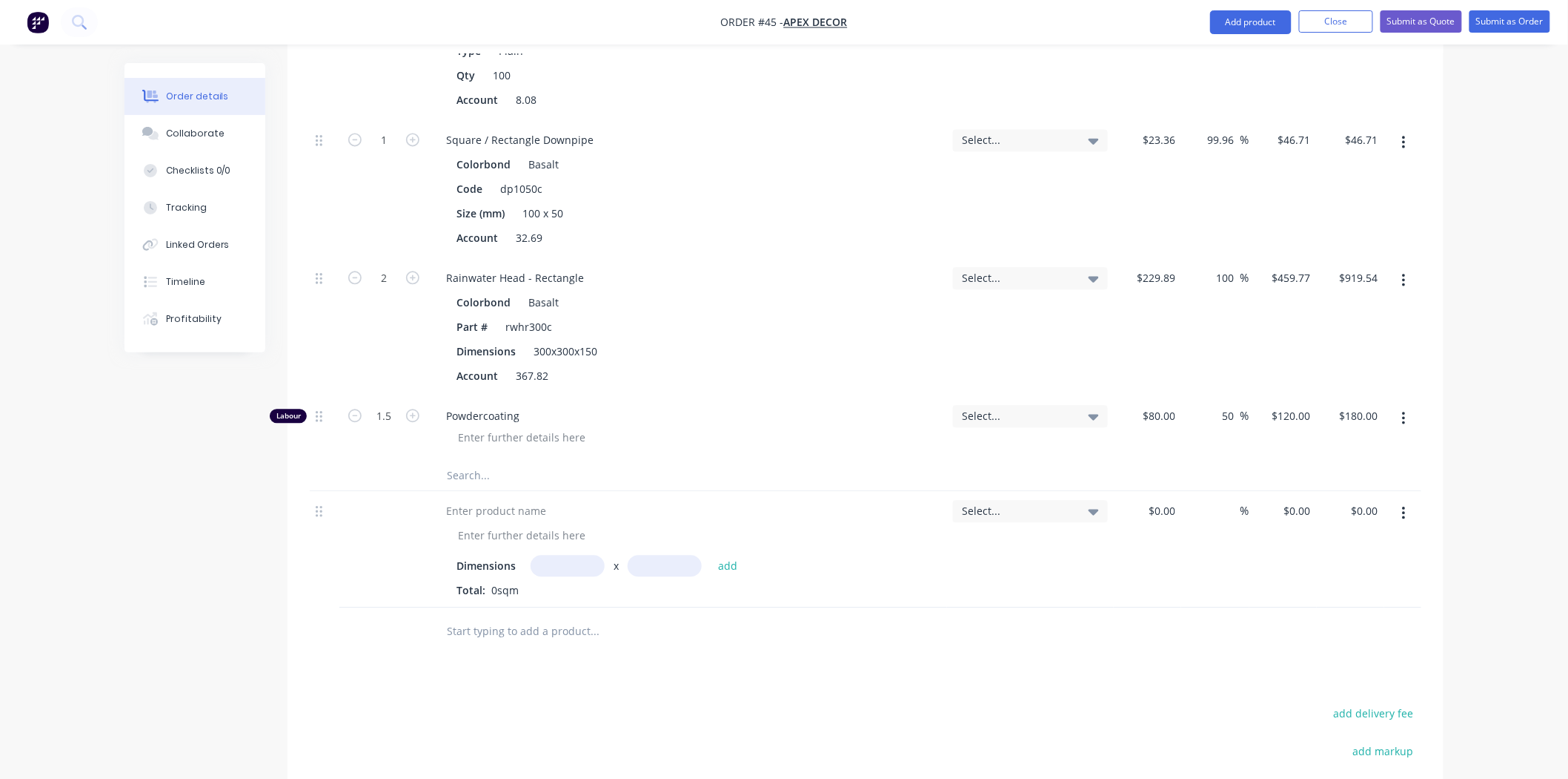
click at [568, 555] on input "text" at bounding box center [568, 566] width 74 height 22
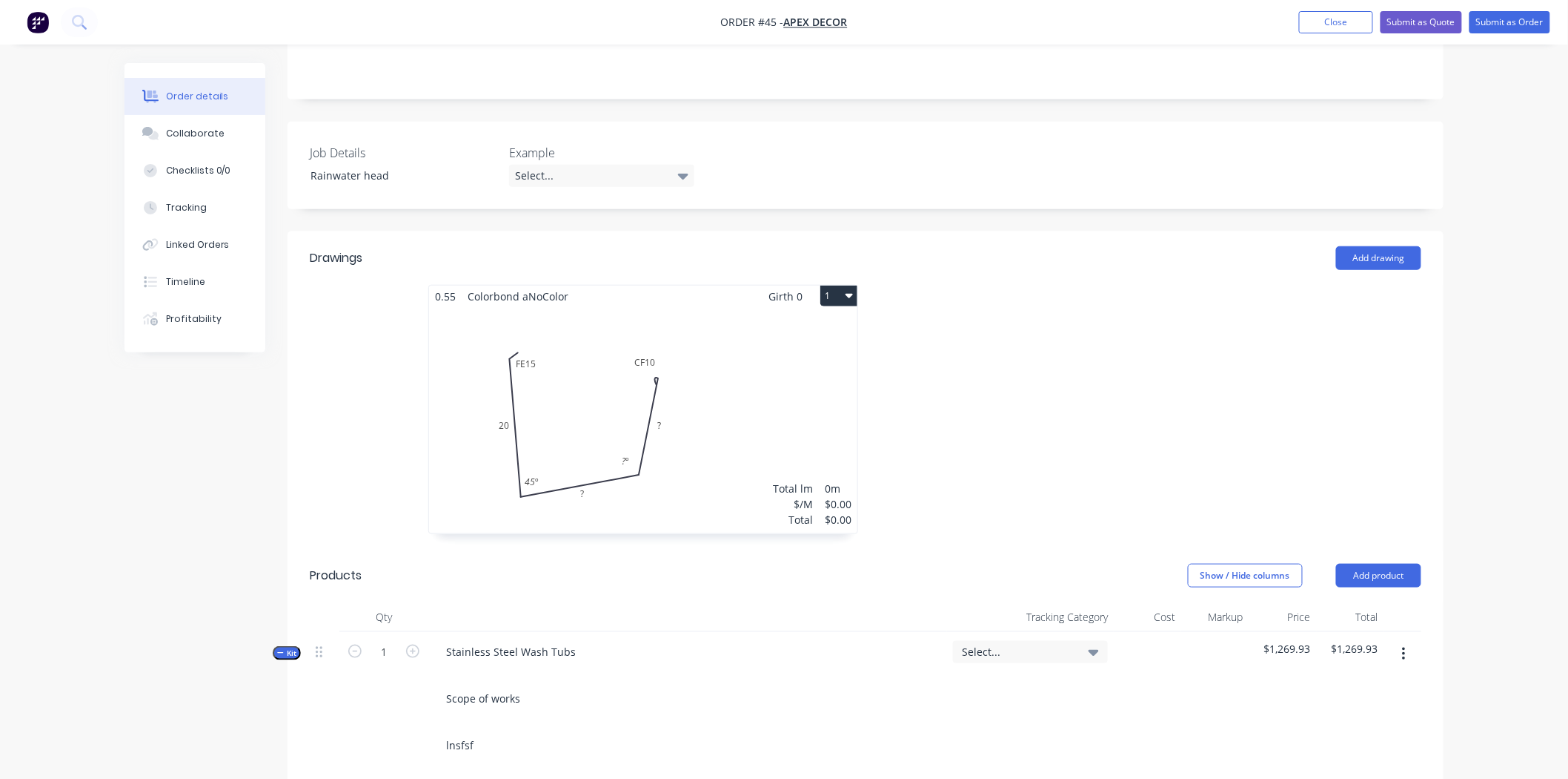
scroll to position [346, 0]
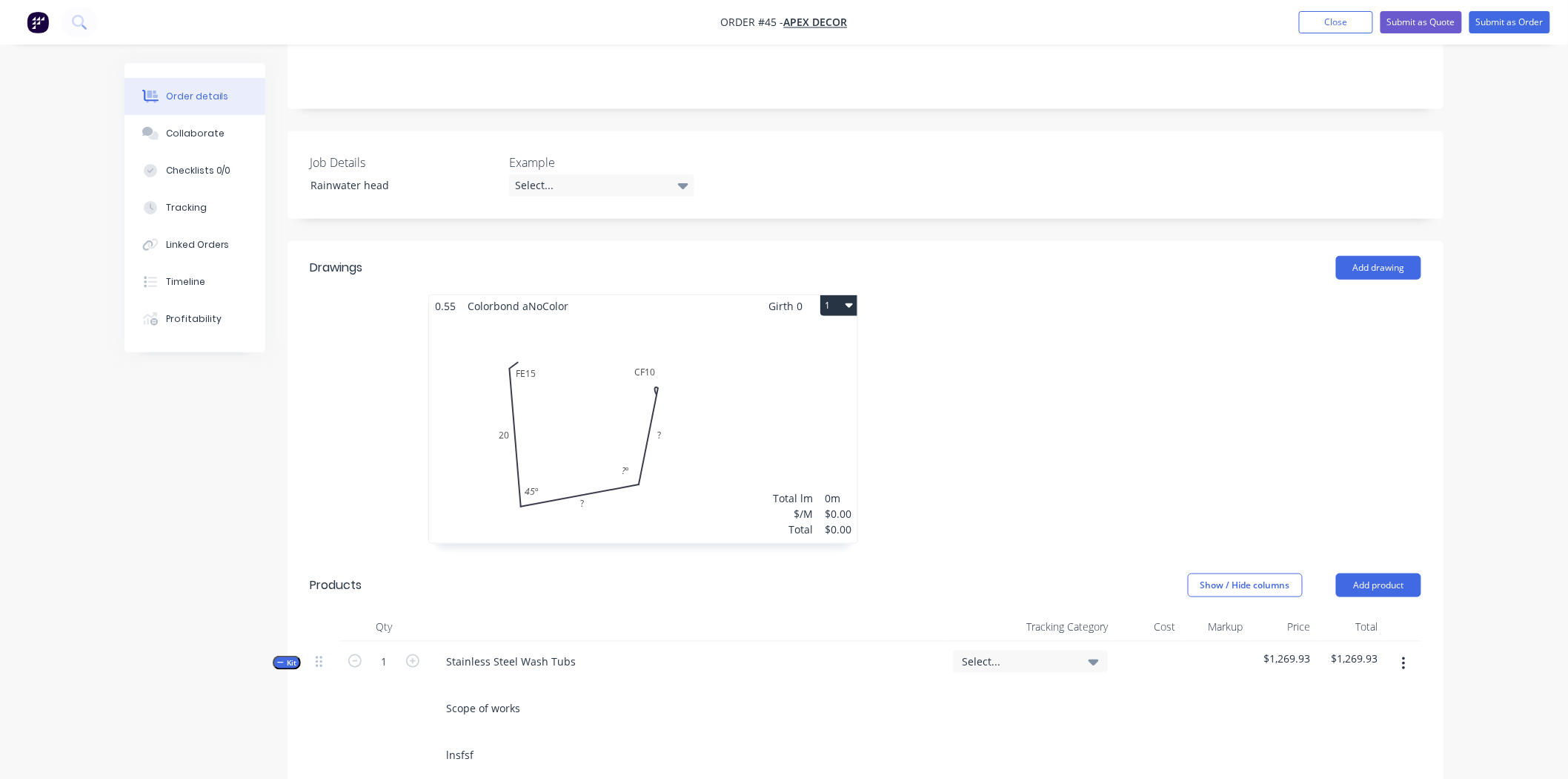
click at [283, 659] on icon "button" at bounding box center [280, 662] width 7 height 8
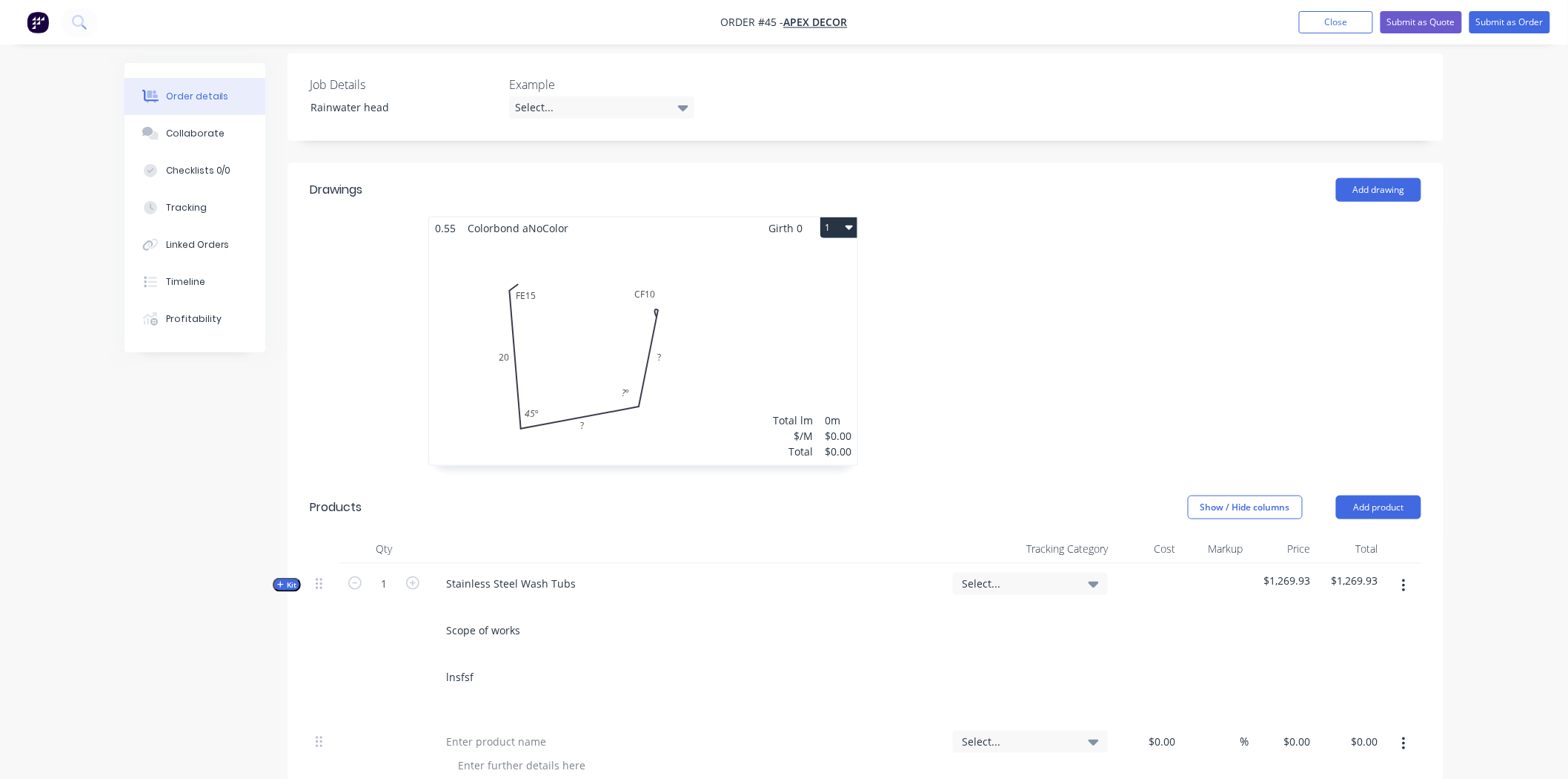
scroll to position [428, 0]
click at [297, 575] on span "Kit" at bounding box center [286, 580] width 19 height 11
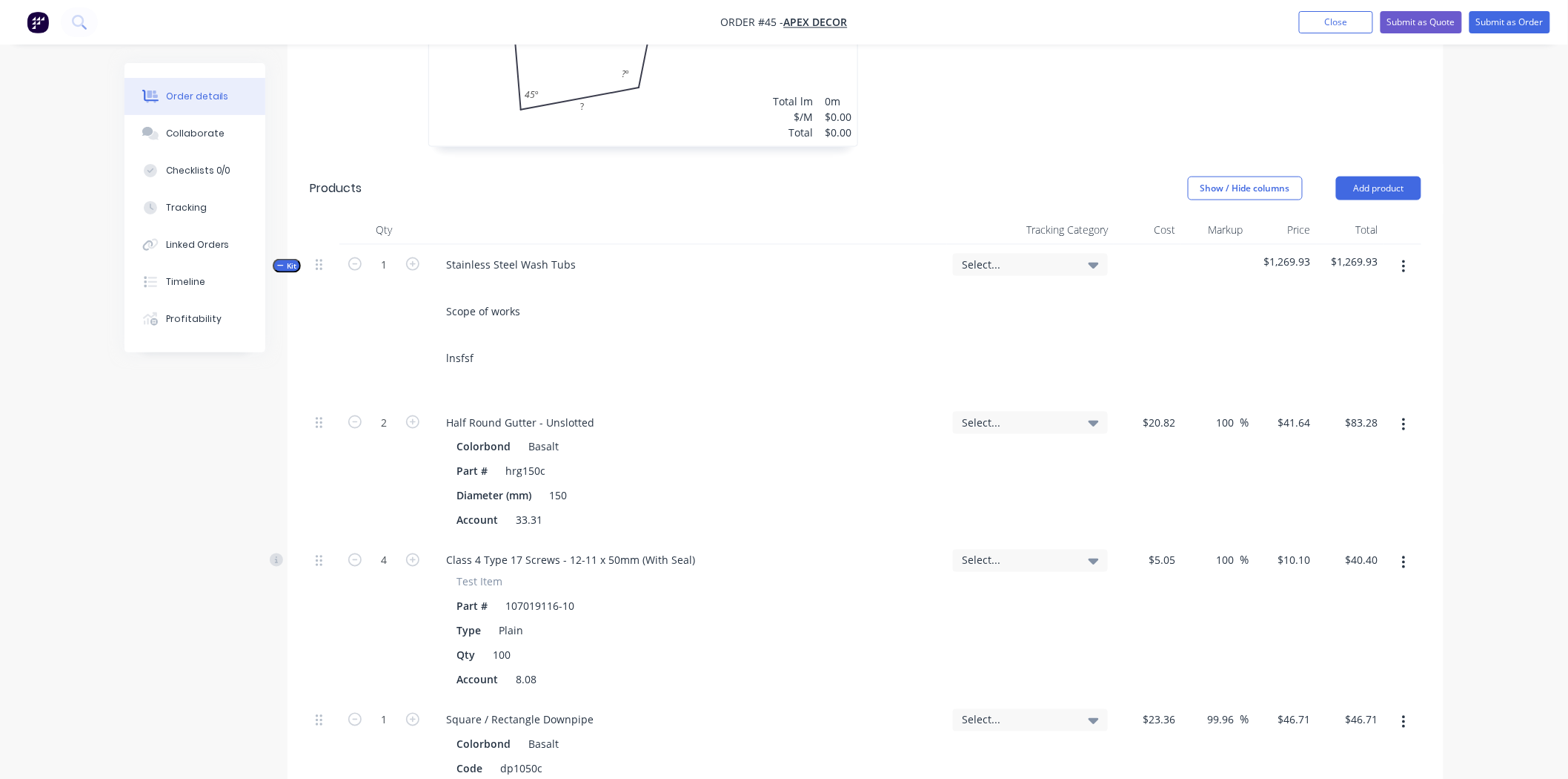
scroll to position [744, 0]
click at [196, 470] on span "100" at bounding box center [194, 471] width 62 height 33
click at [255, 472] on span "74" at bounding box center [256, 471] width 62 height 33
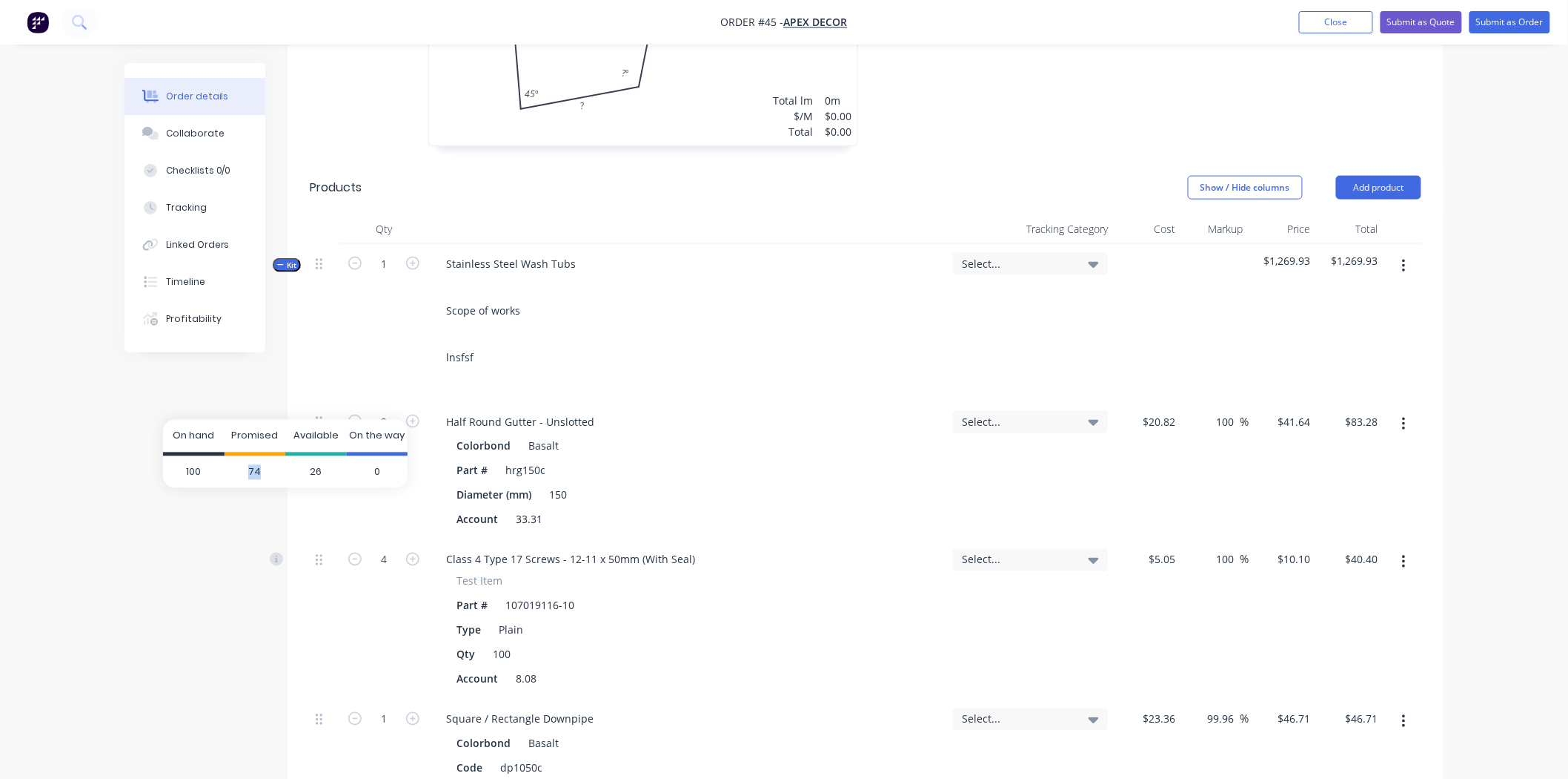
click at [255, 472] on span "74" at bounding box center [256, 471] width 62 height 33
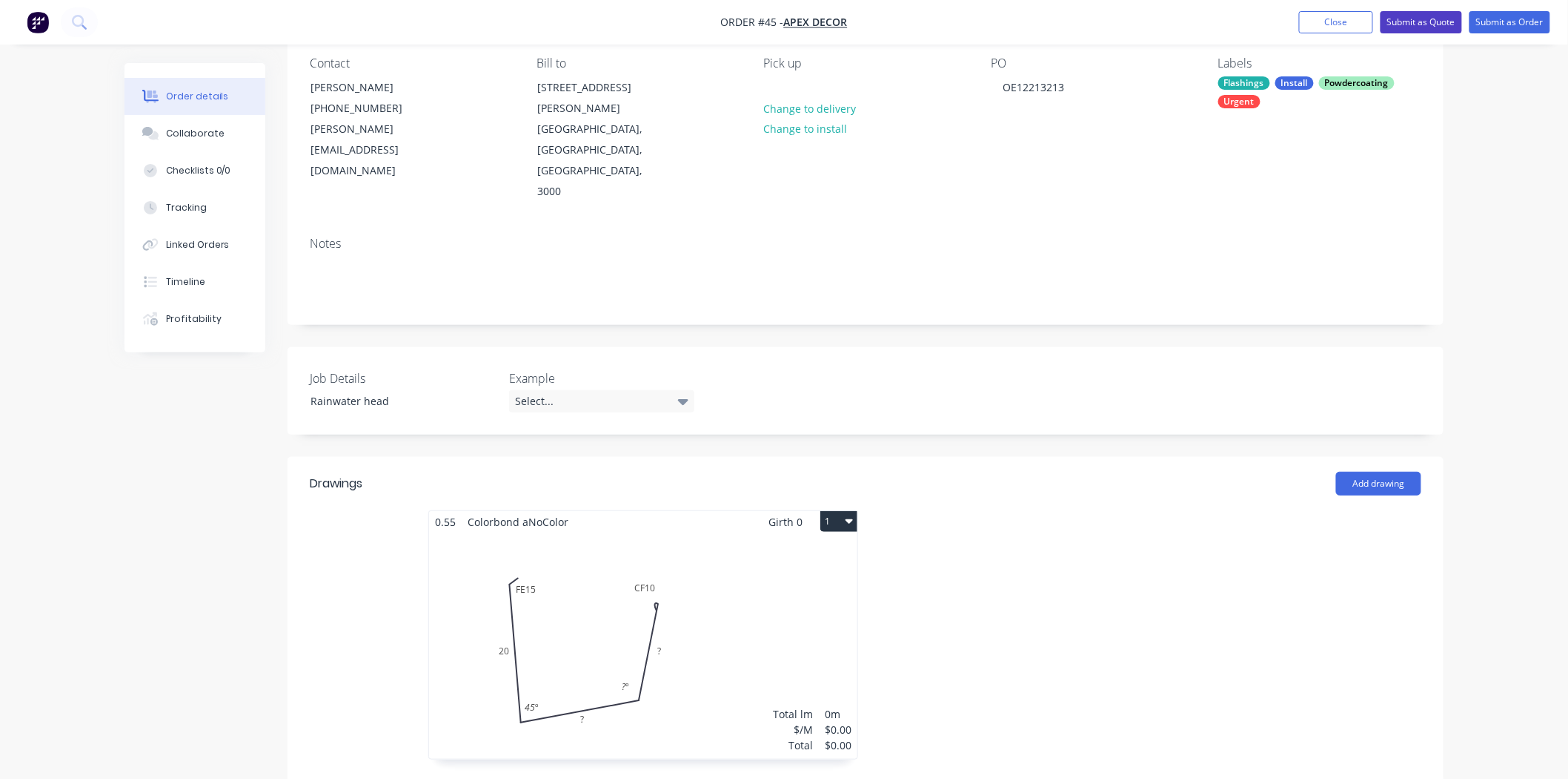
scroll to position [130, 0]
click at [1435, 25] on button "Submit as Quote" at bounding box center [1421, 22] width 81 height 23
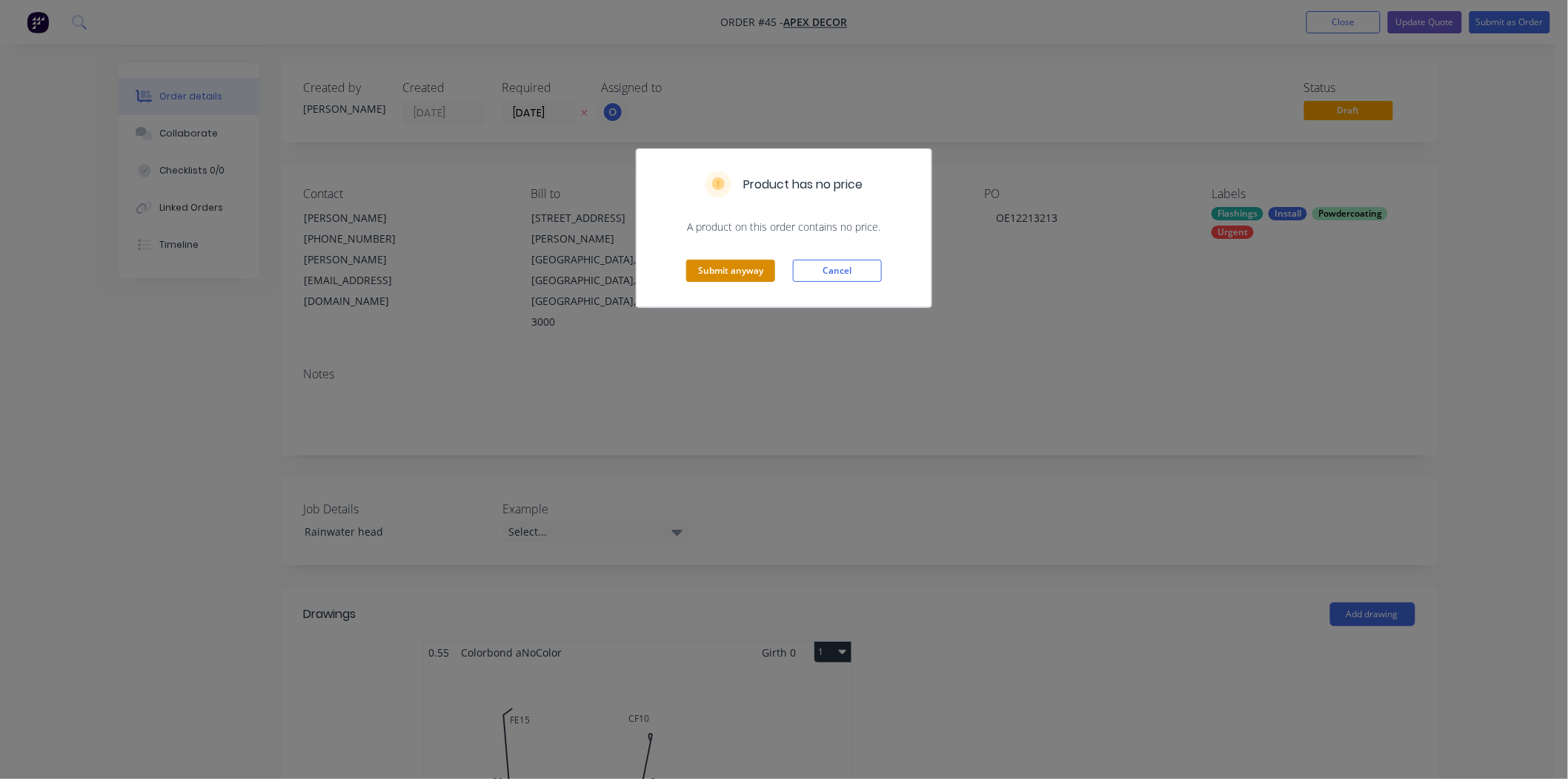
click at [746, 264] on button "Submit anyway" at bounding box center [731, 270] width 89 height 23
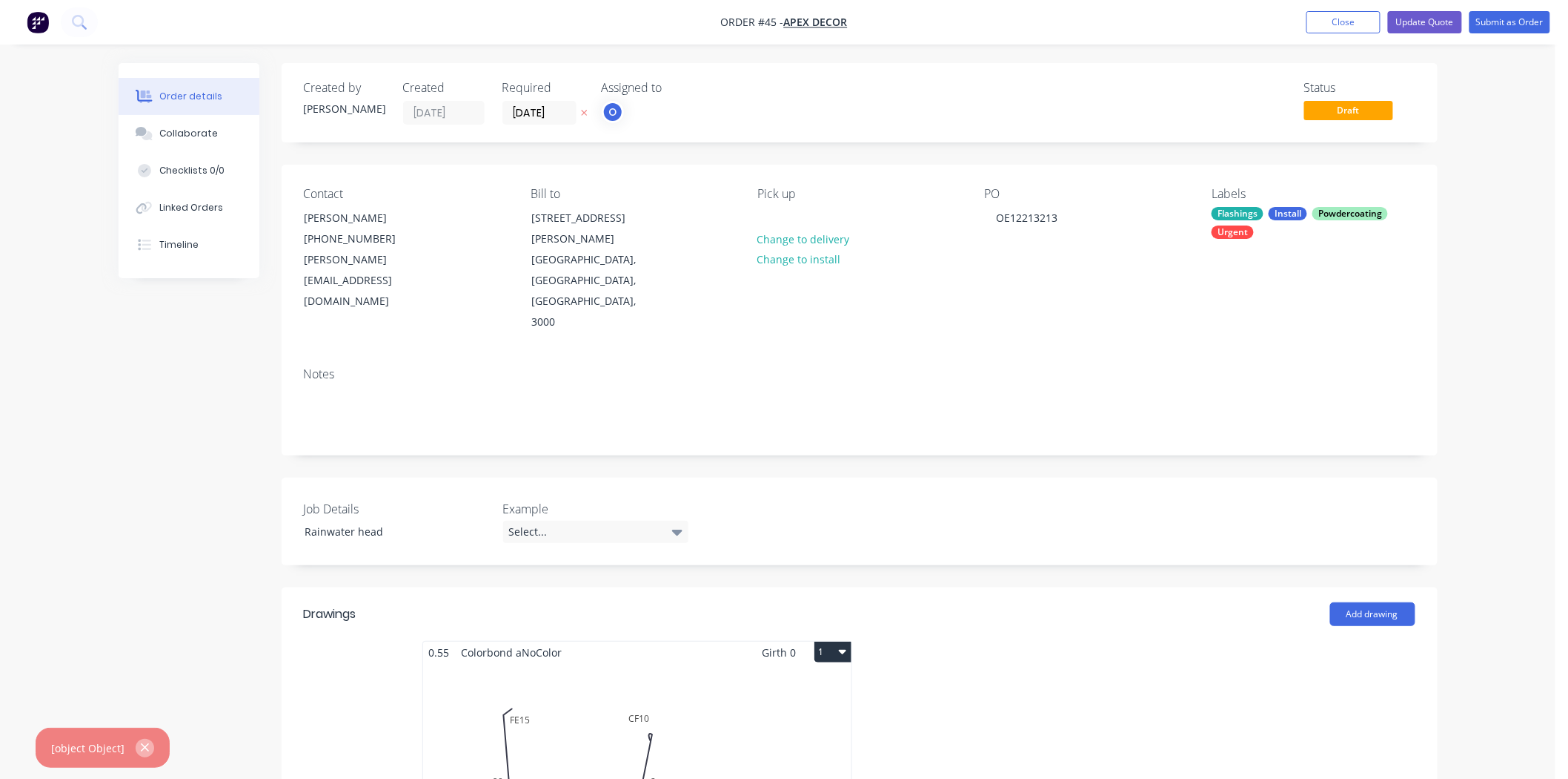
click at [145, 743] on icon "button" at bounding box center [146, 747] width 10 height 13
click at [1213, 115] on div "Status Draft" at bounding box center [1083, 103] width 666 height 44
click at [1516, 26] on button "Submit as Order" at bounding box center [1510, 22] width 81 height 23
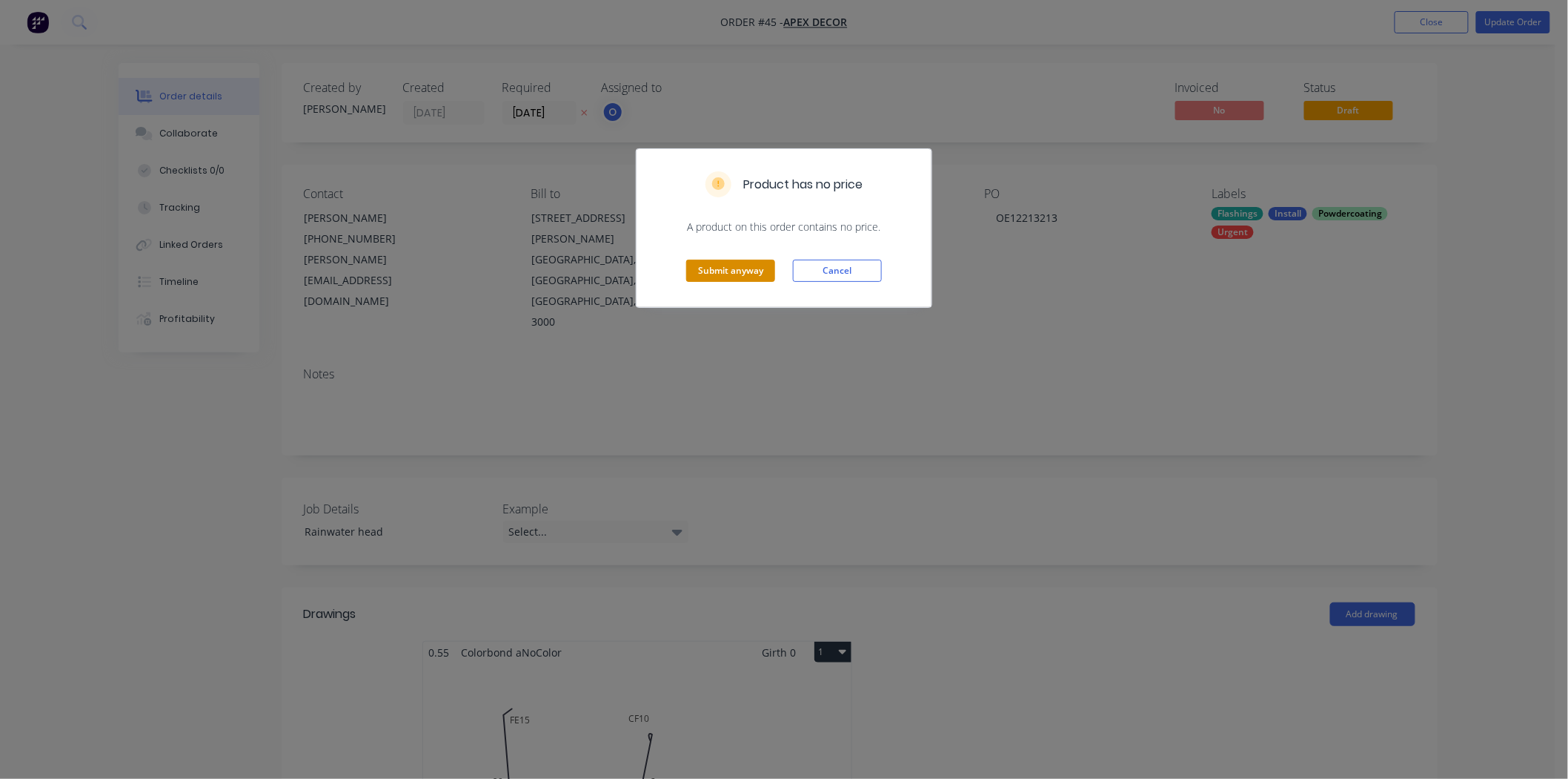
click at [742, 274] on button "Submit anyway" at bounding box center [731, 270] width 89 height 23
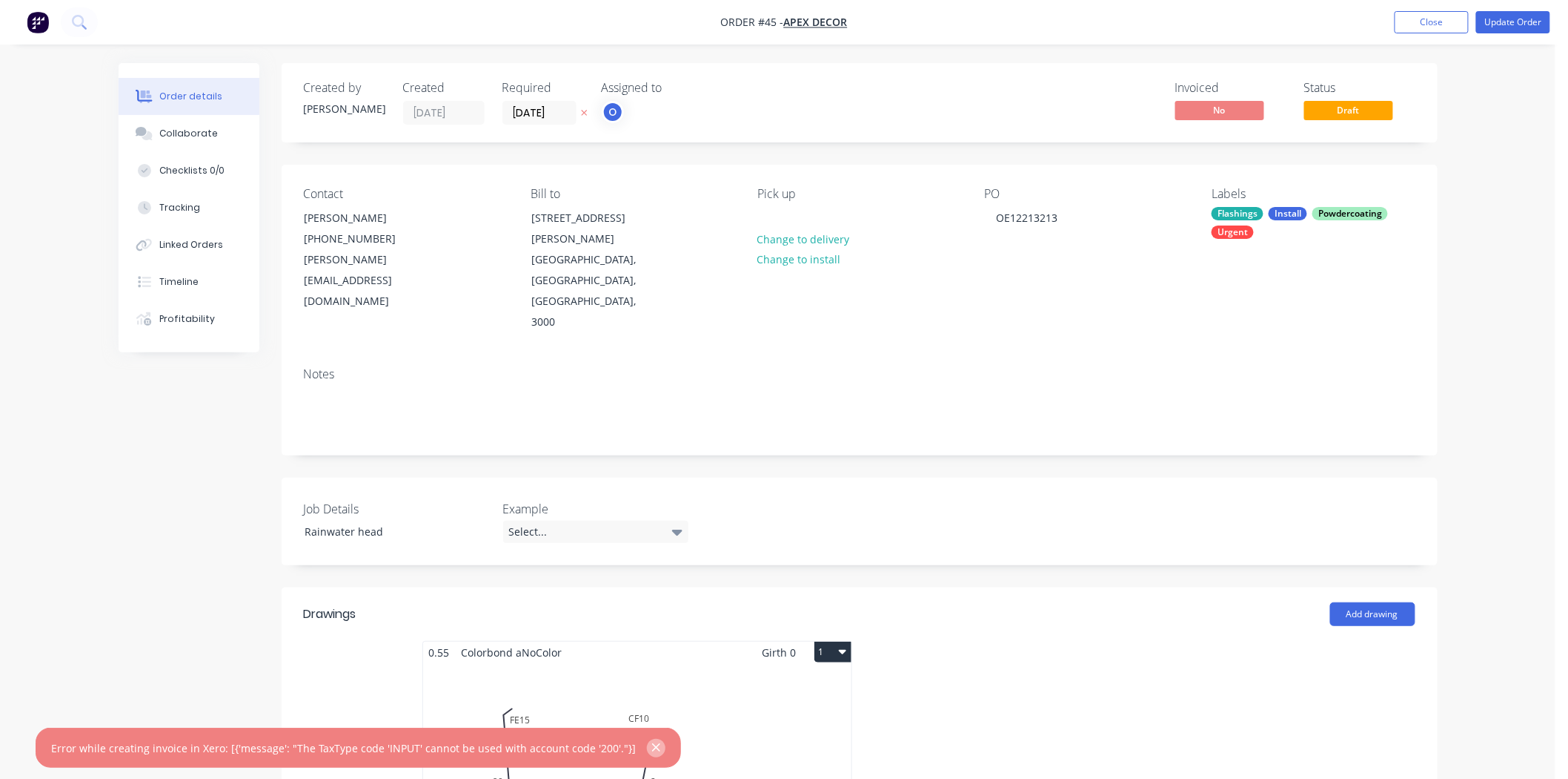
click at [652, 746] on icon "button" at bounding box center [656, 748] width 8 height 8
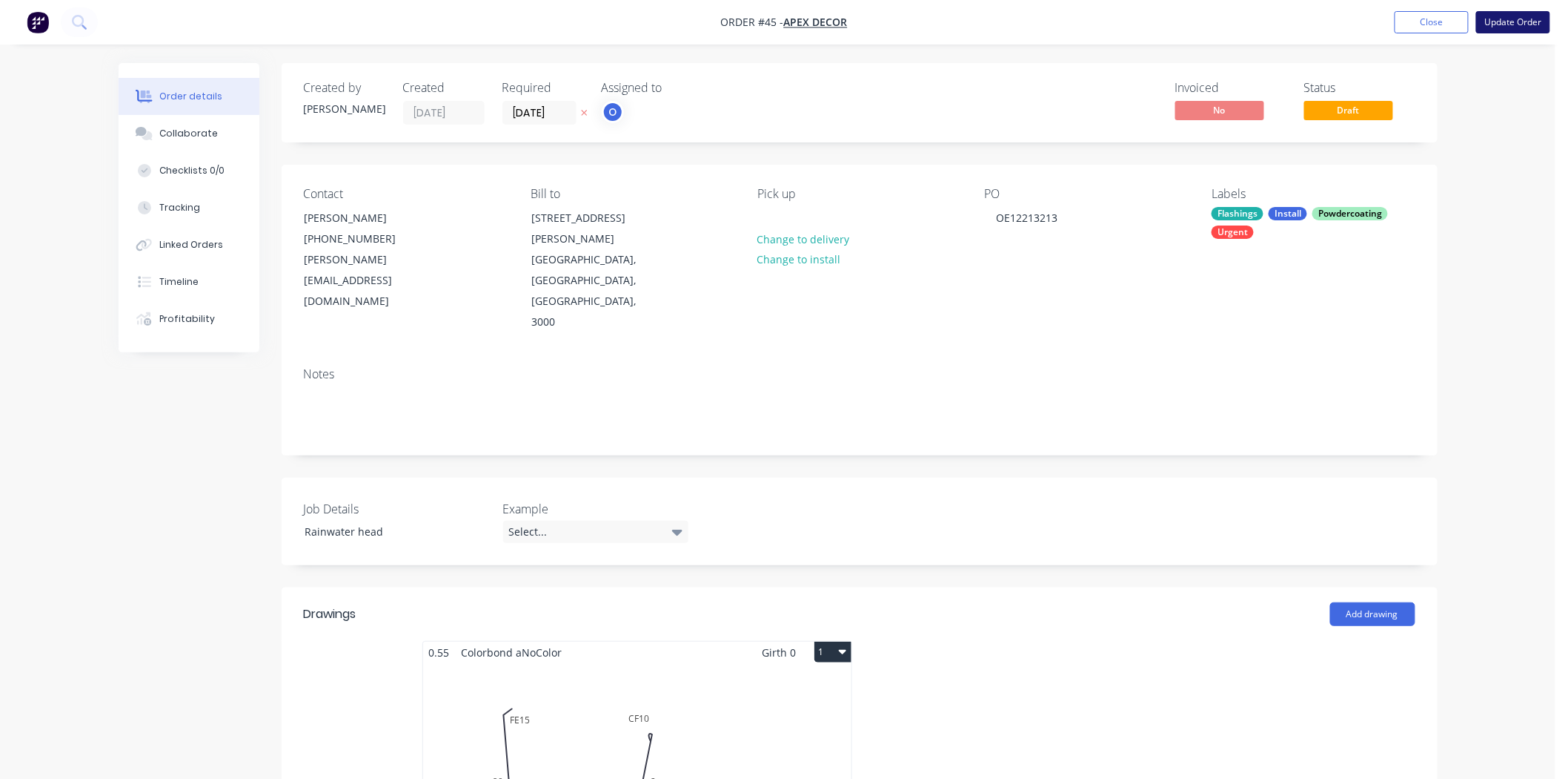
click at [1515, 13] on button "Update Order" at bounding box center [1513, 22] width 74 height 23
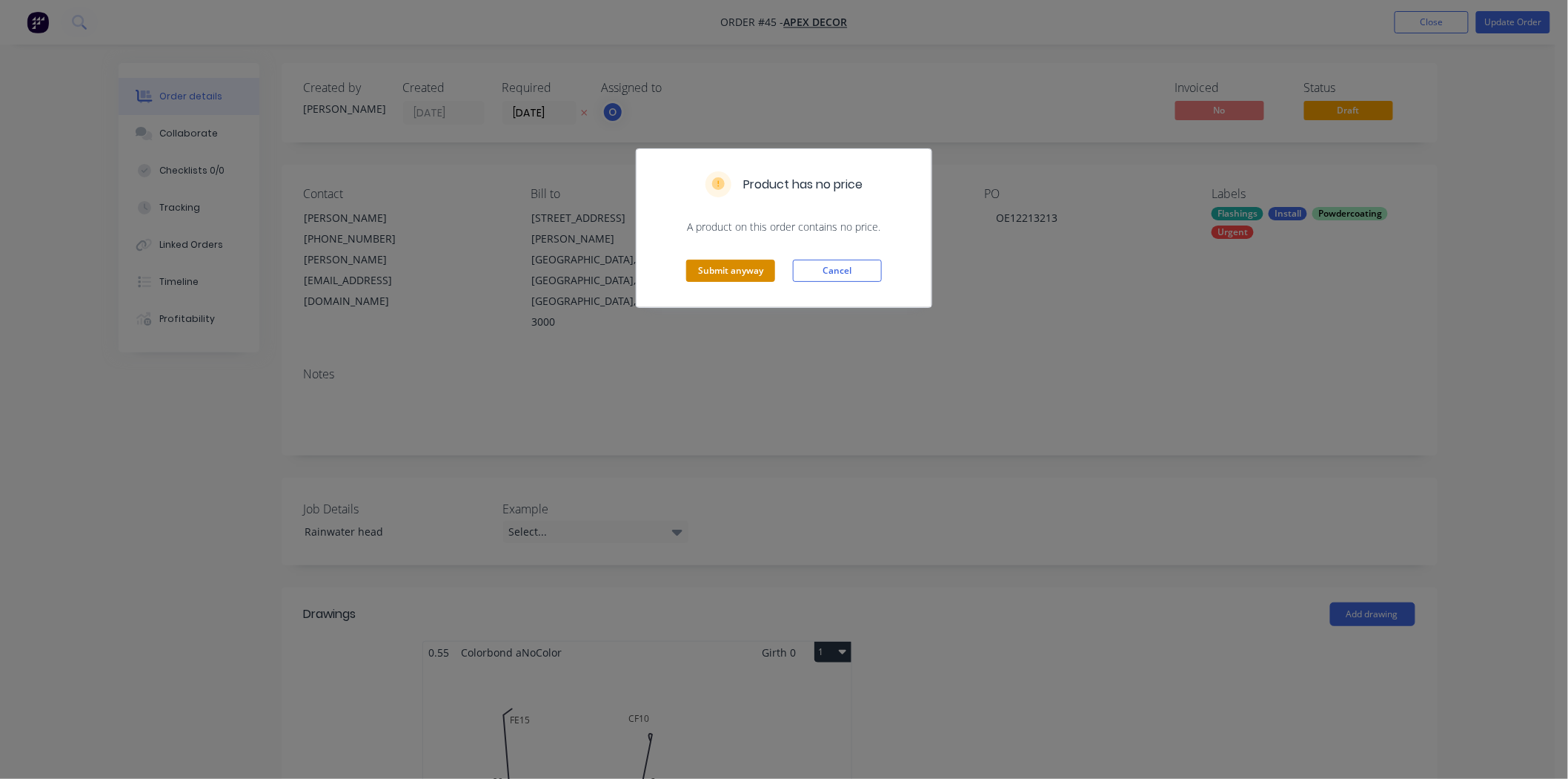
click at [730, 272] on button "Submit anyway" at bounding box center [731, 270] width 89 height 23
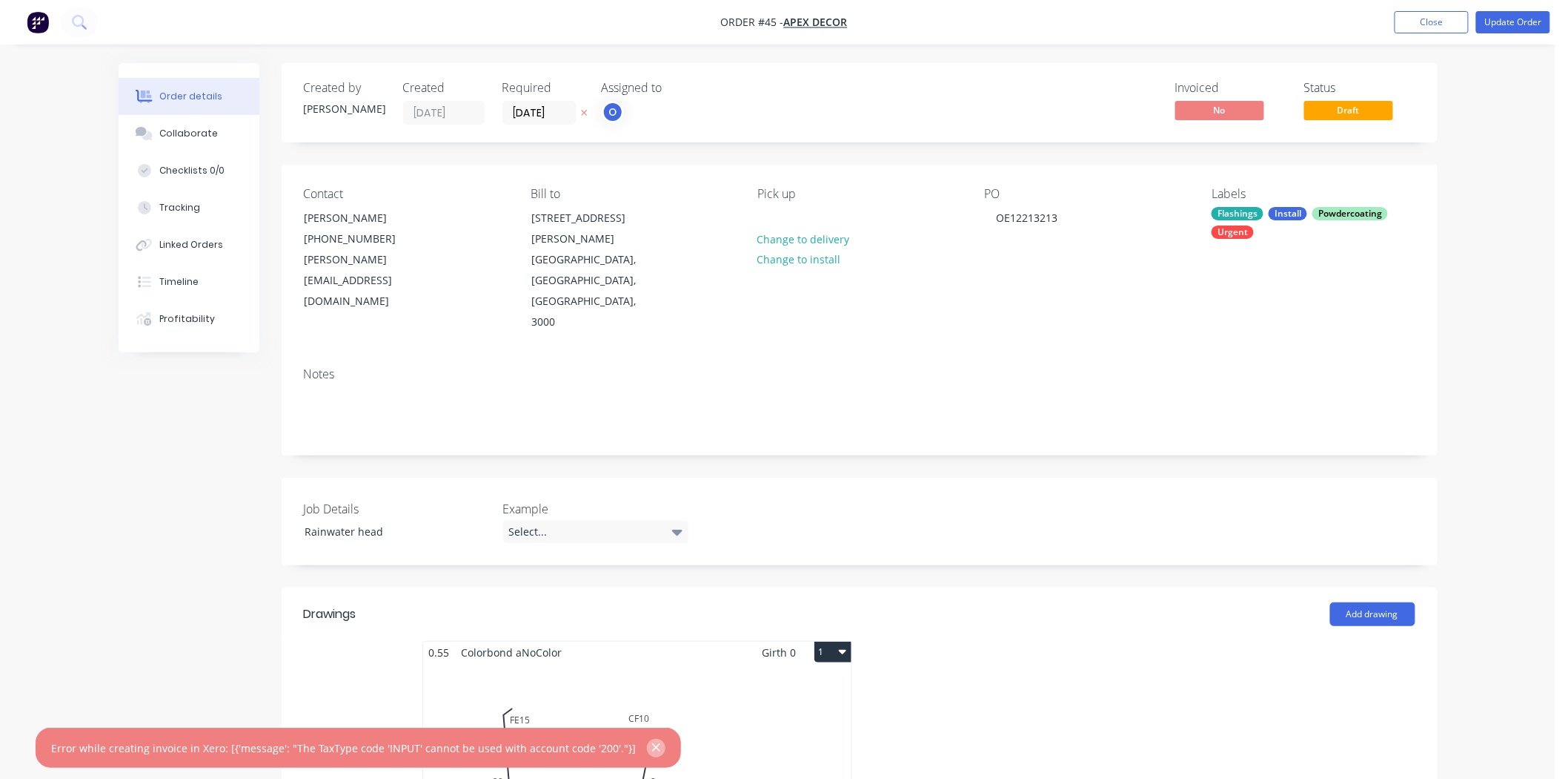
click at [651, 751] on icon "button" at bounding box center [656, 747] width 10 height 13
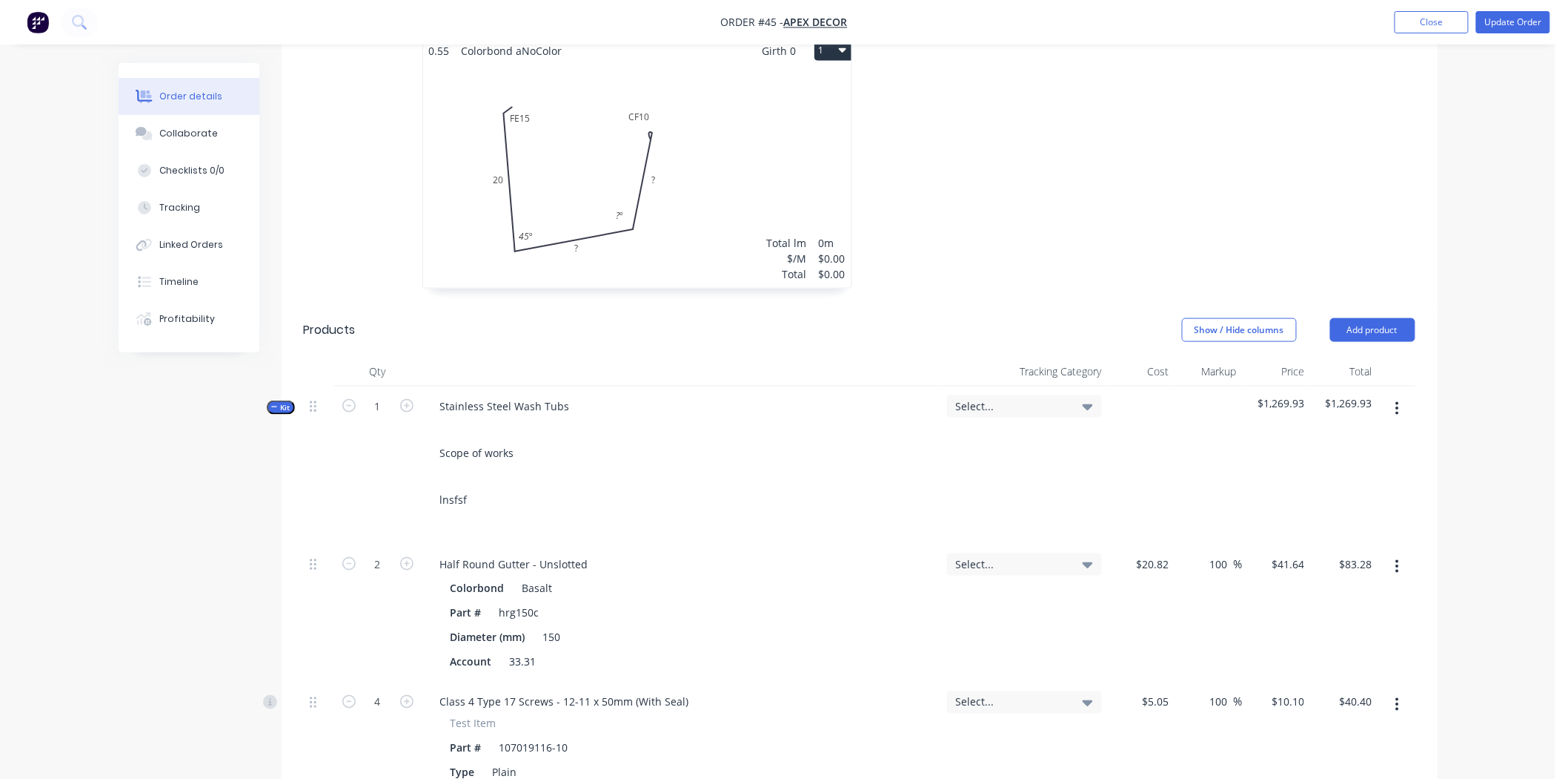
scroll to position [602, 0]
click at [995, 397] on span "Select..." at bounding box center [1012, 405] width 112 height 16
click at [1523, 380] on div "Order details Collaborate Checklists 0/0 Tracking Linked Orders Timeline Profit…" at bounding box center [778, 576] width 1555 height 2357
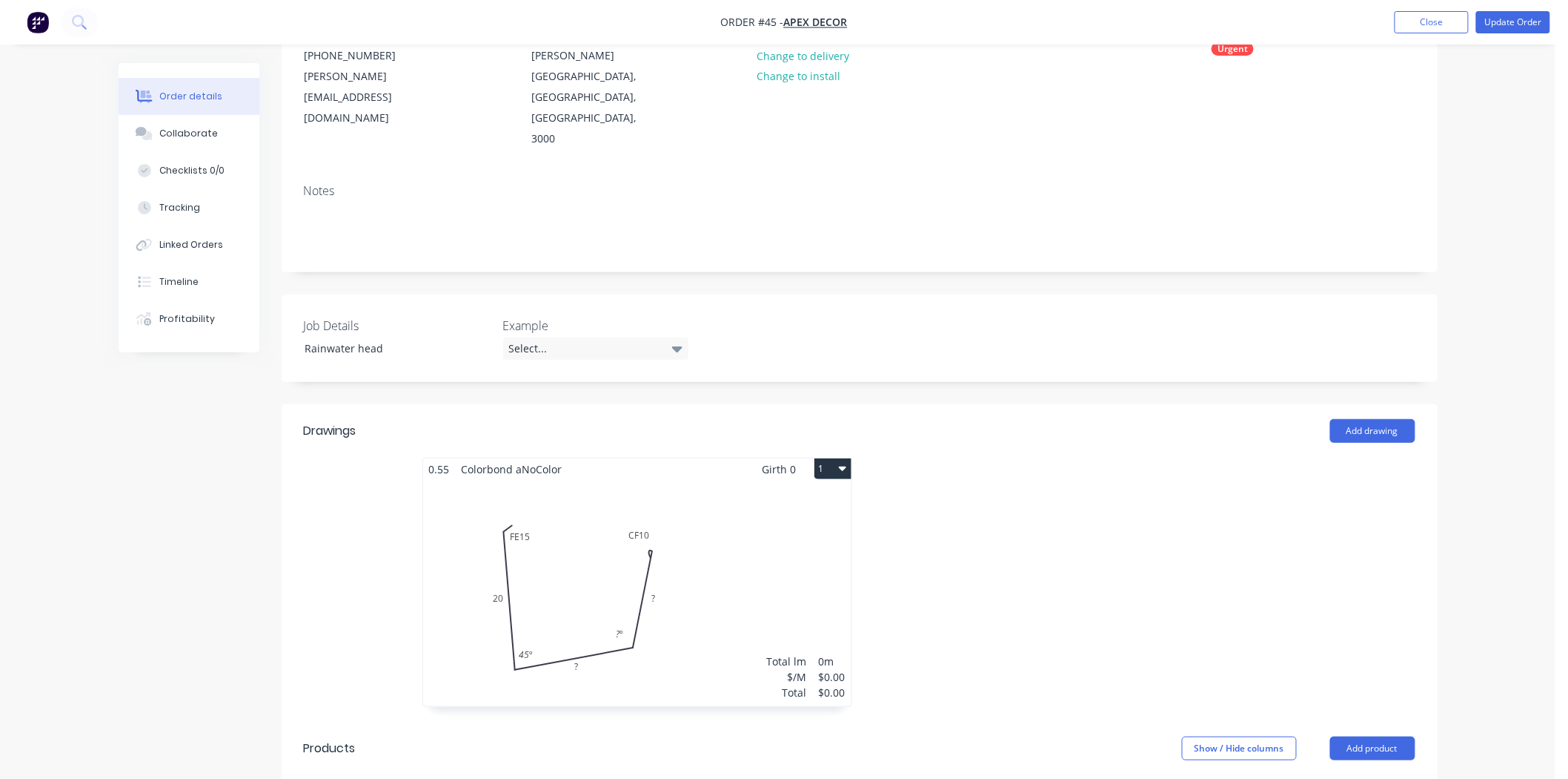
scroll to position [108, 0]
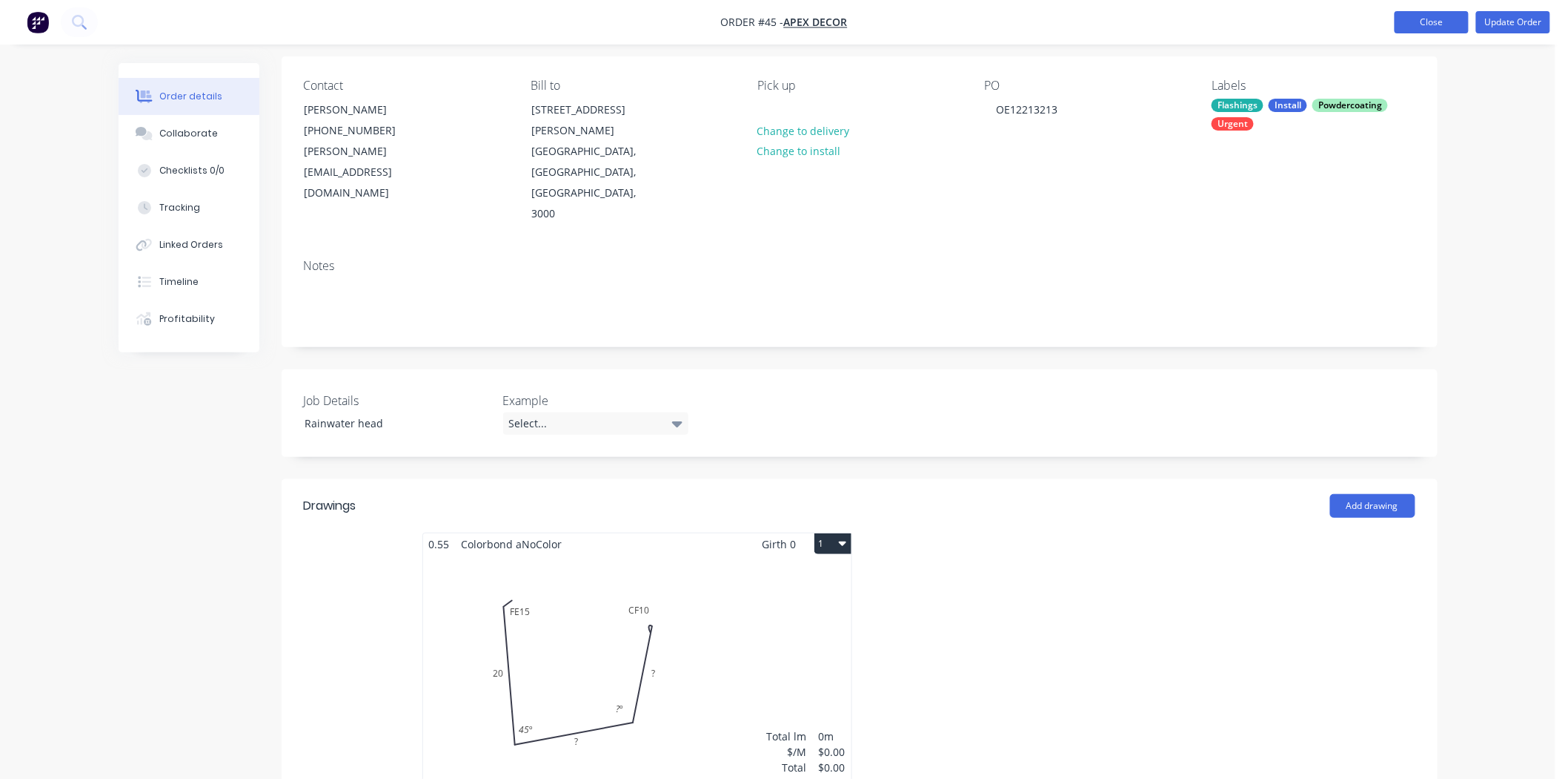
click at [1441, 23] on button "Close" at bounding box center [1432, 22] width 74 height 23
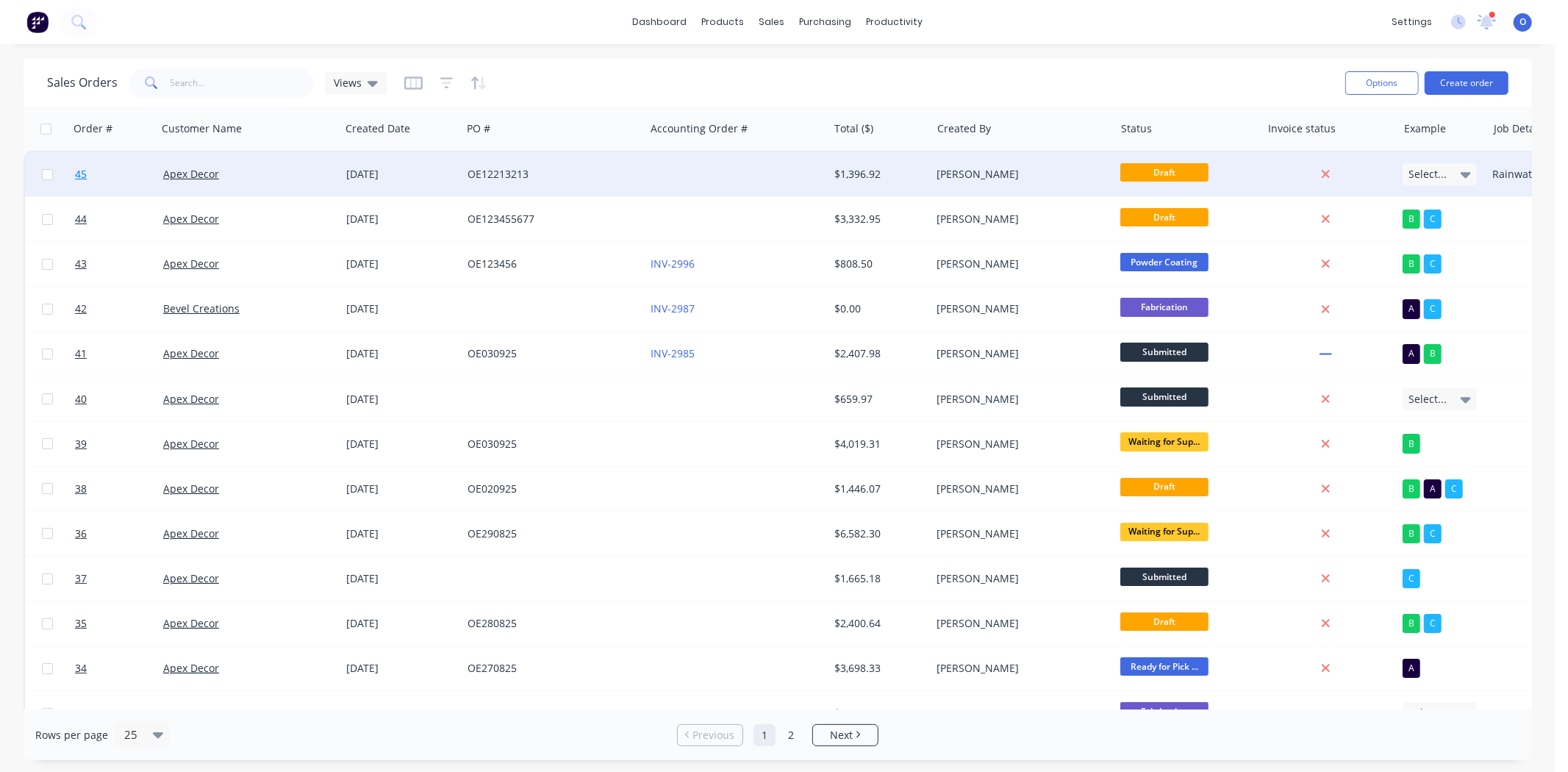
click at [77, 173] on span "45" at bounding box center [80, 174] width 12 height 15
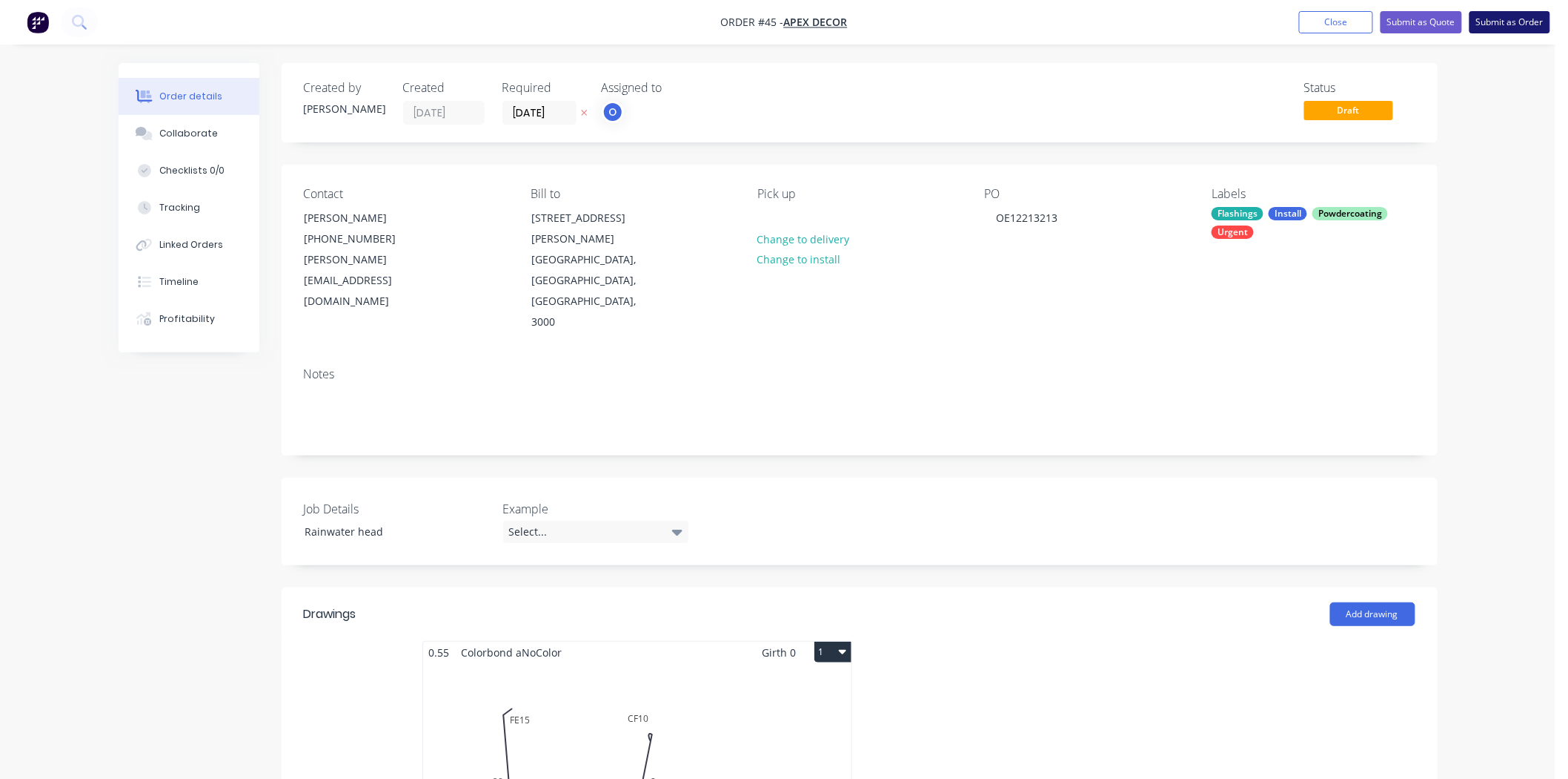
click at [1505, 21] on button "Submit as Order" at bounding box center [1510, 22] width 81 height 23
type input "$20.82"
type input "100"
type input "$41.64"
type input "$83.28"
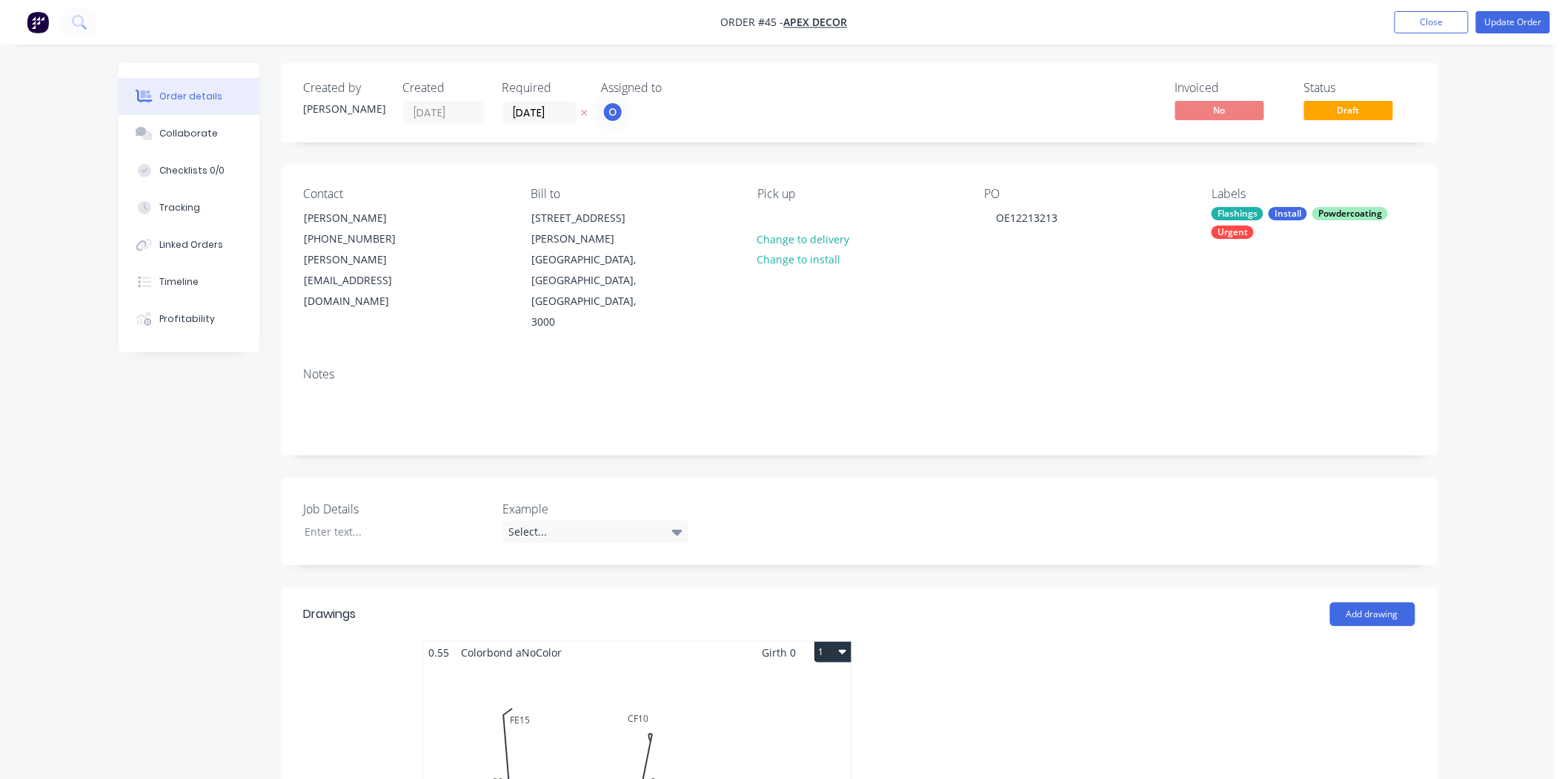
type input "$5.05"
type input "100"
type input "$10.10"
type input "$40.40"
type input "$23.36"
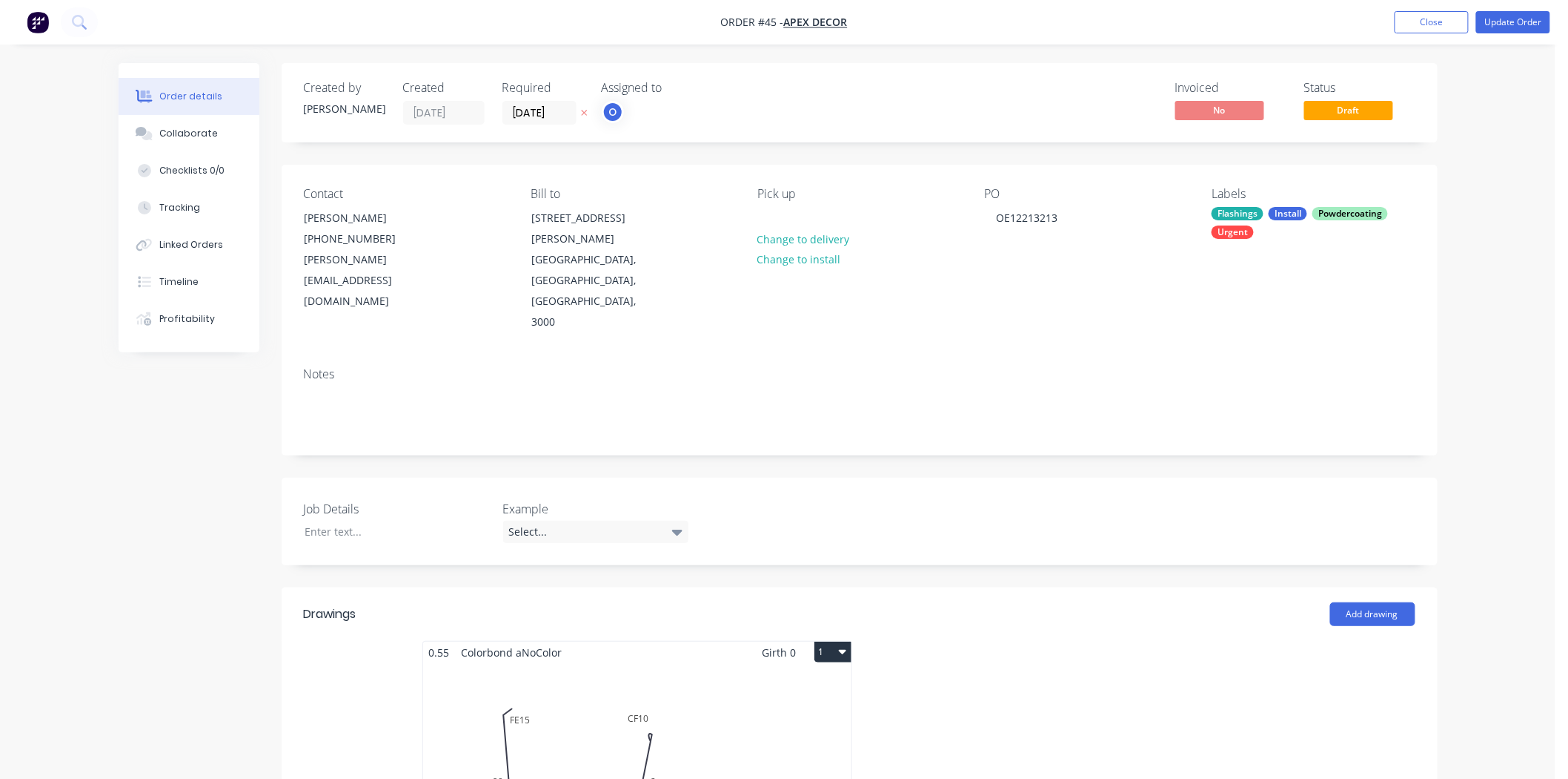
type input "99.96"
type input "$46.71"
type input "$229.89"
type input "100"
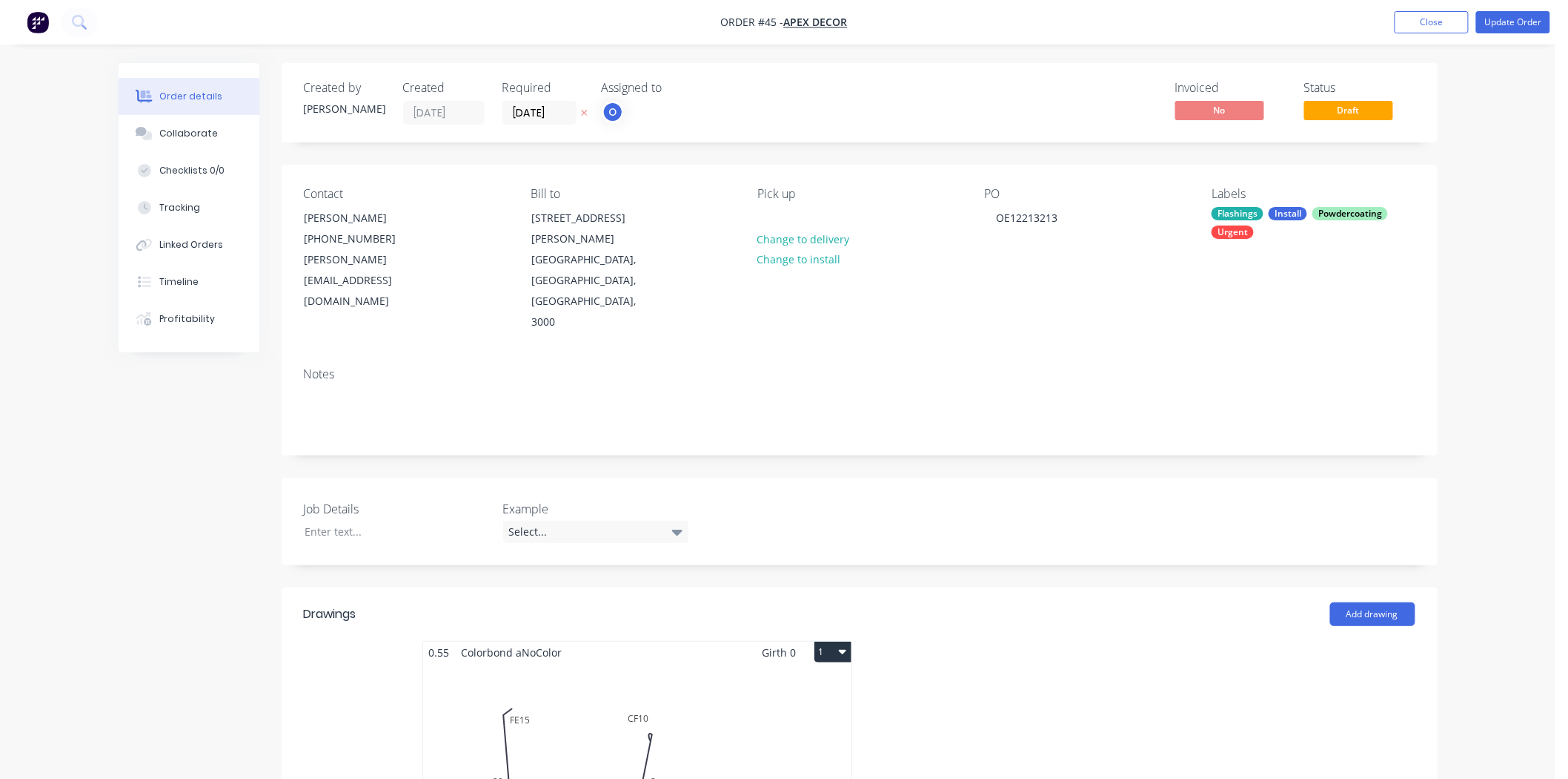
type input "$459.77"
type input "$919.54"
type input "$80.00"
type input "50"
type input "$120.00"
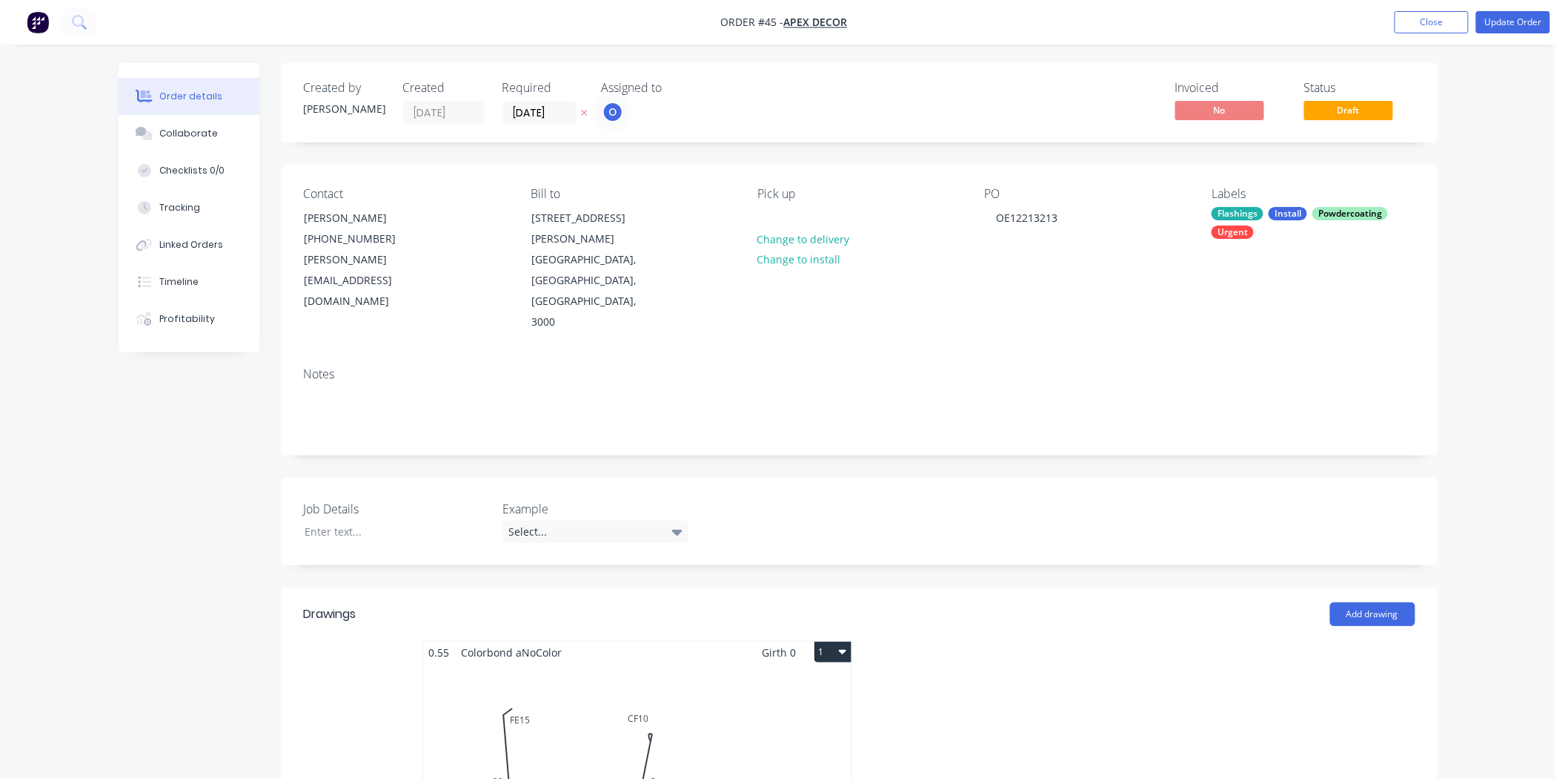
type input "$180.00"
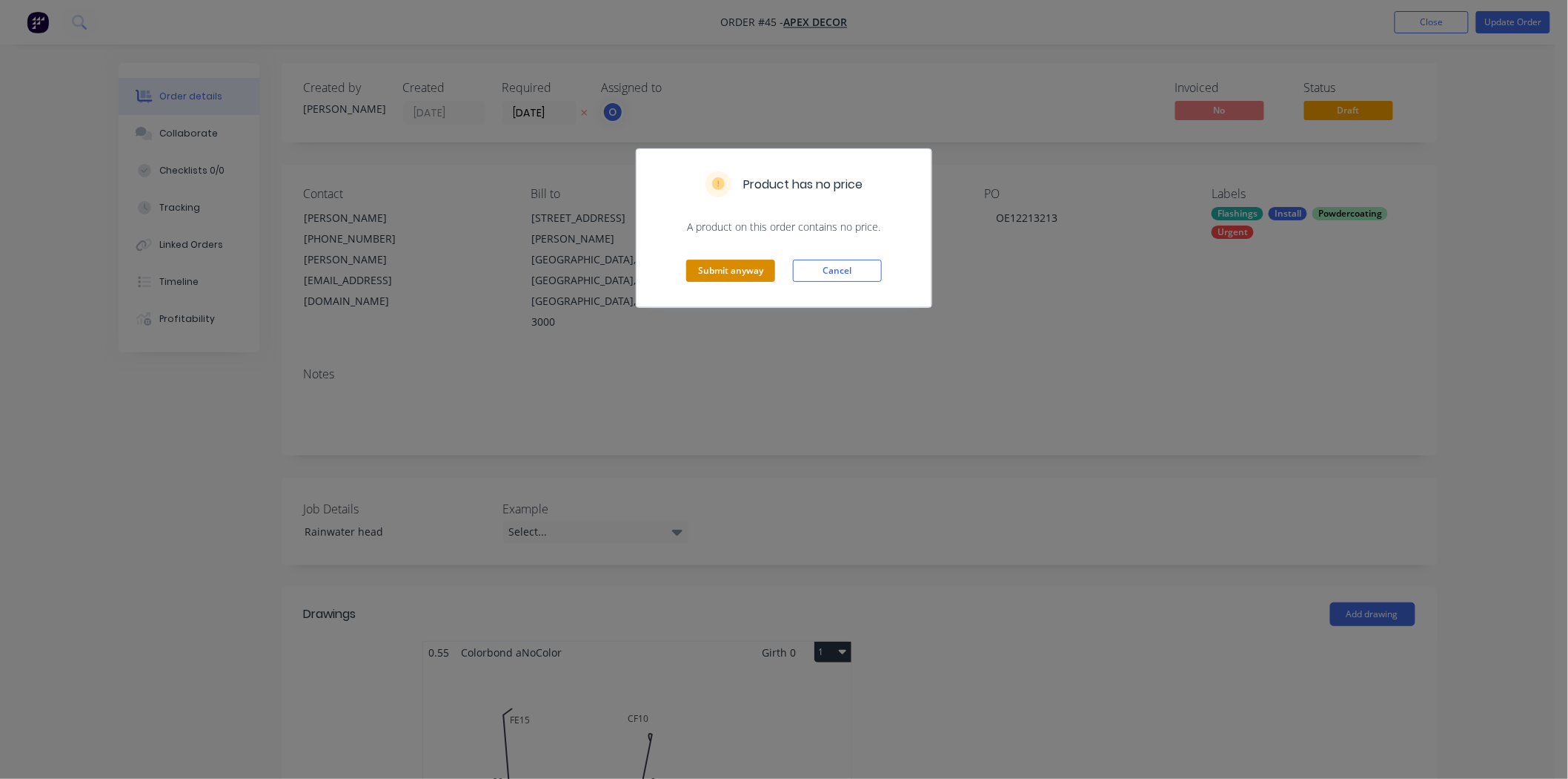
click at [723, 270] on button "Submit anyway" at bounding box center [731, 270] width 89 height 23
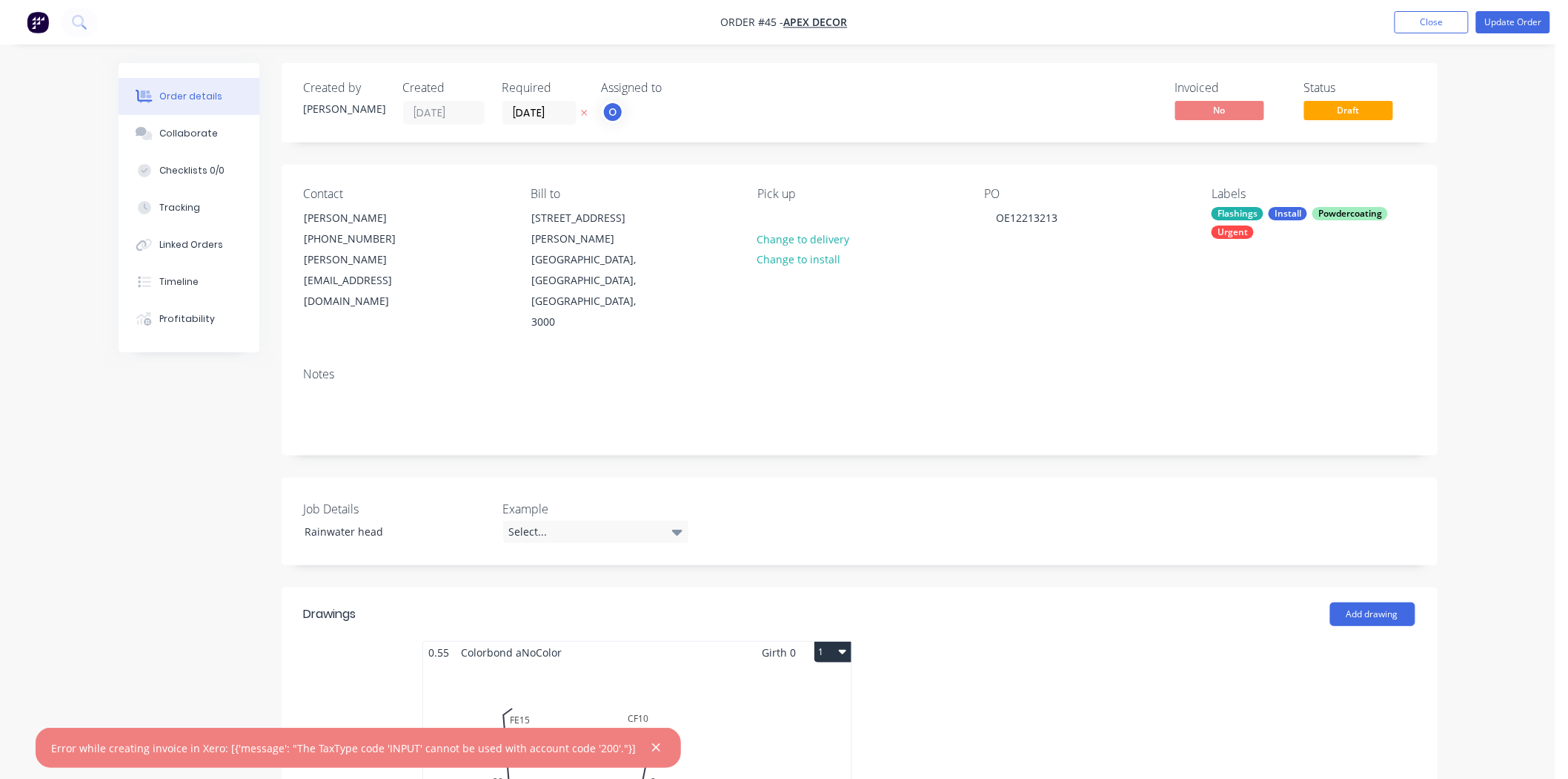
click at [1421, 35] on nav "Order #45 - Apex Decor Add product Close Update Order" at bounding box center [784, 22] width 1568 height 44
click at [1409, 20] on button "Close" at bounding box center [1432, 22] width 74 height 23
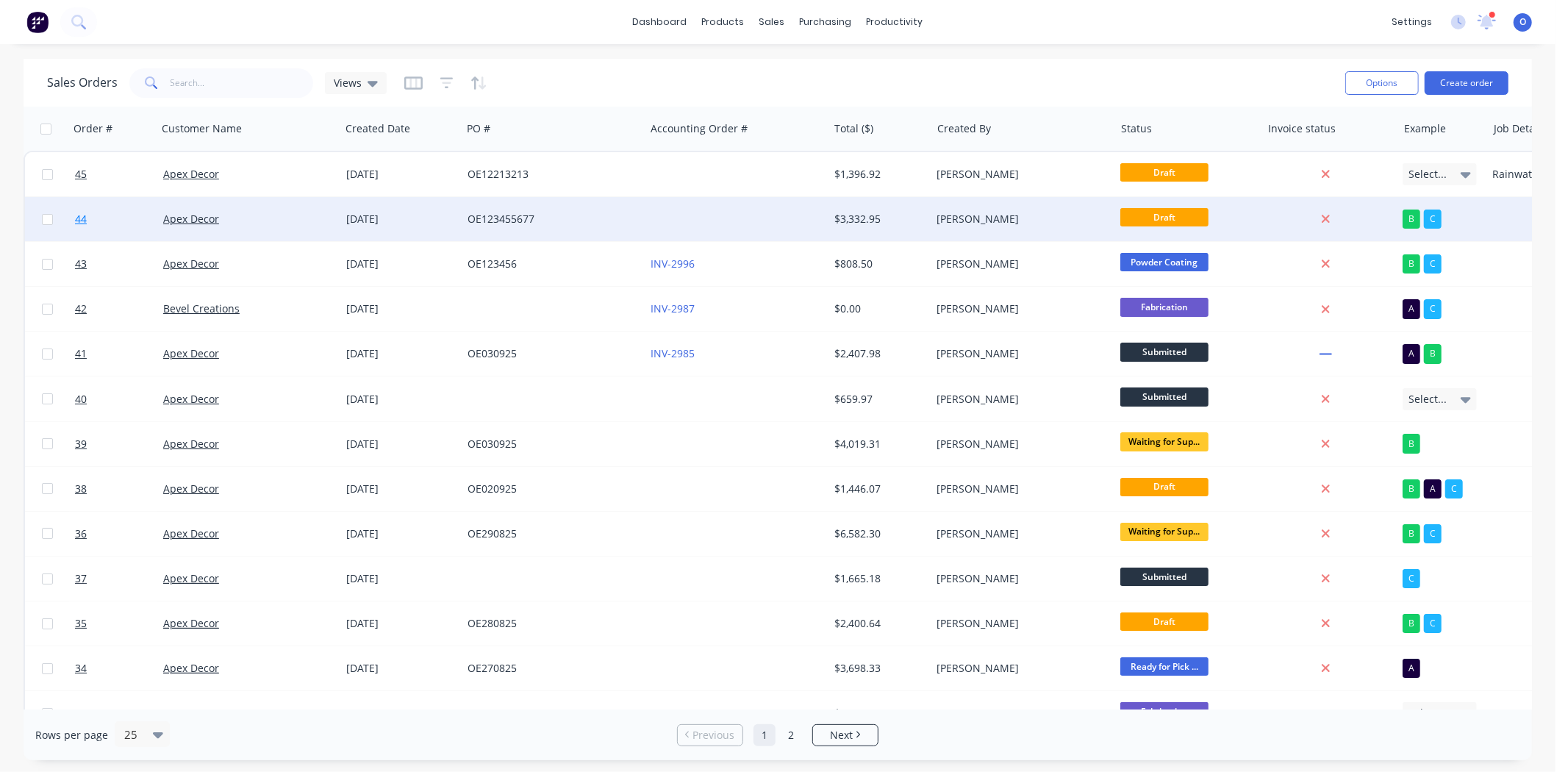
click at [76, 216] on span "44" at bounding box center [80, 219] width 12 height 15
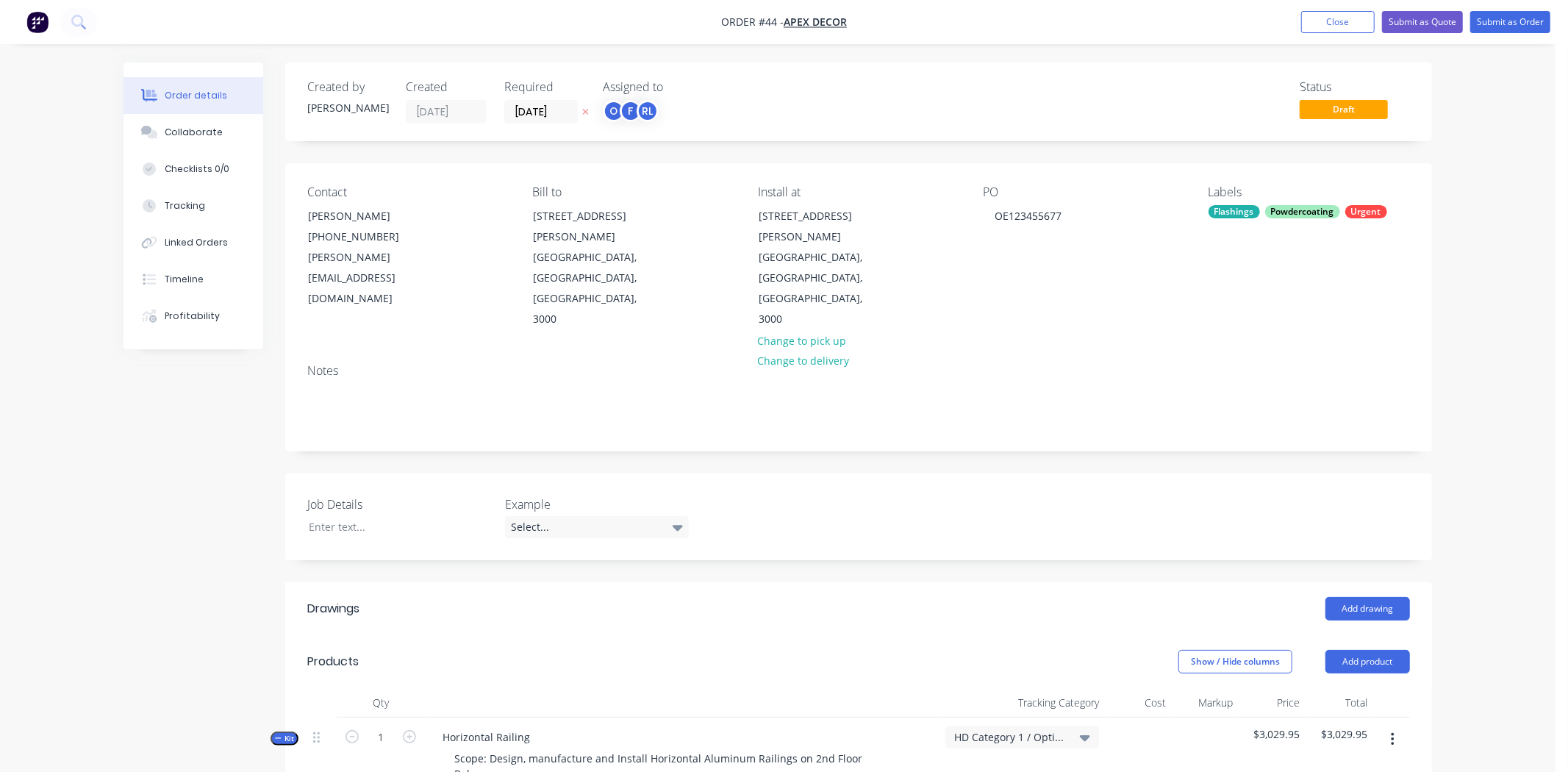
type input "$290.00"
type input "100"
type input "$580.00"
type input "$1,740.00"
type input "$25.60"
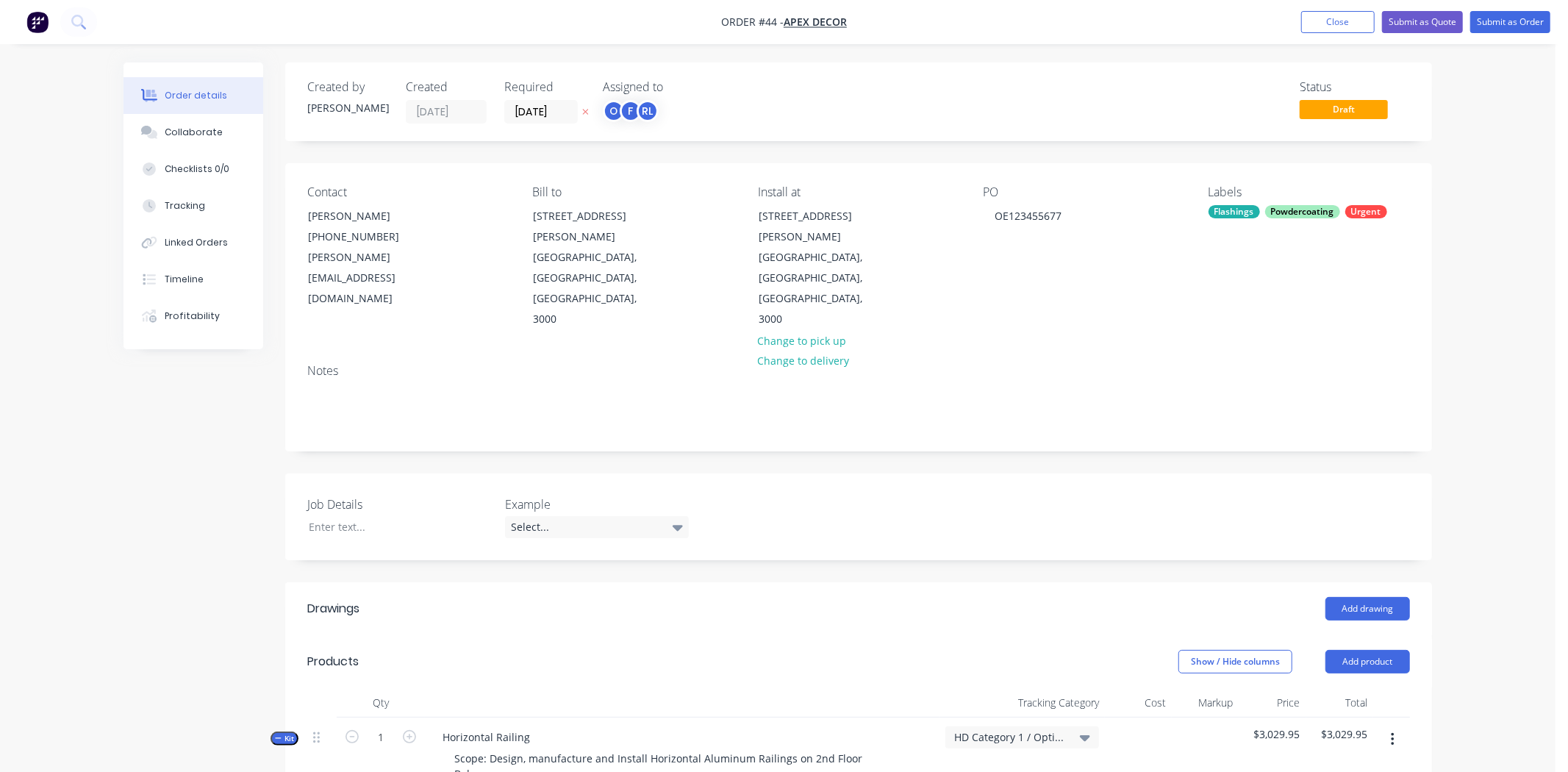
type input "100"
type input "$51.20"
type input "$153.60"
type input "$50.56"
type input "150"
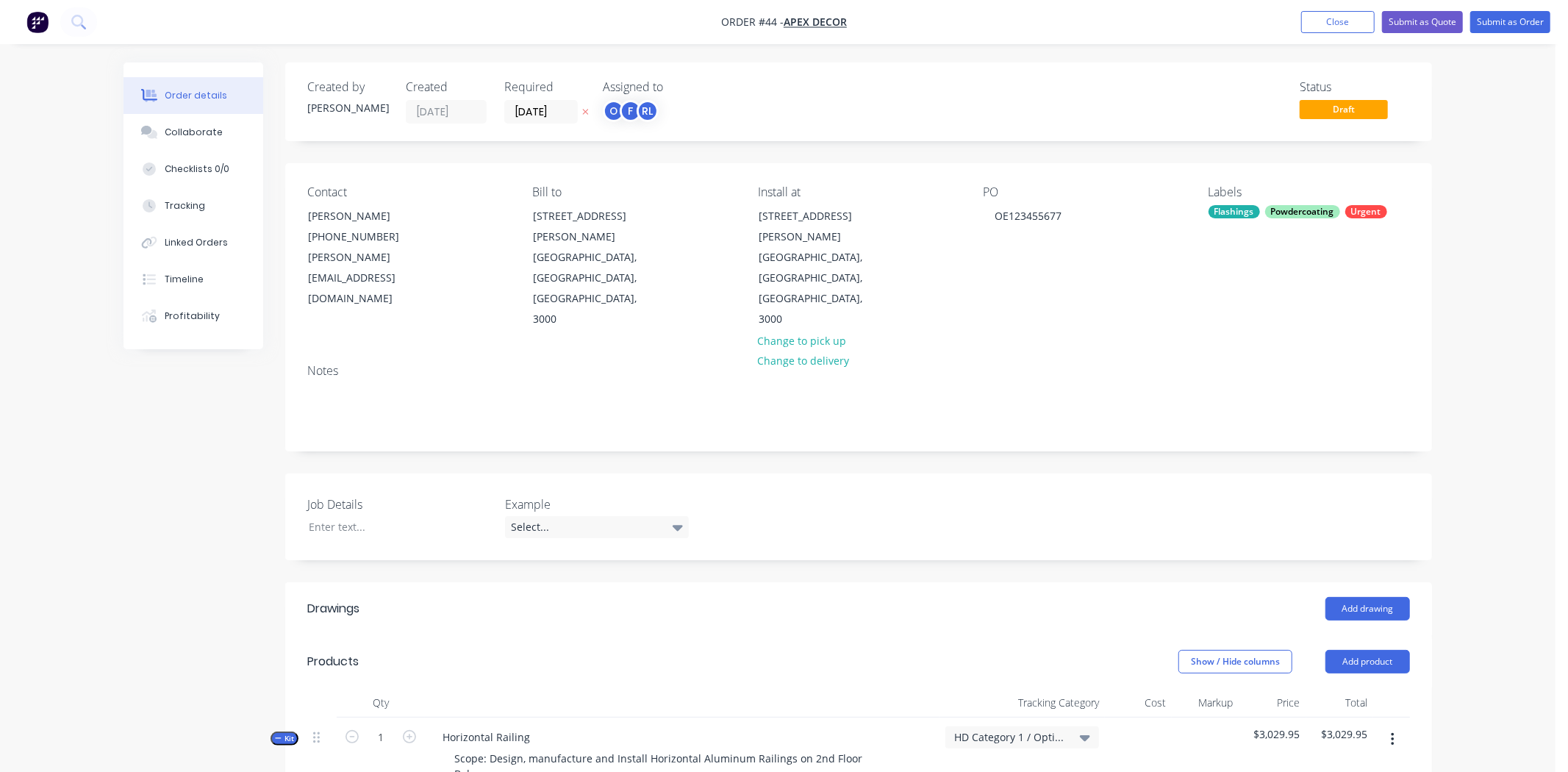
type input "$126.40"
type input "$3.56"
type input "100"
type input "$7.12"
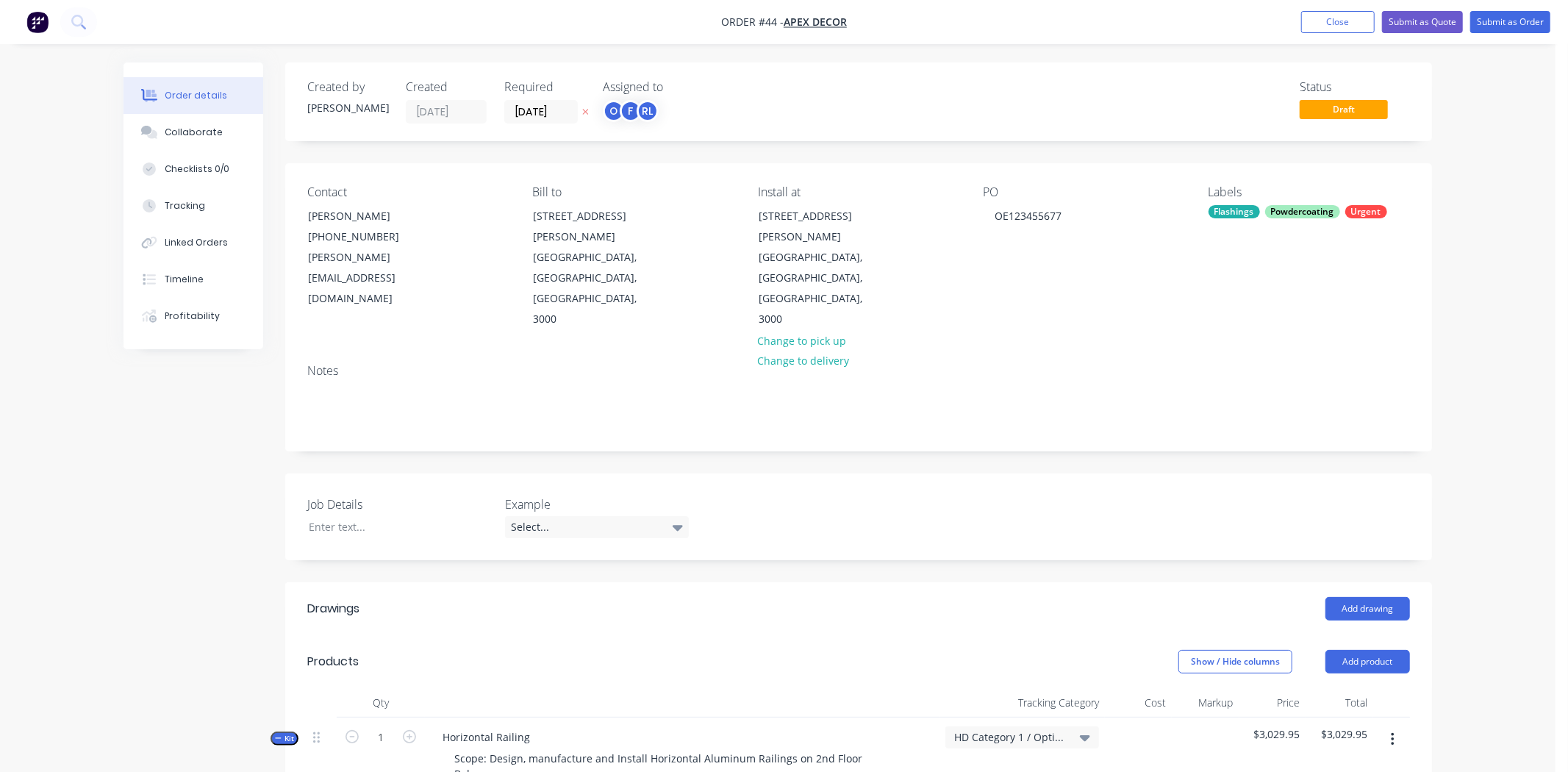
type input "$142.40"
type input "$80.00"
type input "50"
type input "$120.00"
type input "$600.00"
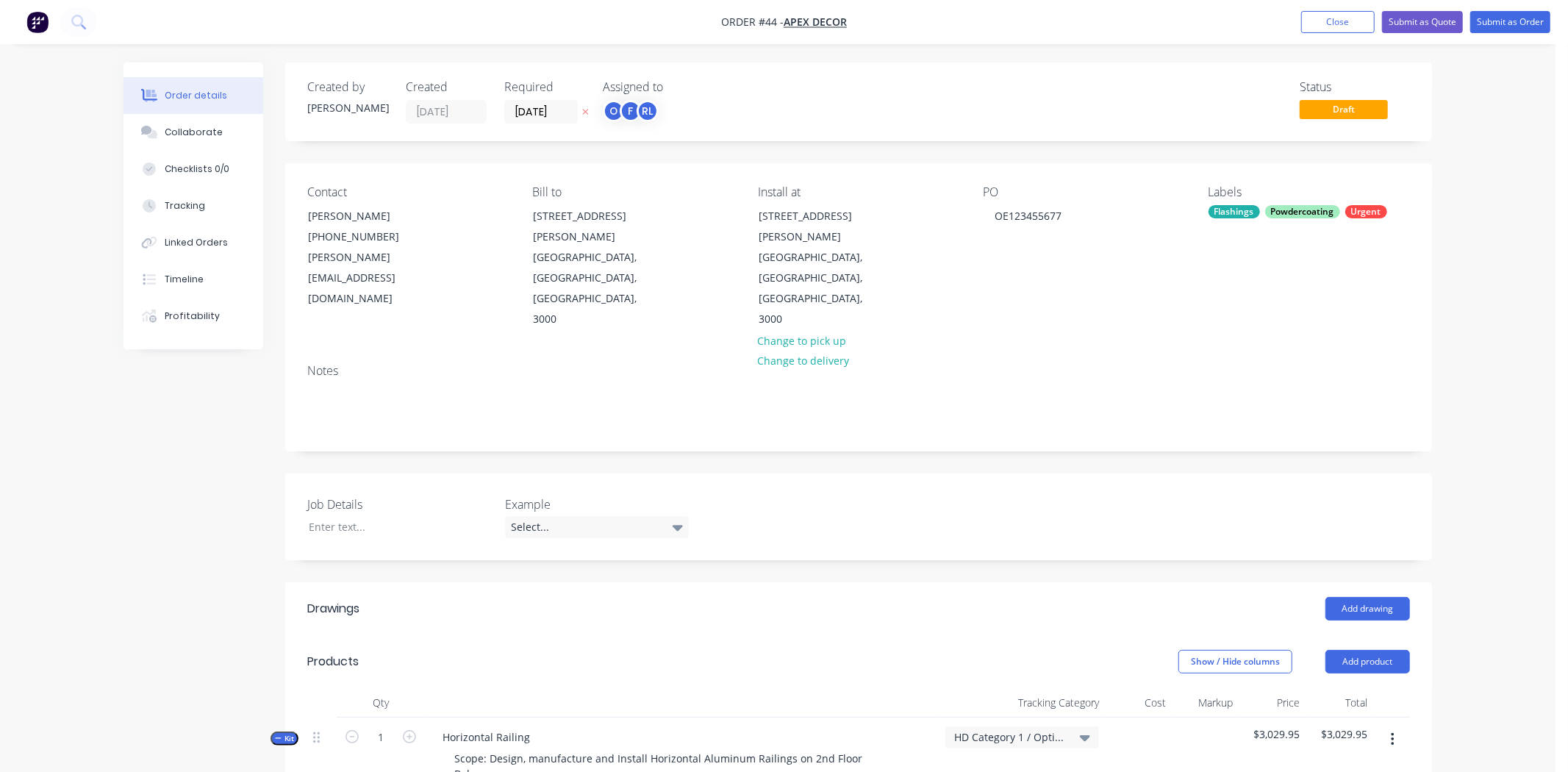
type input "$44.15"
type input "1"
type input "$44.5915"
type input "$267.55"
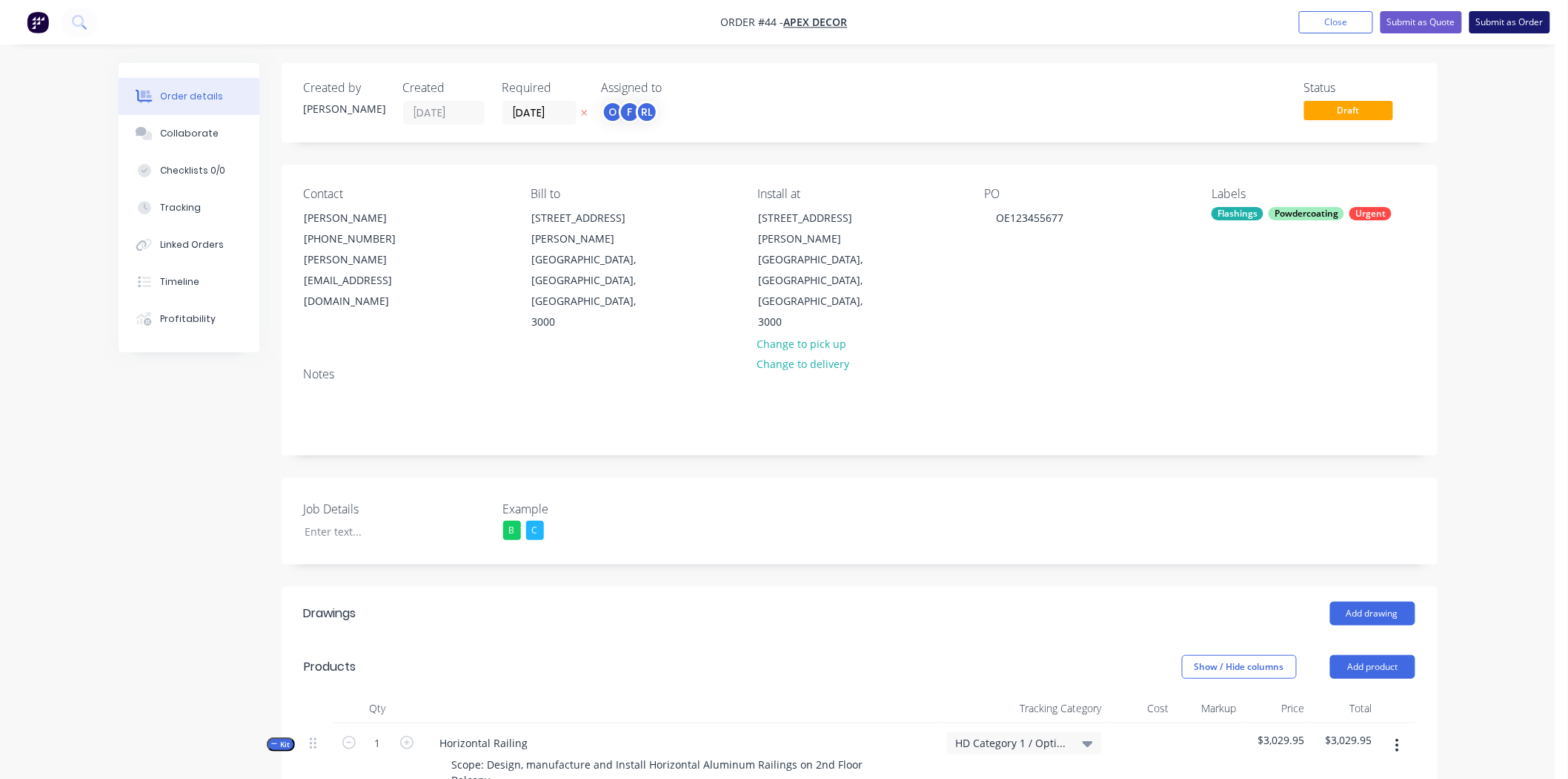
click at [1513, 32] on button "Submit as Order" at bounding box center [1510, 22] width 81 height 23
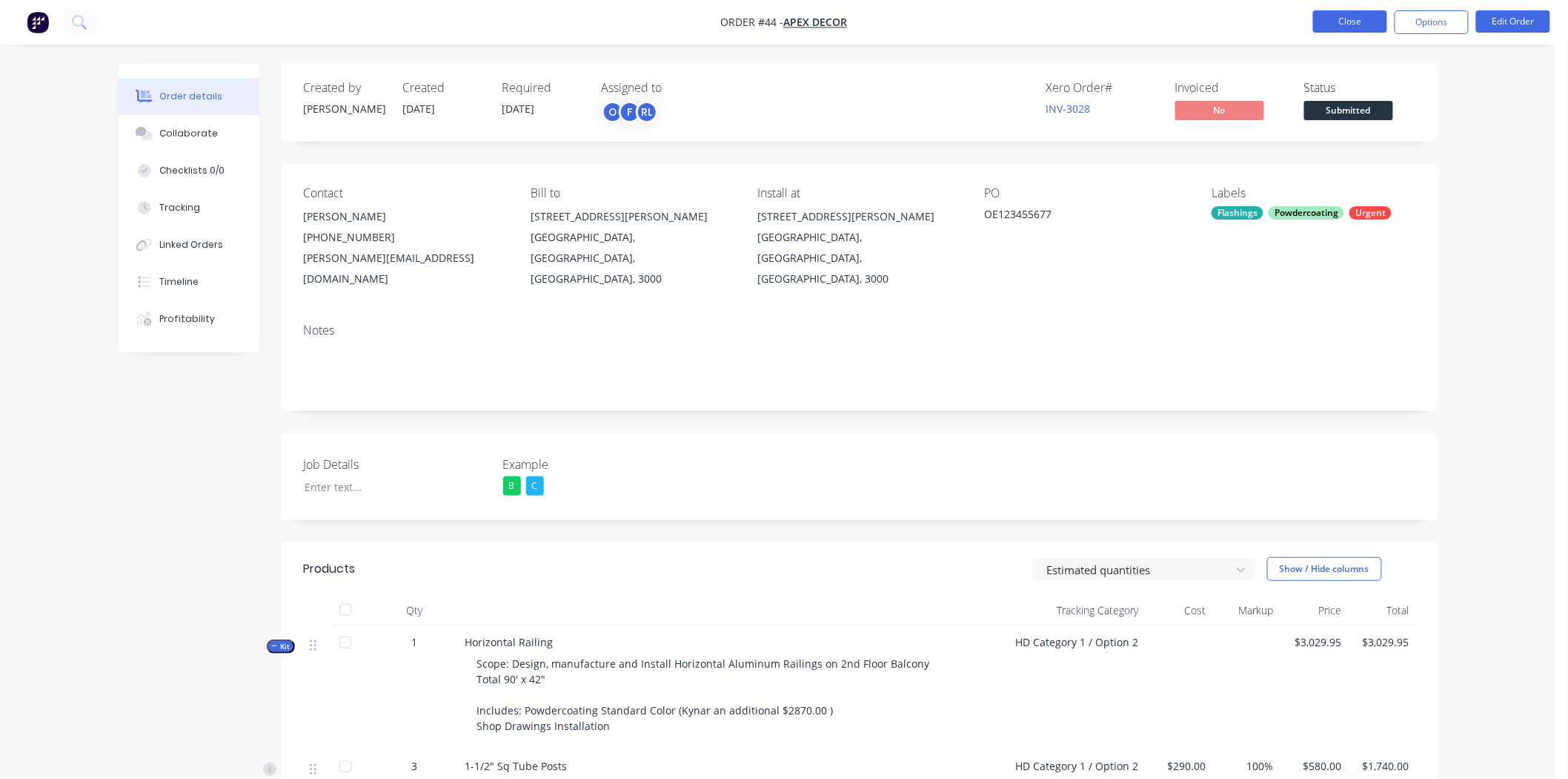
click at [1331, 26] on button "Close" at bounding box center [1351, 21] width 74 height 23
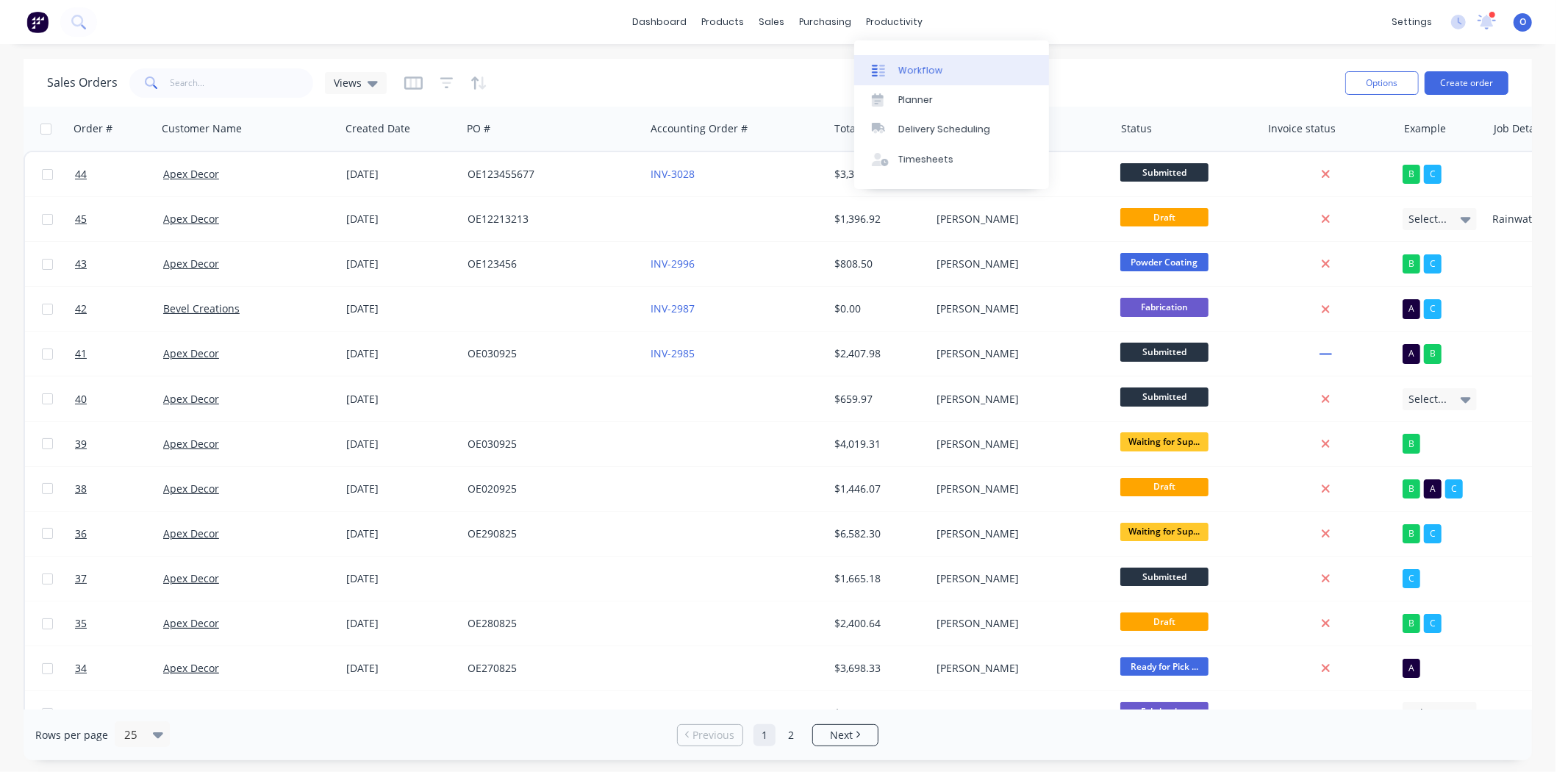
click at [907, 70] on div "Workflow" at bounding box center [920, 70] width 44 height 13
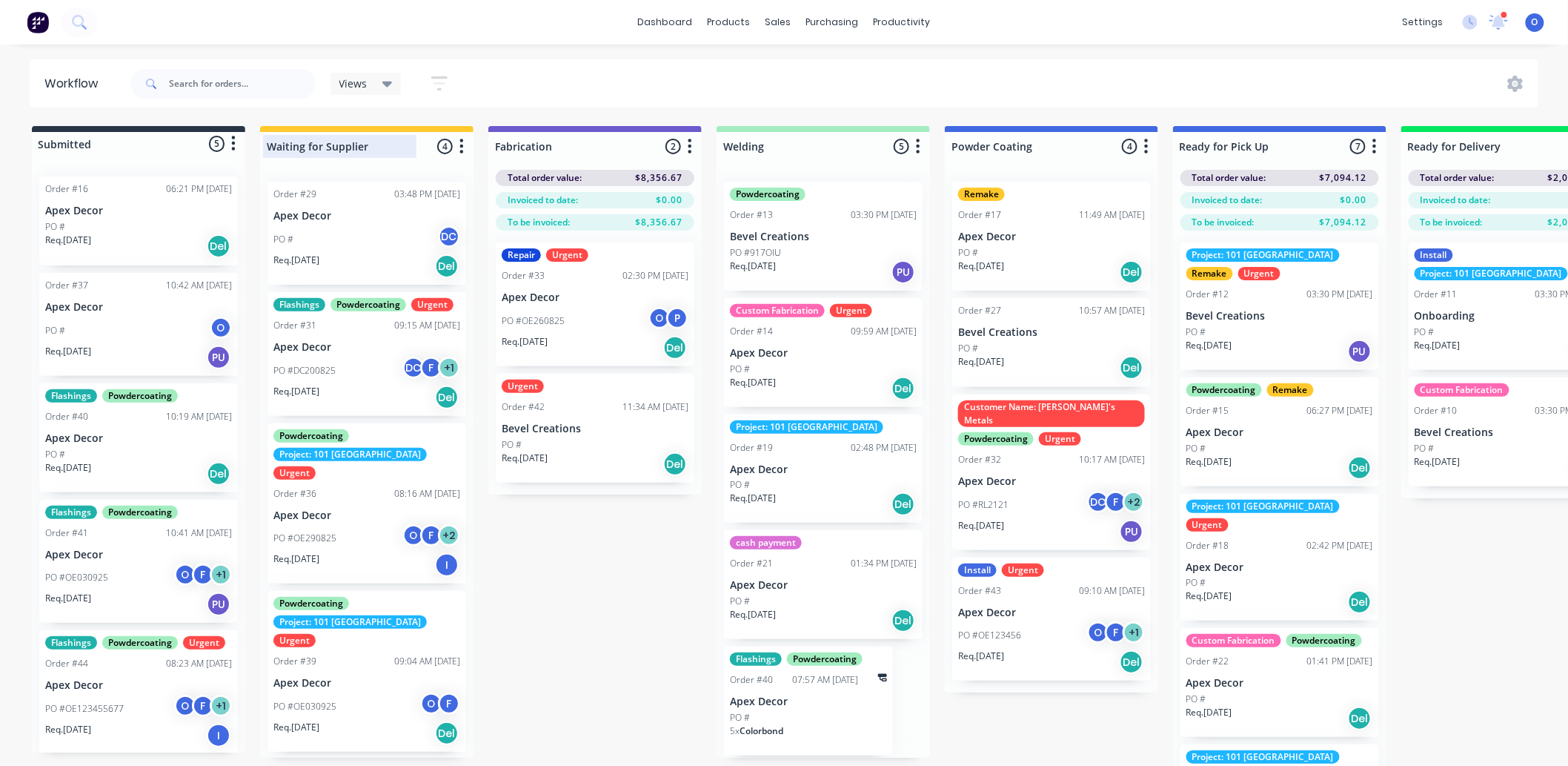
click at [372, 148] on div at bounding box center [366, 146] width 213 height 29
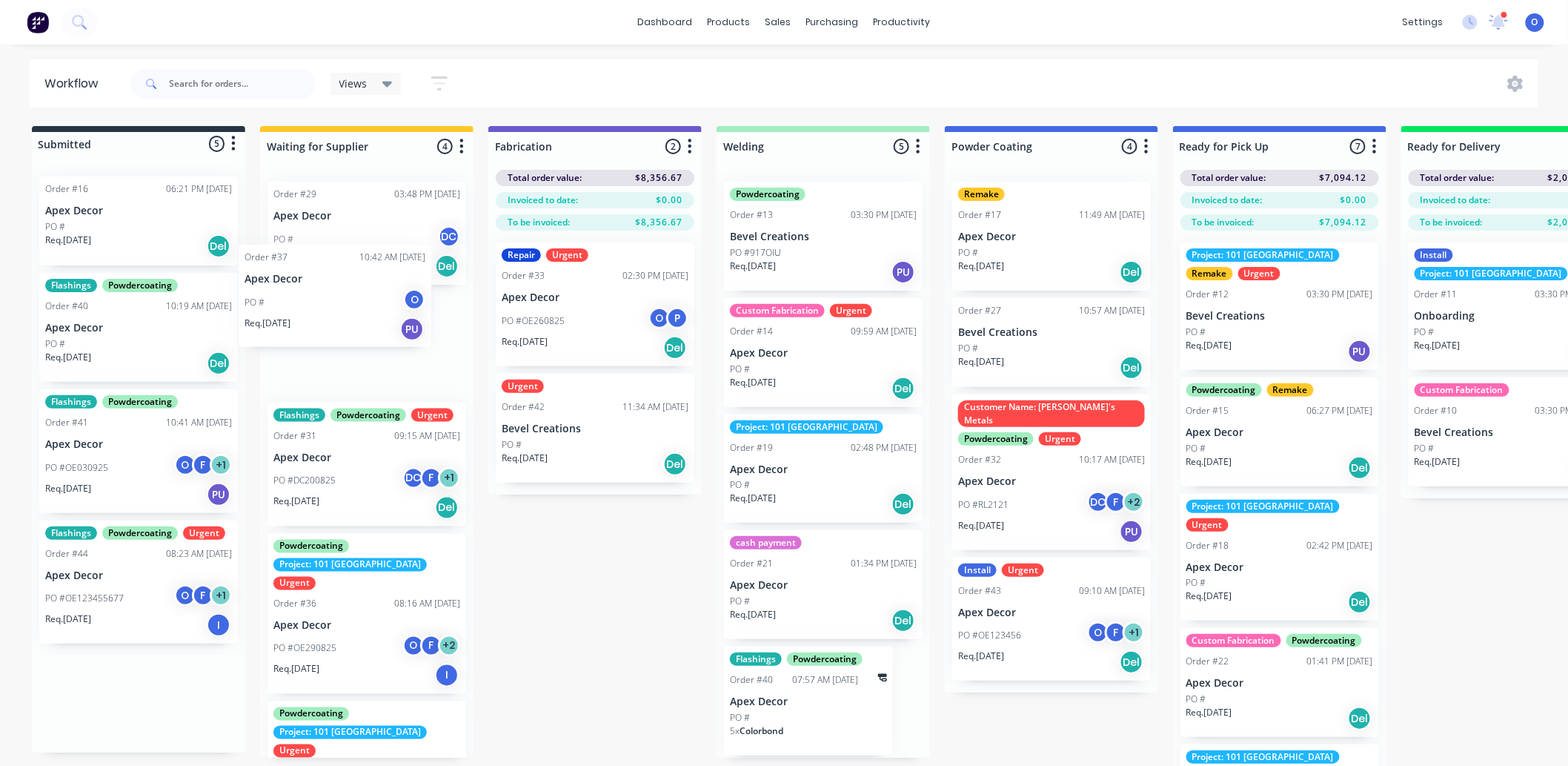
drag, startPoint x: 100, startPoint y: 338, endPoint x: 311, endPoint y: 309, distance: 213.0
click at [311, 309] on div "Submitted 5 Status colour #273444 hex #273444 Save Cancel Summaries Total order…" at bounding box center [1010, 472] width 2042 height 692
click at [368, 146] on input "Waiting for Supplier" at bounding box center [340, 146] width 146 height 16
drag, startPoint x: 368, startPoint y: 146, endPoint x: 335, endPoint y: 145, distance: 33.0
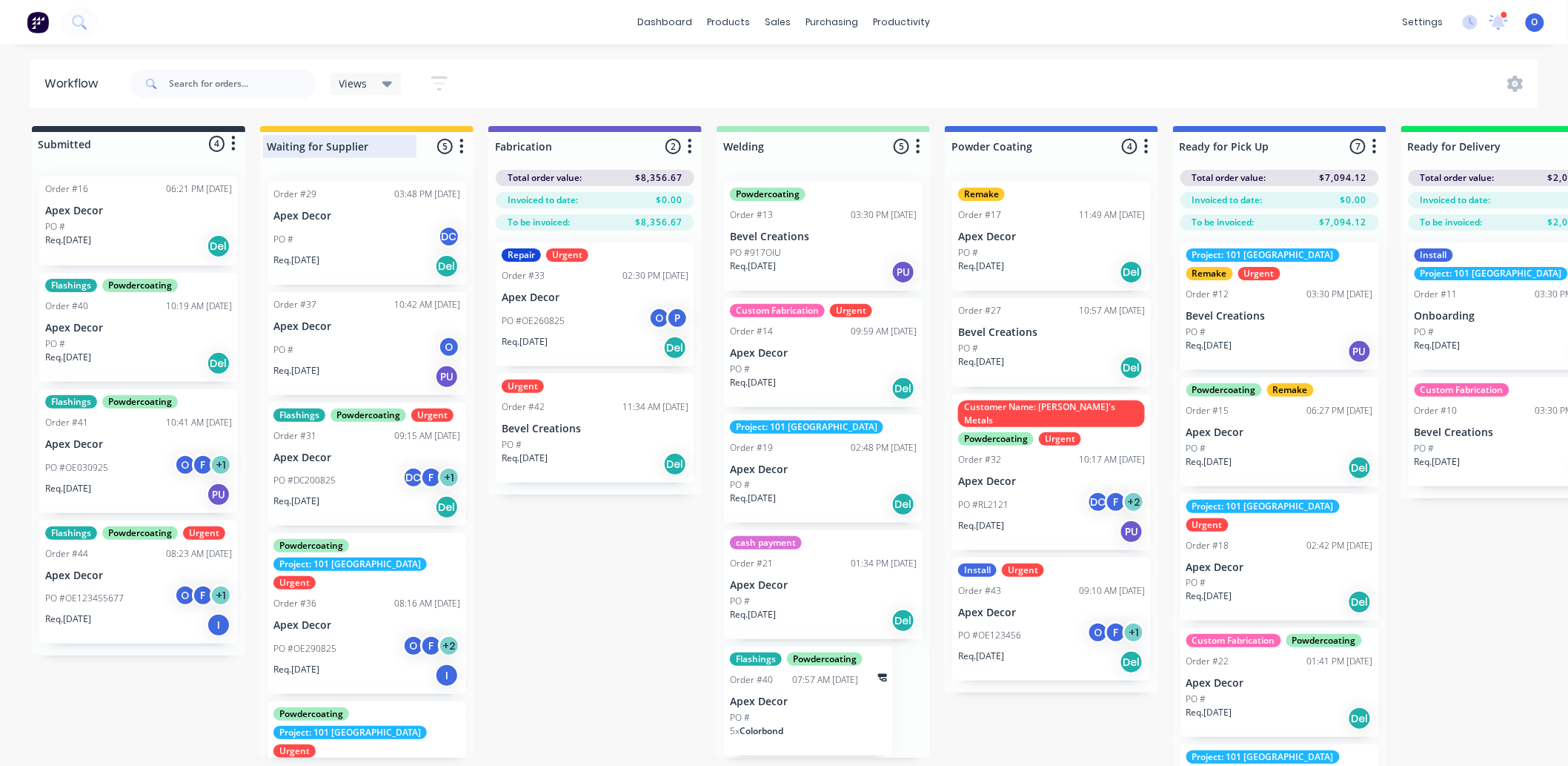
click at [335, 145] on input "Waiting for Supplier" at bounding box center [340, 146] width 146 height 16
drag, startPoint x: 554, startPoint y: 149, endPoint x: 691, endPoint y: 135, distance: 137.7
drag, startPoint x: 691, startPoint y: 135, endPoint x: 655, endPoint y: 102, distance: 48.8
click at [655, 102] on div "Views Save new view None (Default) edit Project 101 edit Urgent Jobs edit Show/…" at bounding box center [833, 84] width 1412 height 44
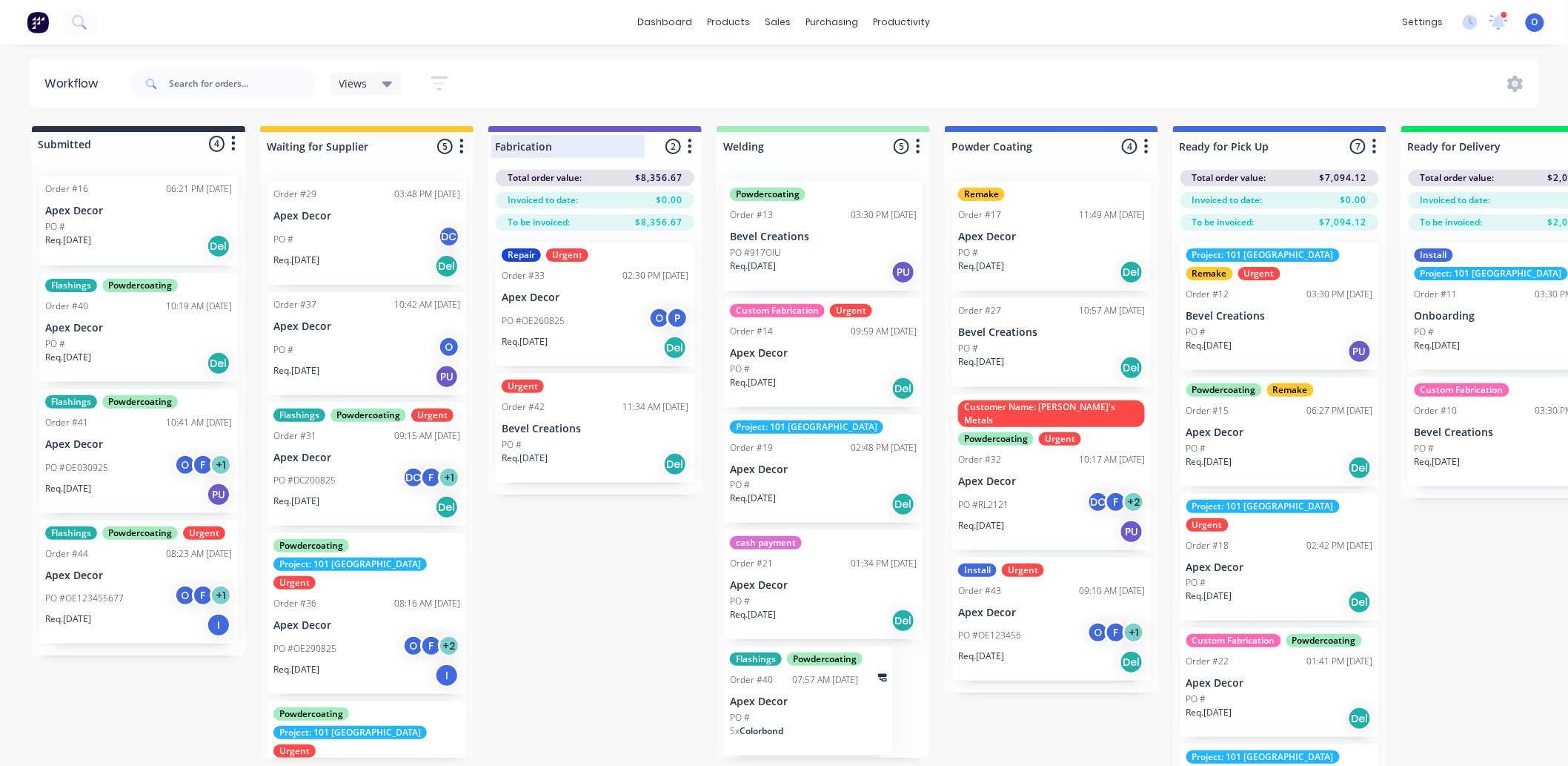
click at [699, 153] on div at bounding box center [595, 146] width 213 height 29
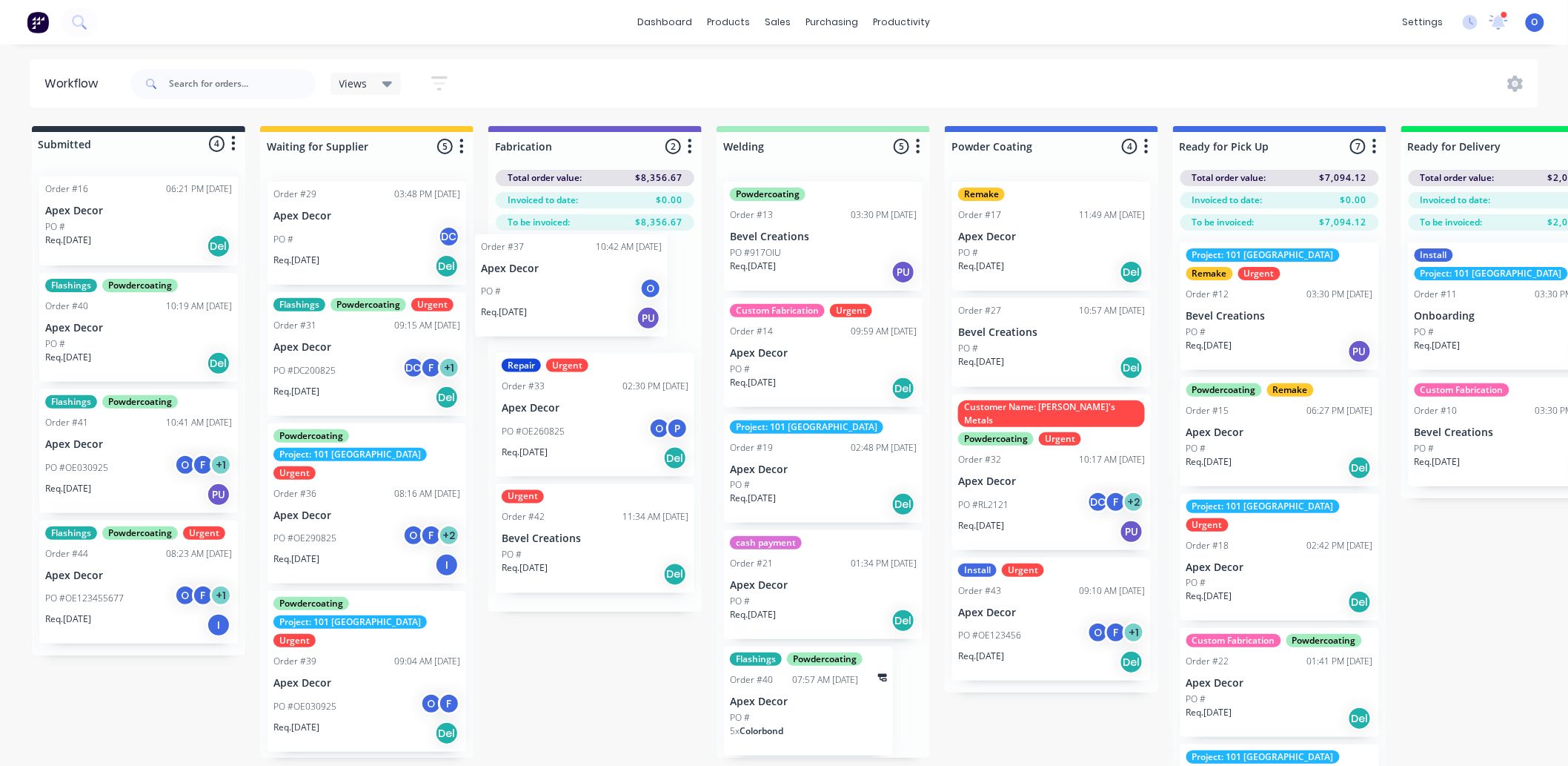
drag, startPoint x: 357, startPoint y: 350, endPoint x: 575, endPoint y: 294, distance: 225.1
click at [575, 294] on div "Submitted 4 Status colour #273444 hex #273444 Save Cancel Summaries Total order…" at bounding box center [1010, 472] width 2042 height 692
click at [693, 149] on button "button" at bounding box center [690, 146] width 18 height 18
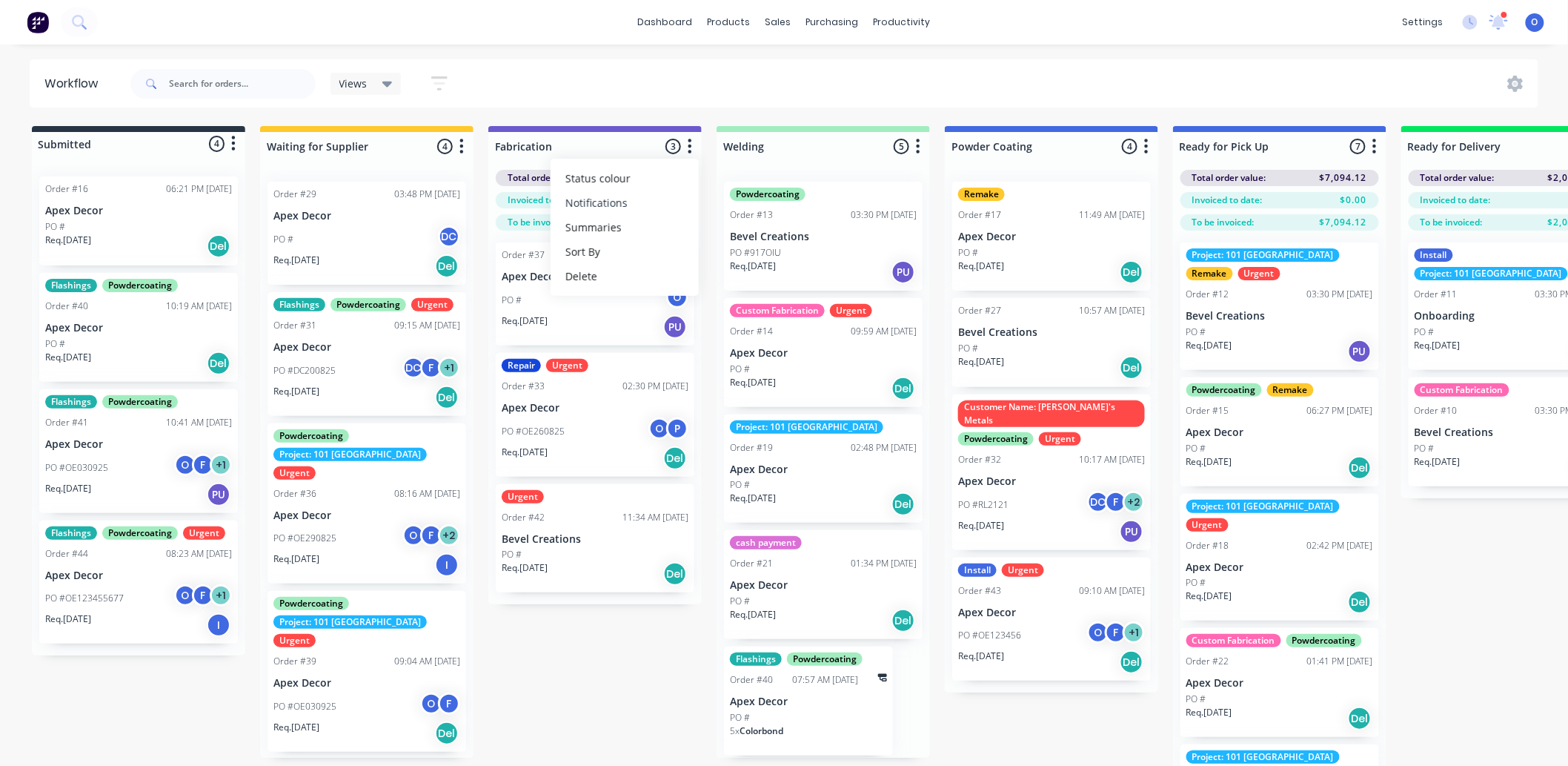
click at [669, 198] on button "Notifications" at bounding box center [625, 202] width 148 height 24
click at [576, 677] on div "Submitted 4 Status colour #273444 hex #273444 Save Cancel Summaries Total order…" at bounding box center [1010, 472] width 2042 height 692
click at [921, 146] on button "button" at bounding box center [917, 146] width 18 height 18
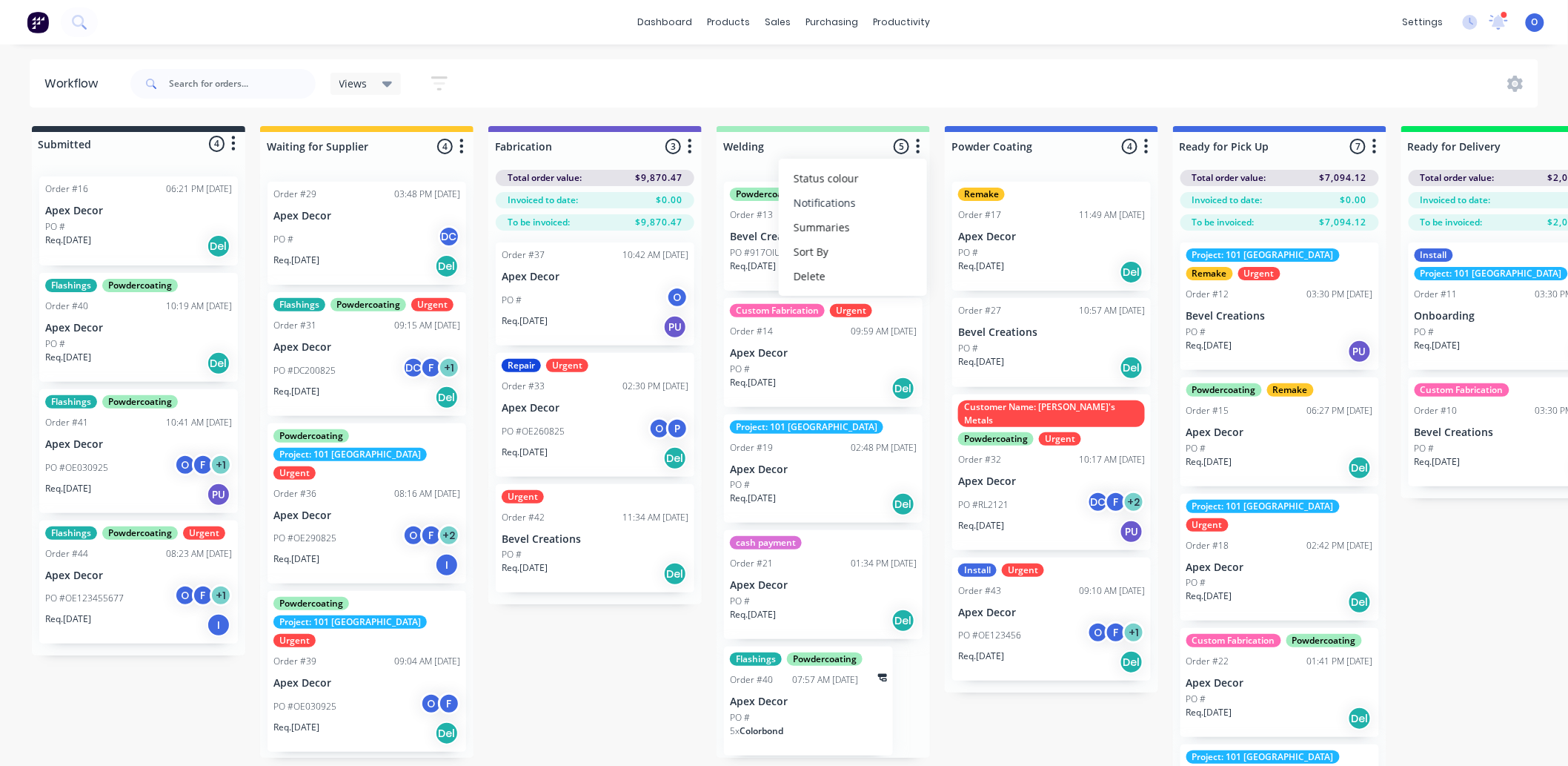
click at [887, 206] on button "Notifications" at bounding box center [852, 202] width 148 height 24
click at [793, 62] on link "Sales Orders" at bounding box center [857, 69] width 197 height 29
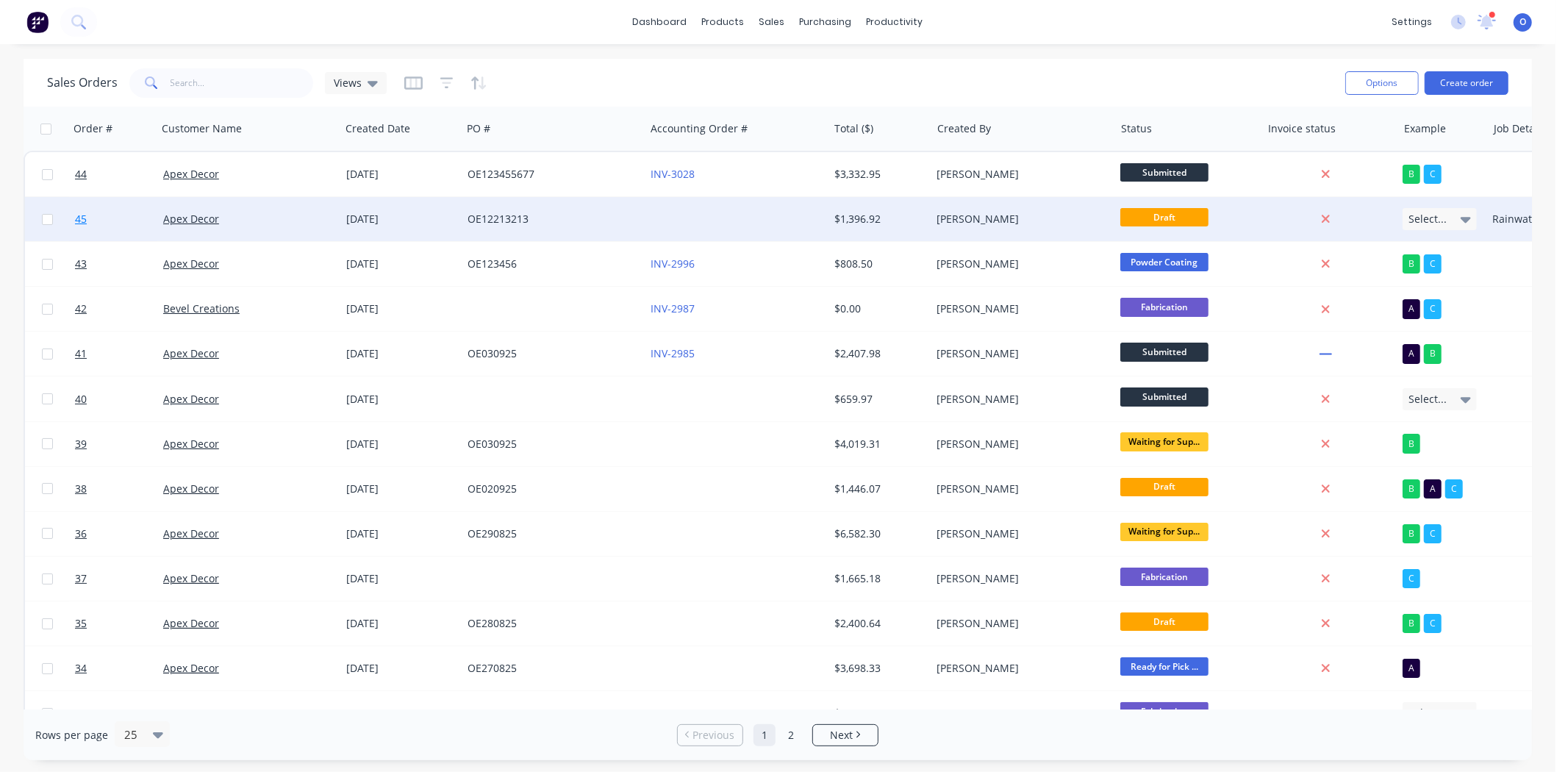
click at [81, 222] on span "45" at bounding box center [80, 219] width 12 height 15
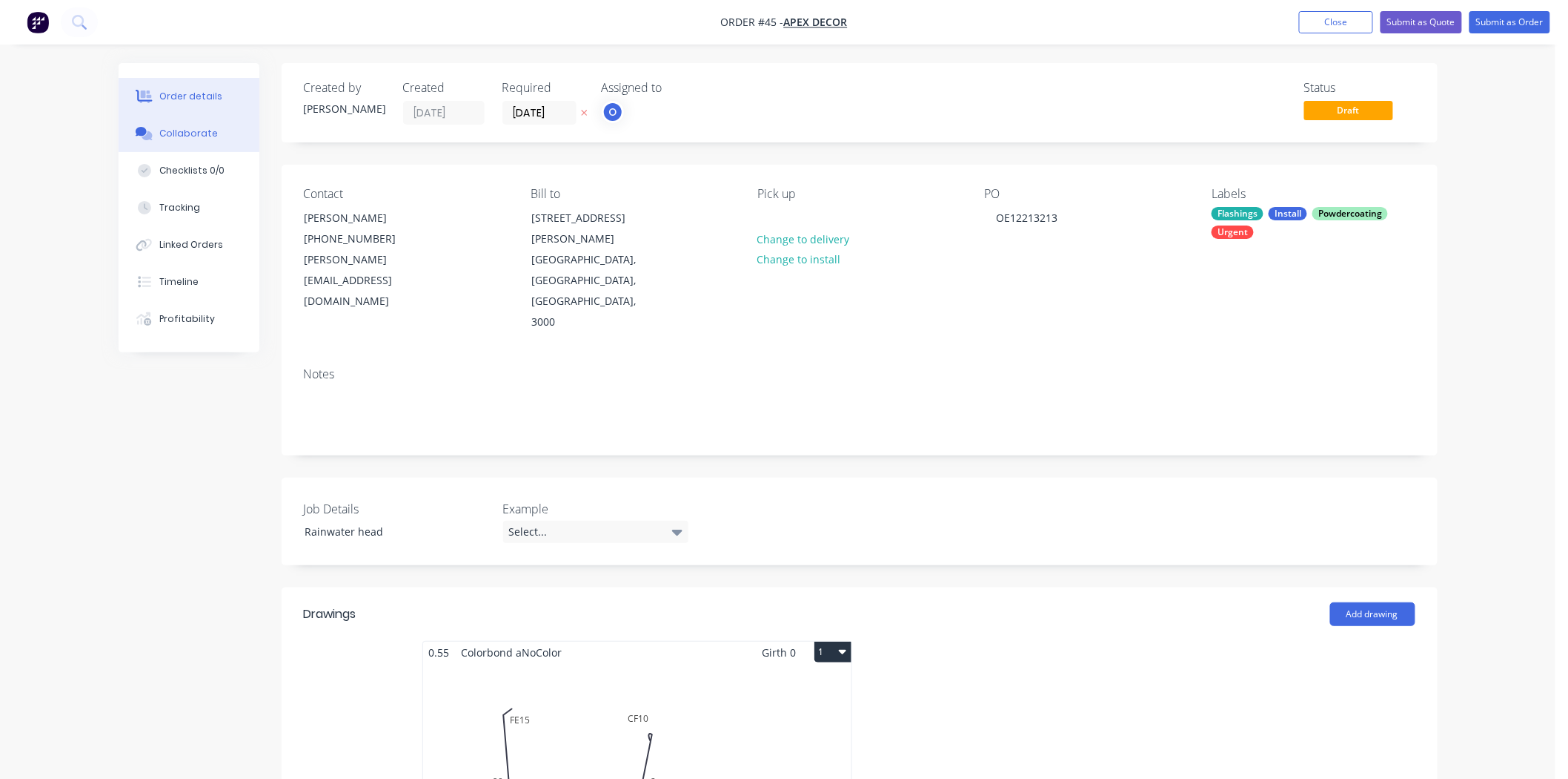
click at [181, 140] on div "Collaborate" at bounding box center [189, 134] width 59 height 13
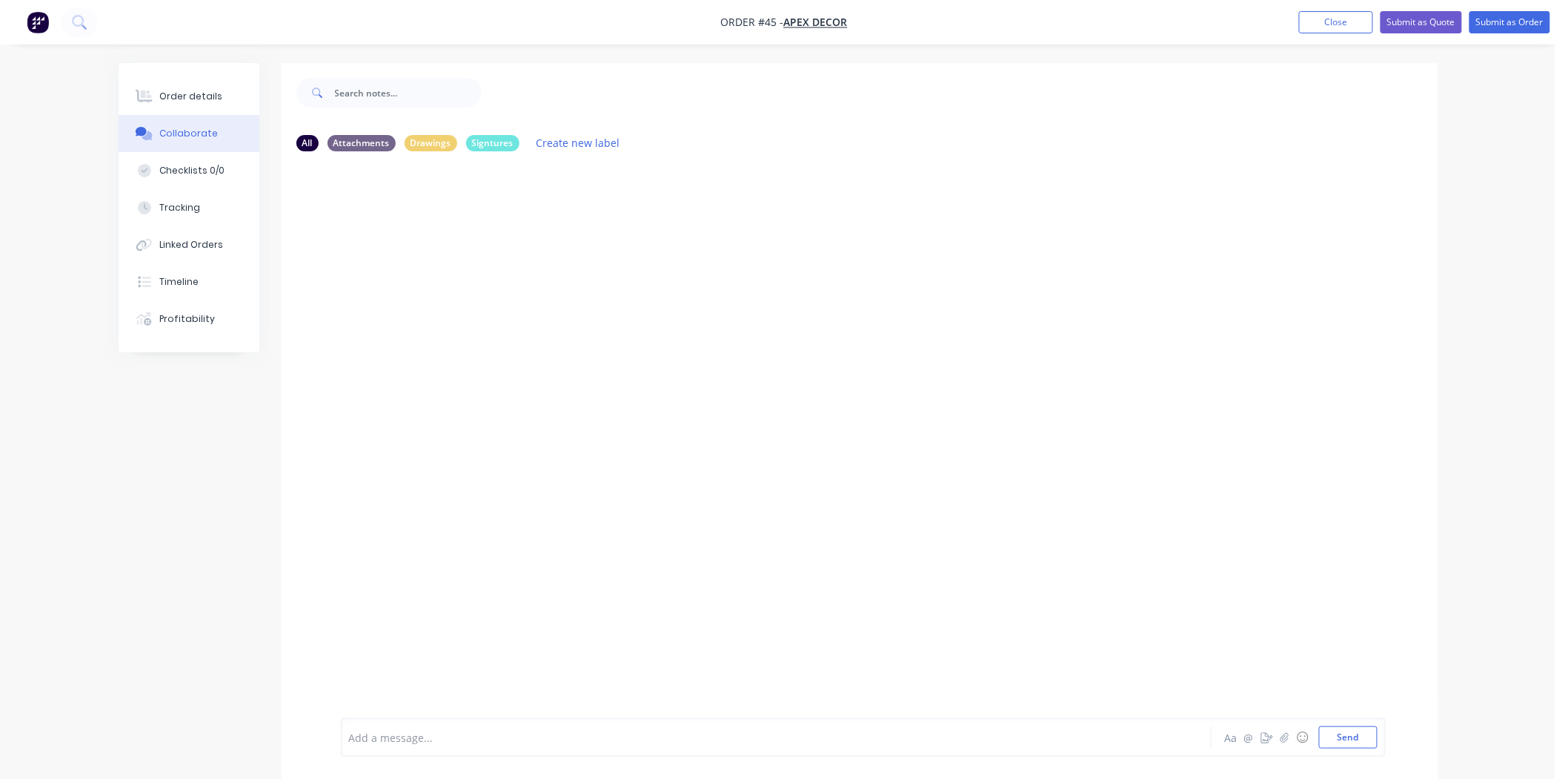
scroll to position [23, 0]
